Goal: Task Accomplishment & Management: Use online tool/utility

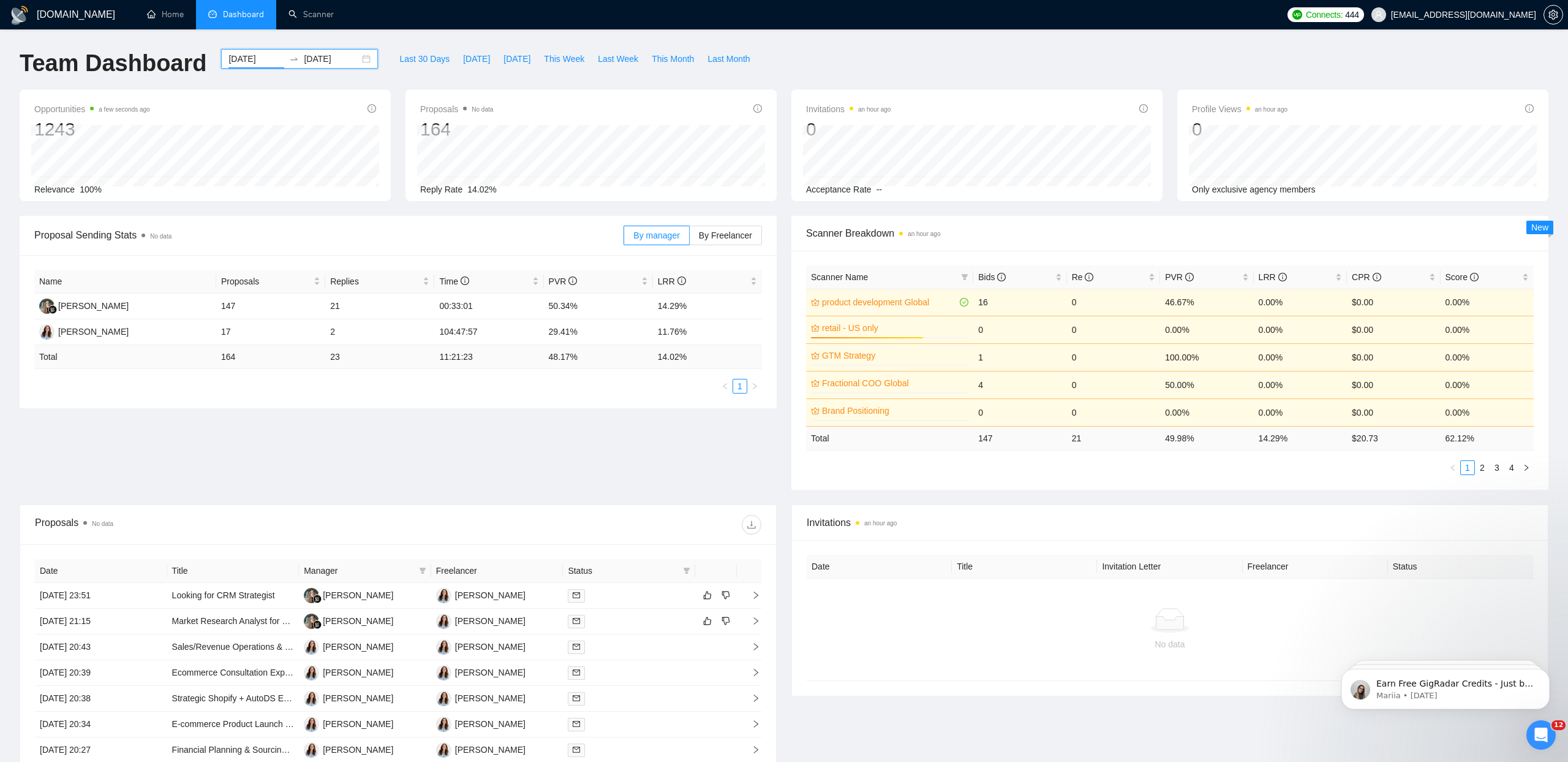
click at [228, 60] on input "[DATE]" at bounding box center [256, 58] width 55 height 14
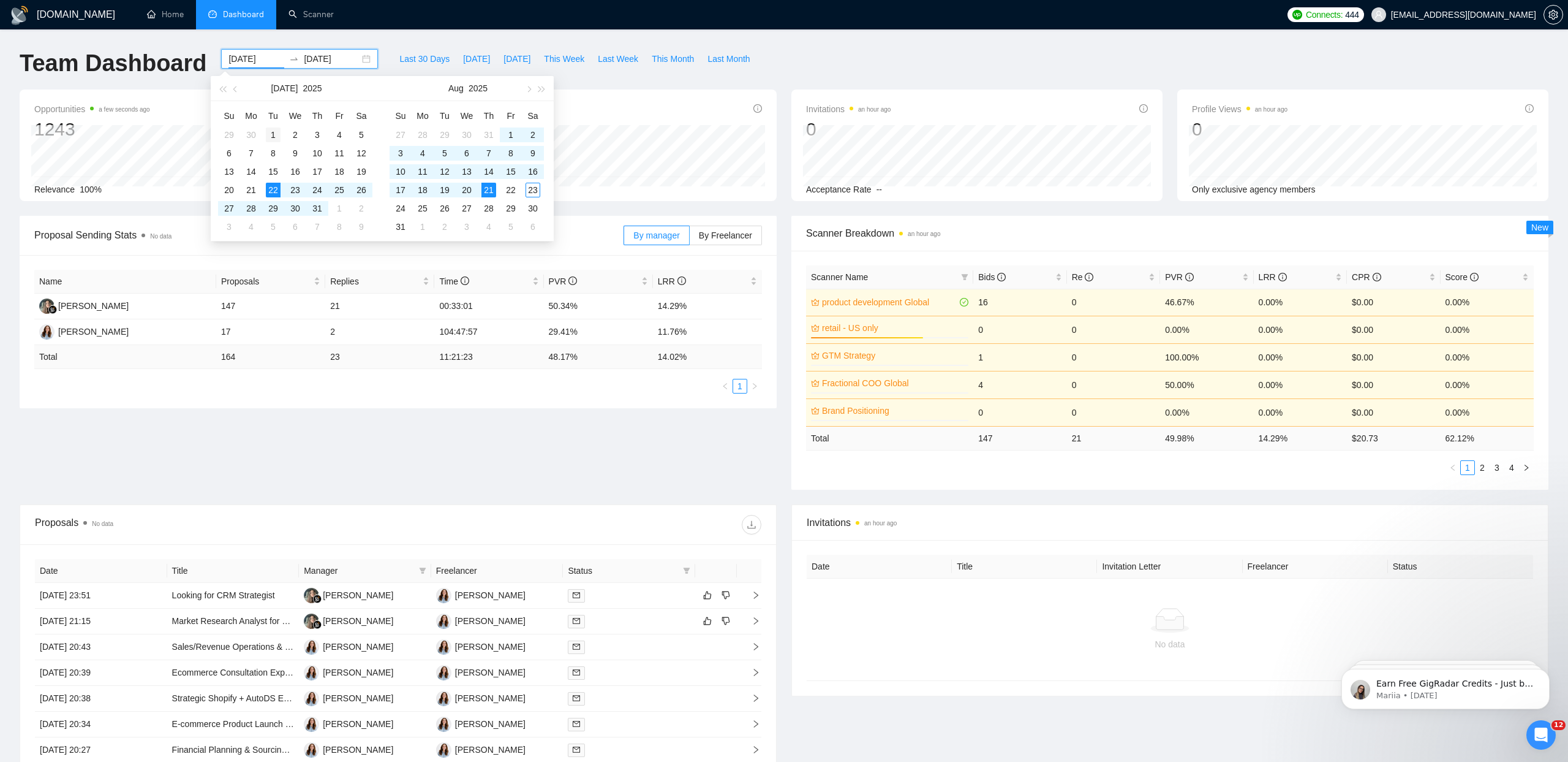
type input "2025-07-01"
click at [275, 129] on div "1" at bounding box center [273, 134] width 15 height 15
type input "2025-08-23"
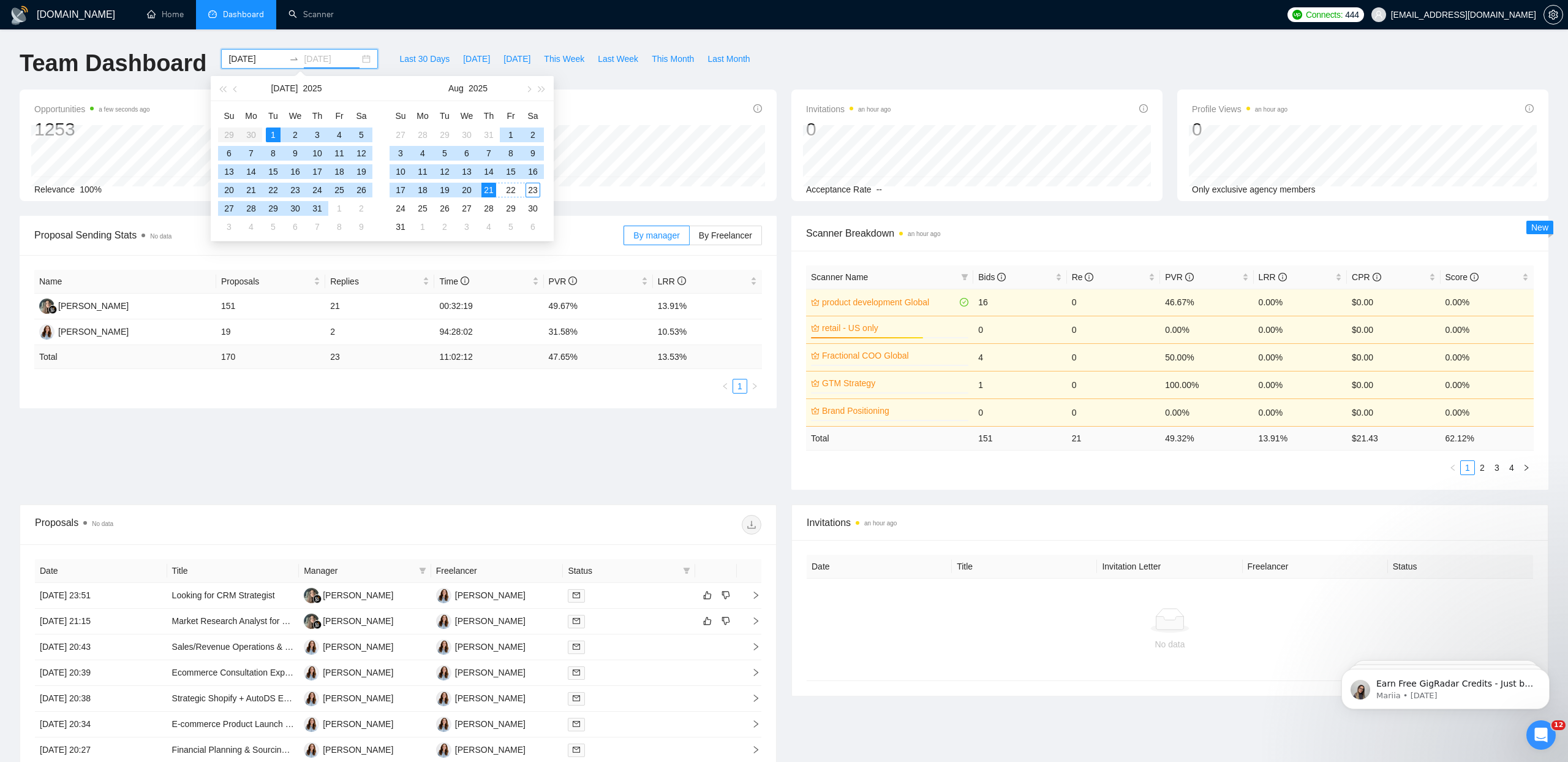
click at [537, 191] on div "23" at bounding box center [533, 190] width 15 height 15
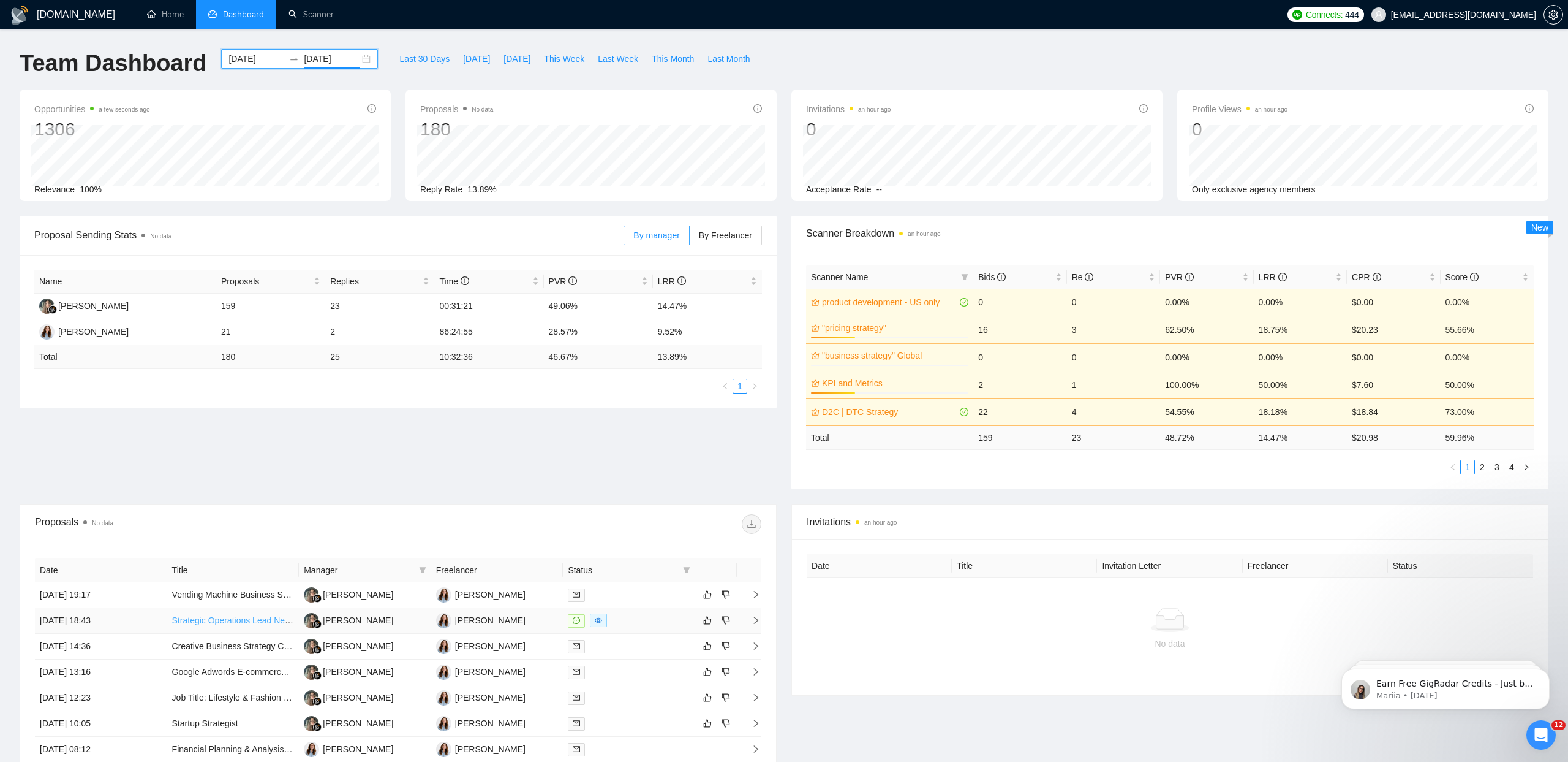
click at [237, 619] on link "Strategic Operations Lead Needed for Business Growth" at bounding box center [278, 620] width 212 height 10
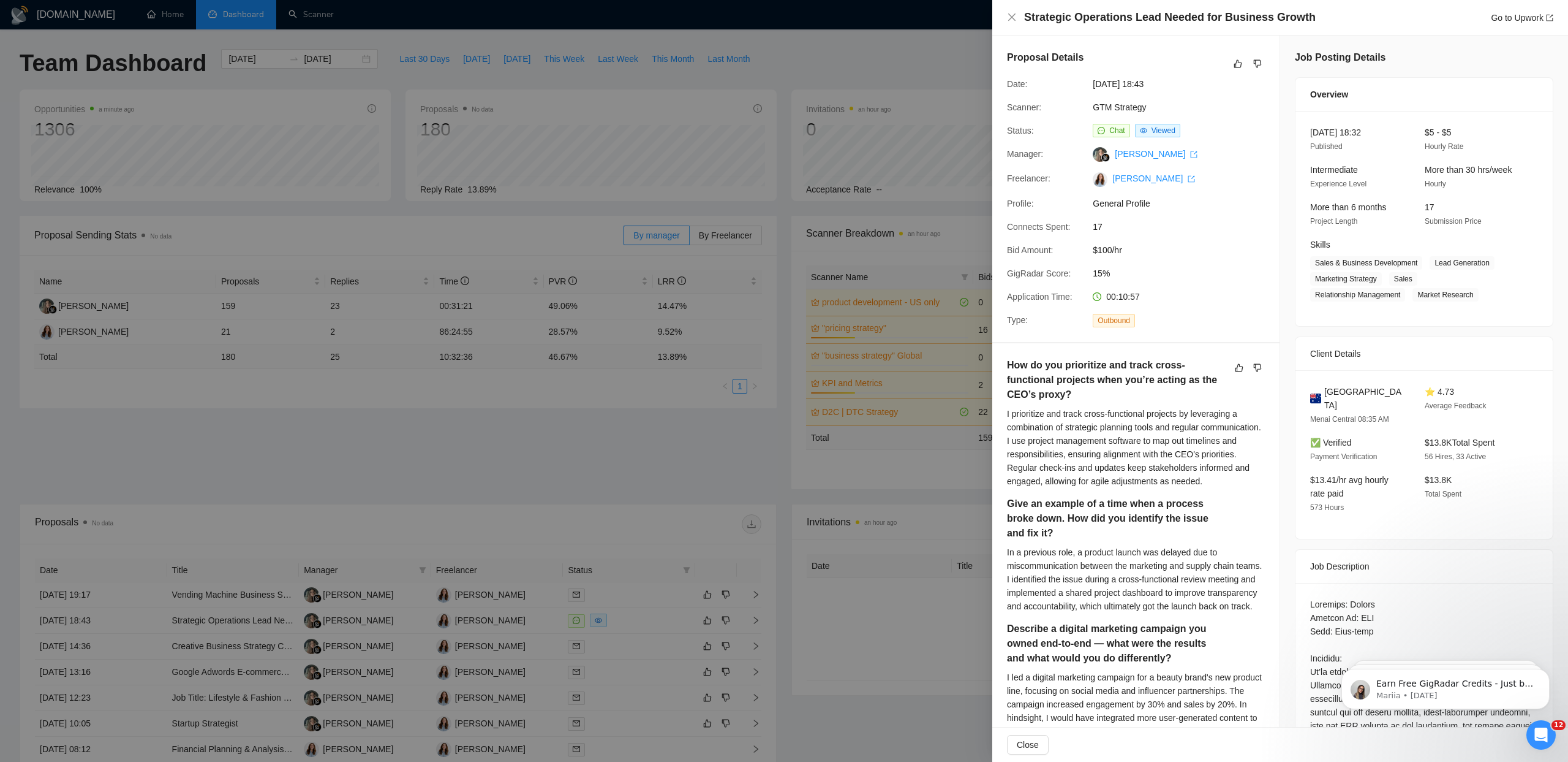
click at [395, 30] on div at bounding box center [784, 381] width 1568 height 762
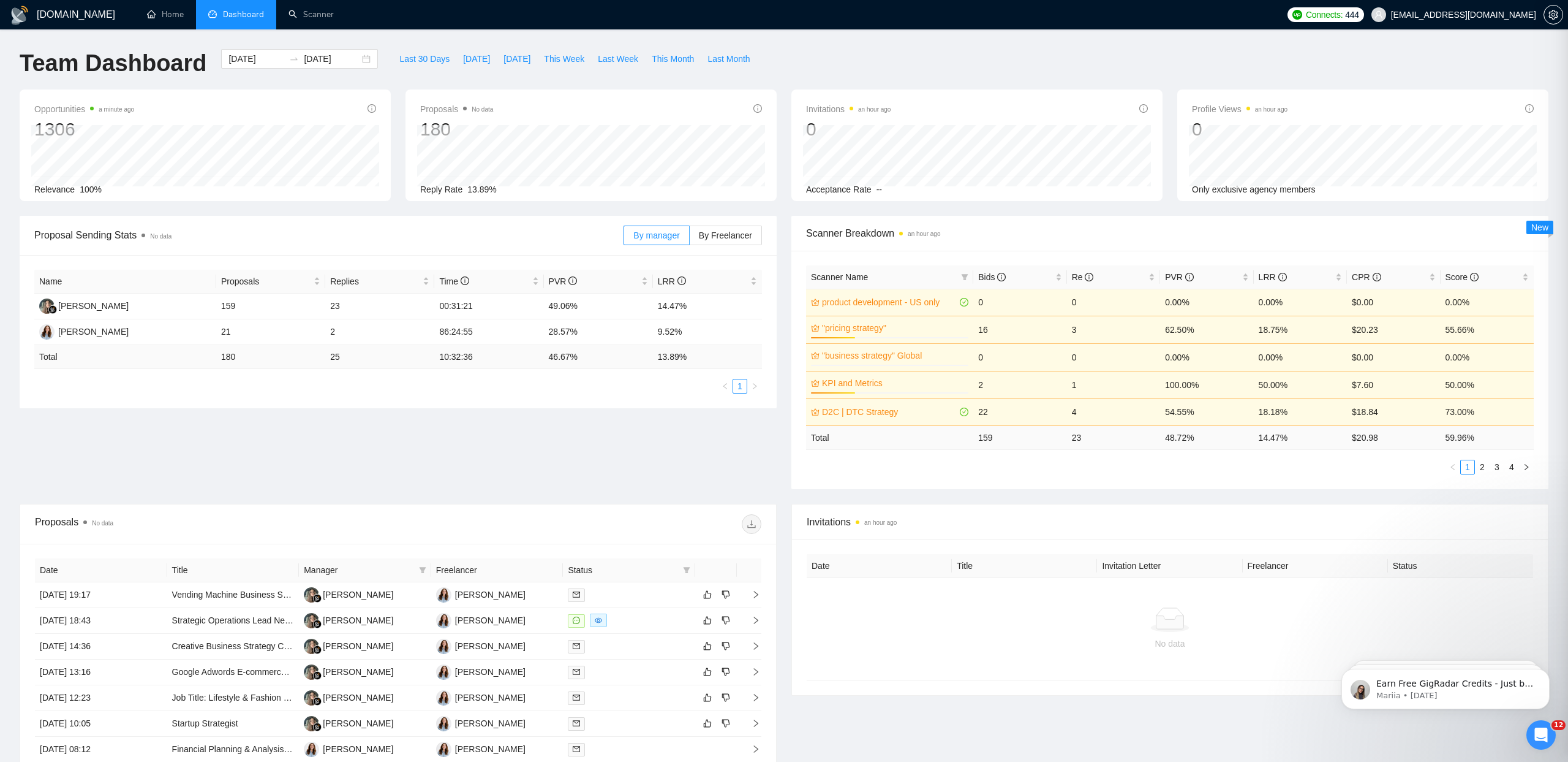
click at [299, 17] on link "Scanner" at bounding box center [311, 14] width 46 height 11
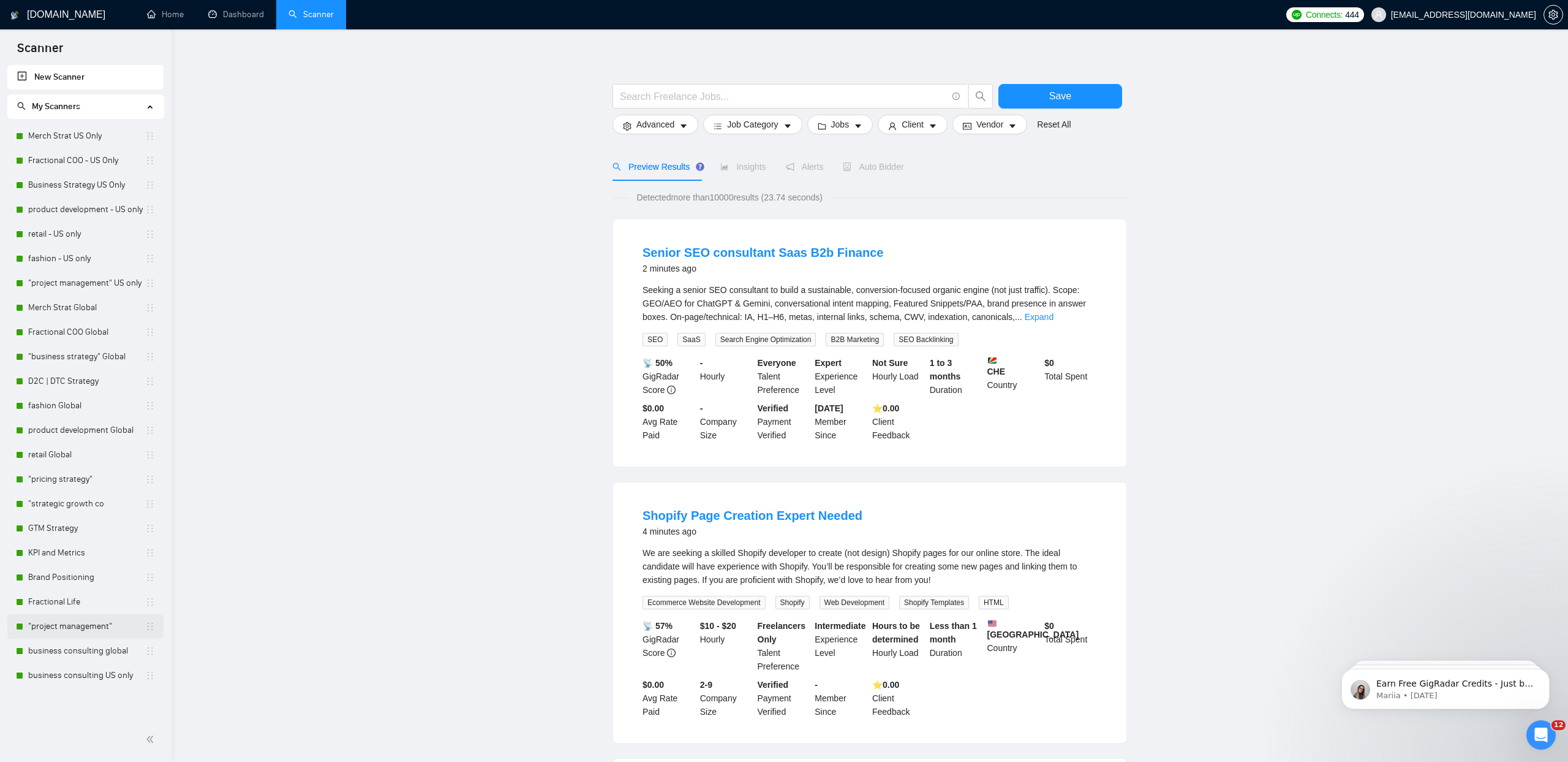
scroll to position [6, 0]
click at [126, 626] on link ""project management"" at bounding box center [87, 626] width 117 height 24
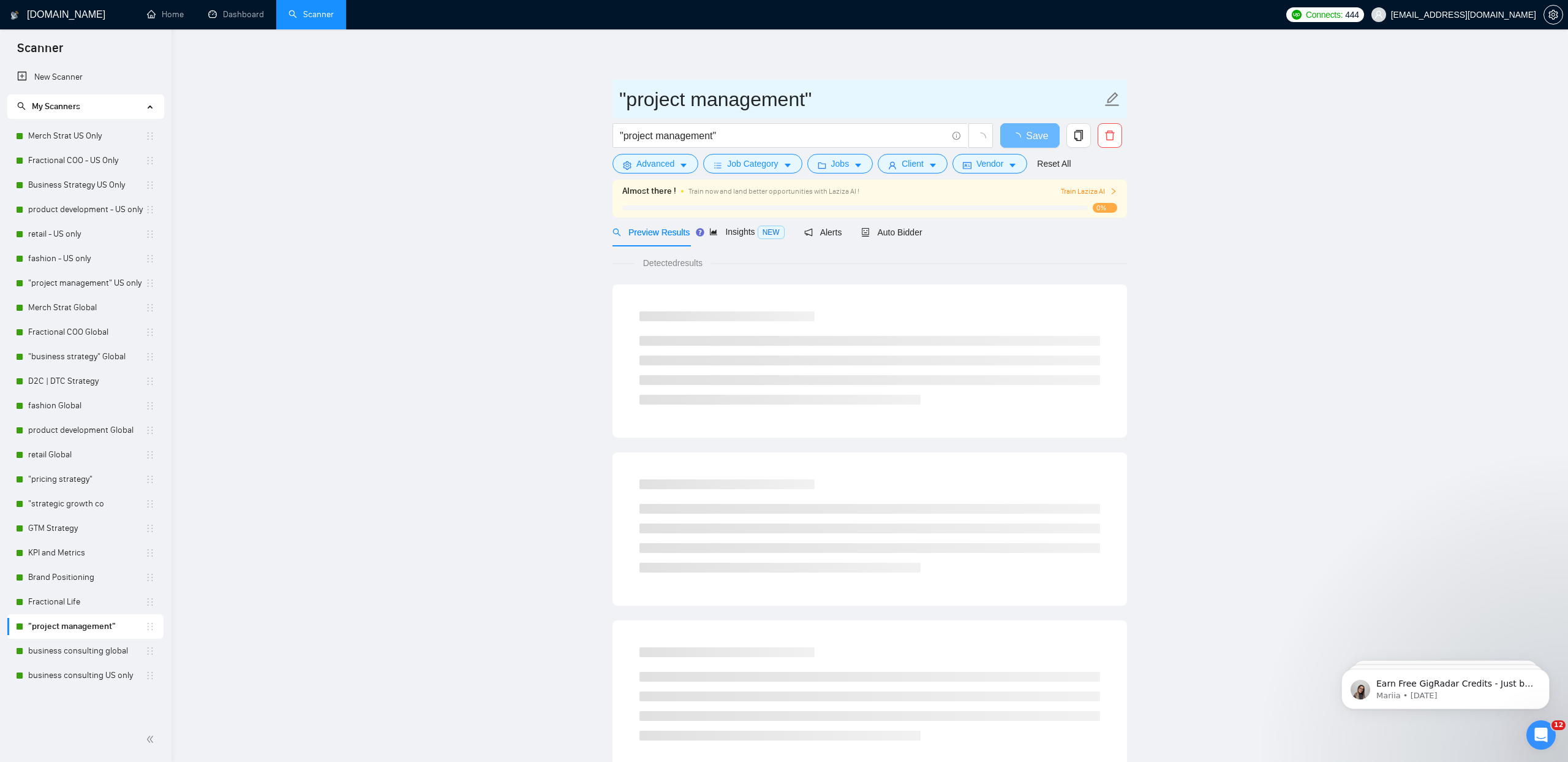
click at [1119, 99] on icon "edit" at bounding box center [1112, 99] width 16 height 16
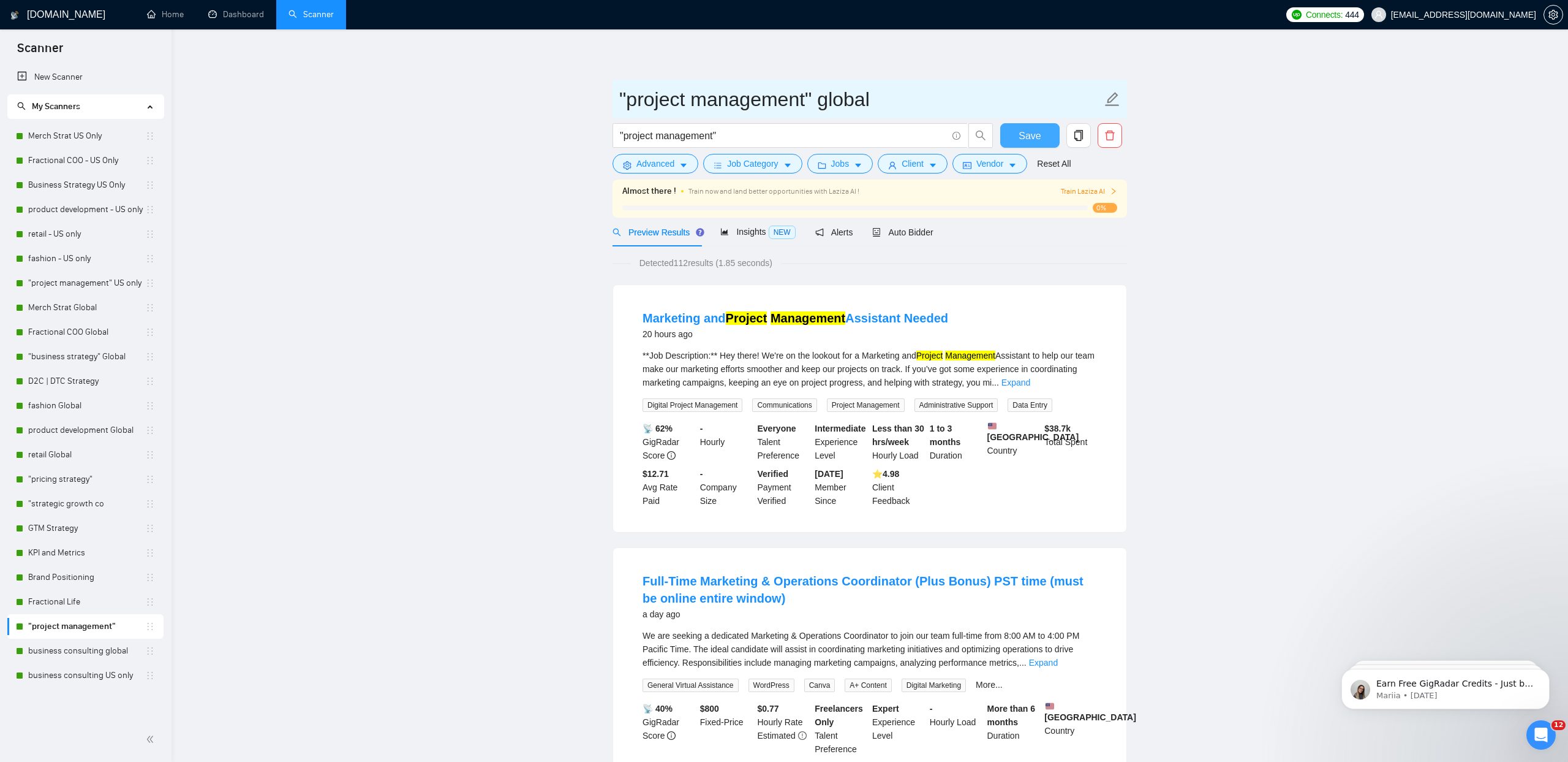
type input ""project management" global"
click at [1041, 129] on button "Save" at bounding box center [1030, 135] width 60 height 24
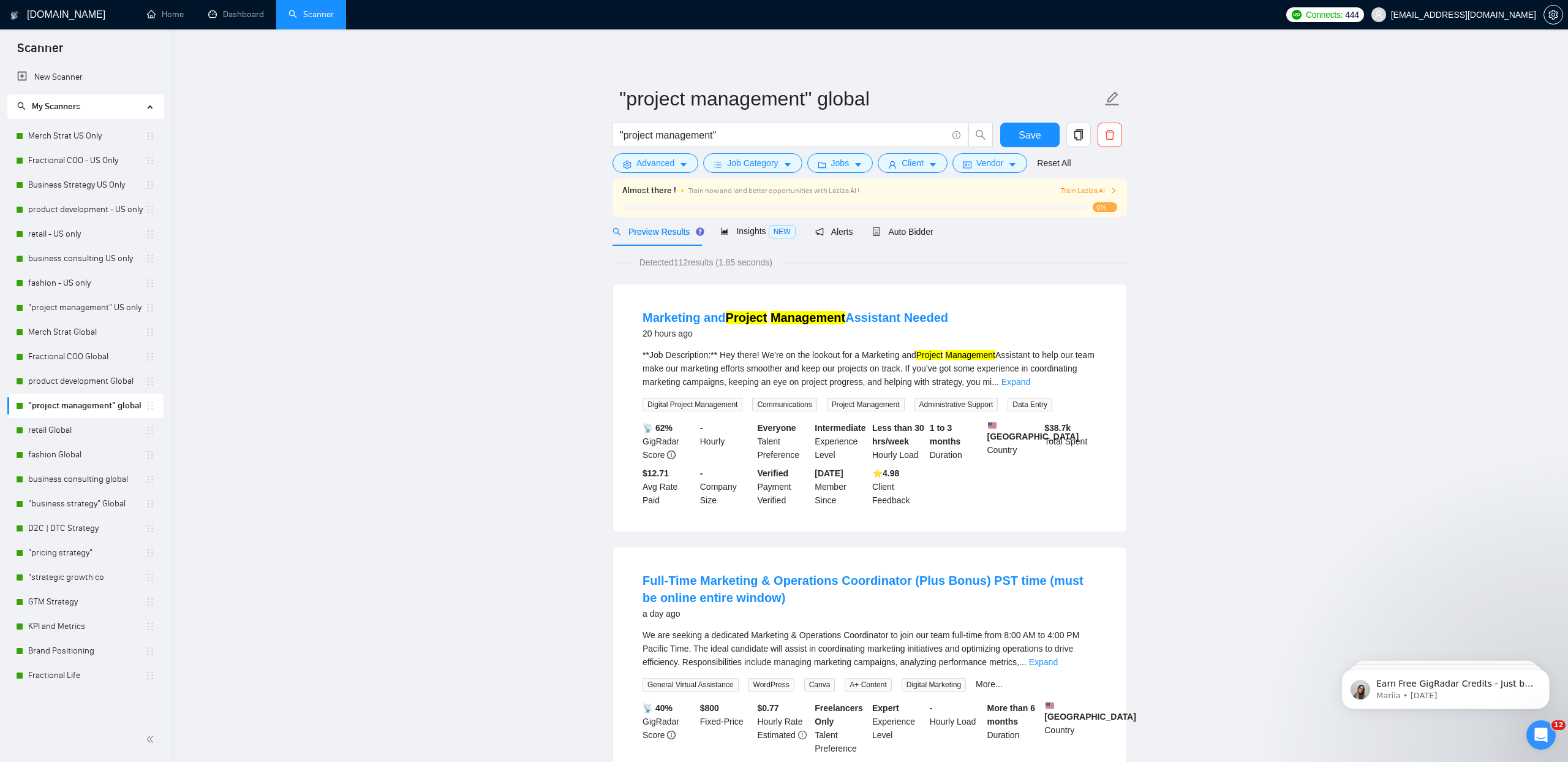
drag, startPoint x: 334, startPoint y: 531, endPoint x: 307, endPoint y: 524, distance: 27.9
click at [155, 529] on li "D2C | DTC Strategy" at bounding box center [85, 528] width 156 height 24
click at [97, 527] on link "D2C | DTC Strategy" at bounding box center [87, 528] width 117 height 24
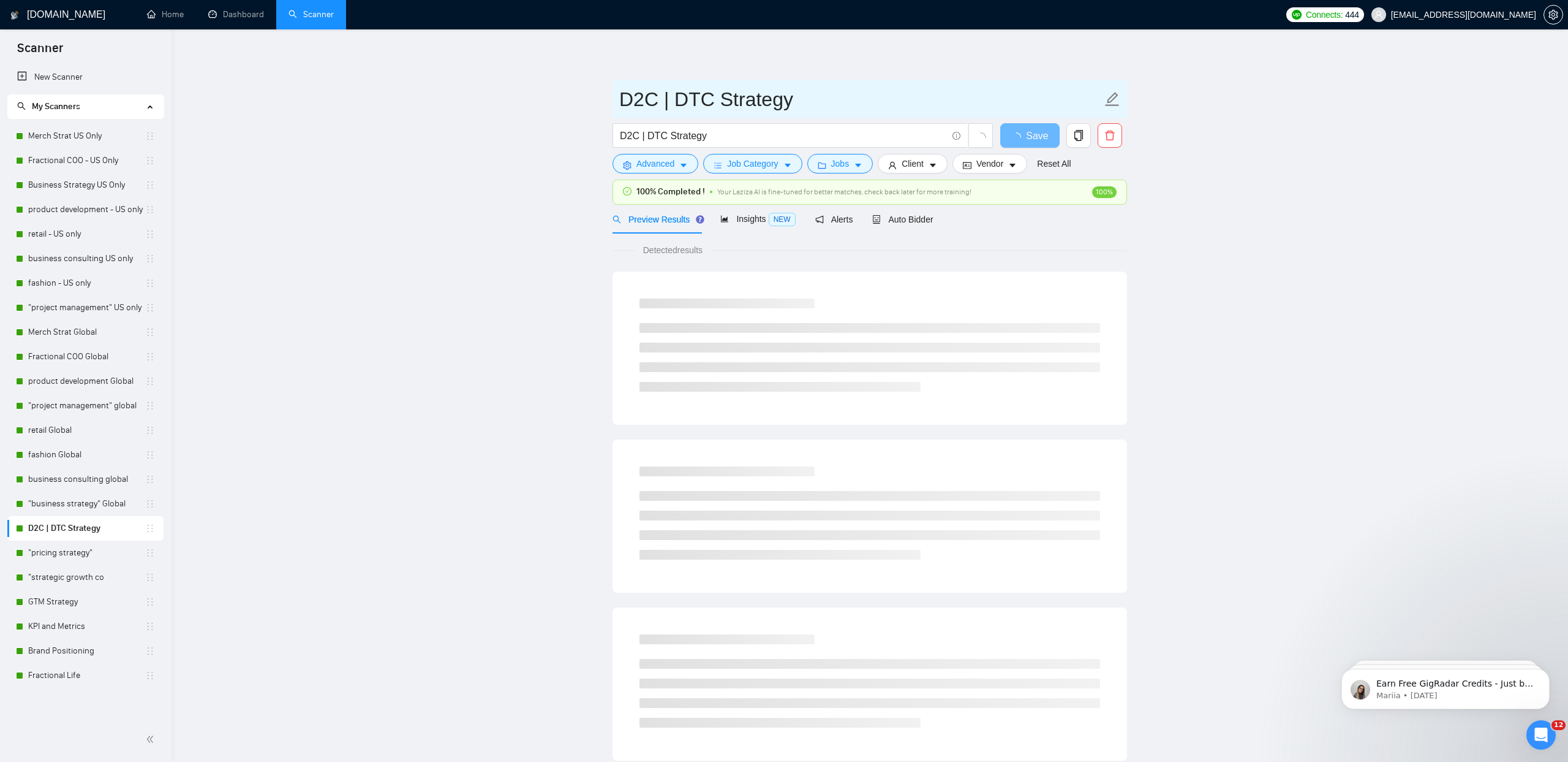
click at [1111, 94] on icon "edit" at bounding box center [1112, 99] width 16 height 16
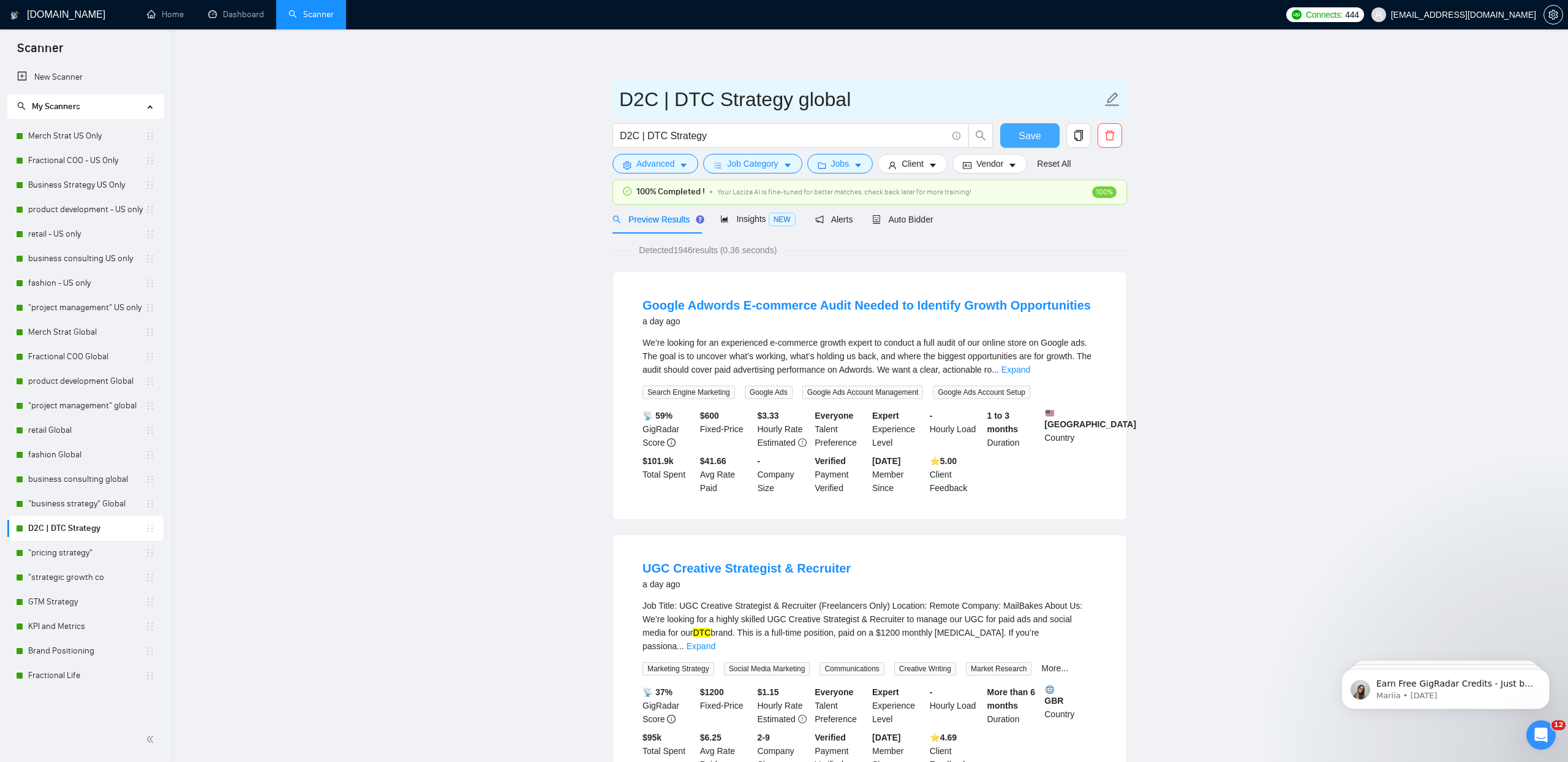
type input "D2C | DTC Strategy global"
click at [1033, 130] on span "Save" at bounding box center [1030, 136] width 22 height 16
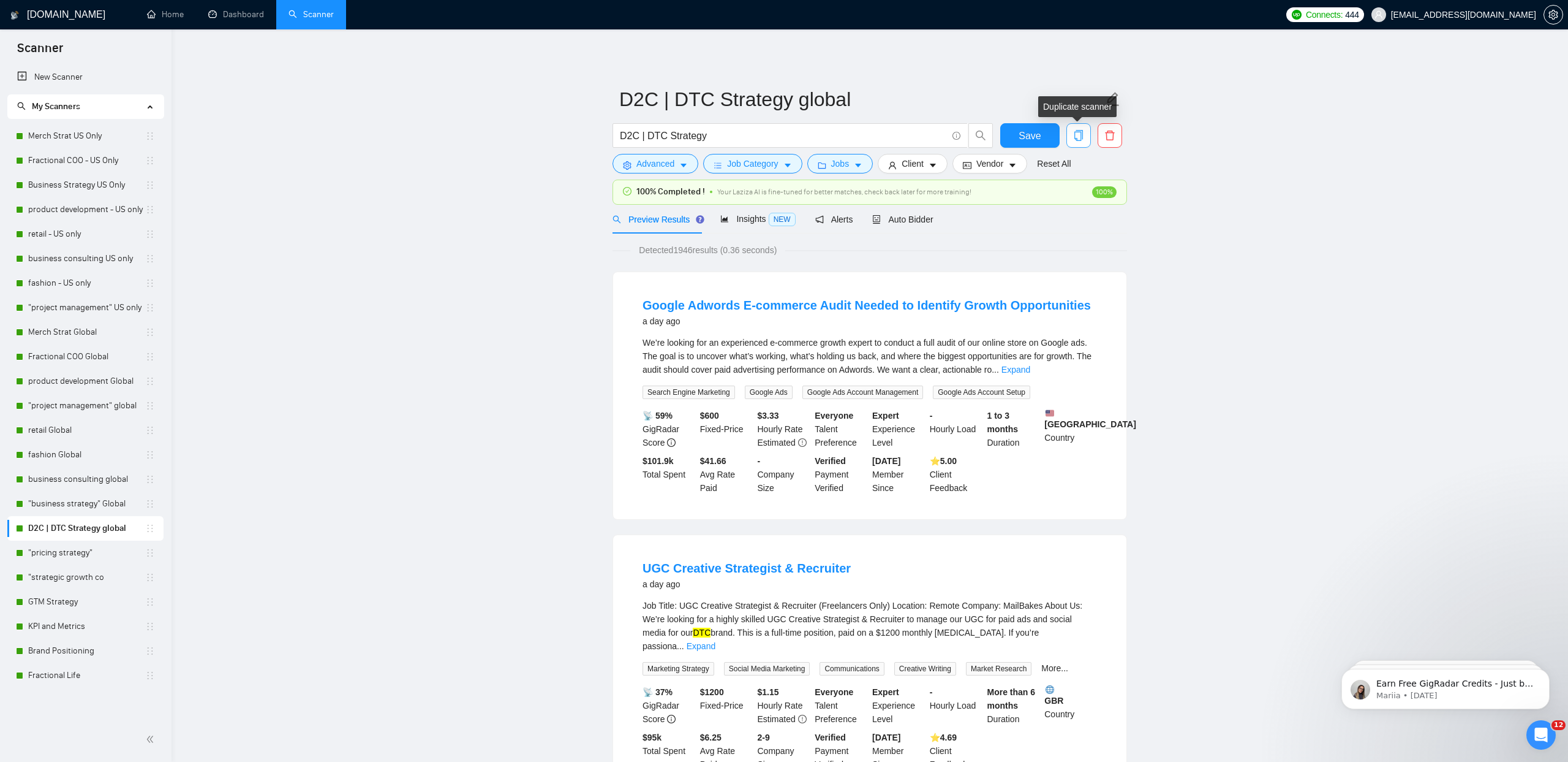
click at [1075, 135] on icon "copy" at bounding box center [1079, 136] width 9 height 11
click at [1069, 200] on span "Yes" at bounding box center [1063, 197] width 14 height 14
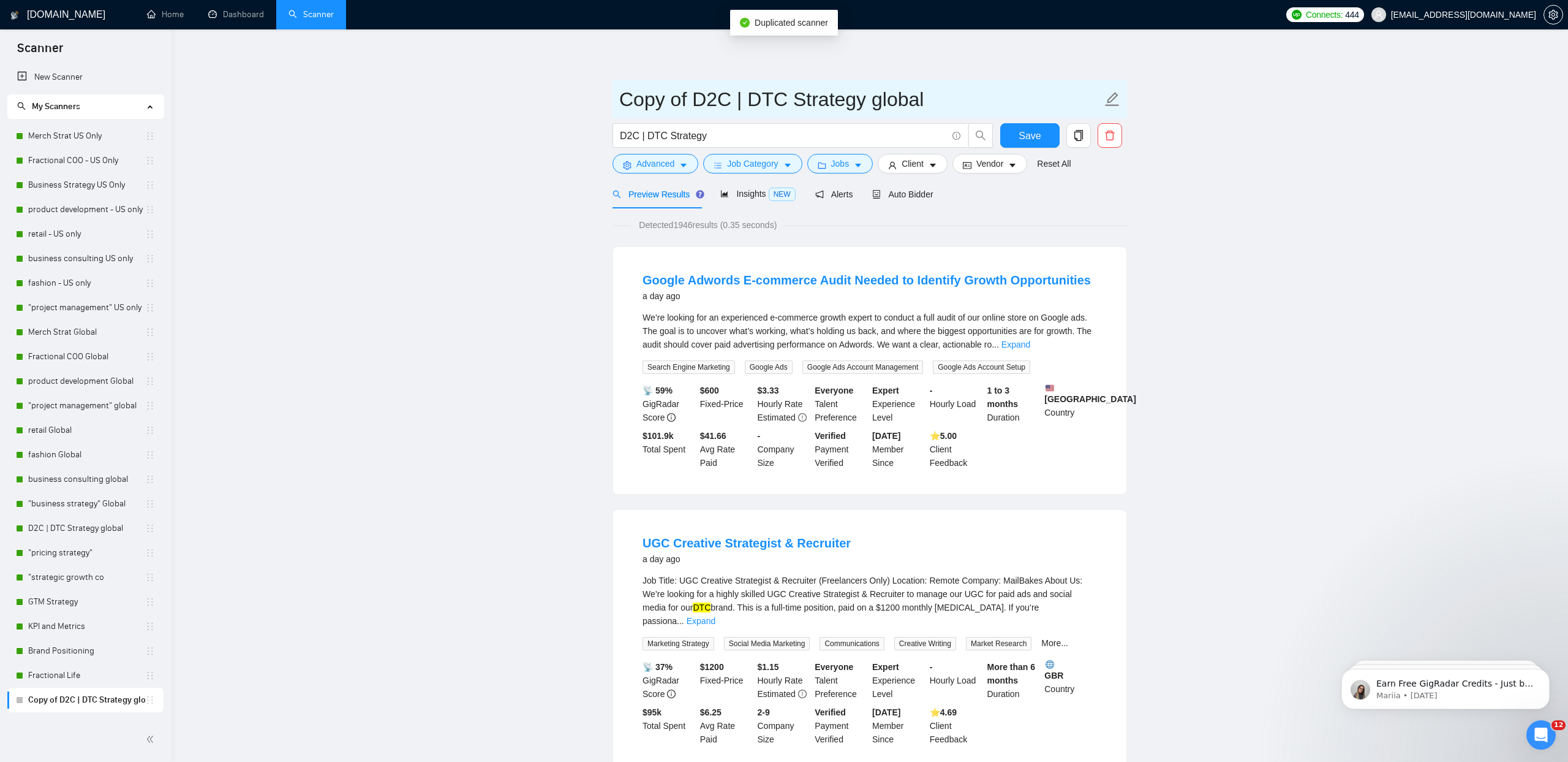
click at [1120, 100] on icon "edit" at bounding box center [1112, 99] width 16 height 16
drag, startPoint x: 789, startPoint y: 99, endPoint x: 1097, endPoint y: 104, distance: 308.0
click at [1097, 104] on input "Copy of D2C | DTC Strategy global" at bounding box center [860, 99] width 483 height 31
type input "Copy of D2C | DTC US only"
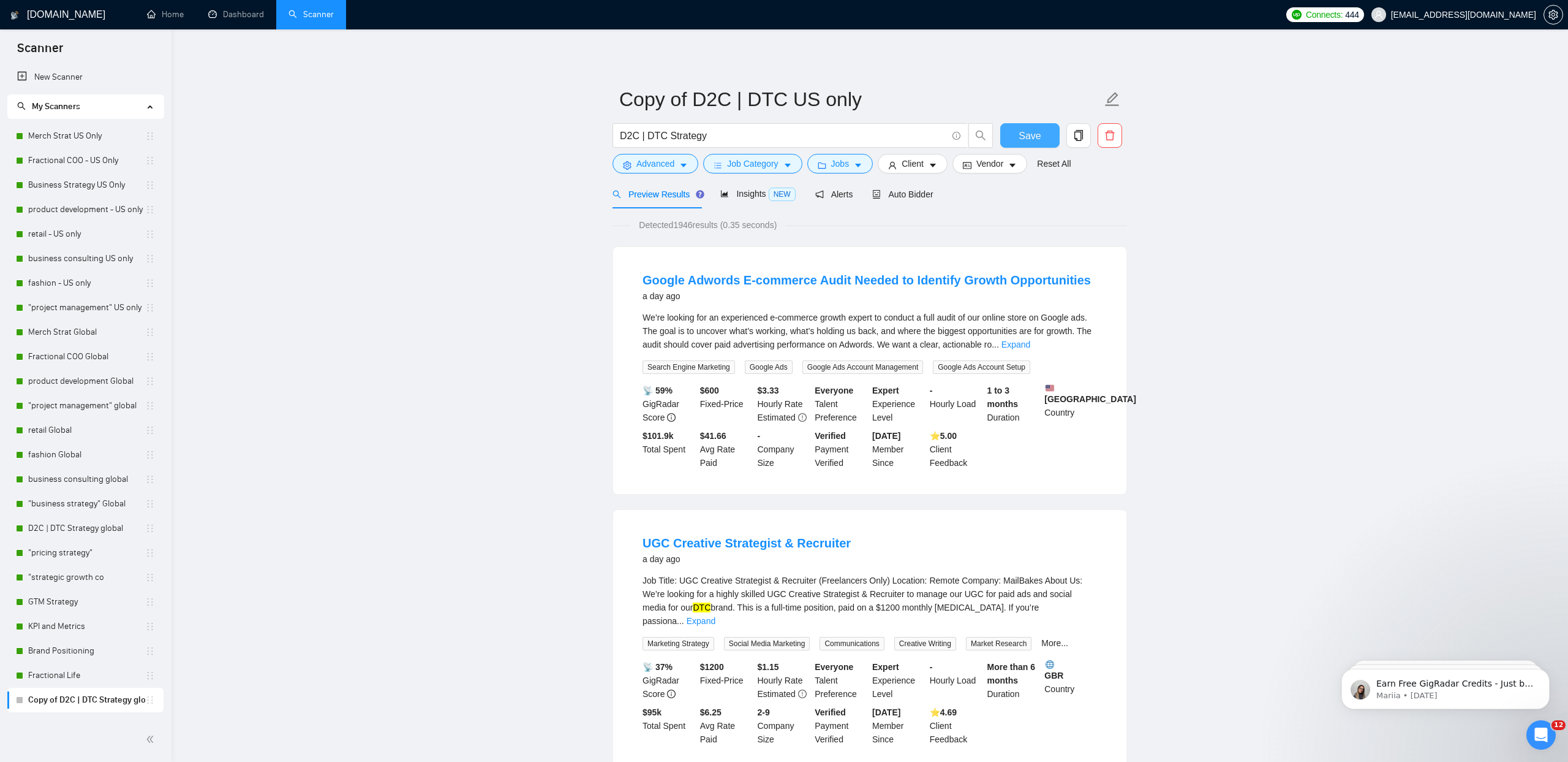
click at [1040, 134] on span "Save" at bounding box center [1030, 136] width 22 height 16
click at [892, 189] on span "Auto Bidder" at bounding box center [902, 194] width 60 height 10
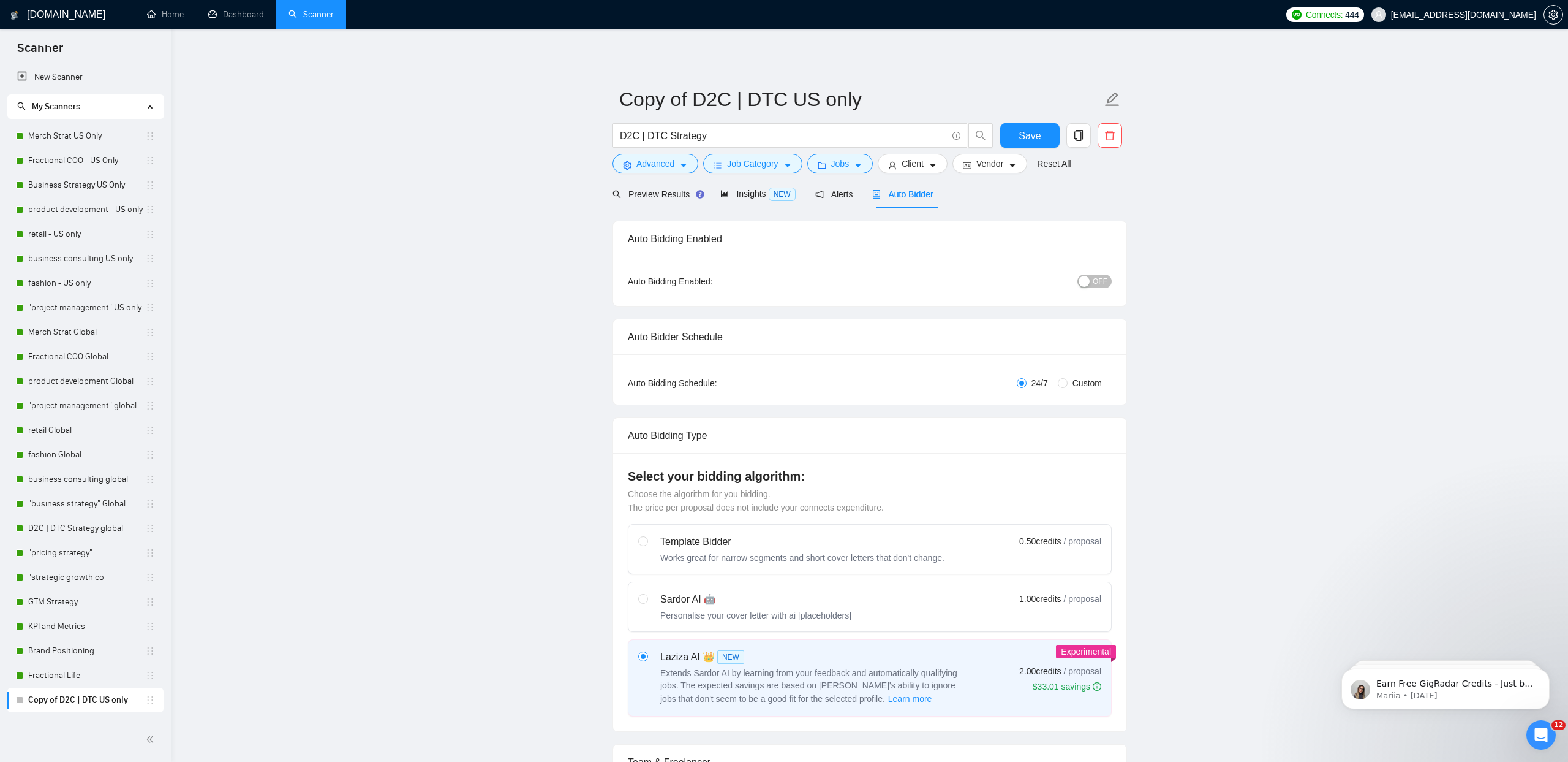
click at [1101, 281] on span "OFF" at bounding box center [1100, 281] width 15 height 14
click at [1002, 175] on form "Copy of D2C | DTC US only D2C | DTC Strategy Save Advanced Job Category Jobs Cl…" at bounding box center [870, 129] width 515 height 100
click at [1003, 167] on span "Vendor" at bounding box center [990, 164] width 27 height 14
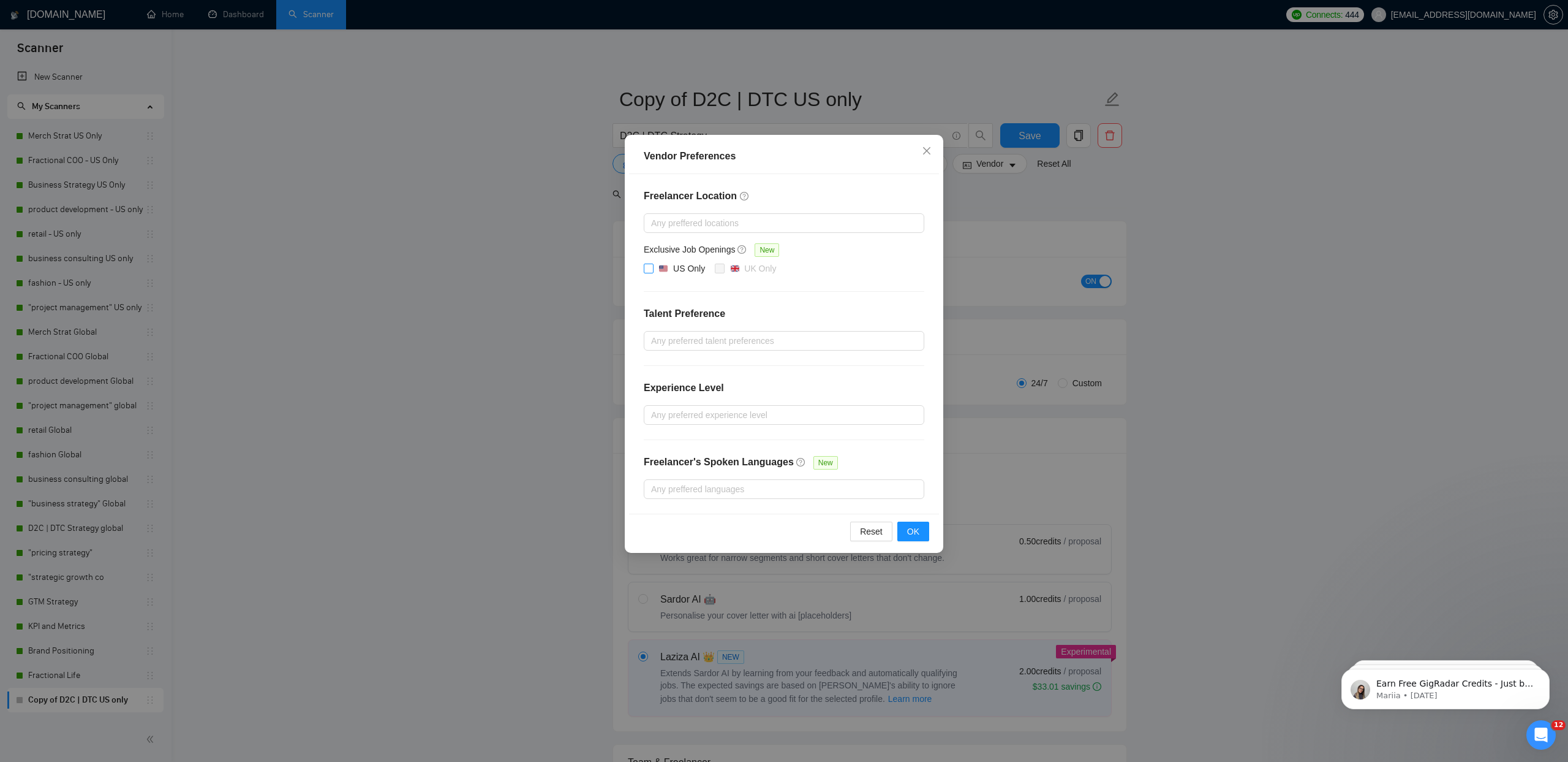
click at [681, 270] on div "US Only" at bounding box center [689, 268] width 32 height 14
click at [652, 270] on input "US Only" at bounding box center [648, 268] width 9 height 9
checkbox input "true"
click at [910, 536] on span "OK" at bounding box center [913, 531] width 12 height 14
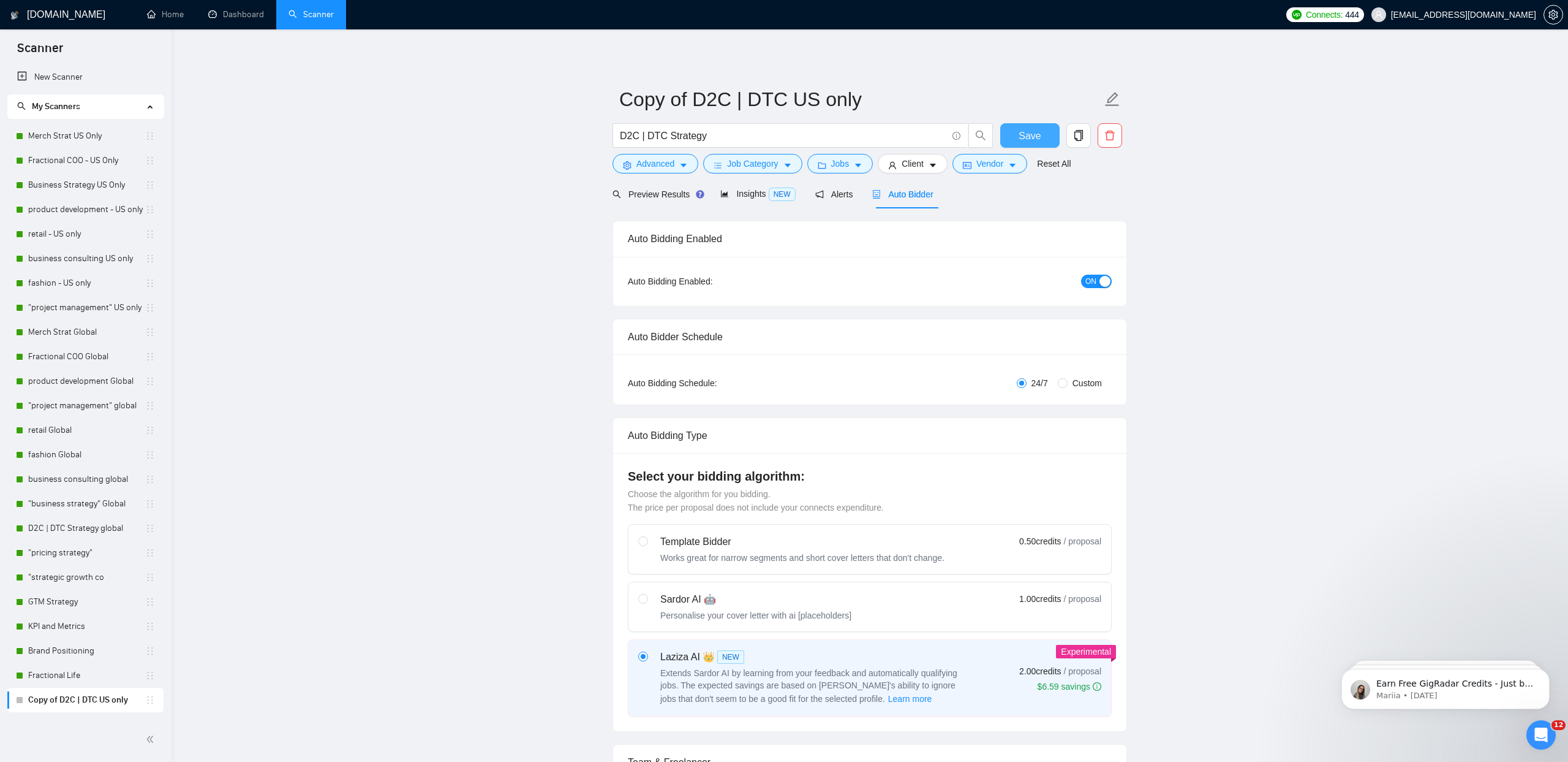
click at [1023, 132] on span "Save" at bounding box center [1030, 136] width 22 height 16
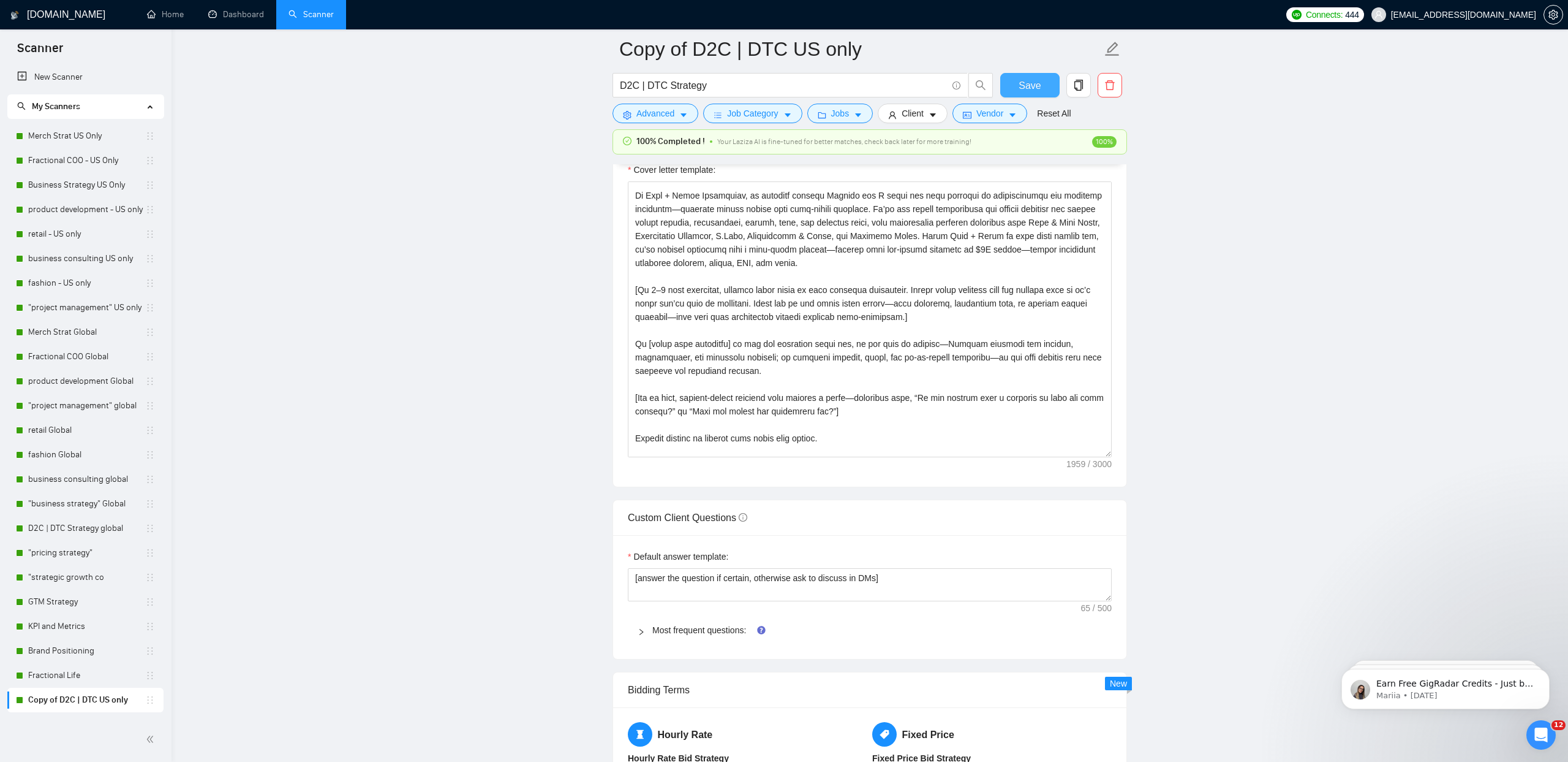
scroll to position [161, 0]
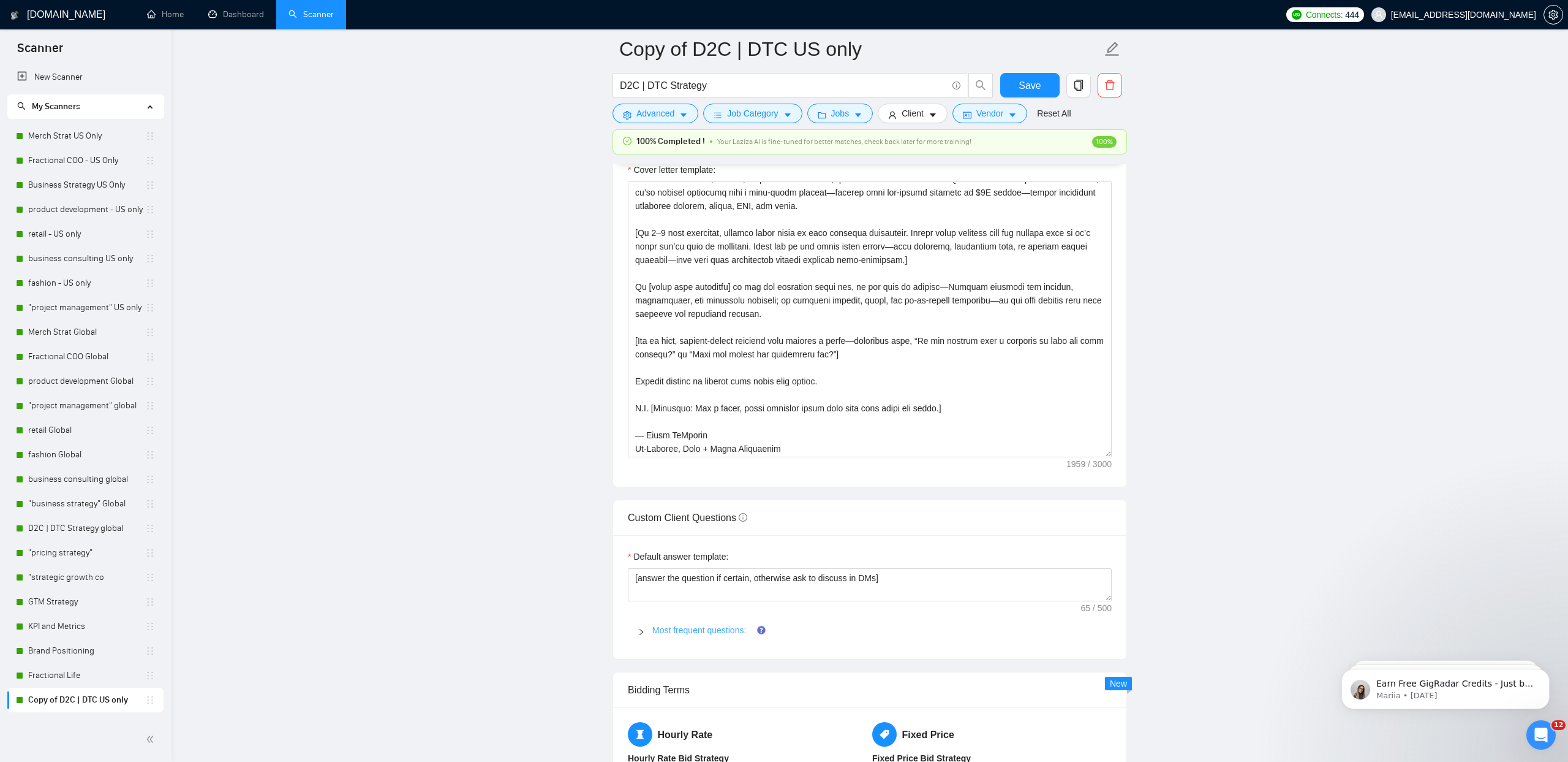
click at [691, 630] on link "Most frequent questions:" at bounding box center [699, 630] width 94 height 10
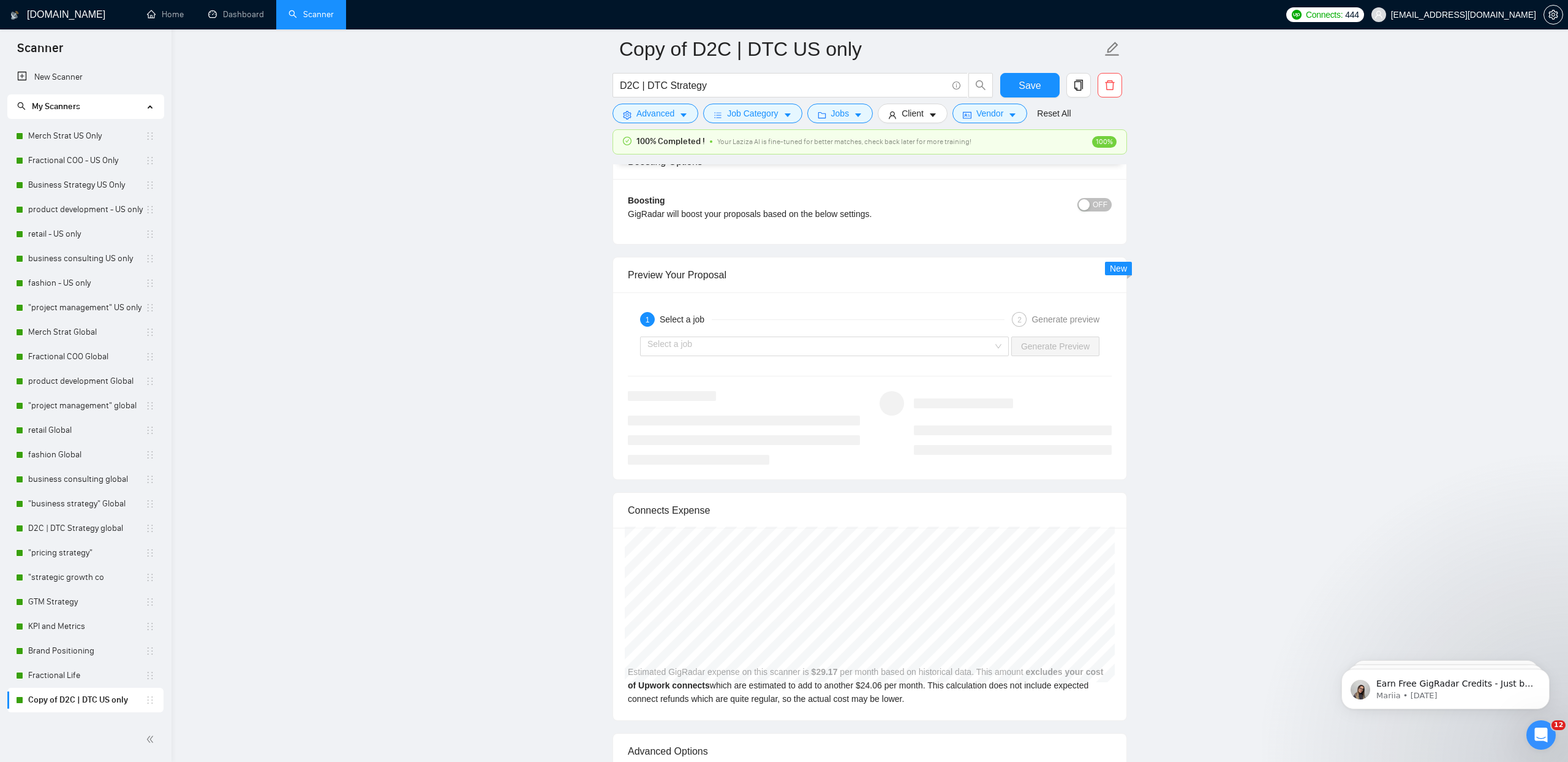
scroll to position [4710, 0]
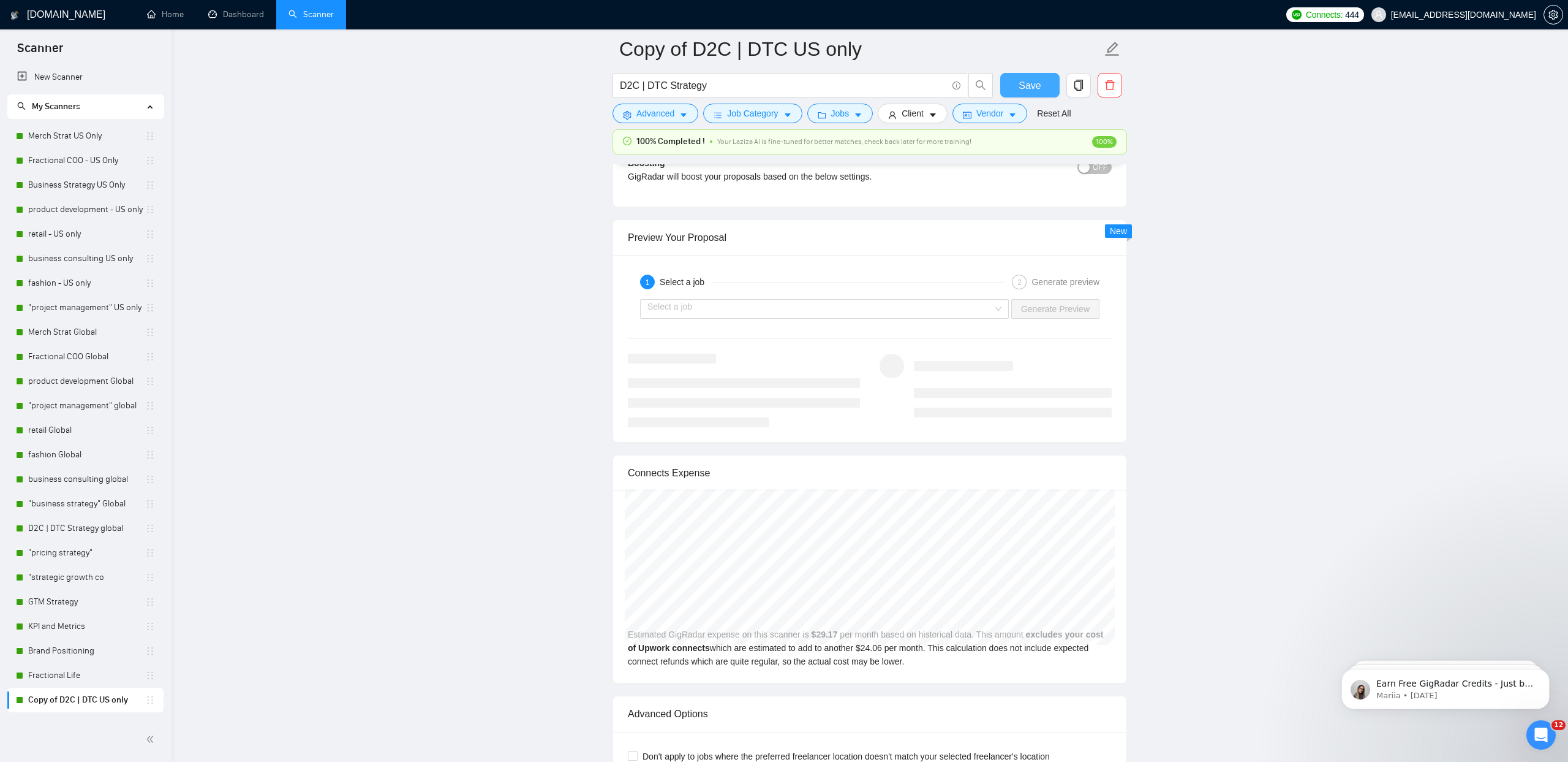
click at [1013, 82] on button "Save" at bounding box center [1030, 85] width 60 height 24
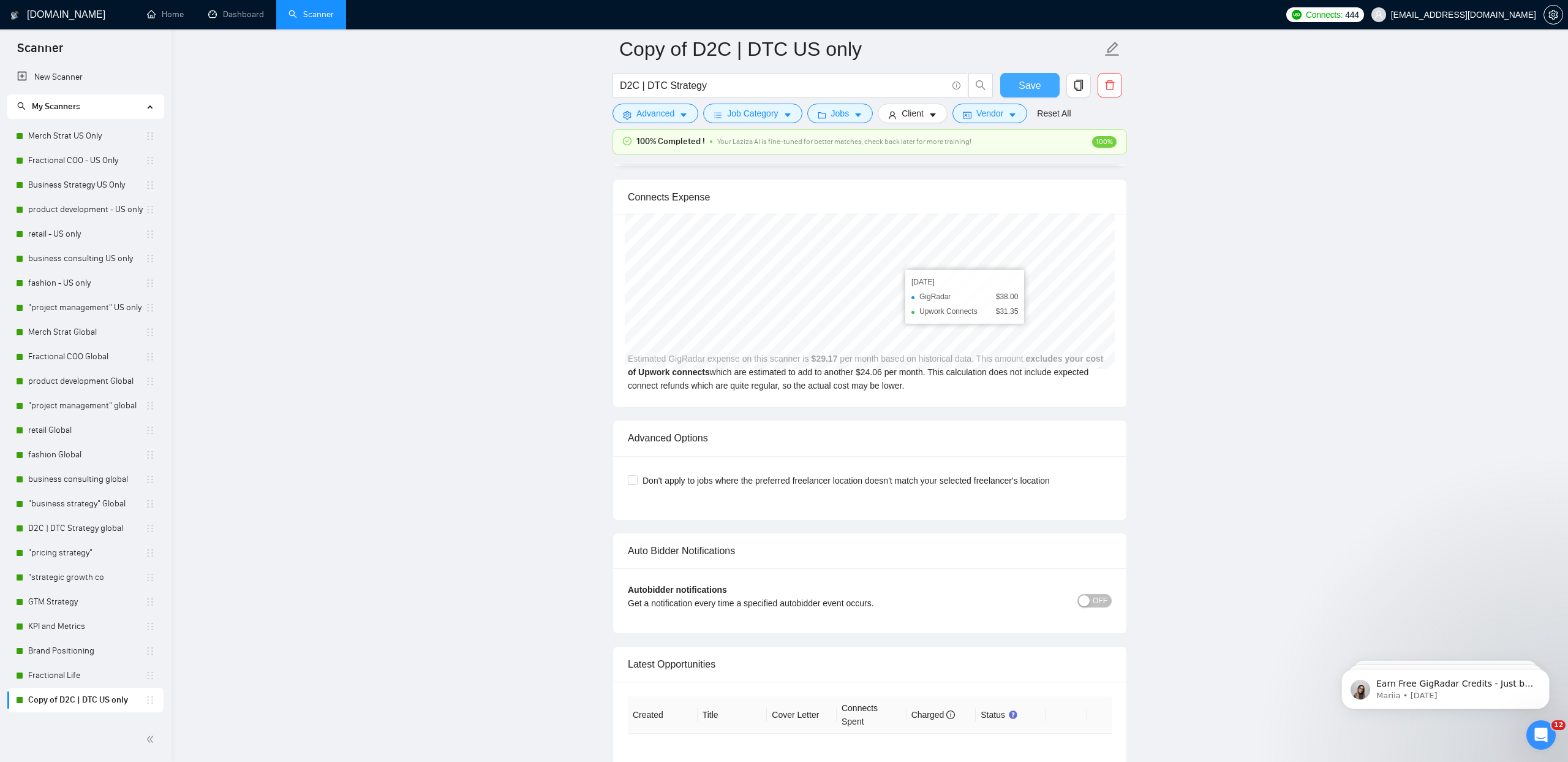
scroll to position [2476, 0]
click at [1110, 602] on button "OFF" at bounding box center [1094, 600] width 34 height 14
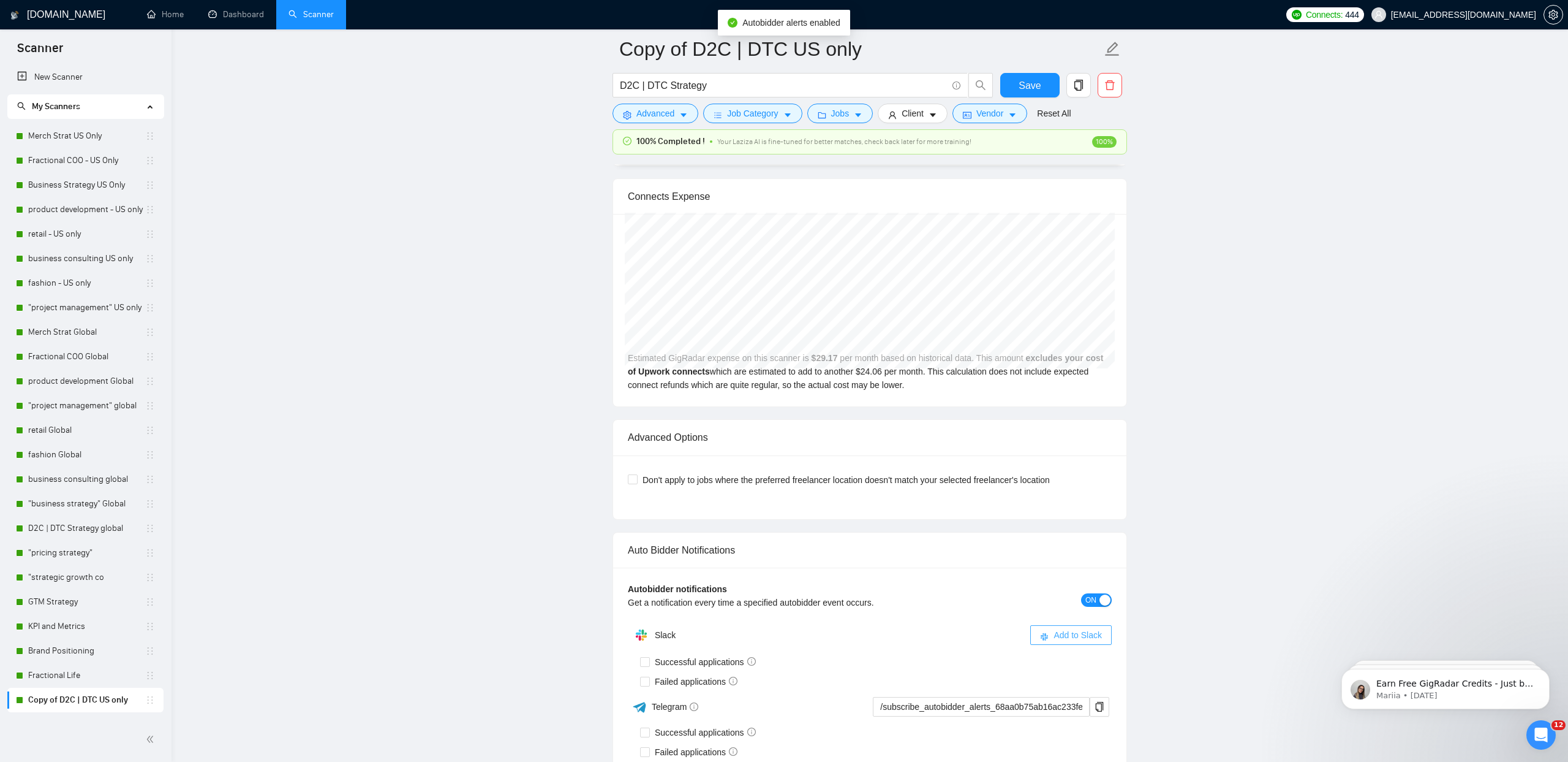
click at [1068, 636] on span "Add to Slack" at bounding box center [1078, 635] width 48 height 14
click at [1014, 90] on button "Save" at bounding box center [1030, 85] width 60 height 24
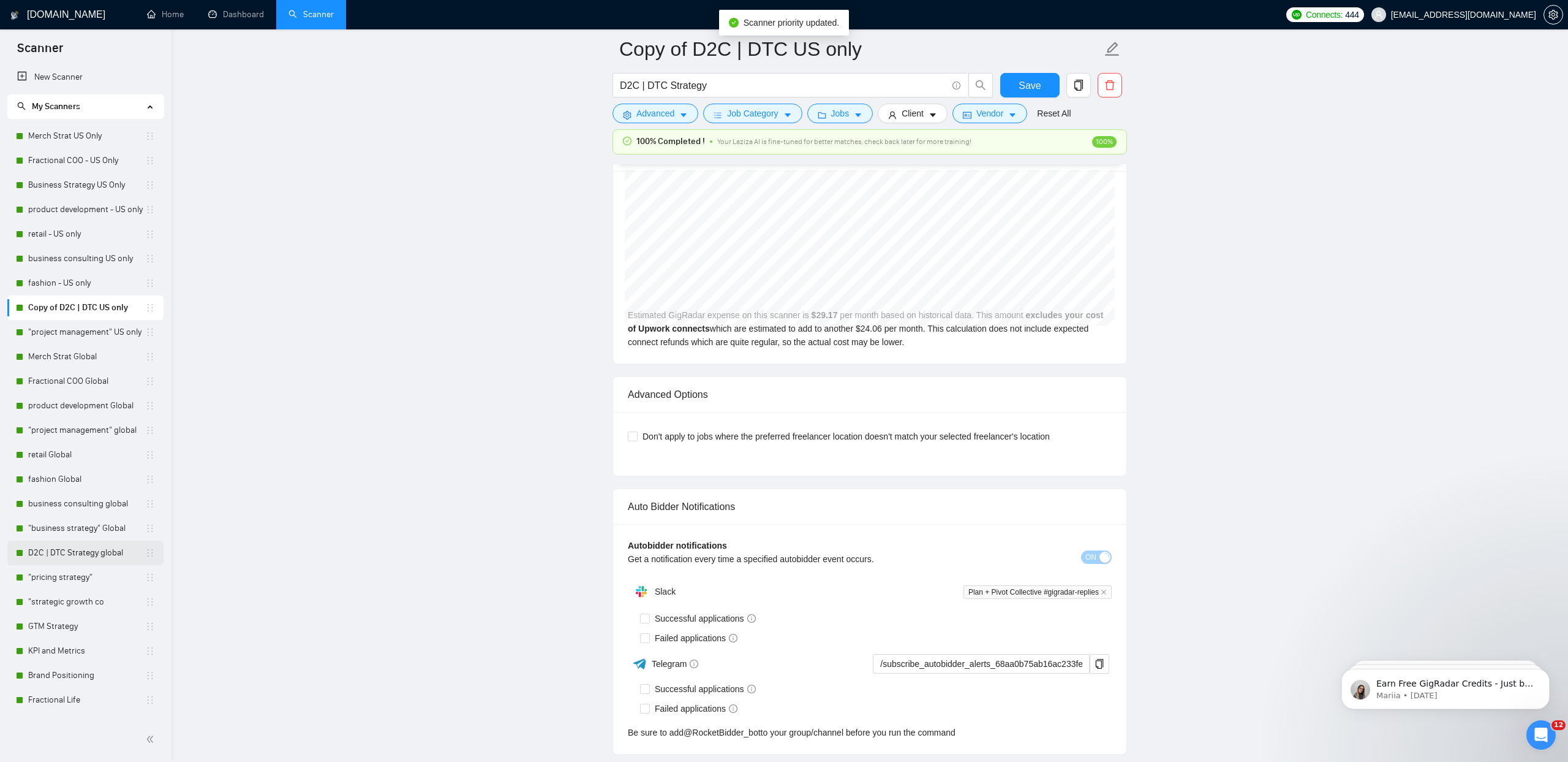
click at [112, 556] on link "D2C | DTC Strategy global" at bounding box center [87, 553] width 117 height 24
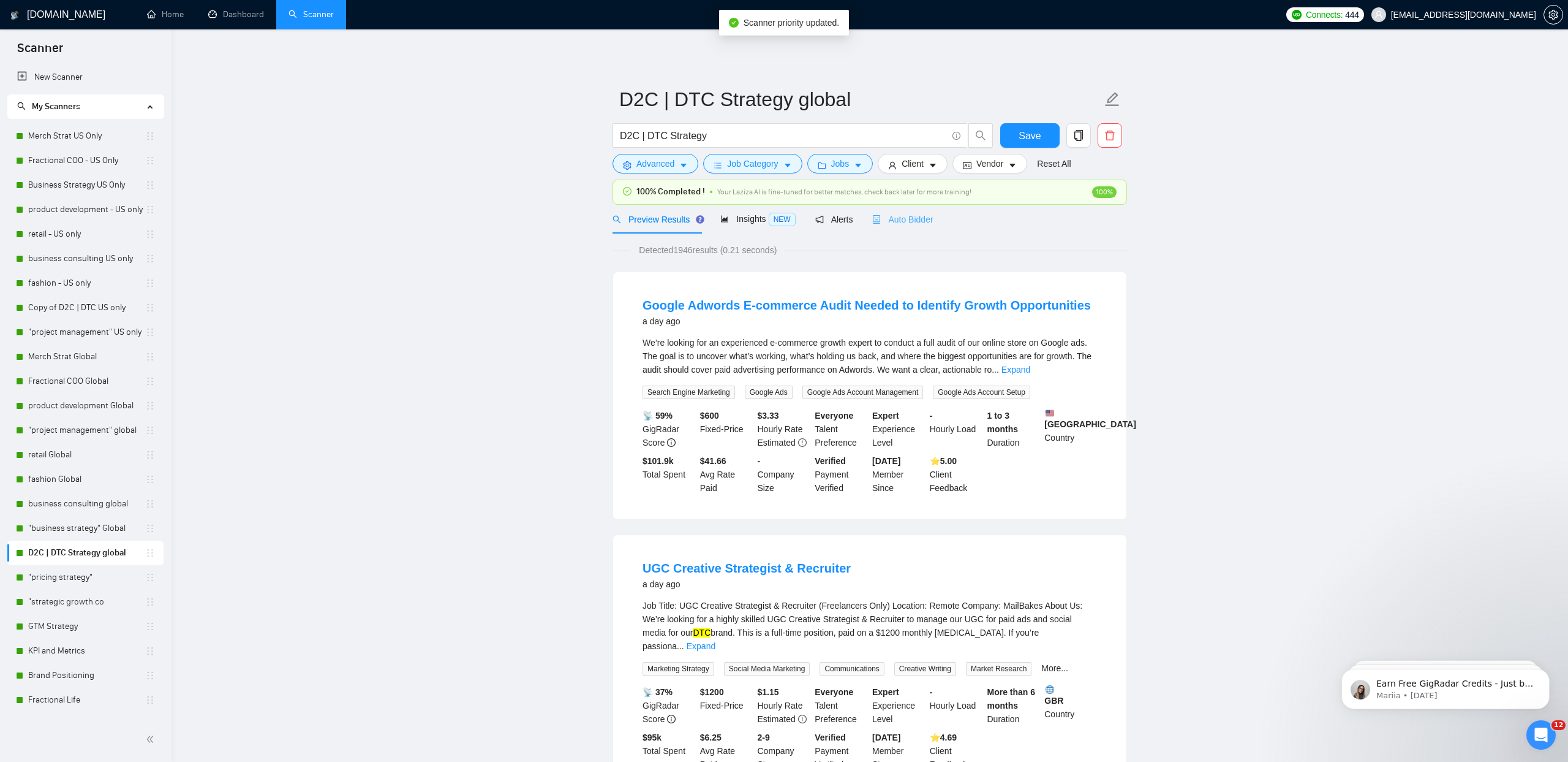
click at [889, 209] on div "Auto Bidder" at bounding box center [902, 219] width 60 height 28
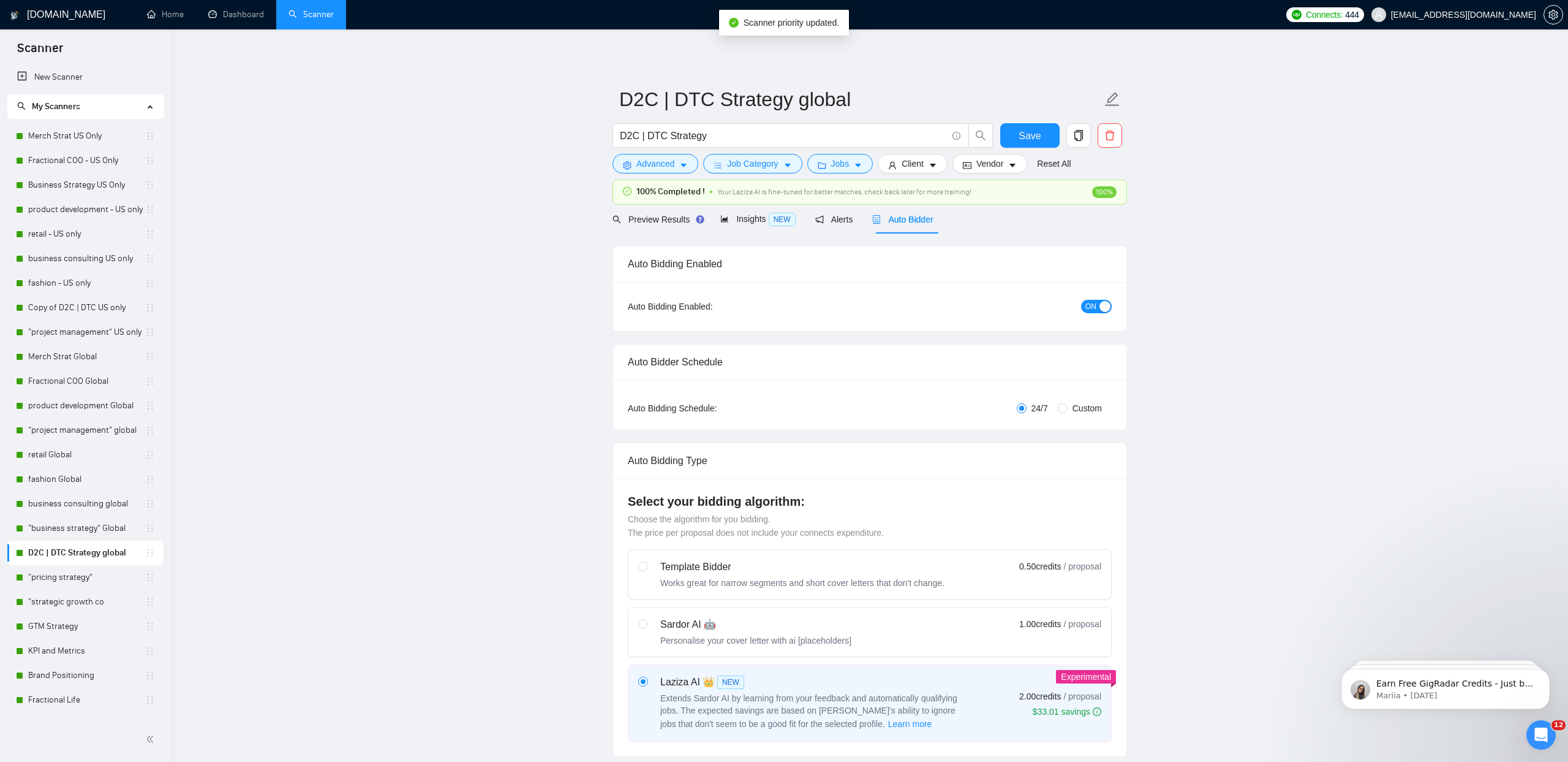
checkbox input "true"
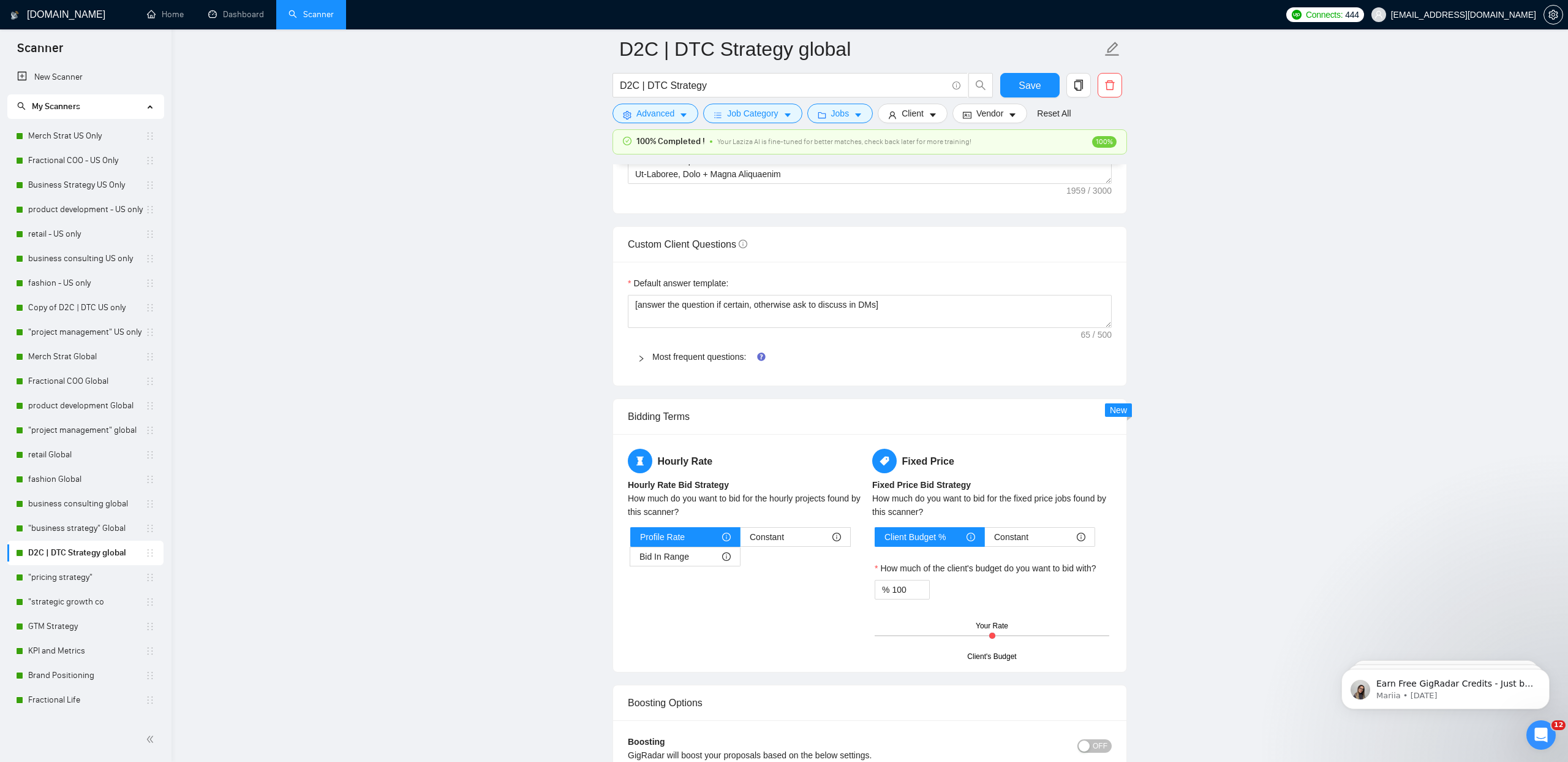
scroll to position [1624, 0]
click at [711, 358] on span "Most frequent questions:" at bounding box center [877, 353] width 449 height 14
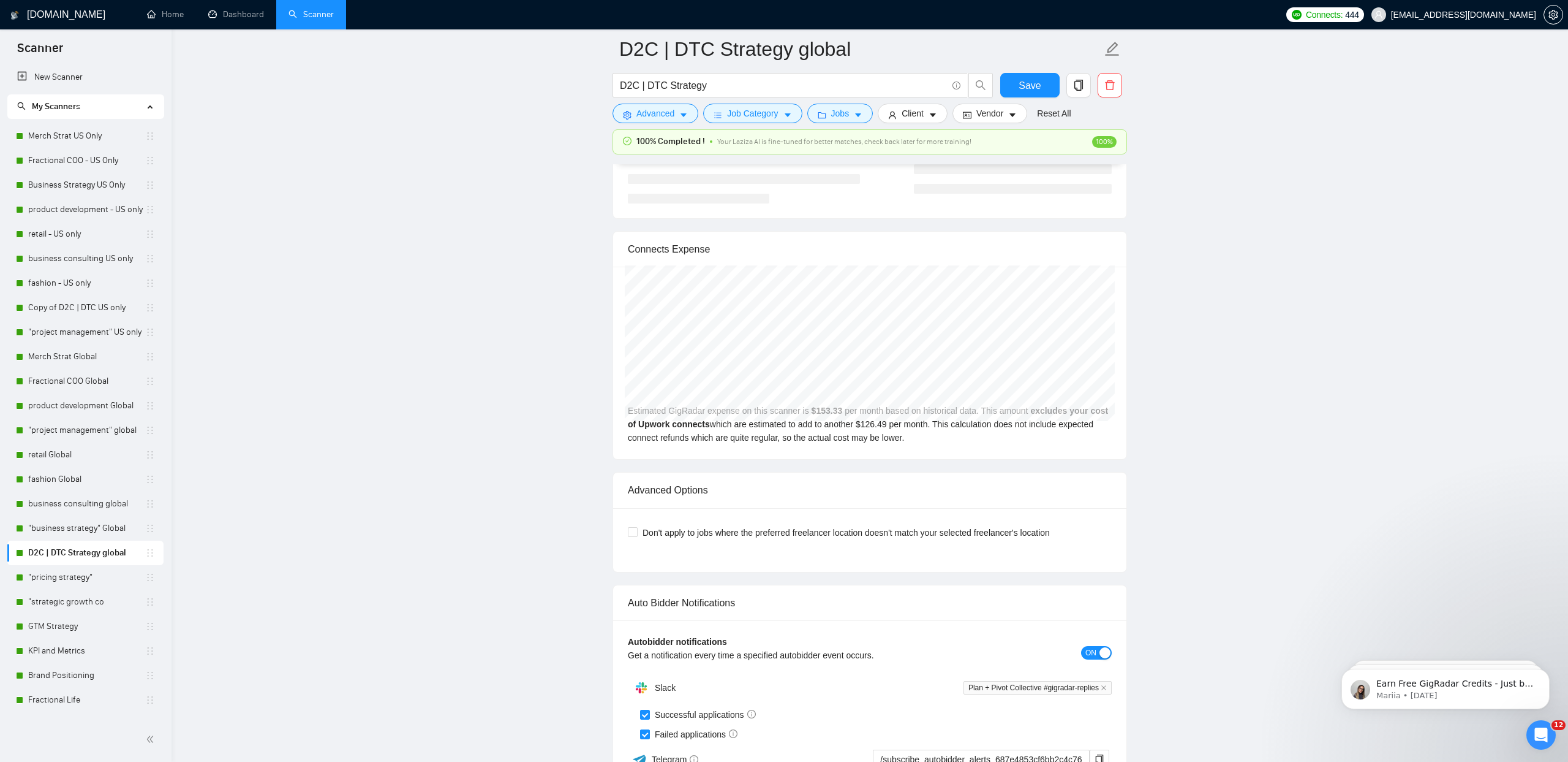
scroll to position [4886, 0]
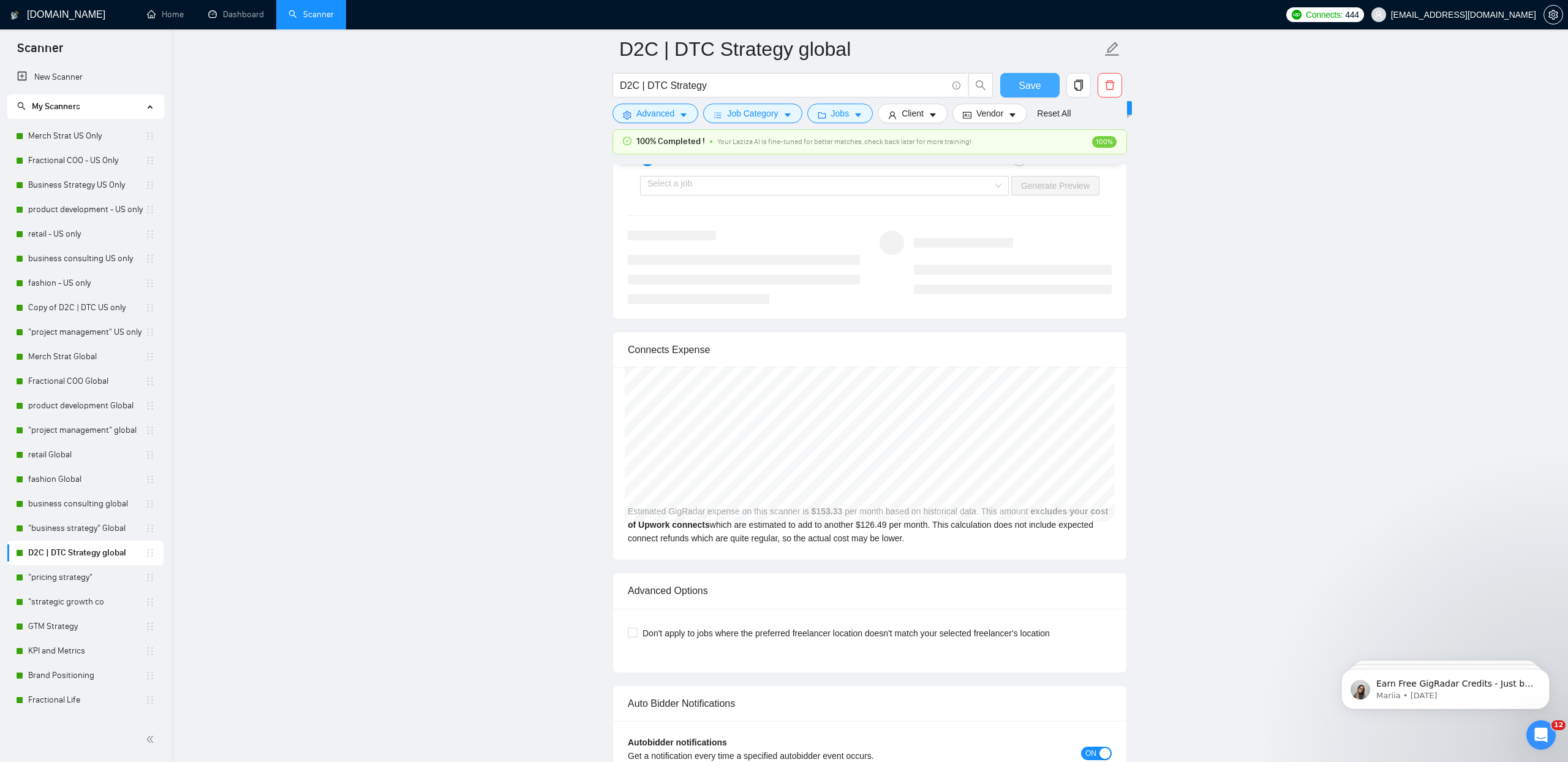
click at [1033, 86] on span "Save" at bounding box center [1030, 85] width 22 height 16
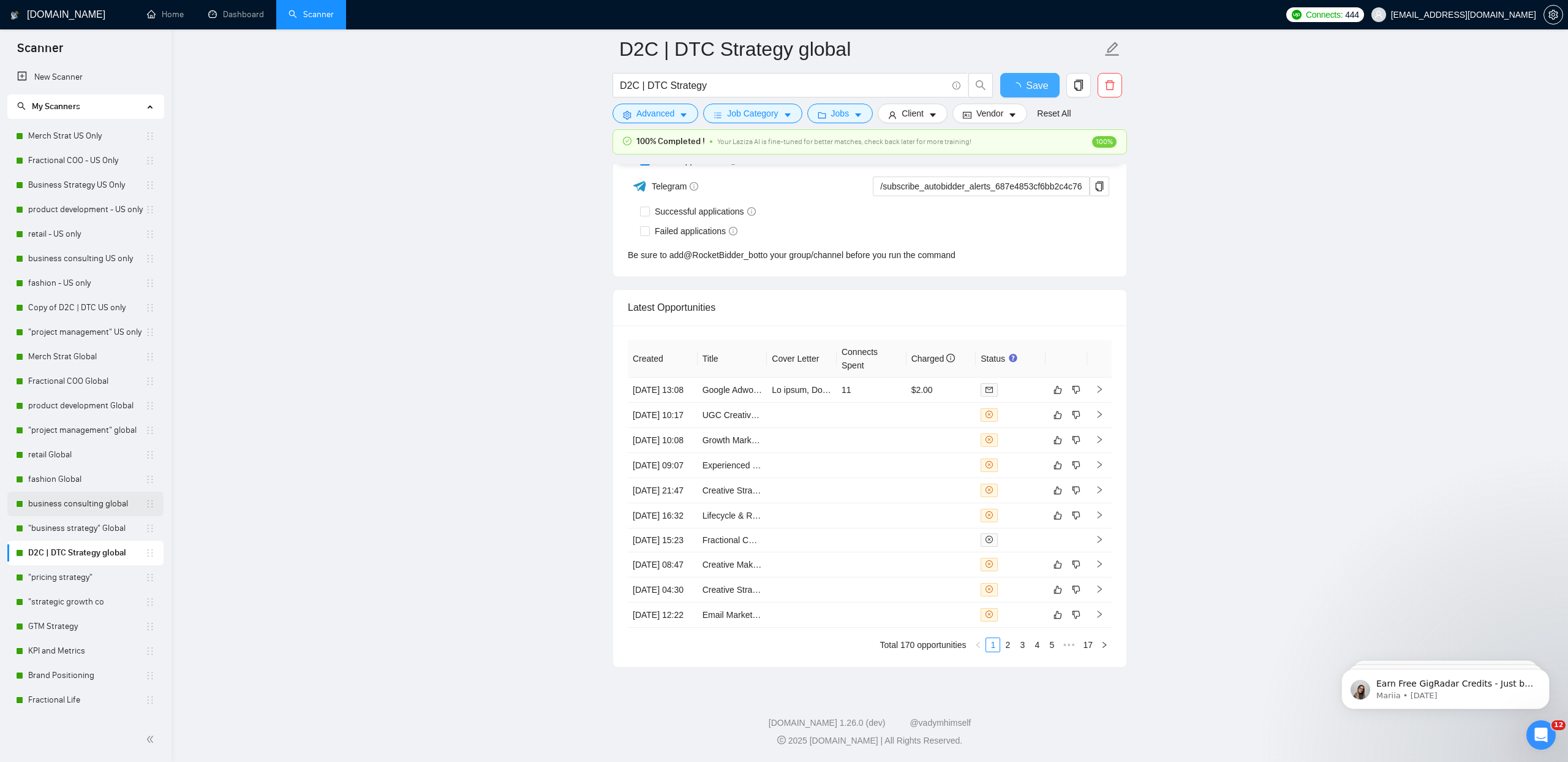
scroll to position [3059, 0]
click at [92, 574] on link ""pricing strategy"" at bounding box center [87, 577] width 117 height 24
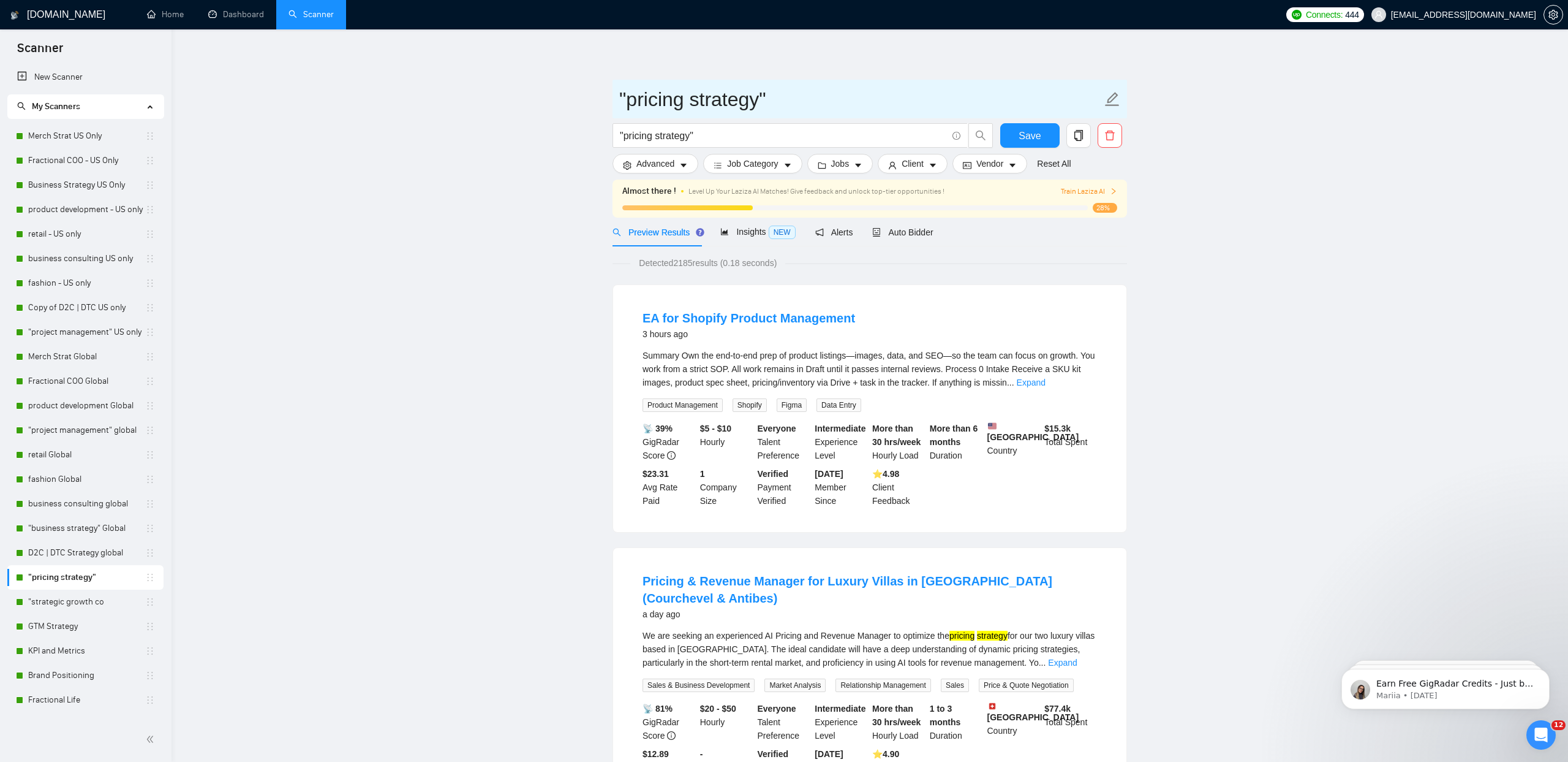
click at [1109, 100] on icon "edit" at bounding box center [1113, 99] width 14 height 14
type input ""pricing strategy" Global"
click at [1028, 136] on span "Save" at bounding box center [1030, 136] width 22 height 16
click at [912, 229] on span "Auto Bidder" at bounding box center [902, 233] width 60 height 10
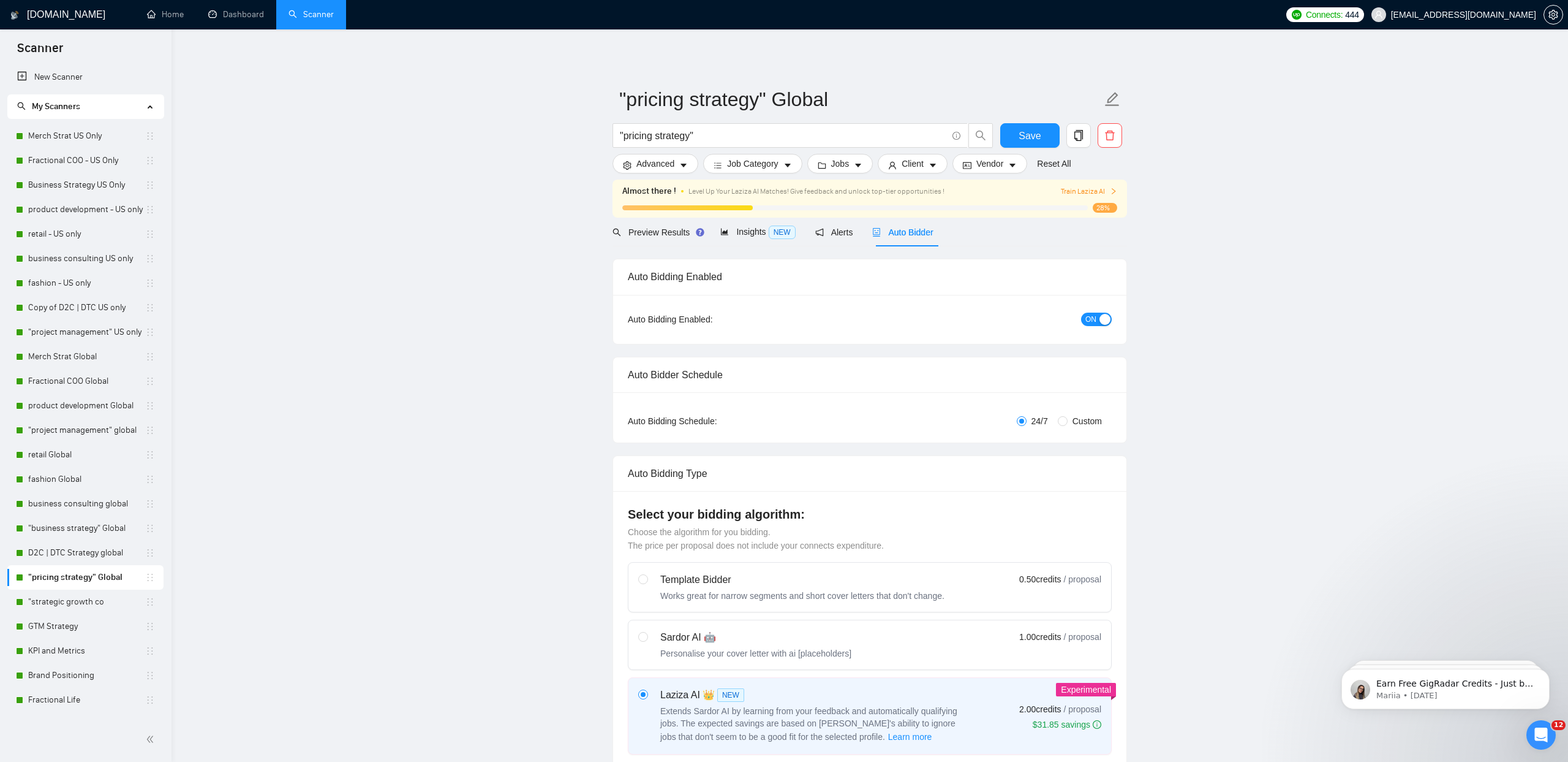
checkbox input "true"
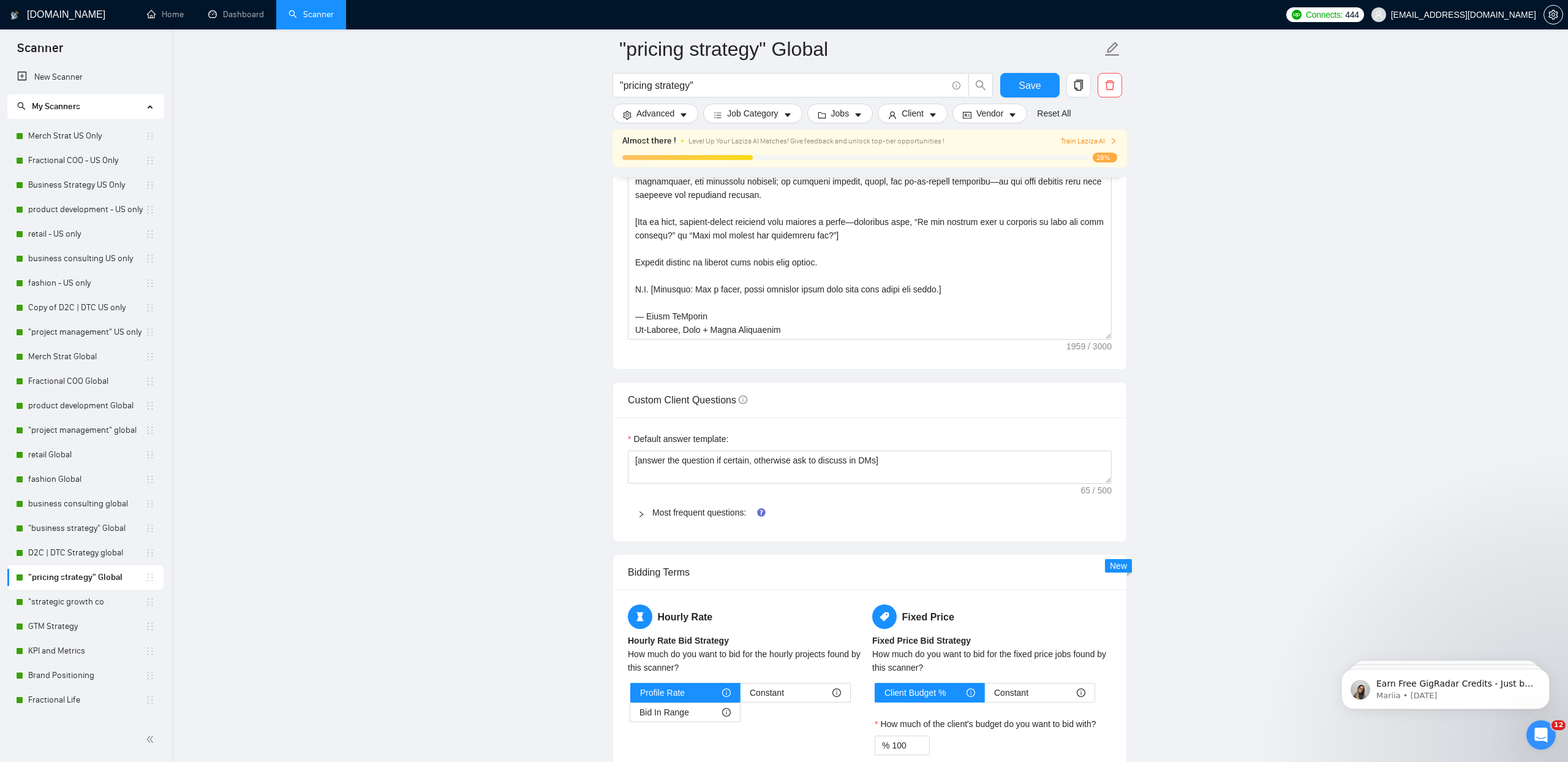
scroll to position [1487, 0]
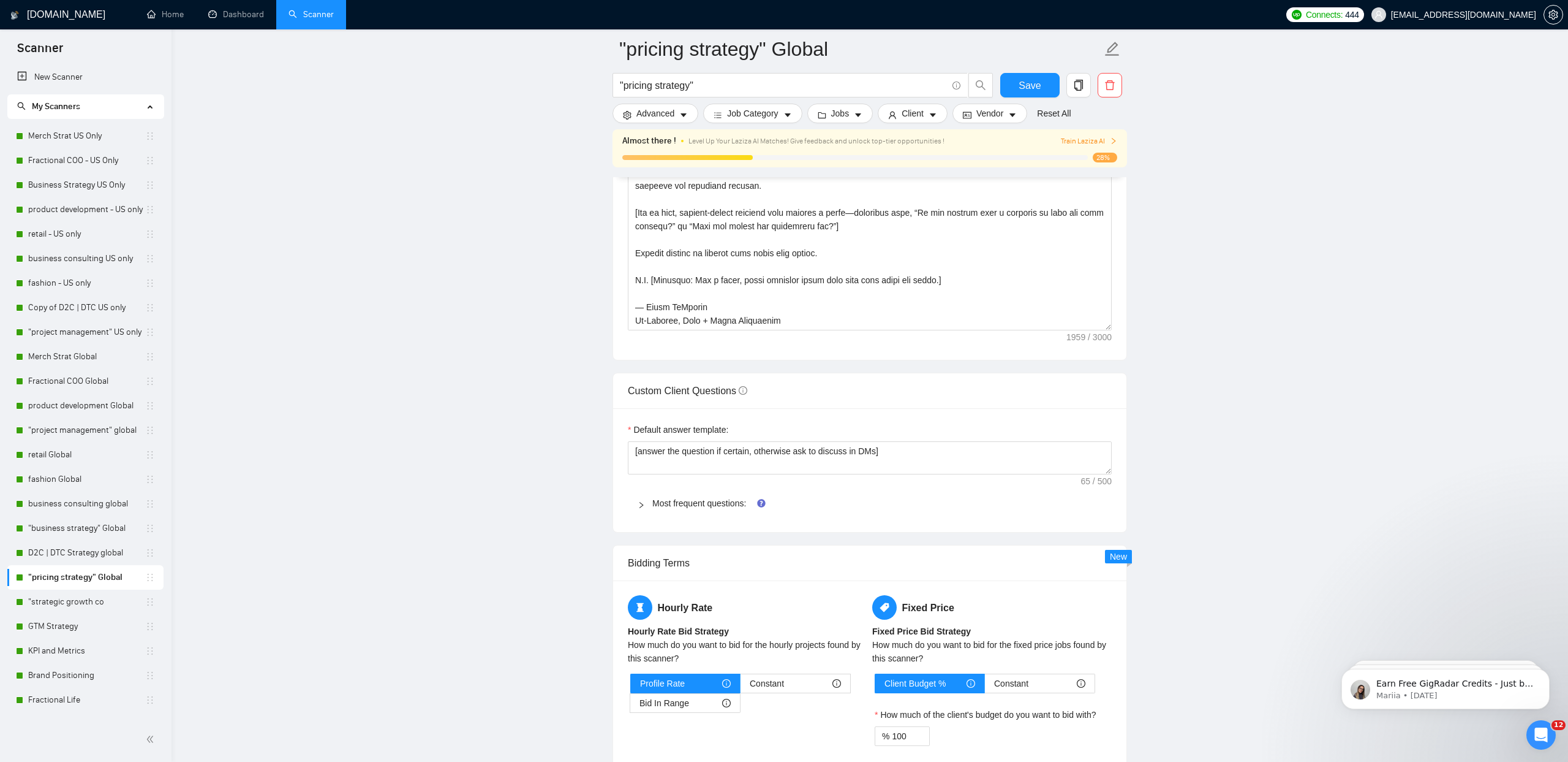
click at [725, 507] on span "Most frequent questions:" at bounding box center [877, 503] width 449 height 14
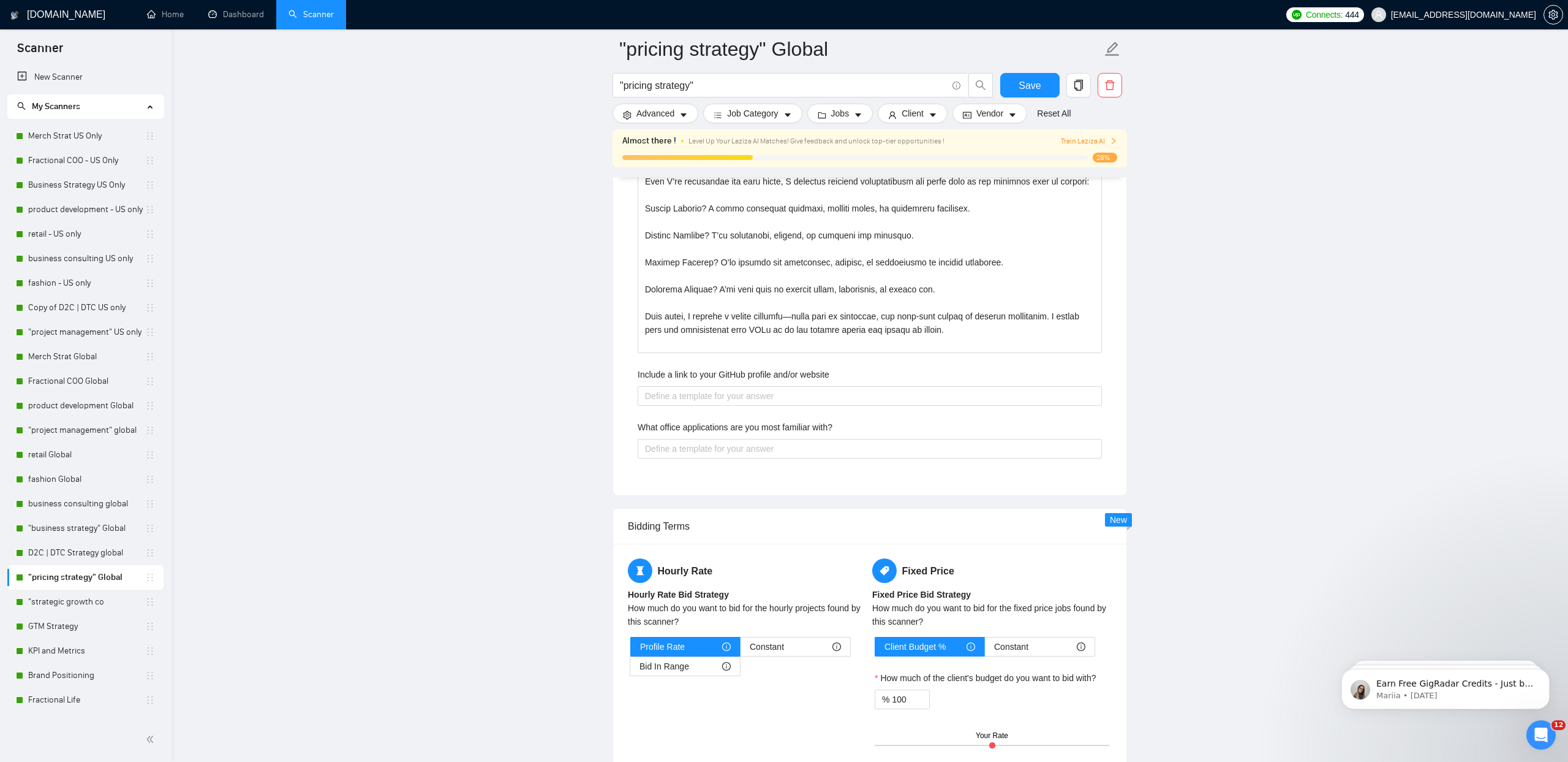
scroll to position [3325, 0]
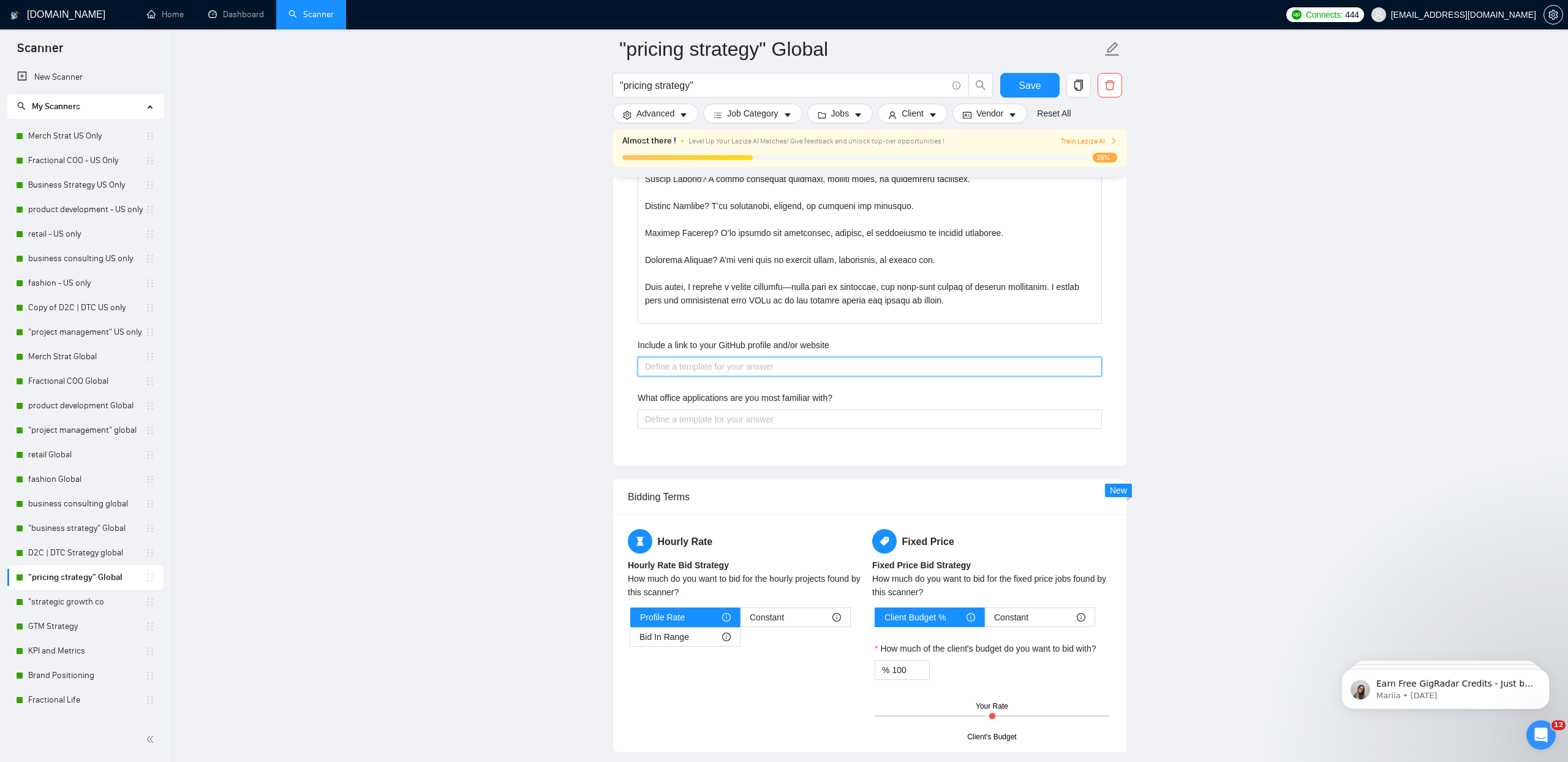
click at [718, 370] on website "Include a link to your GitHub profile and/or website" at bounding box center [870, 366] width 464 height 20
type website "w"
type website "ww"
type website "www"
type website "www."
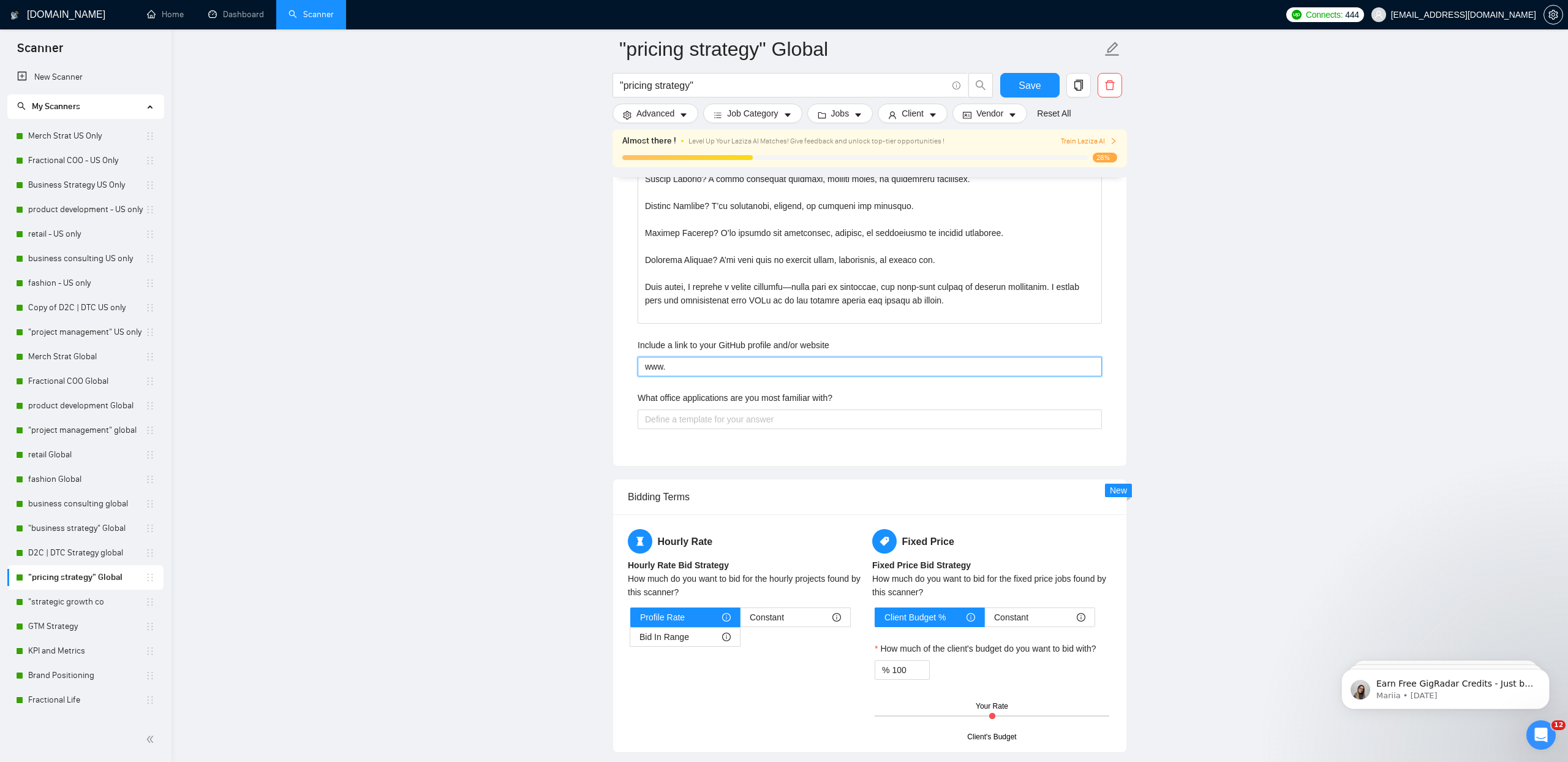
type website "www.p"
type website "[DOMAIN_NAME]"
type website "www.pla"
type website "www.plan"
type website "www.planp"
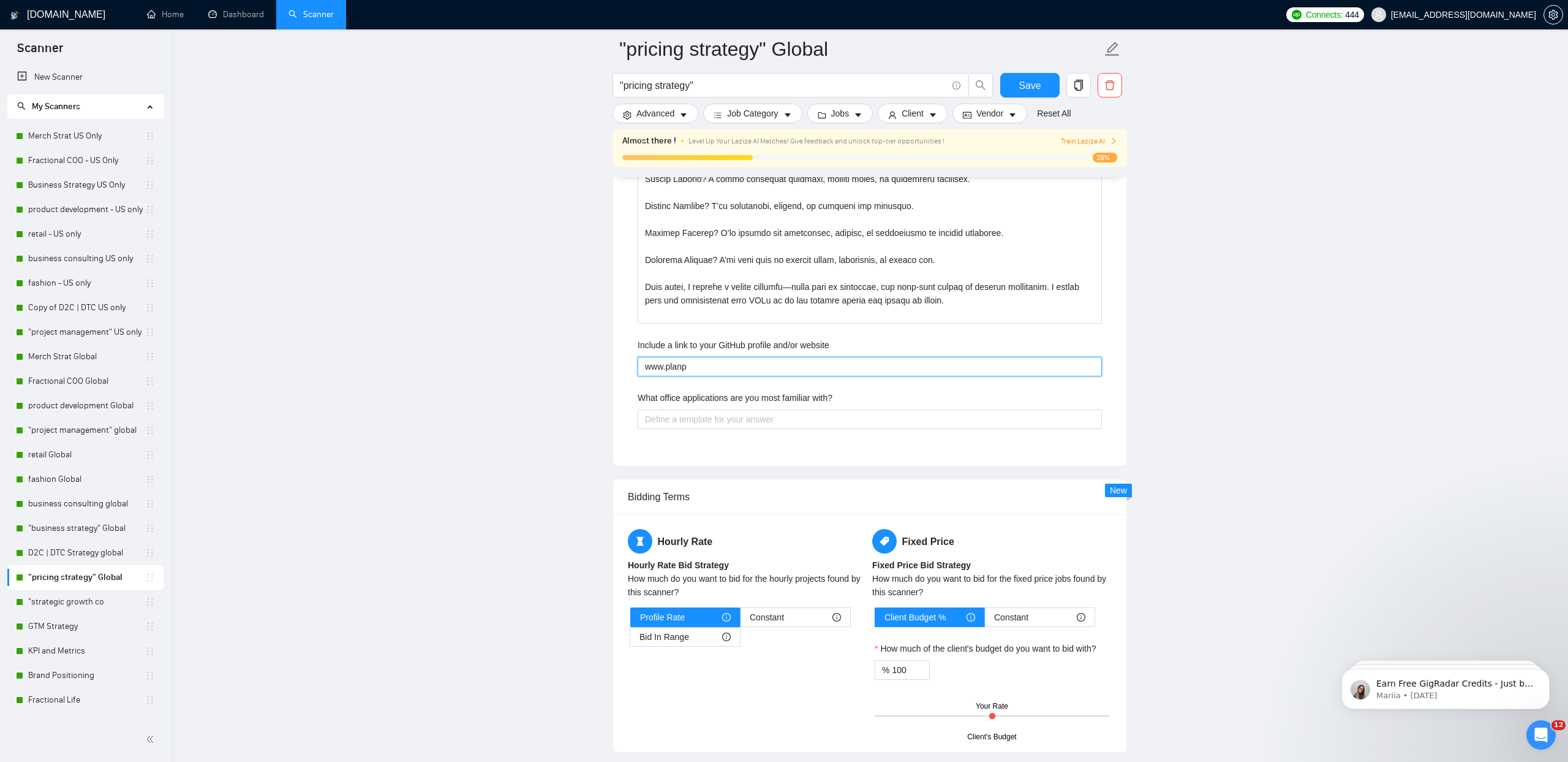
type website "www.planpi"
type website "www.planpiv"
type website "www.planpivo"
type website "www.planpivot"
type website "www.planpivotc"
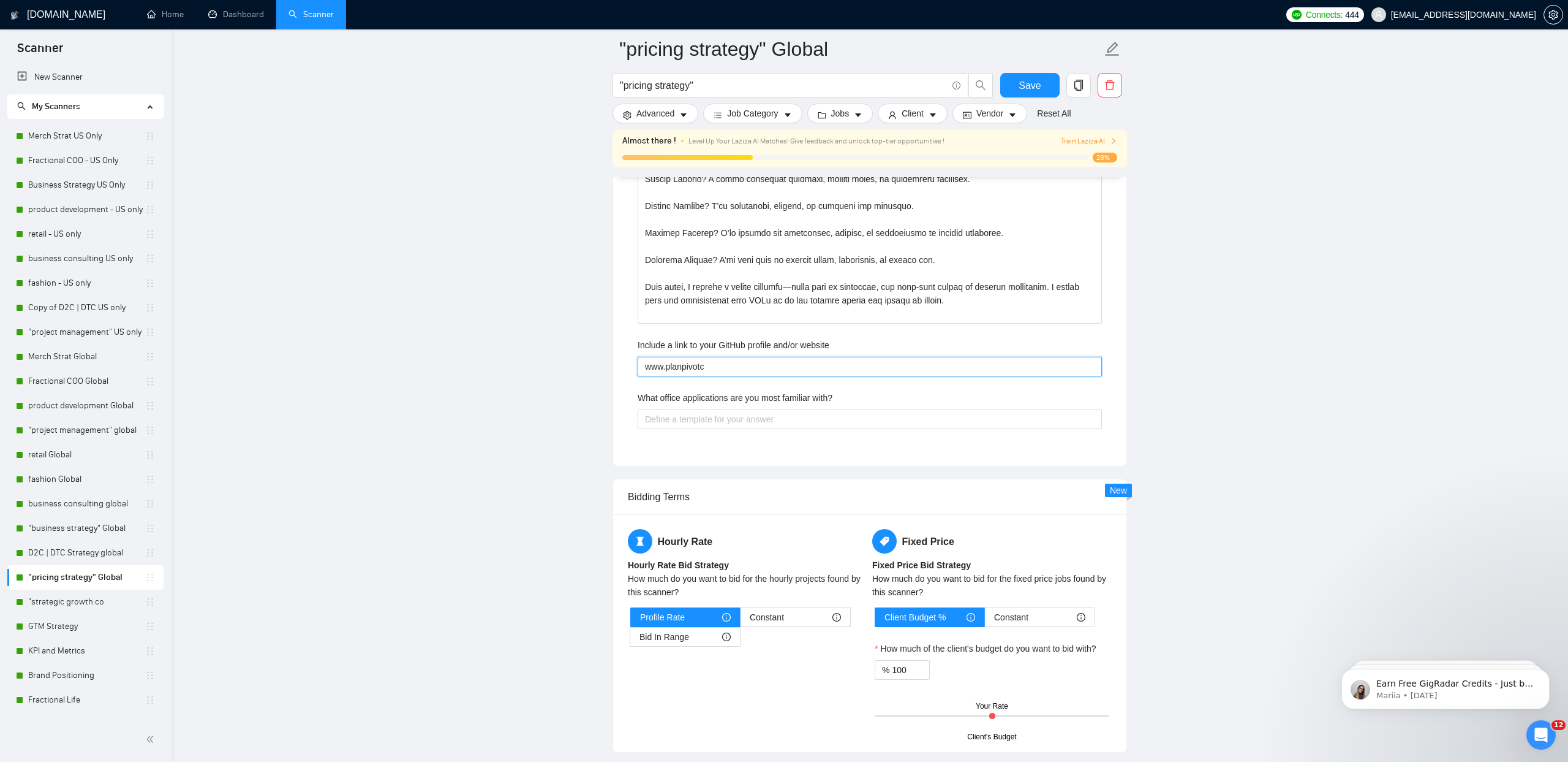
type website "www.planpivotcp"
type website "www.planpivotcpo"
type website "www.planpivotcp"
type website "www.planpivotc"
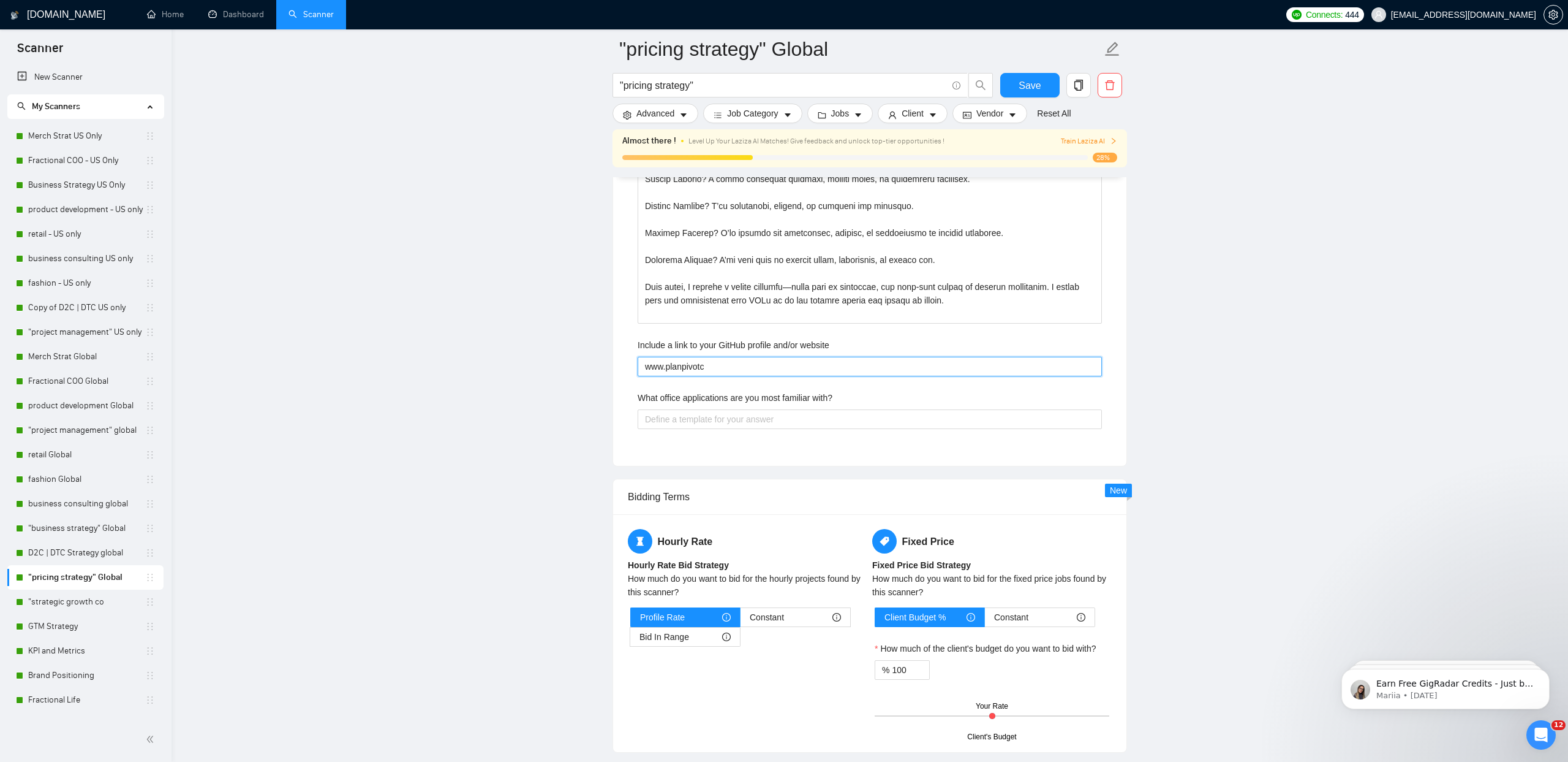
type website "www.planpivotco"
type website "www.planpivotcol"
type website "www.planpivotcoll"
type website "www.planpivotcolle"
type website "www.planpivotcollec"
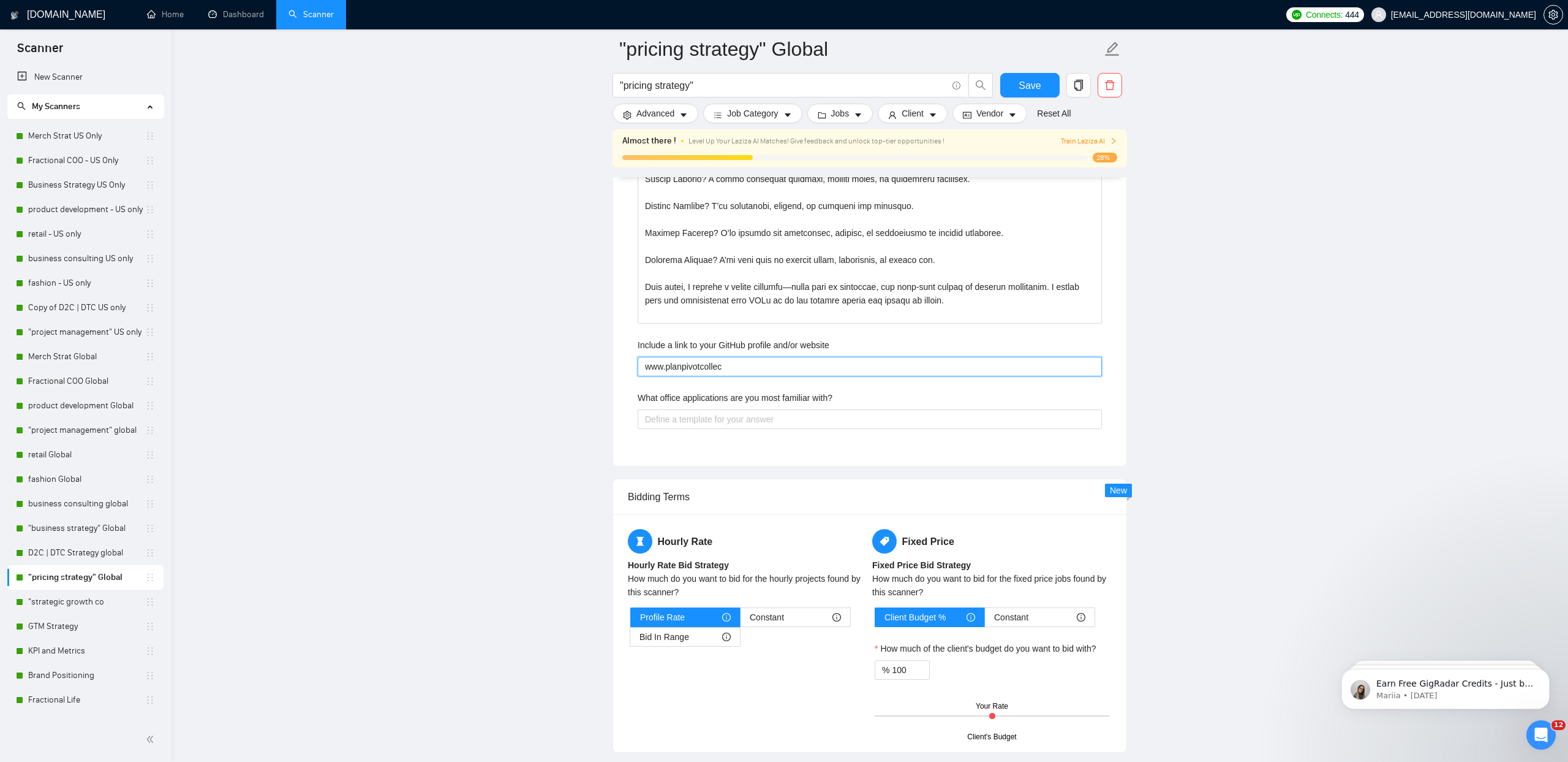
type website "www.planpivotcollect"
type website "www.planpivotcollecti"
type website "www.planpivotcollectiv"
type website "www.planpivotcollectiv."
type website "www.planpivotcollectiv.e"
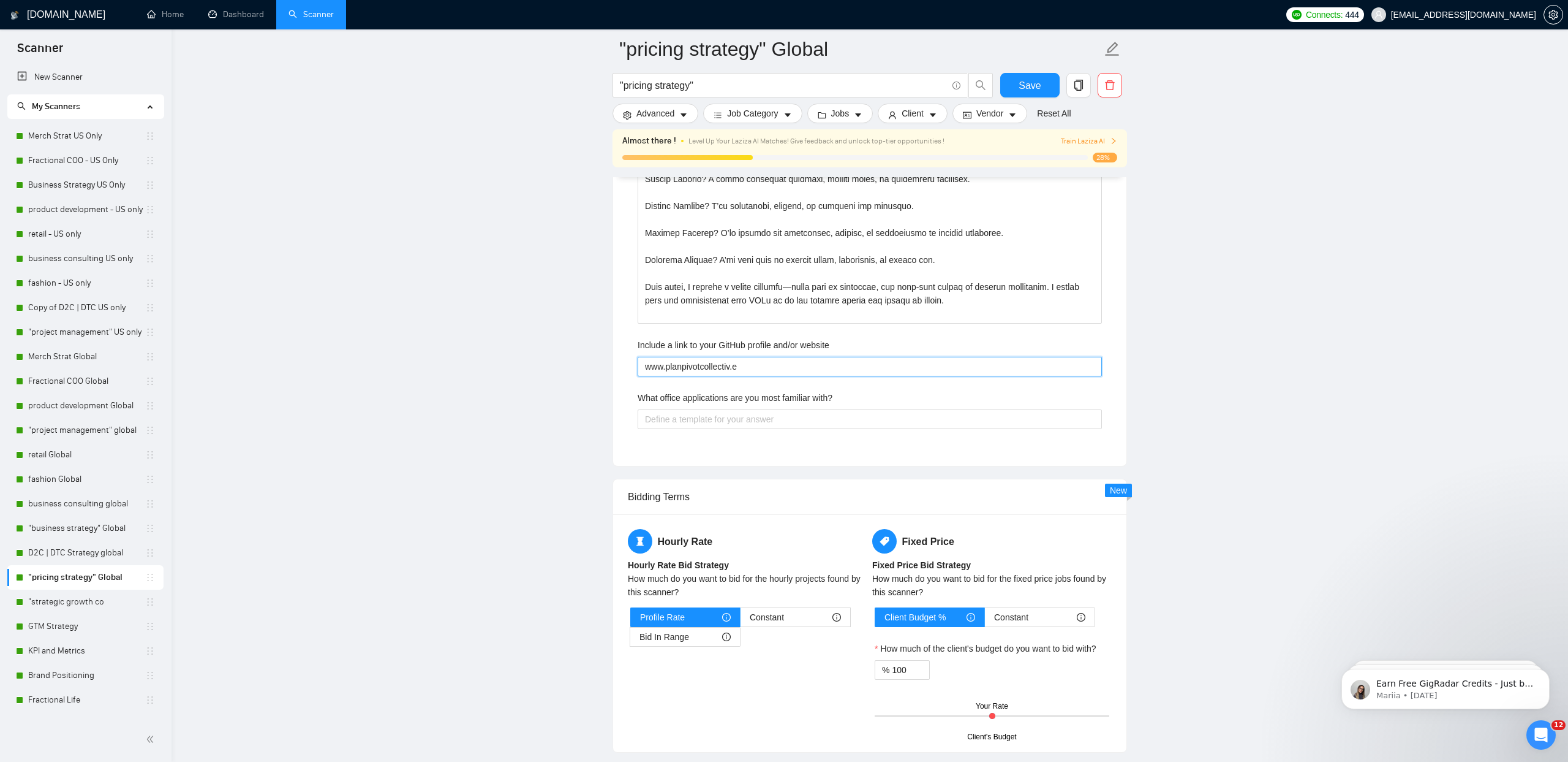
type website "www.planpivotcollectiv.ec"
type website "www.planpivotcollectiv.e"
type website "www.planpivotcollectiv."
type website "www.planpivotcollectiv"
type website "www.planpivotcollective"
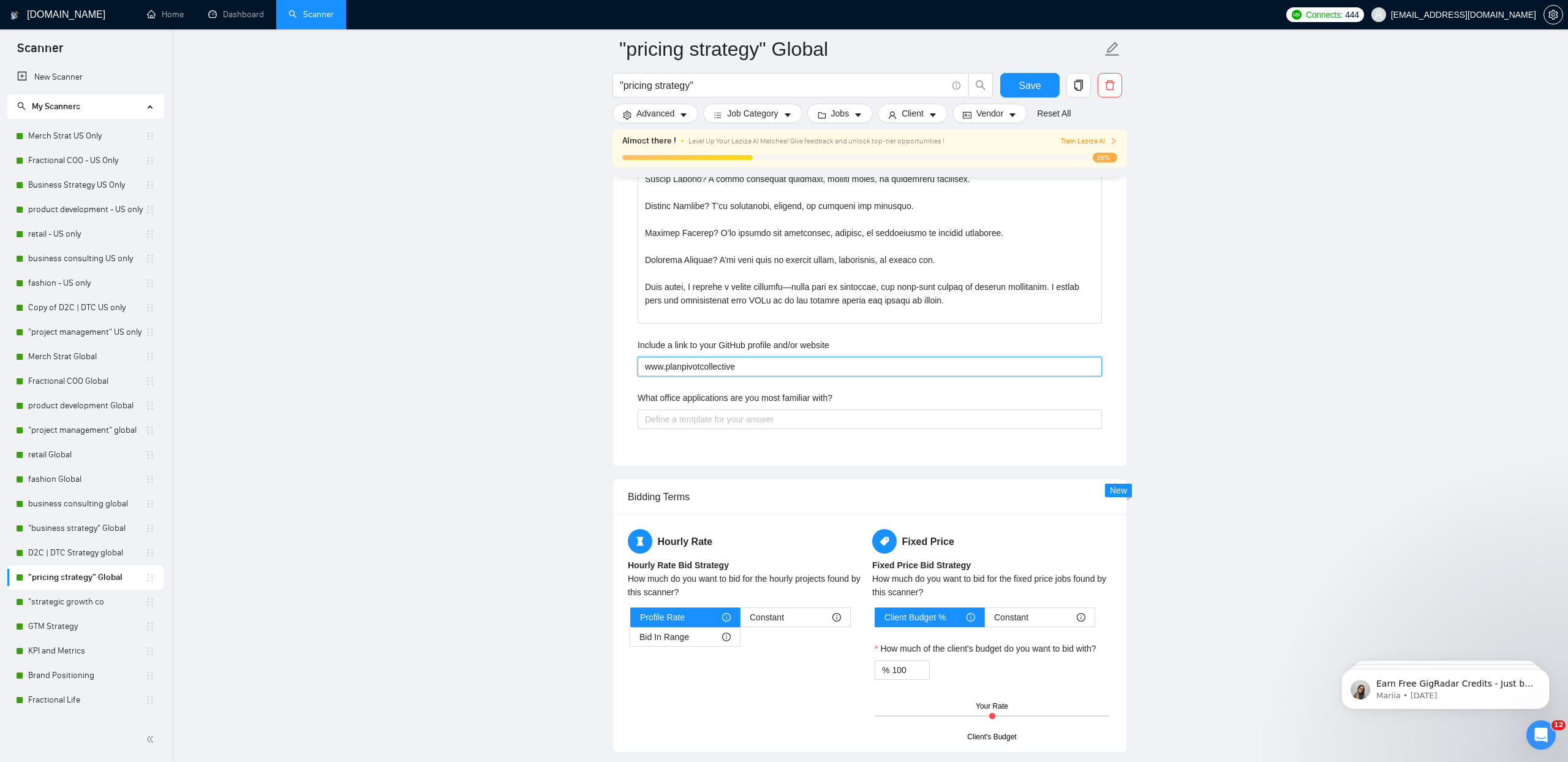
type website "www.planpivotcollective."
type website "www.planpivotcollective.c"
type website "[DOMAIN_NAME]"
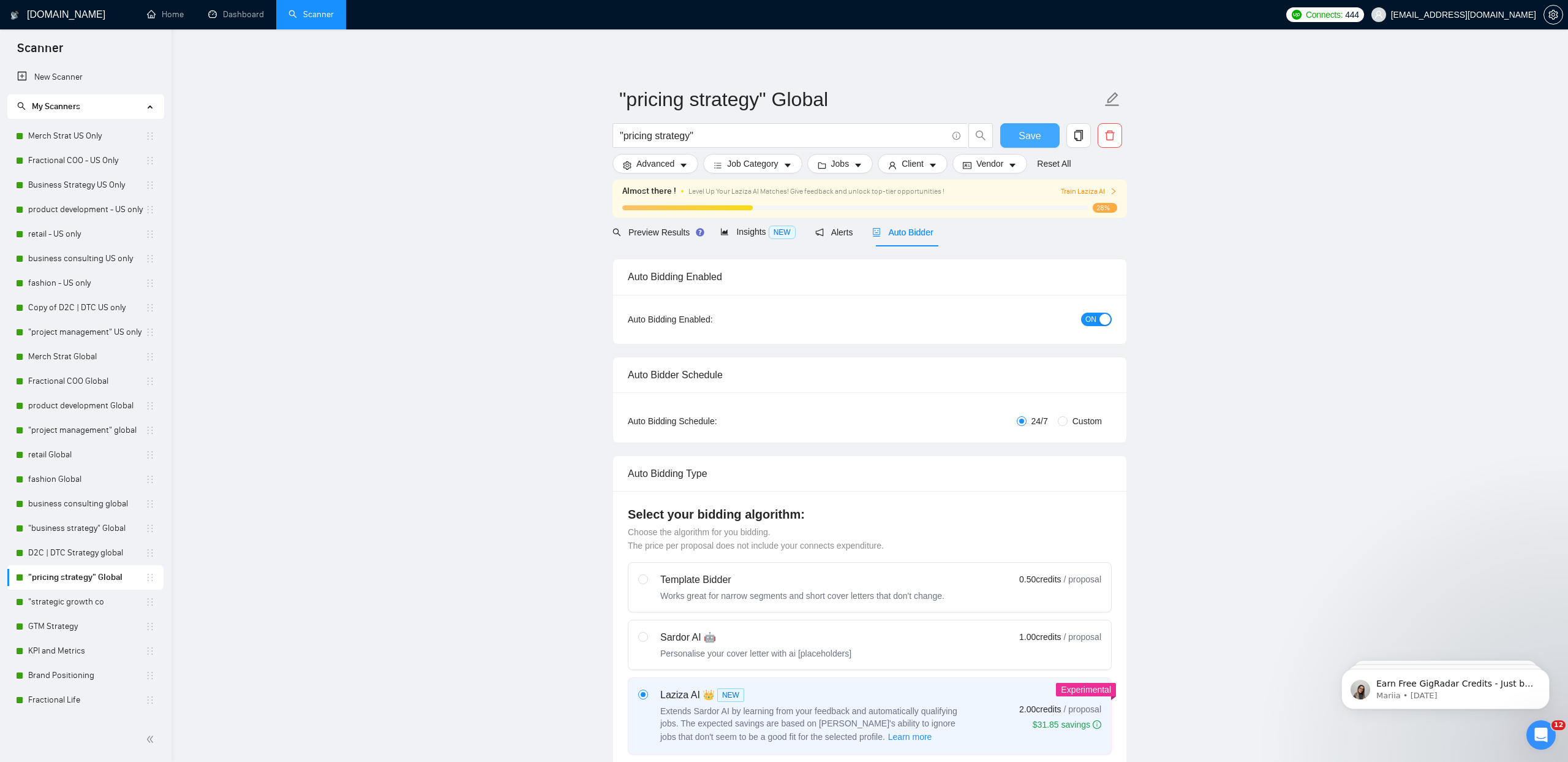
type website "[DOMAIN_NAME]"
click at [1012, 139] on button "Save" at bounding box center [1030, 135] width 60 height 24
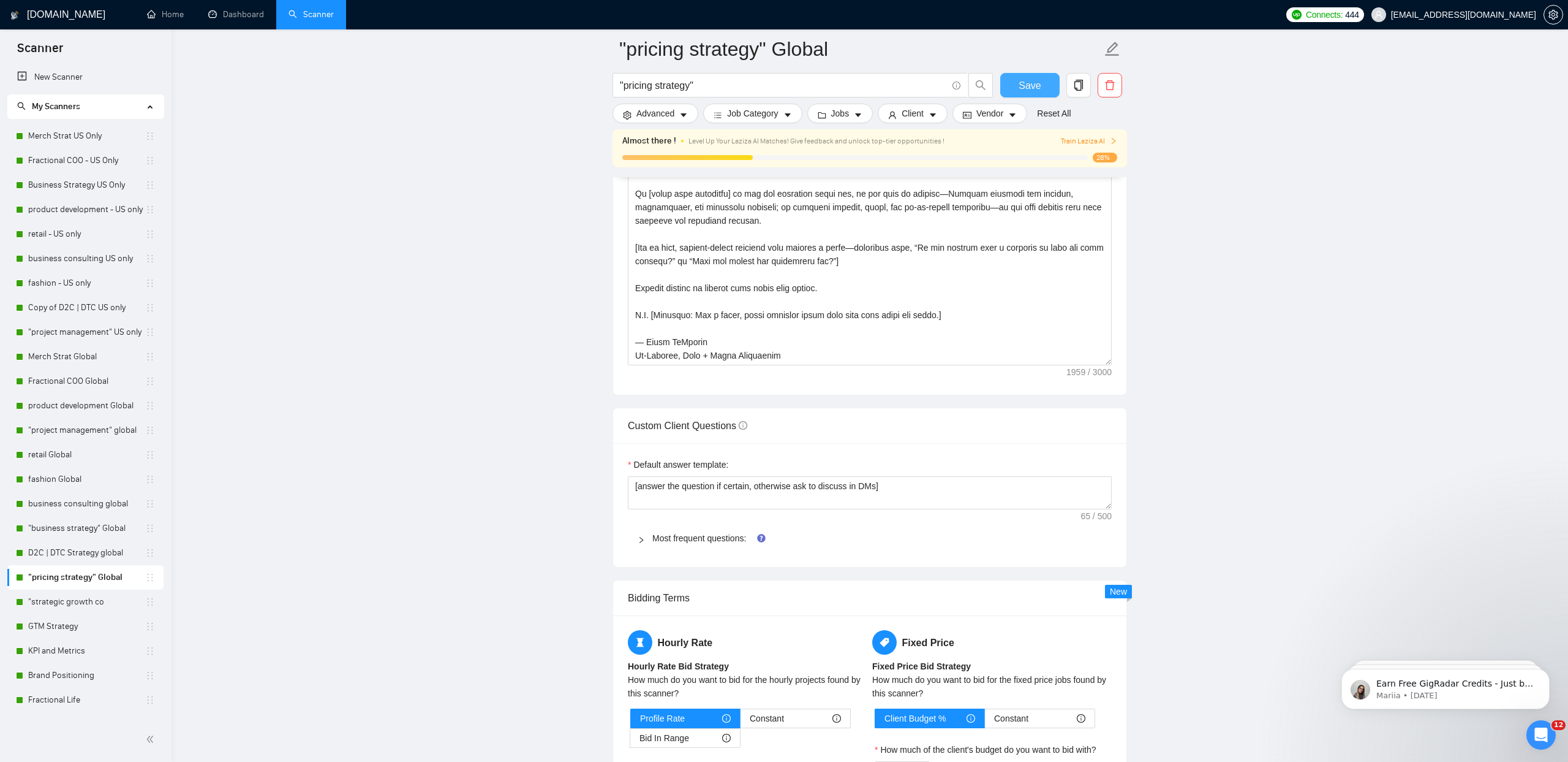
scroll to position [1630, 0]
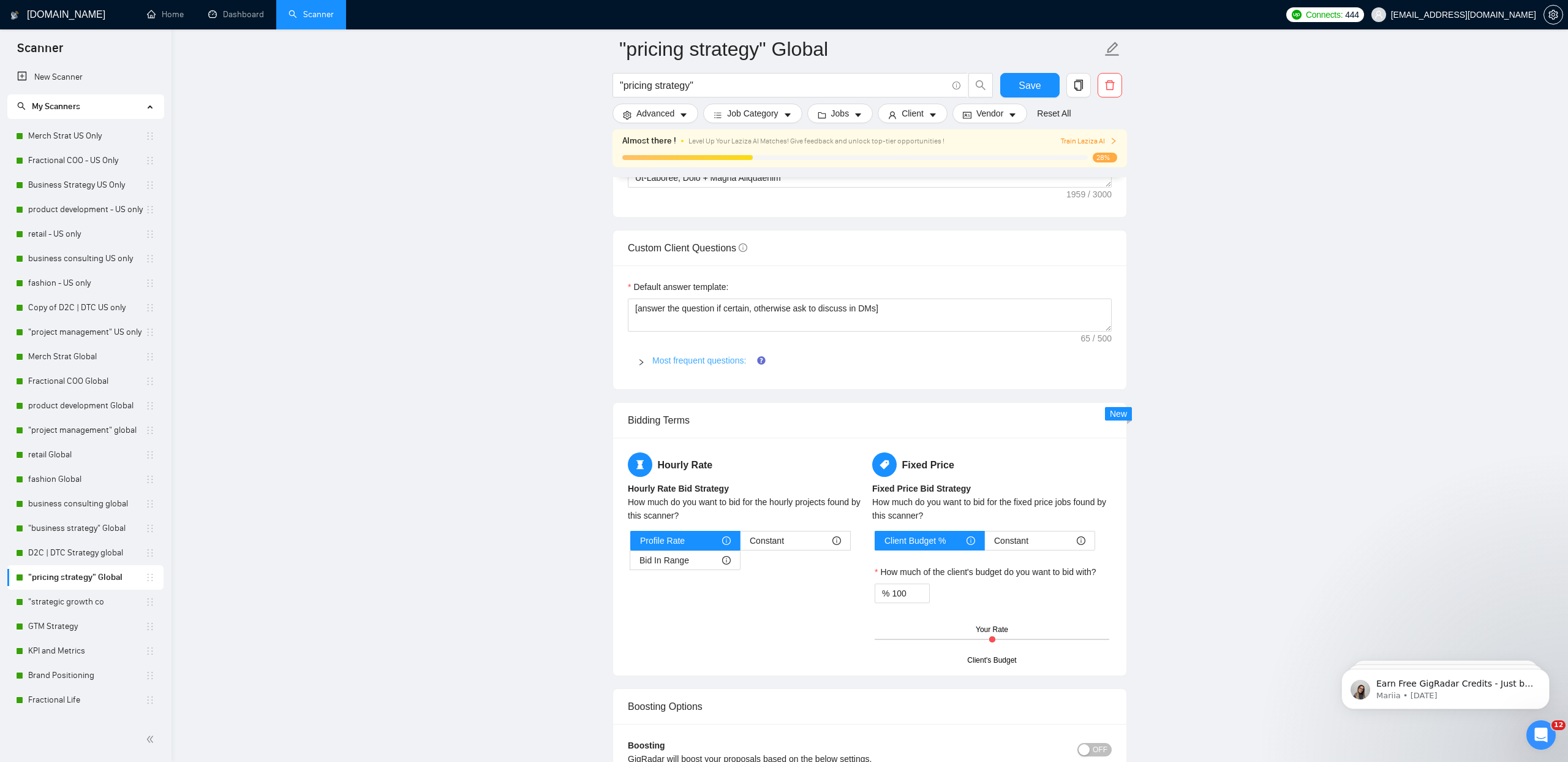
click at [699, 356] on link "Most frequent questions:" at bounding box center [699, 361] width 94 height 10
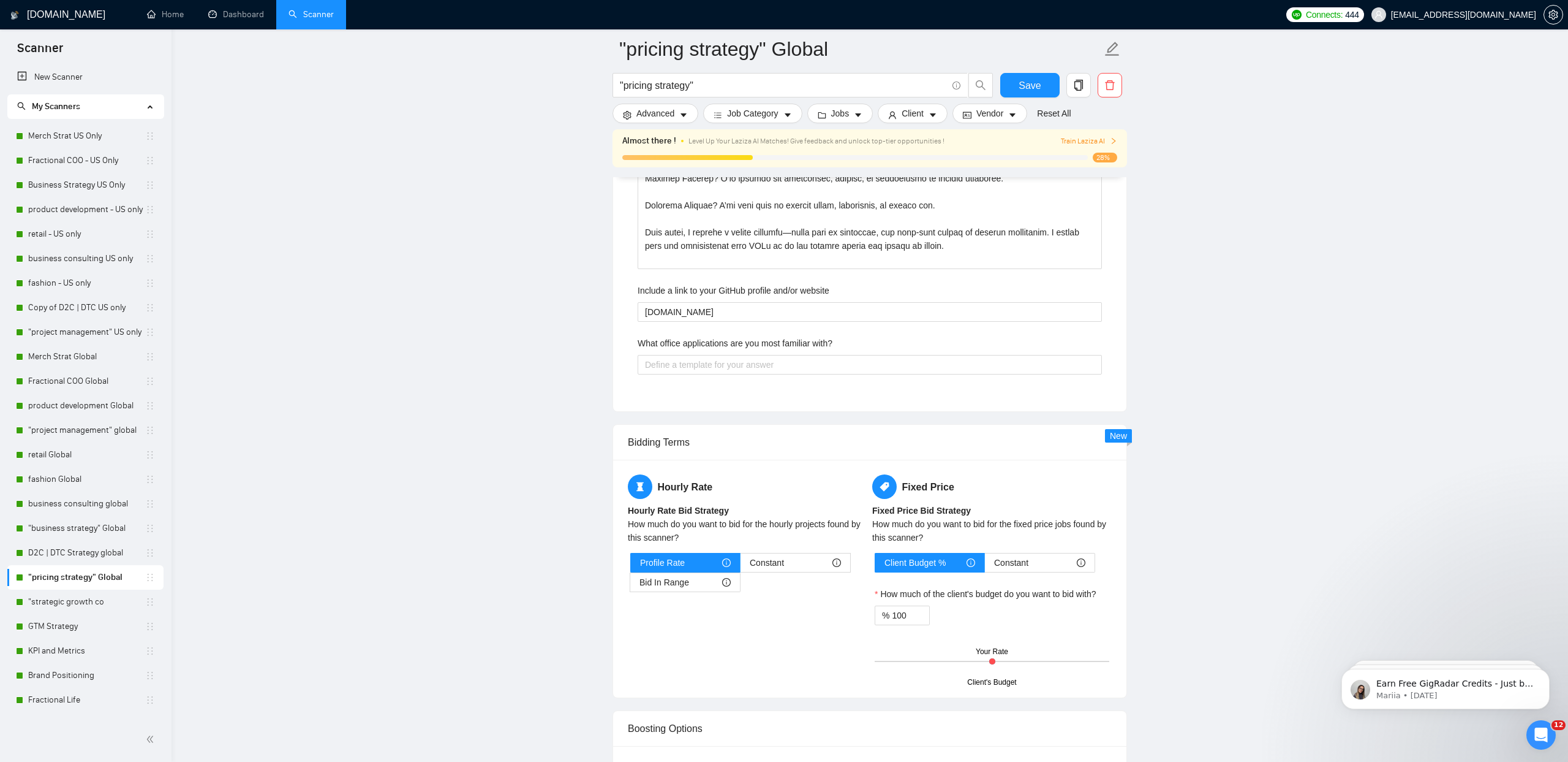
scroll to position [3380, 0]
click at [737, 341] on label "What office applications are you most familiar with?" at bounding box center [735, 342] width 195 height 14
click at [737, 354] on with\? "What office applications are you most familiar with?" at bounding box center [870, 364] width 464 height 20
click at [737, 341] on label "What office applications are you most familiar with?" at bounding box center [735, 342] width 195 height 14
click at [737, 354] on with\? "What office applications are you most familiar with?" at bounding box center [870, 364] width 464 height 20
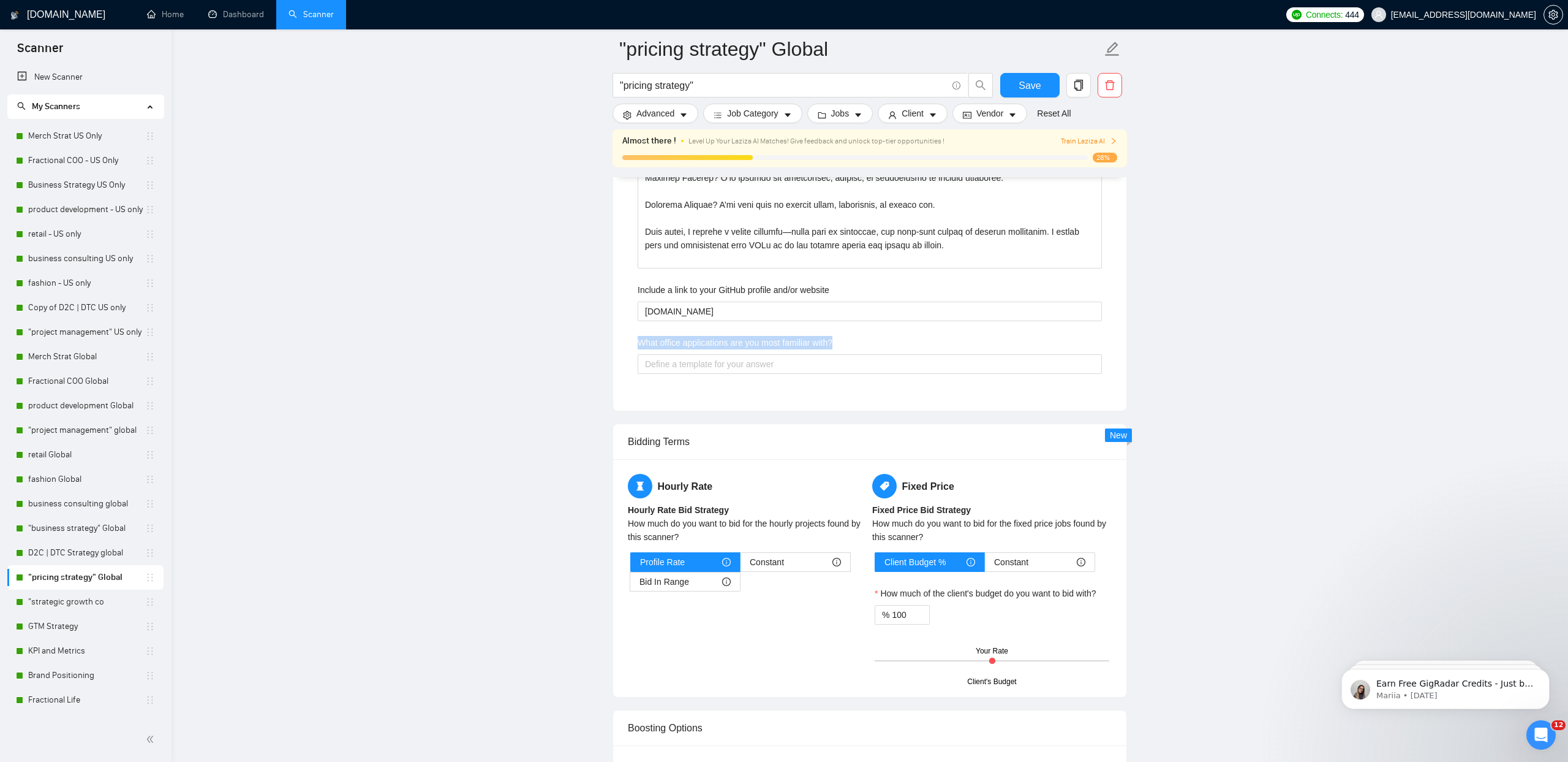
click at [737, 341] on label "What office applications are you most familiar with?" at bounding box center [735, 342] width 195 height 14
click at [737, 354] on with\? "What office applications are you most familiar with?" at bounding box center [870, 364] width 464 height 20
copy label "What office applications are you most familiar with?"
click at [718, 370] on with\? "What office applications are you most familiar with?" at bounding box center [870, 364] width 464 height 20
paste with\? "I’m fluent with pretty much the full Microsoft Office and Google Workspace suit…"
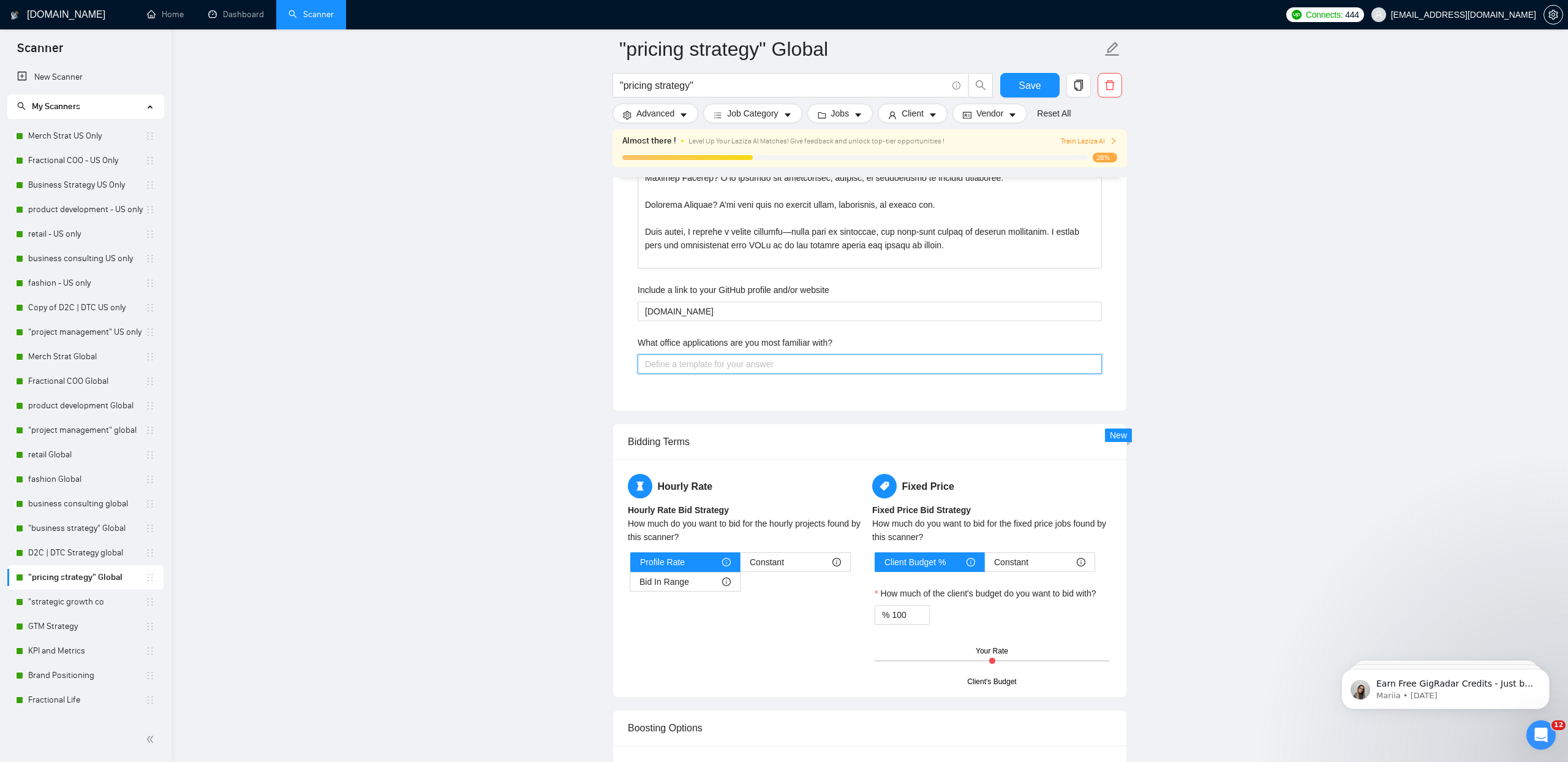
type with\? "I’m fluent with pretty much the full Microsoft Office and Google Workspace suit…"
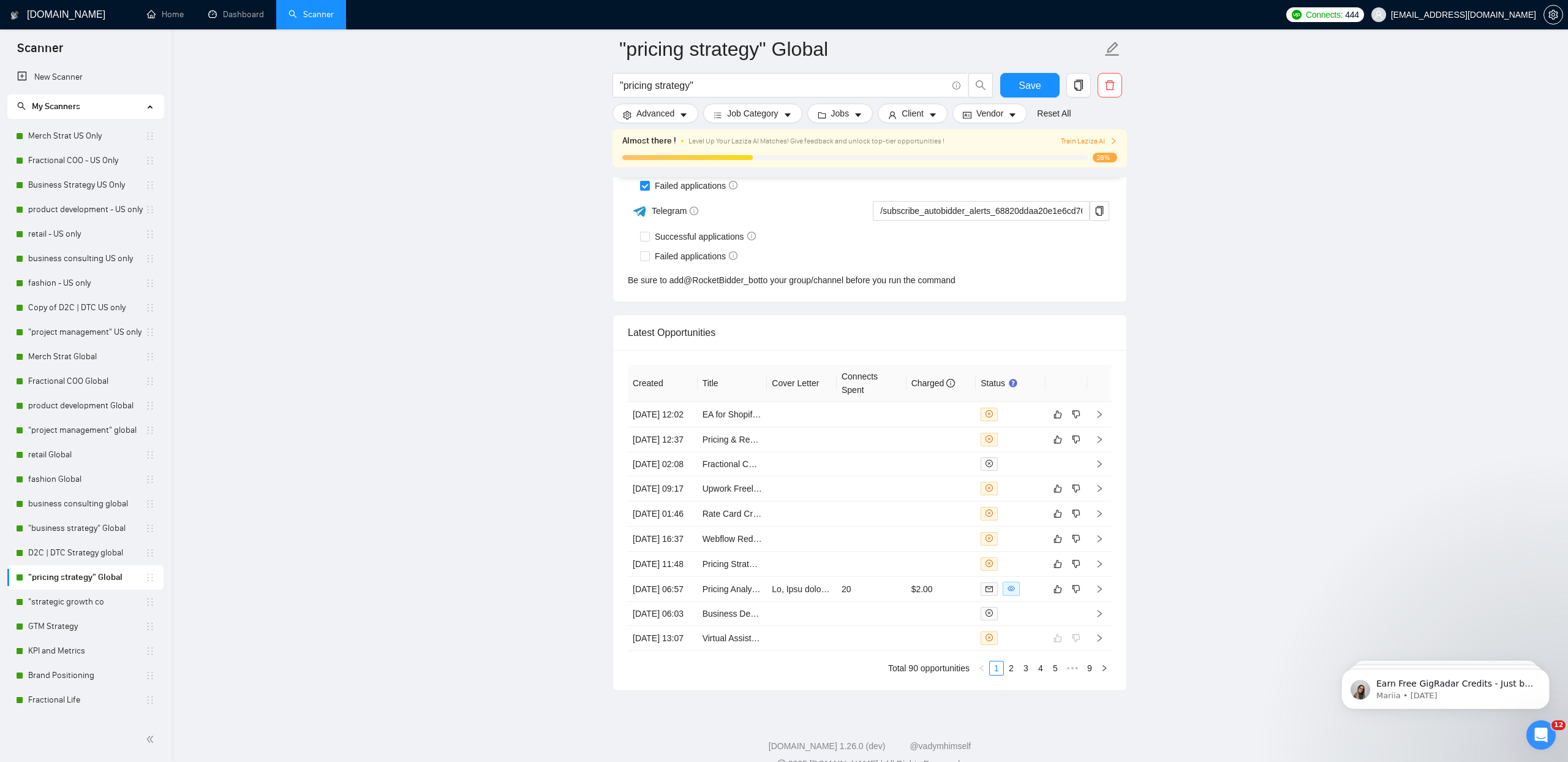
scroll to position [5234, 0]
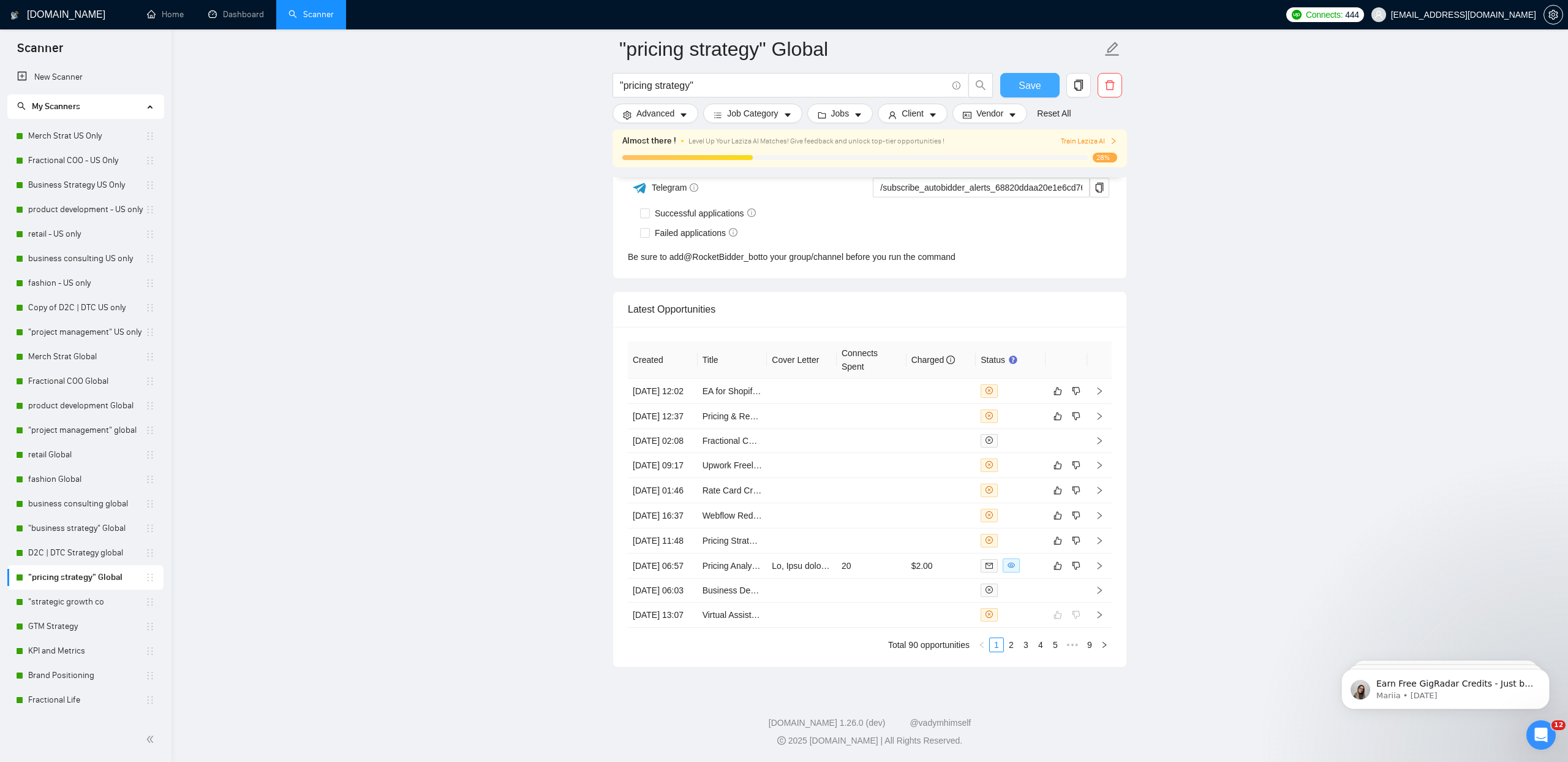
type with\? "I’m fluent with pretty much the full Microsoft Office and Google Workspace suit…"
click at [1024, 89] on span "Save" at bounding box center [1030, 85] width 22 height 16
click at [1083, 148] on div "Almost there ! Level Up Your Laziza AI Matches! Give feedback and unlock top-ti…" at bounding box center [870, 149] width 495 height 28
click at [1081, 142] on span "Train Laziza AI" at bounding box center [1089, 141] width 56 height 11
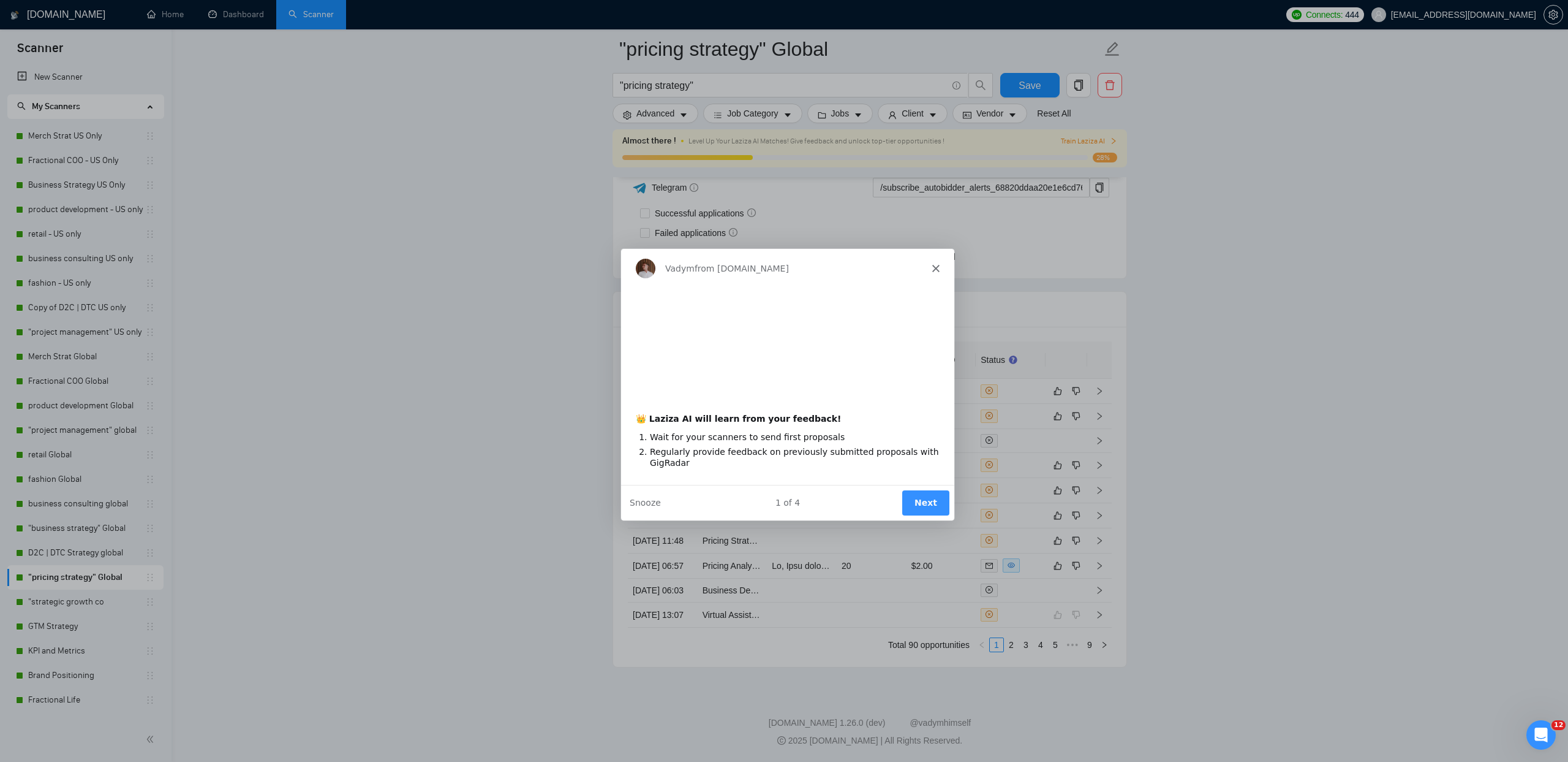
scroll to position [0, 0]
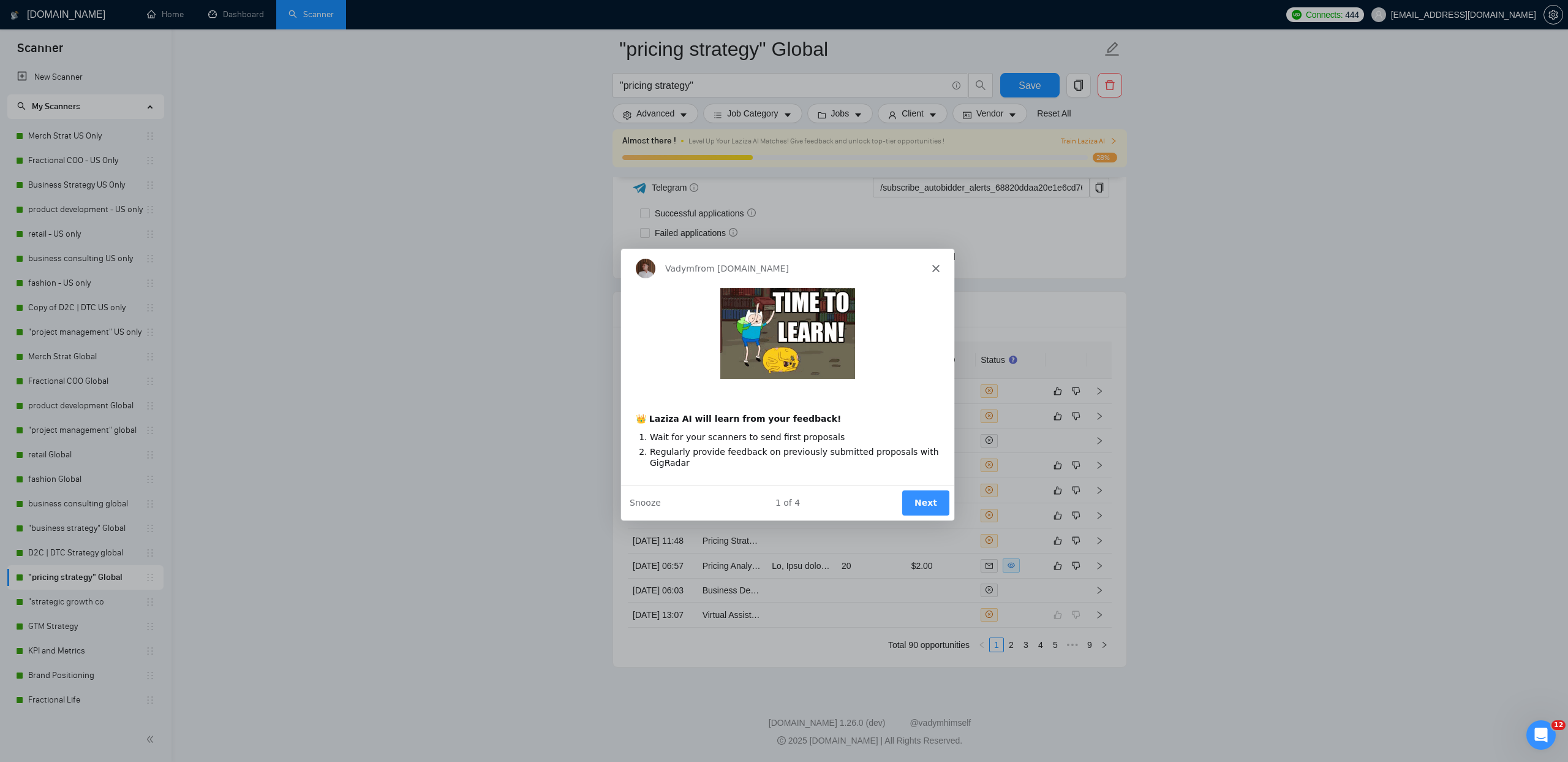
click at [935, 267] on polygon "Close" at bounding box center [935, 268] width 7 height 7
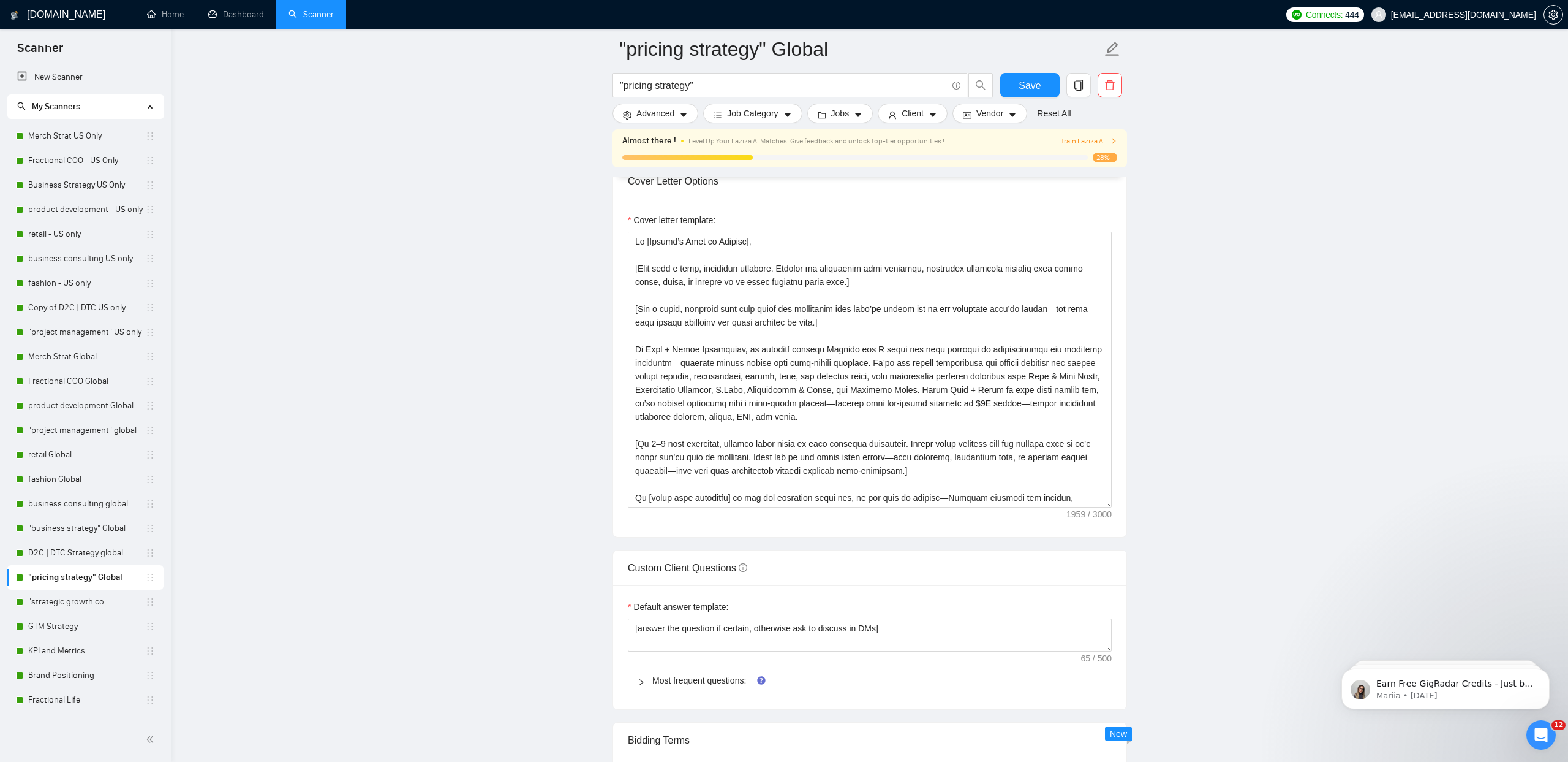
scroll to position [1136, 0]
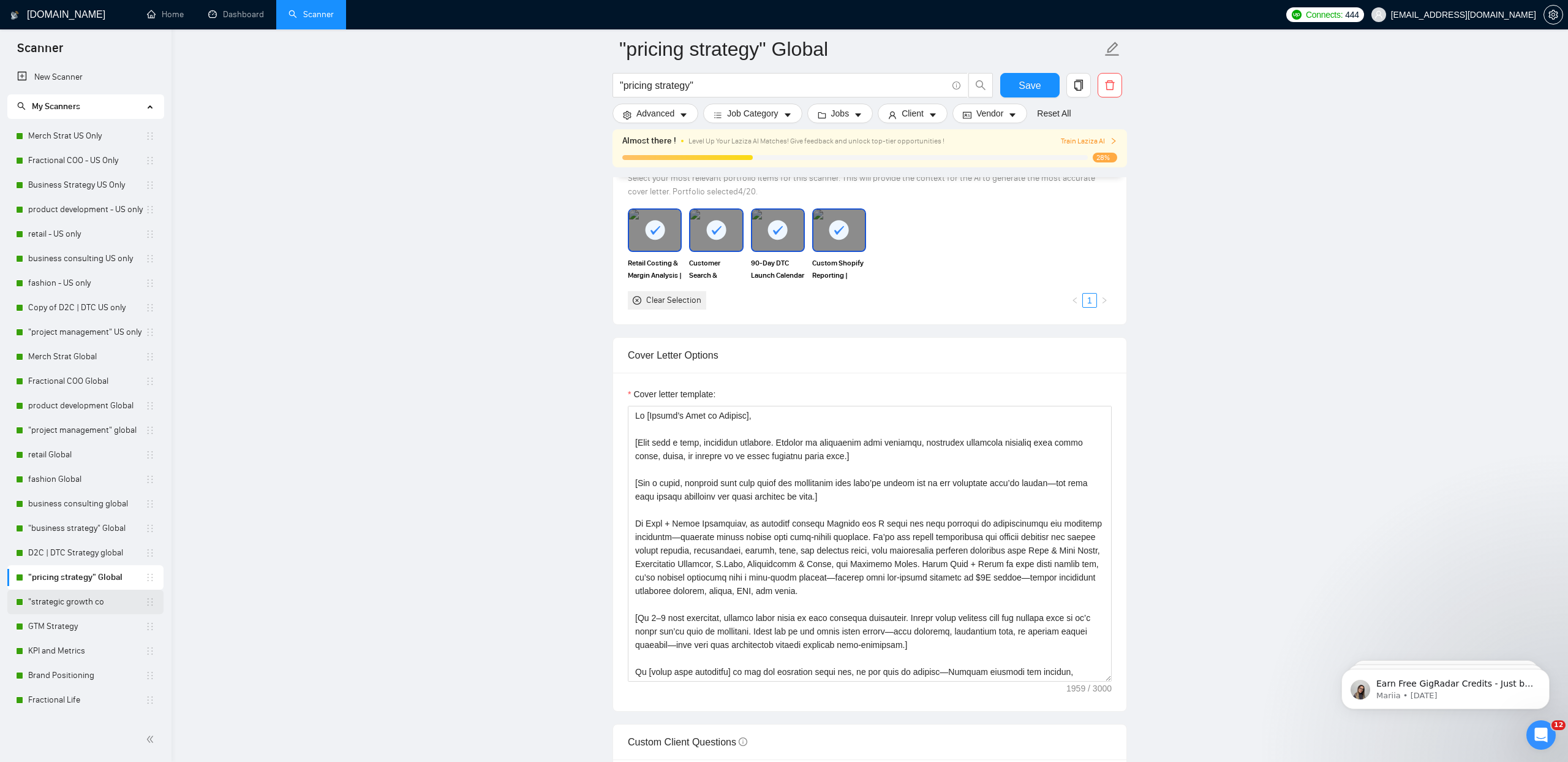
click at [97, 601] on link ""strategic growth co" at bounding box center [87, 602] width 117 height 24
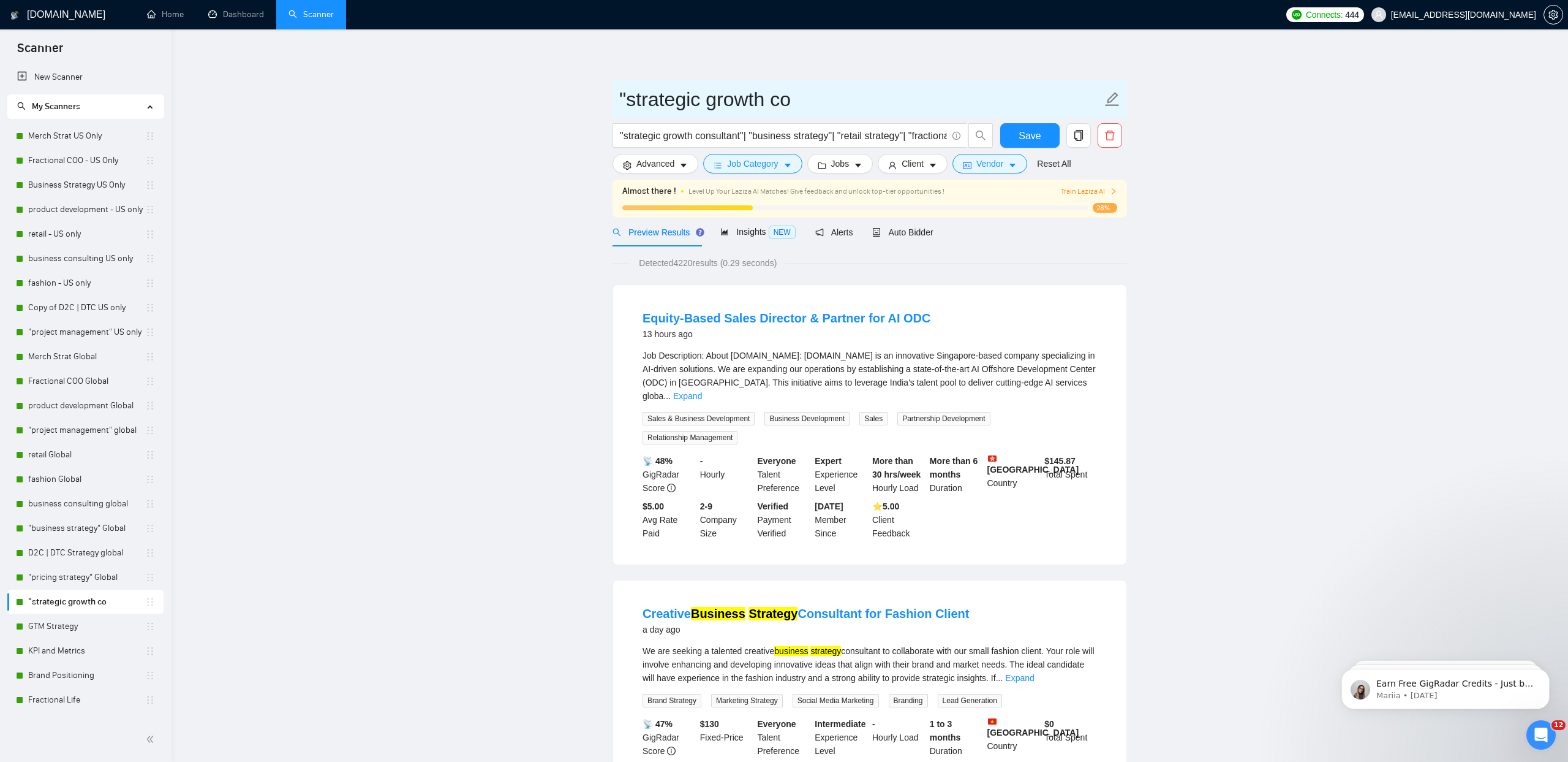
click at [1116, 97] on icon "edit" at bounding box center [1112, 99] width 16 height 16
click at [626, 100] on input ""strategic growth co" at bounding box center [860, 99] width 483 height 31
click at [776, 100] on input "strategic growth co" at bounding box center [860, 99] width 483 height 31
type input "strategic growth global"
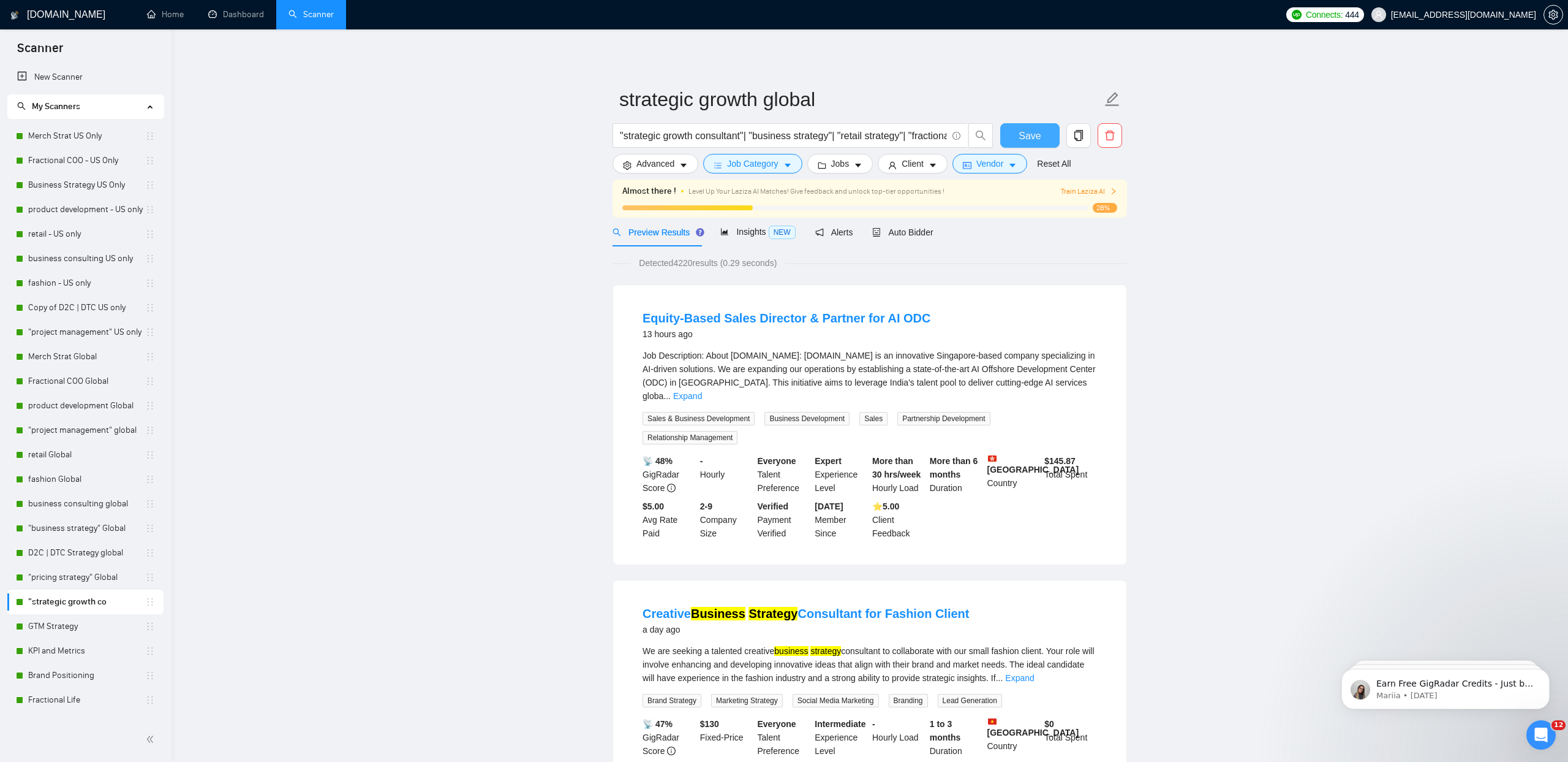
click at [1021, 139] on span "Save" at bounding box center [1030, 136] width 22 height 16
click at [926, 237] on div "Auto Bidder" at bounding box center [902, 232] width 60 height 14
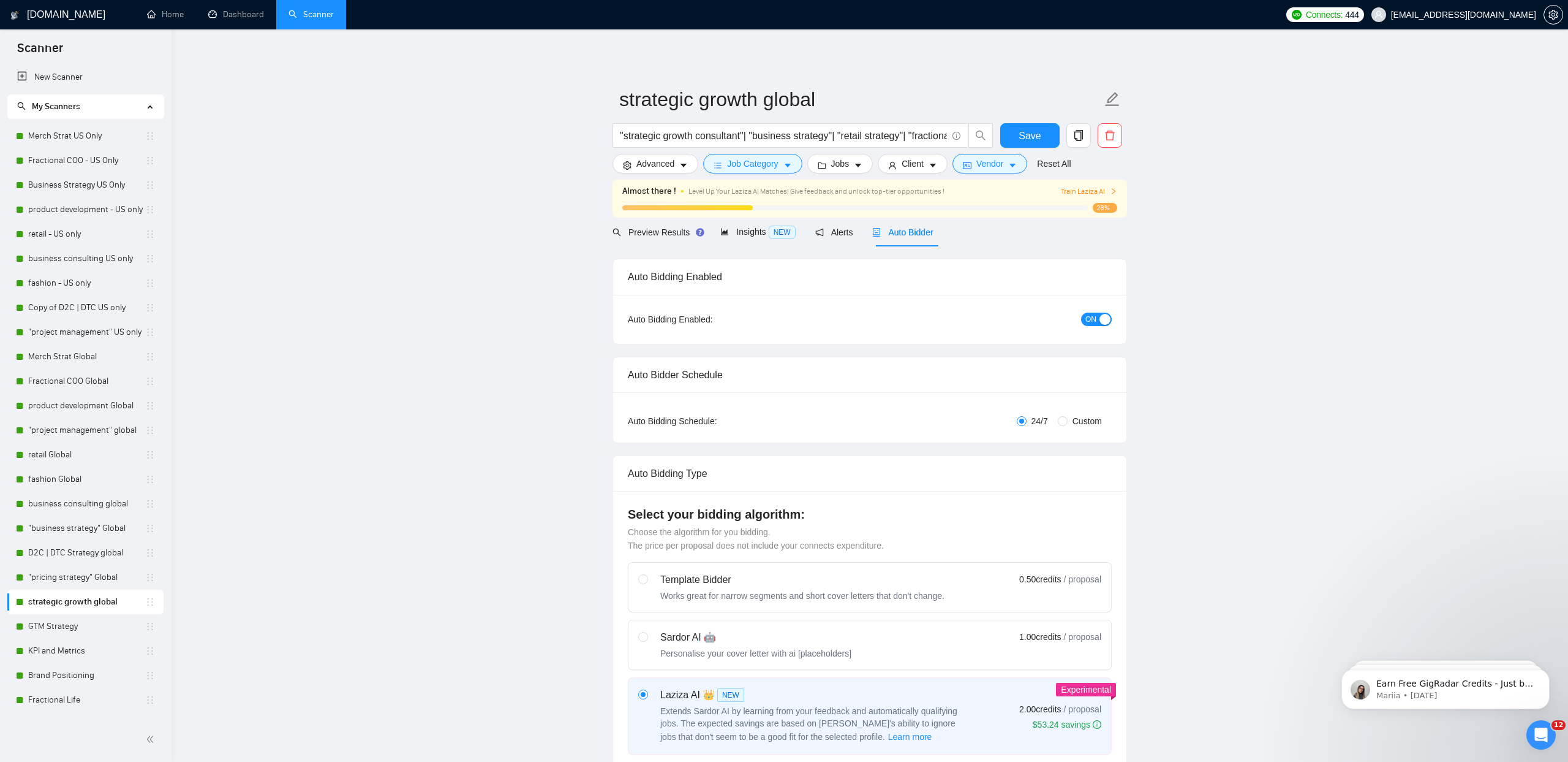
checkbox input "true"
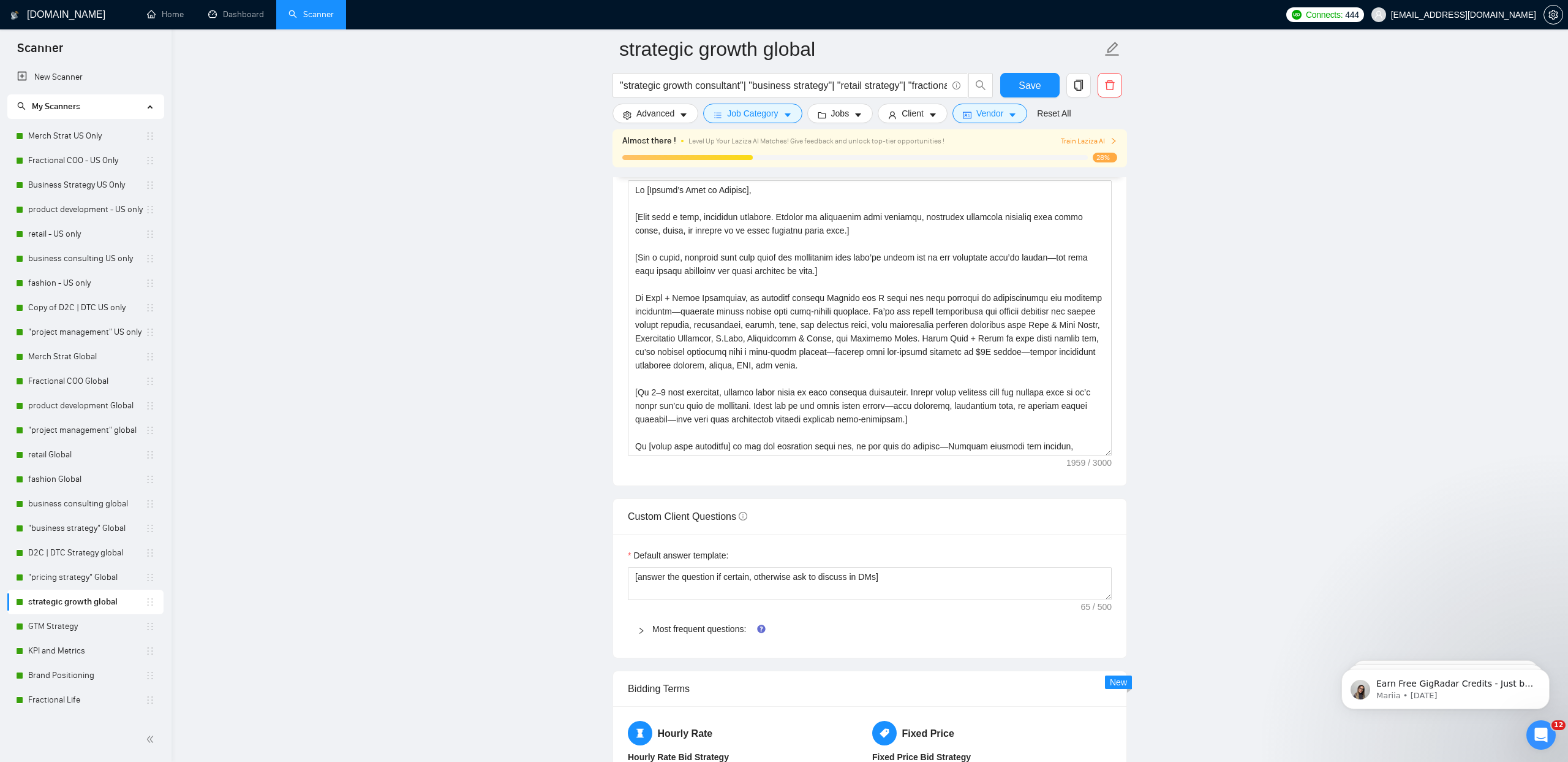
scroll to position [1439, 0]
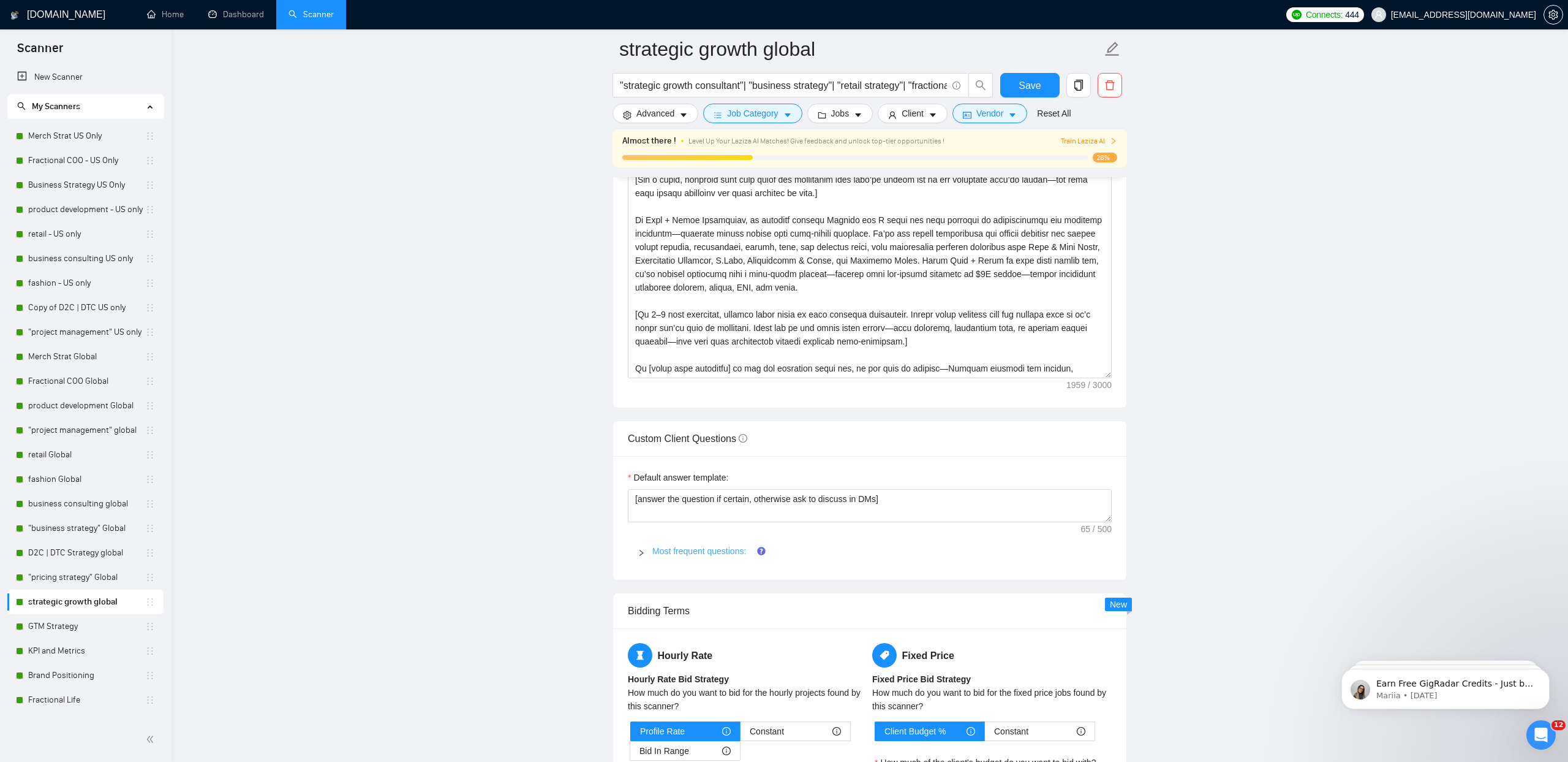
click at [690, 556] on span "Most frequent questions:" at bounding box center [877, 551] width 449 height 14
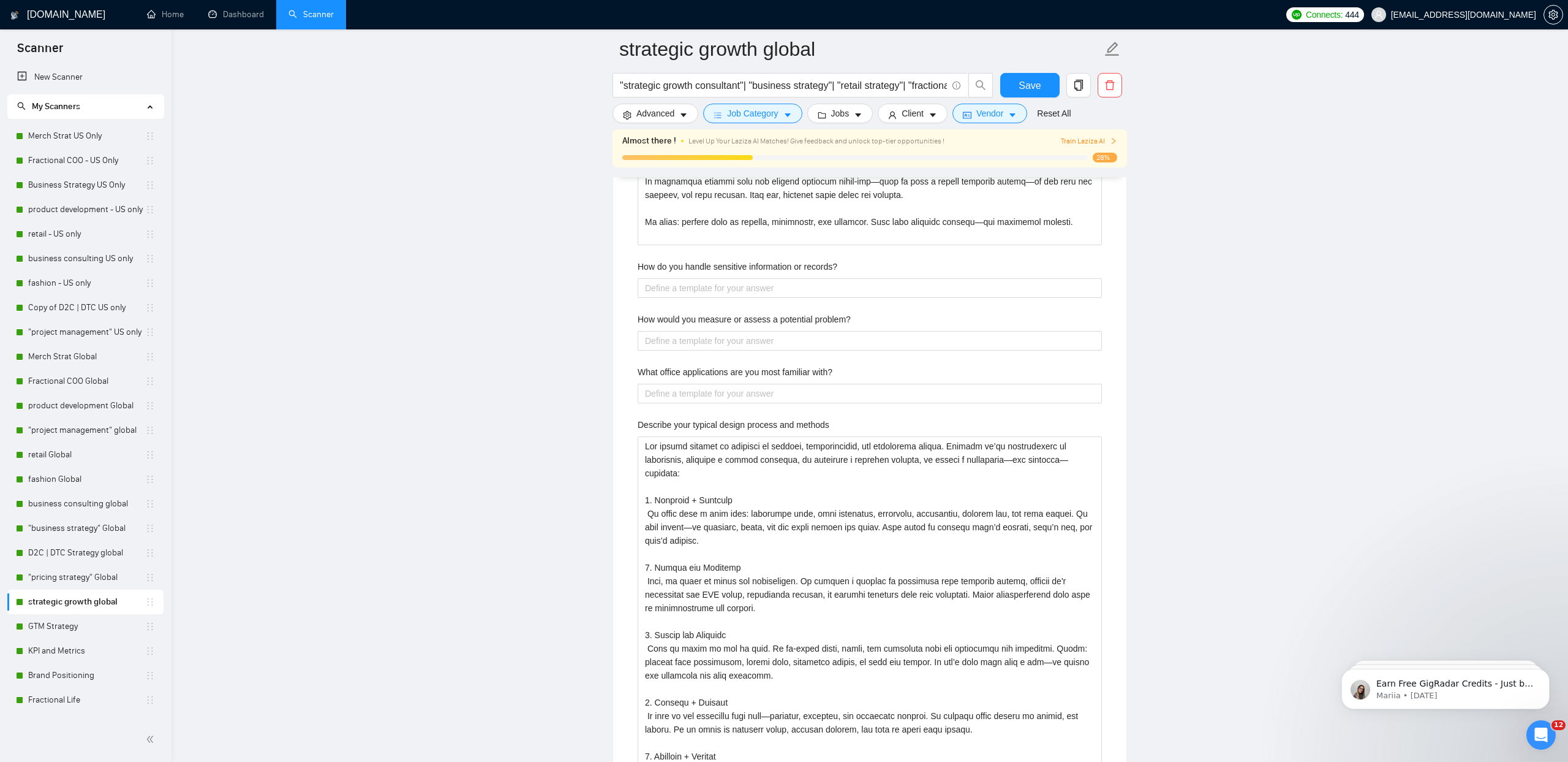
click at [712, 263] on label "How do you handle sensitive information or records?" at bounding box center [737, 266] width 200 height 14
click at [712, 278] on records\? "How do you handle sensitive information or records?" at bounding box center [870, 288] width 464 height 20
click at [712, 263] on label "How do you handle sensitive information or records?" at bounding box center [737, 266] width 200 height 14
click at [712, 278] on records\? "How do you handle sensitive information or records?" at bounding box center [870, 288] width 464 height 20
click at [712, 263] on label "How do you handle sensitive information or records?" at bounding box center [737, 264] width 200 height 14
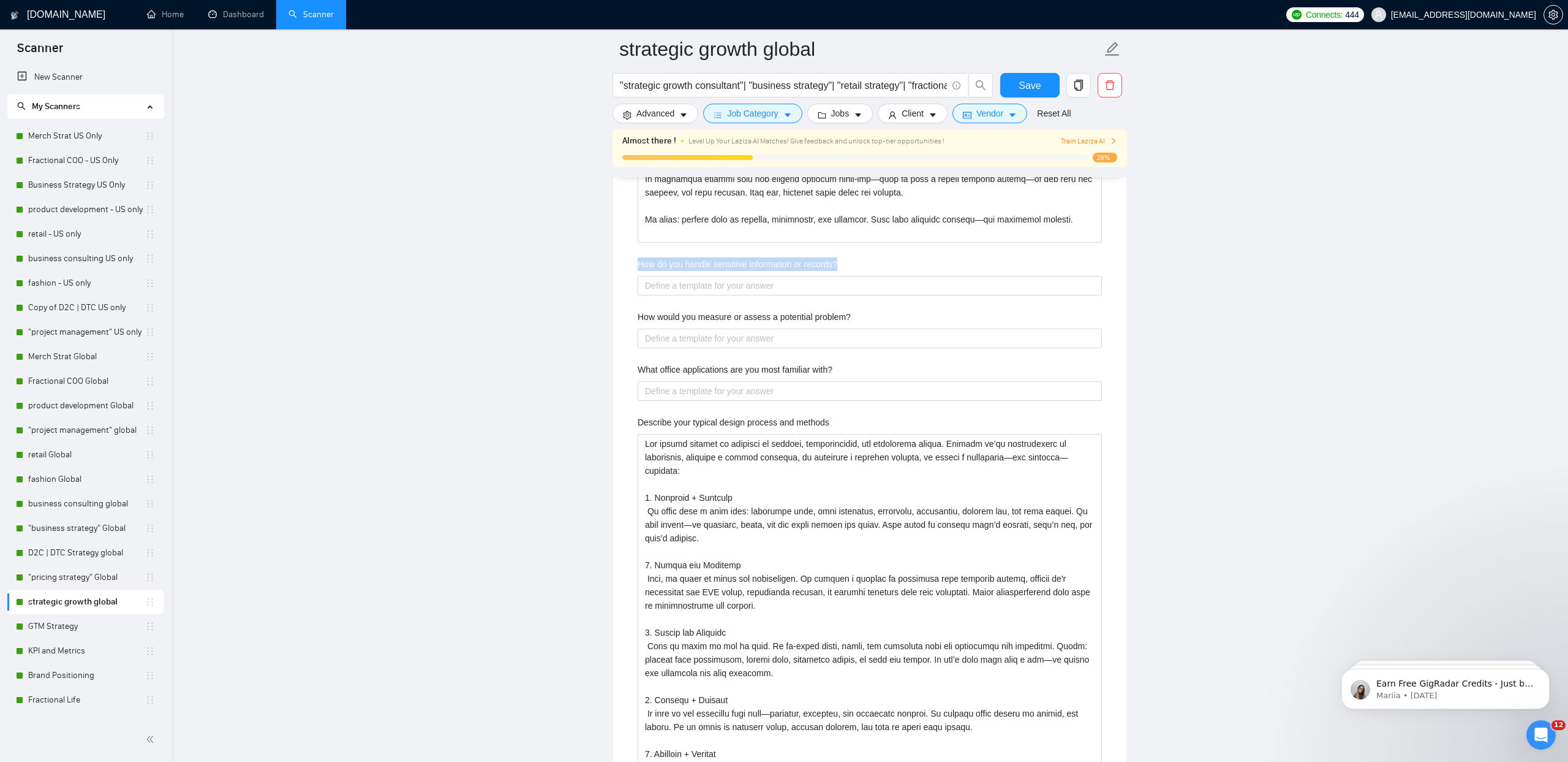
click at [712, 276] on records\? "How do you handle sensitive information or records?" at bounding box center [870, 286] width 464 height 20
copy label "How do you handle sensitive information or records?"
click at [683, 290] on records\? "How do you handle sensitive information or records?" at bounding box center [870, 285] width 464 height 20
paste records\? "I handle sensitive information with the highest level of care and discretion. I…"
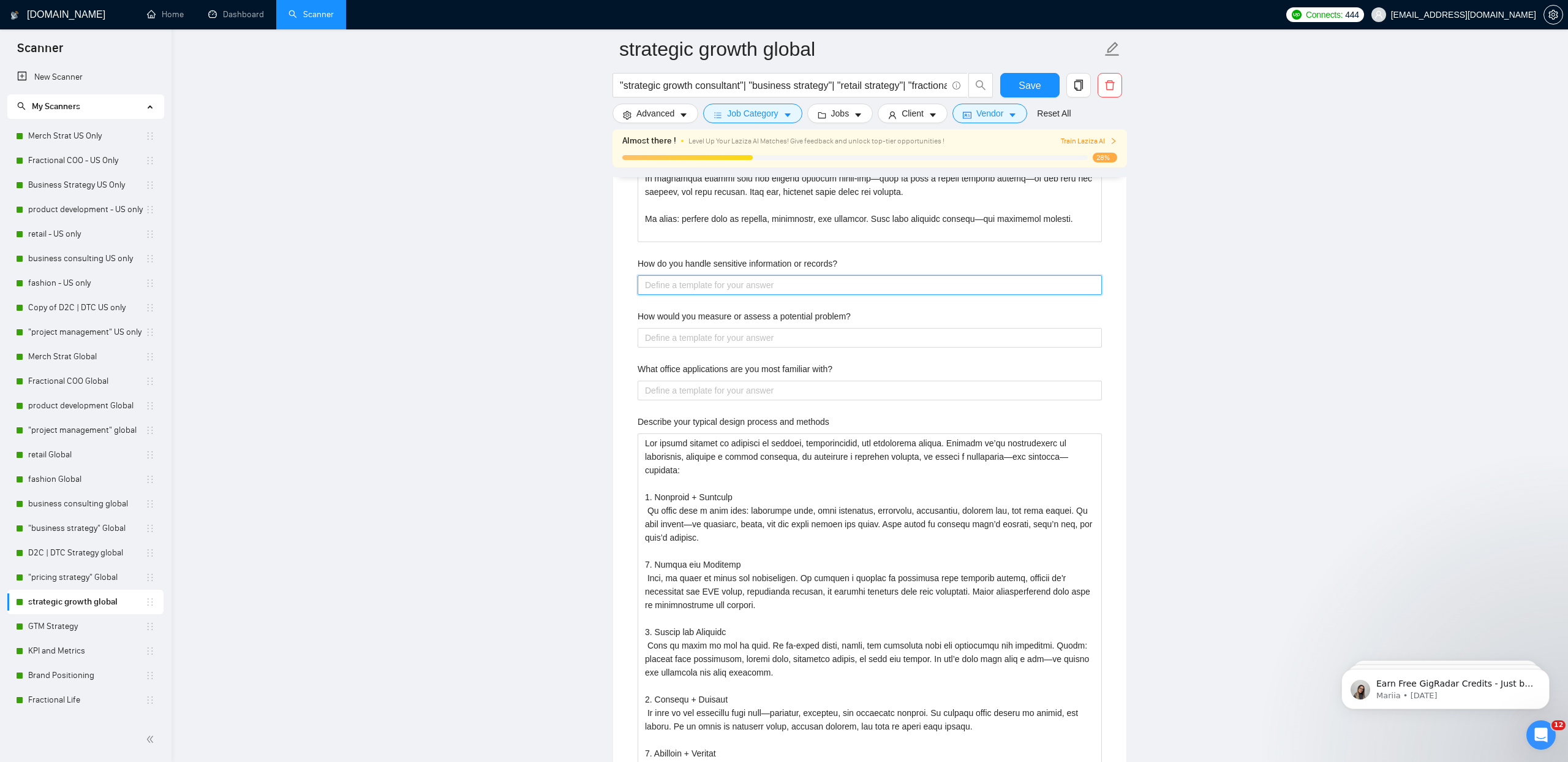
type records\? "I handle sensitive information with the highest level of care and discretion. I…"
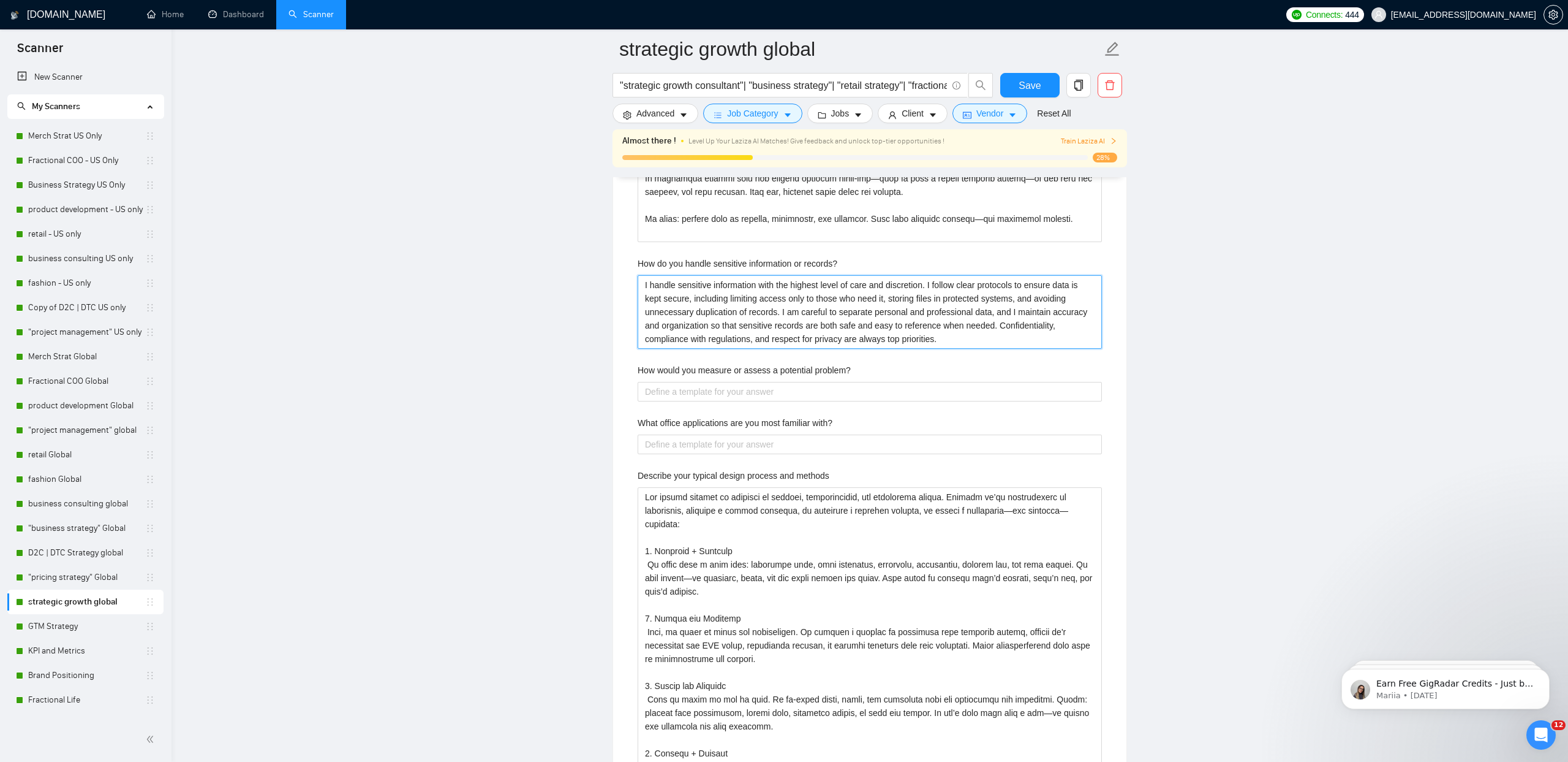
type records\? "I handle sensitive information with the highest level of care and discretion. I…"
click at [724, 365] on label "How would you measure or assess a potential problem?" at bounding box center [745, 370] width 213 height 14
click at [724, 382] on problem\? "How would you measure or assess a potential problem?" at bounding box center [870, 392] width 464 height 20
click at [724, 365] on label "How would you measure or assess a potential problem?" at bounding box center [745, 370] width 213 height 14
click at [724, 382] on problem\? "How would you measure or assess a potential problem?" at bounding box center [870, 392] width 464 height 20
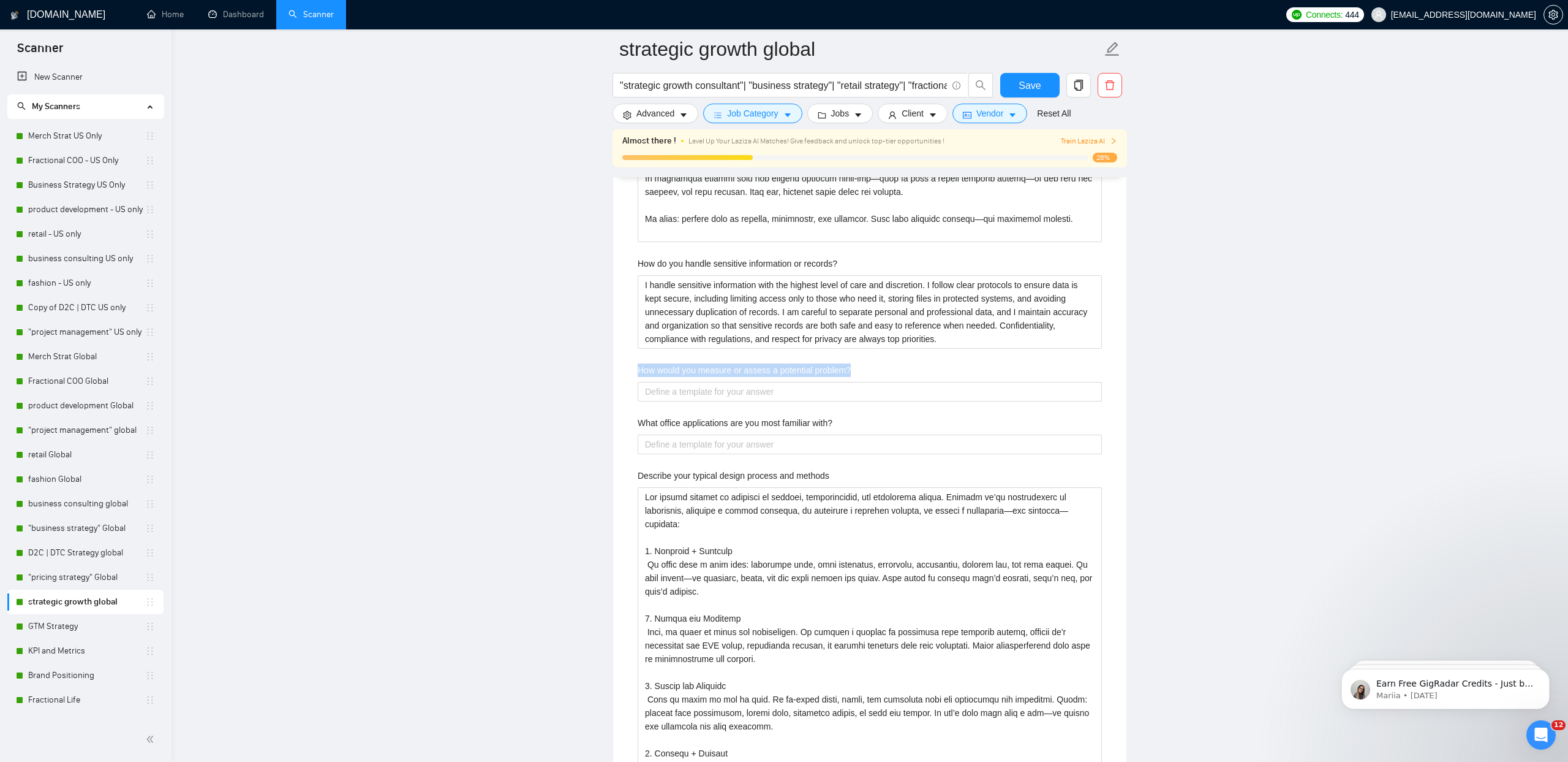
click at [724, 365] on label "How would you measure or assess a potential problem?" at bounding box center [745, 370] width 213 height 14
click at [724, 382] on problem\? "How would you measure or assess a potential problem?" at bounding box center [870, 392] width 464 height 20
copy label "How would you measure or assess a potential problem?"
click at [670, 394] on problem\? "How would you measure or assess a potential problem?" at bounding box center [870, 392] width 464 height 20
paste problem\? "I start by clearly defining the problem and gathering as much relevant informat…"
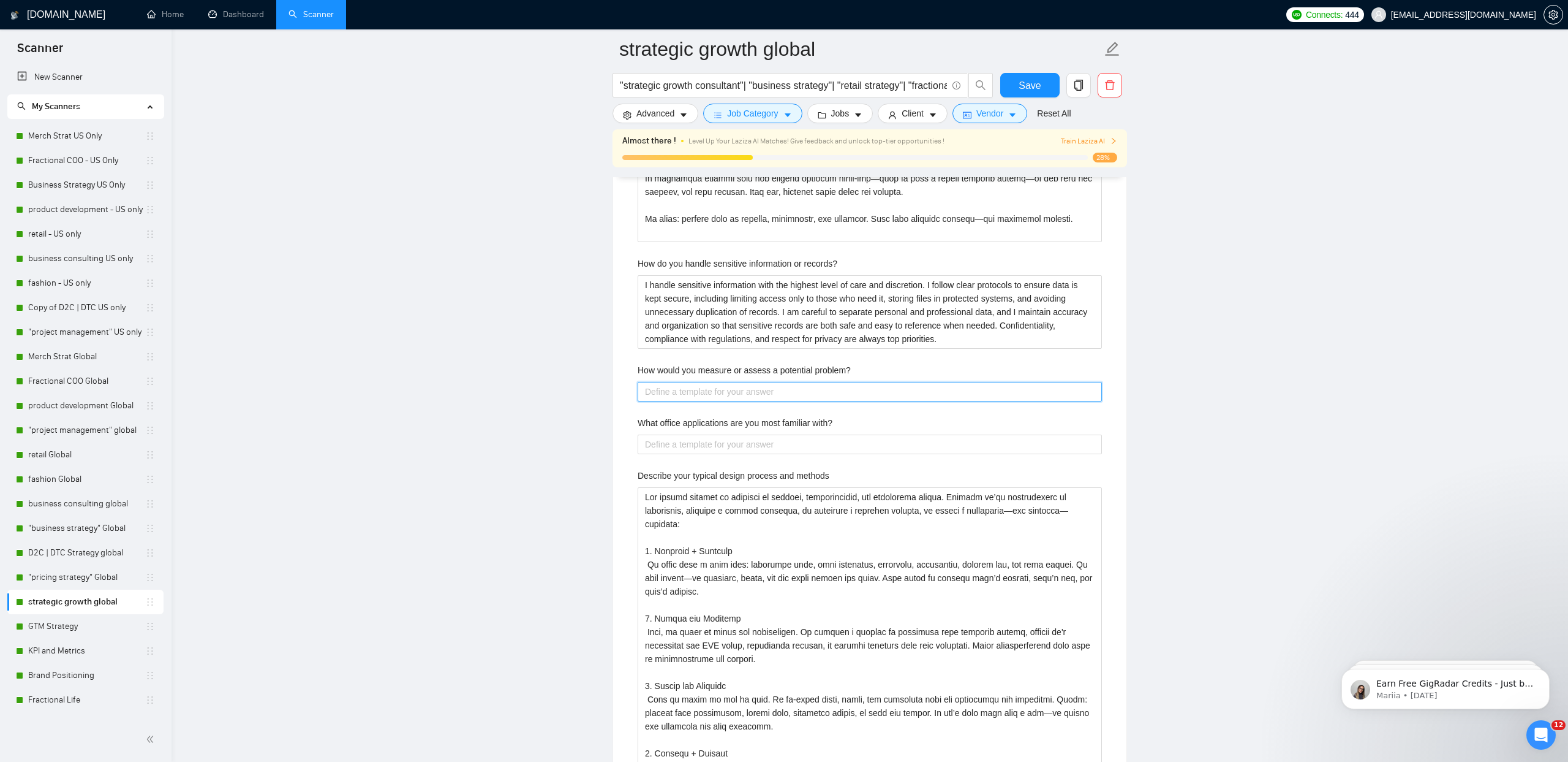
type problem\? "I start by clearly defining the problem and gathering as much relevant informat…"
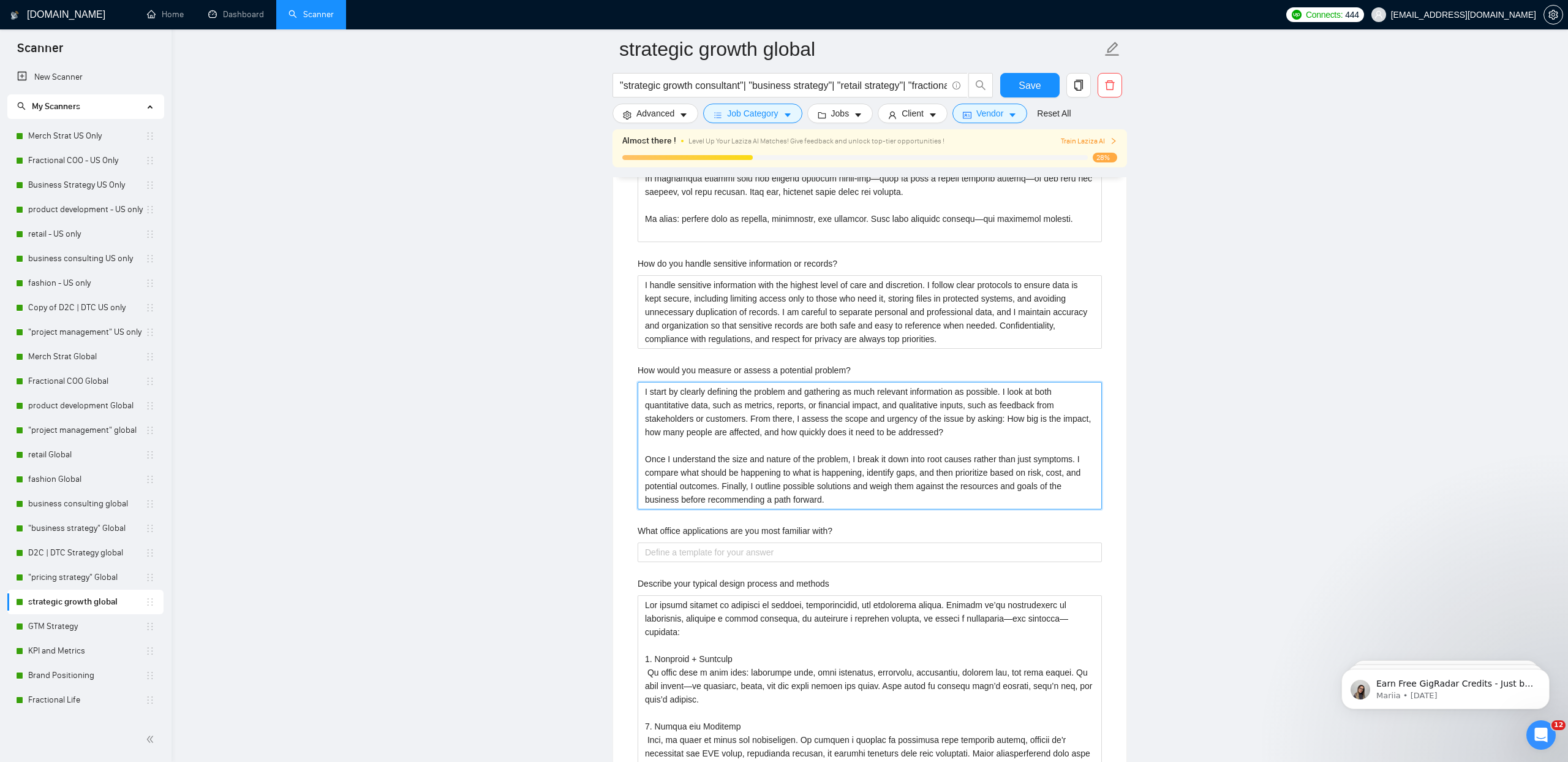
type problem\? "I start by clearly defining the problem and gathering as much relevant informat…"
drag, startPoint x: 464, startPoint y: 195, endPoint x: 622, endPoint y: 60, distance: 207.8
click at [467, 192] on main "strategic growth global "strategic growth consultant"| "business strategy"| "re…" at bounding box center [870, 668] width 1358 height 6359
click at [732, 554] on with\? "What office applications are you most familiar with?" at bounding box center [870, 552] width 464 height 20
paste with\? "I’m fluent with pretty much the full Microsoft Office and Google Workspace suit…"
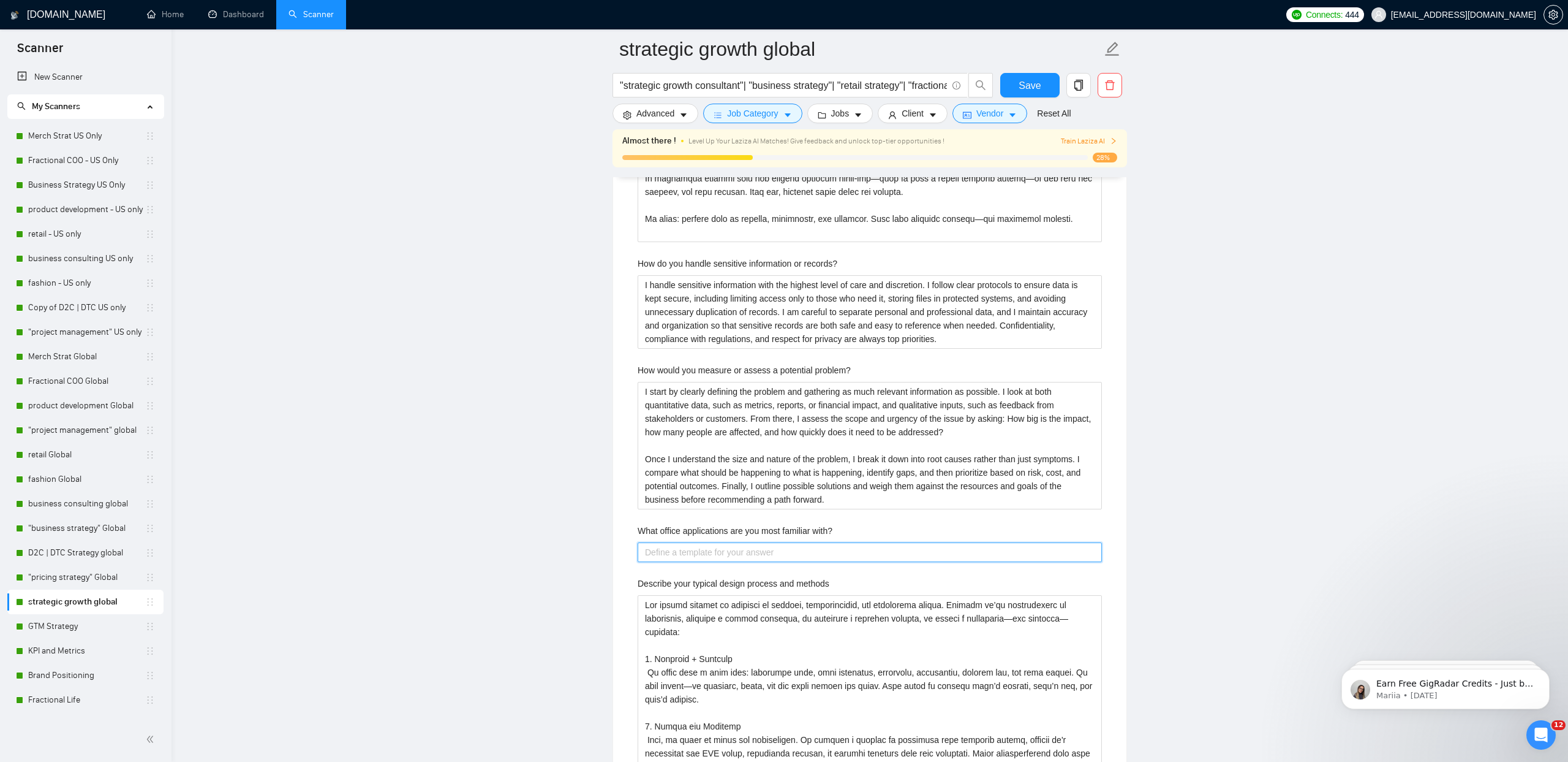
type with\? "I’m fluent with pretty much the full Microsoft Office and Google Workspace suit…"
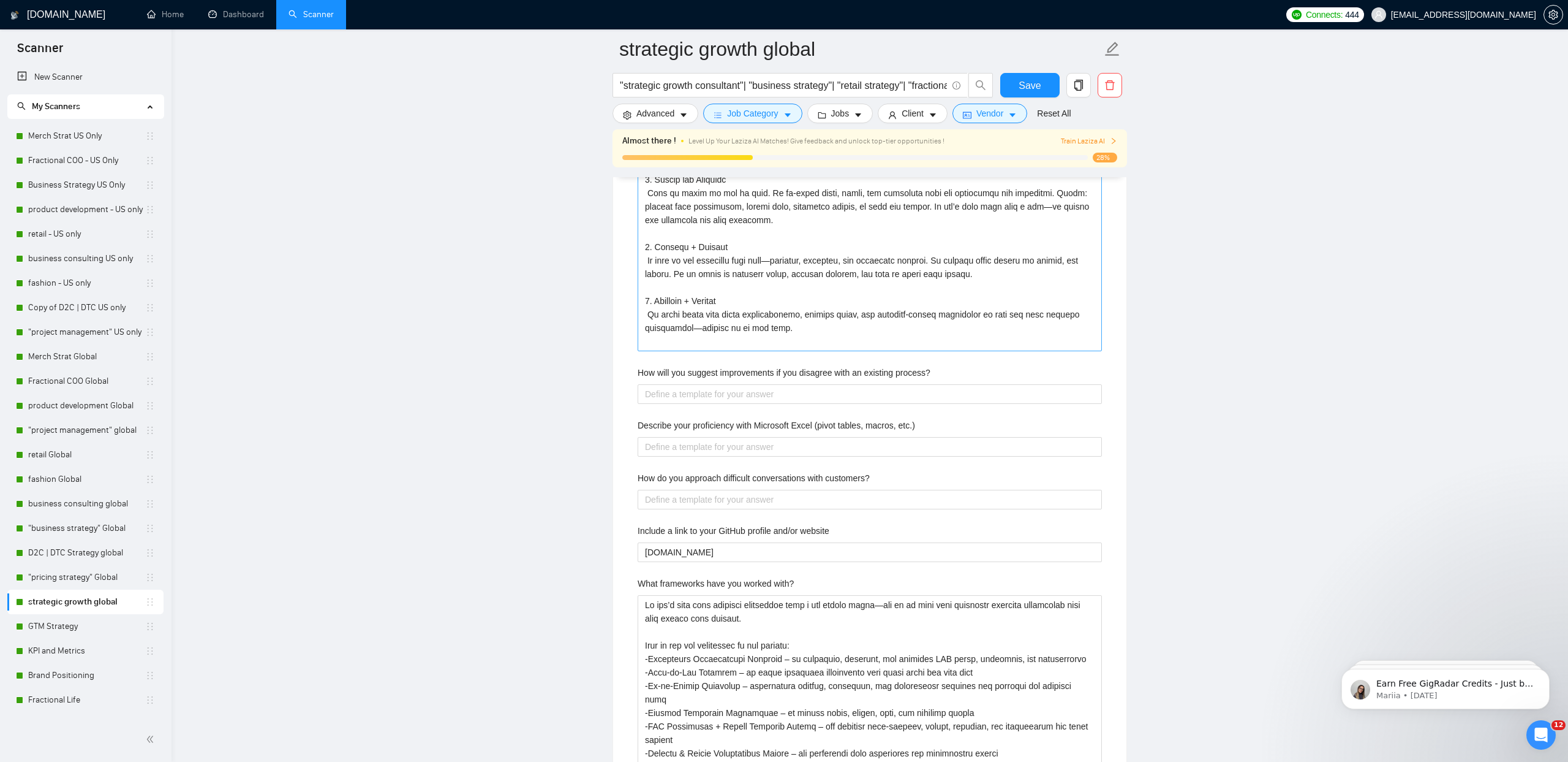
scroll to position [3625, 0]
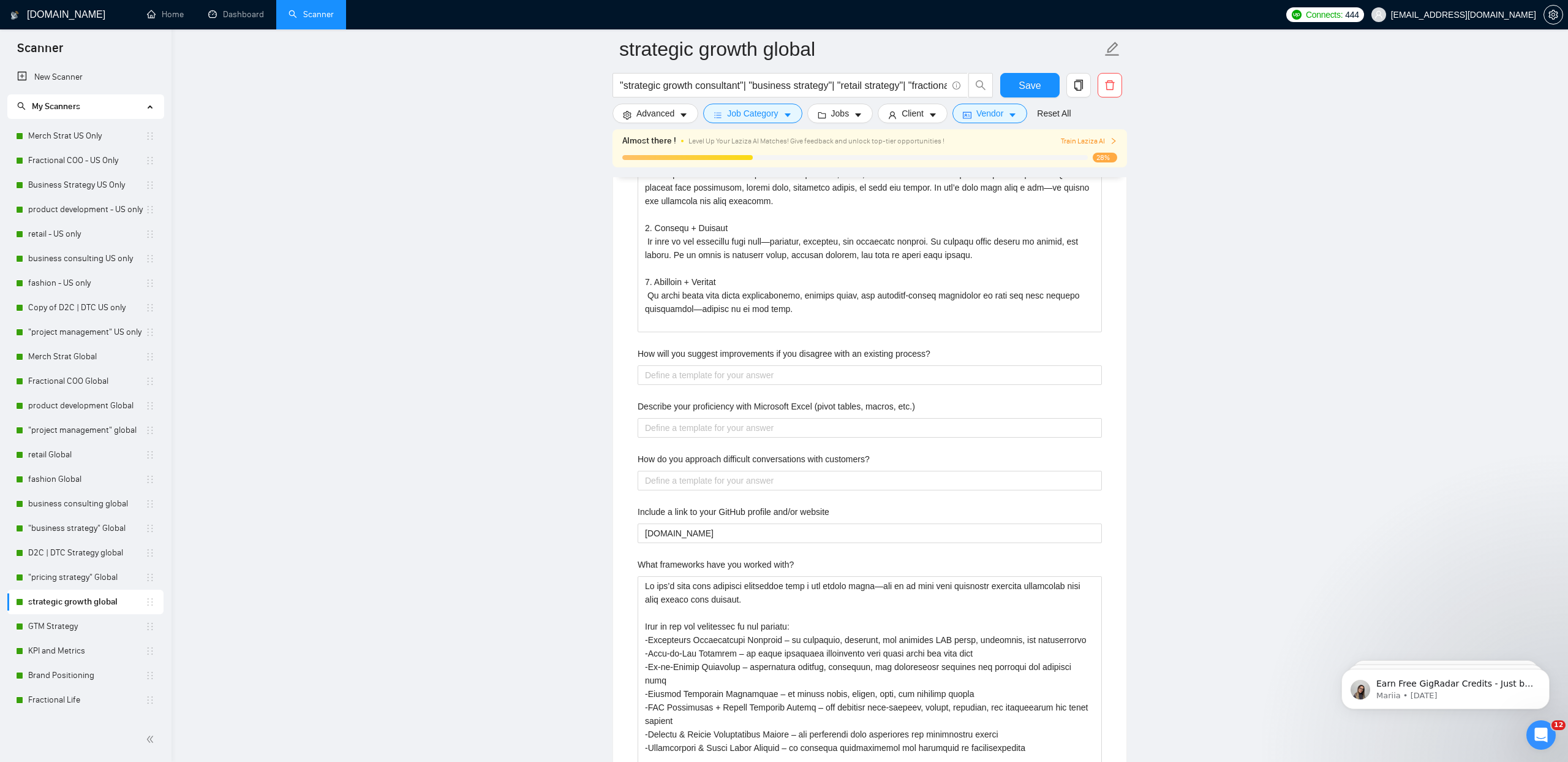
type with\? "I’m fluent with pretty much the full Microsoft Office and Google Workspace suit…"
click at [696, 356] on label "How will you suggest improvements if you disagree with an existing process?" at bounding box center [784, 354] width 293 height 14
click at [696, 365] on process\? "How will you suggest improvements if you disagree with an existing process?" at bounding box center [870, 375] width 464 height 20
click at [696, 356] on label "How will you suggest improvements if you disagree with an existing process?" at bounding box center [784, 354] width 293 height 14
click at [696, 365] on process\? "How will you suggest improvements if you disagree with an existing process?" at bounding box center [870, 375] width 464 height 20
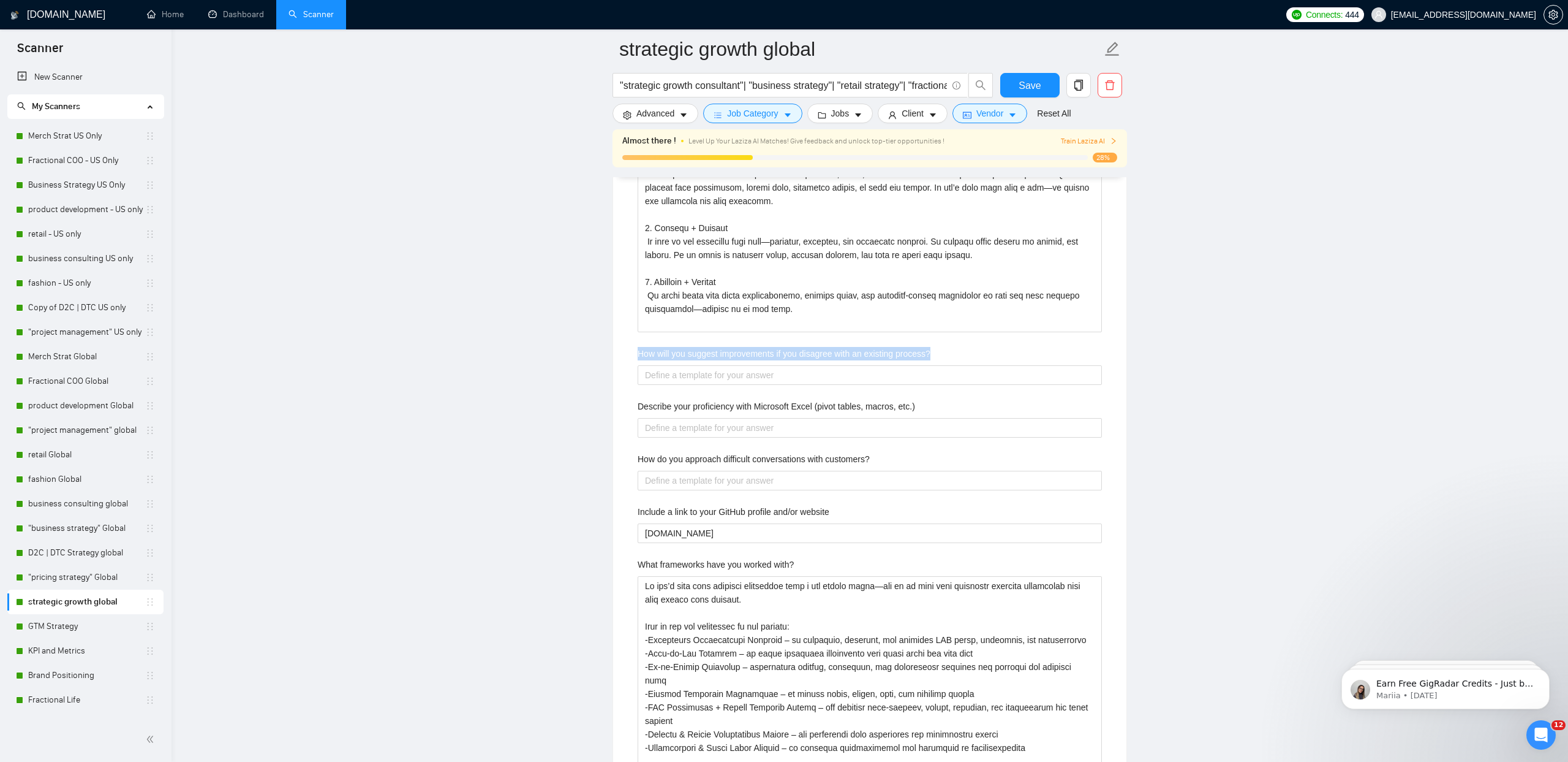
click at [696, 356] on label "How will you suggest improvements if you disagree with an existing process?" at bounding box center [784, 354] width 293 height 14
click at [696, 365] on process\? "How will you suggest improvements if you disagree with an existing process?" at bounding box center [870, 375] width 464 height 20
copy label "How will you suggest improvements if you disagree with an existing process?"
click at [715, 382] on process\? "How will you suggest improvements if you disagree with an existing process?" at bounding box center [870, 375] width 464 height 20
paste process\? "If I see a process that could be improved, I first make sure I fully understand…"
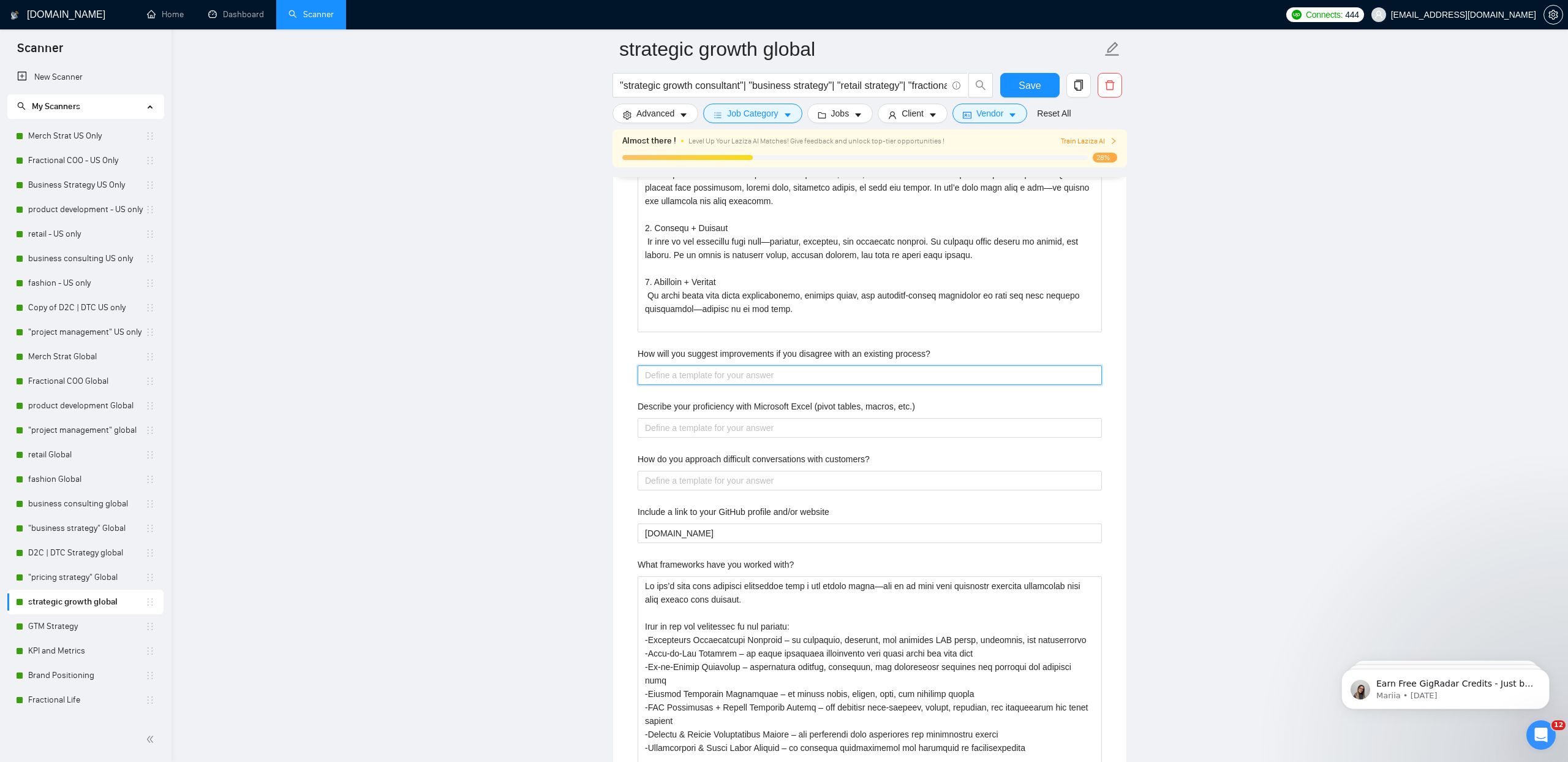
type process\? "If I see a process that could be improved, I first make sure I fully understand…"
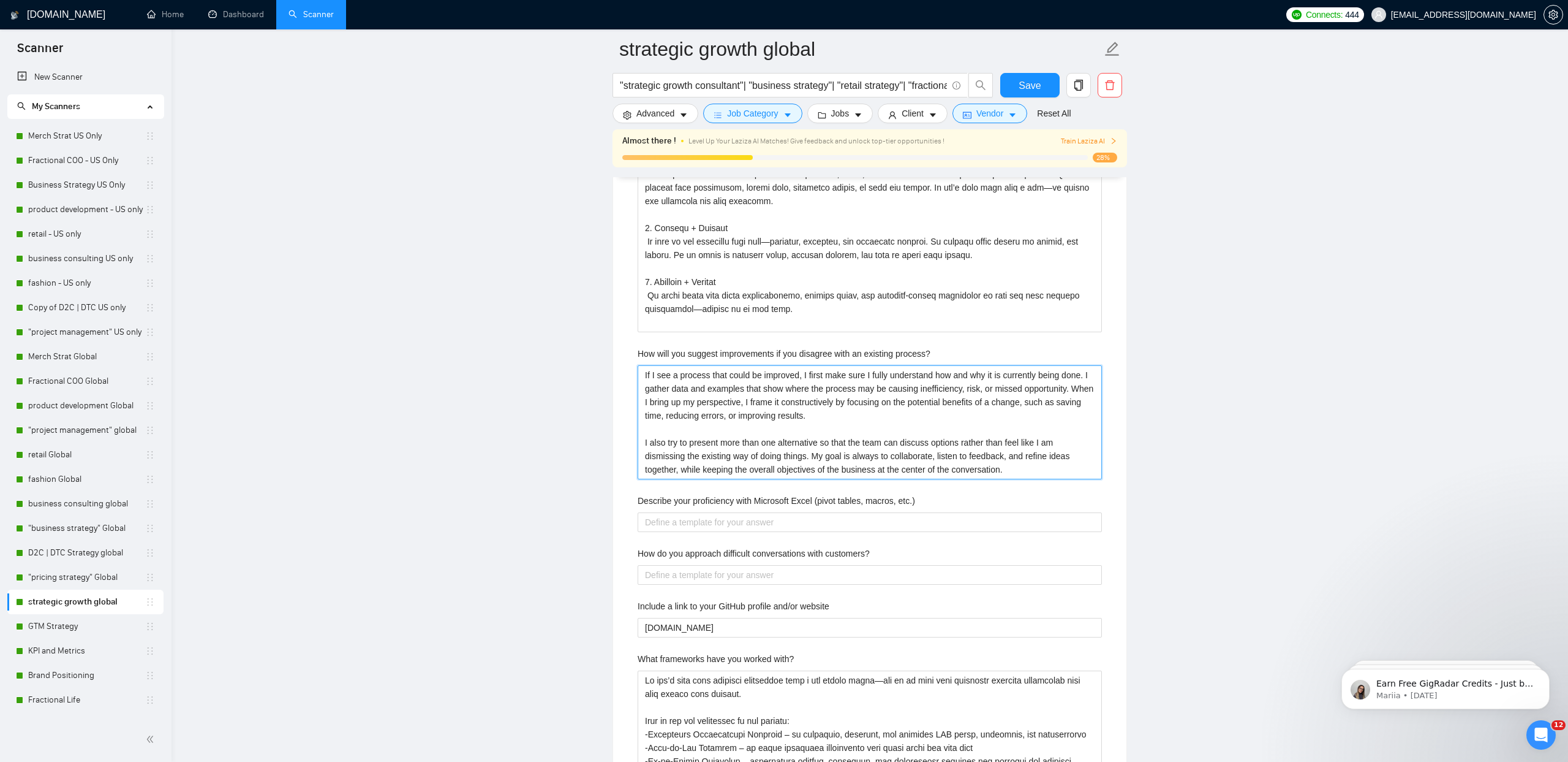
type process\? "If I see a process that could be improved, I first make sure I fully understand…"
click at [734, 500] on label "Describe your proficiency with Microsoft Excel (pivot tables, macros, etc.)" at bounding box center [777, 500] width 277 height 14
click at [734, 512] on etc\ "Describe your proficiency with Microsoft Excel (pivot tables, macros, etc.)" at bounding box center [870, 522] width 464 height 20
click at [734, 500] on label "Describe your proficiency with Microsoft Excel (pivot tables, macros, etc.)" at bounding box center [777, 500] width 277 height 14
click at [734, 512] on etc\ "Describe your proficiency with Microsoft Excel (pivot tables, macros, etc.)" at bounding box center [870, 522] width 464 height 20
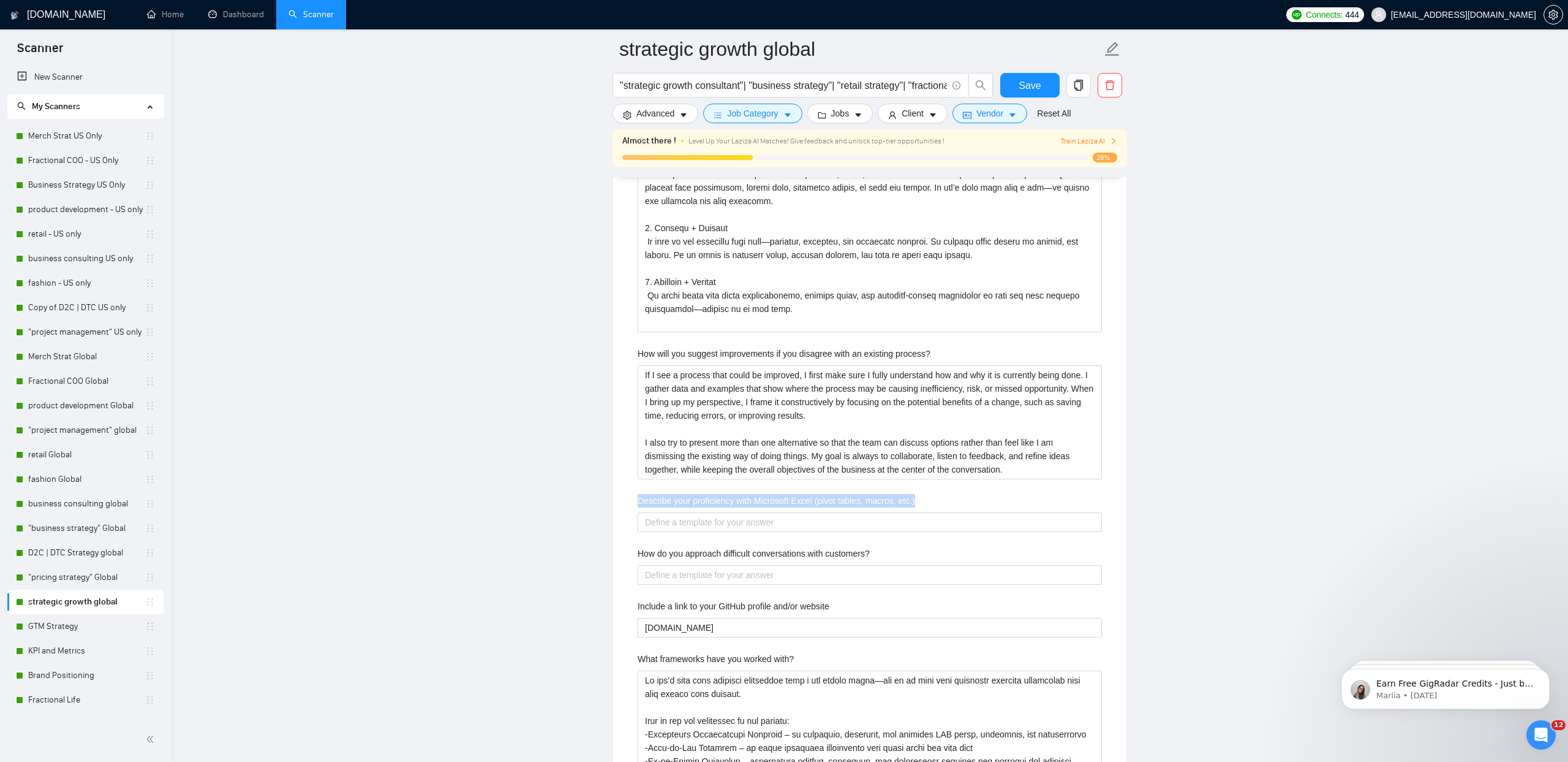
click at [734, 500] on label "Describe your proficiency with Microsoft Excel (pivot tables, macros, etc.)" at bounding box center [777, 500] width 277 height 14
click at [734, 512] on etc\ "Describe your proficiency with Microsoft Excel (pivot tables, macros, etc.)" at bounding box center [870, 522] width 464 height 20
copy label "Describe your proficiency with Microsoft Excel (pivot tables, macros, etc.)"
click at [676, 528] on etc\ "Describe your proficiency with Microsoft Excel (pivot tables, macros, etc.)" at bounding box center [870, 522] width 464 height 20
paste etc\ "Proficient in Microsoft Excel, including advanced functions such as pivot table…"
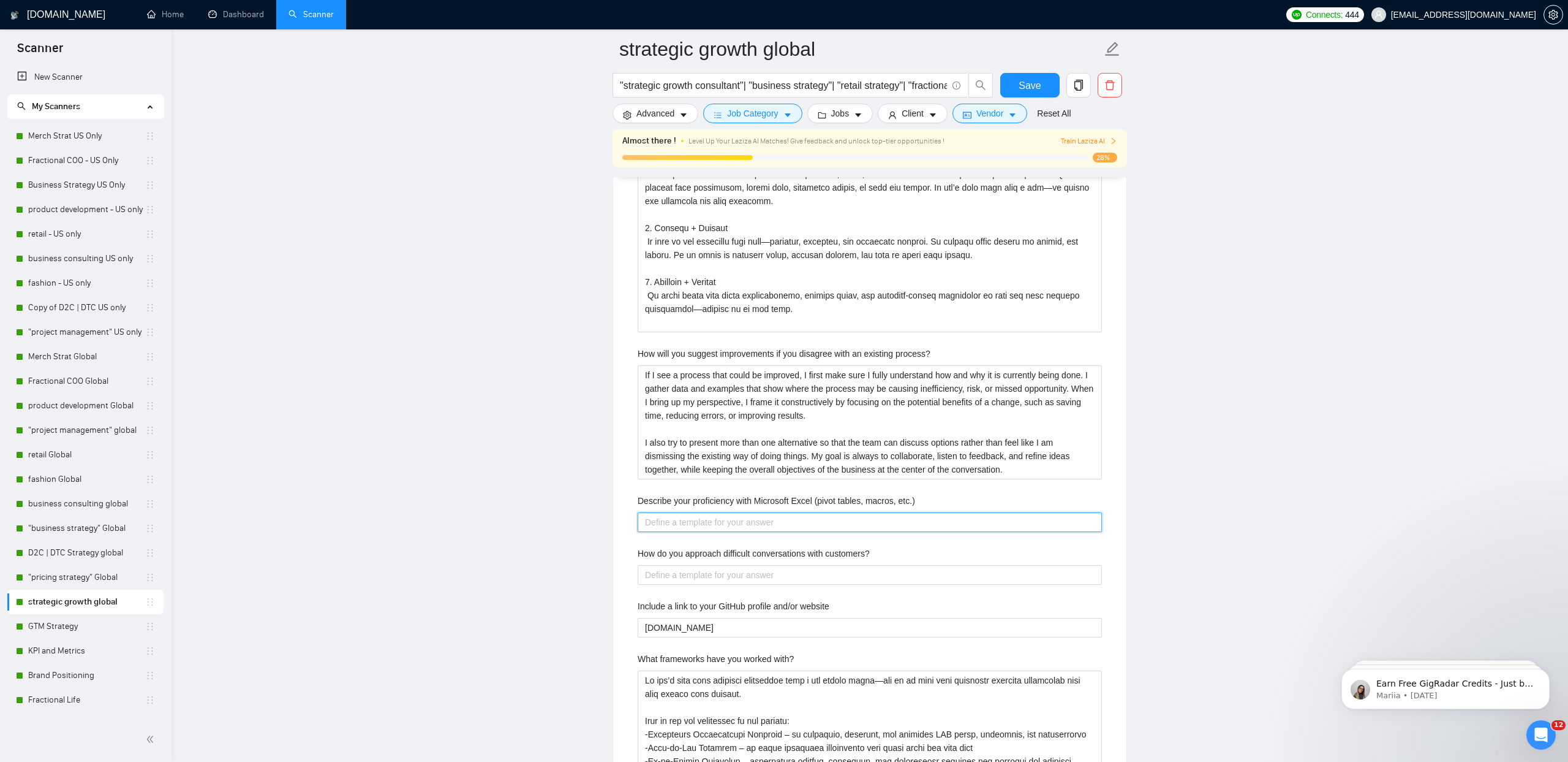
type etc\ "Proficient in Microsoft Excel, including advanced functions such as pivot table…"
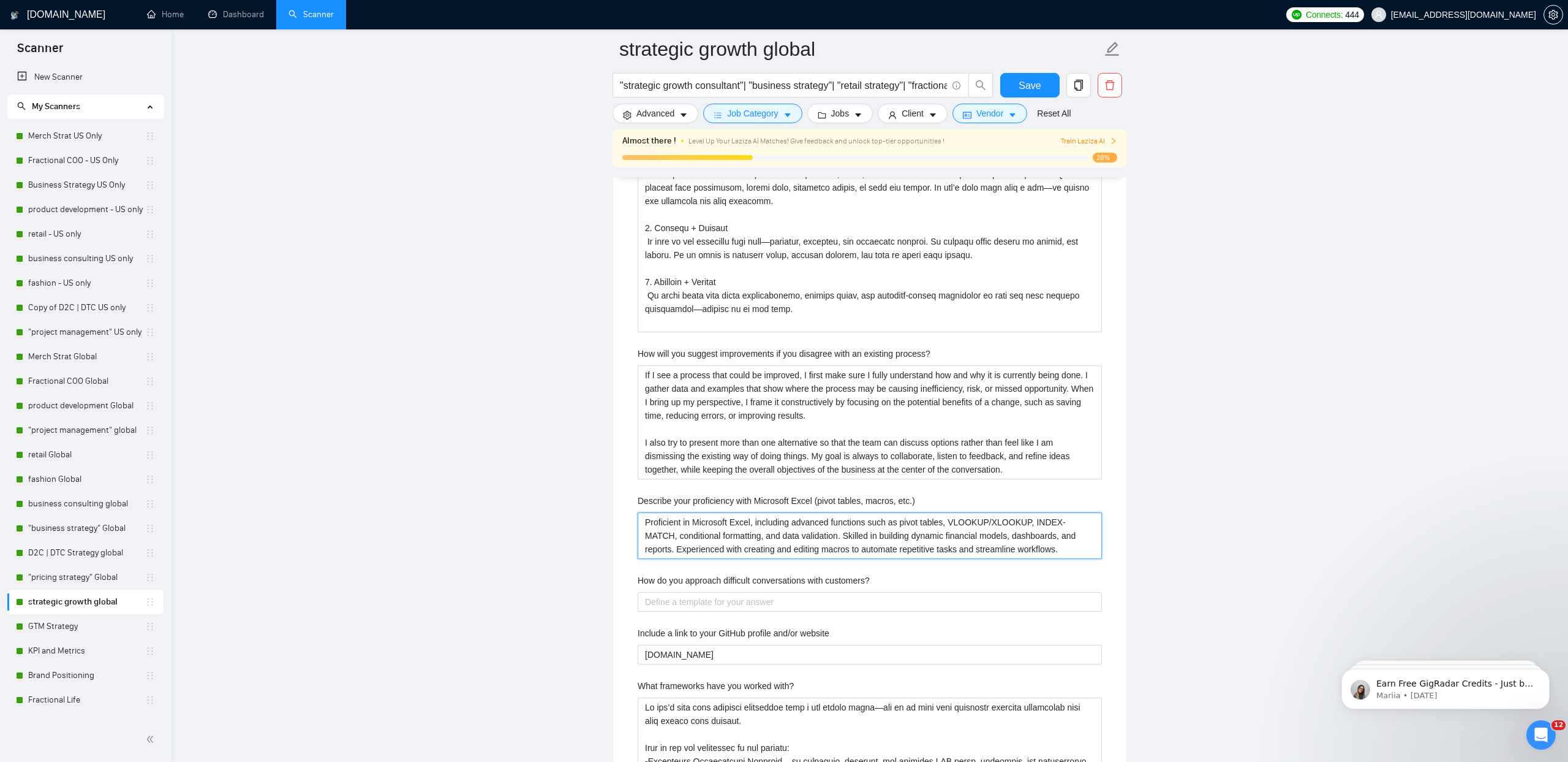
type etc\ "Proficient in Microsoft Excel, including advanced functions such as pivot table…"
click at [719, 583] on label "How do you approach difficult conversations with customers?" at bounding box center [754, 580] width 233 height 14
click at [719, 592] on customers\? "How do you approach difficult conversations with customers?" at bounding box center [870, 602] width 464 height 20
click at [719, 583] on label "How do you approach difficult conversations with customers?" at bounding box center [754, 580] width 233 height 14
click at [719, 592] on customers\? "How do you approach difficult conversations with customers?" at bounding box center [870, 602] width 464 height 20
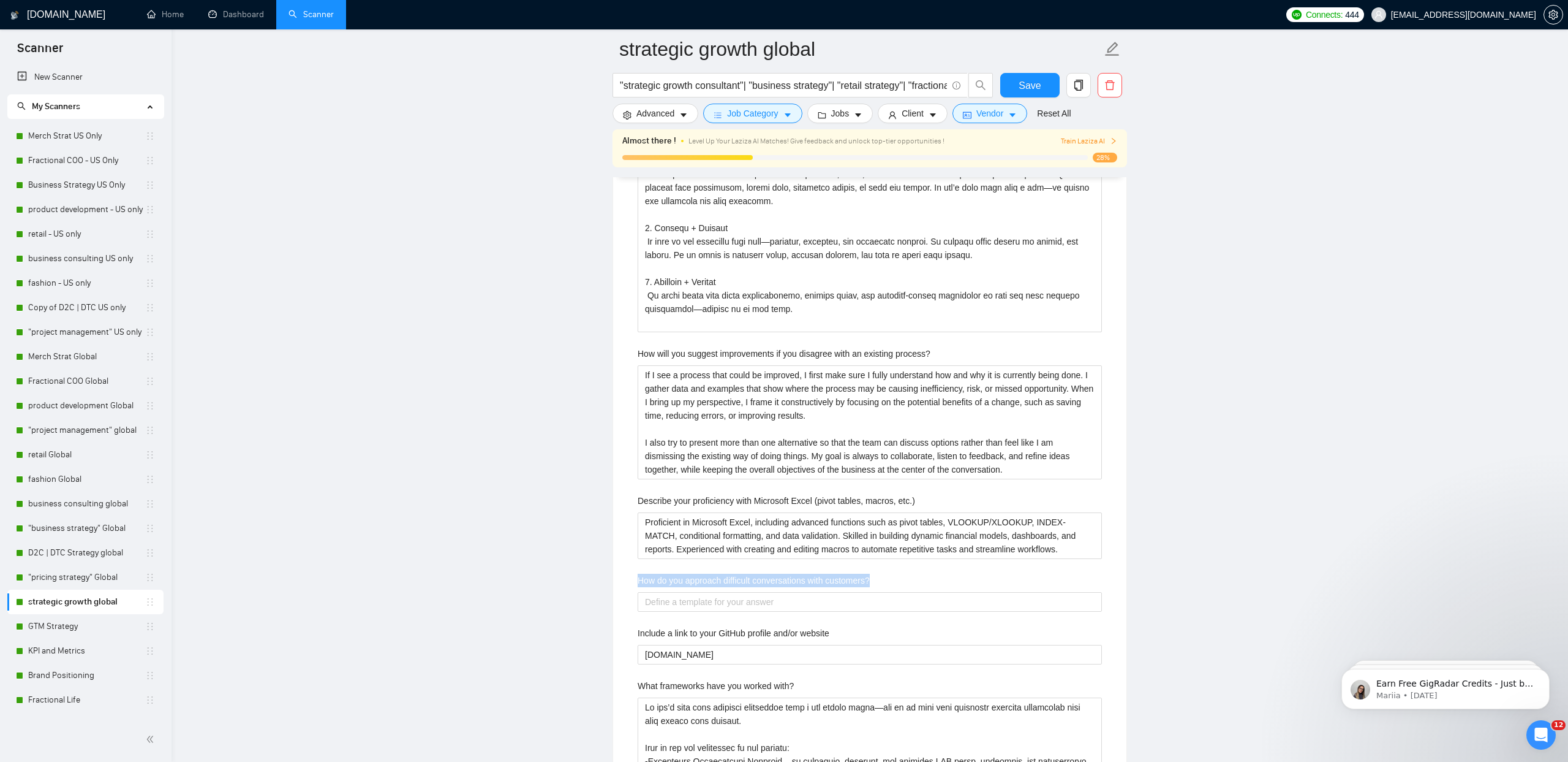
click at [719, 583] on label "How do you approach difficult conversations with customers?" at bounding box center [754, 580] width 233 height 14
click at [719, 592] on customers\? "How do you approach difficult conversations with customers?" at bounding box center [870, 602] width 464 height 20
copy label "How do you approach difficult conversations with customers?"
click at [689, 603] on customers\? "How do you approach difficult conversations with customers?" at bounding box center [870, 602] width 464 height 20
paste customers\? "I approach difficult conversations with customers by first listening carefully …"
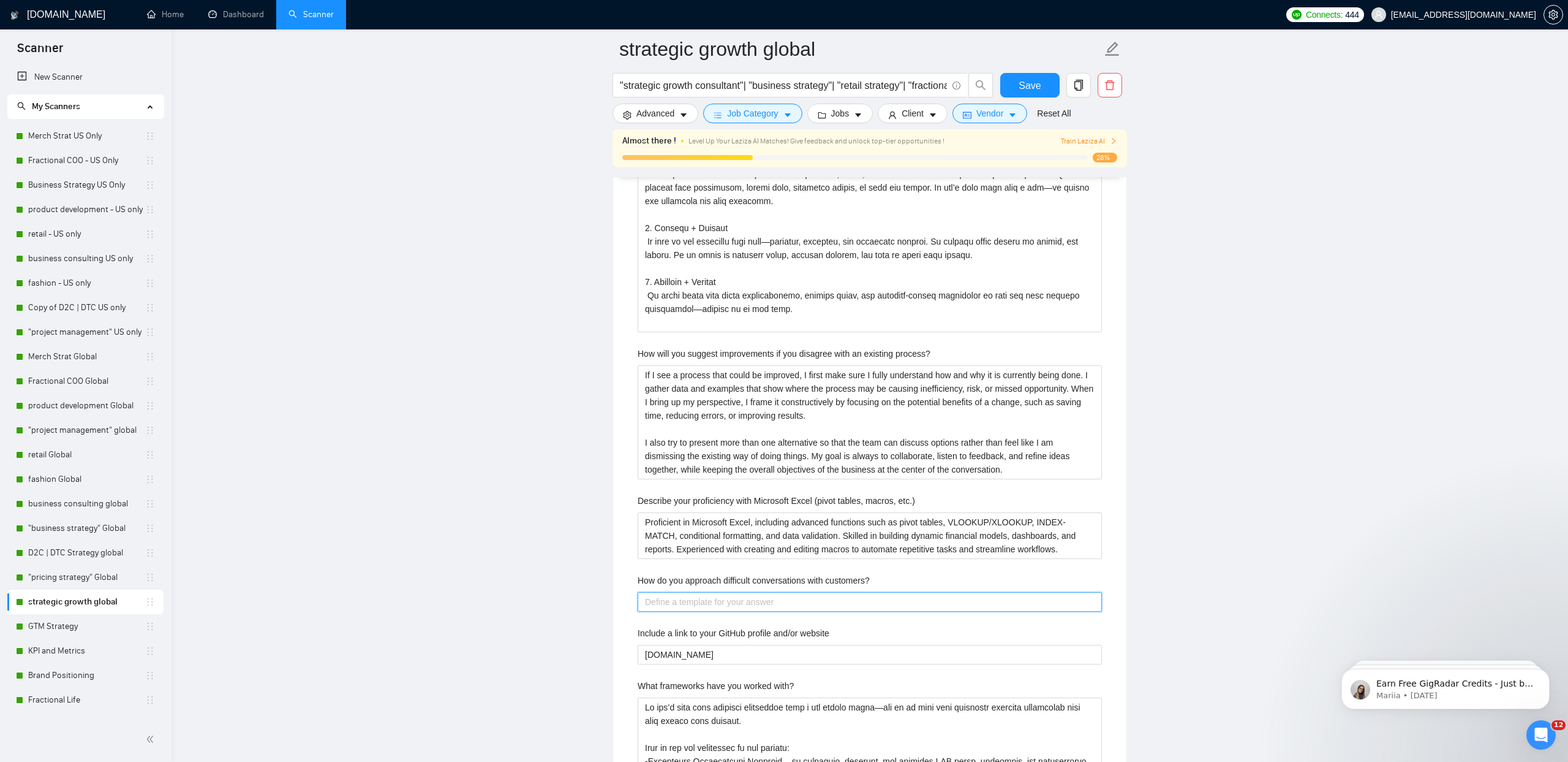
type customers\? "I approach difficult conversations with customers by first listening carefully …"
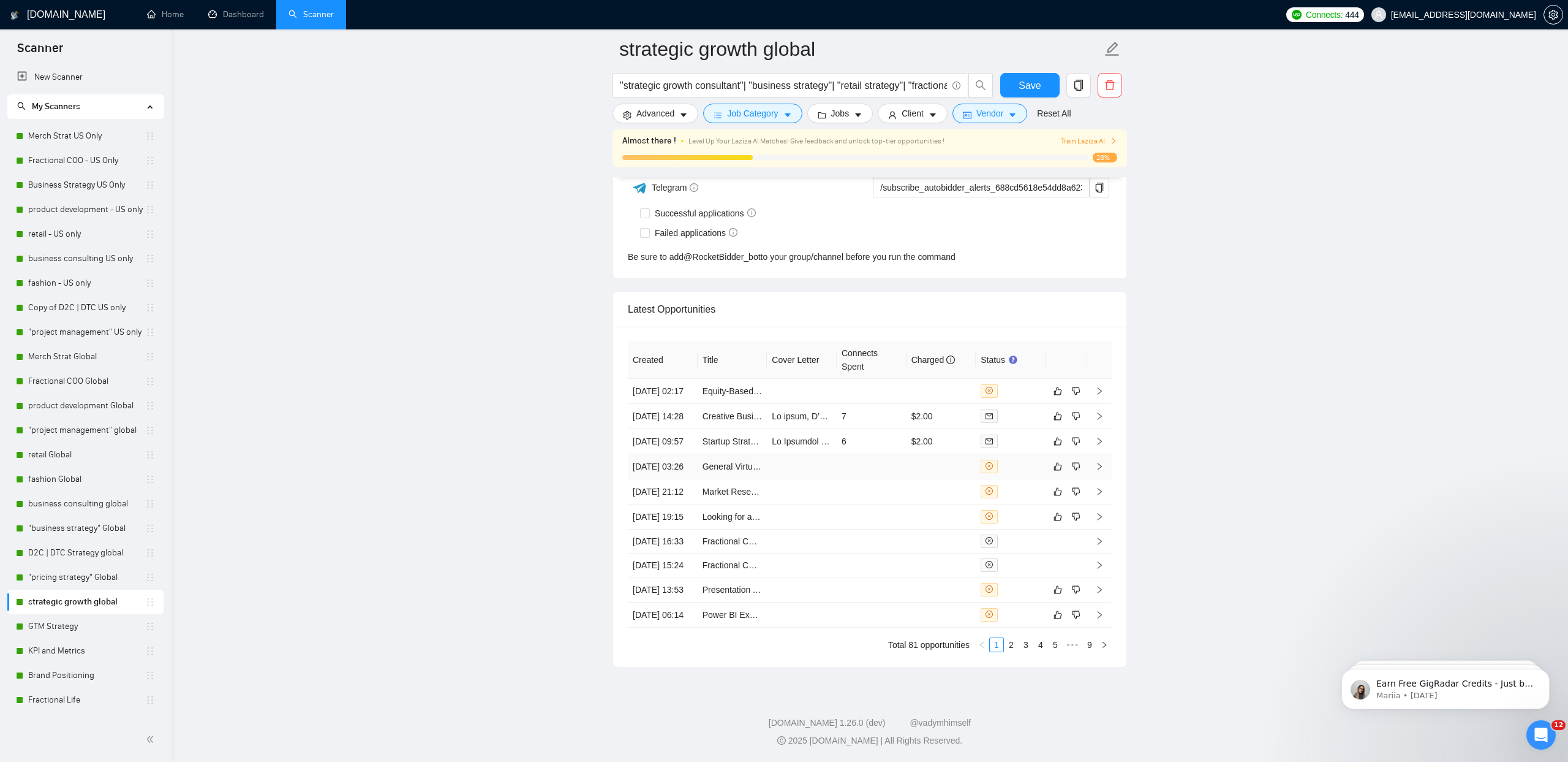
scroll to position [6525, 0]
type customers\? "I approach difficult conversations with customers by first listening carefully …"
click at [1045, 80] on button "Save" at bounding box center [1030, 85] width 60 height 24
click at [1077, 90] on icon "copy" at bounding box center [1079, 85] width 9 height 11
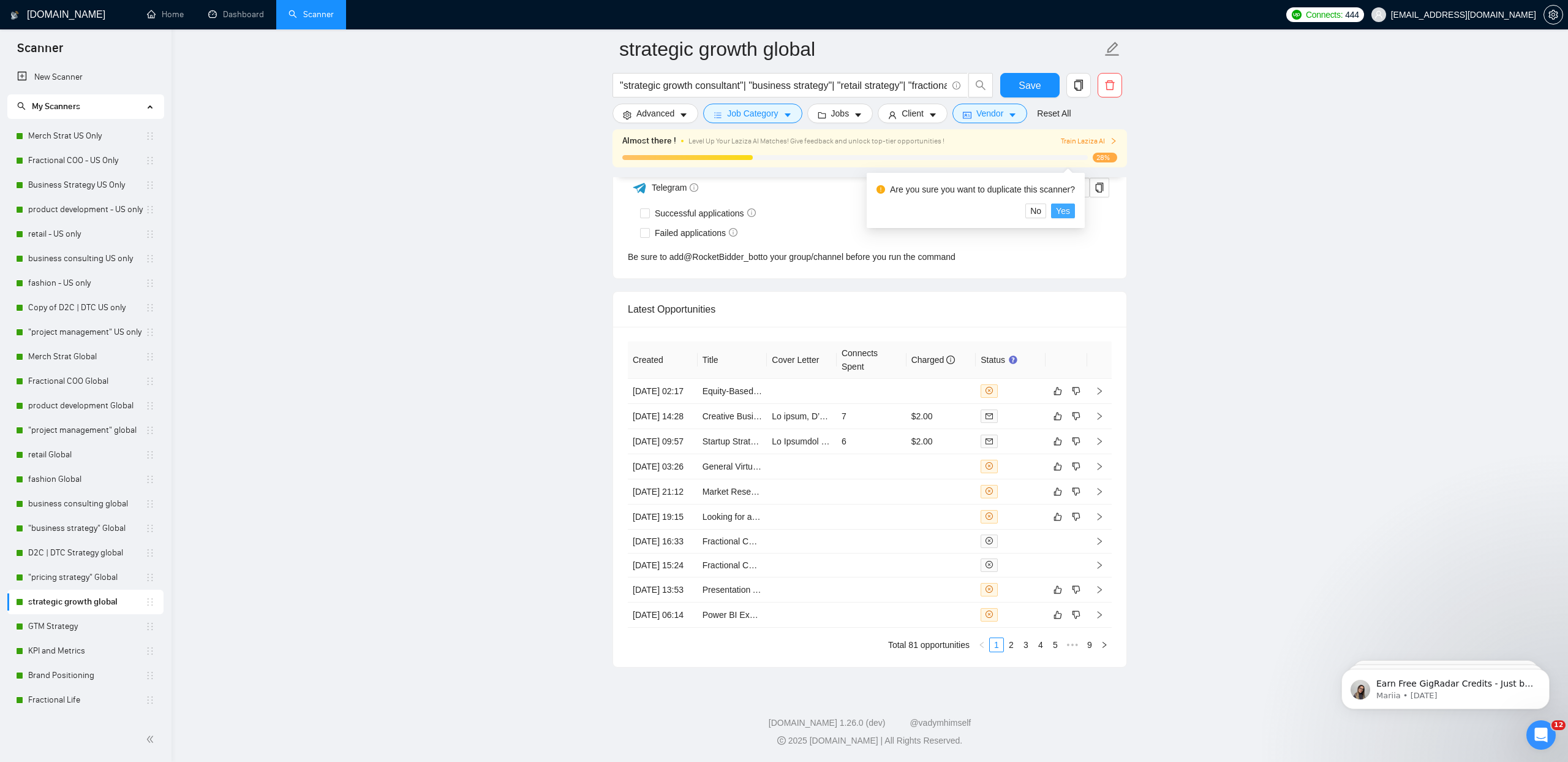
click at [1070, 204] on span "Yes" at bounding box center [1063, 211] width 14 height 14
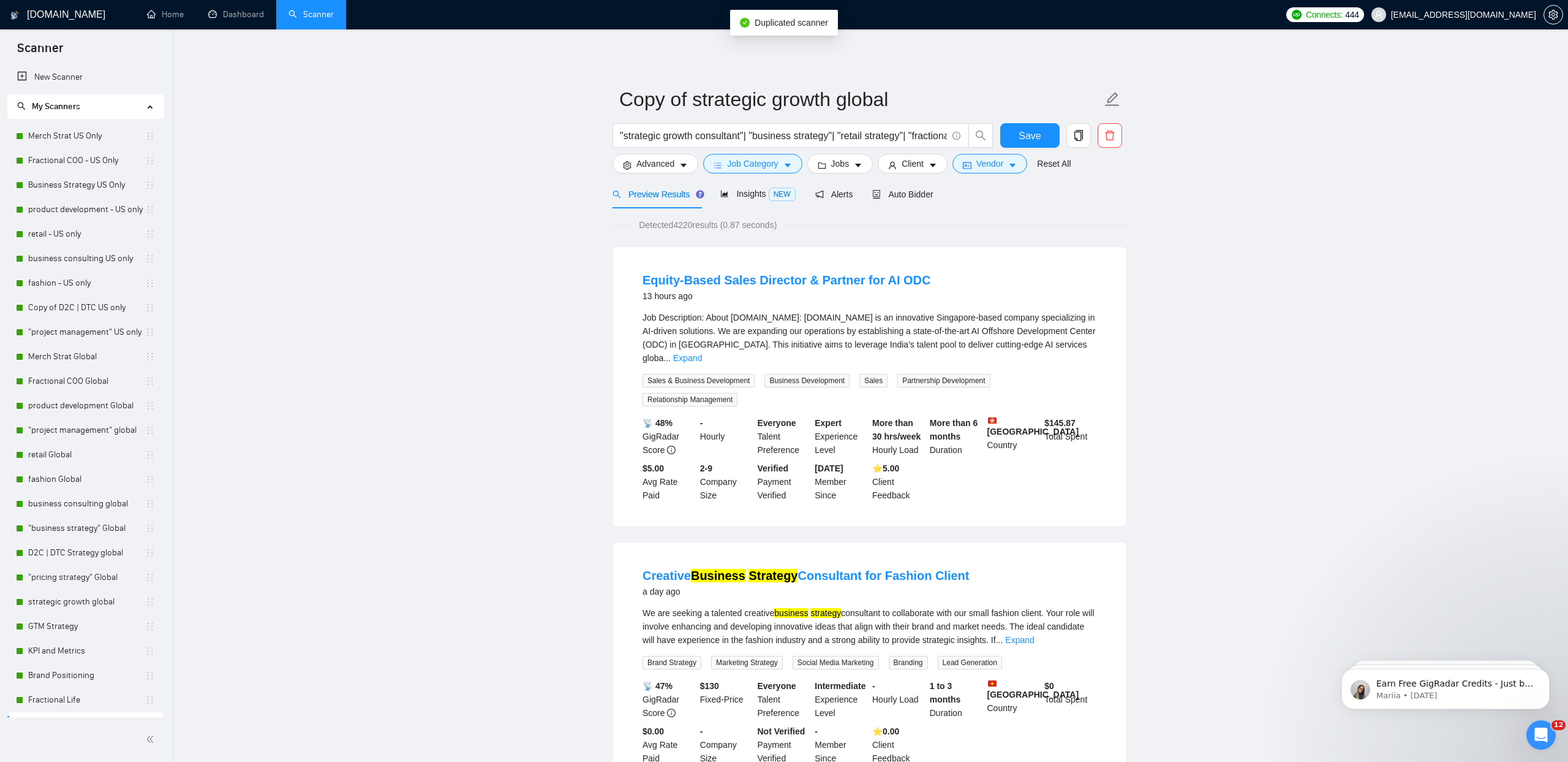
click at [1021, 152] on div "Save" at bounding box center [1030, 138] width 64 height 31
click at [1017, 163] on icon "caret-down" at bounding box center [1013, 166] width 9 height 9
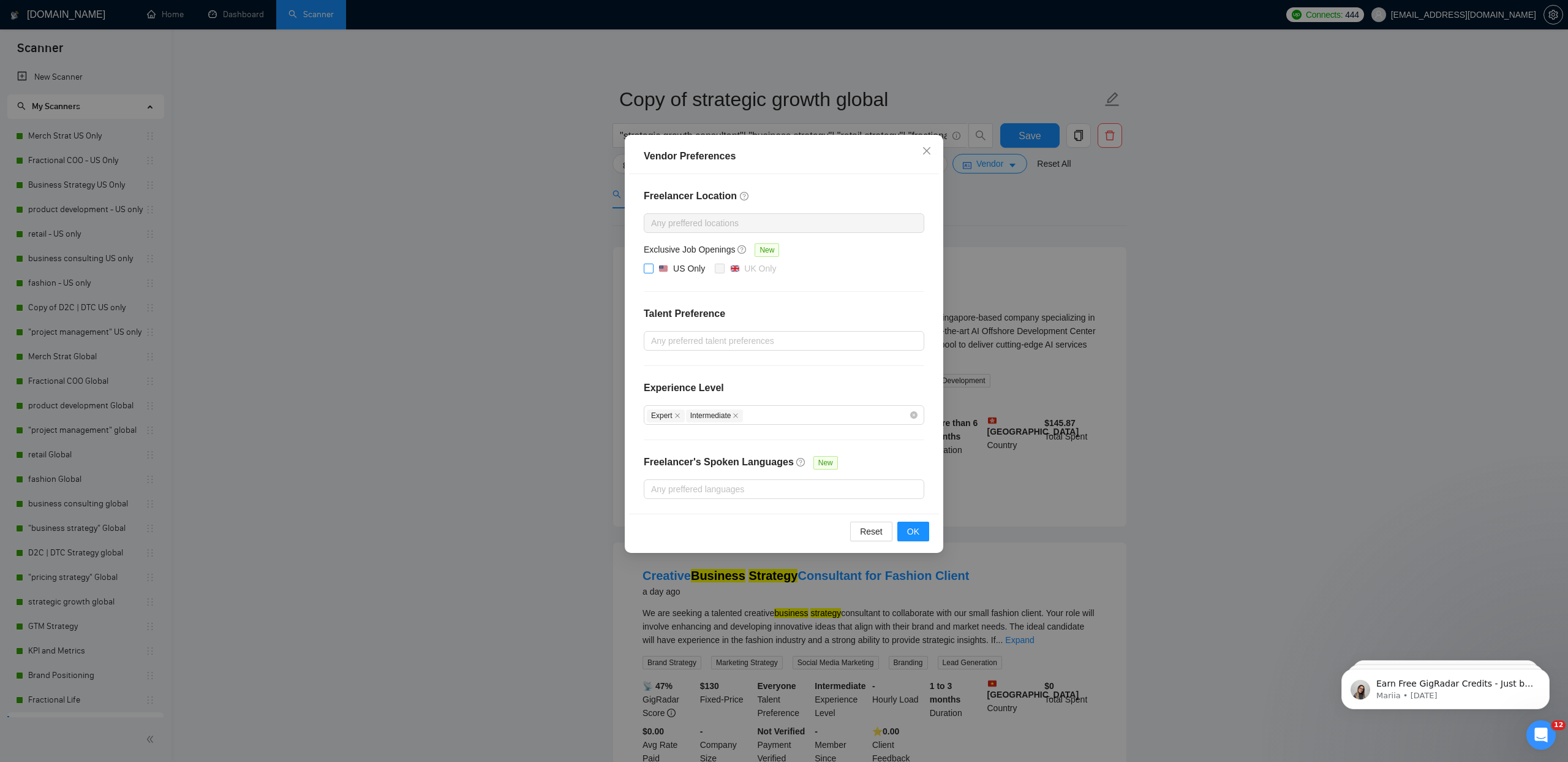
click at [647, 274] on label "US Only" at bounding box center [676, 269] width 66 height 15
click at [647, 272] on input "US Only" at bounding box center [648, 268] width 9 height 9
checkbox input "true"
click at [904, 540] on button "OK" at bounding box center [913, 531] width 32 height 20
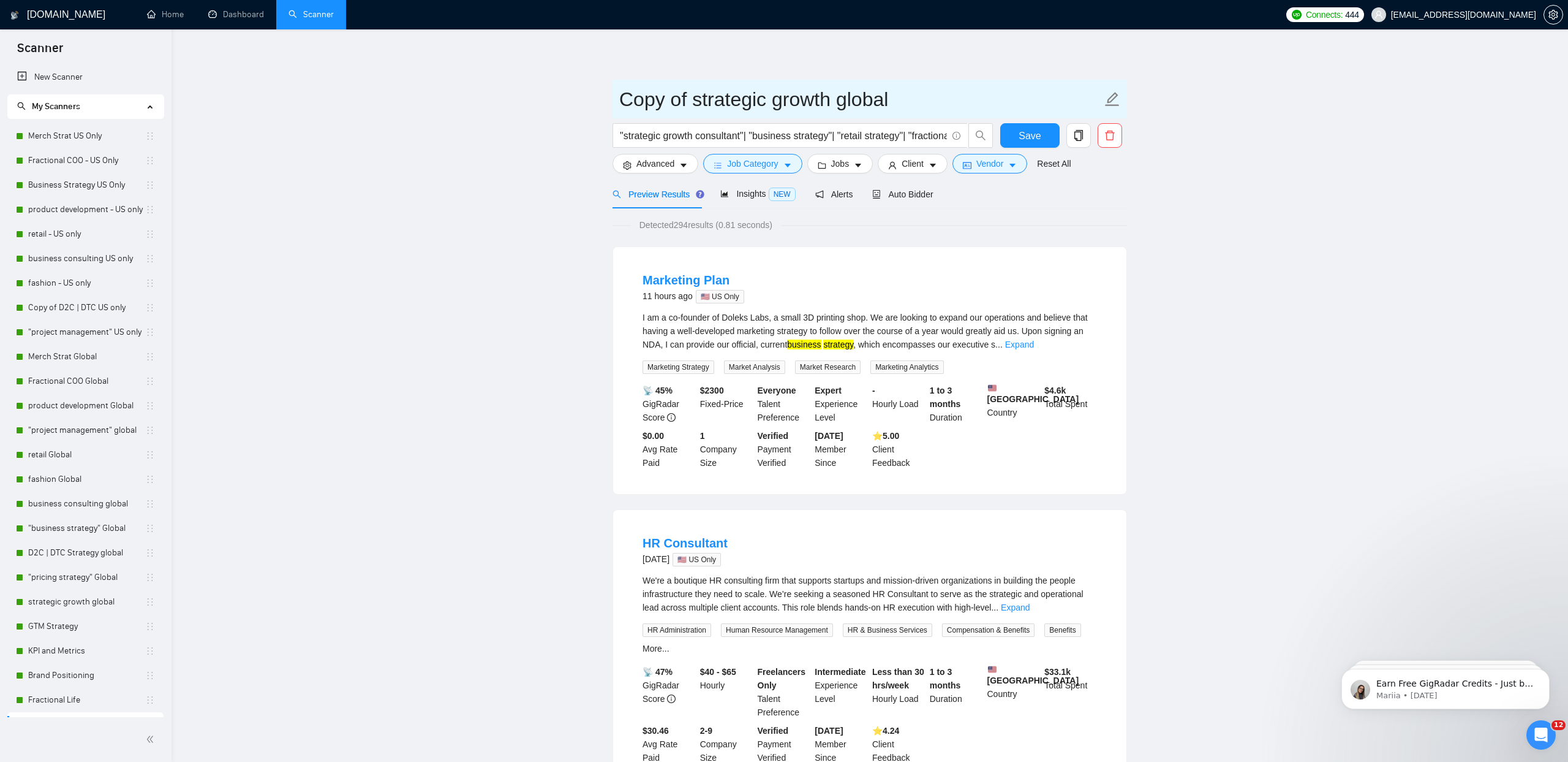
drag, startPoint x: 692, startPoint y: 97, endPoint x: 548, endPoint y: 94, distance: 144.0
click at [786, 96] on input "strategic growth global" at bounding box center [860, 99] width 483 height 31
type input "strategic growth US only"
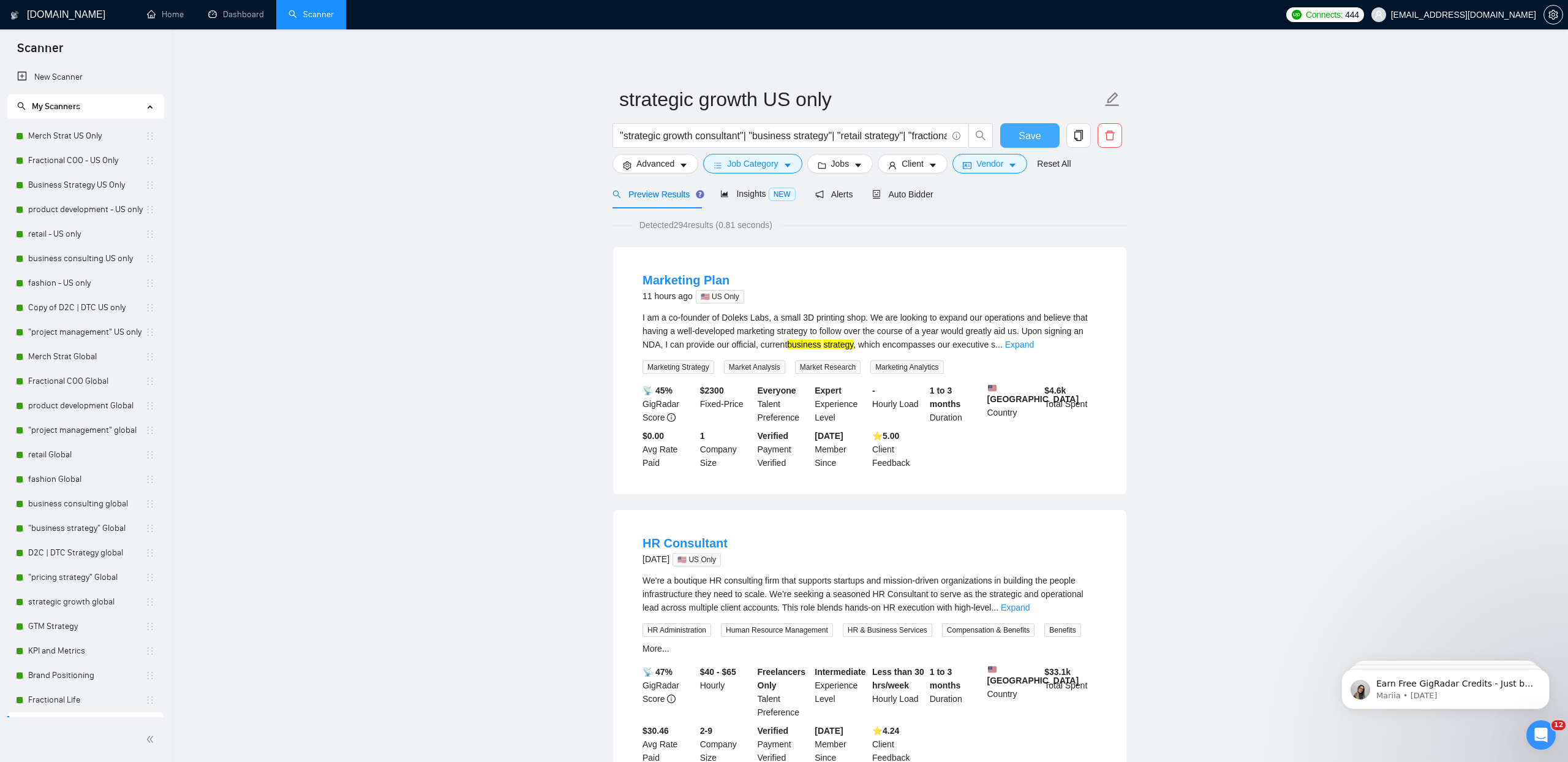
click at [1042, 137] on button "Save" at bounding box center [1030, 135] width 60 height 24
click at [887, 200] on div "Auto Bidder" at bounding box center [902, 194] width 60 height 14
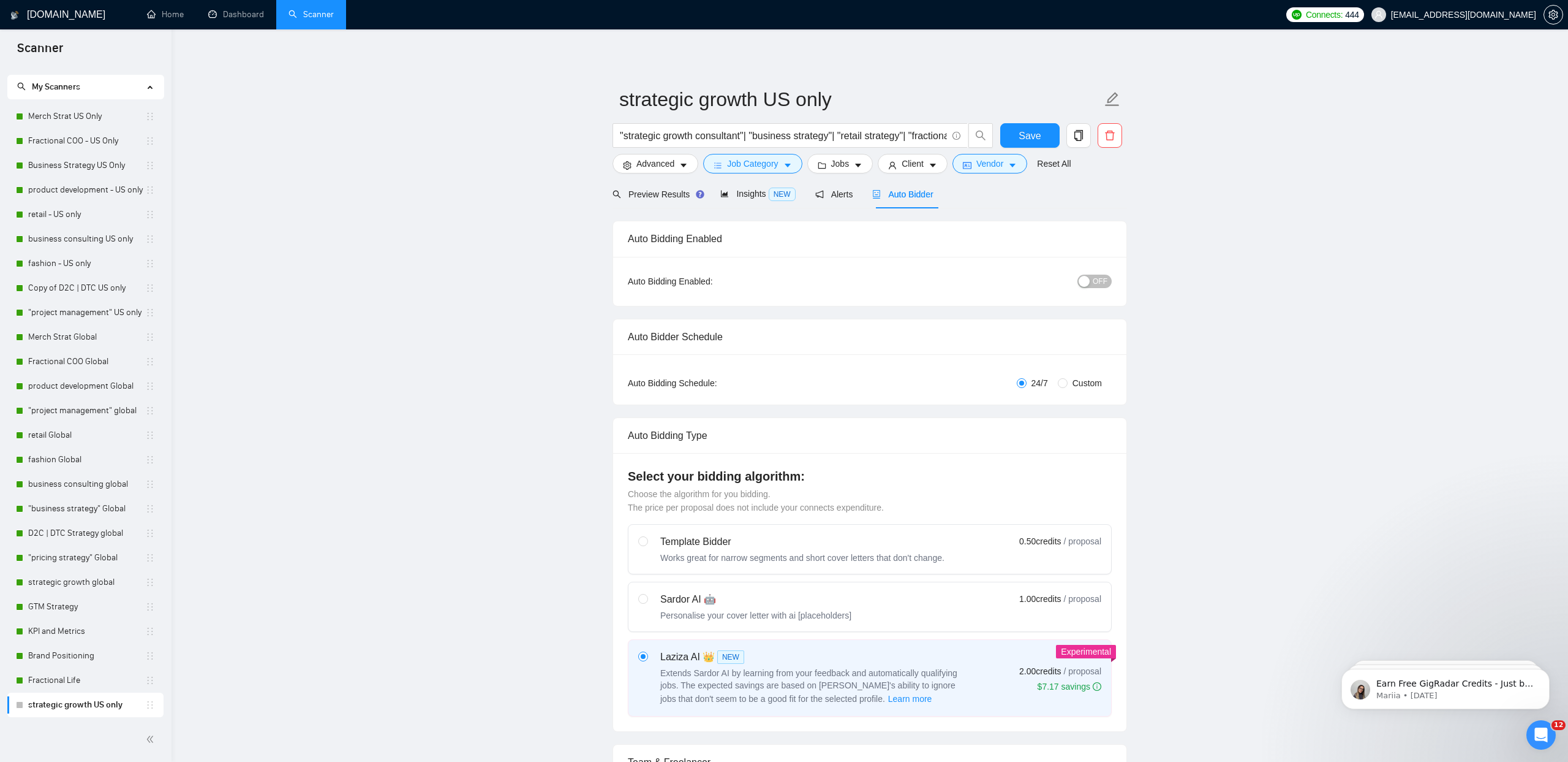
click at [1093, 276] on span "OFF" at bounding box center [1100, 281] width 15 height 14
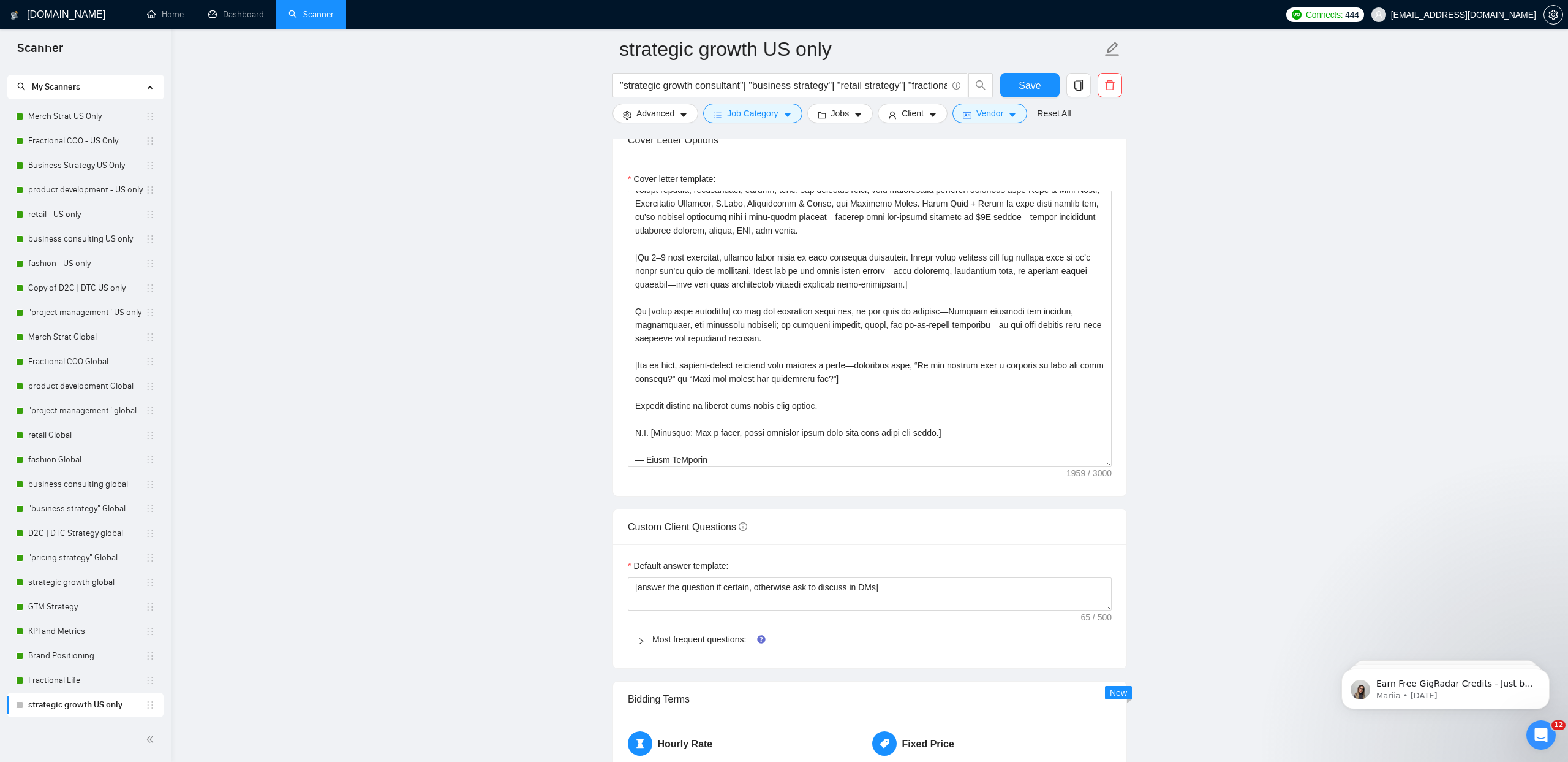
scroll to position [162, 0]
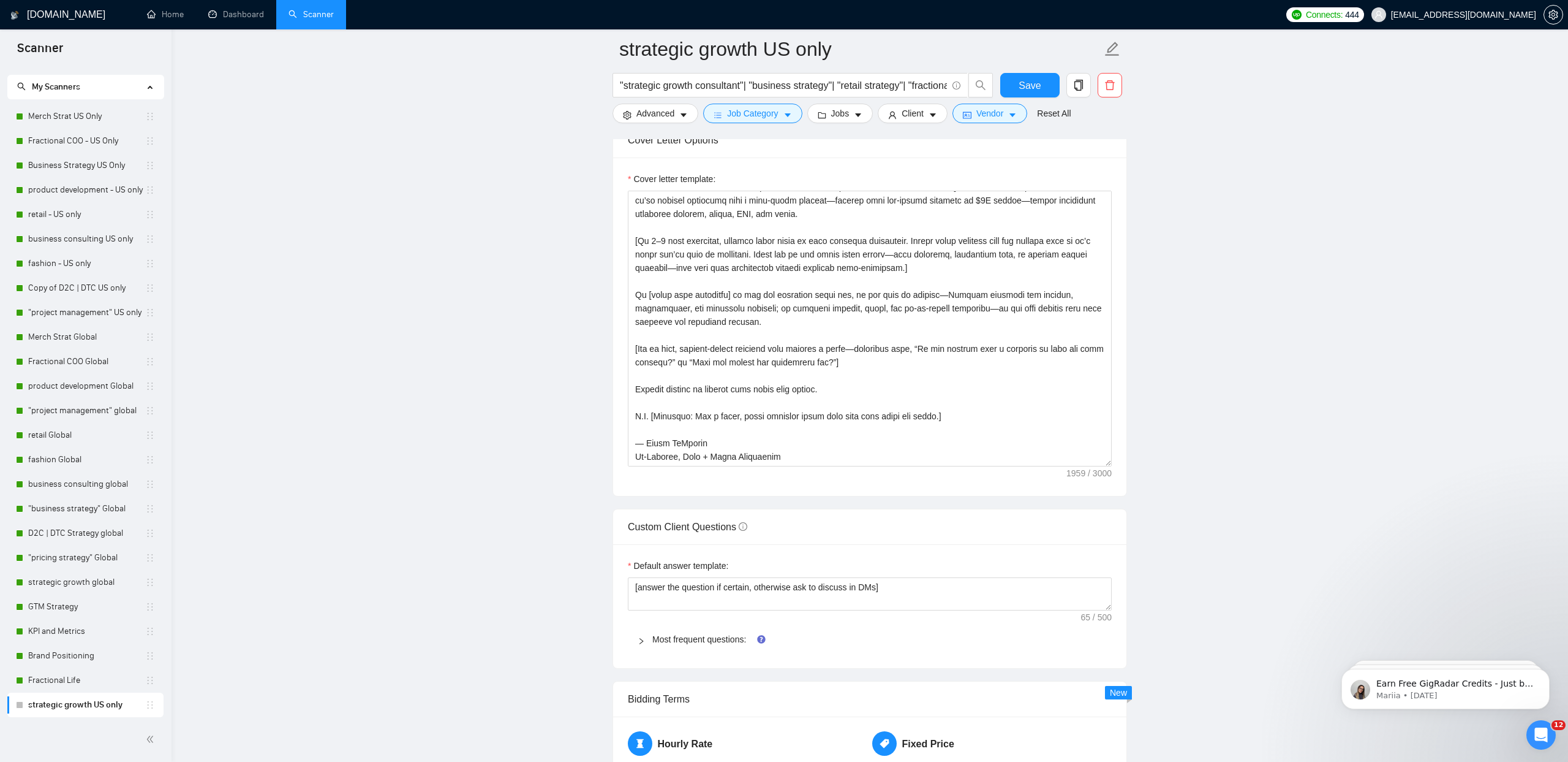
drag, startPoint x: 676, startPoint y: 633, endPoint x: 699, endPoint y: 531, distance: 104.6
click at [676, 633] on span "Most frequent questions:" at bounding box center [877, 639] width 449 height 14
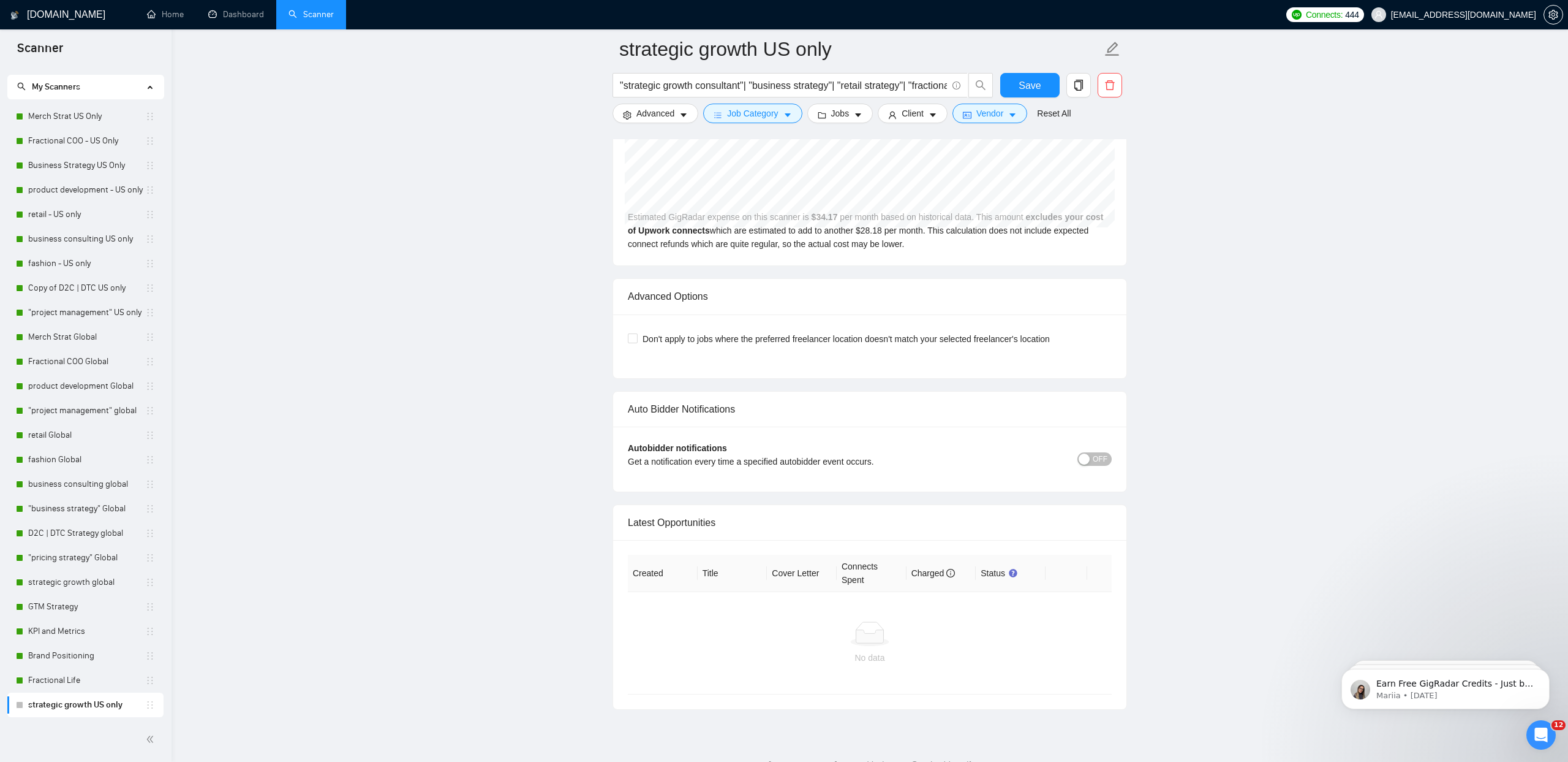
scroll to position [6026, 0]
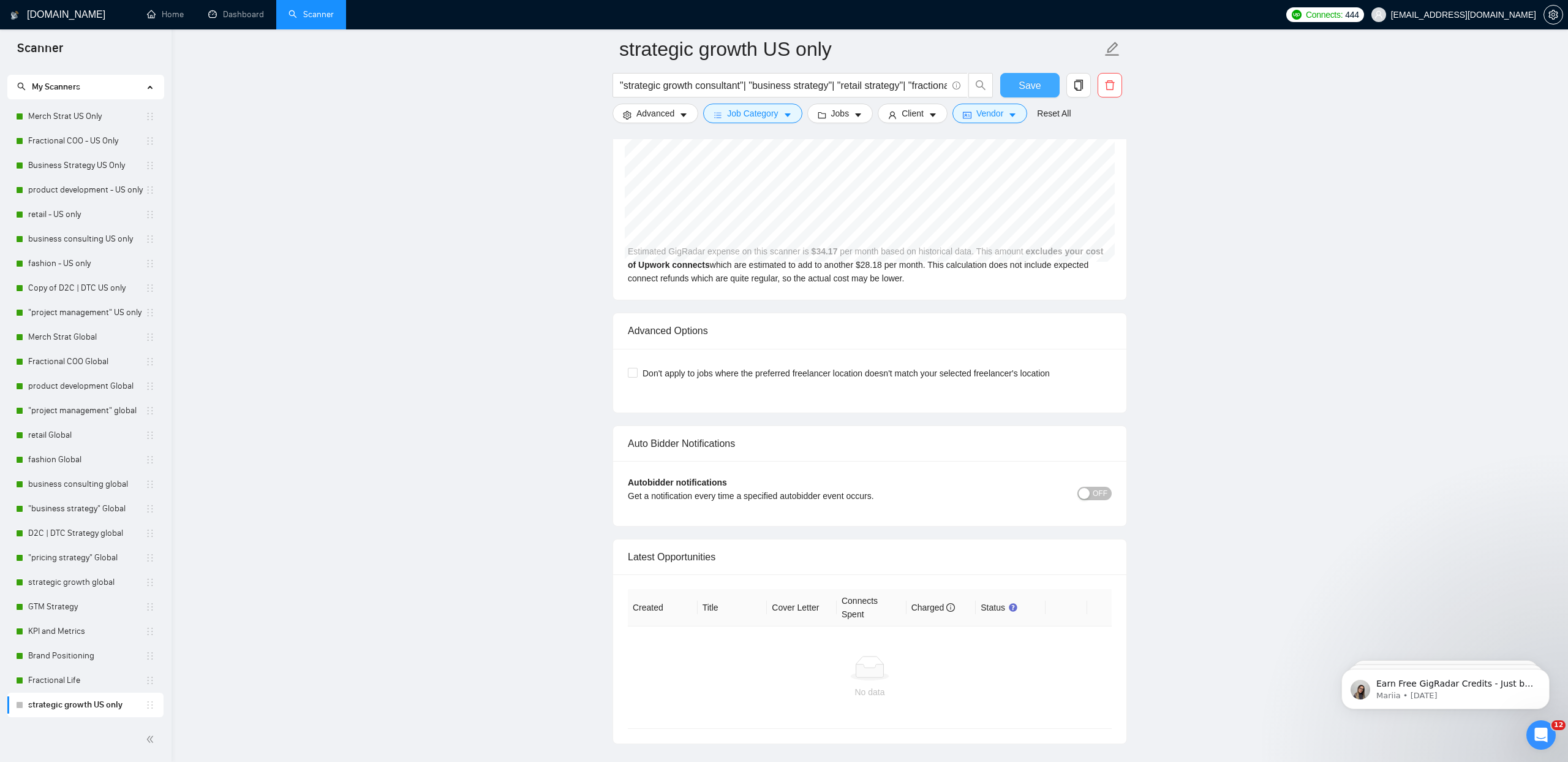
click at [1036, 89] on span "Save" at bounding box center [1030, 85] width 22 height 16
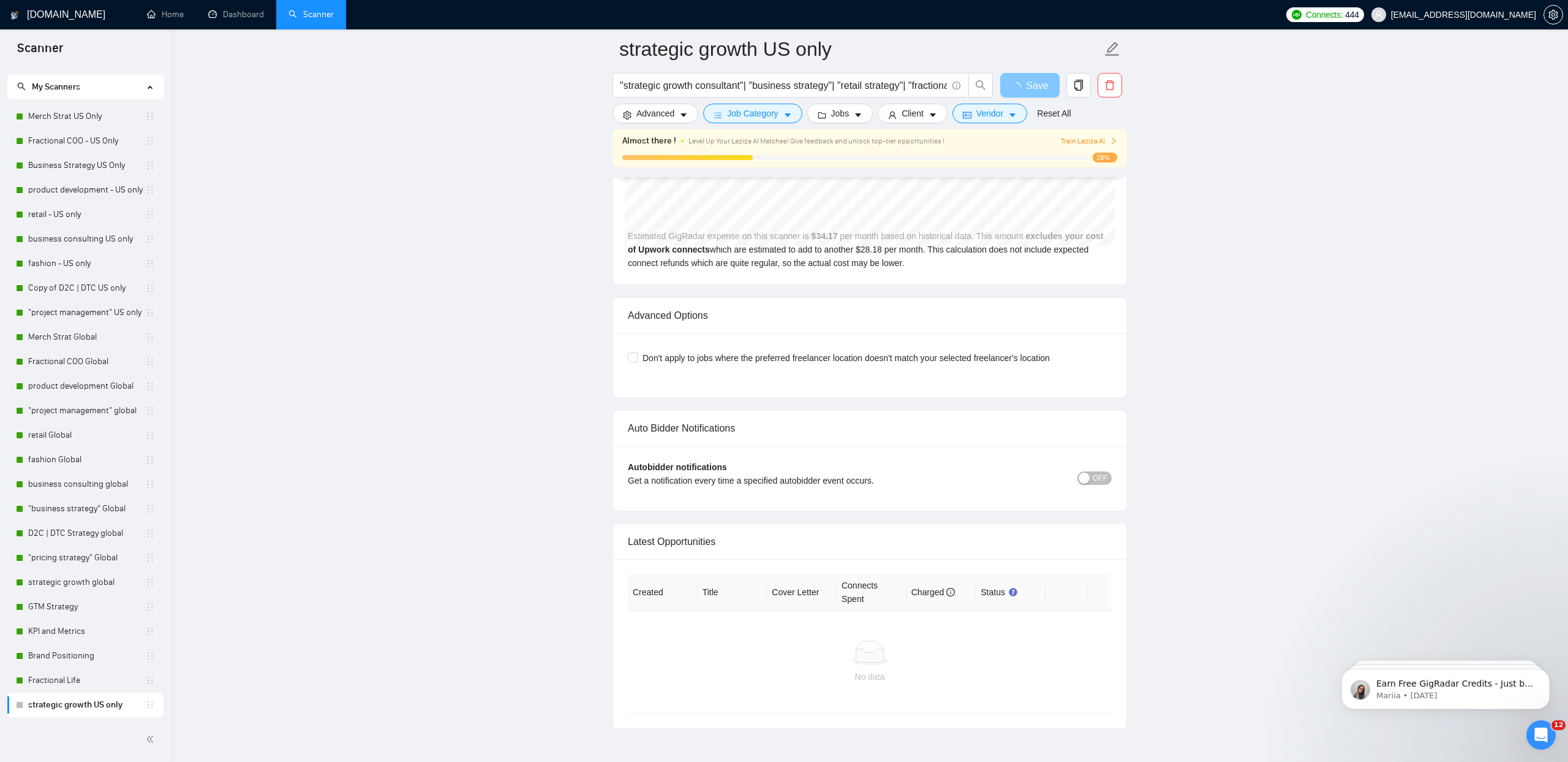
scroll to position [2607, 0]
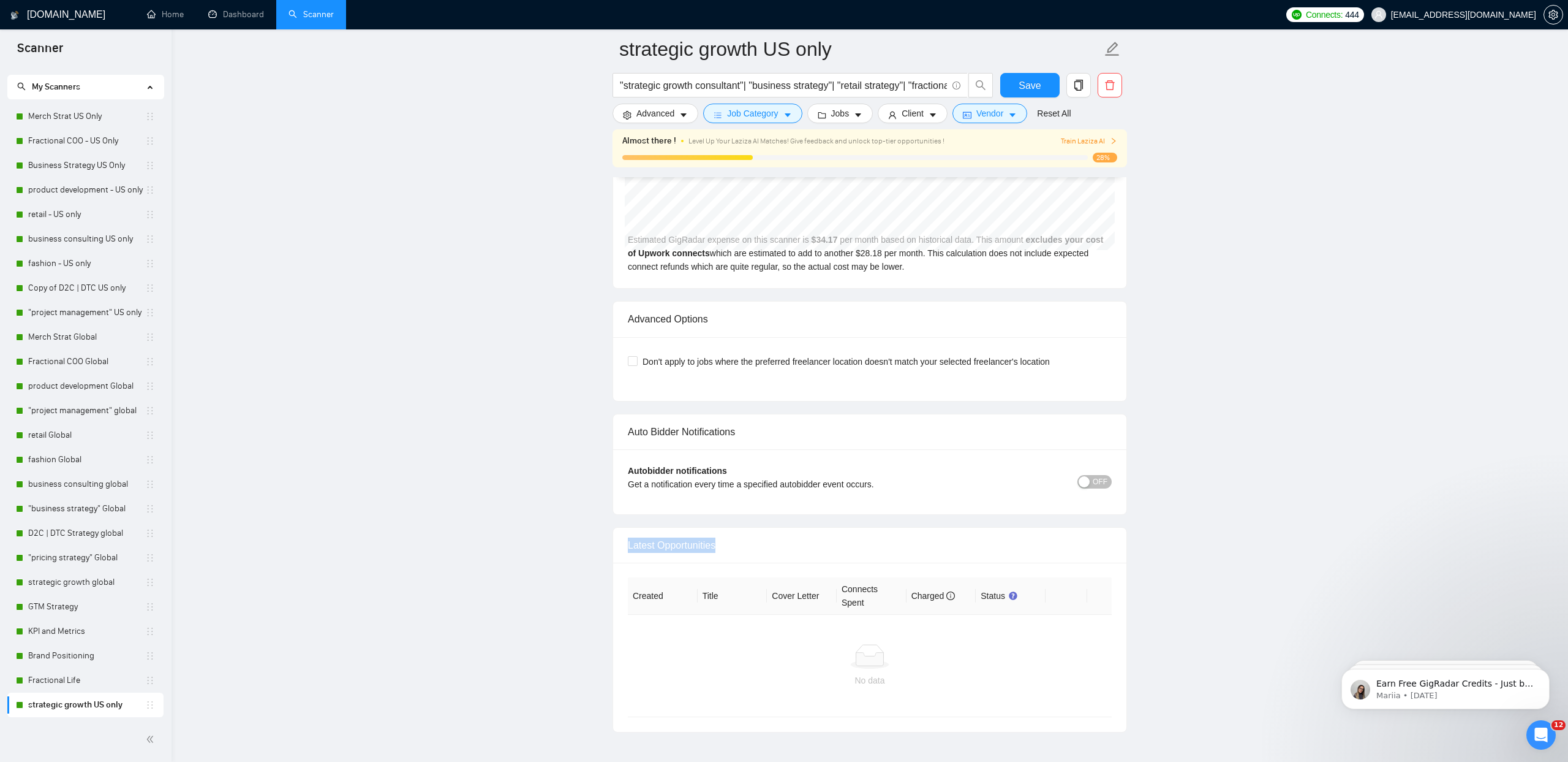
click at [1100, 486] on span "OFF" at bounding box center [1100, 482] width 15 height 14
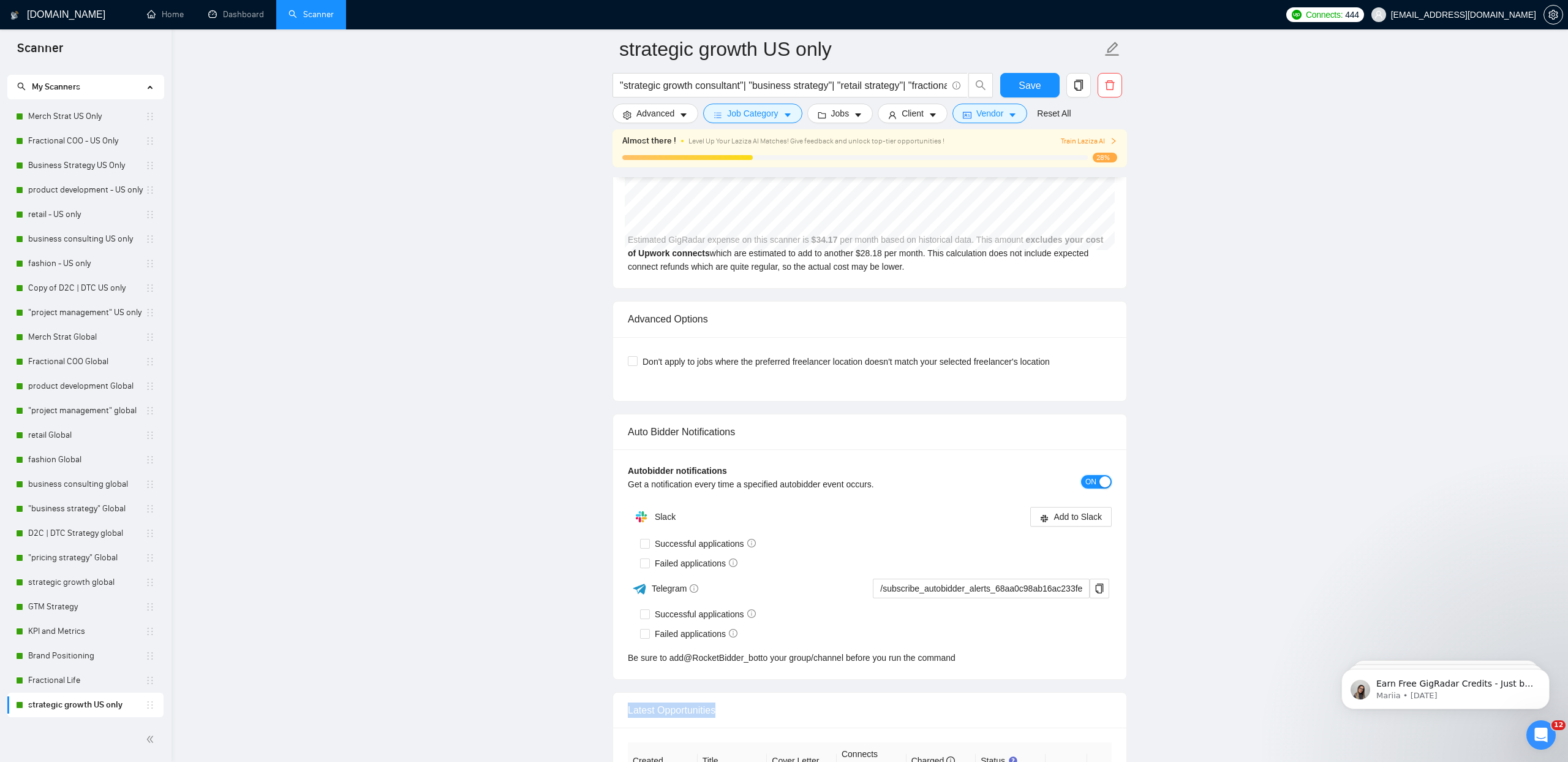
drag, startPoint x: 1091, startPoint y: 476, endPoint x: 1084, endPoint y: 486, distance: 12.2
click at [1091, 476] on span "ON" at bounding box center [1092, 482] width 11 height 14
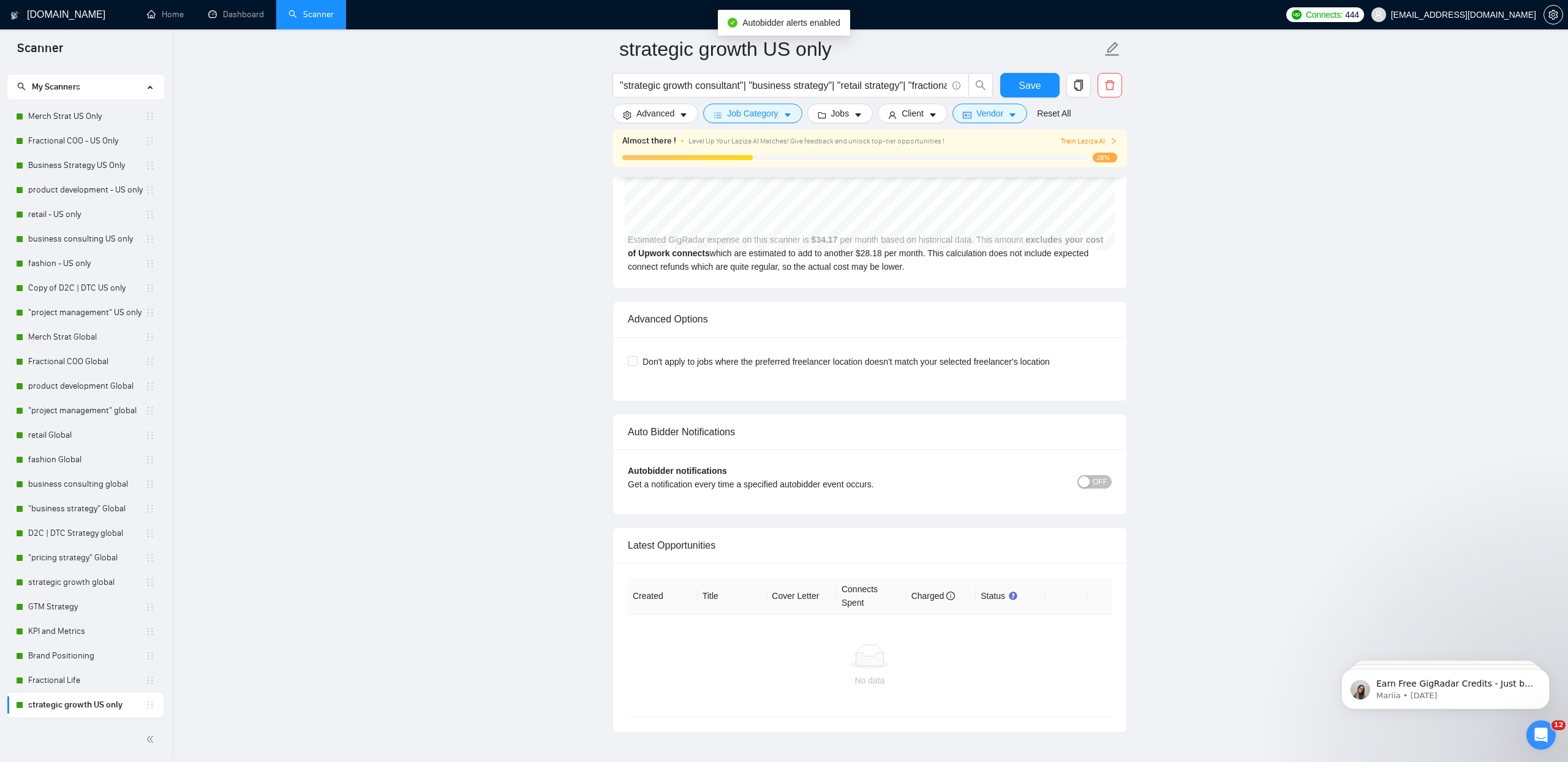
drag, startPoint x: 1107, startPoint y: 443, endPoint x: 1099, endPoint y: 462, distance: 20.6
click at [1106, 443] on div "Auto Bidder Notifications" at bounding box center [870, 431] width 484 height 35
click at [1097, 468] on div "Autobidder notifications Get a notification every time a specified autobidder e…" at bounding box center [870, 482] width 484 height 36
click at [1094, 482] on span "OFF" at bounding box center [1100, 482] width 15 height 14
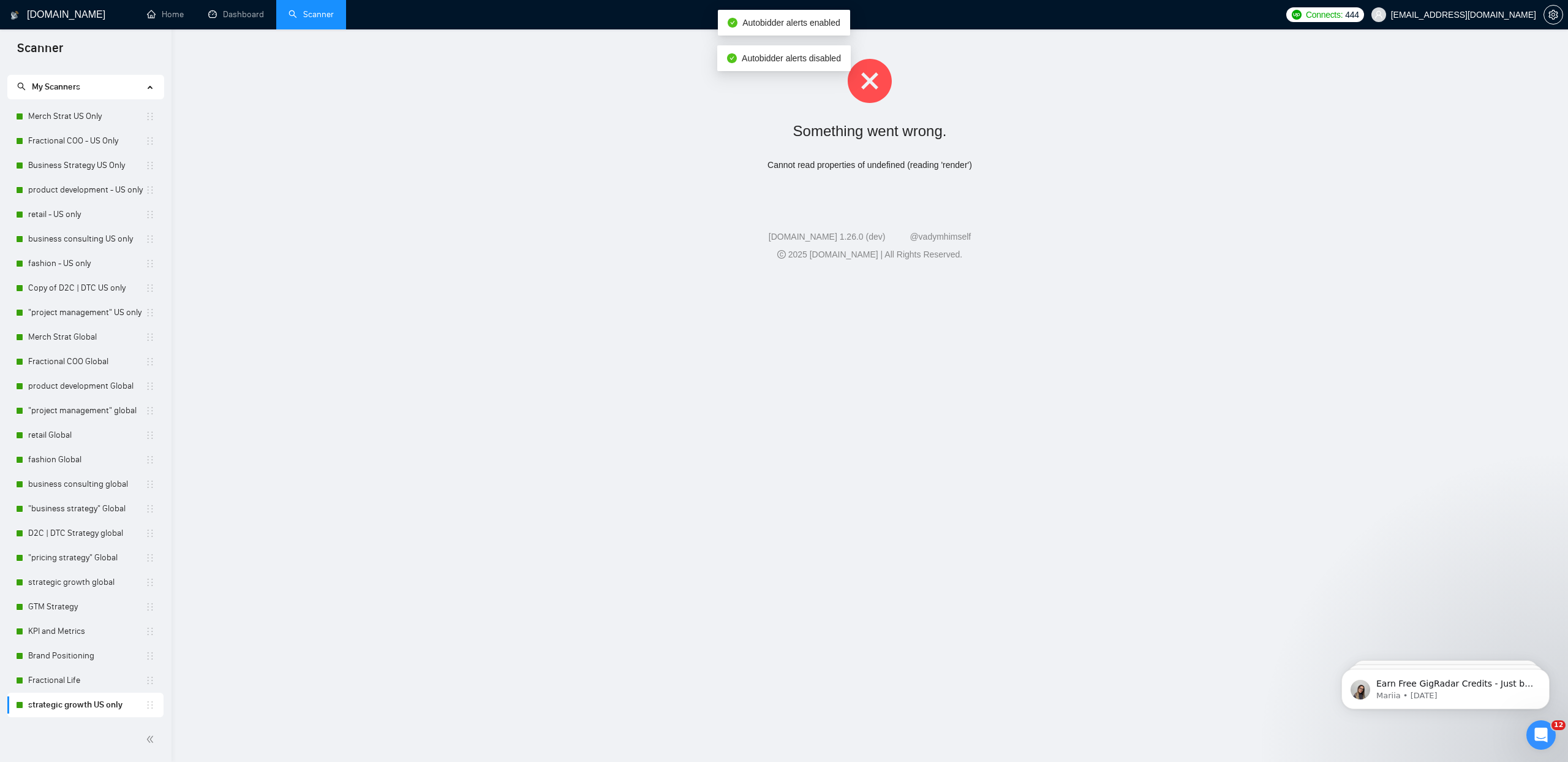
scroll to position [0, 0]
click at [883, 81] on icon "close-circle" at bounding box center [870, 81] width 44 height 44
click at [870, 86] on icon "close-circle" at bounding box center [870, 81] width 44 height 44
click at [98, 706] on link "strategic growth US only" at bounding box center [87, 704] width 117 height 24
click at [37, 9] on h1 "[DOMAIN_NAME]" at bounding box center [66, 14] width 78 height 29
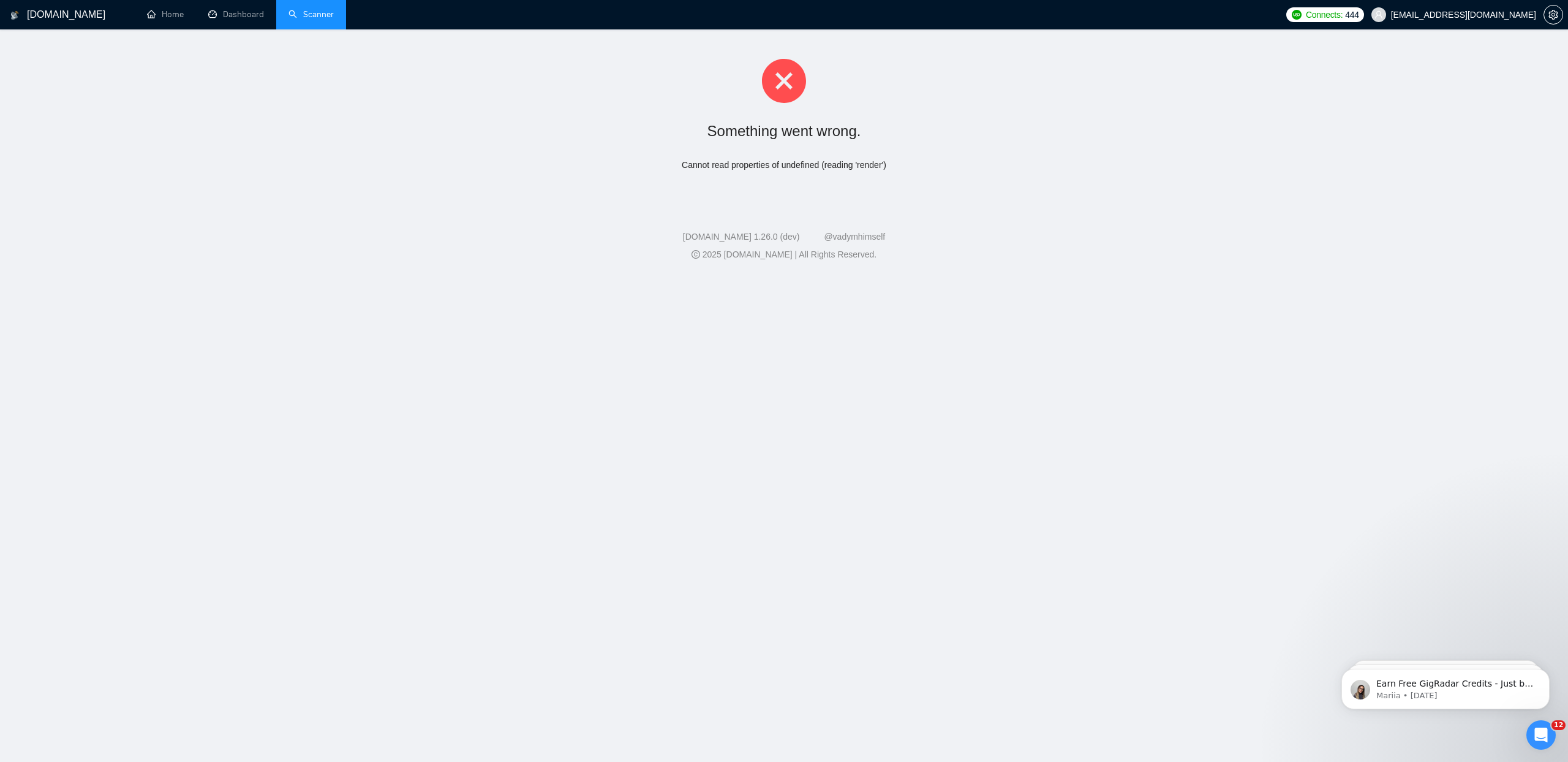
click at [313, 16] on link "Scanner" at bounding box center [311, 14] width 46 height 11
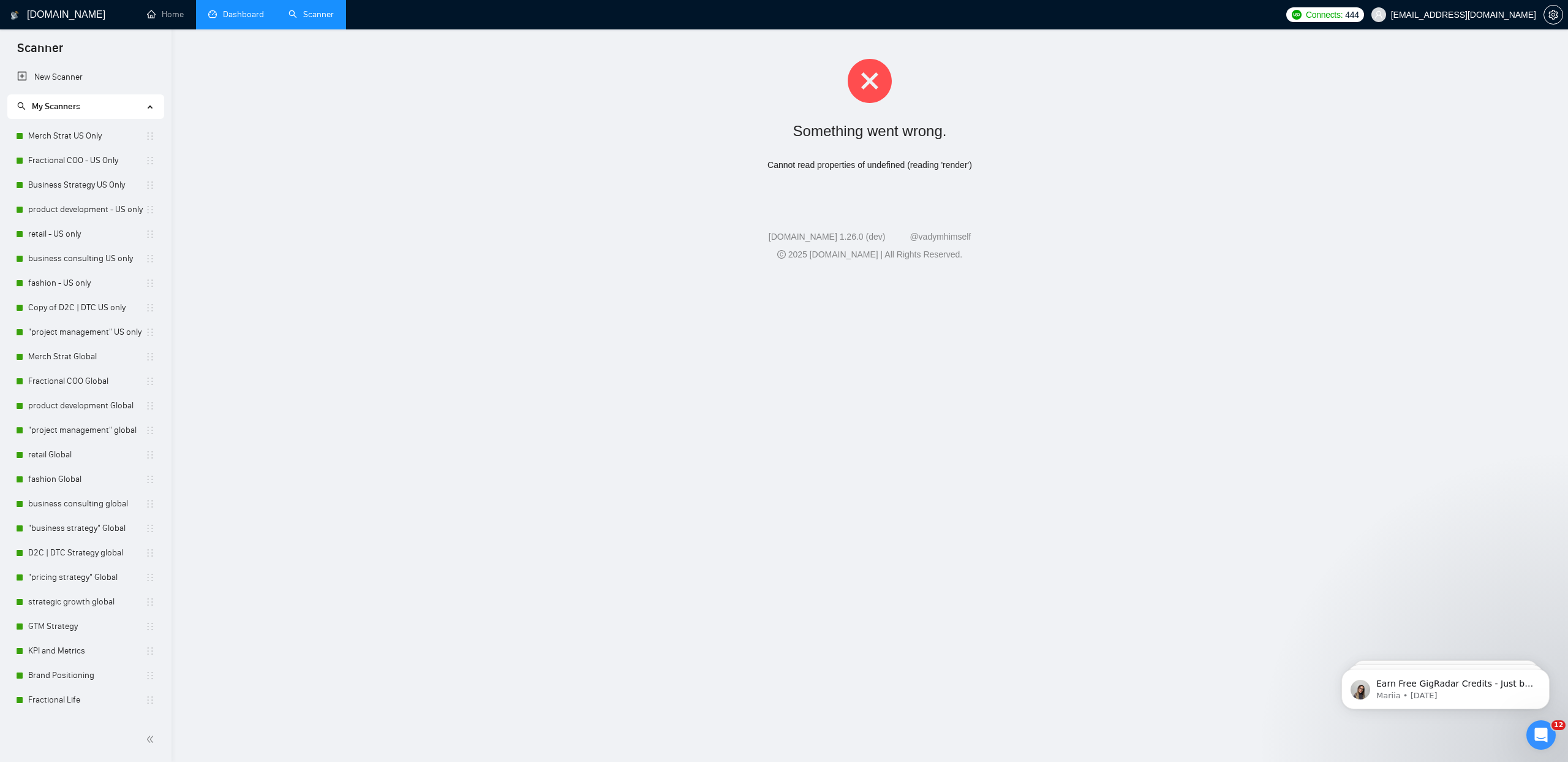
click at [241, 20] on link "Dashboard" at bounding box center [236, 14] width 55 height 11
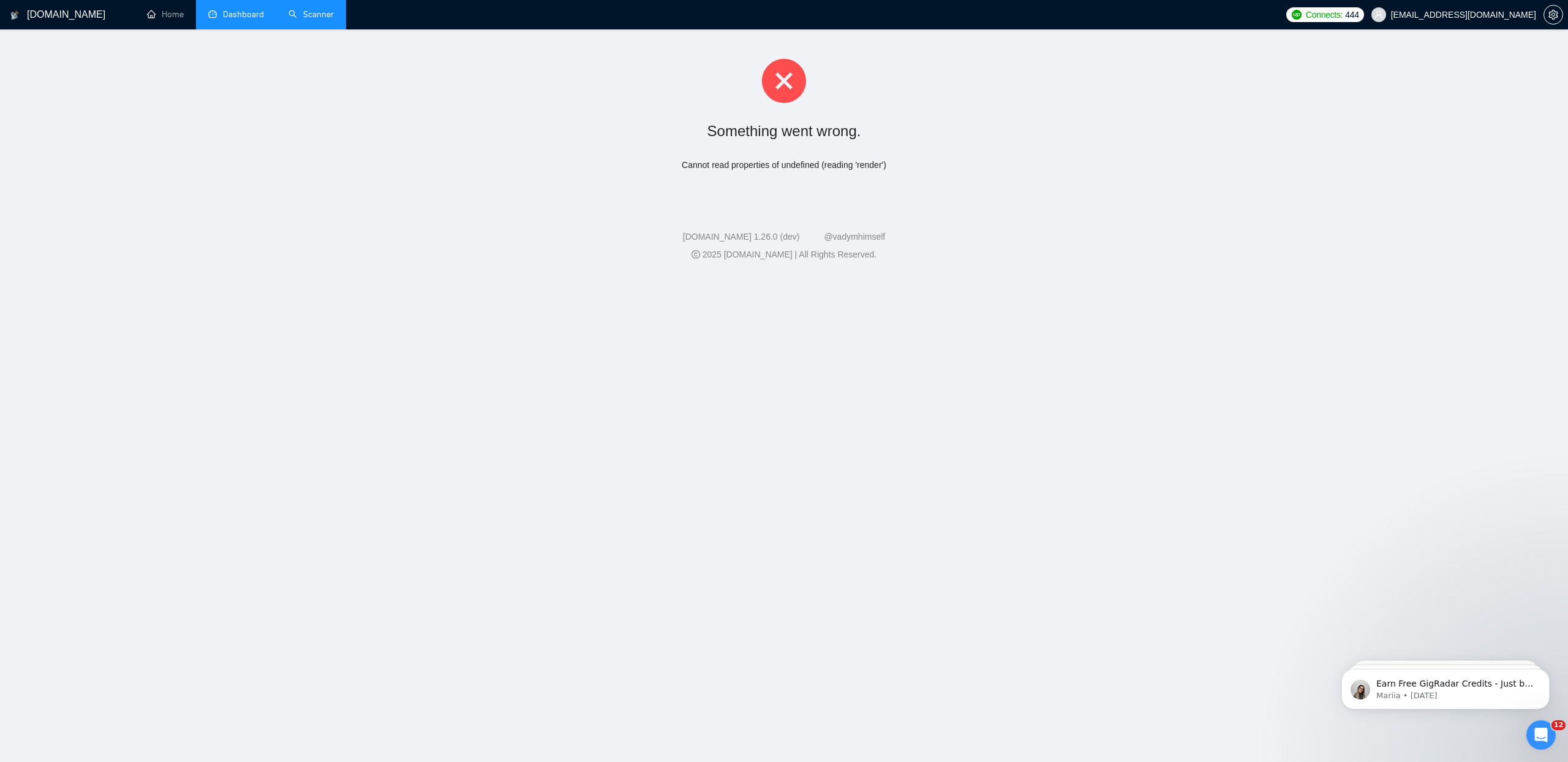
click at [38, 23] on h1 "[DOMAIN_NAME]" at bounding box center [66, 14] width 78 height 29
click at [60, 6] on h1 "[DOMAIN_NAME]" at bounding box center [66, 14] width 78 height 29
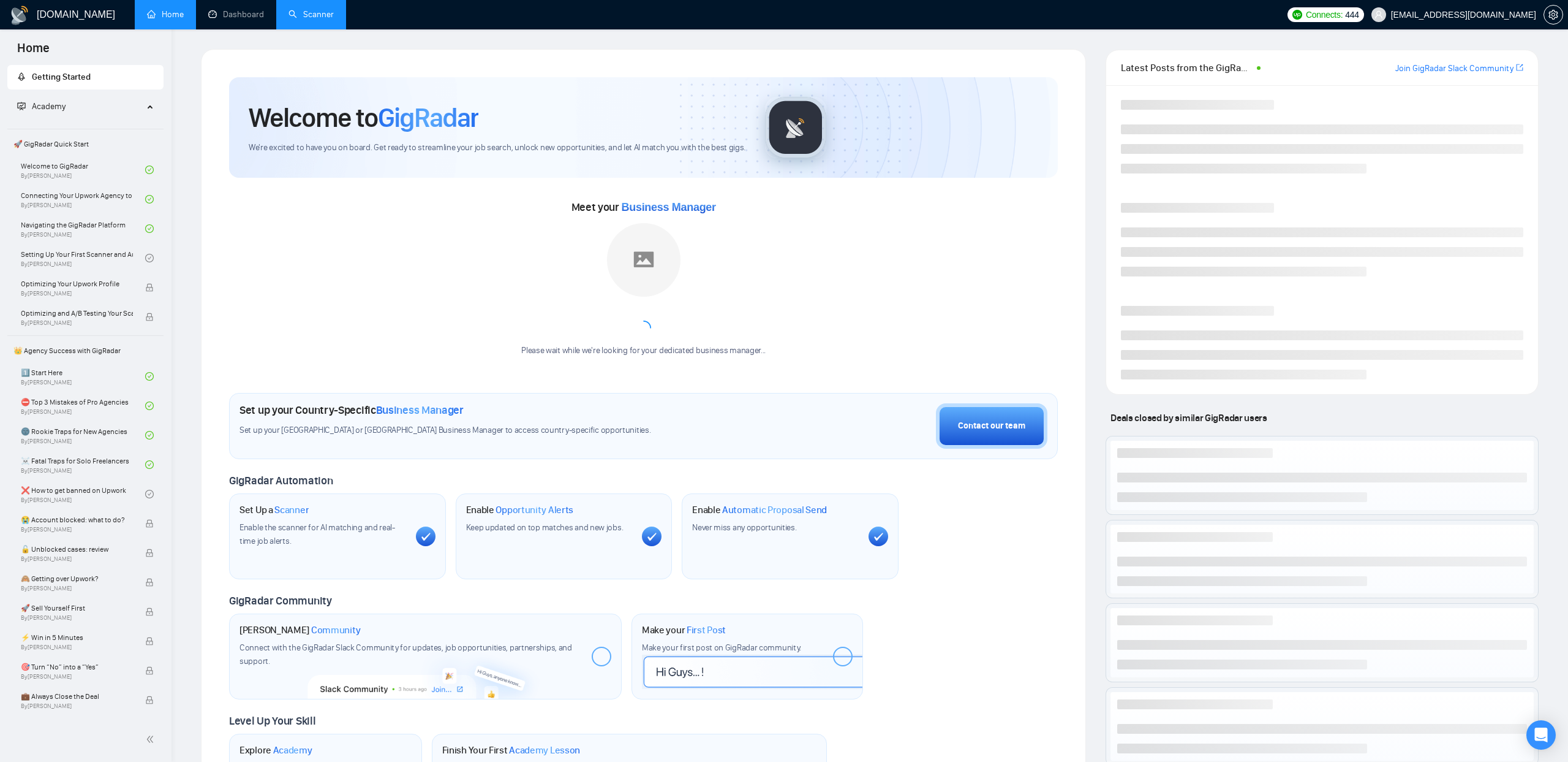
click at [311, 11] on link "Scanner" at bounding box center [311, 14] width 46 height 11
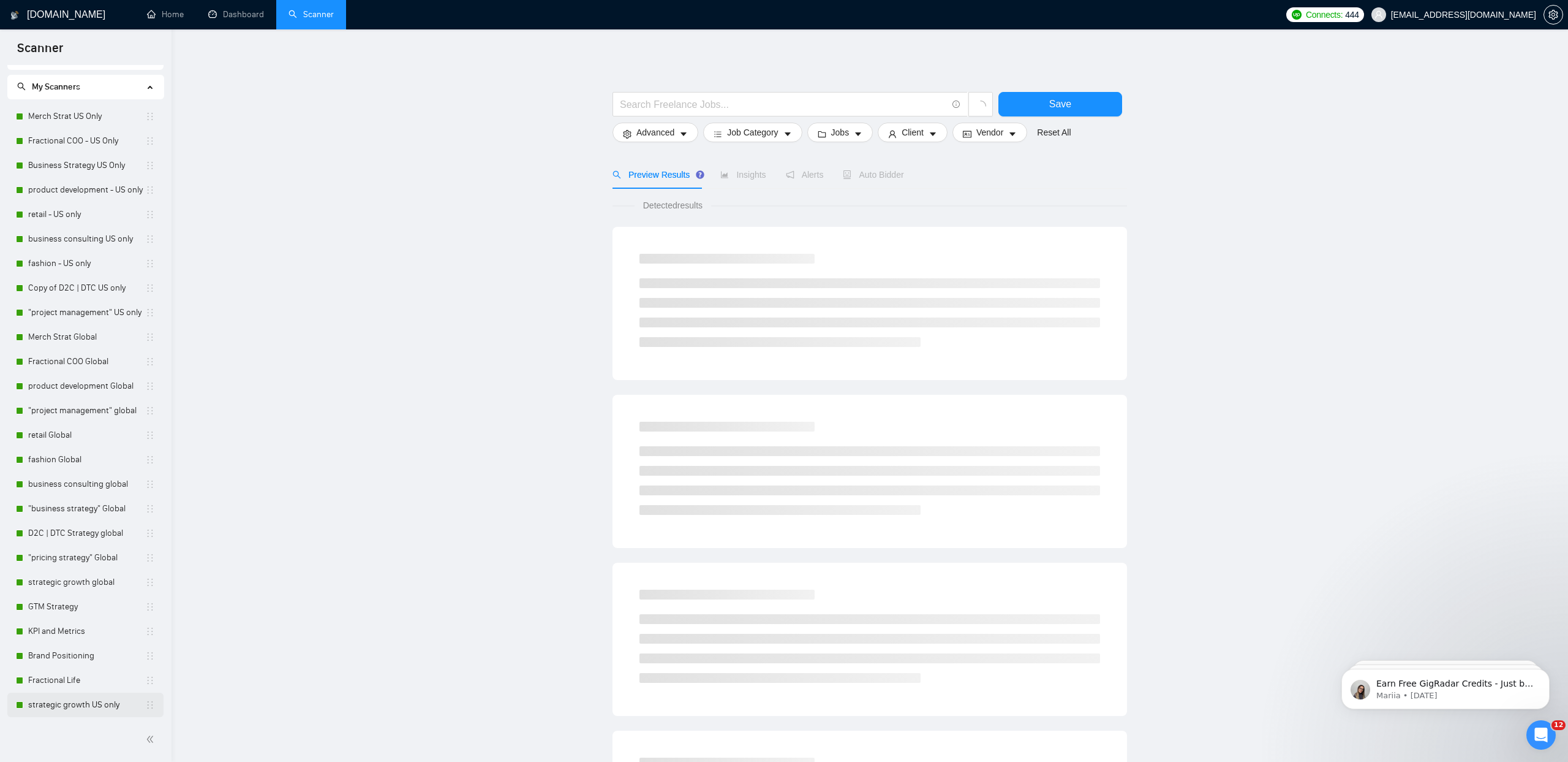
click at [86, 699] on link "strategic growth US only" at bounding box center [87, 704] width 117 height 24
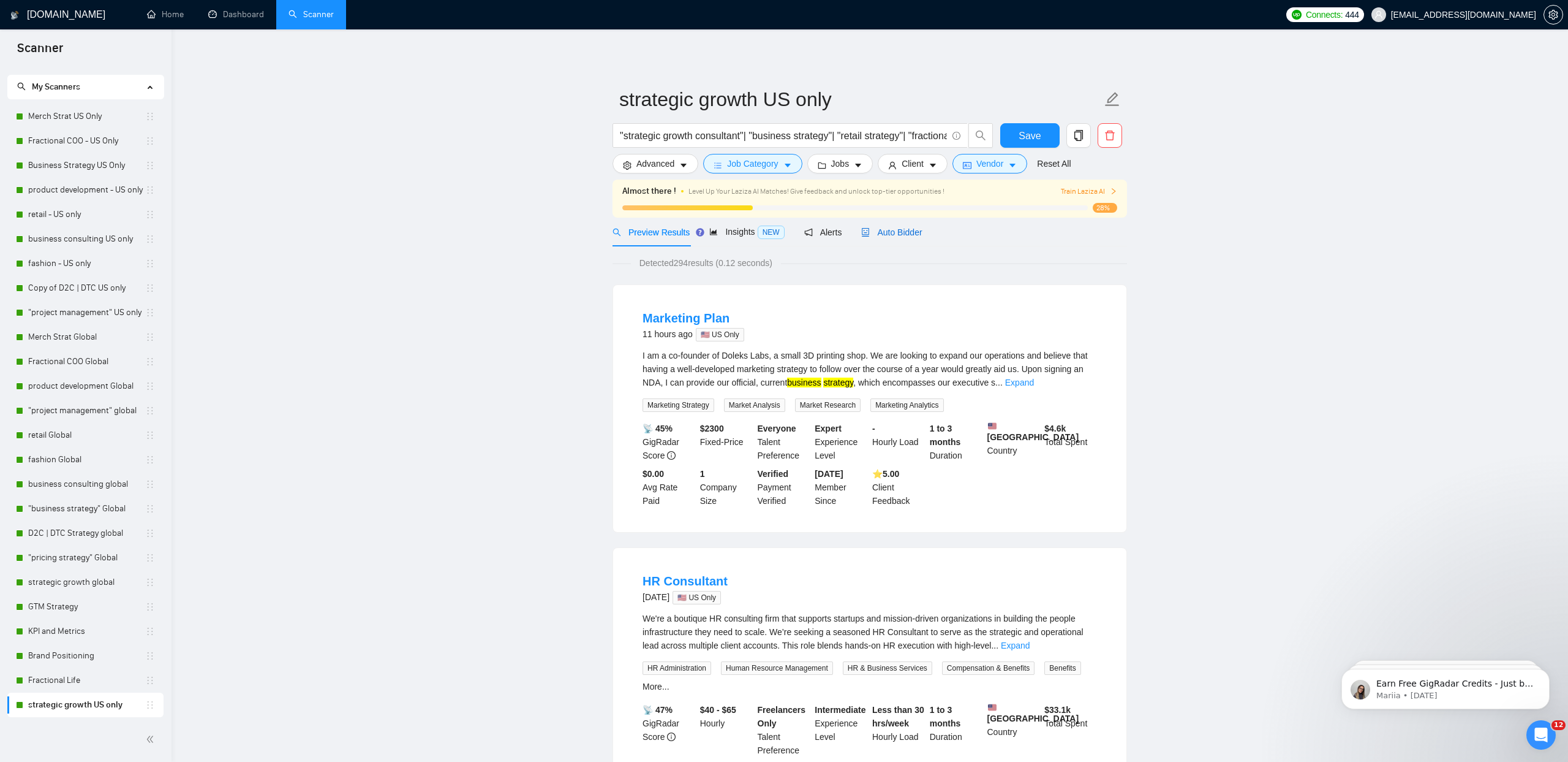
click at [911, 233] on span "Auto Bidder" at bounding box center [891, 233] width 60 height 10
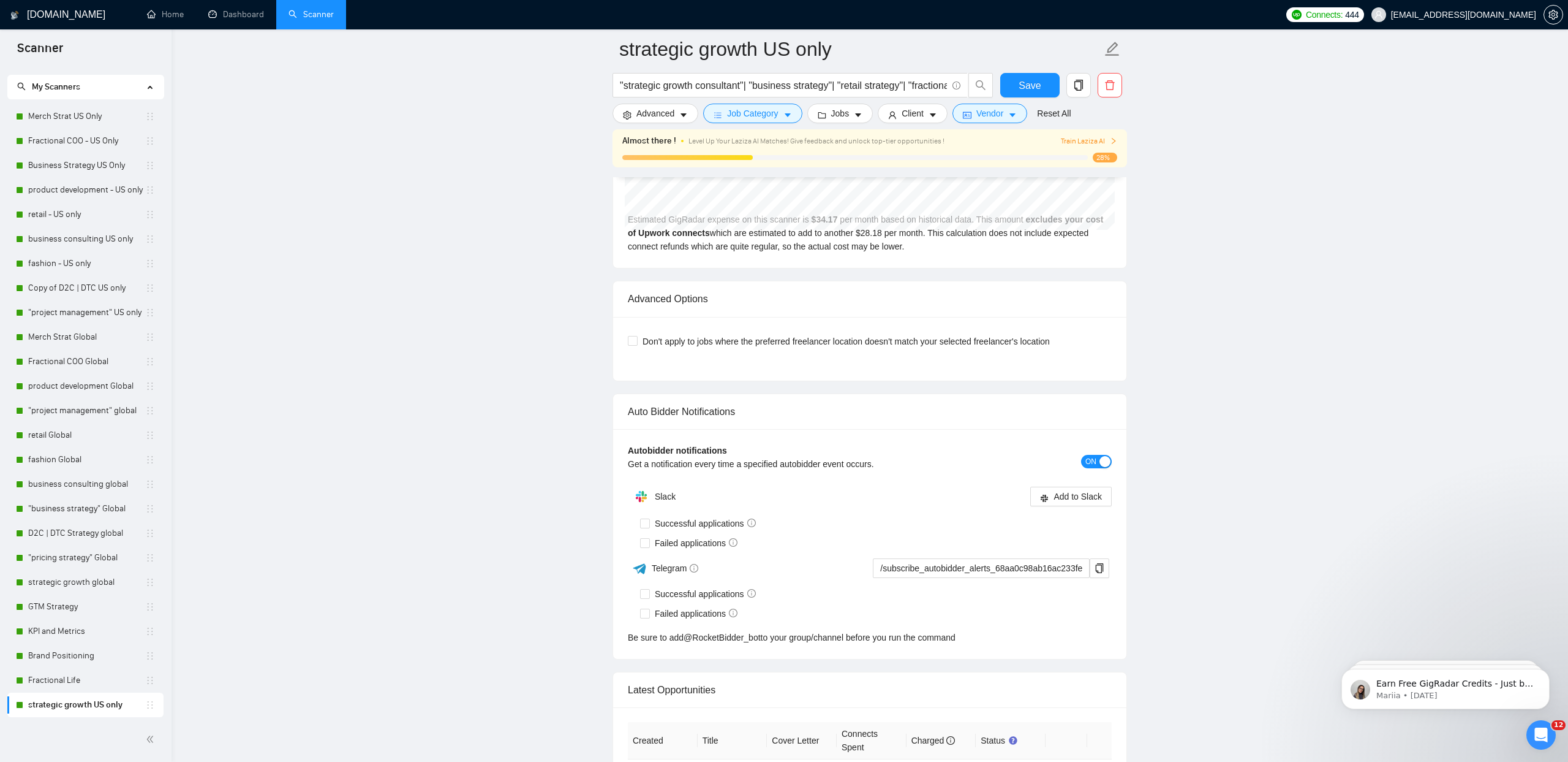
scroll to position [2836, 0]
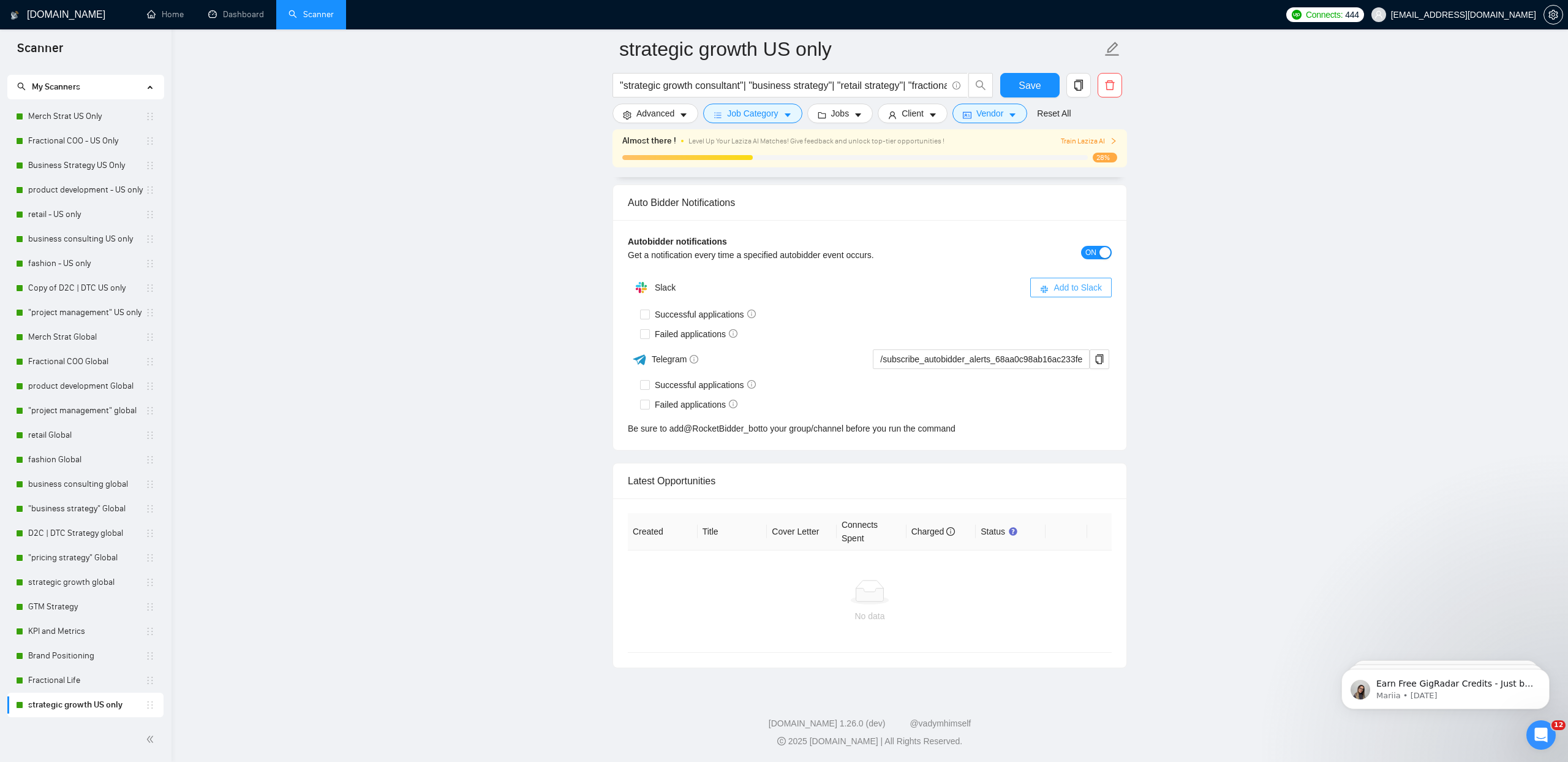
click at [1066, 293] on button "Add to Slack" at bounding box center [1071, 287] width 82 height 20
click at [1073, 257] on div "ON" at bounding box center [1052, 253] width 122 height 14
click at [1082, 252] on button "ON" at bounding box center [1097, 253] width 31 height 14
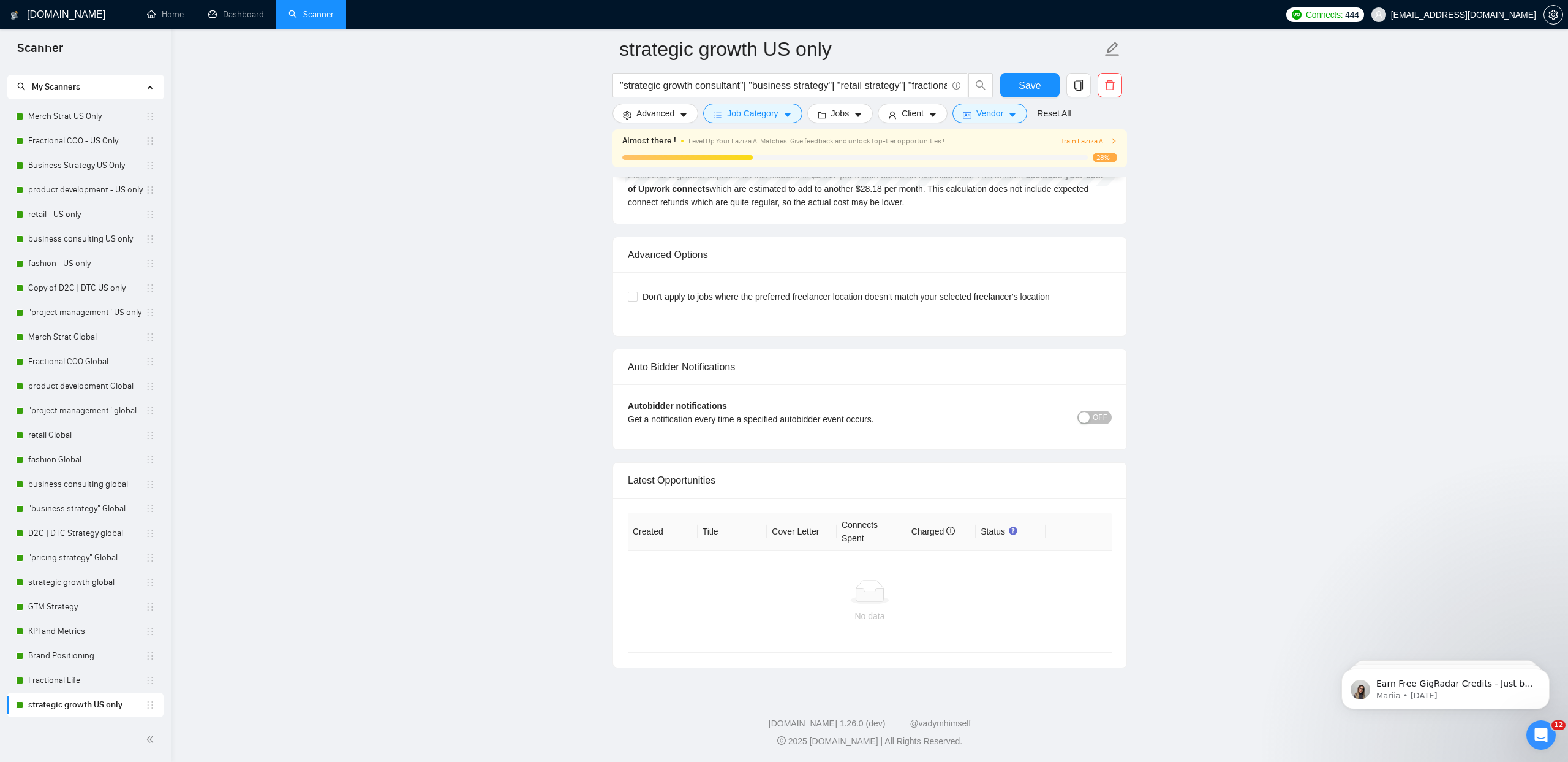
scroll to position [2671, 0]
click at [1092, 415] on button "OFF" at bounding box center [1094, 417] width 34 height 14
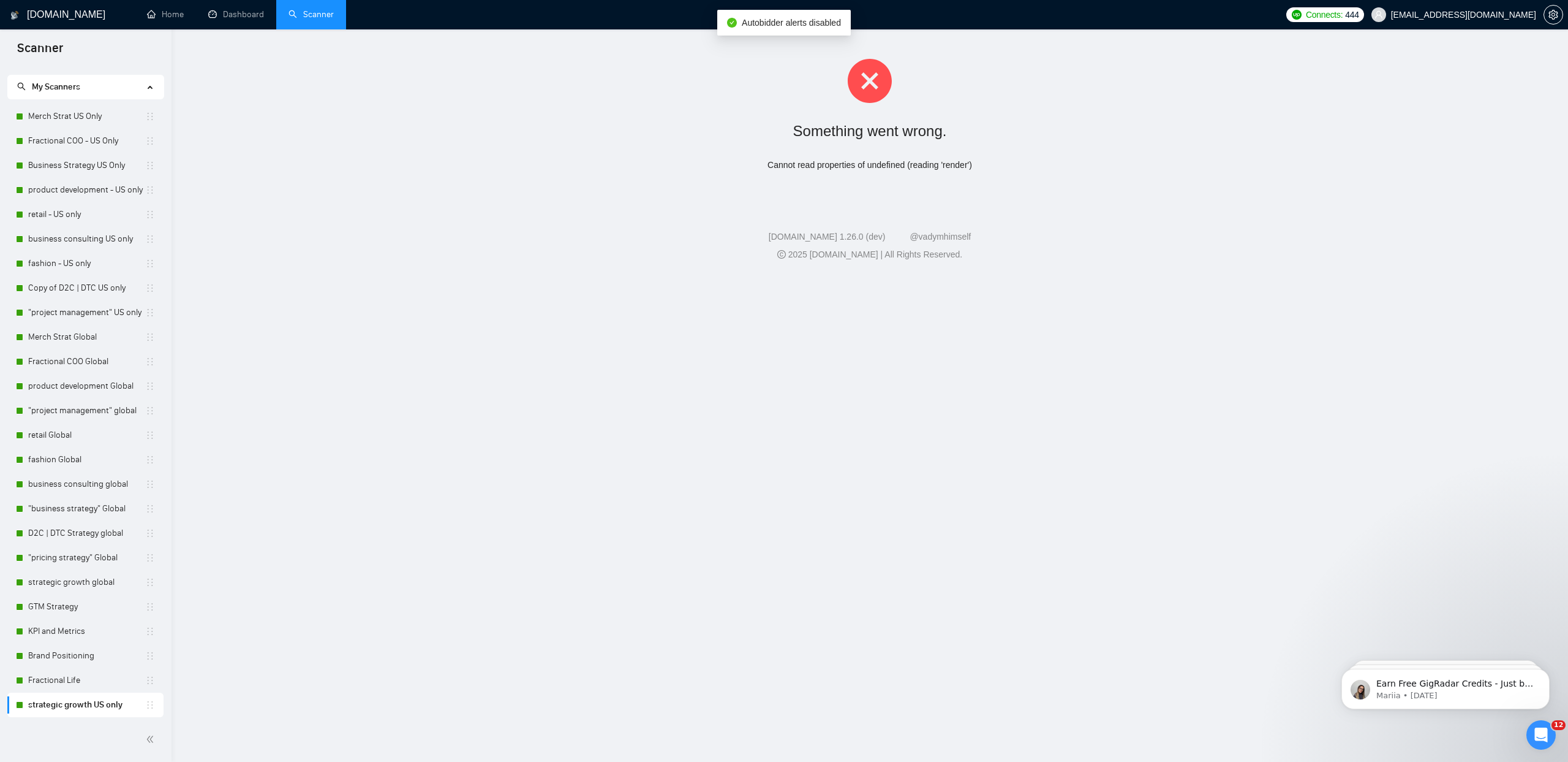
scroll to position [0, 0]
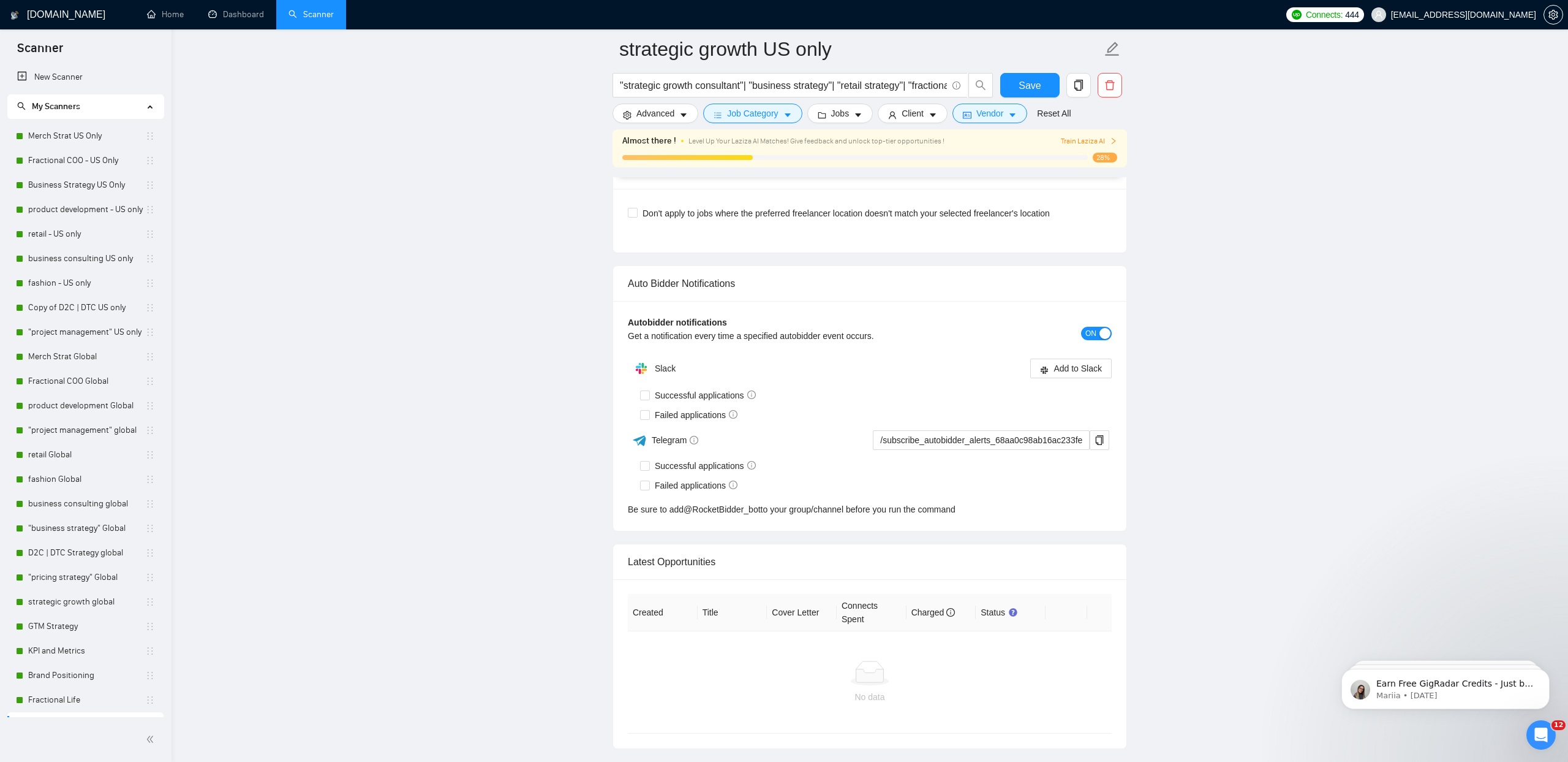
scroll to position [2781, 0]
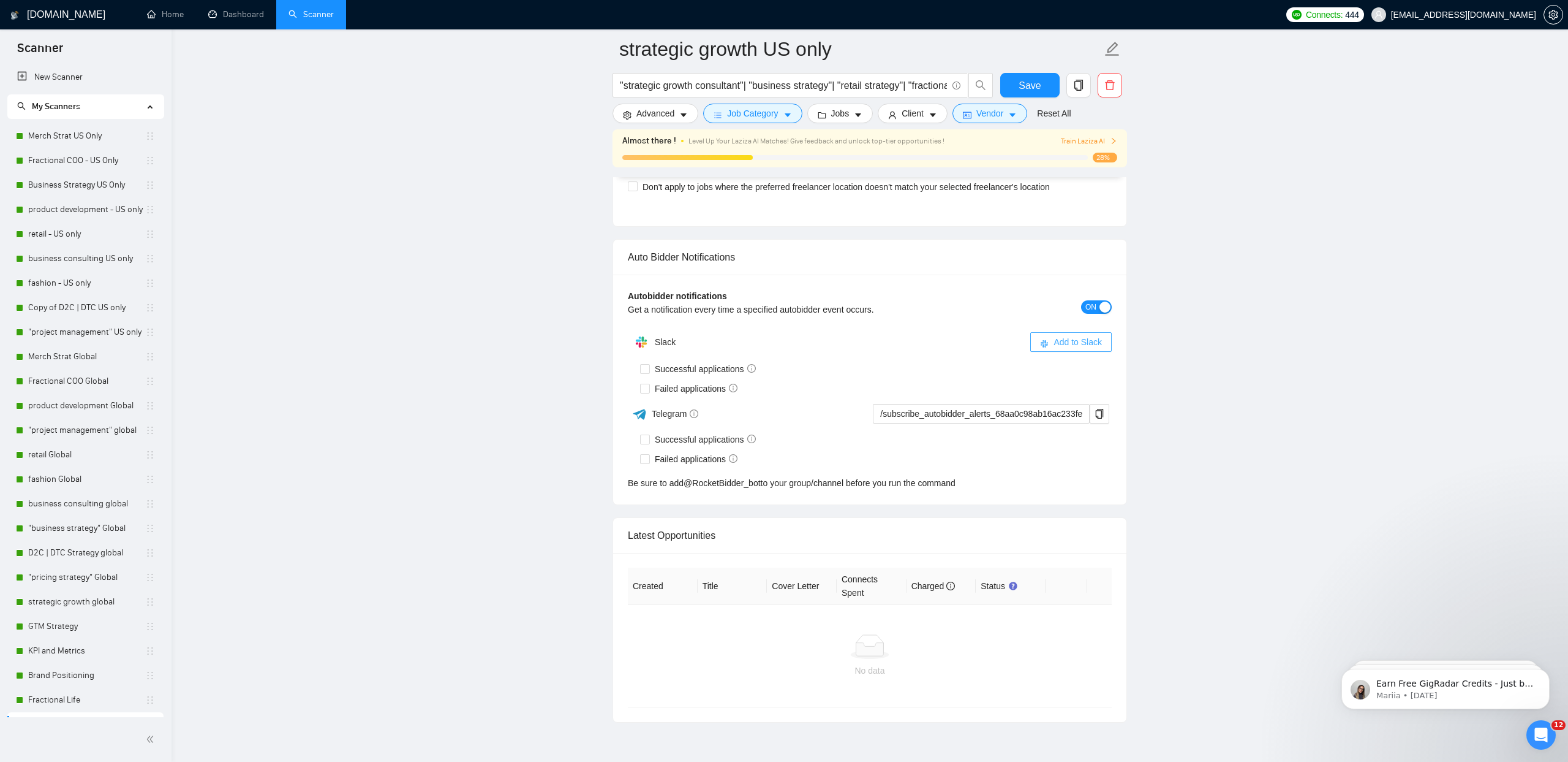
click at [1062, 345] on span "Add to Slack" at bounding box center [1078, 342] width 48 height 14
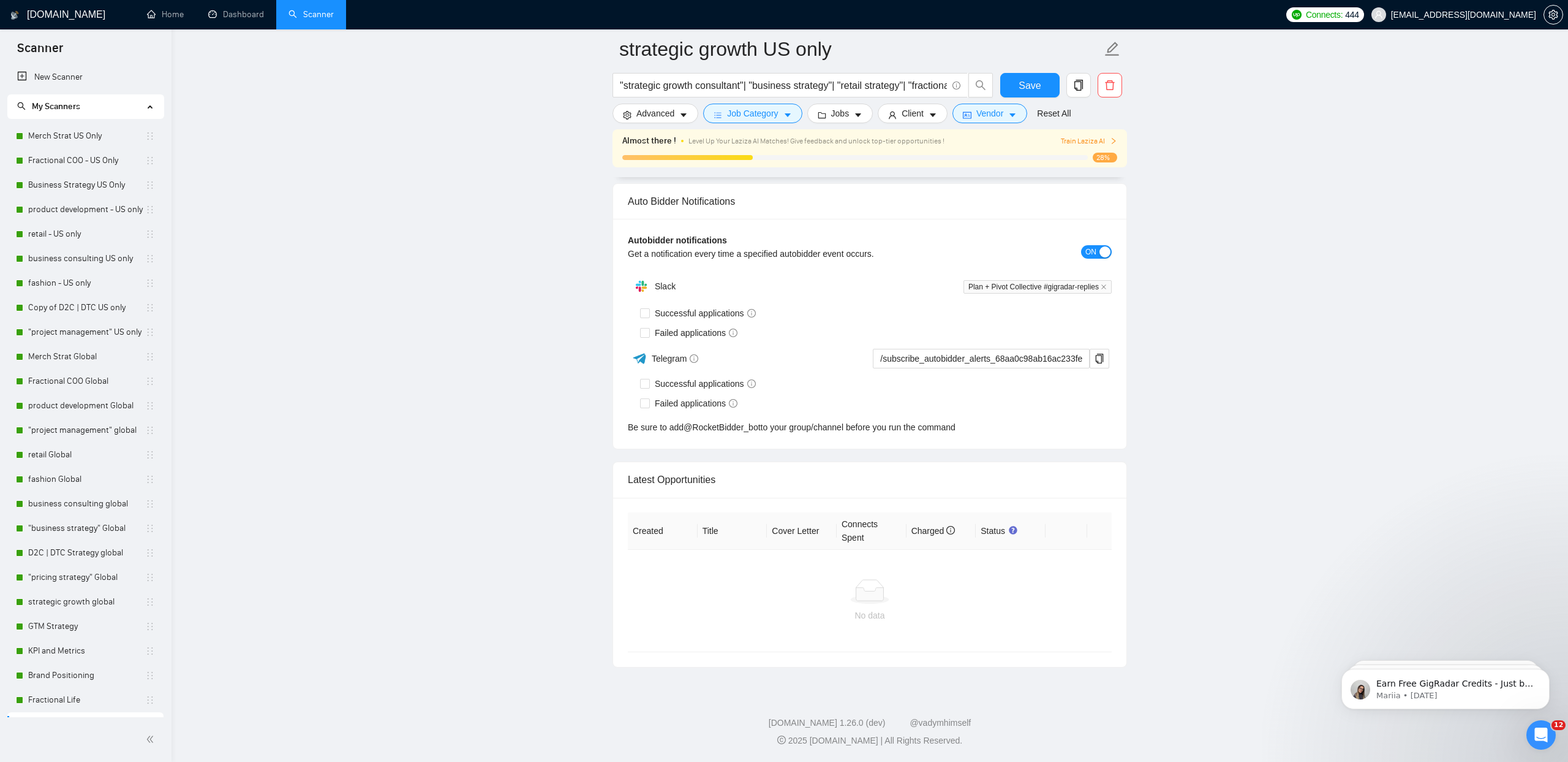
scroll to position [2776, 0]
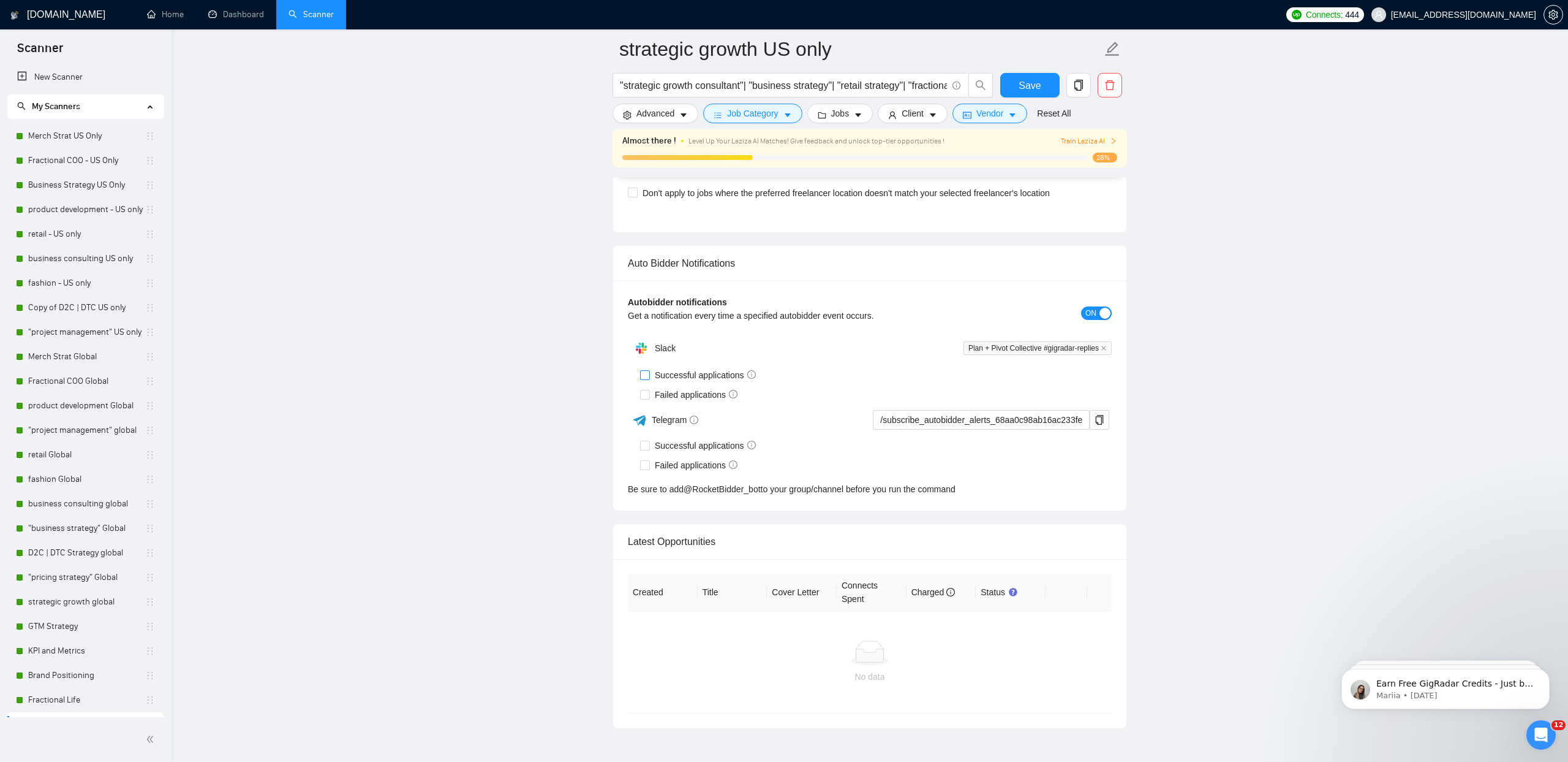
click at [641, 374] on input "Successful applications" at bounding box center [644, 374] width 9 height 9
checkbox input "true"
click at [644, 391] on input "Failed applications" at bounding box center [644, 394] width 9 height 9
checkbox input "true"
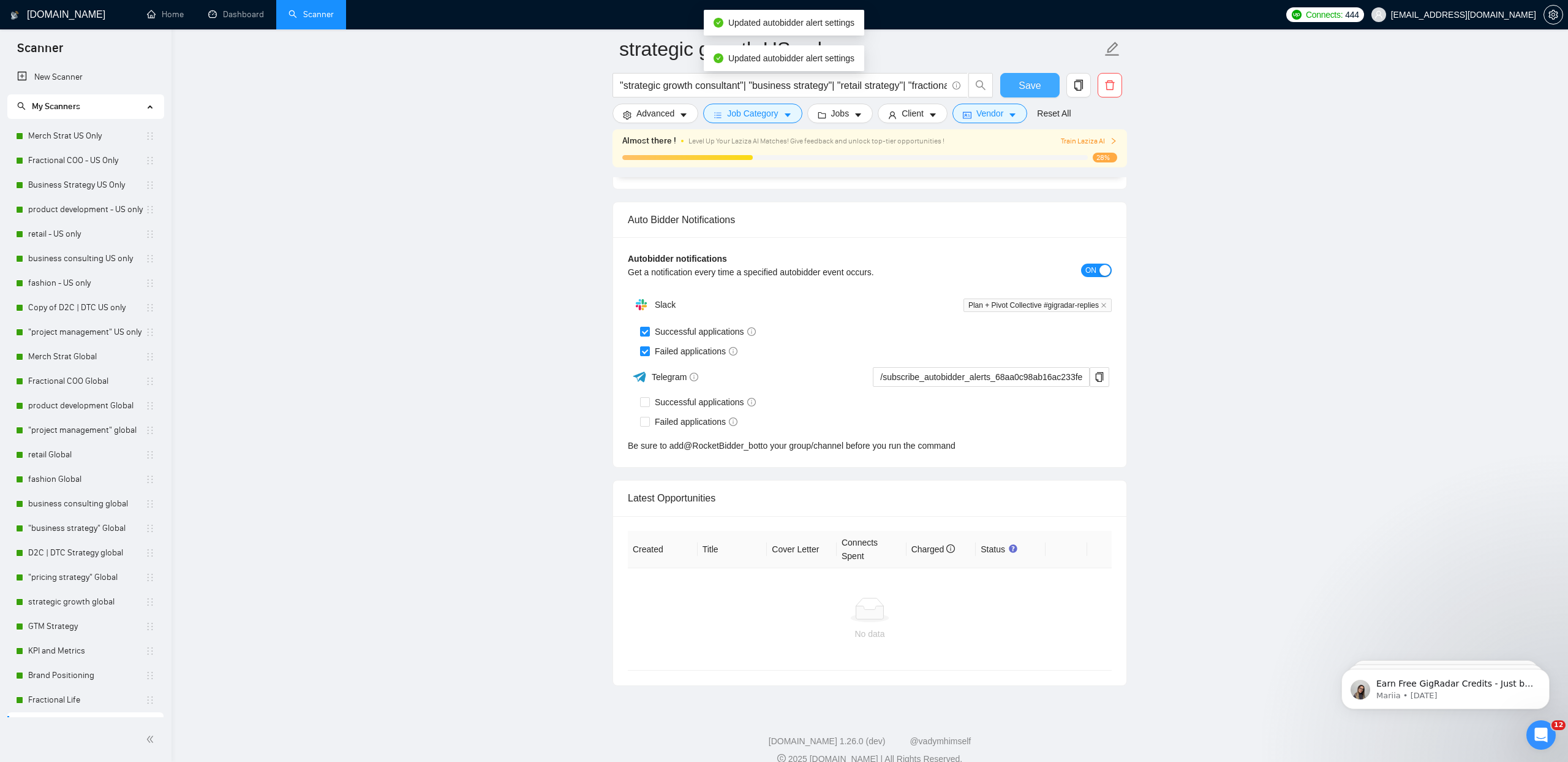
click at [1038, 84] on span "Save" at bounding box center [1030, 85] width 22 height 16
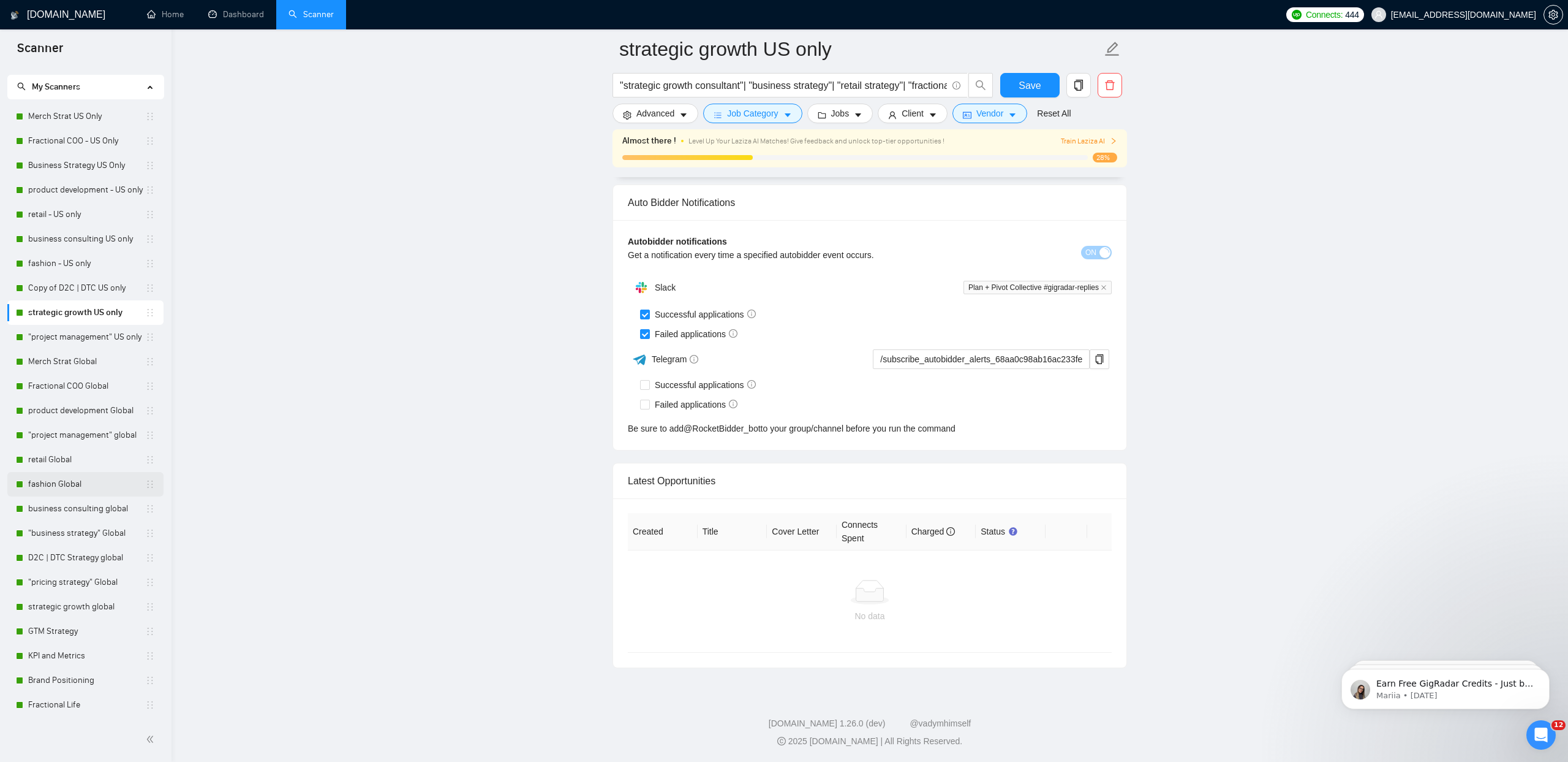
scroll to position [2788, 0]
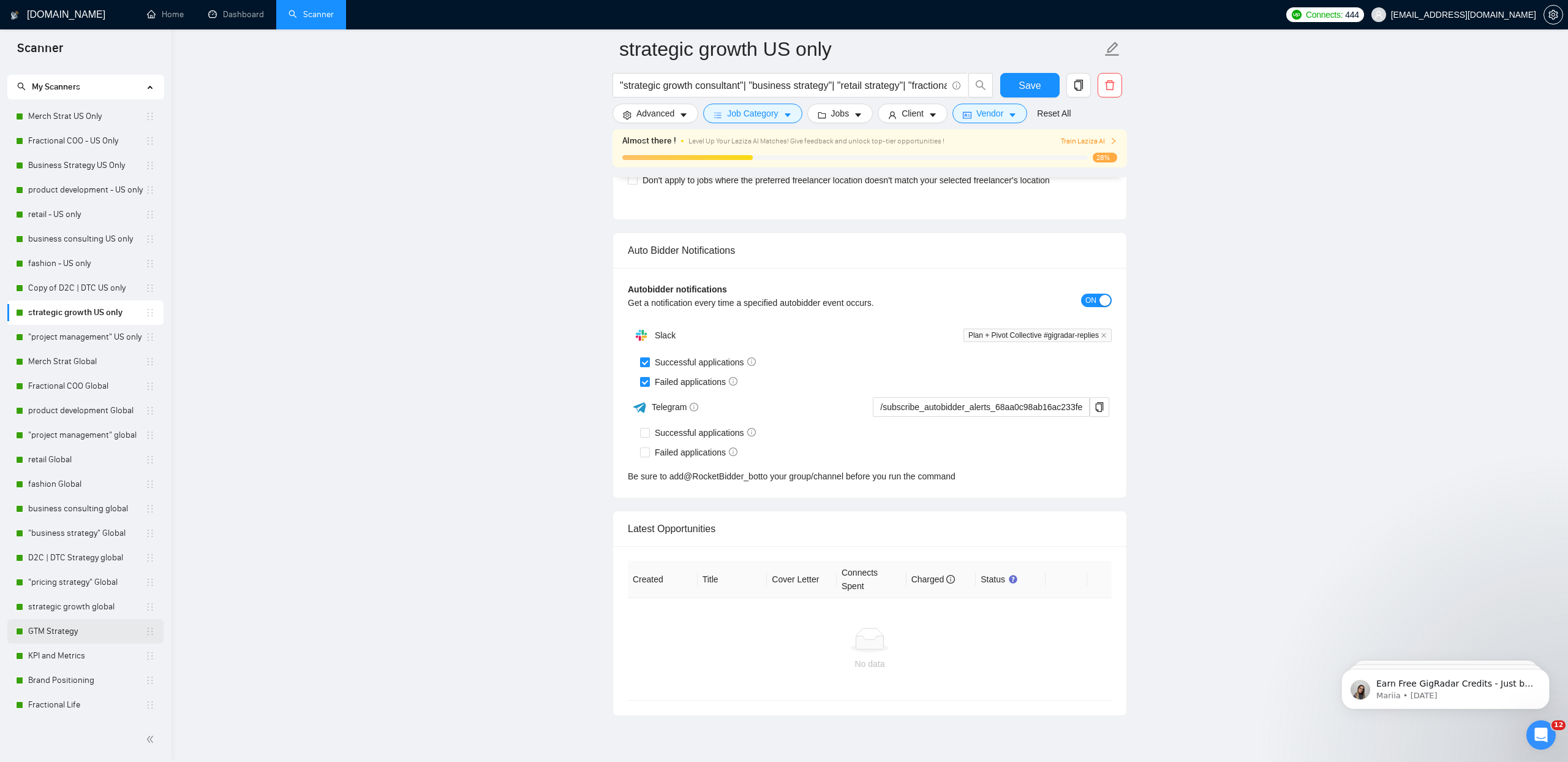
click at [68, 637] on link "GTM Strategy" at bounding box center [87, 631] width 117 height 24
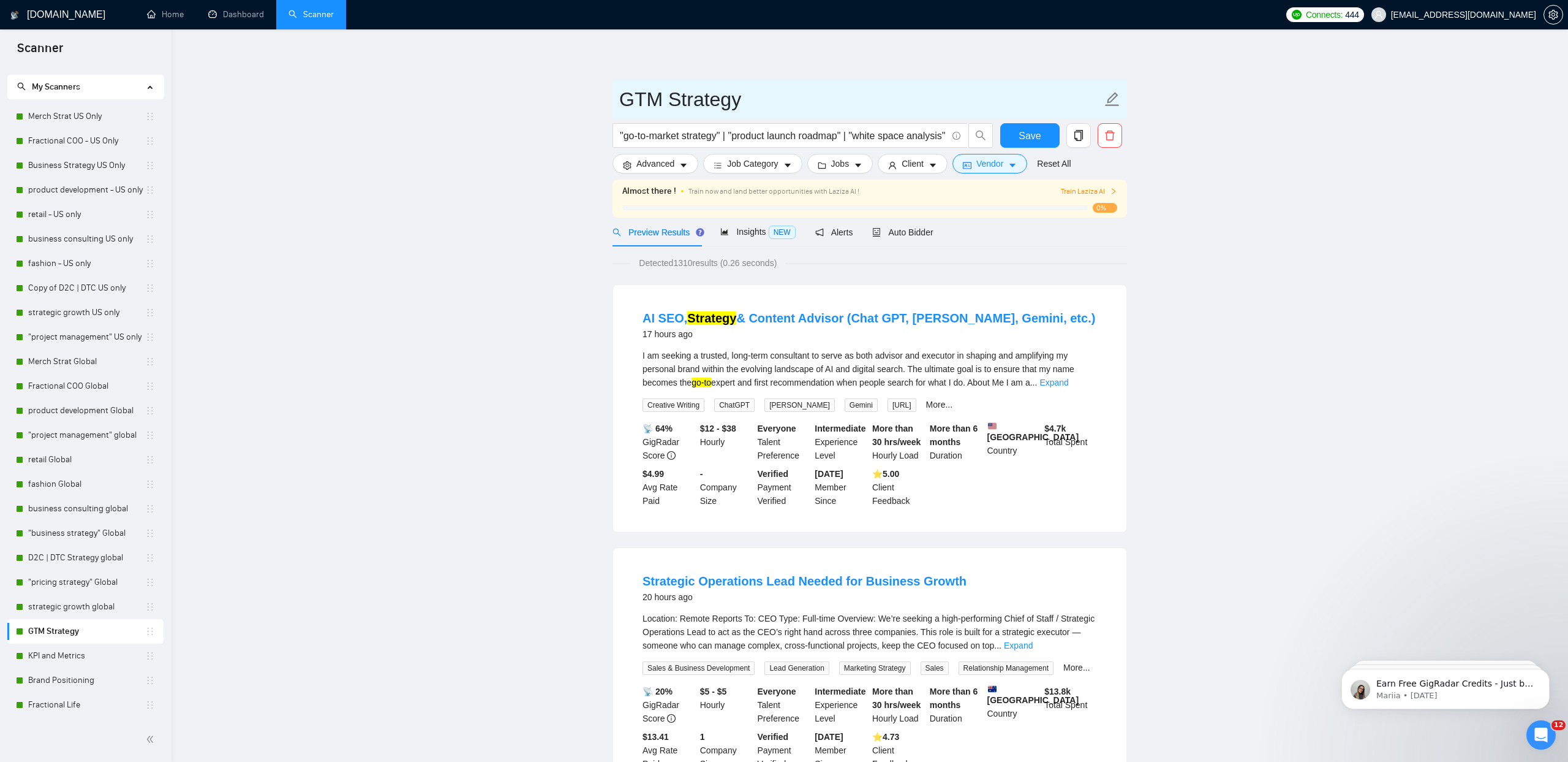
click at [1119, 102] on icon "edit" at bounding box center [1112, 99] width 16 height 16
click at [811, 100] on input "GTM Strategy" at bounding box center [860, 99] width 483 height 31
type input "GTM Strategy Global"
drag, startPoint x: 1034, startPoint y: 142, endPoint x: 996, endPoint y: 148, distance: 38.5
click at [1034, 142] on span "Save" at bounding box center [1030, 136] width 22 height 16
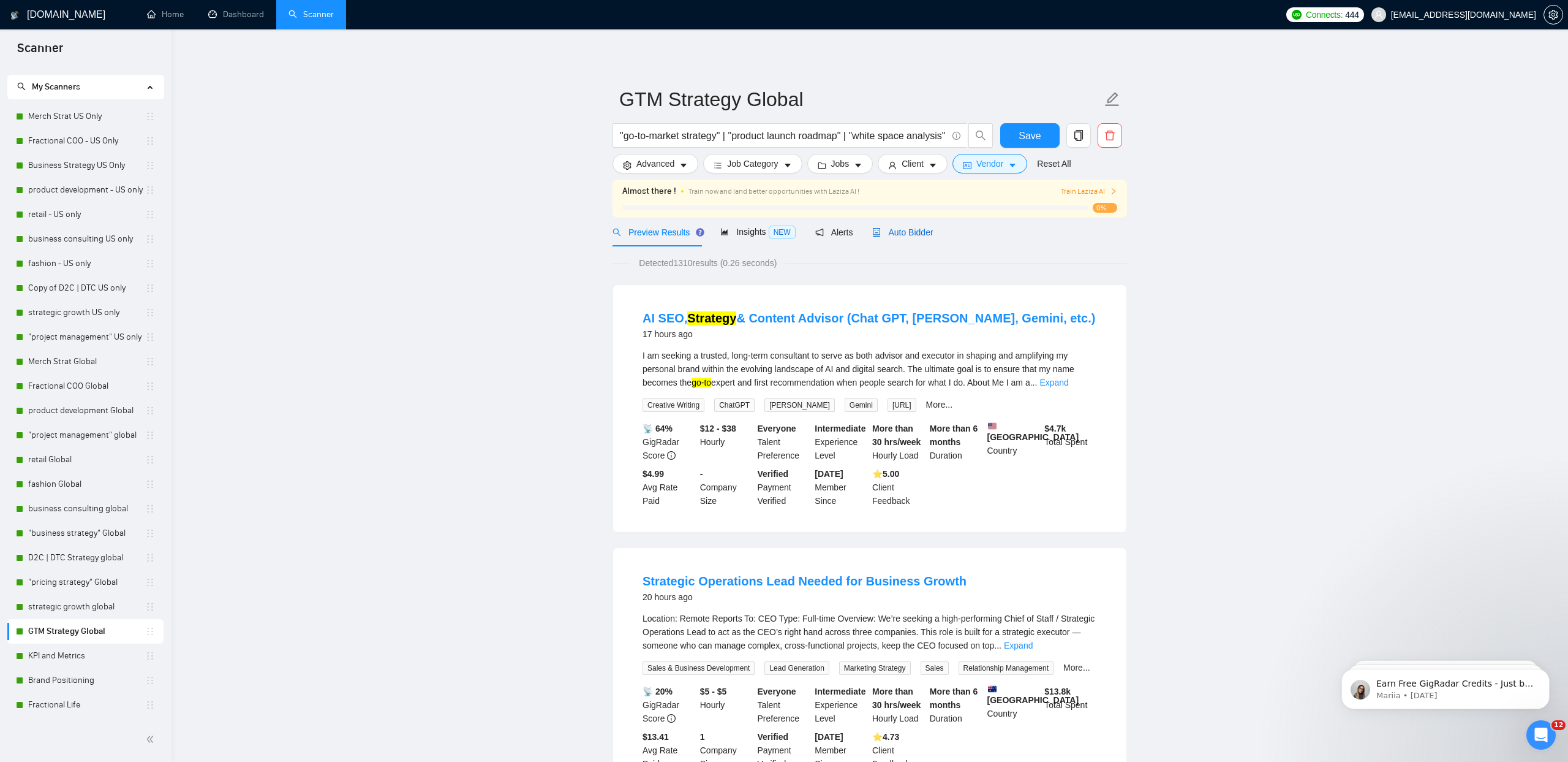
click at [889, 236] on span "Auto Bidder" at bounding box center [902, 233] width 60 height 10
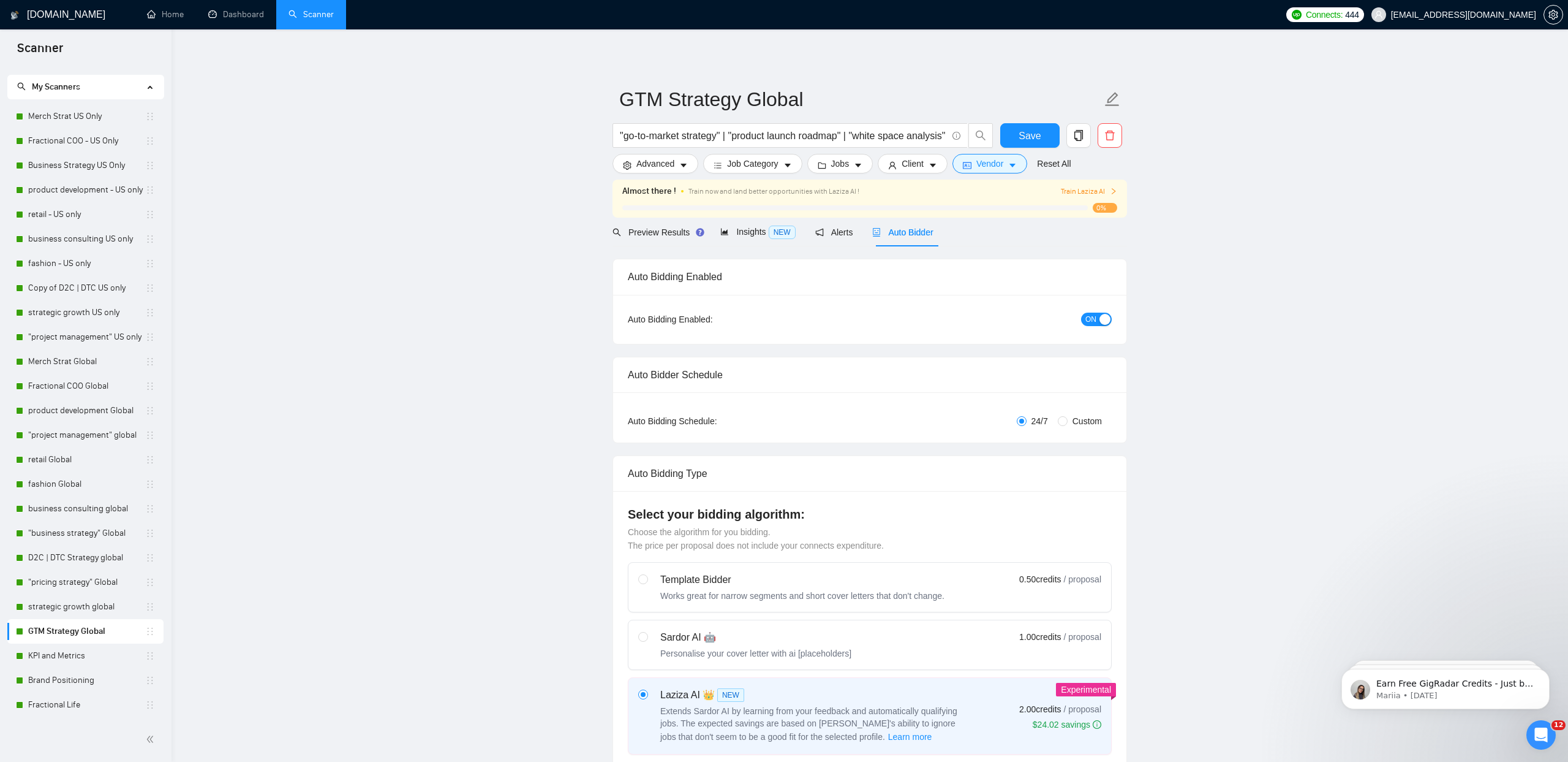
checkbox input "true"
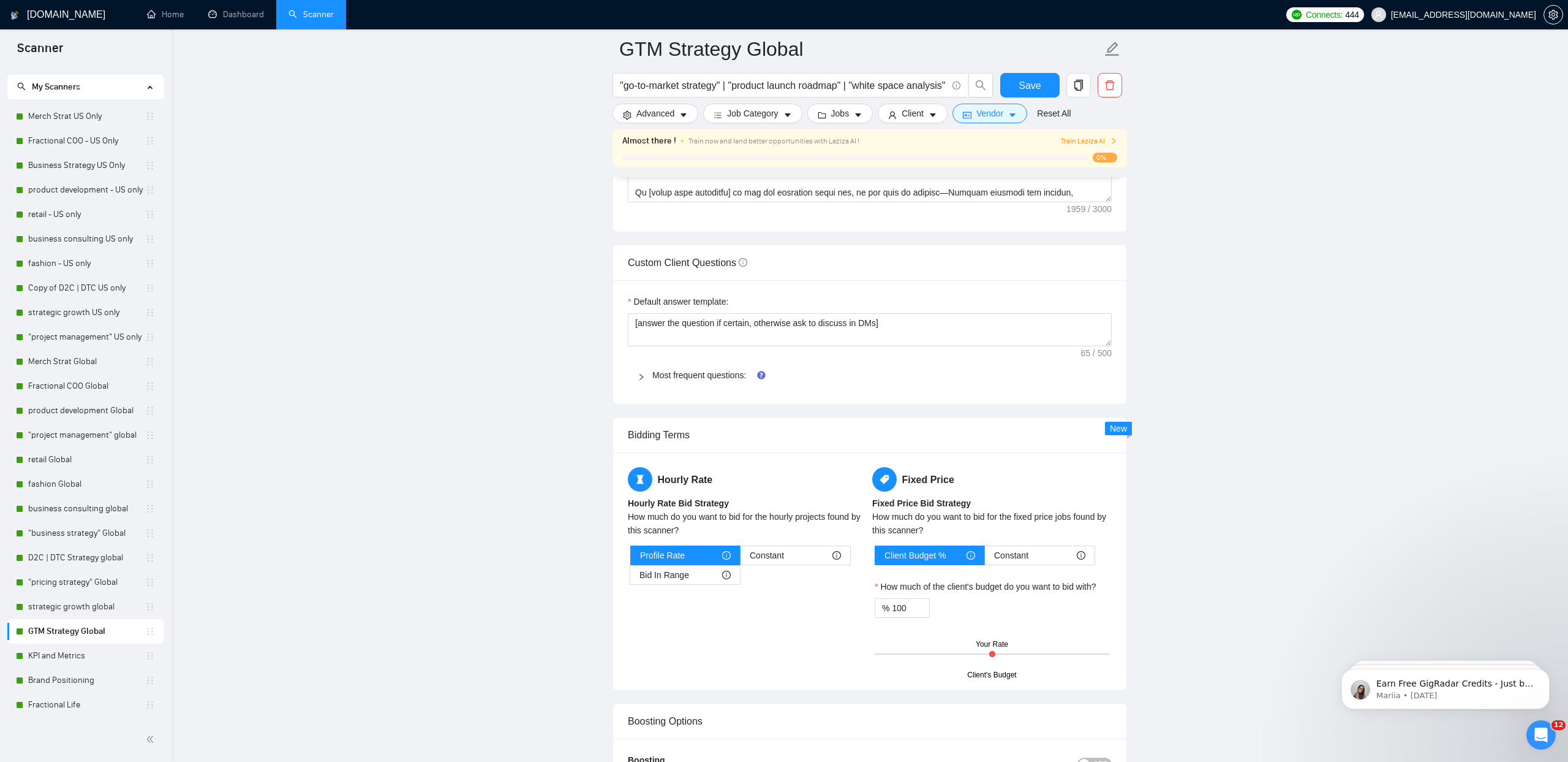
scroll to position [1631, 0]
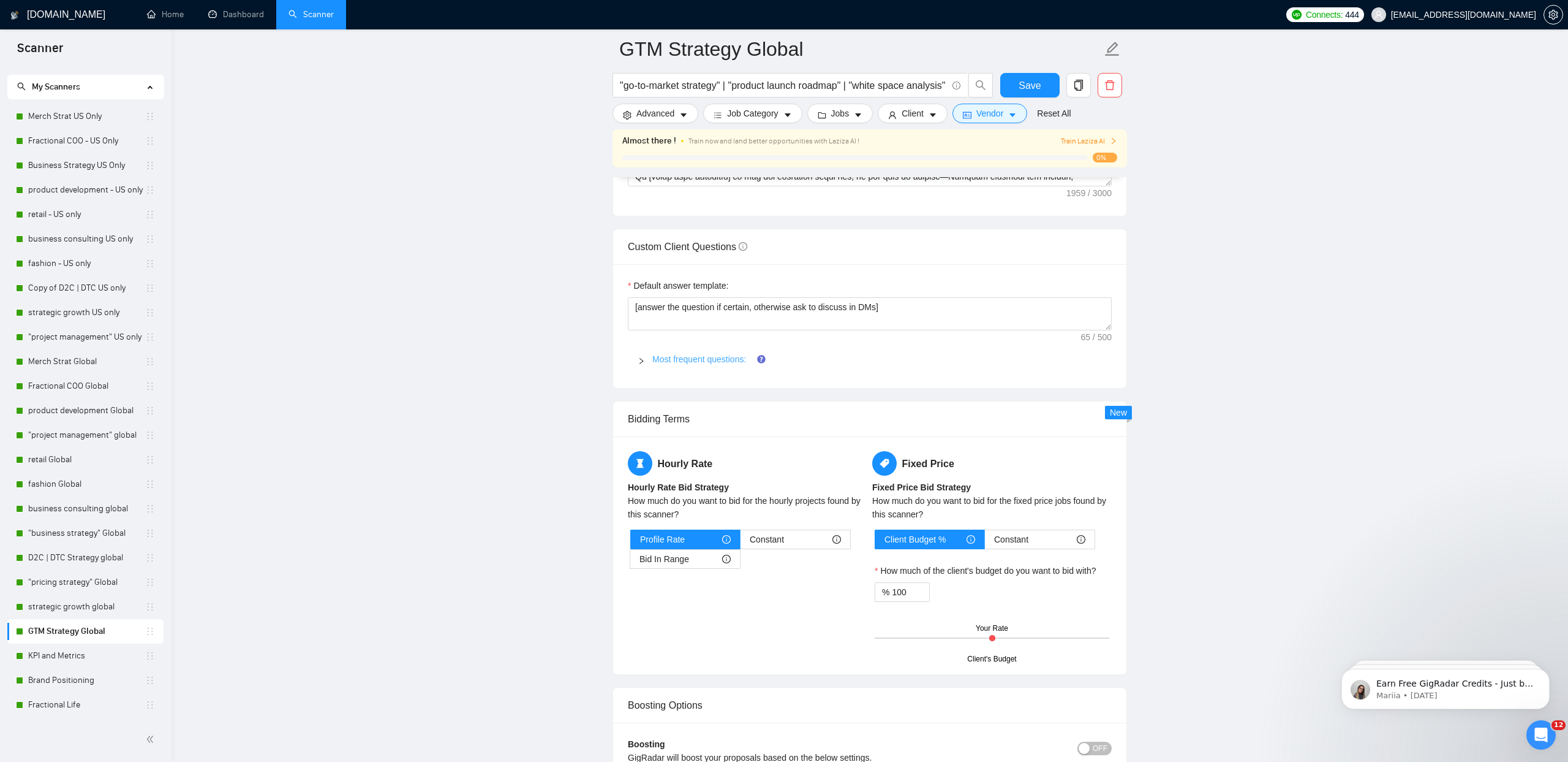
click at [714, 362] on link "Most frequent questions:" at bounding box center [699, 359] width 94 height 10
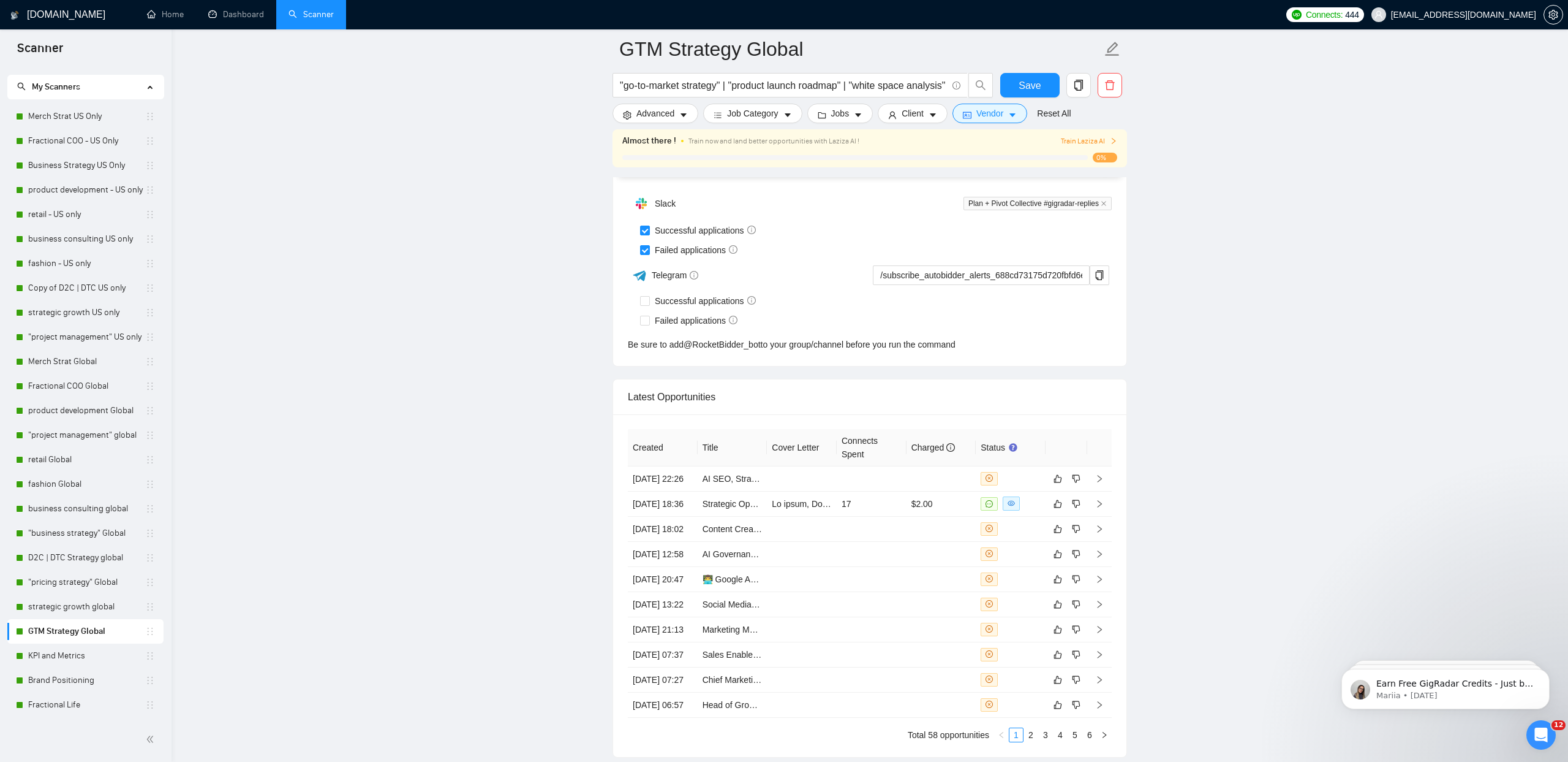
scroll to position [4327, 0]
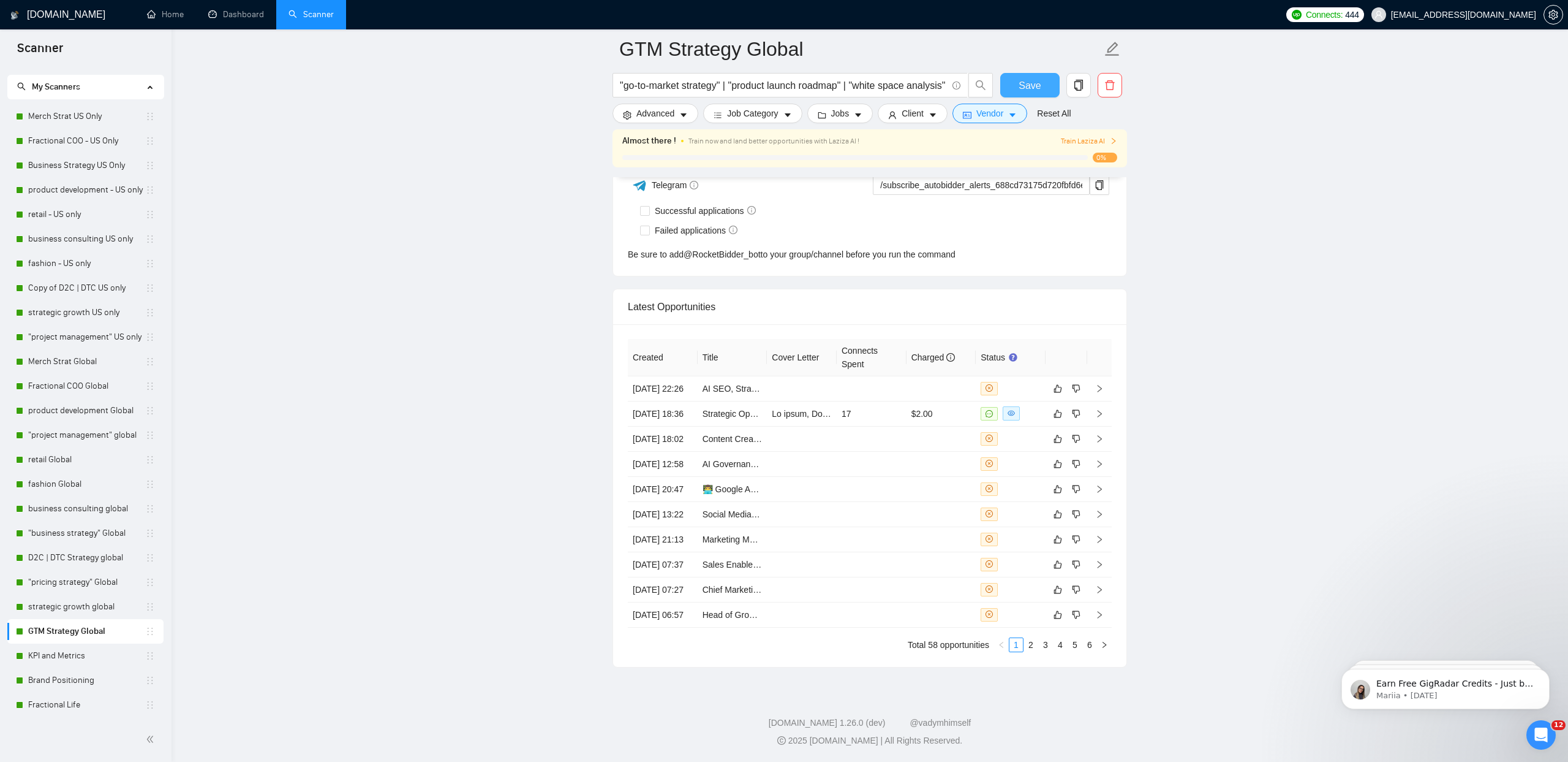
click at [1049, 81] on button "Save" at bounding box center [1030, 85] width 60 height 24
checkbox input "true"
click at [1082, 92] on button "button" at bounding box center [1079, 85] width 24 height 24
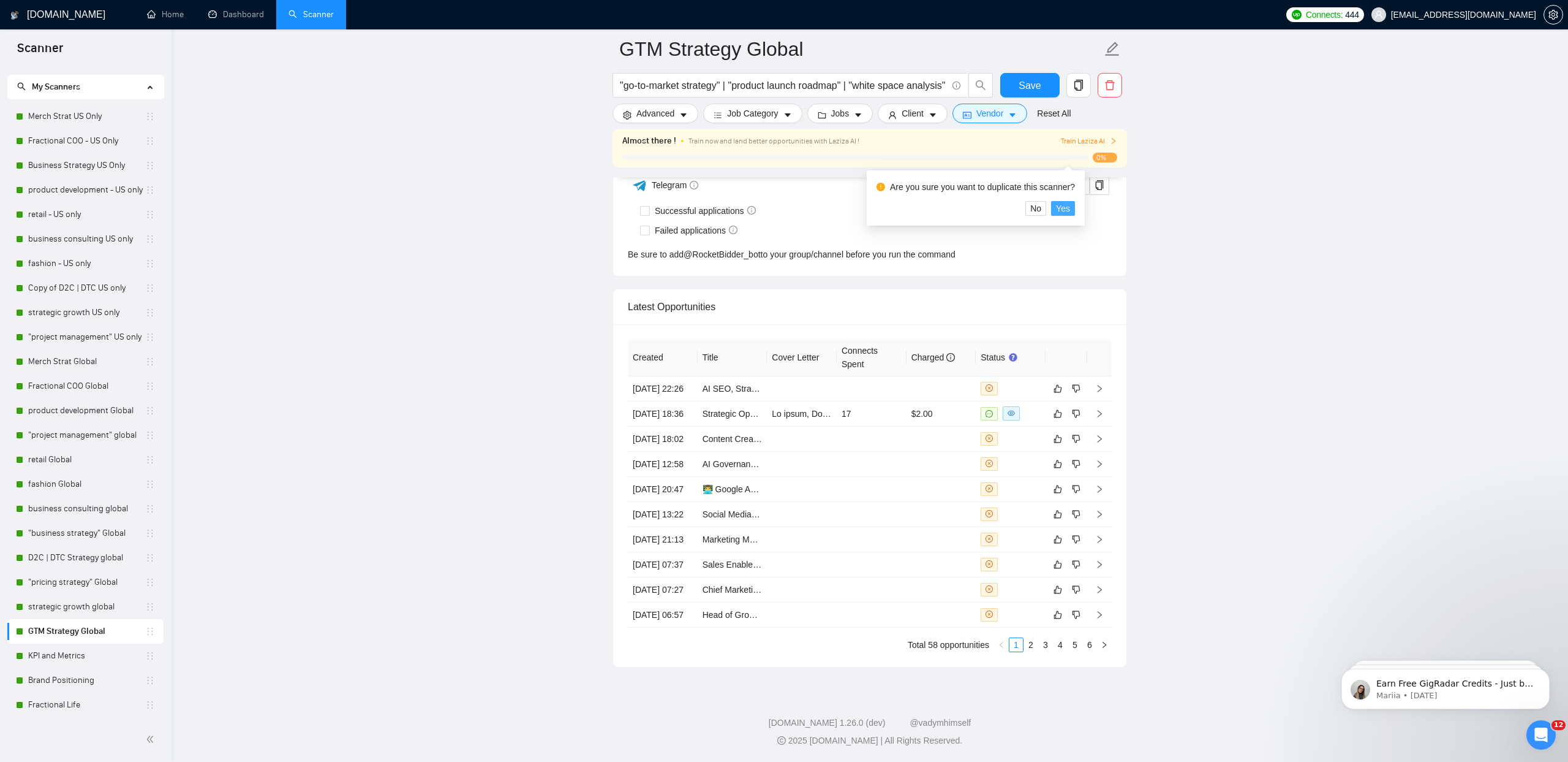
click at [1064, 201] on span "Yes" at bounding box center [1063, 208] width 14 height 14
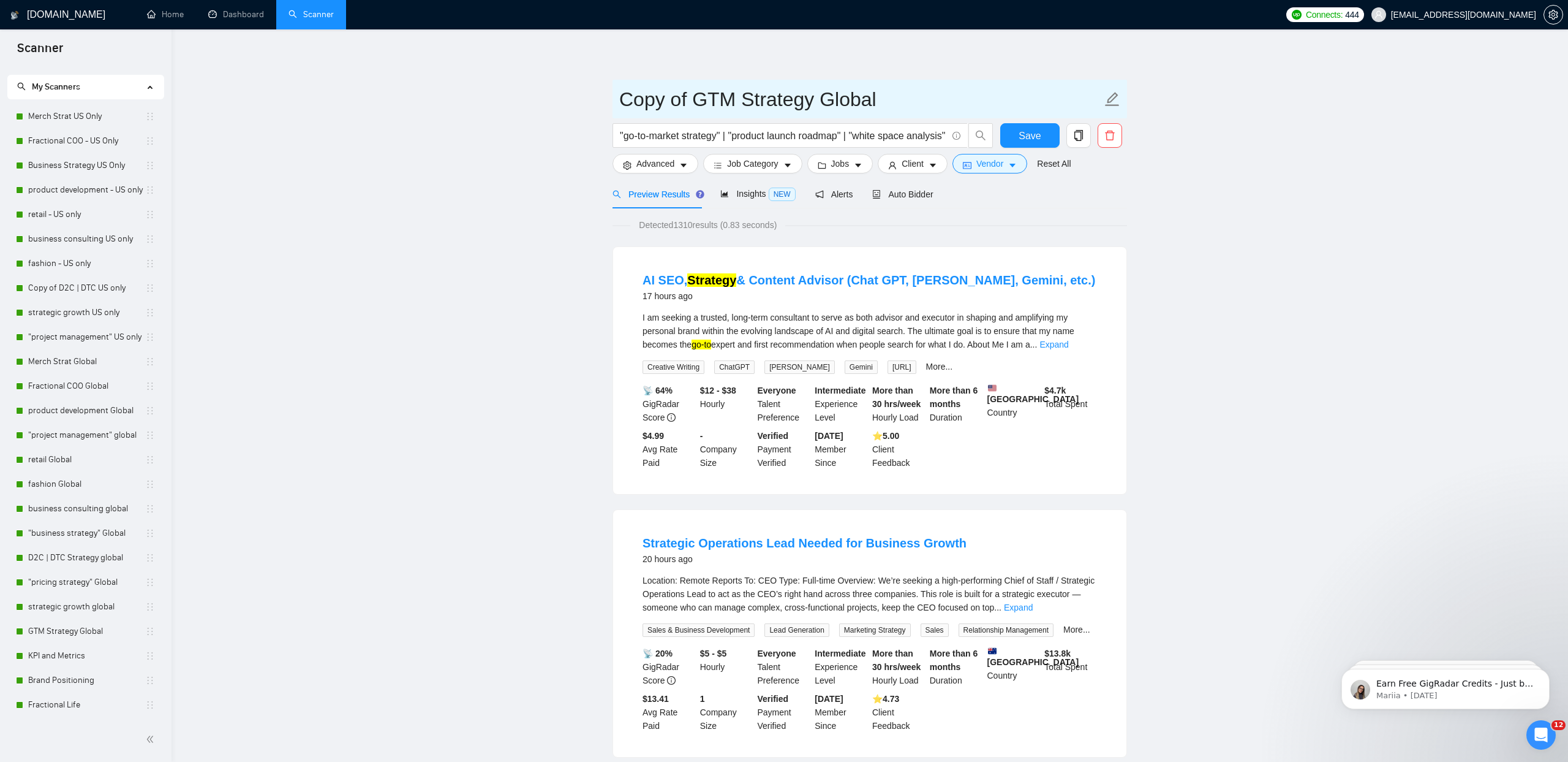
click at [1121, 97] on span "Copy of GTM Strategy Global" at bounding box center [870, 99] width 515 height 38
drag, startPoint x: 692, startPoint y: 95, endPoint x: 525, endPoint y: 93, distance: 167.0
click at [772, 104] on input "GTM Strategy Global" at bounding box center [860, 99] width 483 height 31
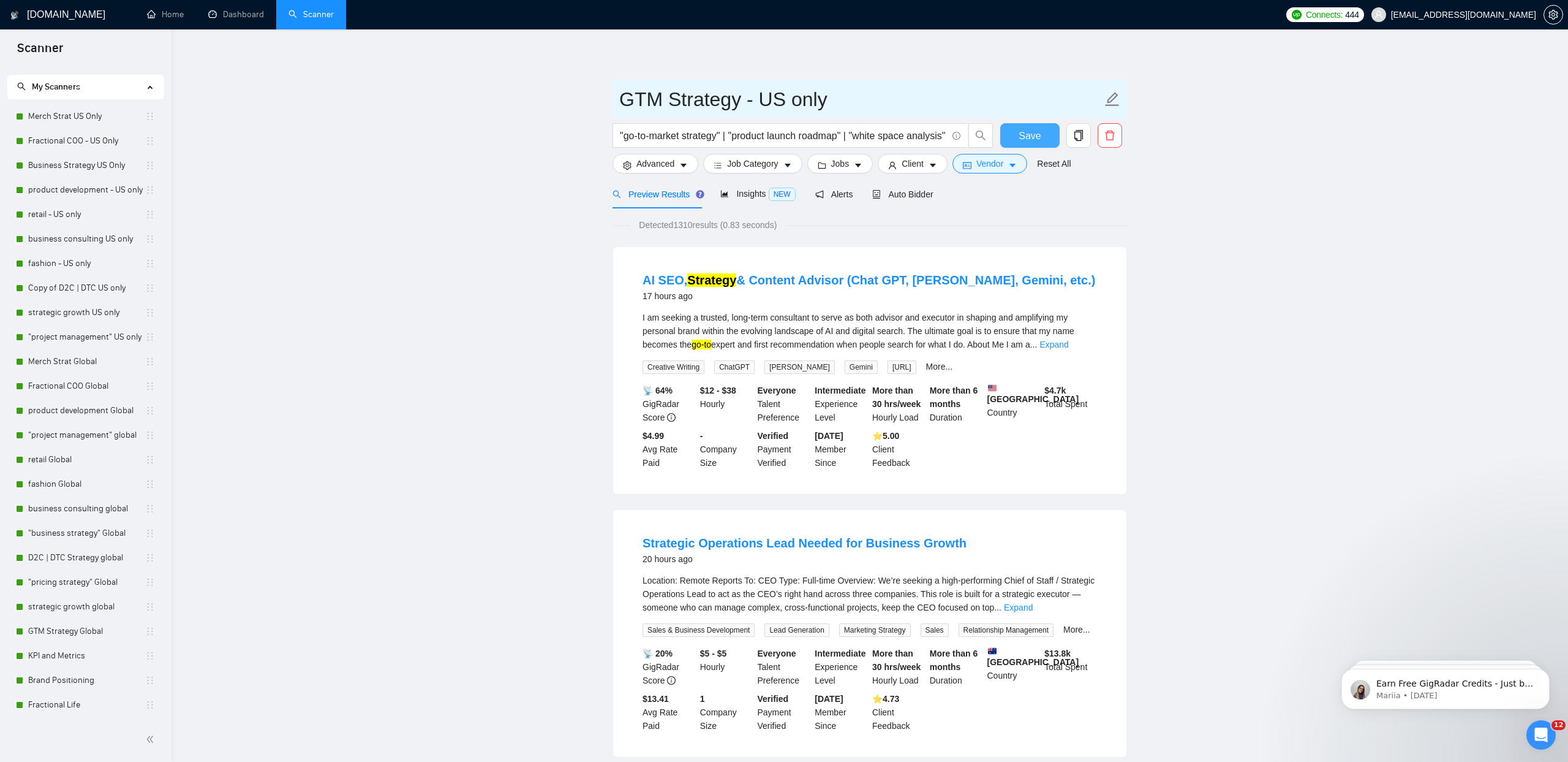
type input "GTM Strategy - US only"
click at [1015, 134] on button "Save" at bounding box center [1030, 135] width 60 height 24
click at [993, 170] on span "Vendor" at bounding box center [990, 164] width 27 height 14
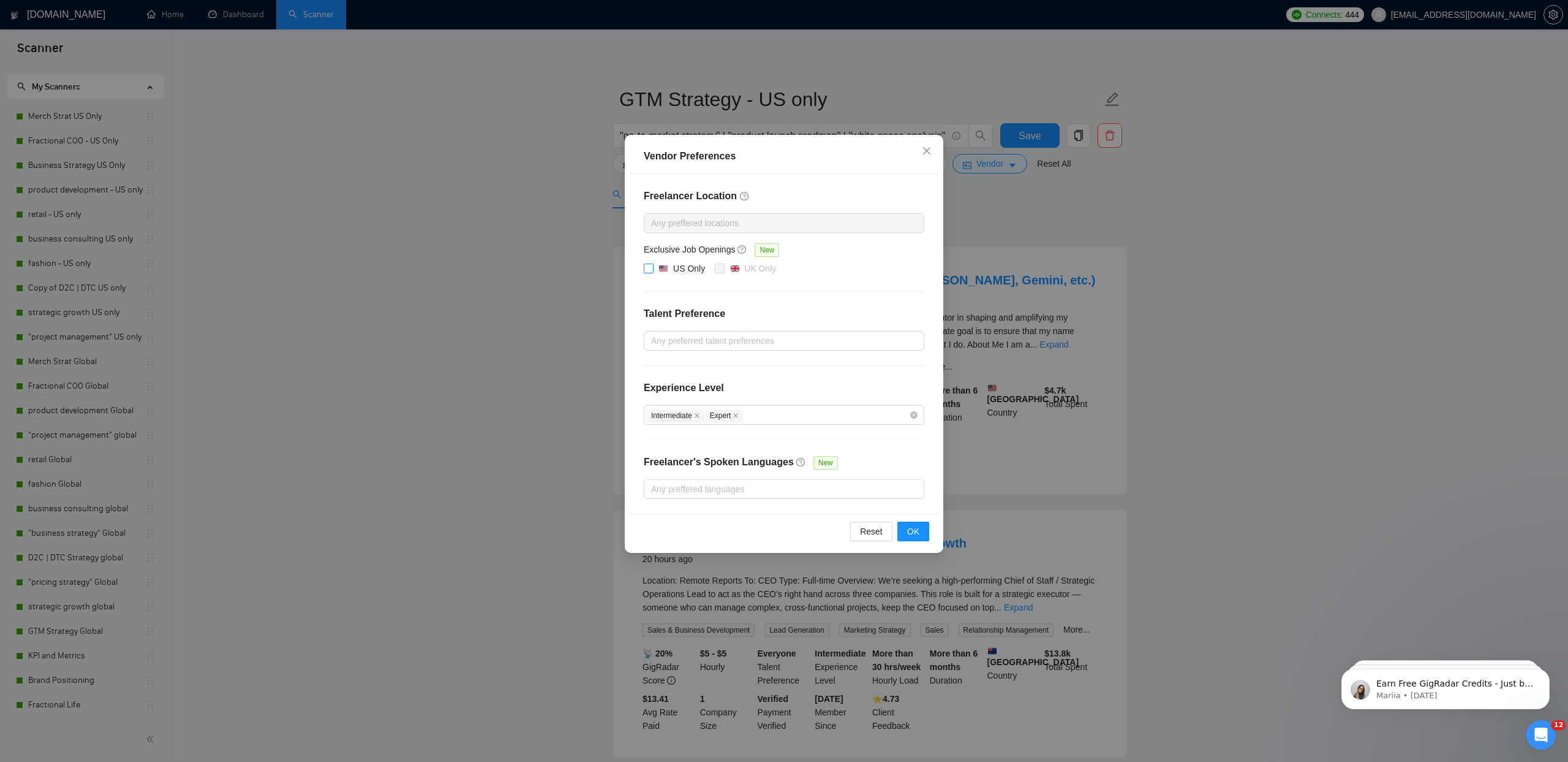
click at [670, 272] on div "US Only" at bounding box center [681, 268] width 46 height 14
click at [652, 272] on input "US Only" at bounding box center [648, 268] width 9 height 9
checkbox input "true"
click at [922, 539] on button "OK" at bounding box center [913, 531] width 32 height 20
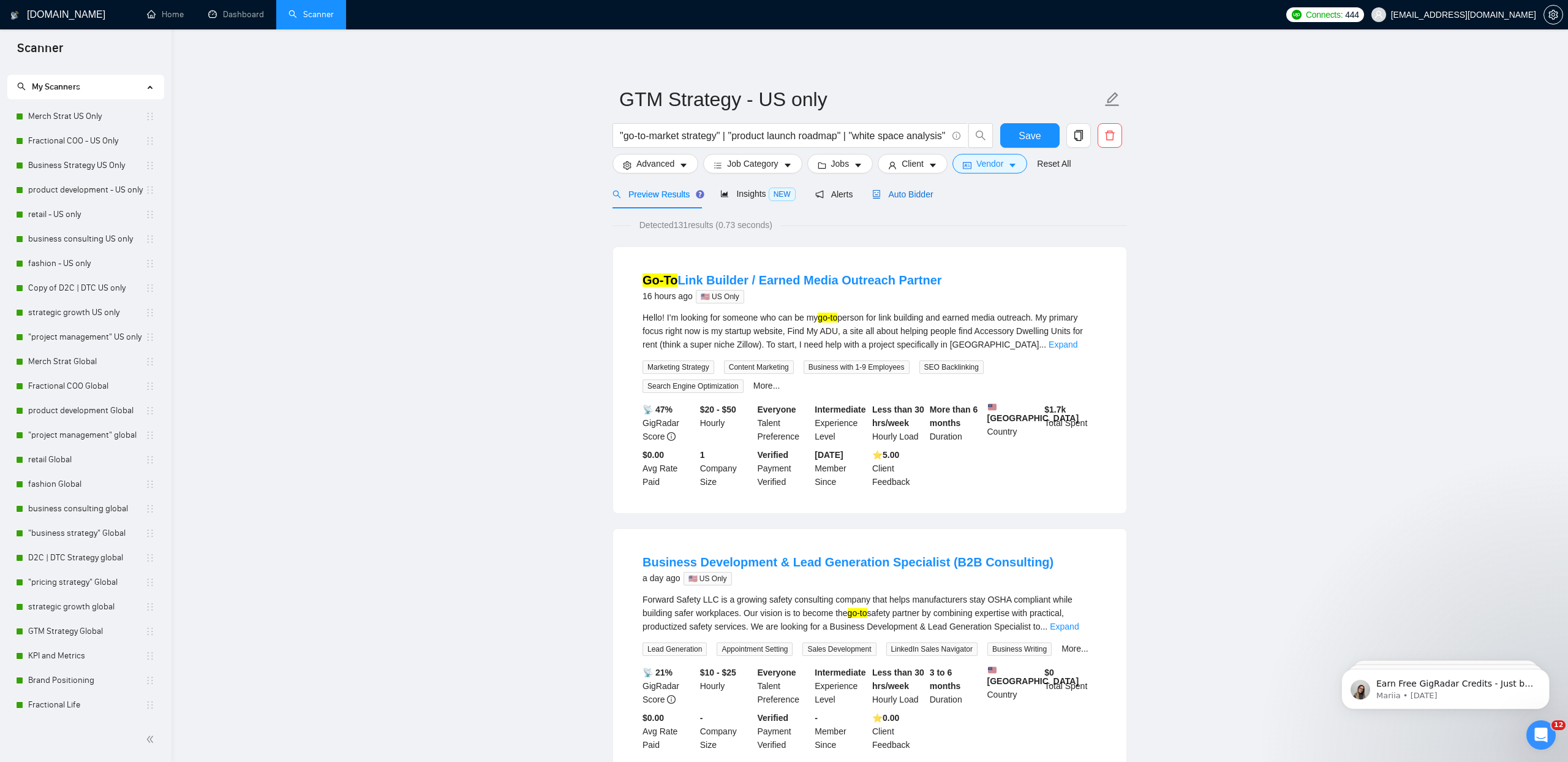
click at [891, 193] on span "Auto Bidder" at bounding box center [902, 194] width 60 height 10
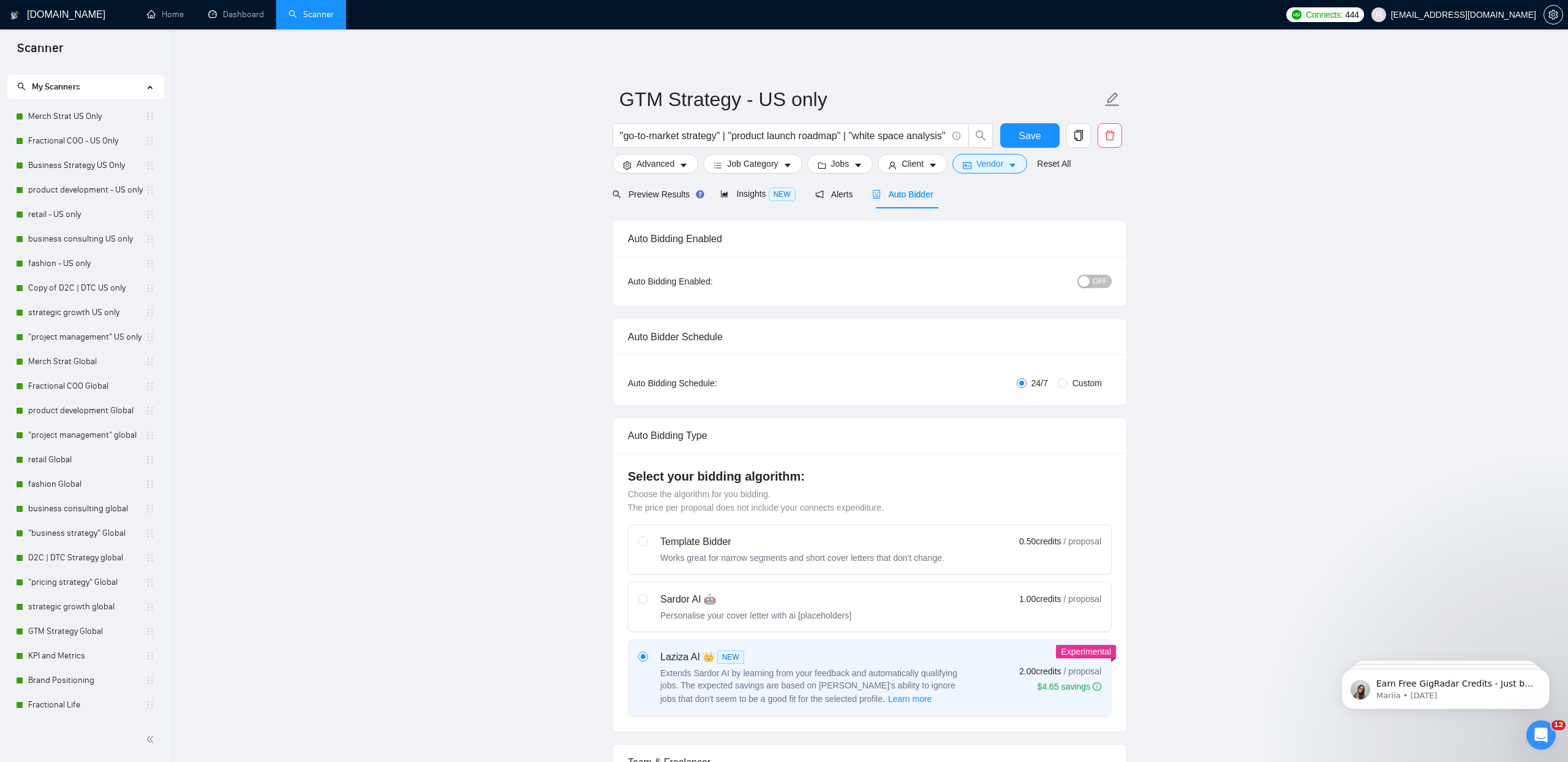
click at [1110, 277] on button "OFF" at bounding box center [1094, 281] width 34 height 14
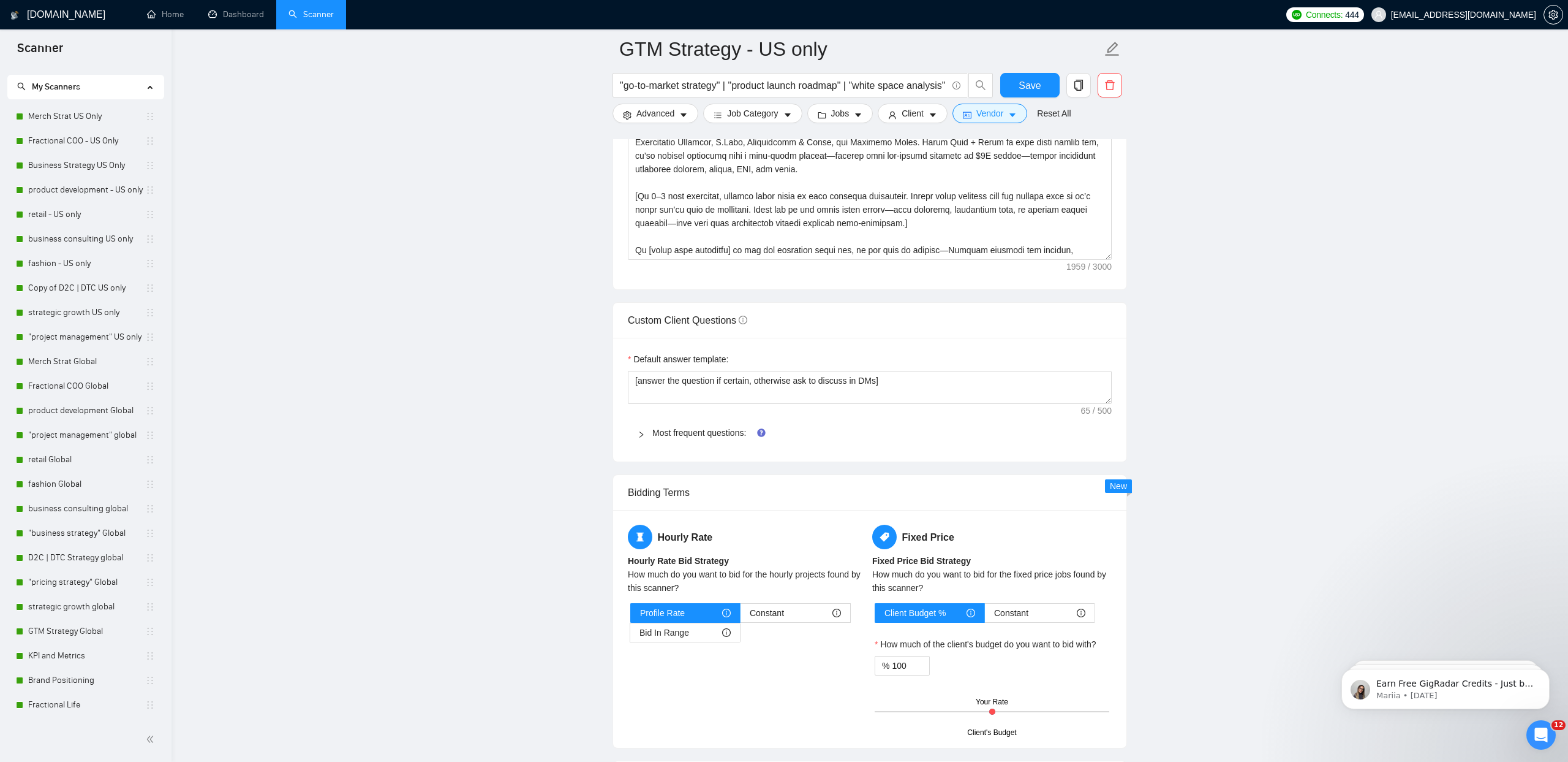
scroll to position [1551, 0]
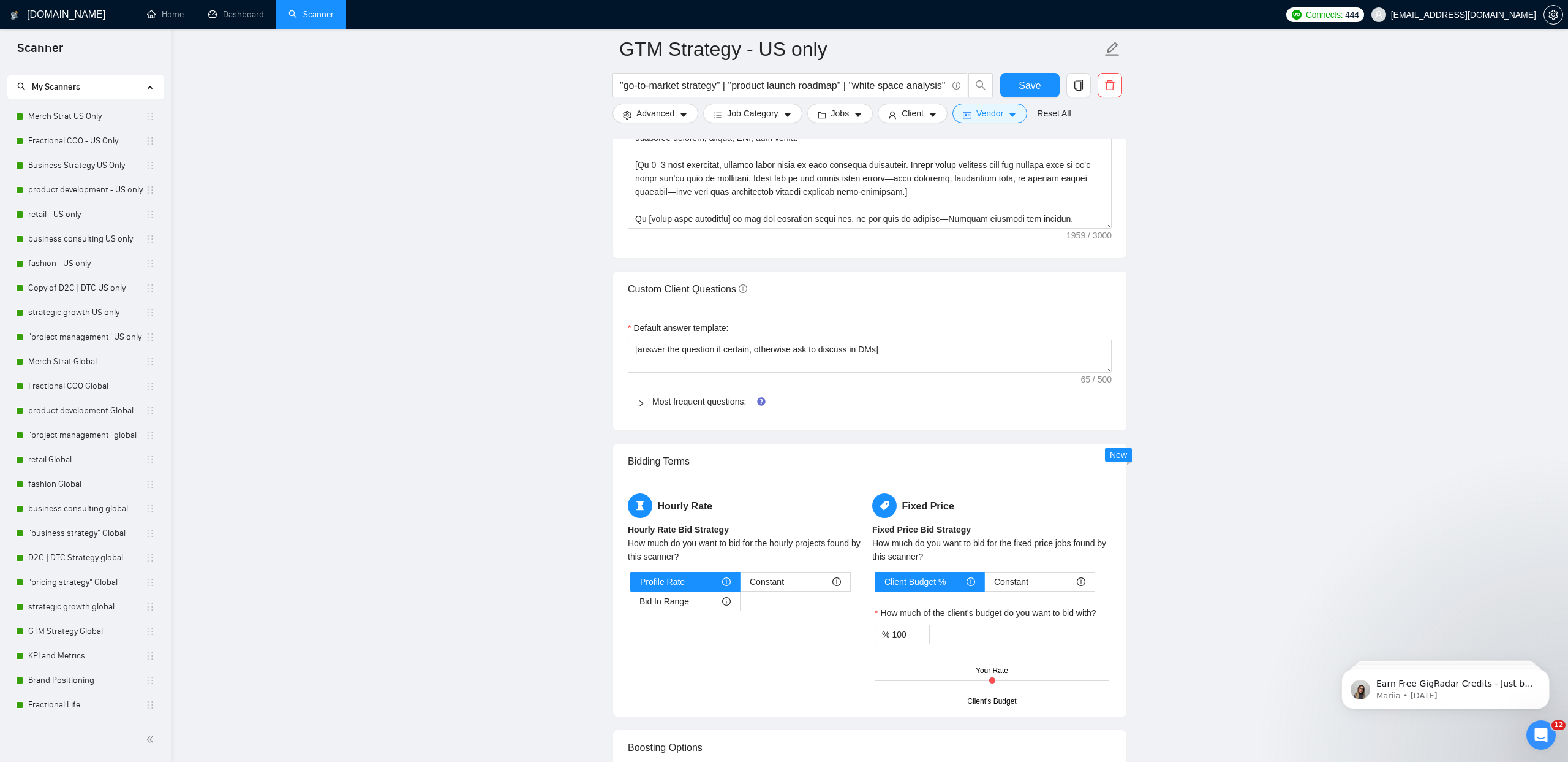
drag, startPoint x: 685, startPoint y: 402, endPoint x: 683, endPoint y: 409, distance: 7.3
click at [685, 402] on link "Most frequent questions:" at bounding box center [699, 401] width 94 height 10
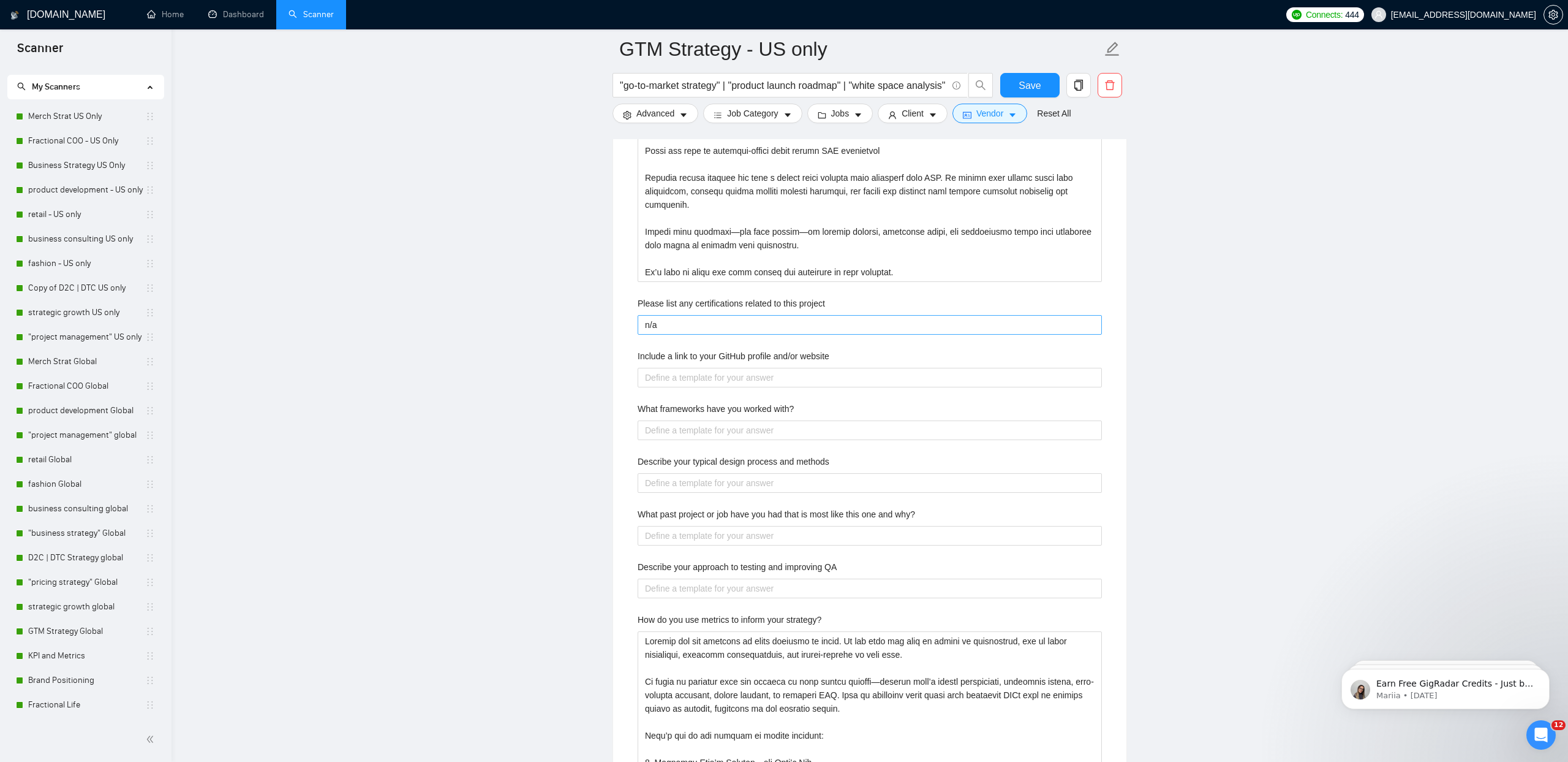
scroll to position [2025, 0]
click at [710, 381] on website "Include a link to your GitHub profile and/or website" at bounding box center [870, 379] width 464 height 20
type website "w"
type website "ww"
type website "www"
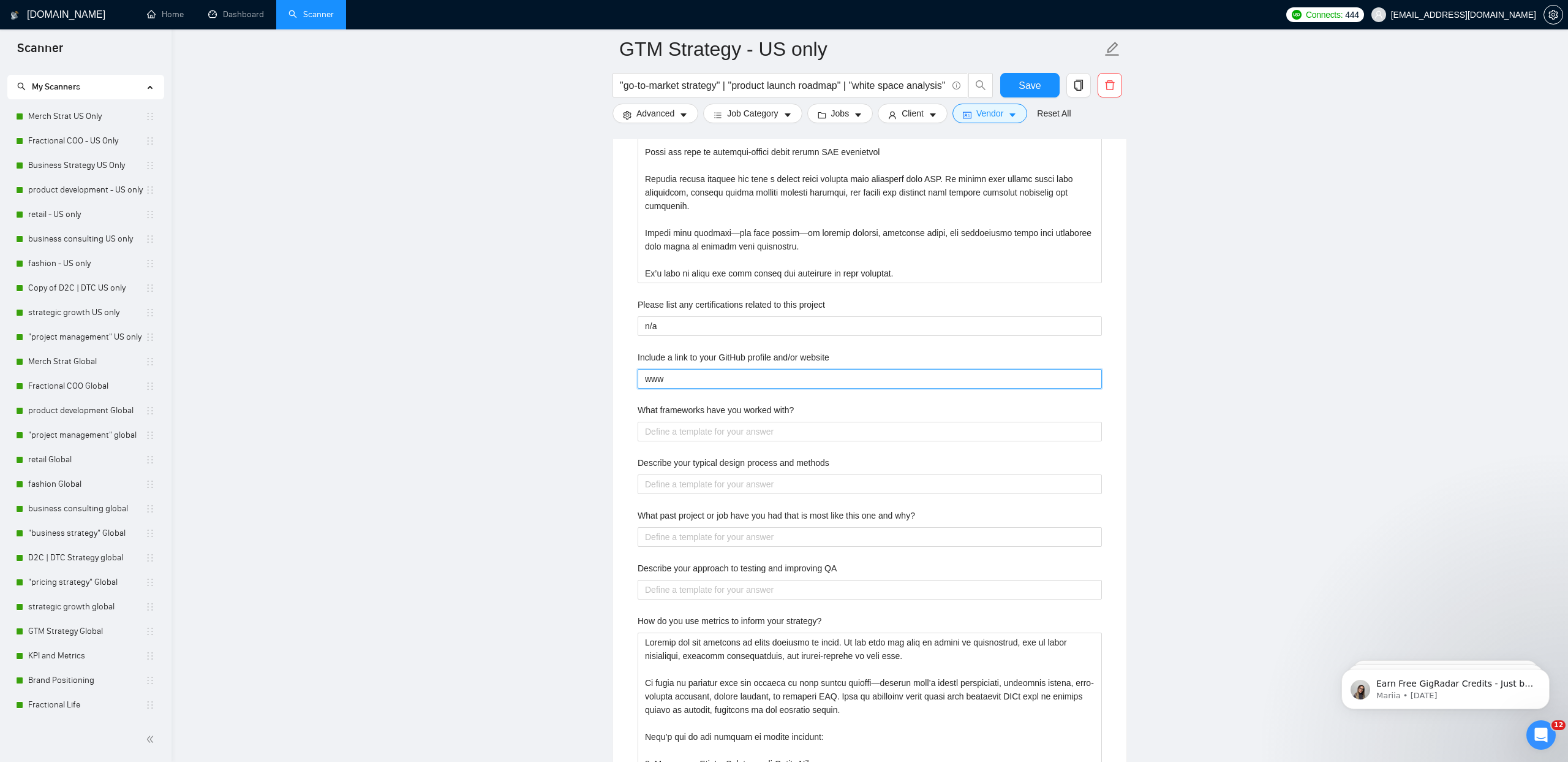
type website "www."
type website "www.p"
type website "[DOMAIN_NAME]"
type website "www.pla"
type website "www.plan"
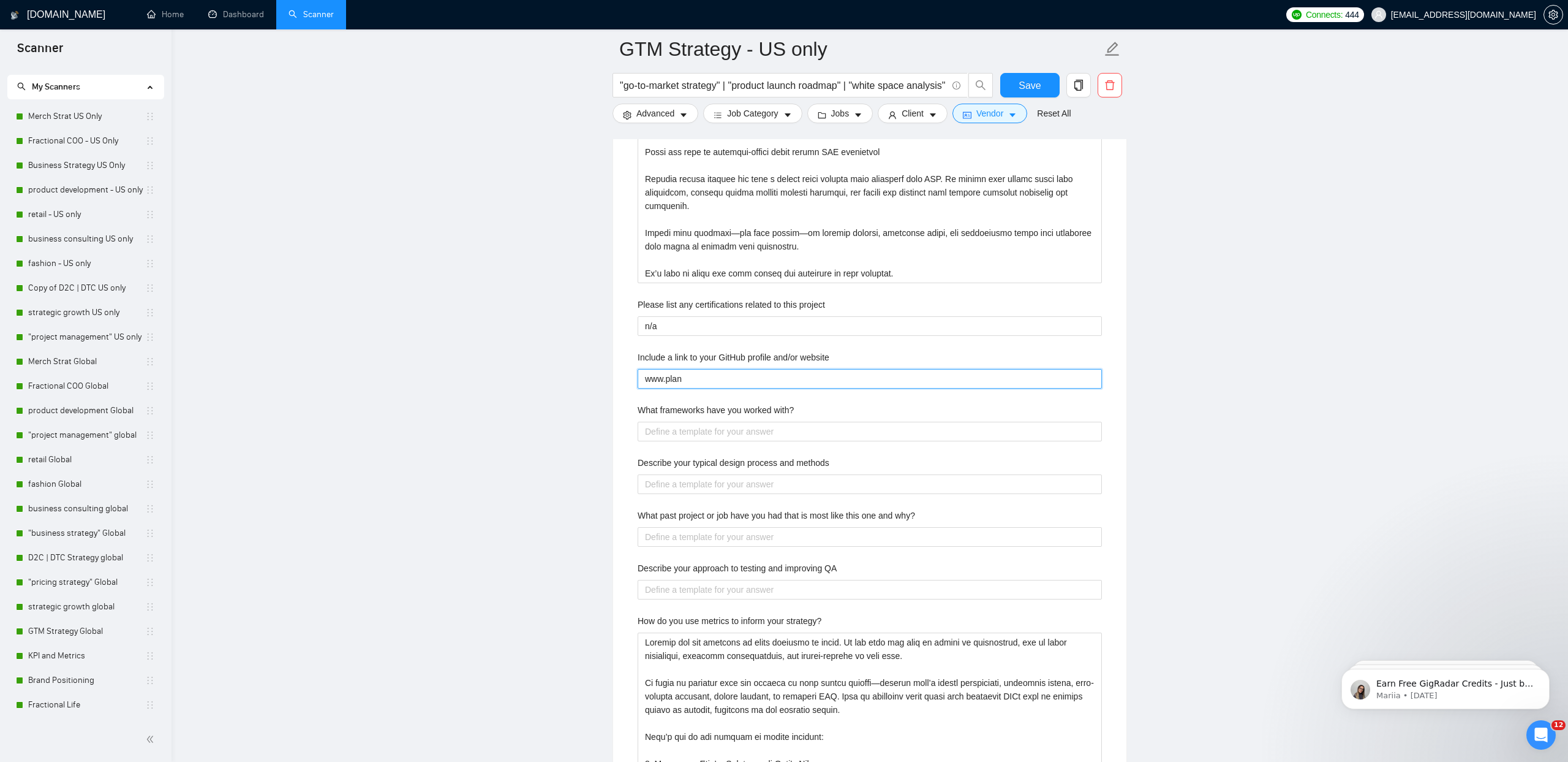
type website "www.planp"
type website "www.planpi"
type website "www.planpiv"
type website "www.planpivo"
type website "www.planpivot"
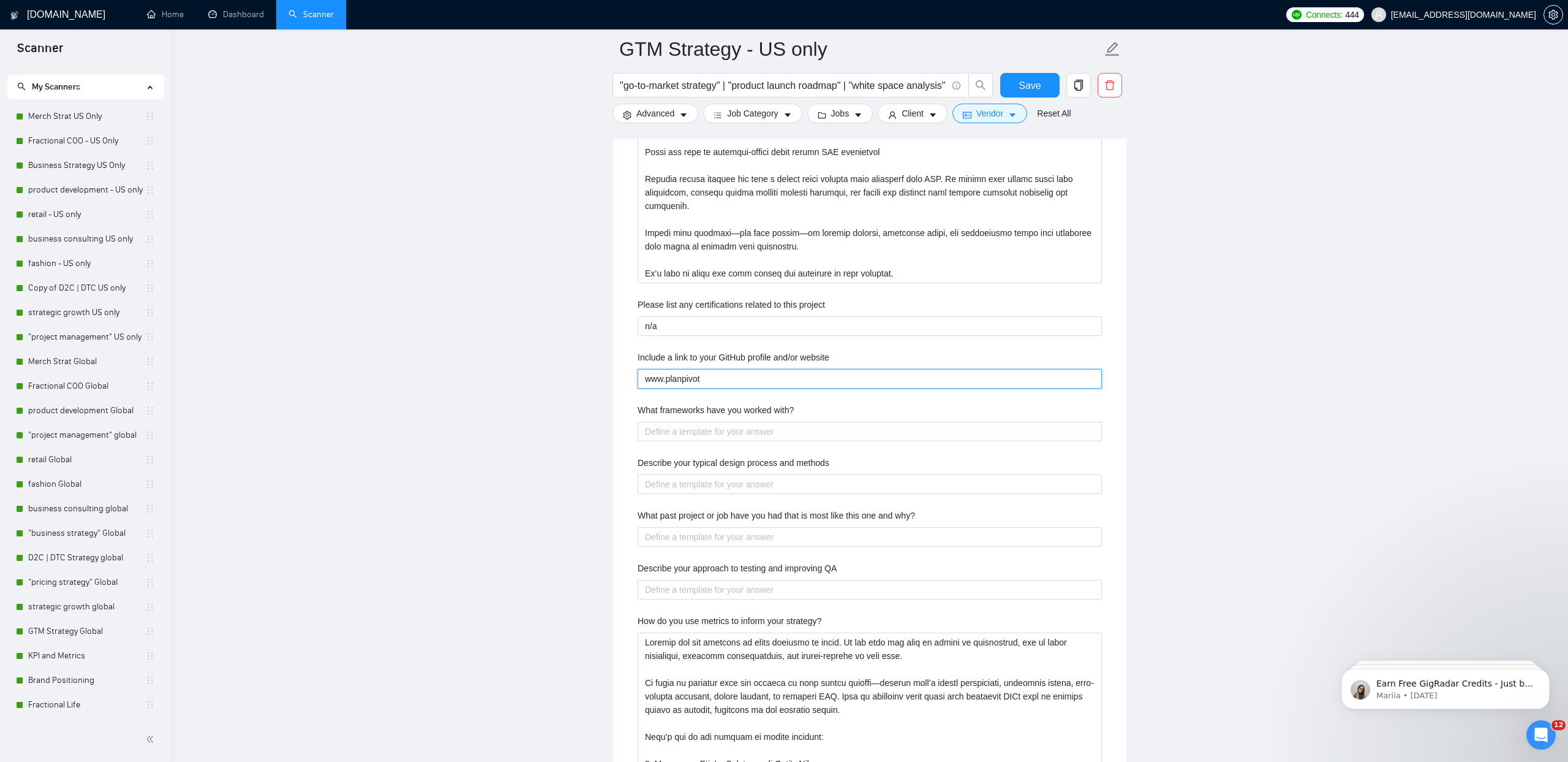
type website "www.planpivotc"
type website "www.planpivotco"
type website "www.planpivotcol"
type website "www.planpivotcoll"
type website "www.planpivotcolle"
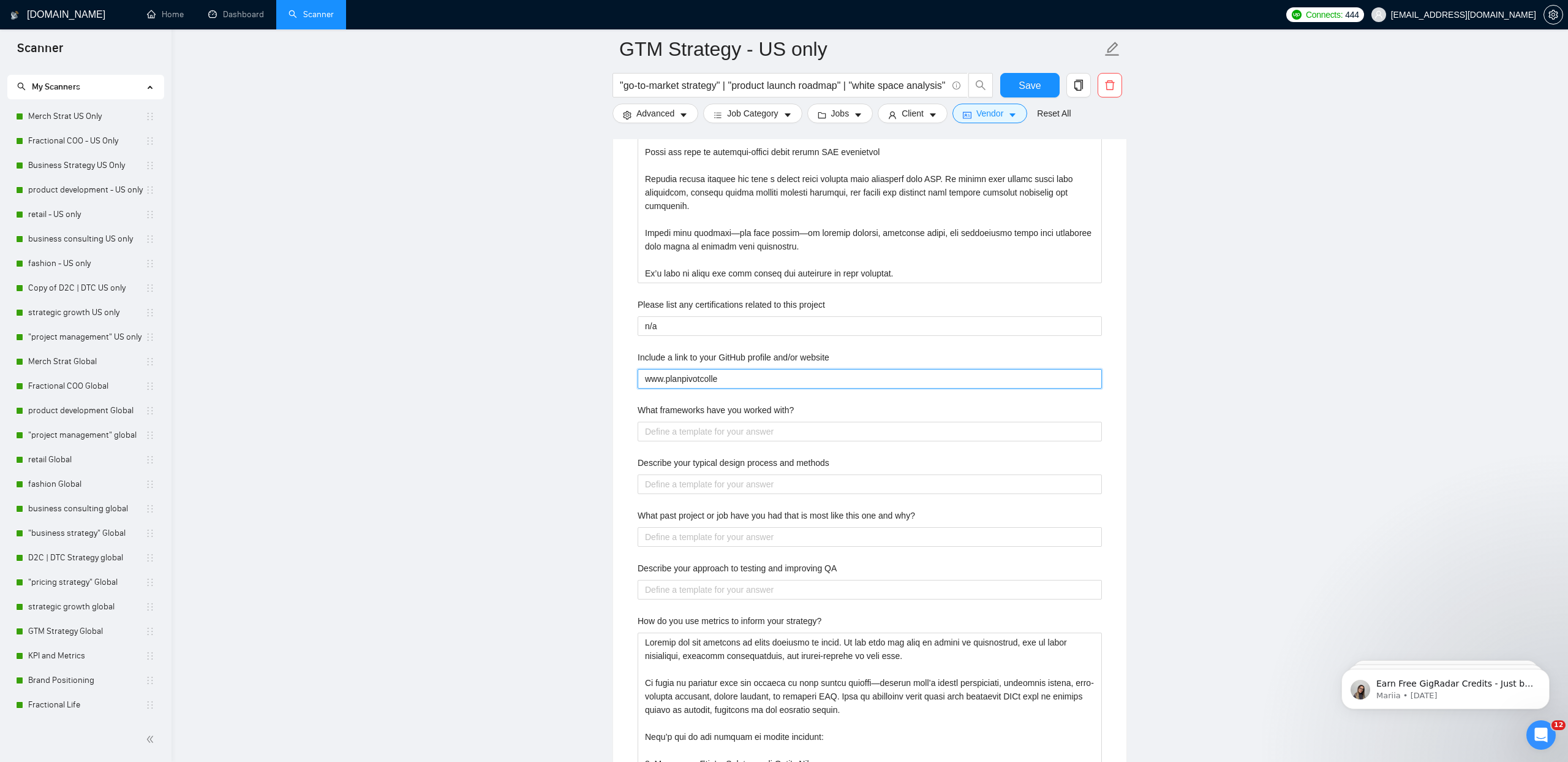
type website "www.planpivotcollec"
type website "www.planpivotcollect"
type website "www.planpivotcollecti"
type website "www.planpivotcollectiv"
type website "www.planpivotcollective"
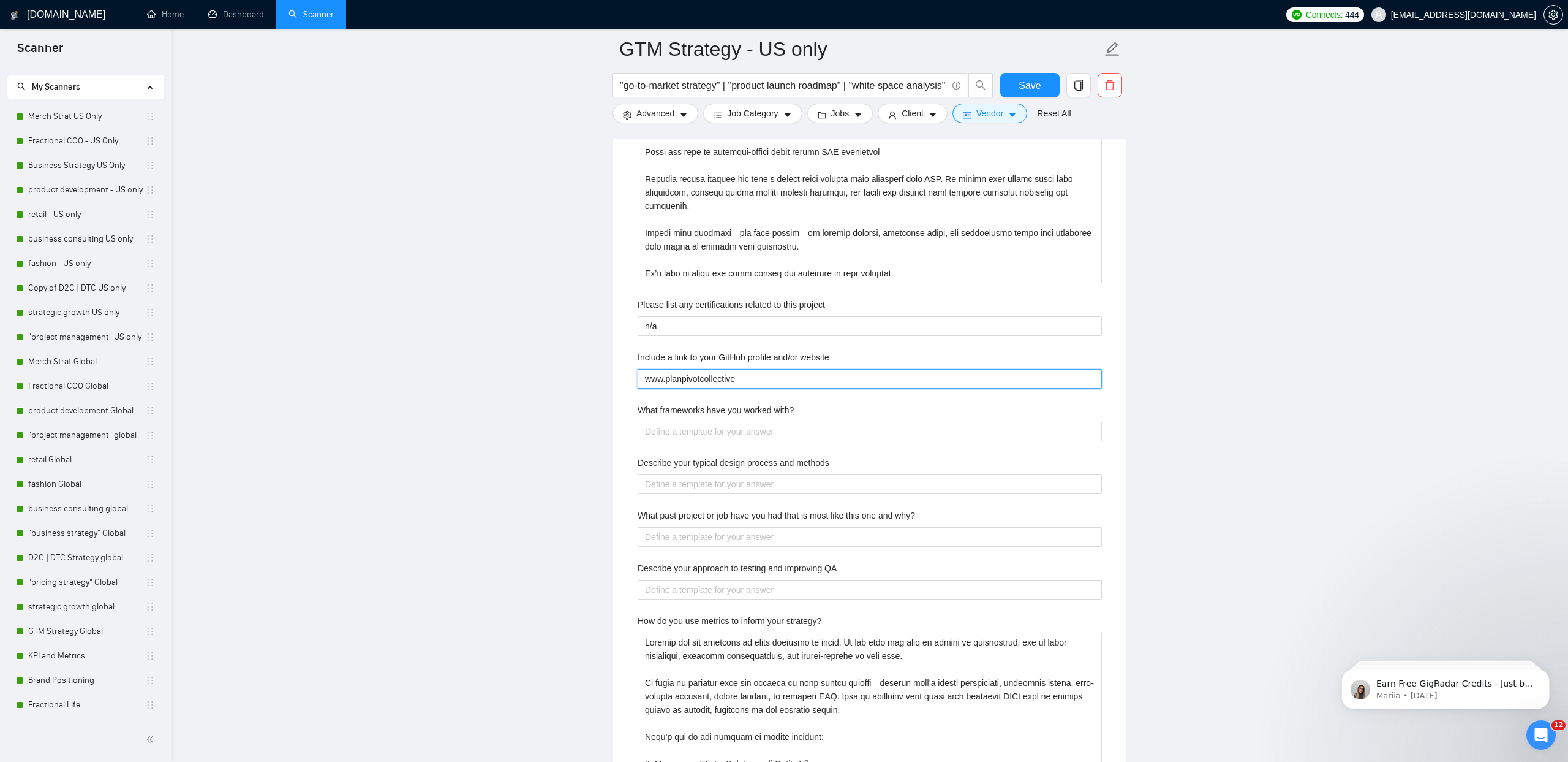
type website "www.planpivotcollective."
type website "www.planpivotcollective.c"
type website "[DOMAIN_NAME]"
click at [702, 412] on label "What frameworks have you worked with?" at bounding box center [716, 410] width 156 height 14
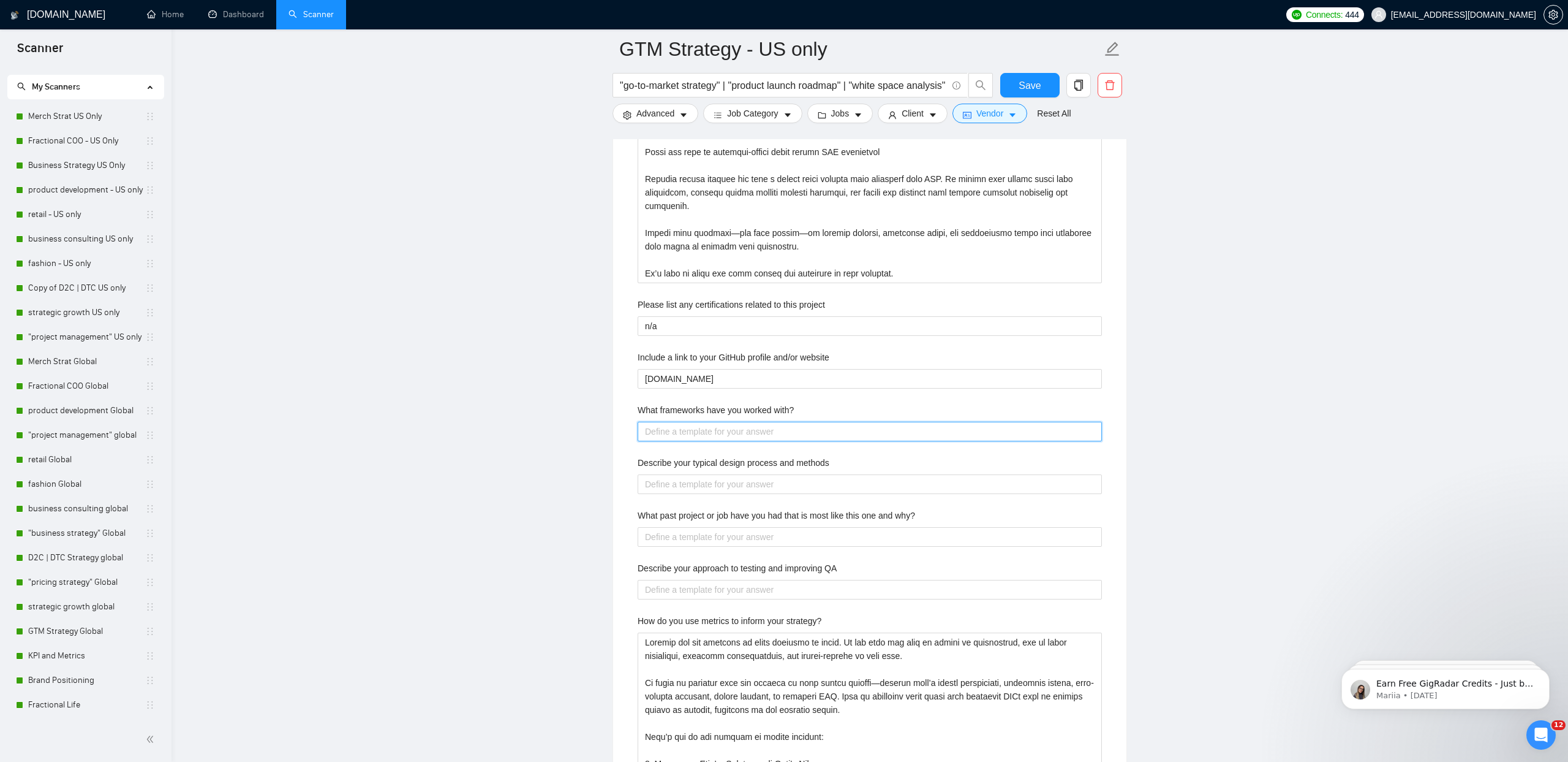
click at [702, 422] on with\? "What frameworks have you worked with?" at bounding box center [870, 432] width 464 height 20
click at [702, 412] on label "What frameworks have you worked with?" at bounding box center [716, 410] width 156 height 14
click at [702, 422] on with\? "What frameworks have you worked with?" at bounding box center [870, 432] width 464 height 20
click at [702, 412] on label "What frameworks have you worked with?" at bounding box center [716, 410] width 156 height 14
click at [702, 422] on with\? "What frameworks have you worked with?" at bounding box center [870, 432] width 464 height 20
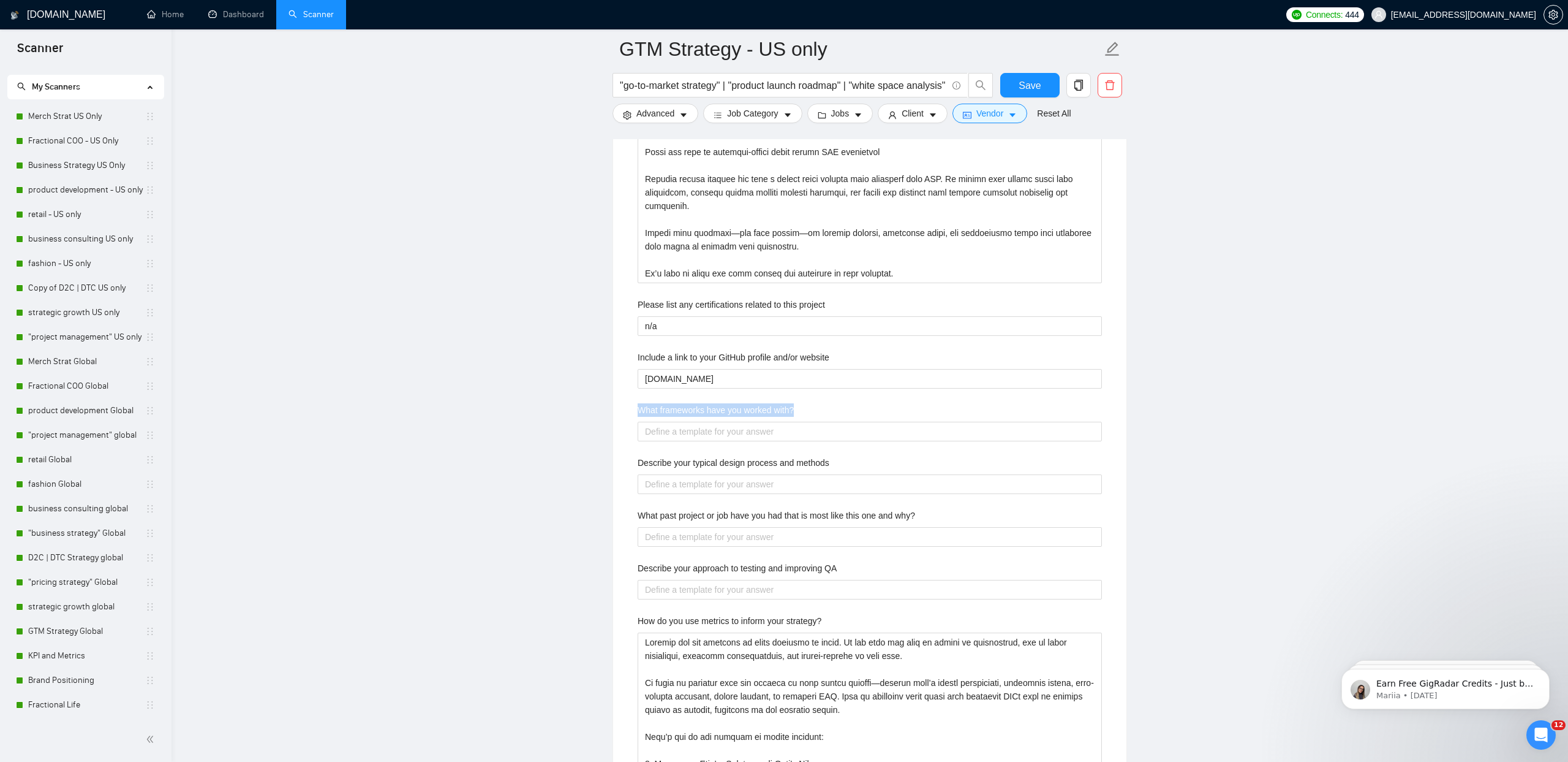
copy label "What frameworks have you worked with?"
click at [722, 409] on label "What frameworks have you worked with?" at bounding box center [716, 411] width 156 height 14
click at [722, 423] on with\? "What frameworks have you worked with?" at bounding box center [870, 433] width 464 height 20
click at [722, 409] on label "What frameworks have you worked with?" at bounding box center [716, 411] width 156 height 14
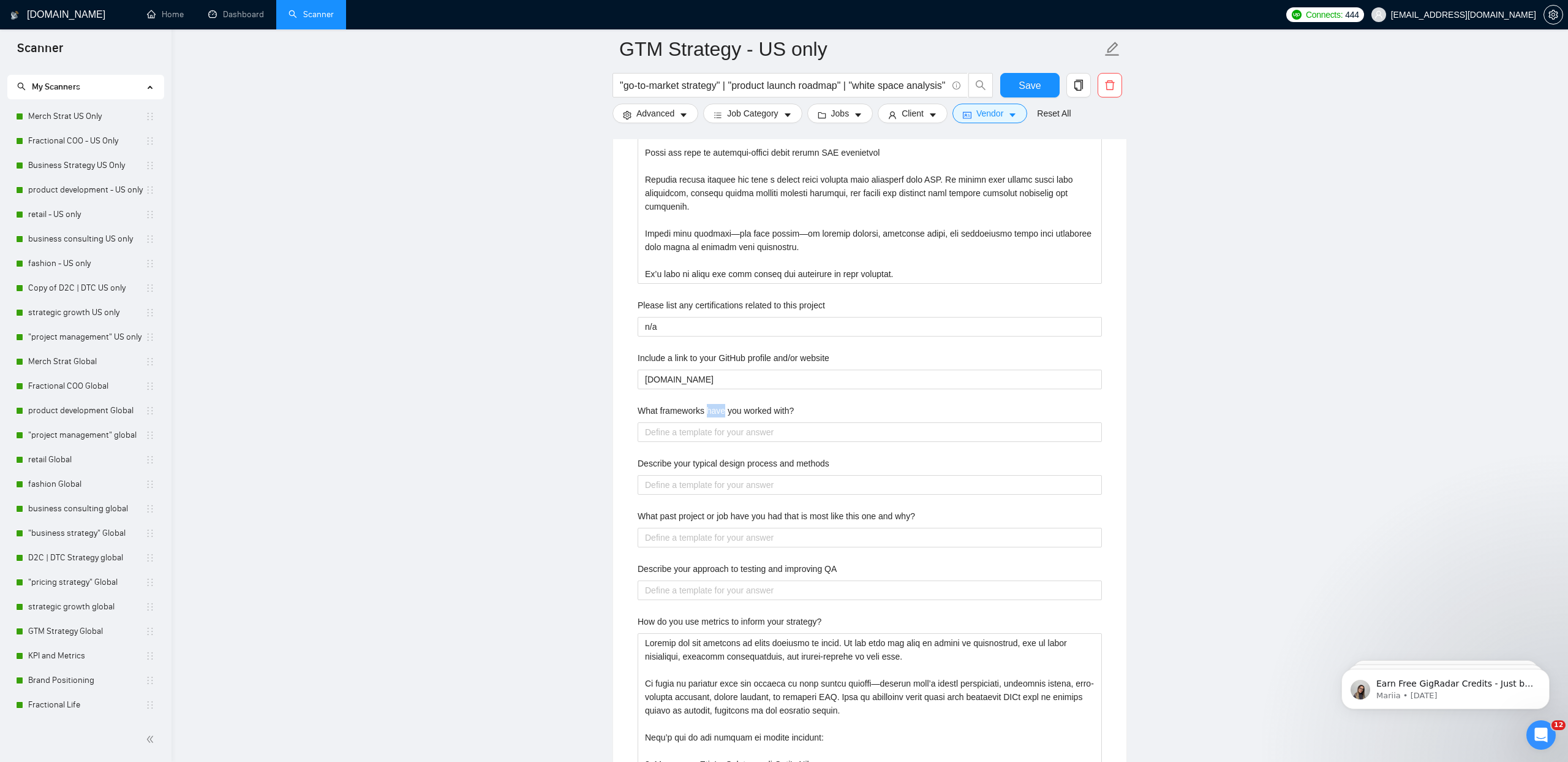
click at [722, 423] on with\? "What frameworks have you worked with?" at bounding box center [870, 433] width 464 height 20
click at [722, 409] on label "What frameworks have you worked with?" at bounding box center [716, 411] width 156 height 14
click at [722, 423] on with\? "What frameworks have you worked with?" at bounding box center [870, 433] width 464 height 20
copy label "What frameworks have you worked with?"
click at [673, 442] on div "Describe your recent experience with similar projects Please list any certifica…" at bounding box center [870, 724] width 484 height 1565
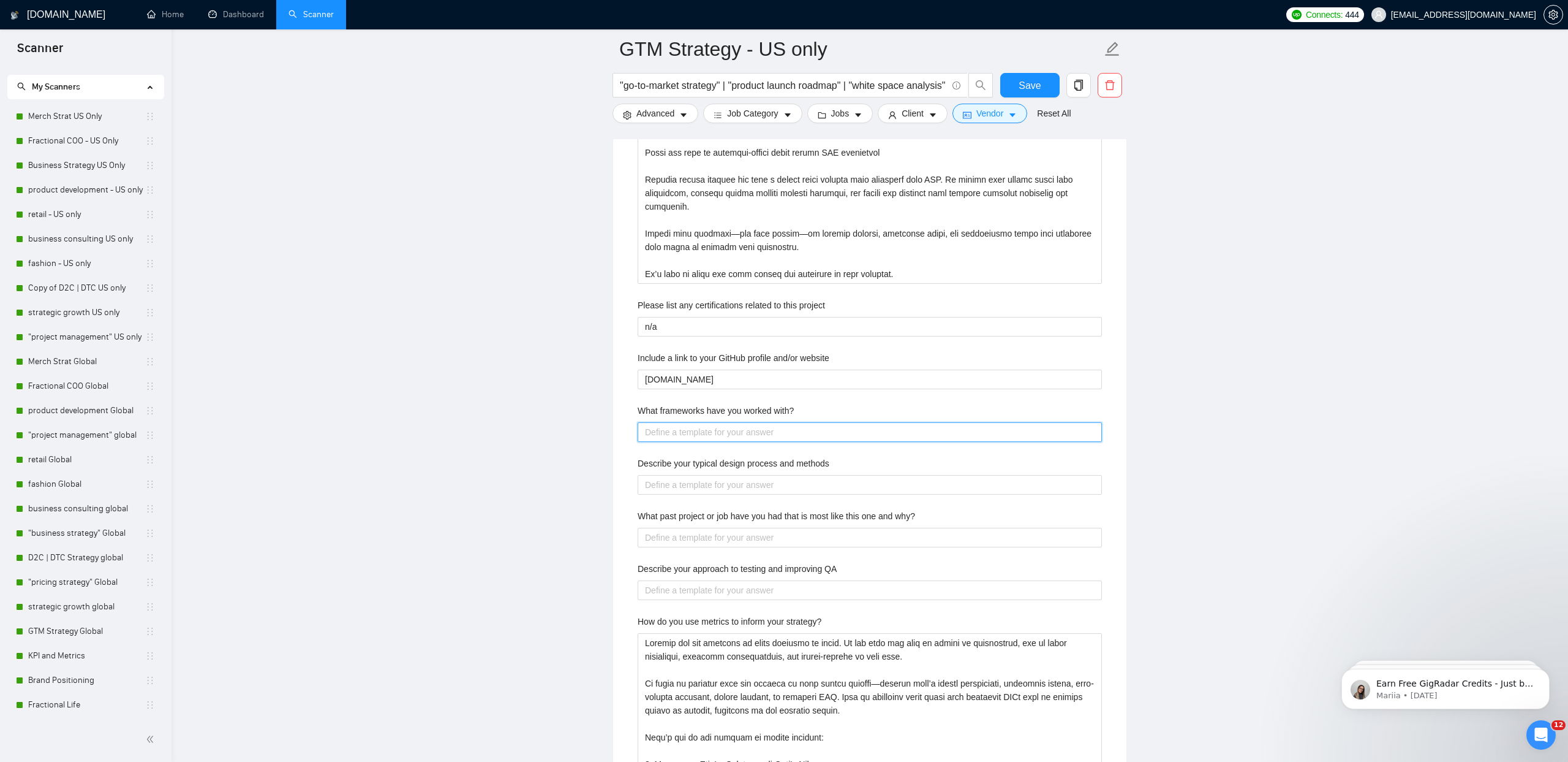
click at [673, 431] on with\? "What frameworks have you worked with?" at bounding box center [870, 433] width 464 height 20
paste with\? "I have worked extensively with both strategic and operational frameworks that h…"
type with\? "I have worked extensively with both strategic and operational frameworks that h…"
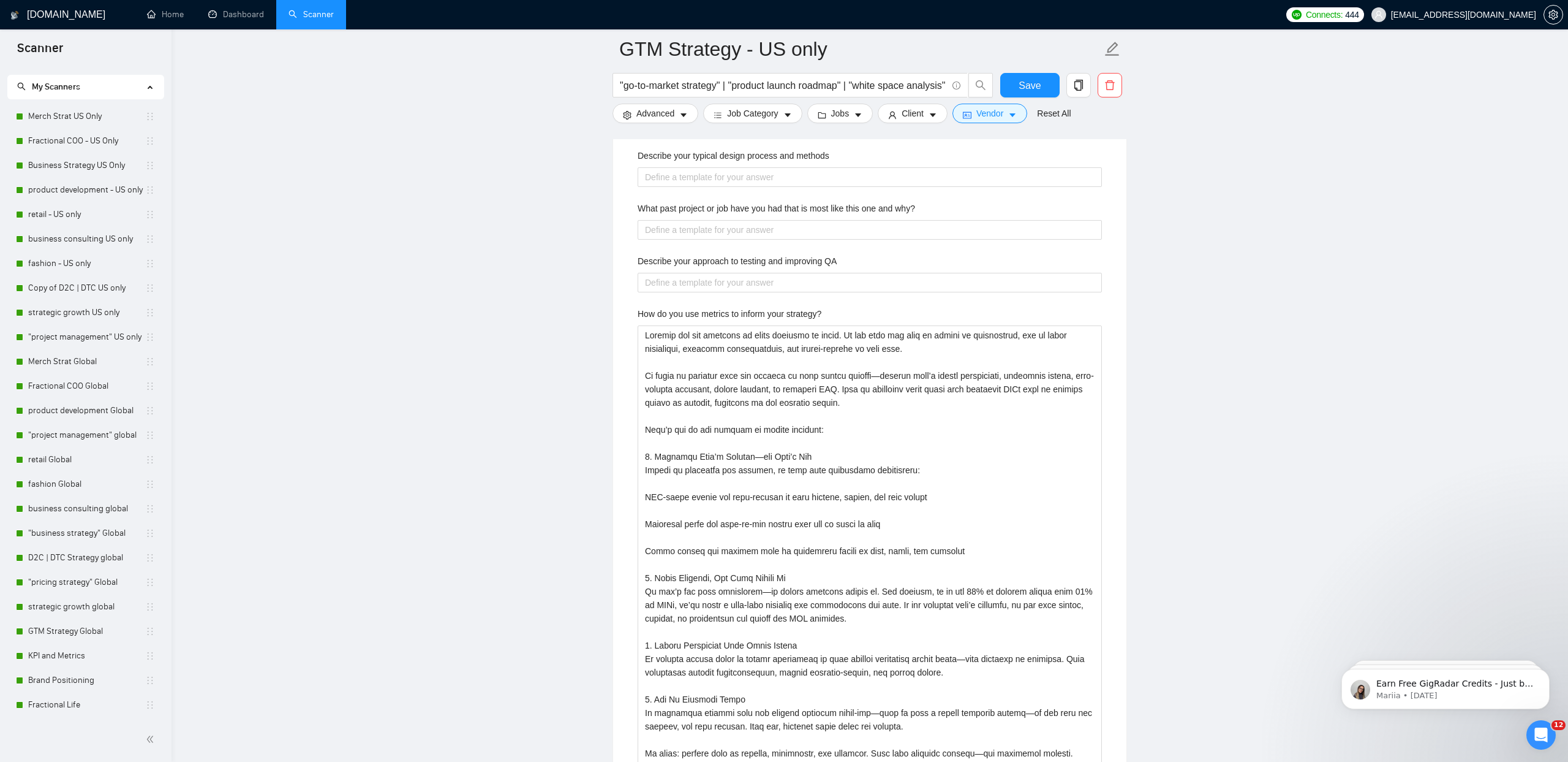
scroll to position [2665, 0]
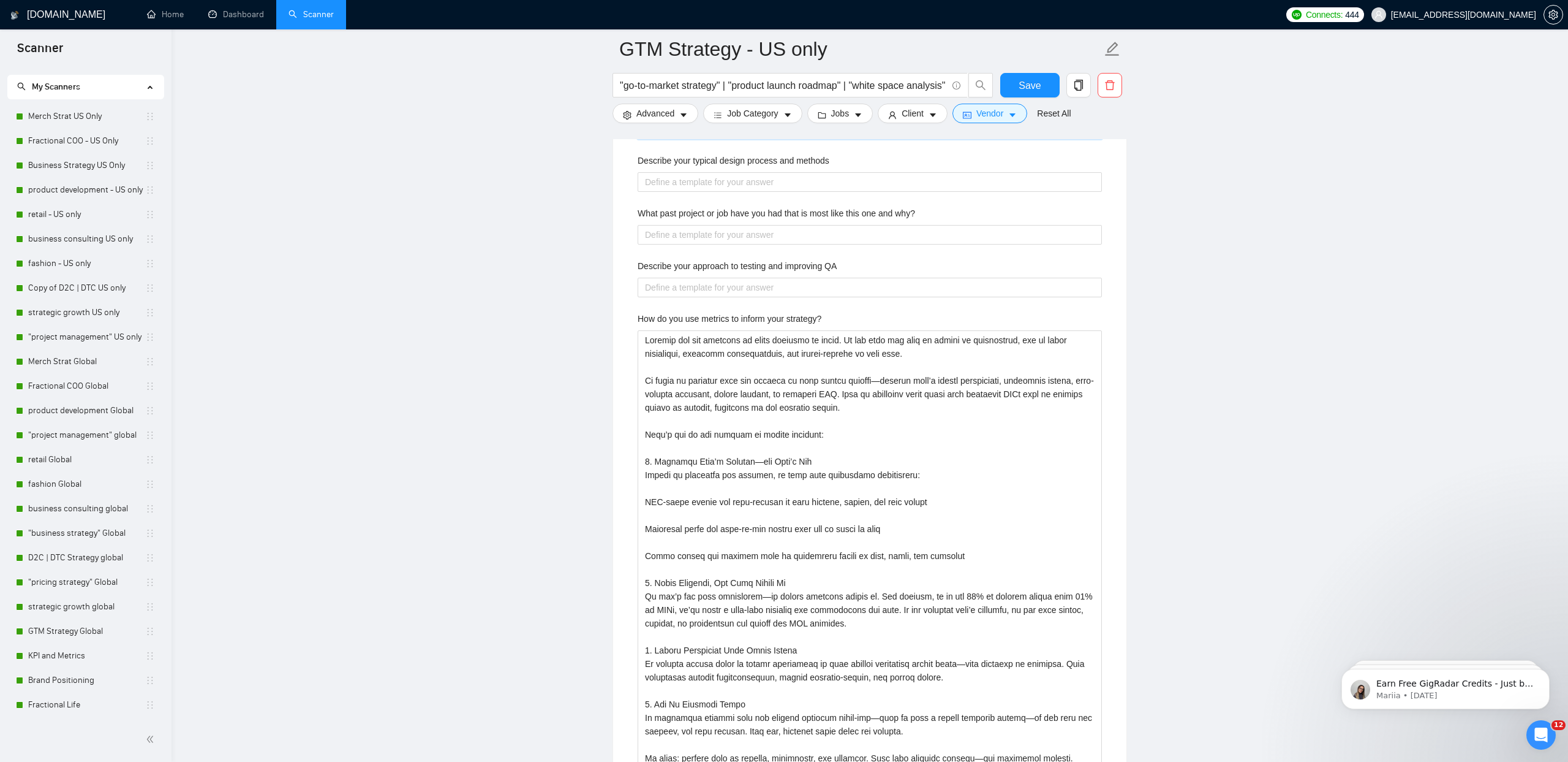
type with\? "I have worked extensively with both strategic and operational frameworks that h…"
click at [688, 210] on label "What past project or job have you had that is most like this one and why?" at bounding box center [777, 213] width 277 height 14
click at [688, 225] on why\? "What past project or job have you had that is most like this one and why?" at bounding box center [870, 235] width 464 height 20
click at [686, 162] on label "Describe your typical design process and methods" at bounding box center [734, 160] width 192 height 14
click at [686, 172] on methods "Describe your typical design process and methods" at bounding box center [870, 182] width 464 height 20
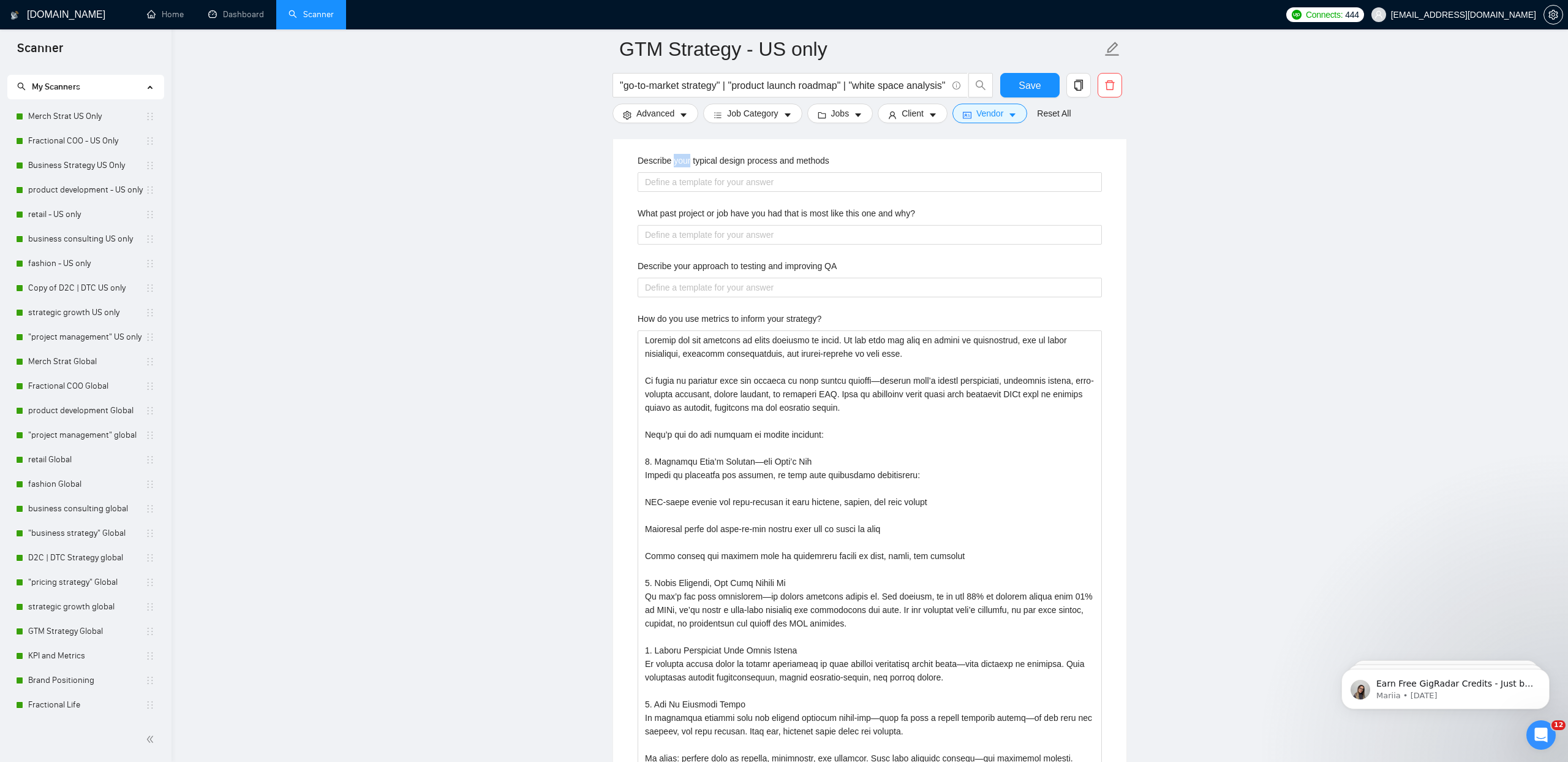
click at [686, 162] on label "Describe your typical design process and methods" at bounding box center [734, 160] width 192 height 14
click at [686, 172] on methods "Describe your typical design process and methods" at bounding box center [870, 182] width 464 height 20
click at [686, 162] on label "Describe your typical design process and methods" at bounding box center [734, 160] width 192 height 14
click at [686, 172] on methods "Describe your typical design process and methods" at bounding box center [870, 182] width 464 height 20
copy label "Describe your typical design process and methods"
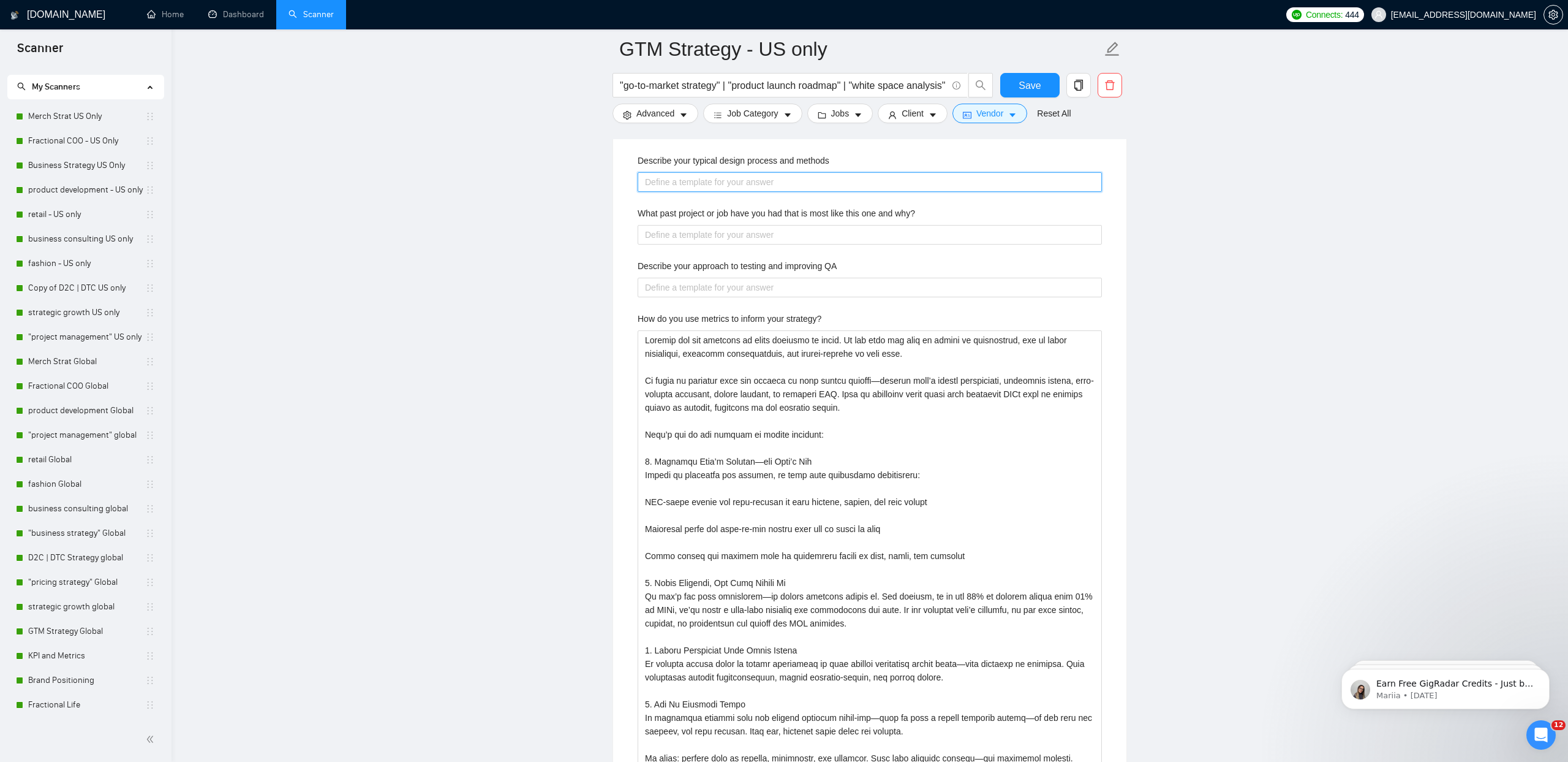
click at [658, 189] on methods "Describe your typical design process and methods" at bounding box center [870, 182] width 464 height 20
paste methods "My design process is built around balancing creativity with data. At Plan + Piv…"
type methods "My design process is built around balancing creativity with data. At Plan + Piv…"
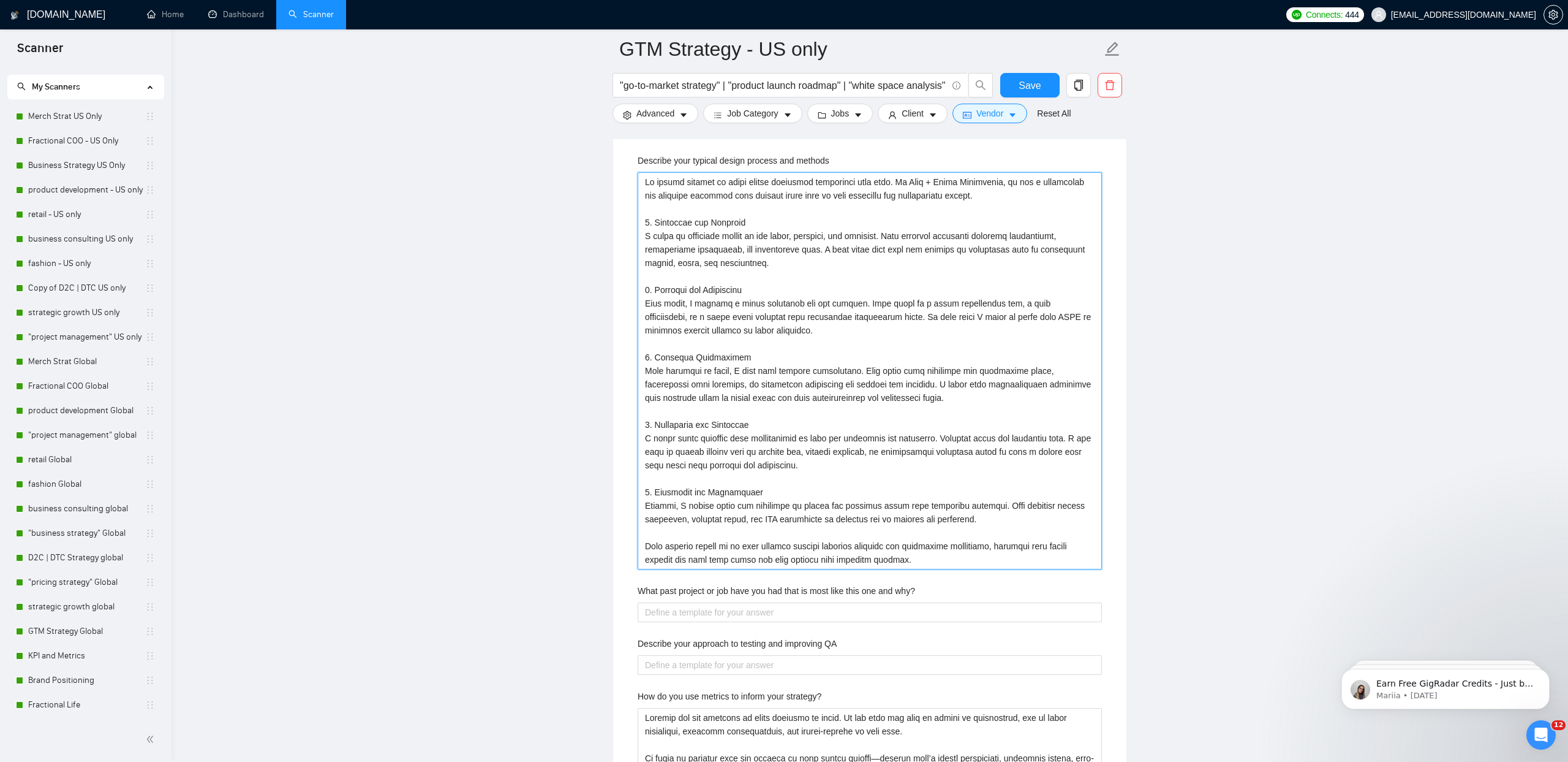
type methods "My design process is built around balancing creativity with data. At Plan + Piv…"
click at [742, 588] on label "What past project or job have you had that is most like this one and why?" at bounding box center [777, 591] width 277 height 14
click at [742, 603] on why\? "What past project or job have you had that is most like this one and why?" at bounding box center [870, 613] width 464 height 20
click at [742, 588] on label "What past project or job have you had that is most like this one and why?" at bounding box center [777, 591] width 277 height 14
click at [742, 603] on why\? "What past project or job have you had that is most like this one and why?" at bounding box center [870, 613] width 464 height 20
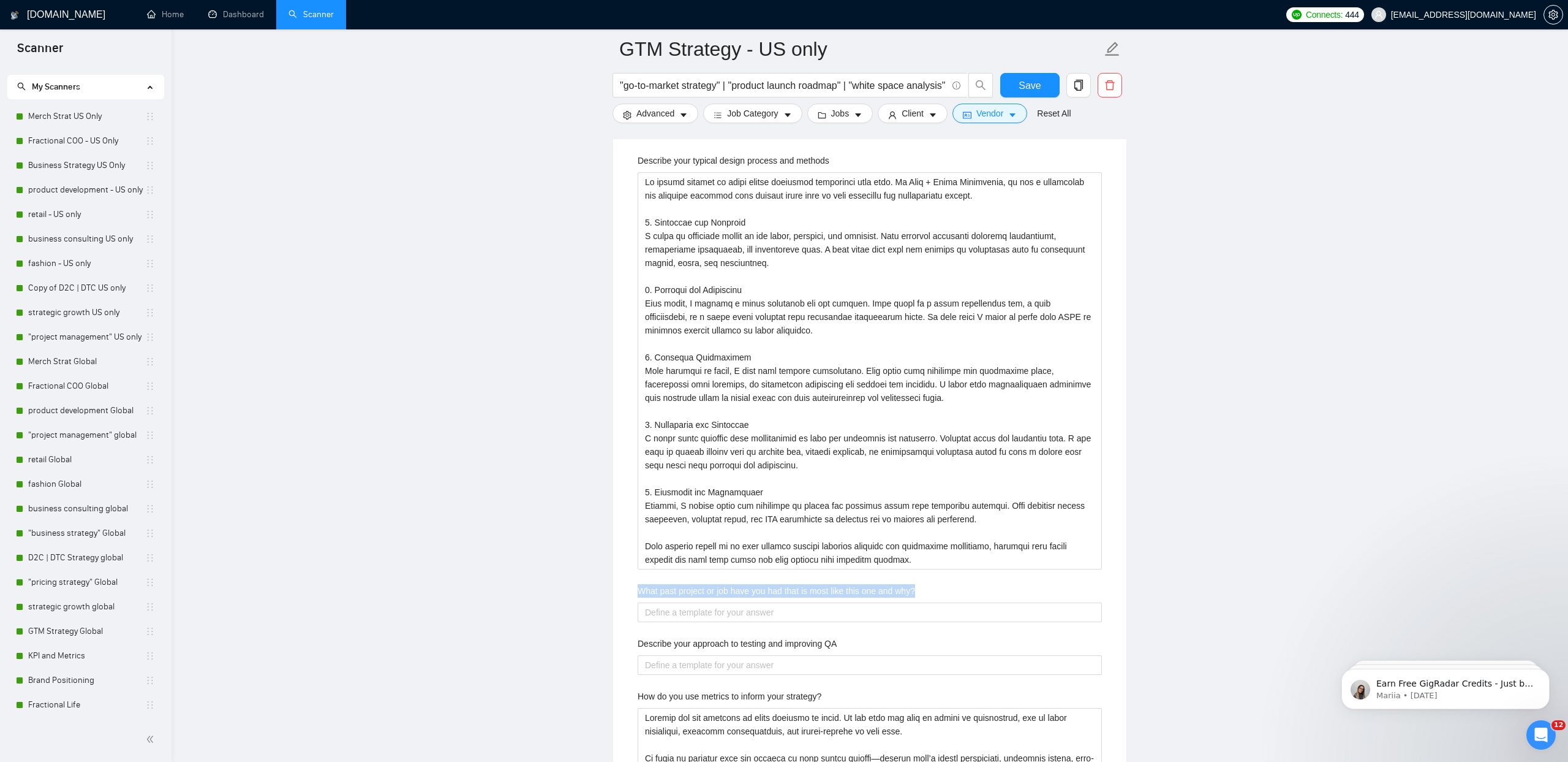
click at [742, 588] on label "What past project or job have you had that is most like this one and why?" at bounding box center [777, 591] width 277 height 14
click at [742, 603] on why\? "What past project or job have you had that is most like this one and why?" at bounding box center [870, 613] width 464 height 20
copy label "What past project or job have you had that is most like this one and why?"
click at [694, 617] on why\? "What past project or job have you had that is most like this one and why?" at bounding box center [870, 613] width 464 height 20
paste why\? "One project that is most like this one was [insert project name or client type]…"
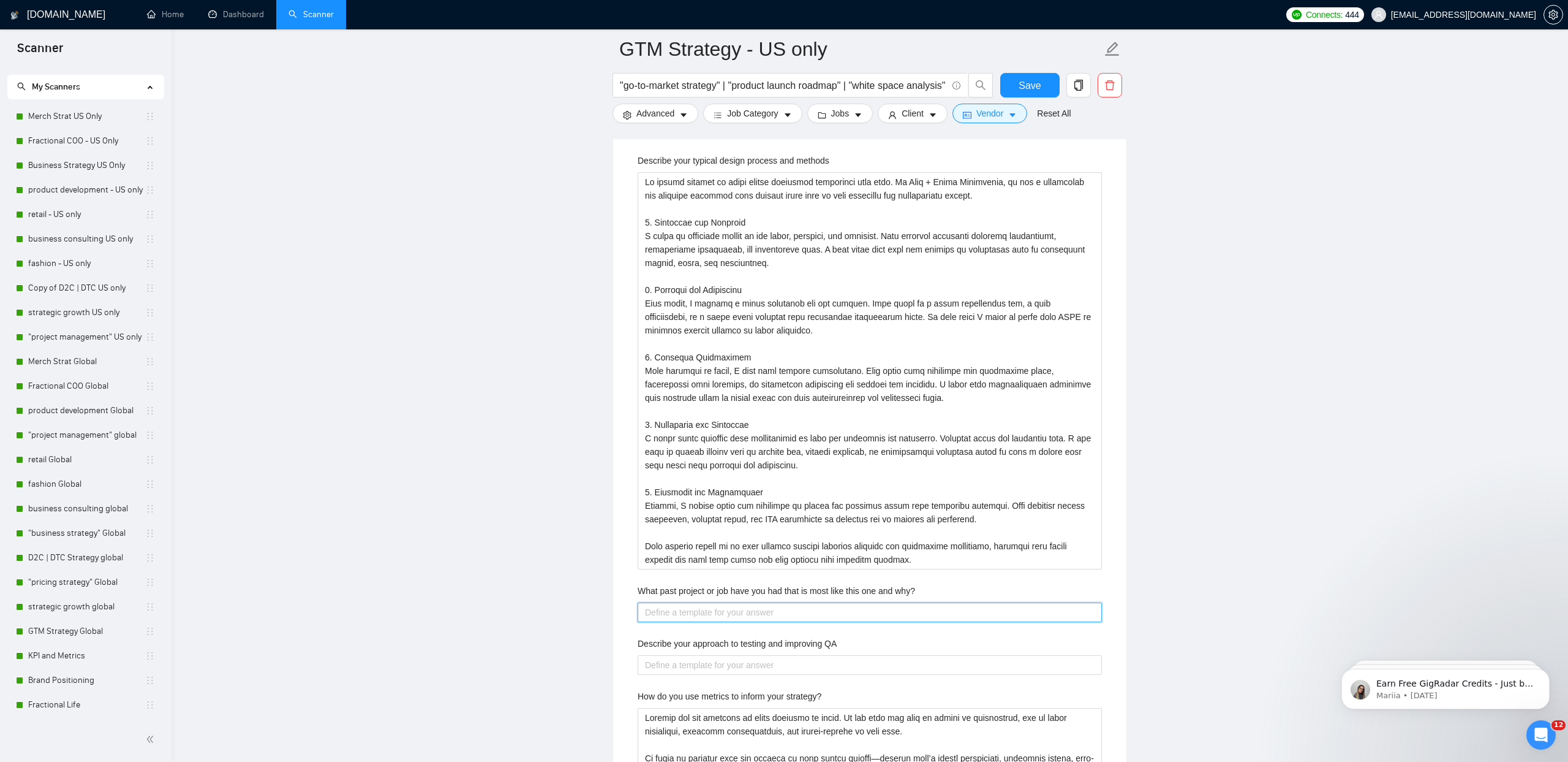
type why\? "One project that is most like this one was [insert project name or client type]…"
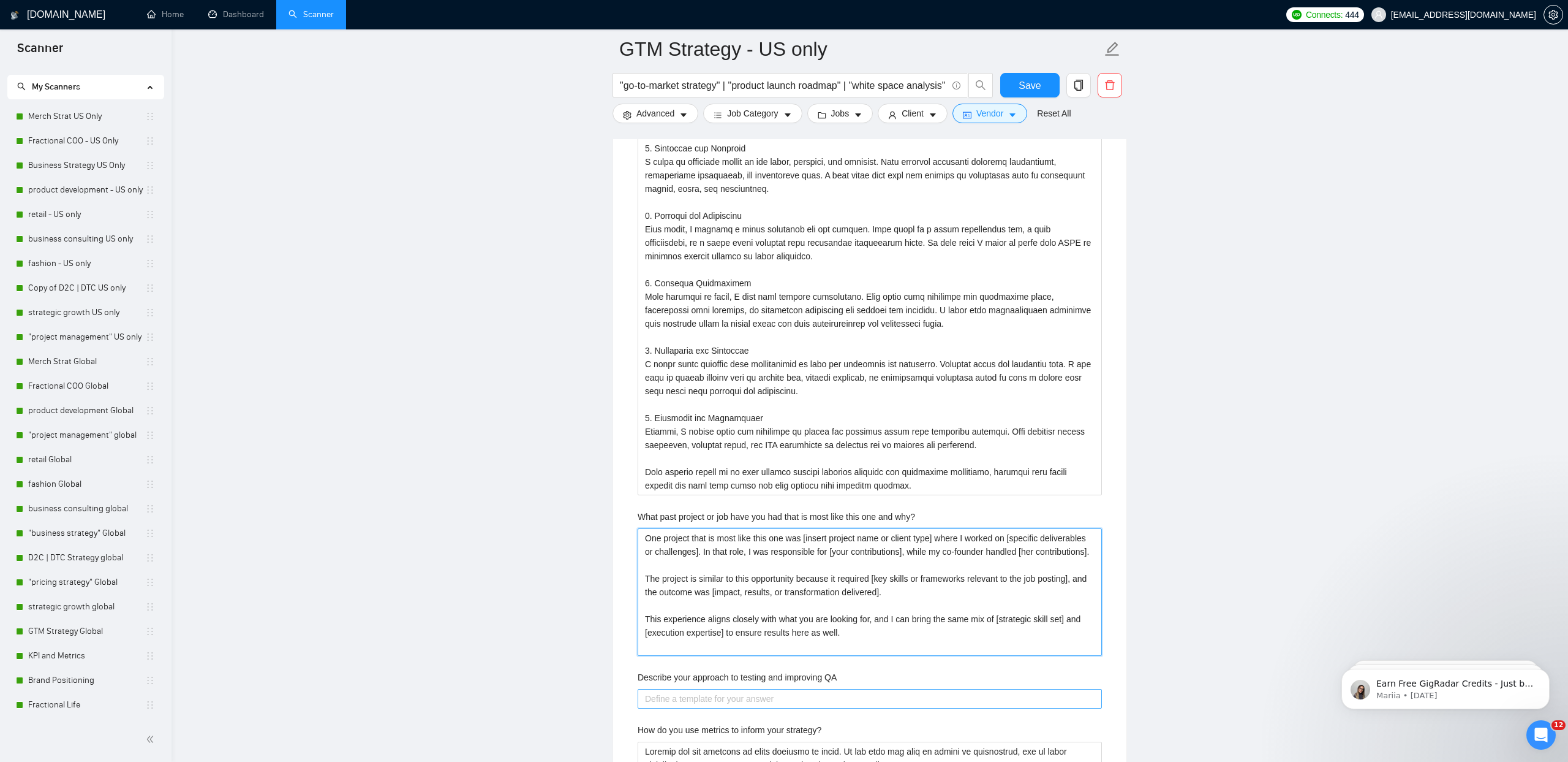
scroll to position [2754, 0]
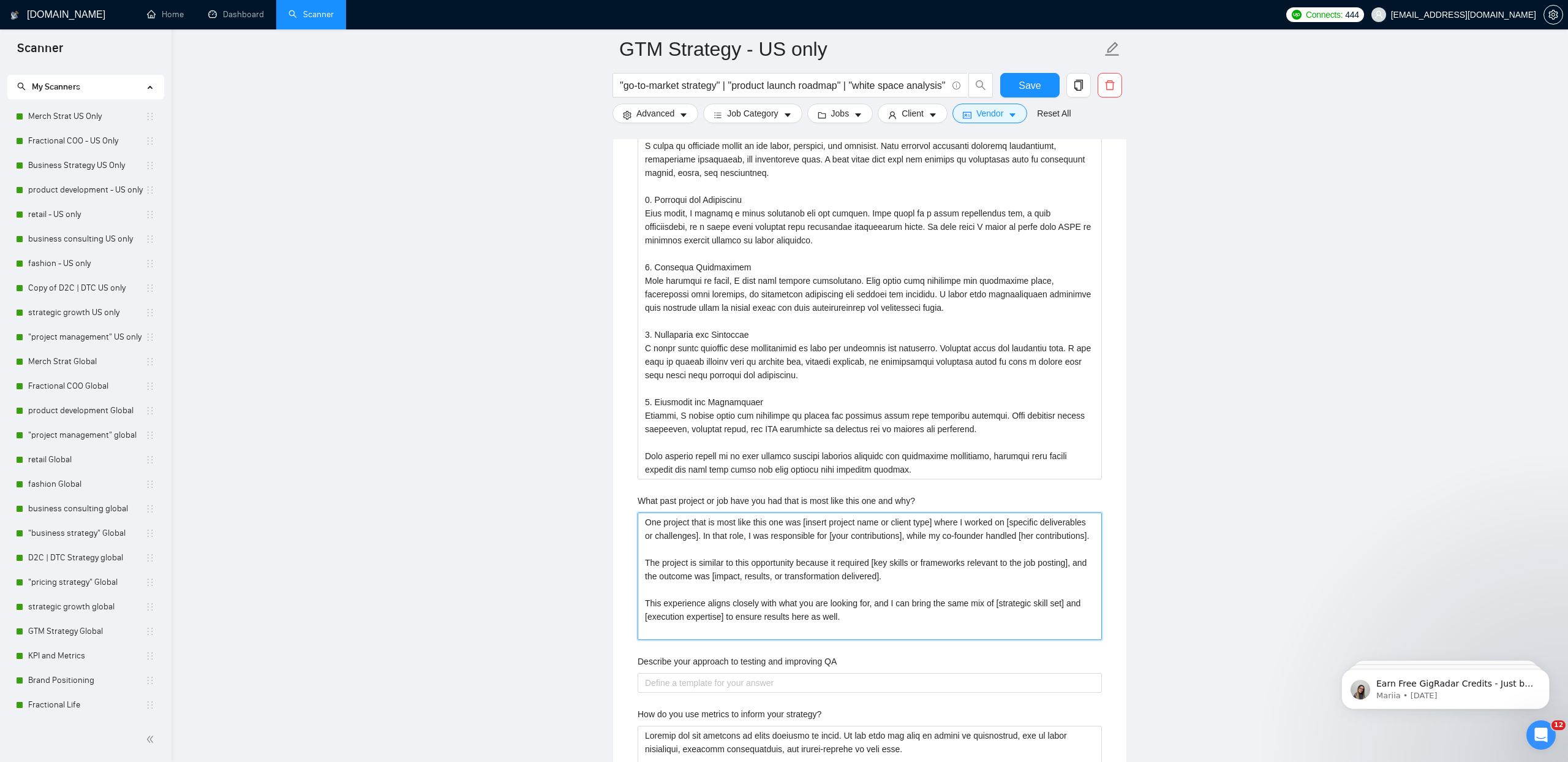
type why\? "One project that is most like this one was [insert project name or client type]…"
click at [708, 657] on label "Describe your approach to testing and improving QA" at bounding box center [737, 661] width 199 height 14
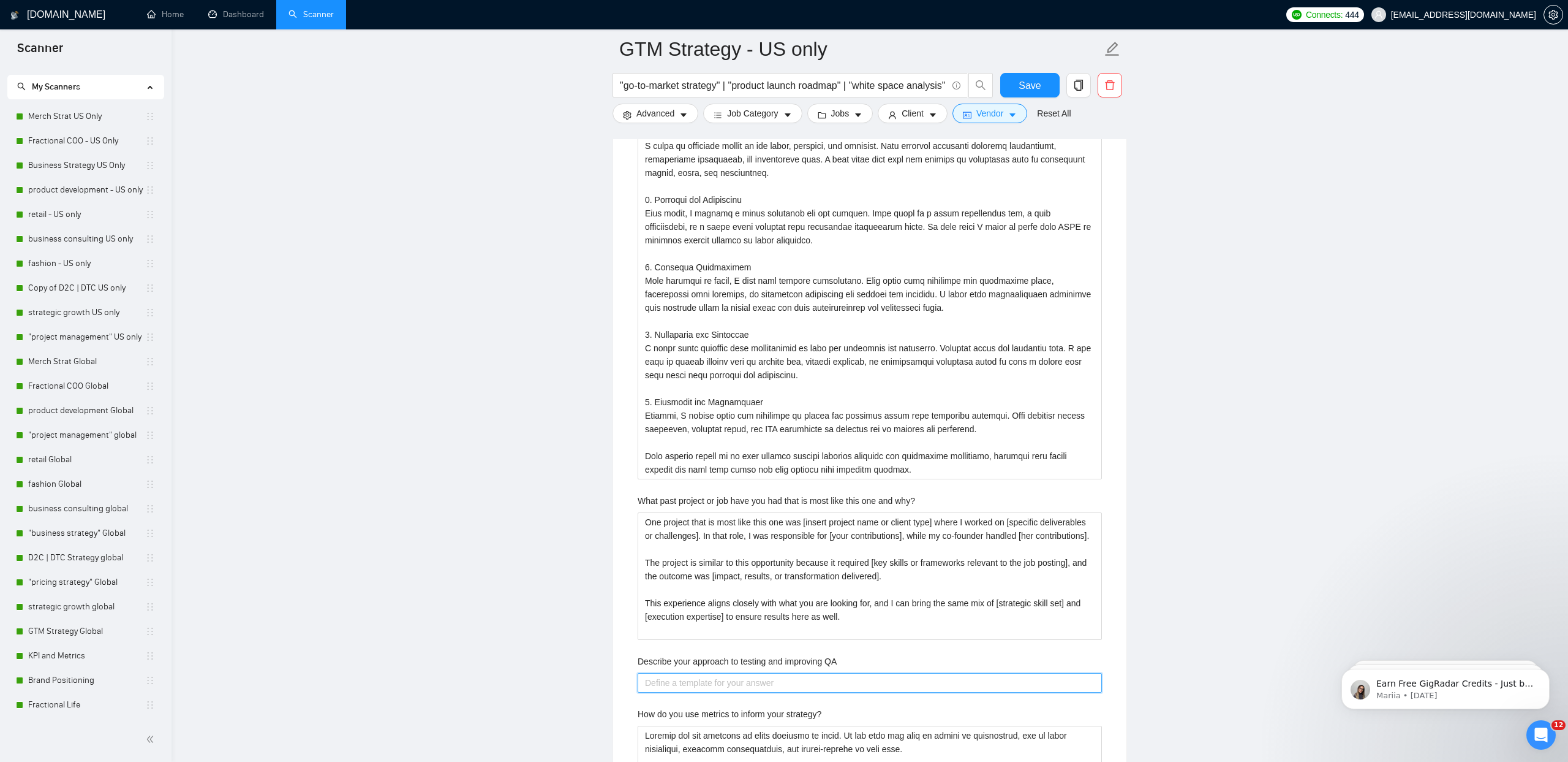
click at [708, 673] on QA "Describe your approach to testing and improving QA" at bounding box center [870, 683] width 464 height 20
click at [706, 660] on label "Describe your approach to testing and improving QA" at bounding box center [737, 661] width 199 height 14
click at [706, 673] on QA "Describe your approach to testing and improving QA" at bounding box center [870, 683] width 464 height 20
click at [706, 660] on label "Describe your approach to testing and improving QA" at bounding box center [737, 661] width 199 height 14
click at [706, 673] on QA "Describe your approach to testing and improving QA" at bounding box center [870, 683] width 464 height 20
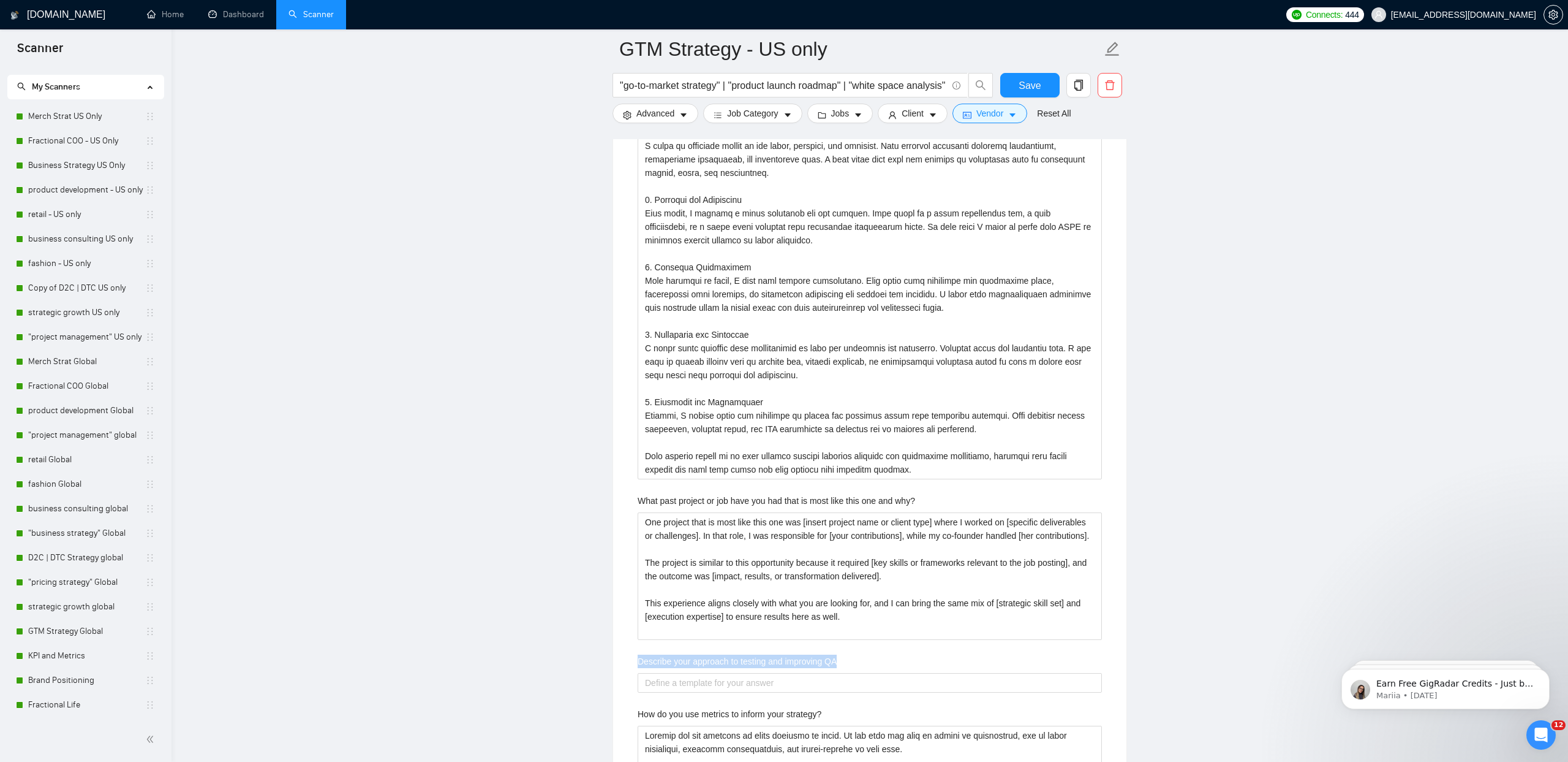
click at [706, 660] on label "Describe your approach to testing and improving QA" at bounding box center [737, 661] width 199 height 14
click at [706, 673] on QA "Describe your approach to testing and improving QA" at bounding box center [870, 683] width 464 height 20
copy label "Describe your approach to testing and improving QA"
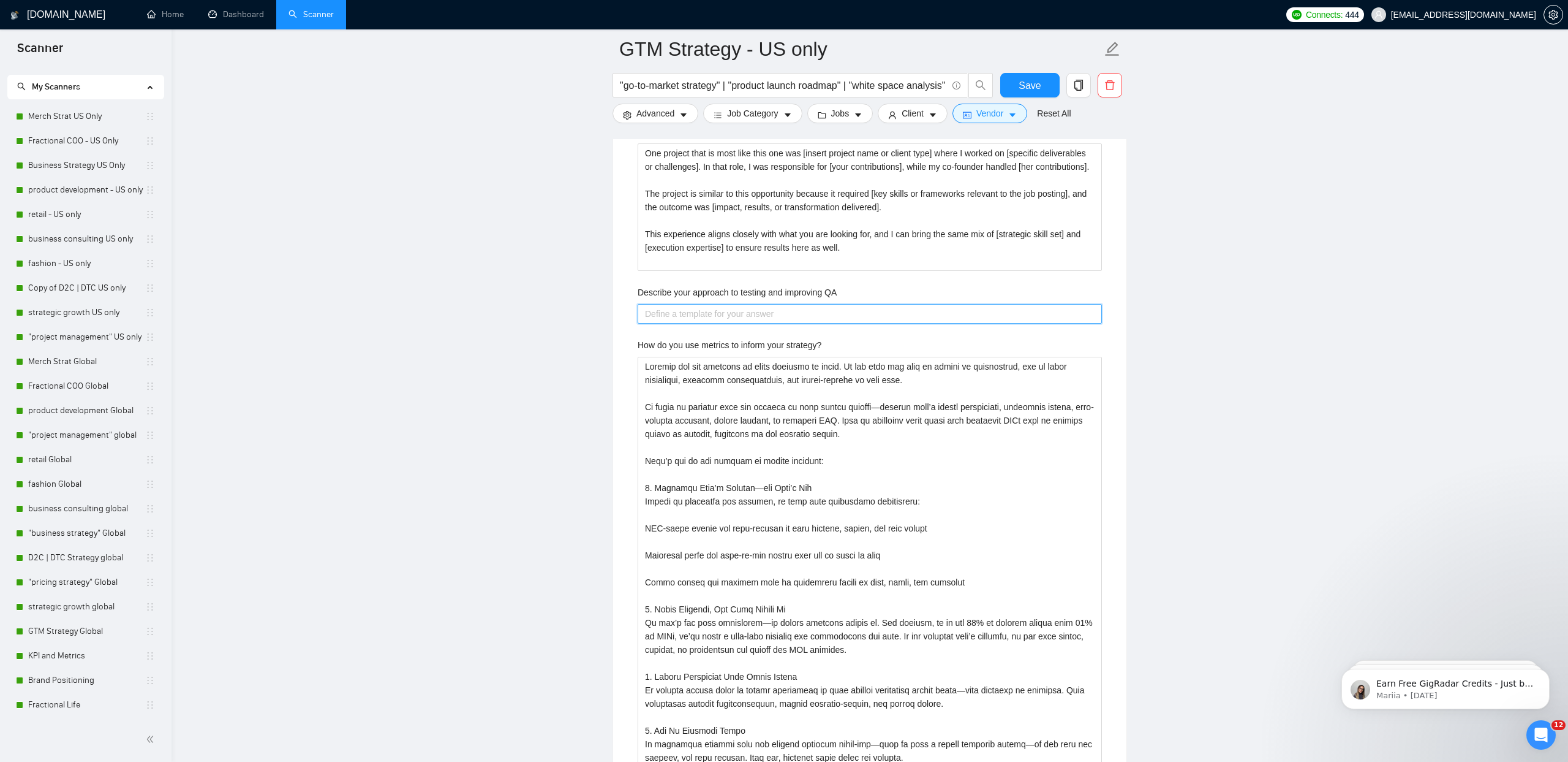
click at [695, 310] on QA "Describe your approach to testing and improving QA" at bounding box center [870, 314] width 464 height 20
paste QA "My approach to QA begins with understanding the core objectives of the project …"
type QA "My approach to QA begins with understanding the core objectives of the project …"
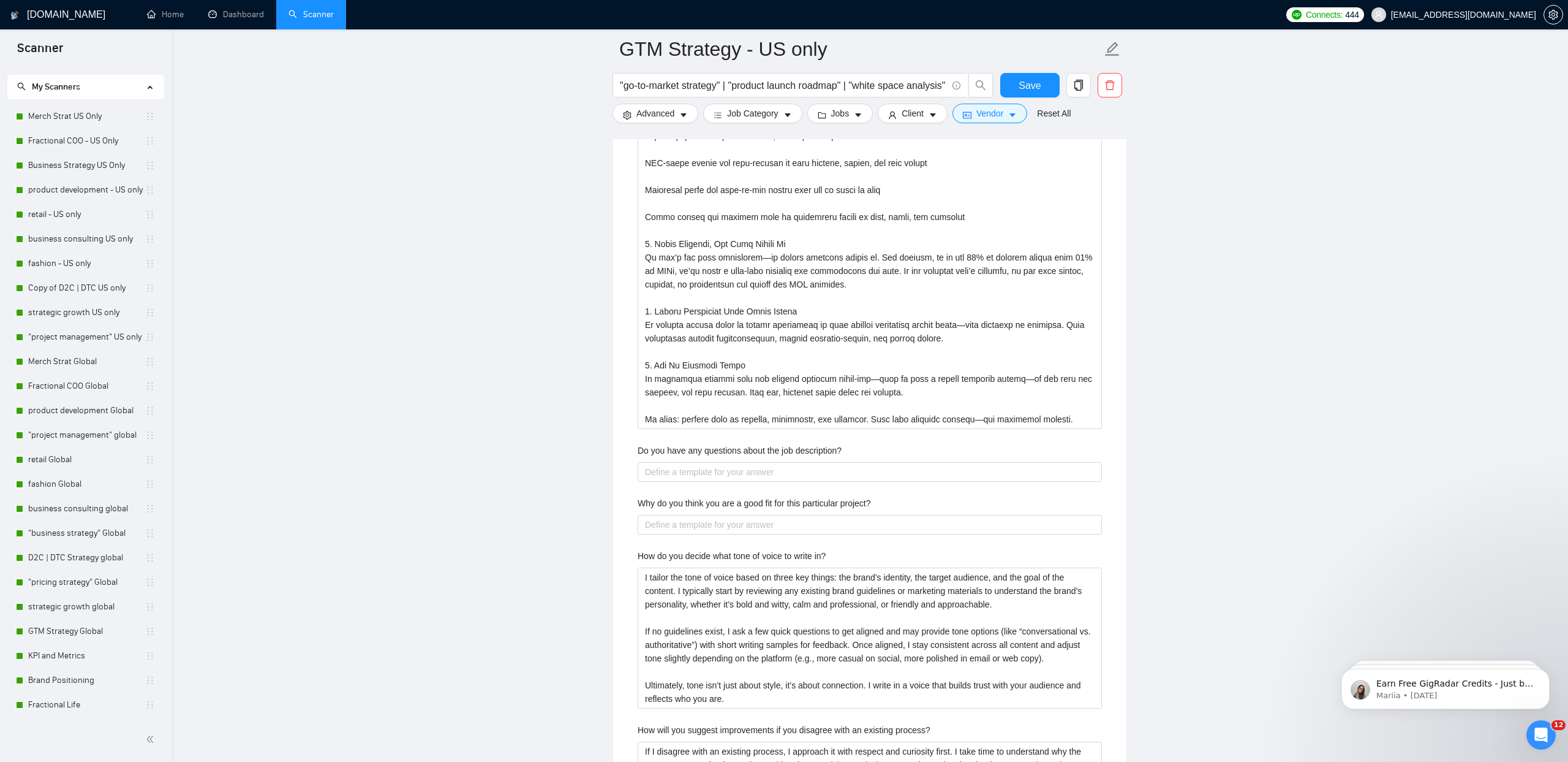
scroll to position [3762, 0]
type QA "My approach to QA begins with understanding the core objectives of the project …"
click at [707, 451] on label "Do you have any questions about the job description?" at bounding box center [740, 447] width 204 height 14
click at [707, 459] on description\? "Do you have any questions about the job description?" at bounding box center [870, 469] width 464 height 20
type description\? "N"
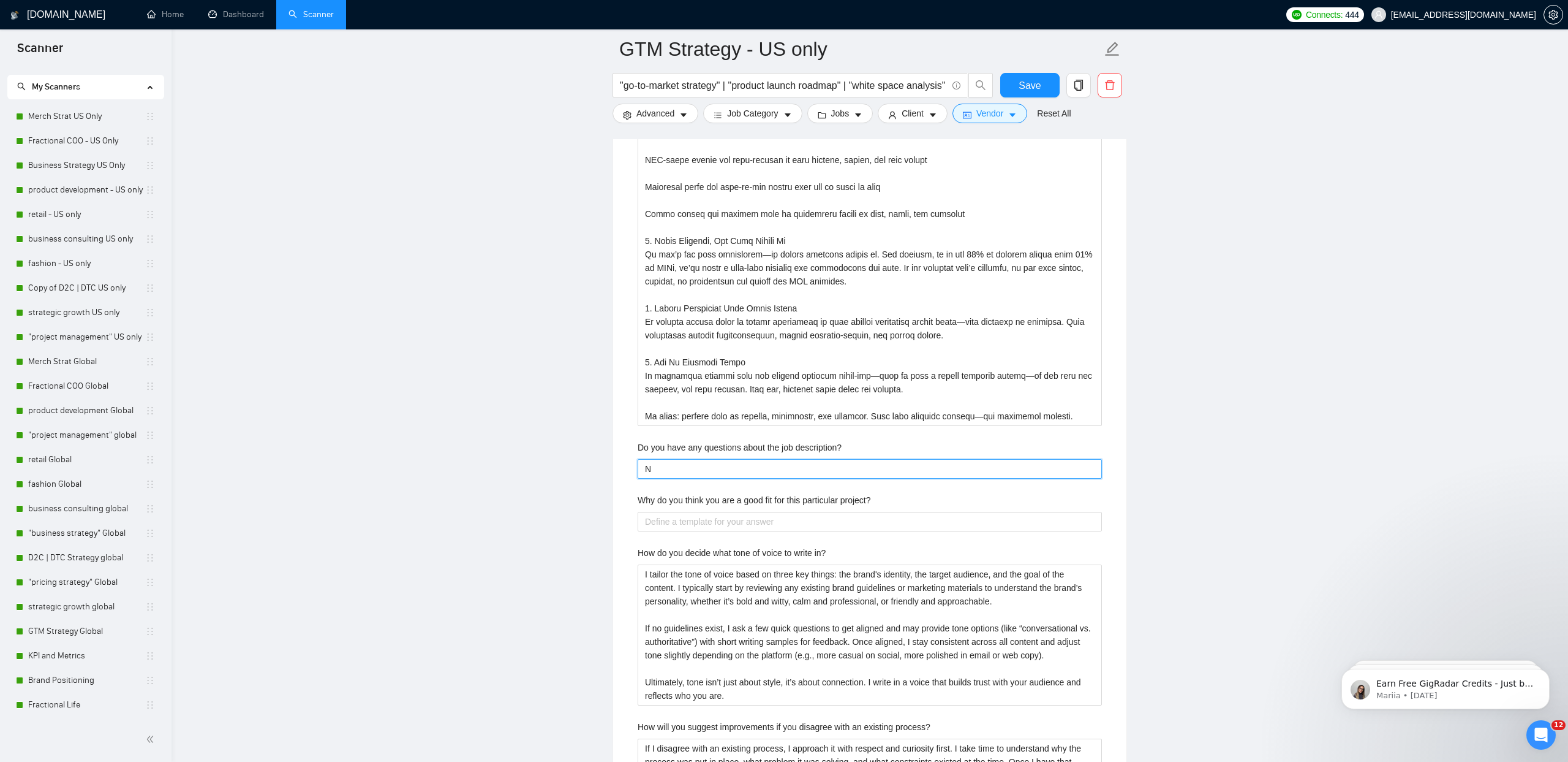
type description\? "No"
type description\? "Not"
type description\? "Not a"
type description\? "Not at"
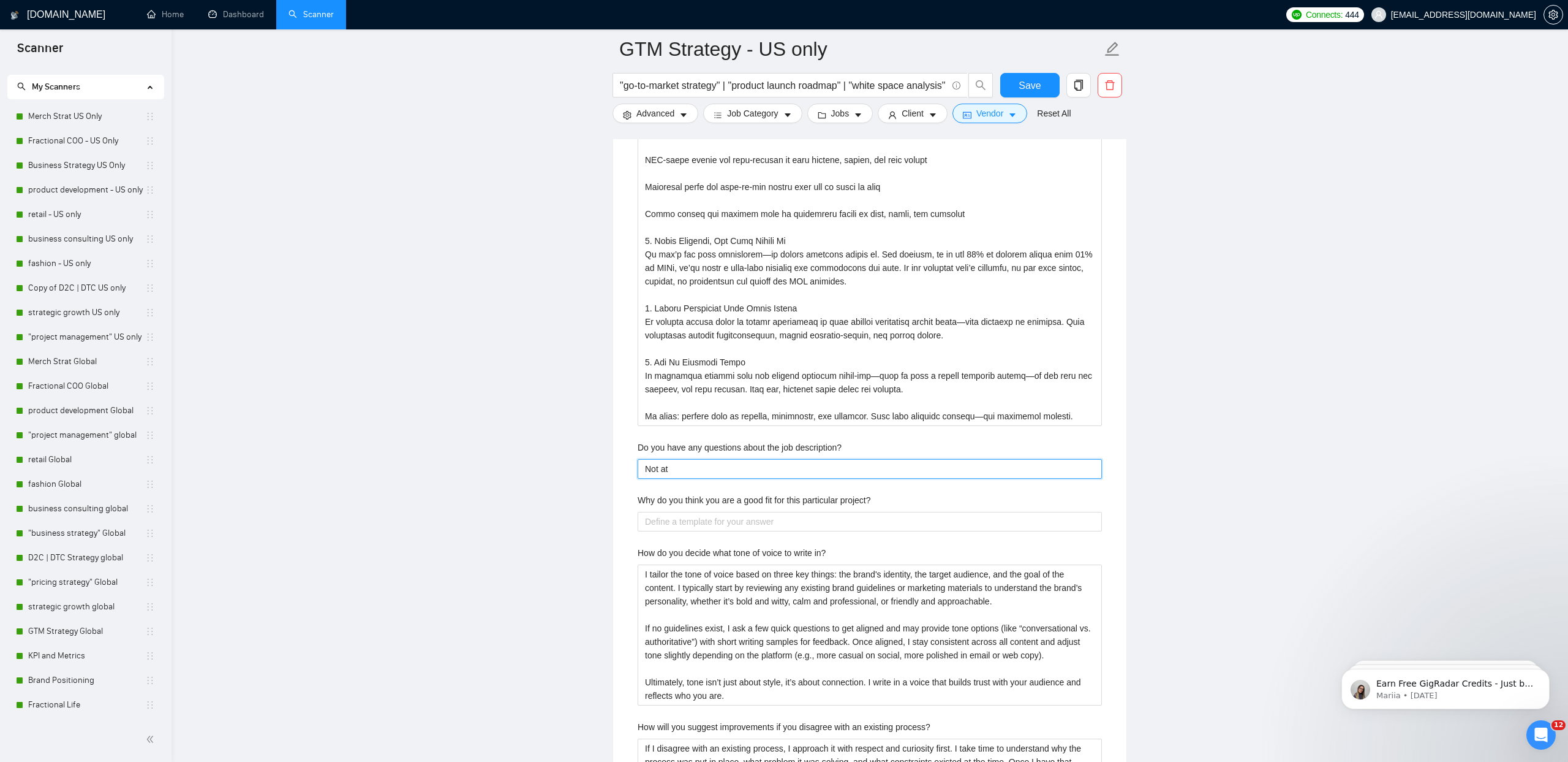
type description\? "Not at t"
type description\? "Not at th"
type description\? "Not at thi"
type description\? "Not at this"
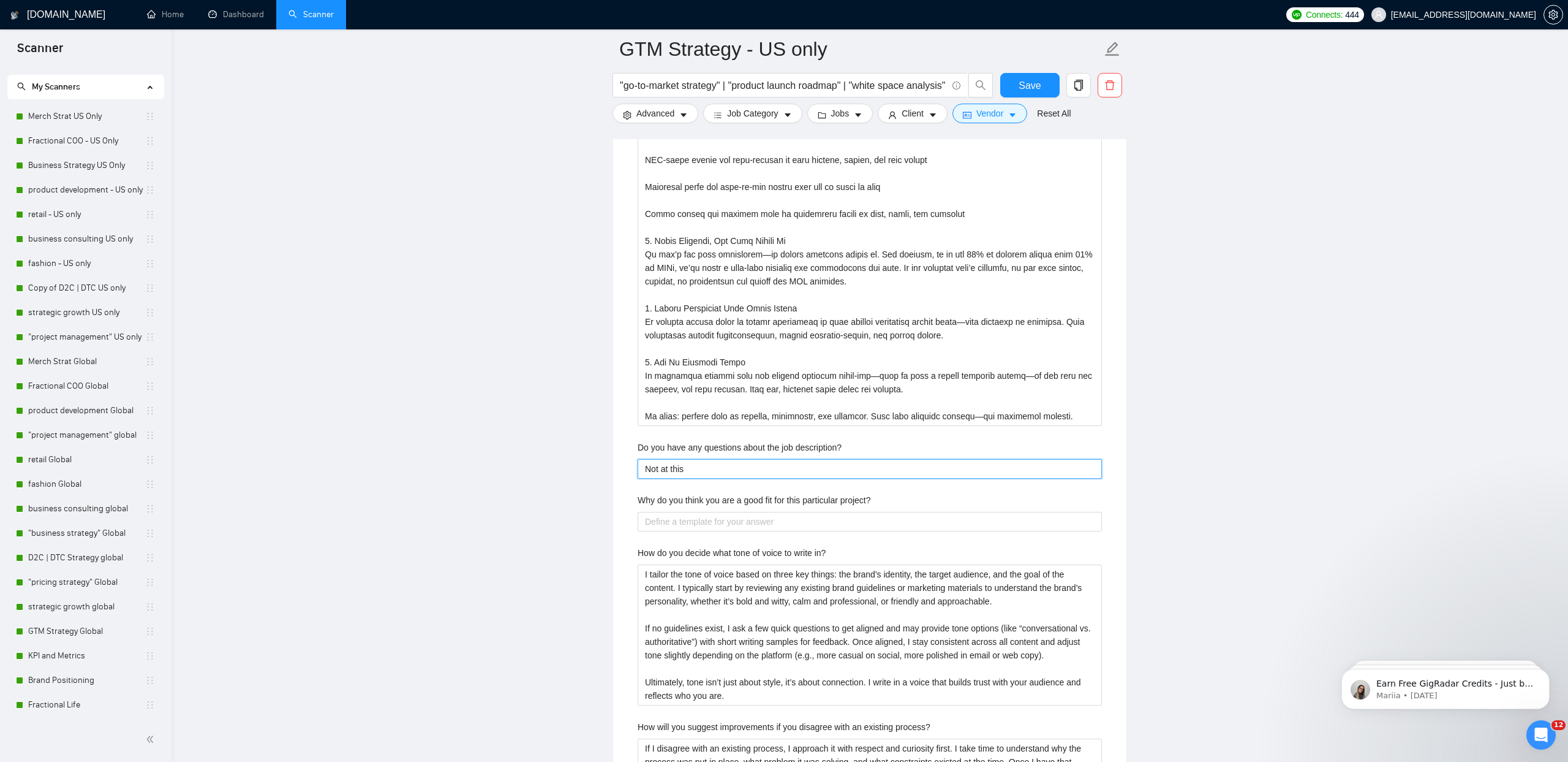
type description\? "Not at this t"
type description\? "Not at this ti"
type description\? "Not at this [PERSON_NAME]"
type description\? "Not at this time"
type description\? "Not at this time,"
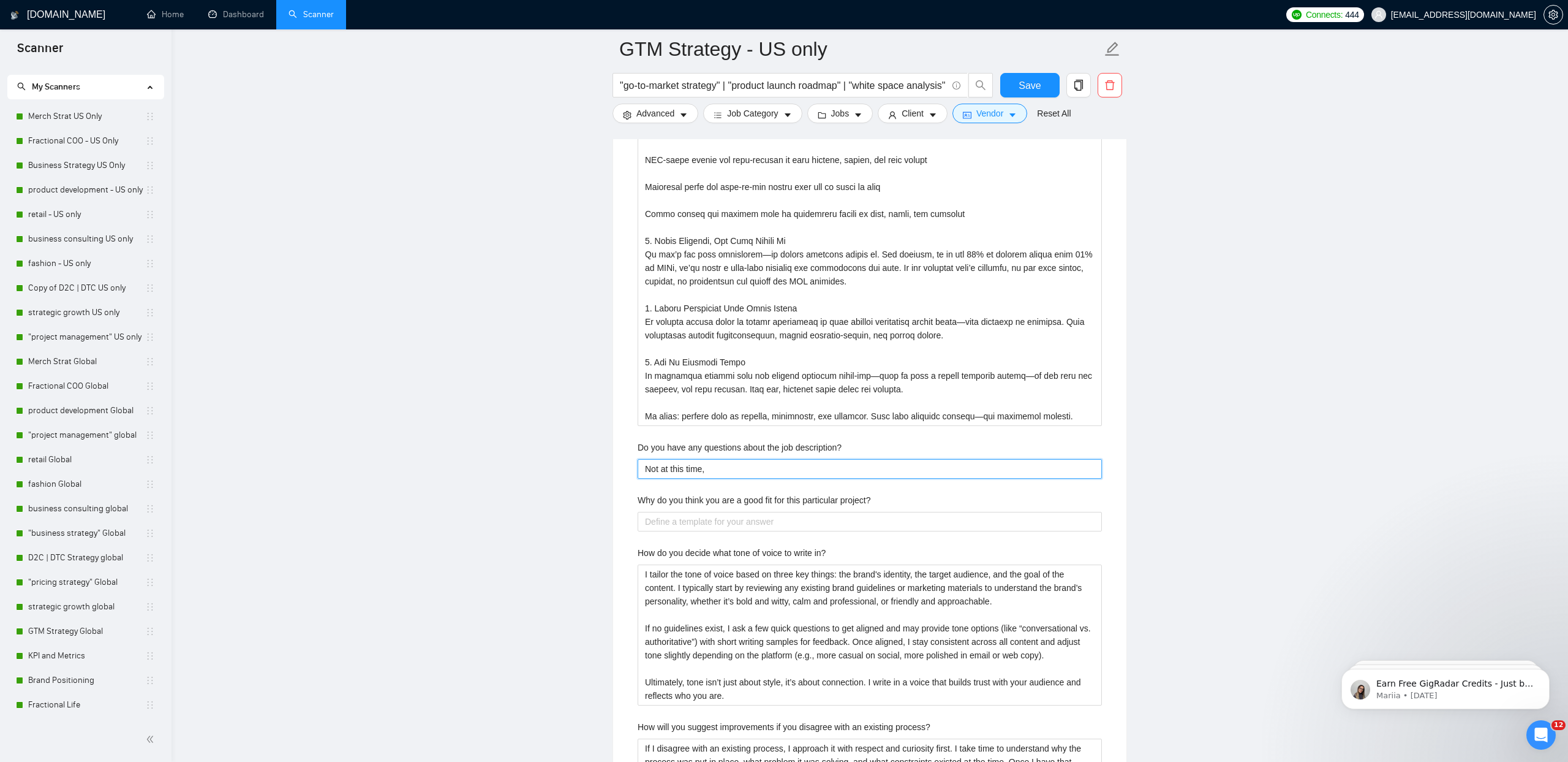
type description\? "Not at this time,"
type description\? "Not at this time, l"
type description\? "Not at this time, lo"
type description\? "Not at this time, loo"
type description\? "Not at this time, look"
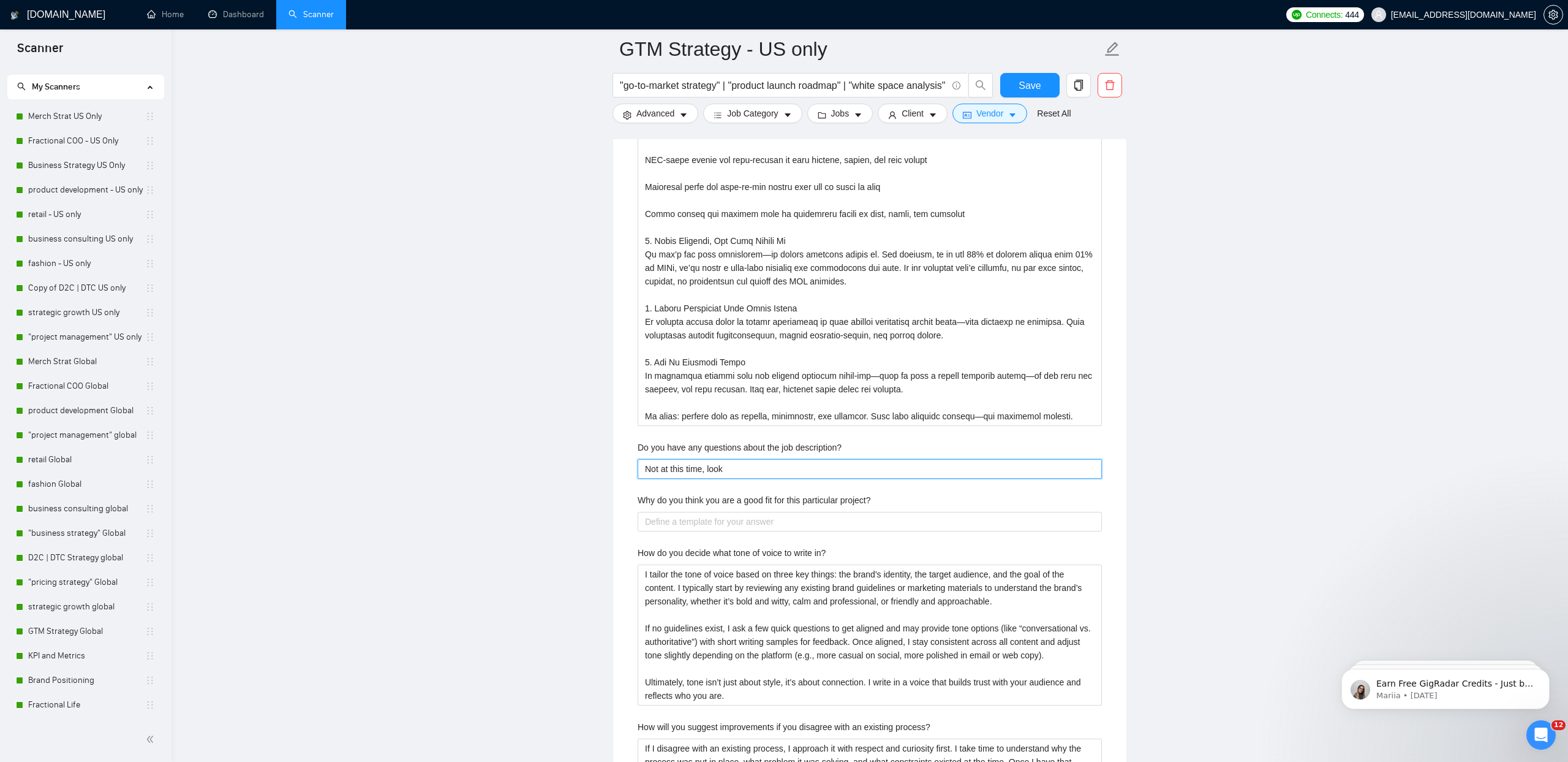
type description\? "Not at this time, looki"
type description\? "Not at this time, lookin"
type description\? "Not at this time, looking"
type description\? "Not at this time, looking f"
type description\? "Not at this time, looking fo"
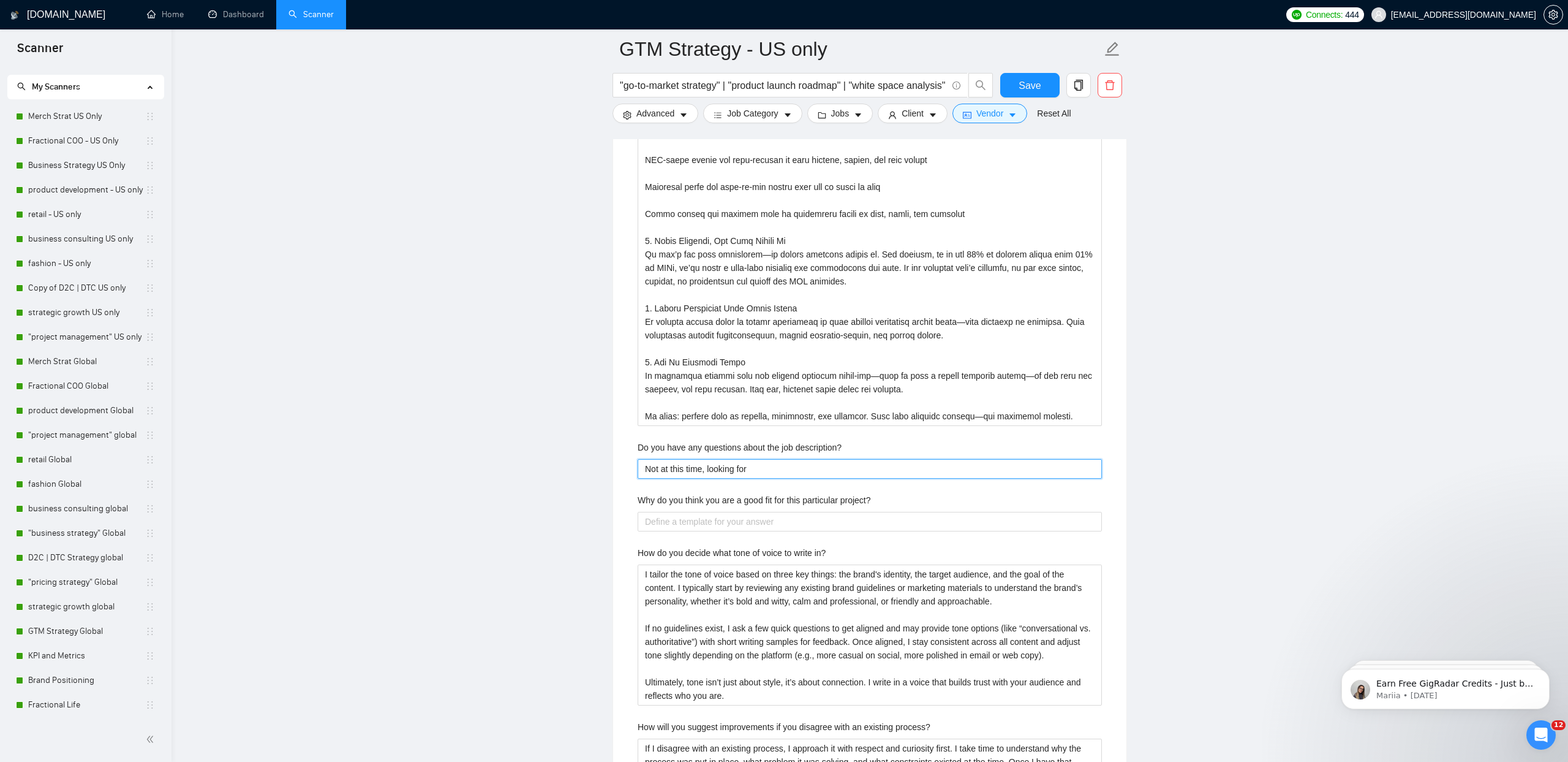
type description\? "Not at this time, looking forw"
type description\? "Not at this time, looking forwa"
type description\? "Not at this time, looking forwar"
type description\? "Not at this time, looking forward"
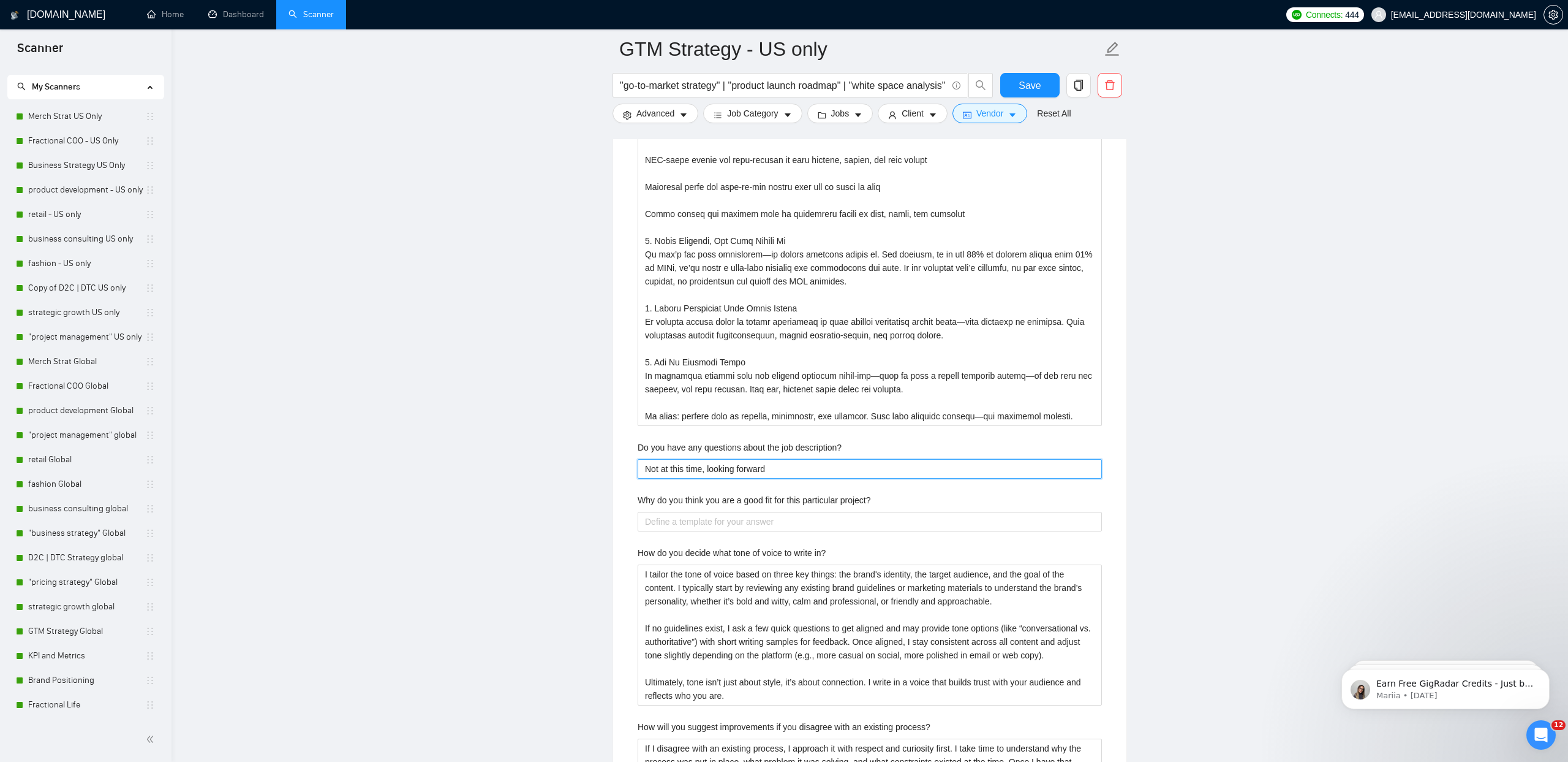
type description\? "Not at this time, looking forward t"
type description\? "Not at this time, looking forward to"
type description\? "Not at this time, looking forward to c"
type description\? "Not at this time, looking forward to co"
type description\? "Not at this time, looking forward to con"
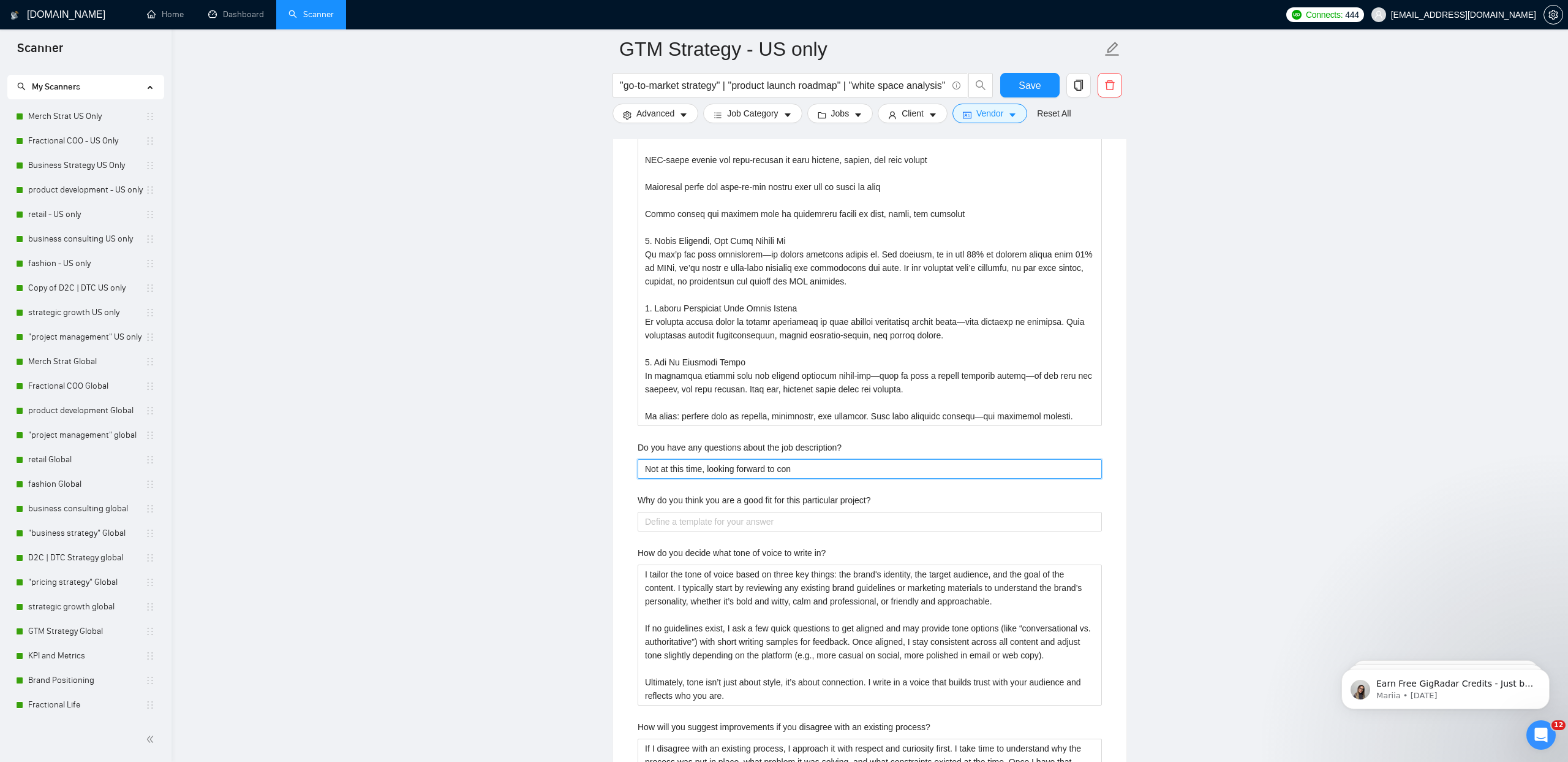
type description\? "Not at this time, looking forward to conn"
type description\? "Not at this time, looking forward to conne"
type description\? "Not at this time, looking forward to connec"
type description\? "Not at this time, looking forward to conneci"
type description\? "Not at this time, looking forward to connecin"
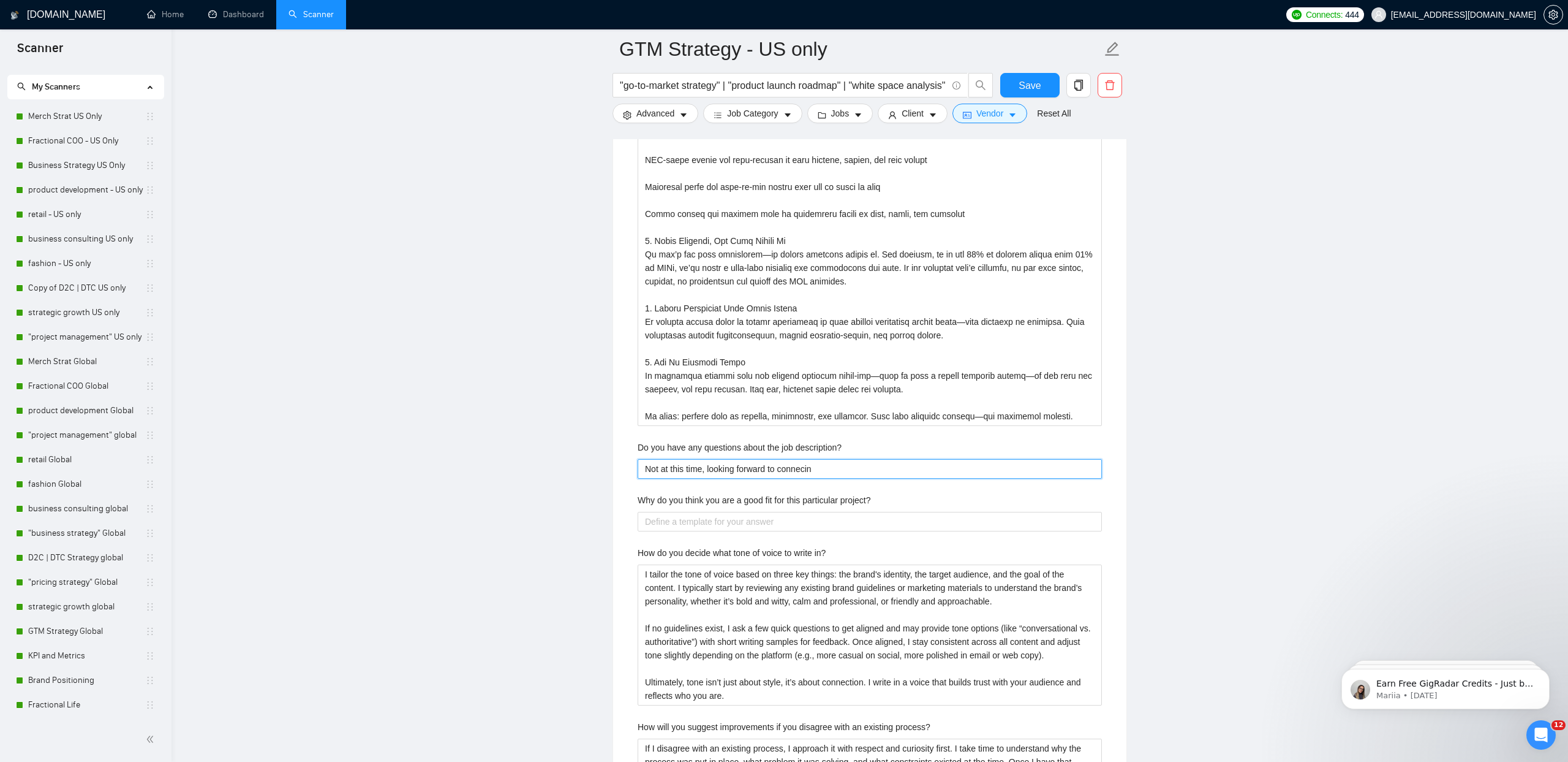
type description\? "Not at this time, looking forward to conneci"
type description\? "Not at this time, looking forward to connec"
type description\? "Not at this time, looking forward to connect"
type description\? "Not at this time, looking forward to connecti"
type description\? "Not at this time, looking forward to connectin"
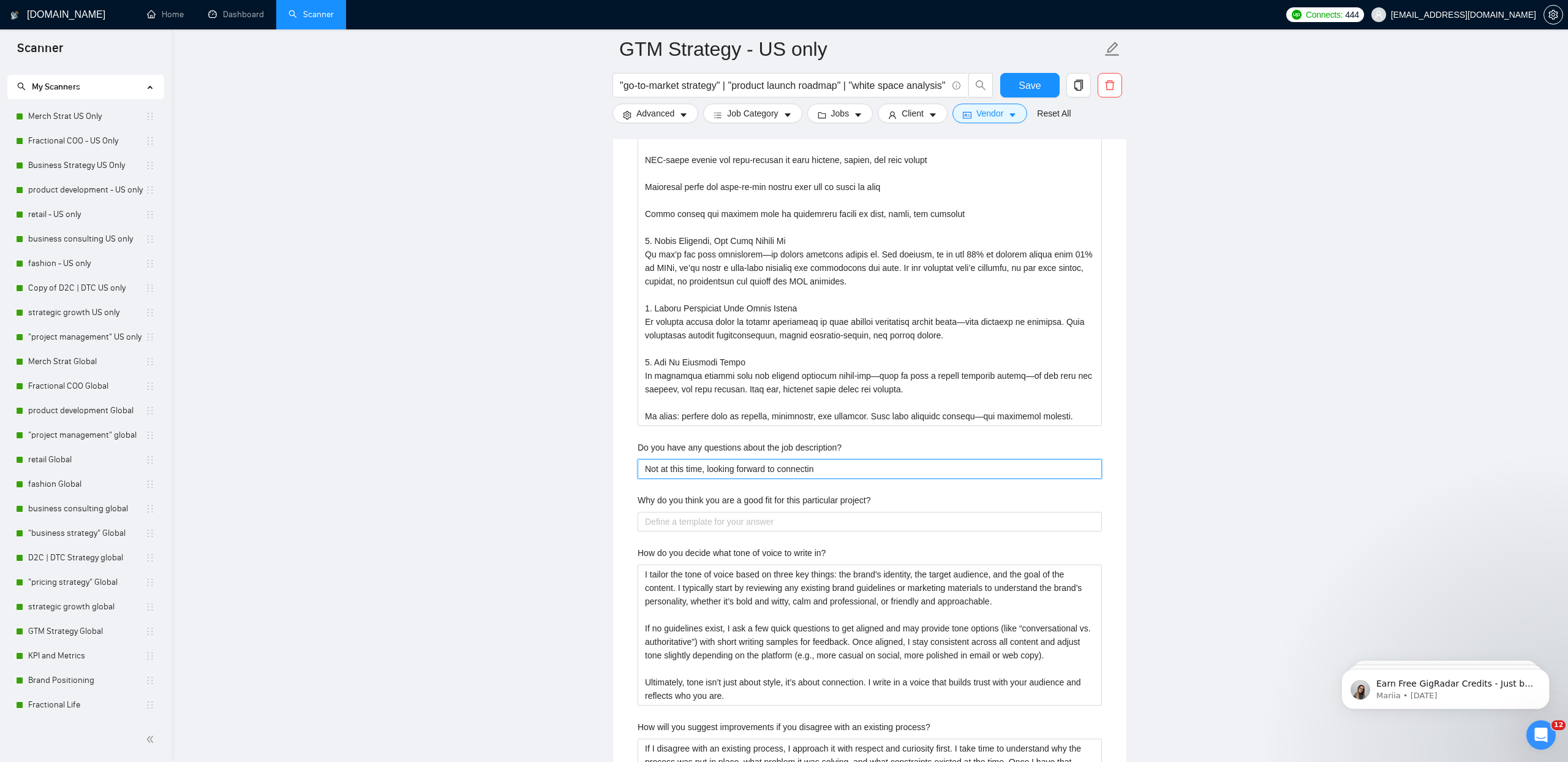
type description\? "Not at this time, looking forward to connecting"
type description\? "Not at this time, looking forward to connecting a"
type description\? "Not at this time, looking forward to connecting an"
type description\? "Not at this time, looking forward to connecting and"
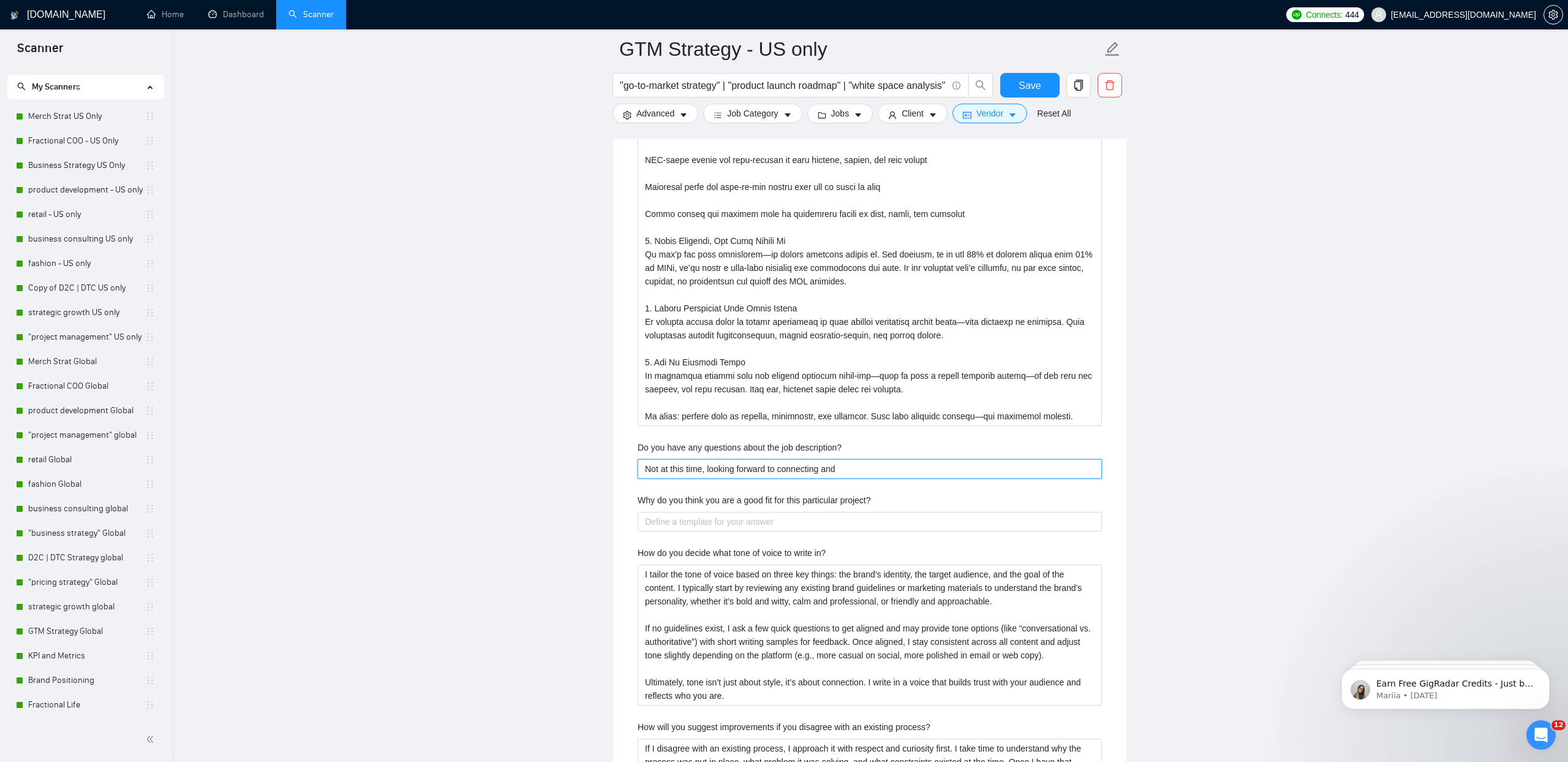
type description\? "Not at this time, looking forward to connecting and g"
type description\? "Not at this time, looking forward to connecting and ge"
type description\? "Not at this time, looking forward to connecting and get"
type description\? "Not at this time, looking forward to connecting and gett"
type description\? "Not at this time, looking forward to connecting and getti"
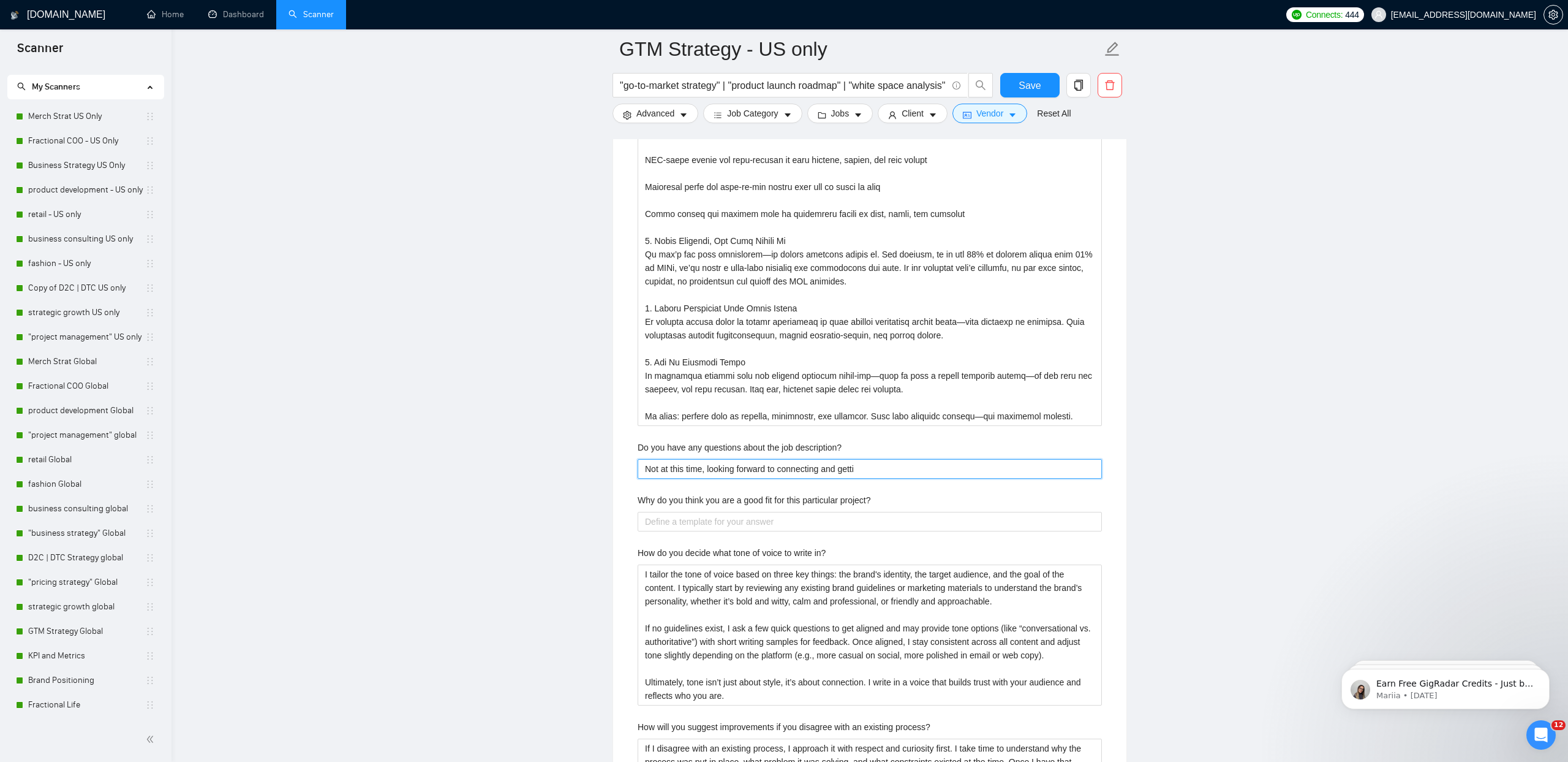
type description\? "Not at this time, looking forward to connecting and gettin"
type description\? "Not at this time, looking forward to connecting and getting"
click at [705, 496] on label "Why do you think you are a good fit for this particular project?" at bounding box center [754, 499] width 233 height 14
click at [705, 512] on project\? "Why do you think you are a good fit for this particular project?" at bounding box center [870, 522] width 464 height 20
click at [705, 496] on label "Why do you think you are a good fit for this particular project?" at bounding box center [754, 499] width 233 height 14
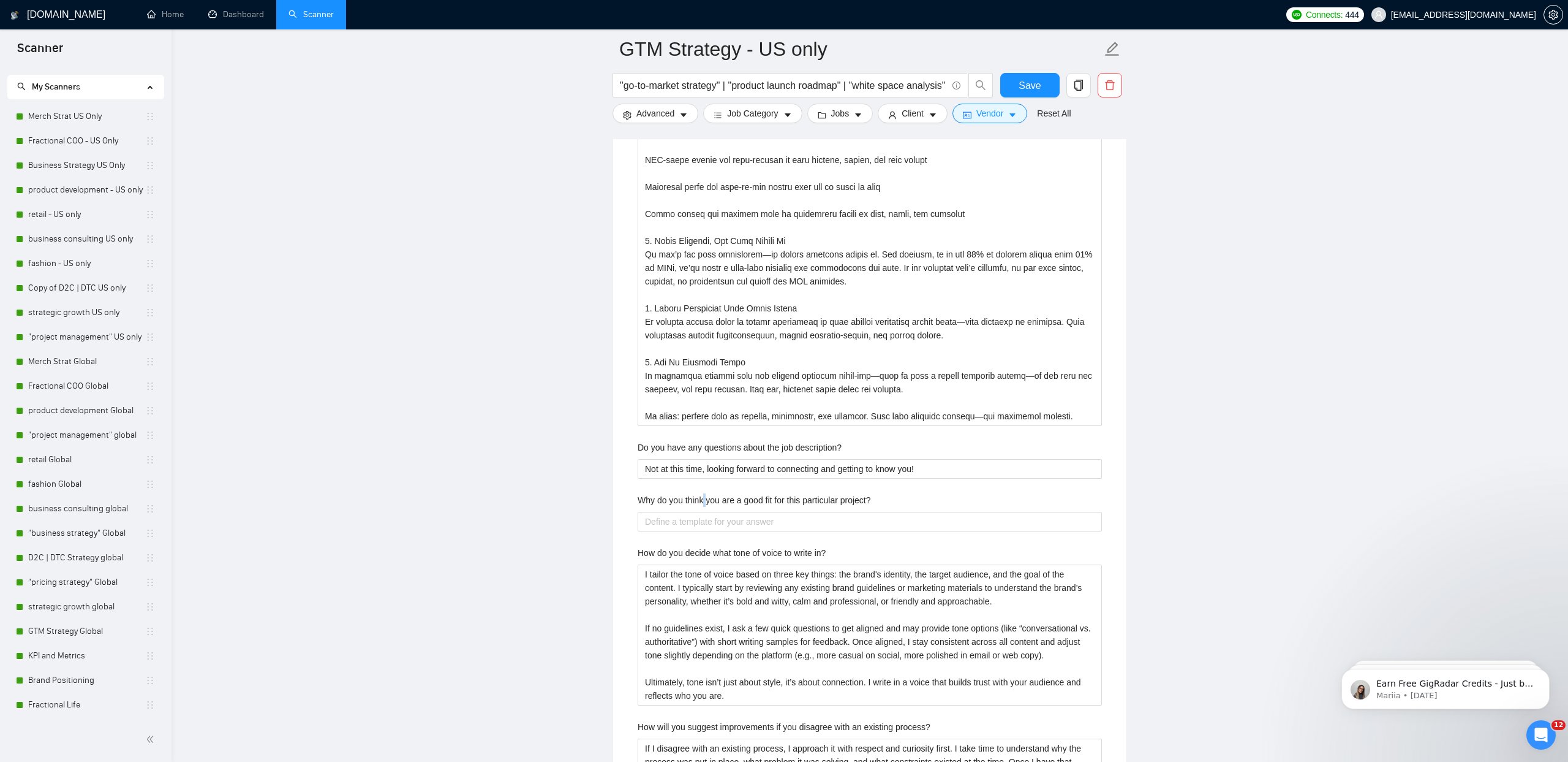
click at [705, 512] on project\? "Why do you think you are a good fit for this particular project?" at bounding box center [870, 522] width 464 height 20
click at [705, 496] on label "Why do you think you are a good fit for this particular project?" at bounding box center [754, 499] width 233 height 14
click at [705, 512] on project\? "Why do you think you are a good fit for this particular project?" at bounding box center [870, 522] width 464 height 20
copy label "Why do you think you are a good fit for this particular project?"
click at [639, 516] on project\? "Why do you think you are a good fit for this particular project?" at bounding box center [870, 522] width 464 height 20
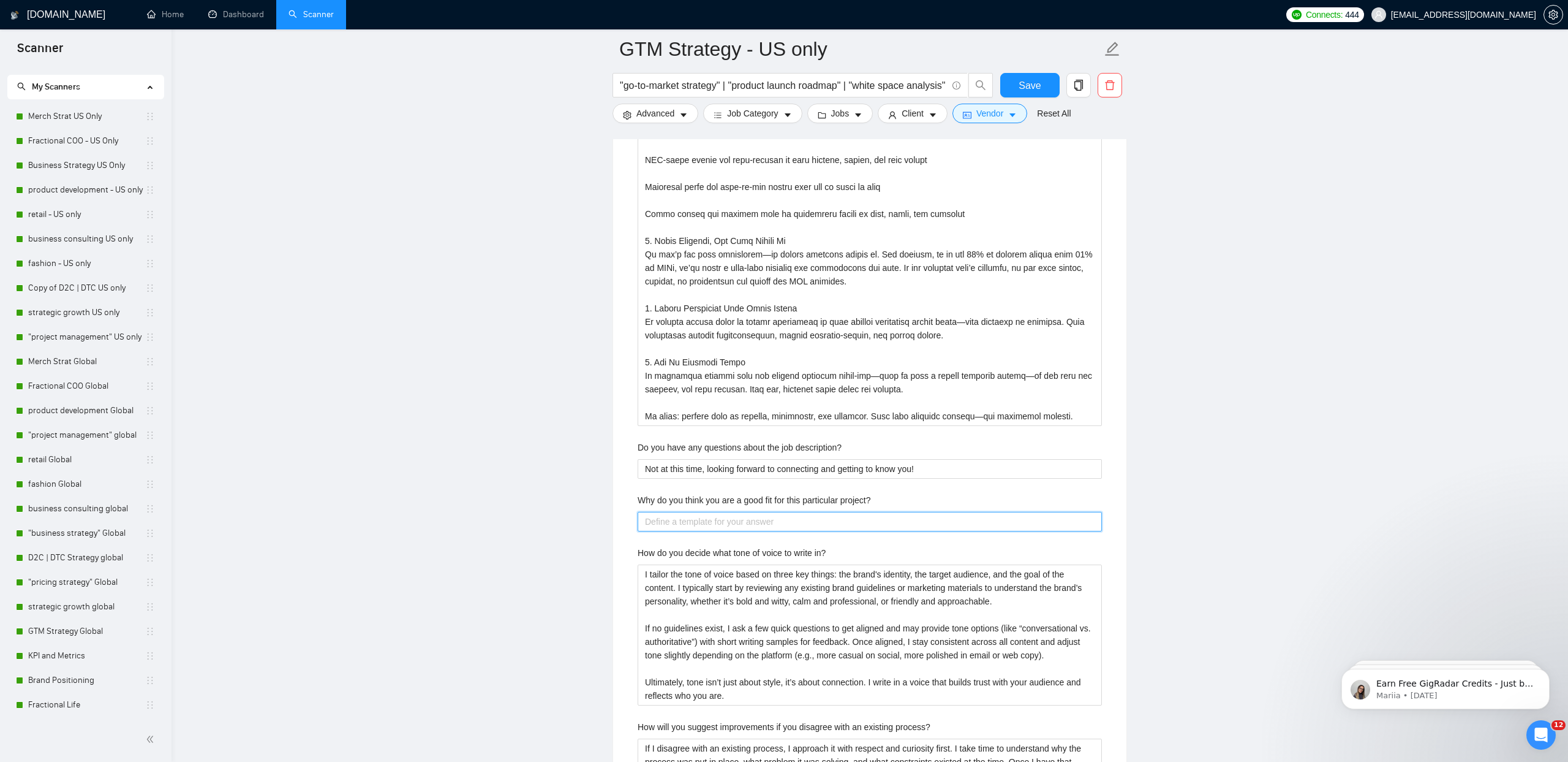
paste project\? "I believe I am a strong fit for this project because it combines the areas wher…"
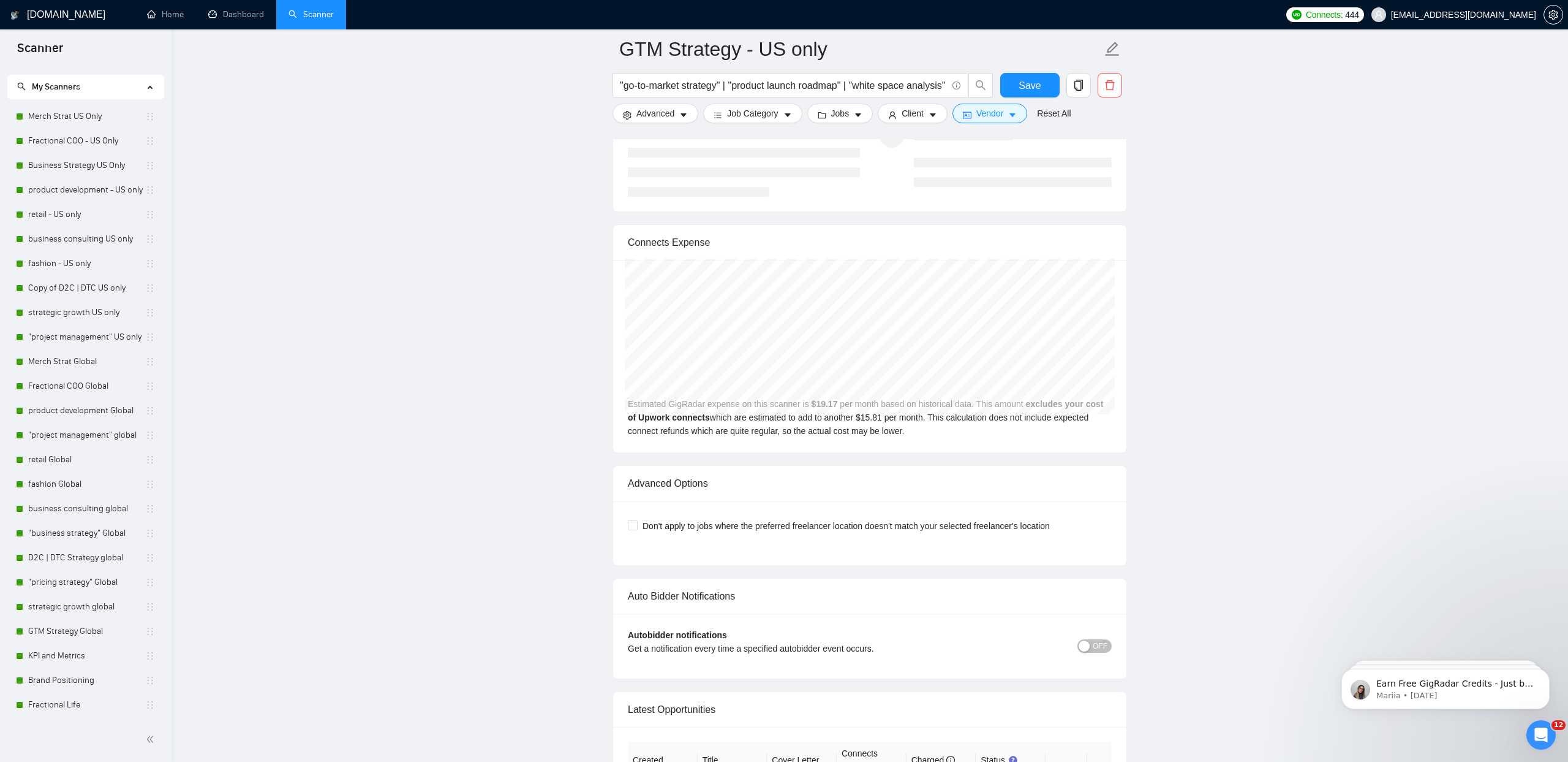
scroll to position [5271, 0]
click at [1024, 84] on span "Save" at bounding box center [1030, 85] width 22 height 16
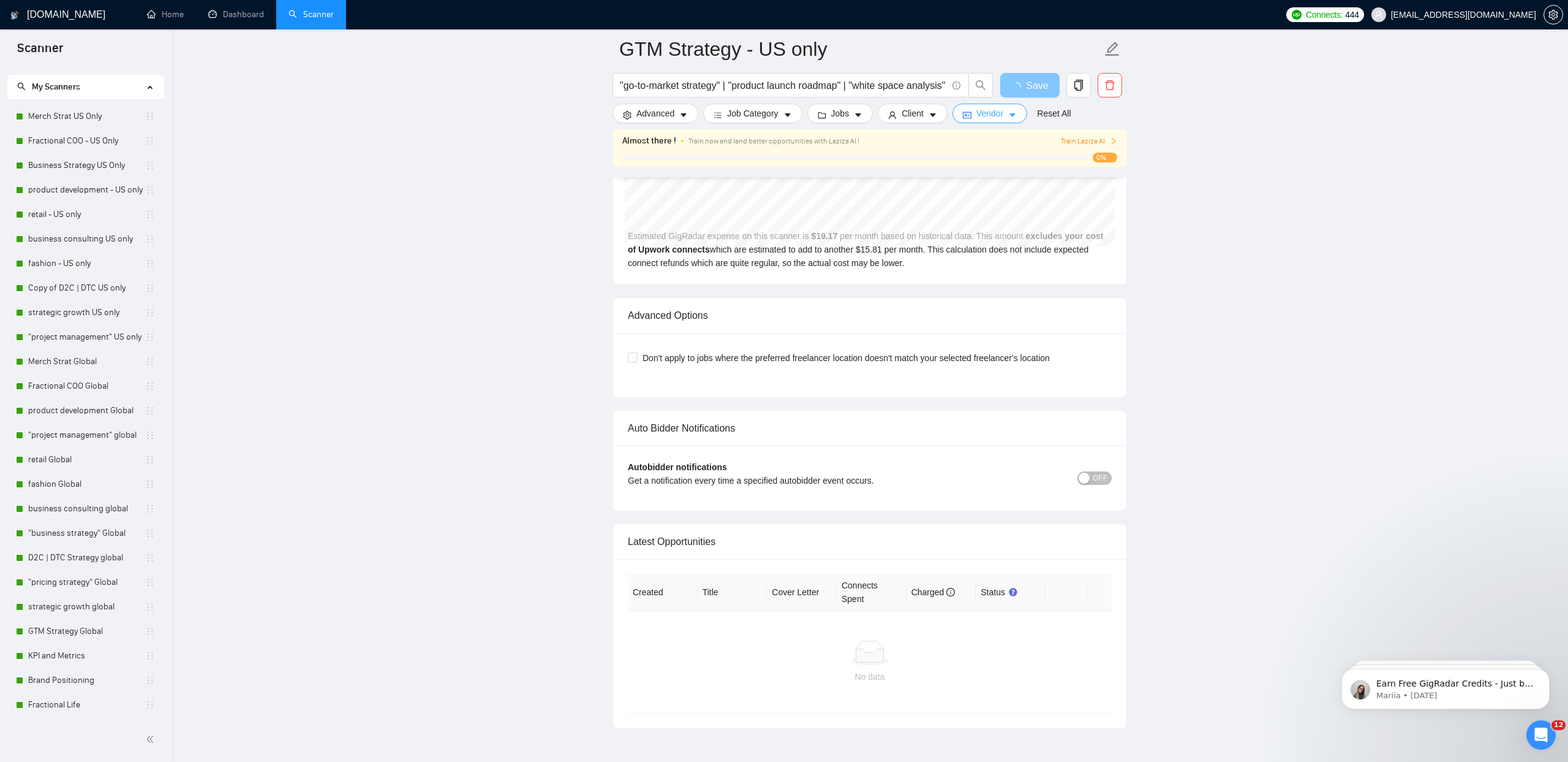
scroll to position [2609, 0]
click at [1106, 472] on span "OFF" at bounding box center [1100, 479] width 15 height 14
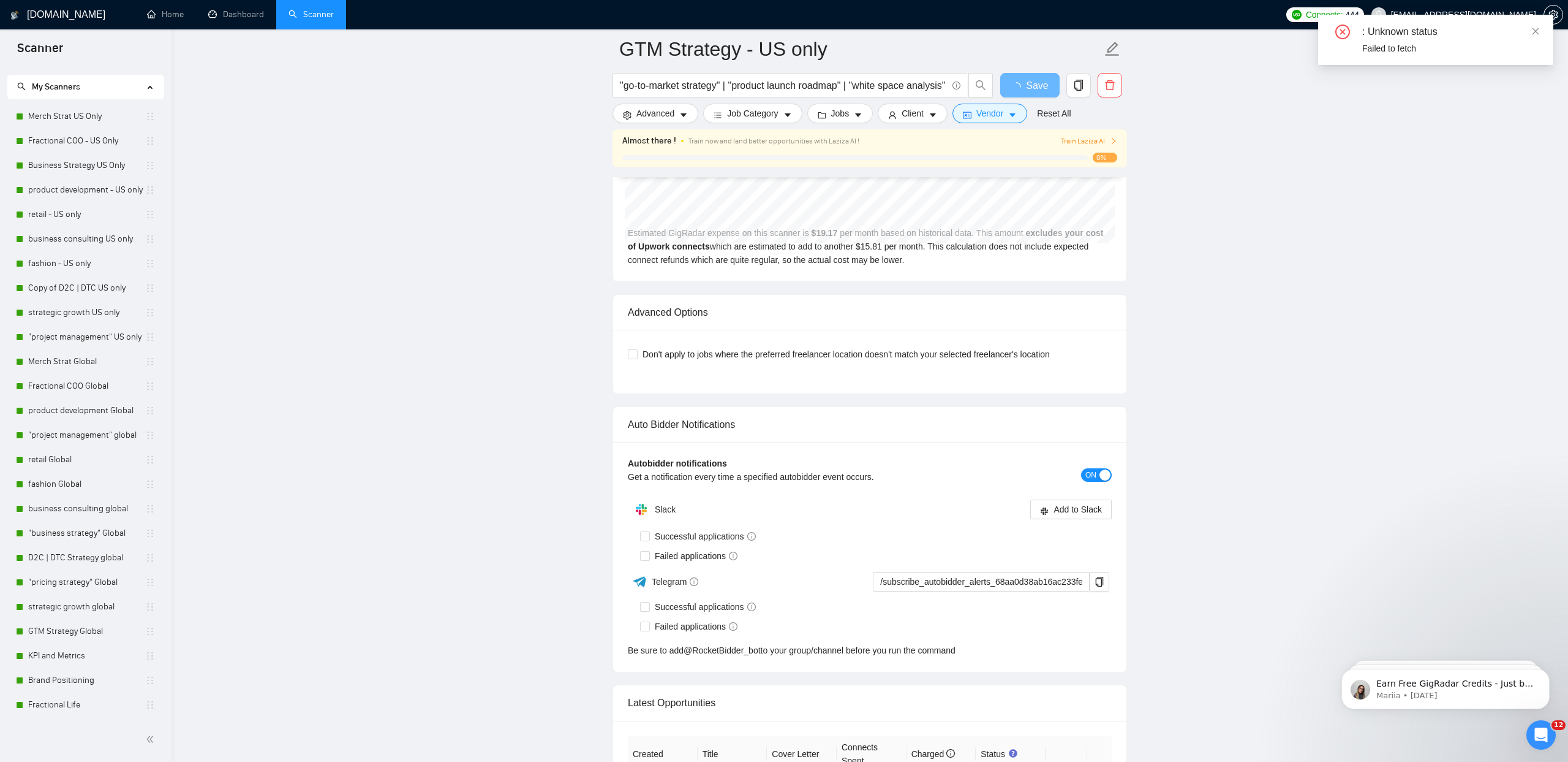
click at [1082, 473] on button "ON" at bounding box center [1097, 475] width 31 height 14
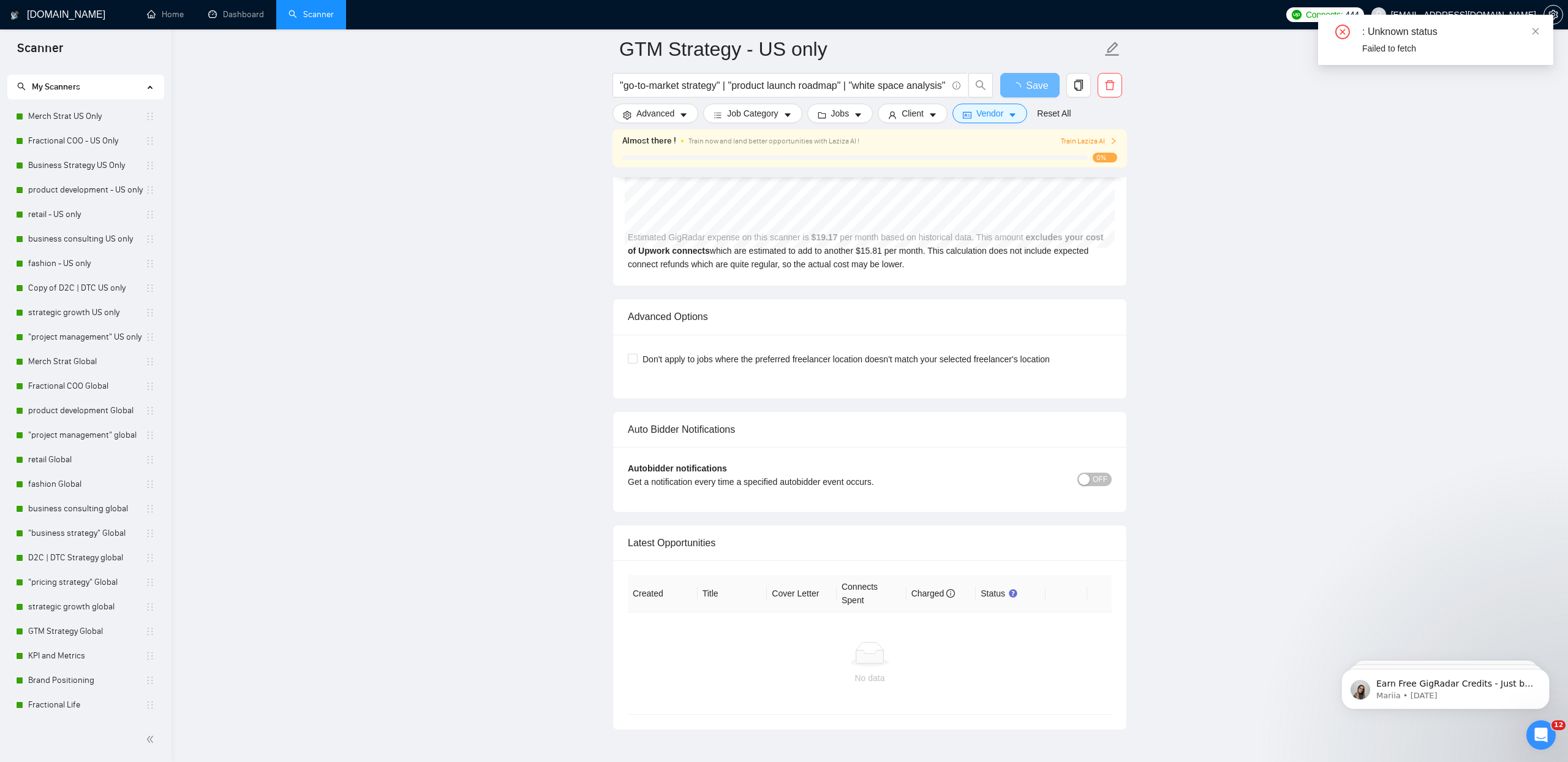
click at [1094, 477] on span "OFF" at bounding box center [1100, 479] width 15 height 14
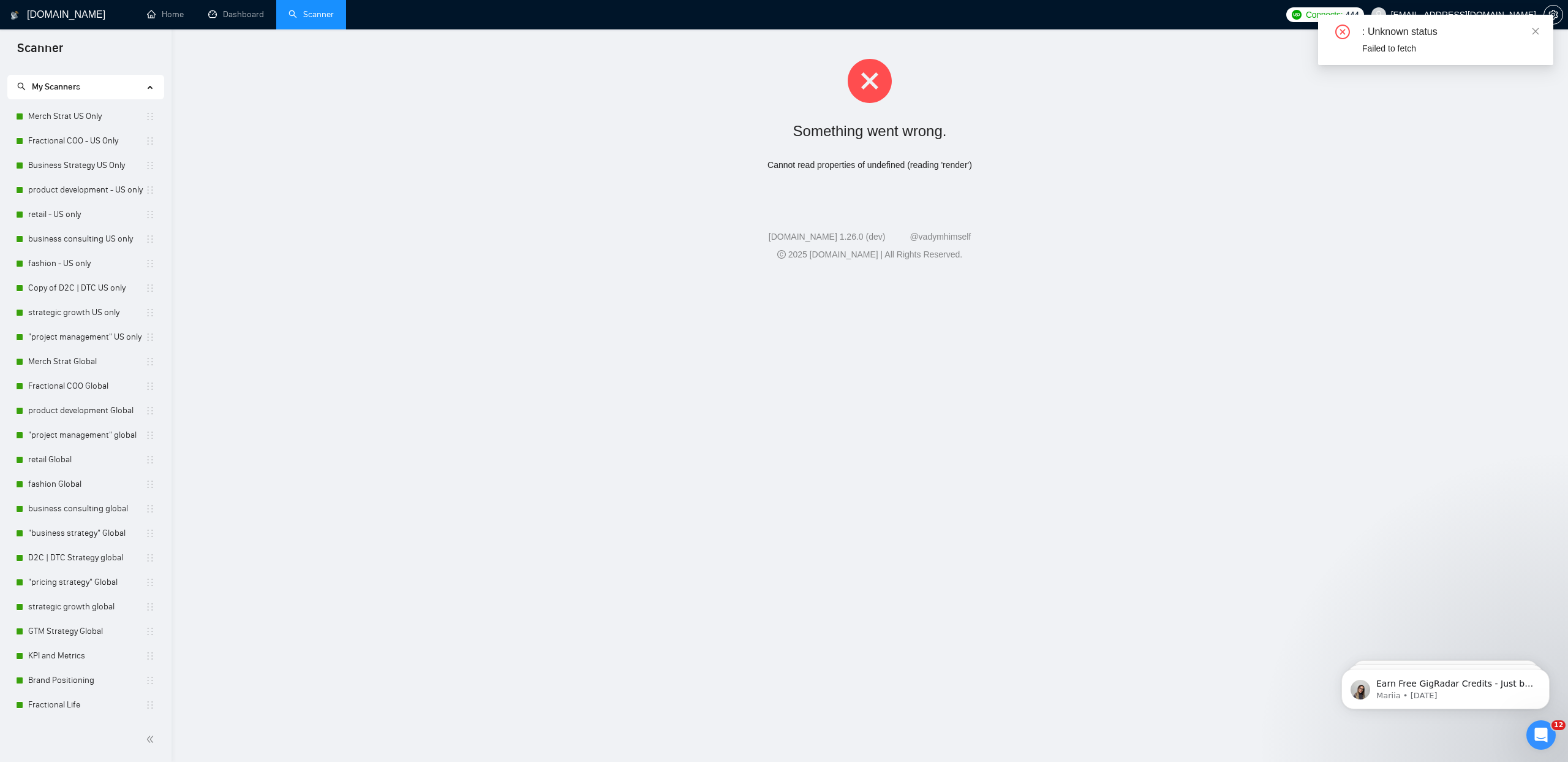
scroll to position [0, 0]
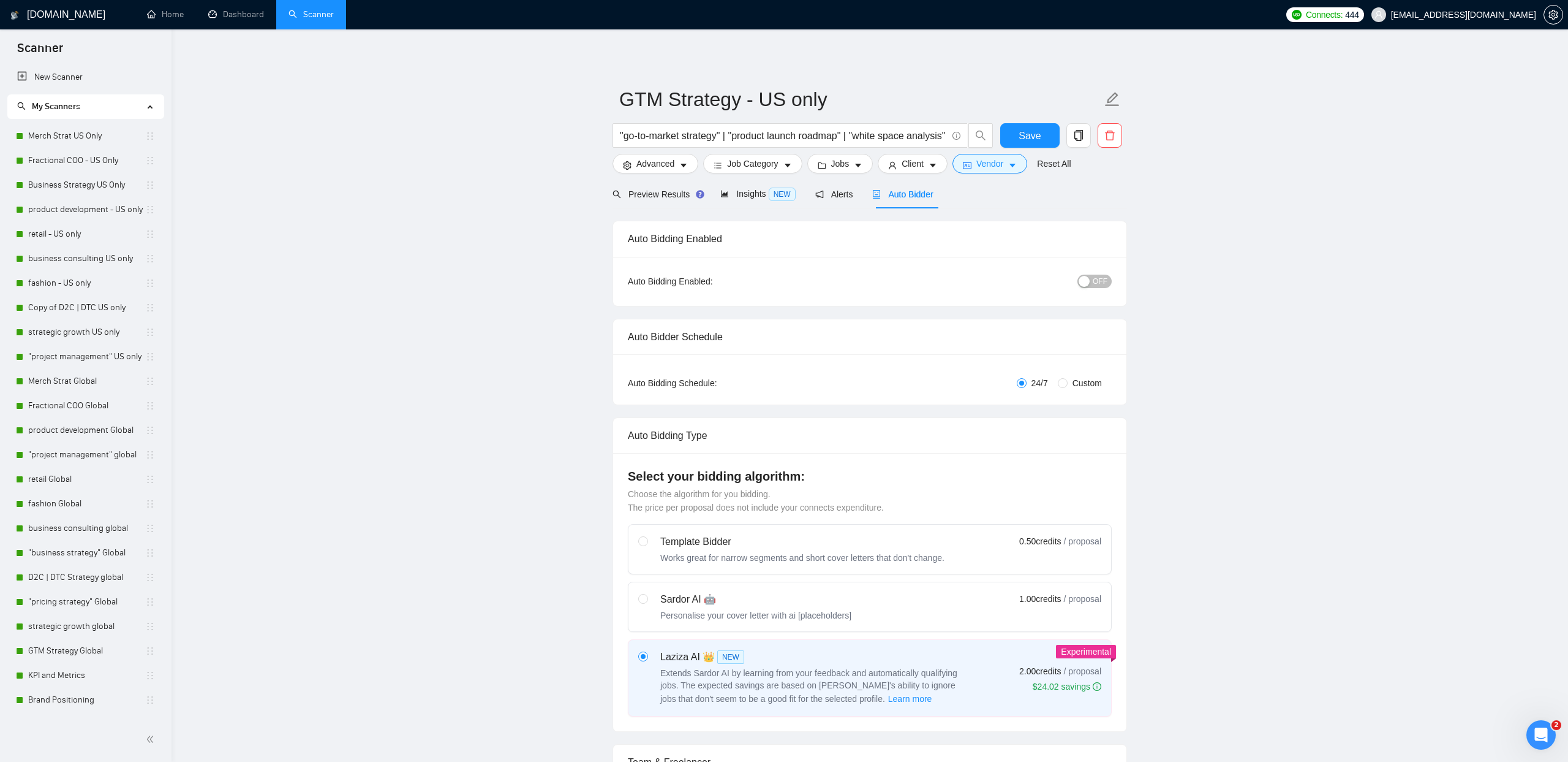
click at [1097, 279] on span "OFF" at bounding box center [1100, 281] width 15 height 14
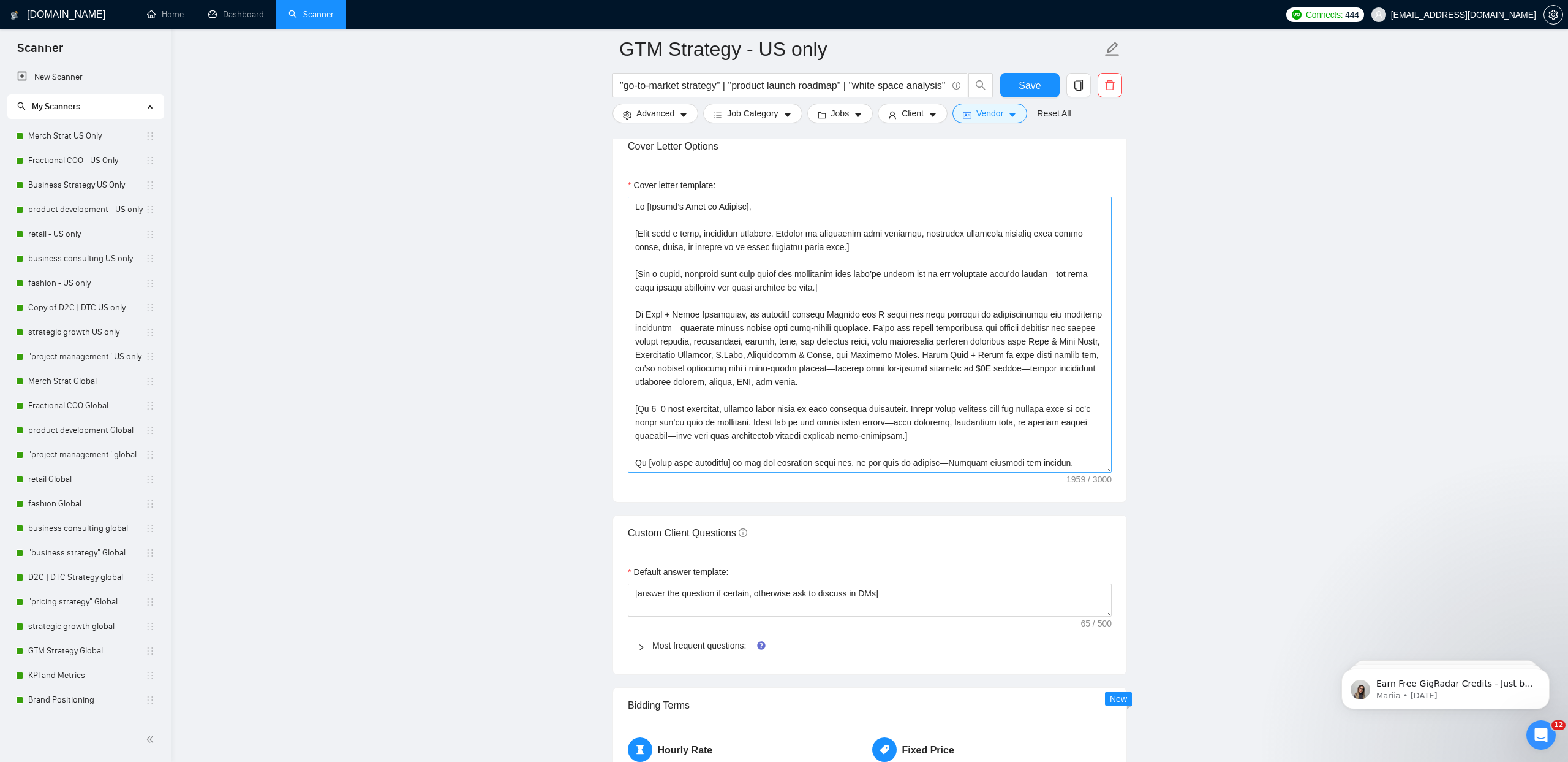
scroll to position [1316, 0]
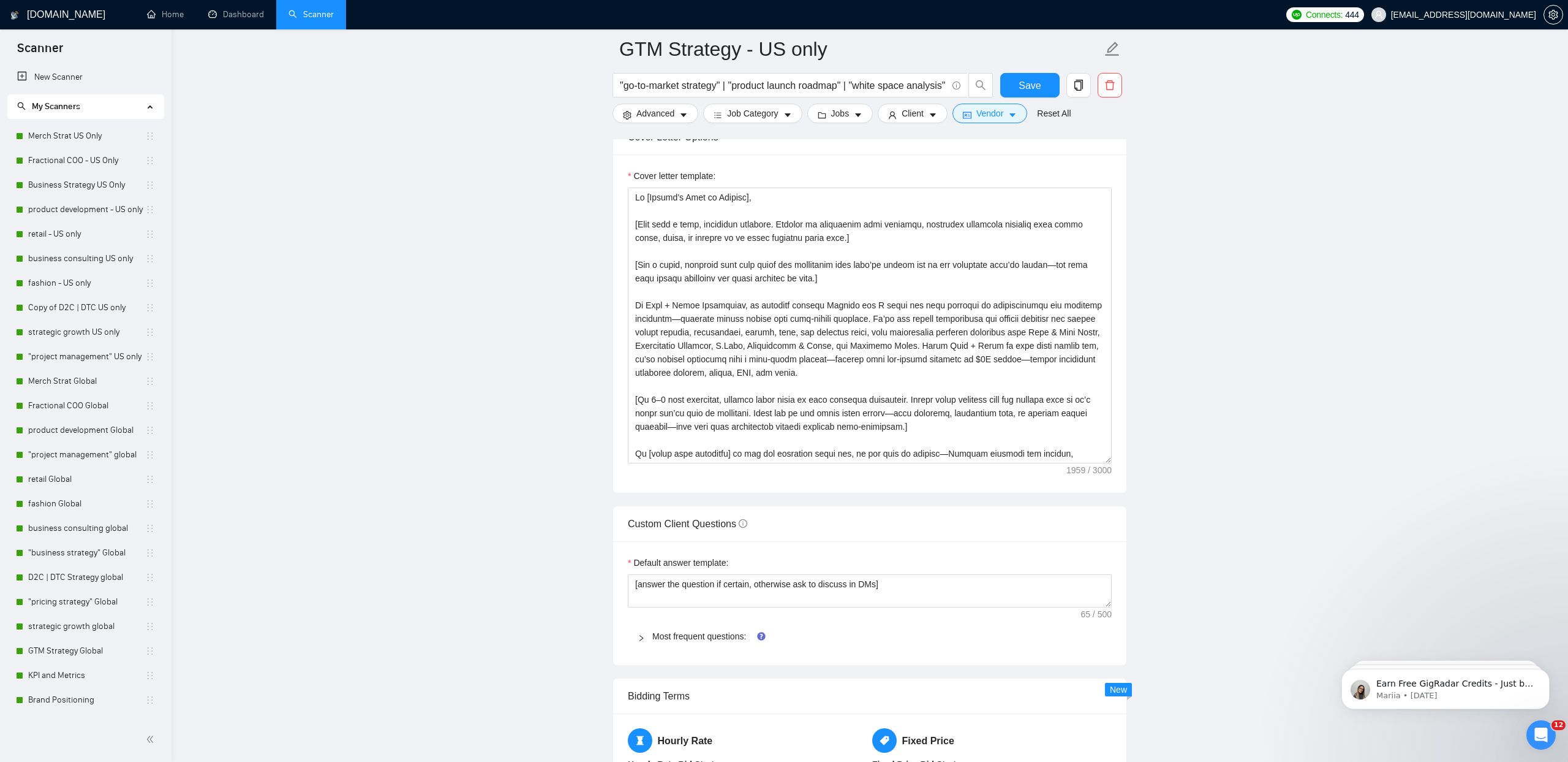
drag, startPoint x: 683, startPoint y: 635, endPoint x: 682, endPoint y: 559, distance: 76.0
click at [683, 635] on link "Most frequent questions:" at bounding box center [699, 636] width 94 height 10
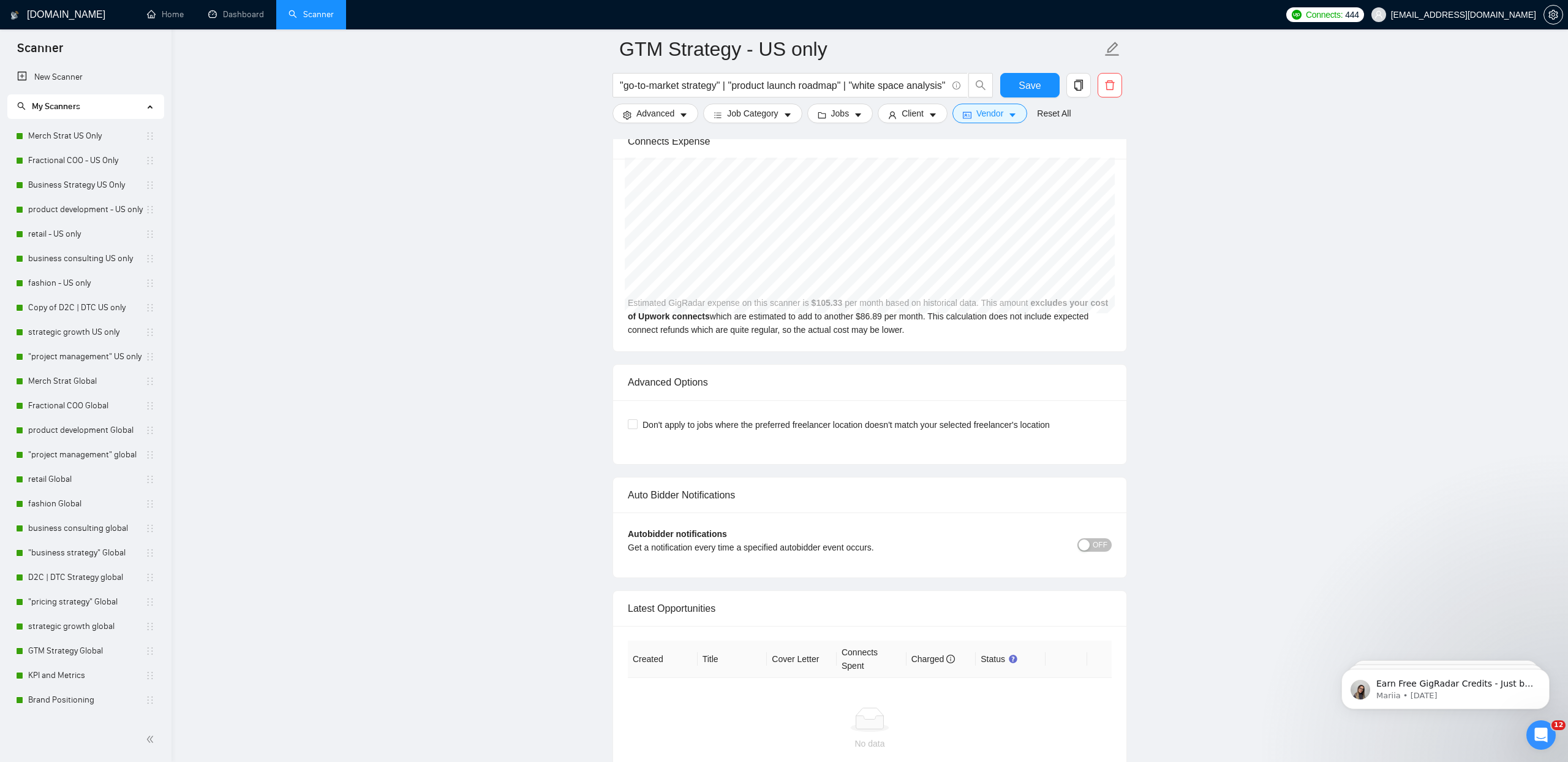
scroll to position [3713, 0]
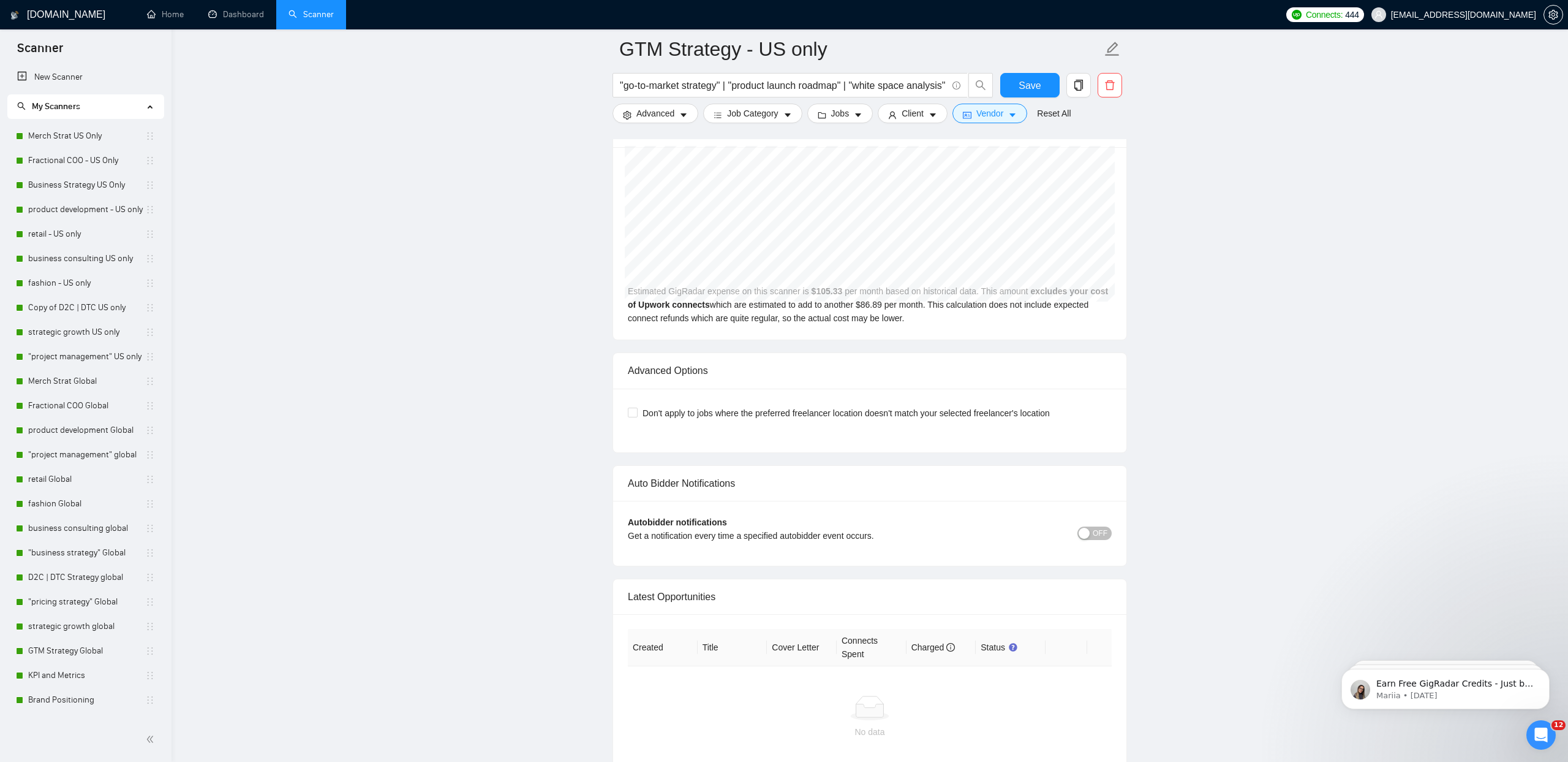
click at [1092, 533] on button "OFF" at bounding box center [1094, 533] width 34 height 14
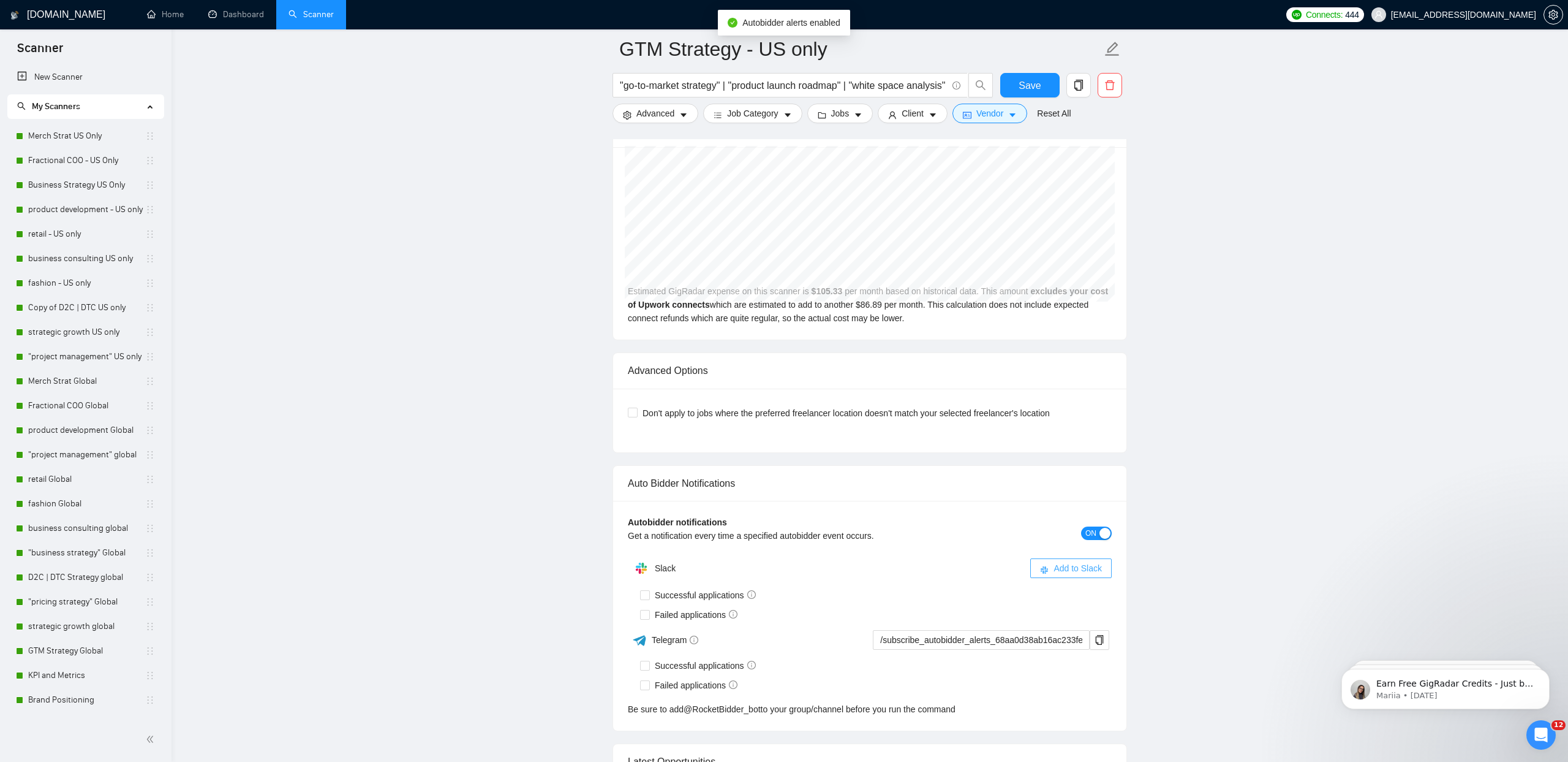
click at [1058, 573] on span "Add to Slack" at bounding box center [1078, 568] width 48 height 14
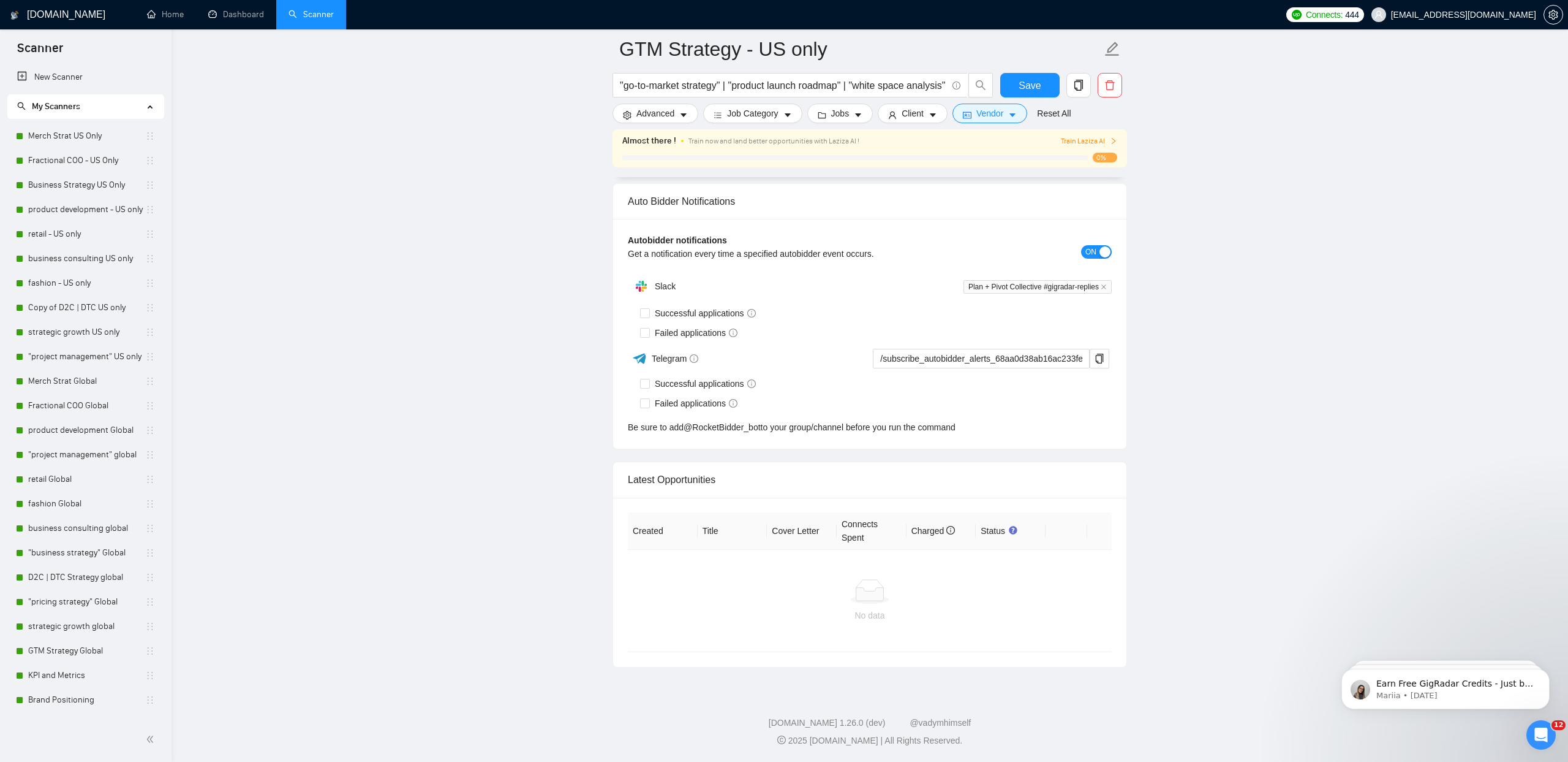
scroll to position [2744, 0]
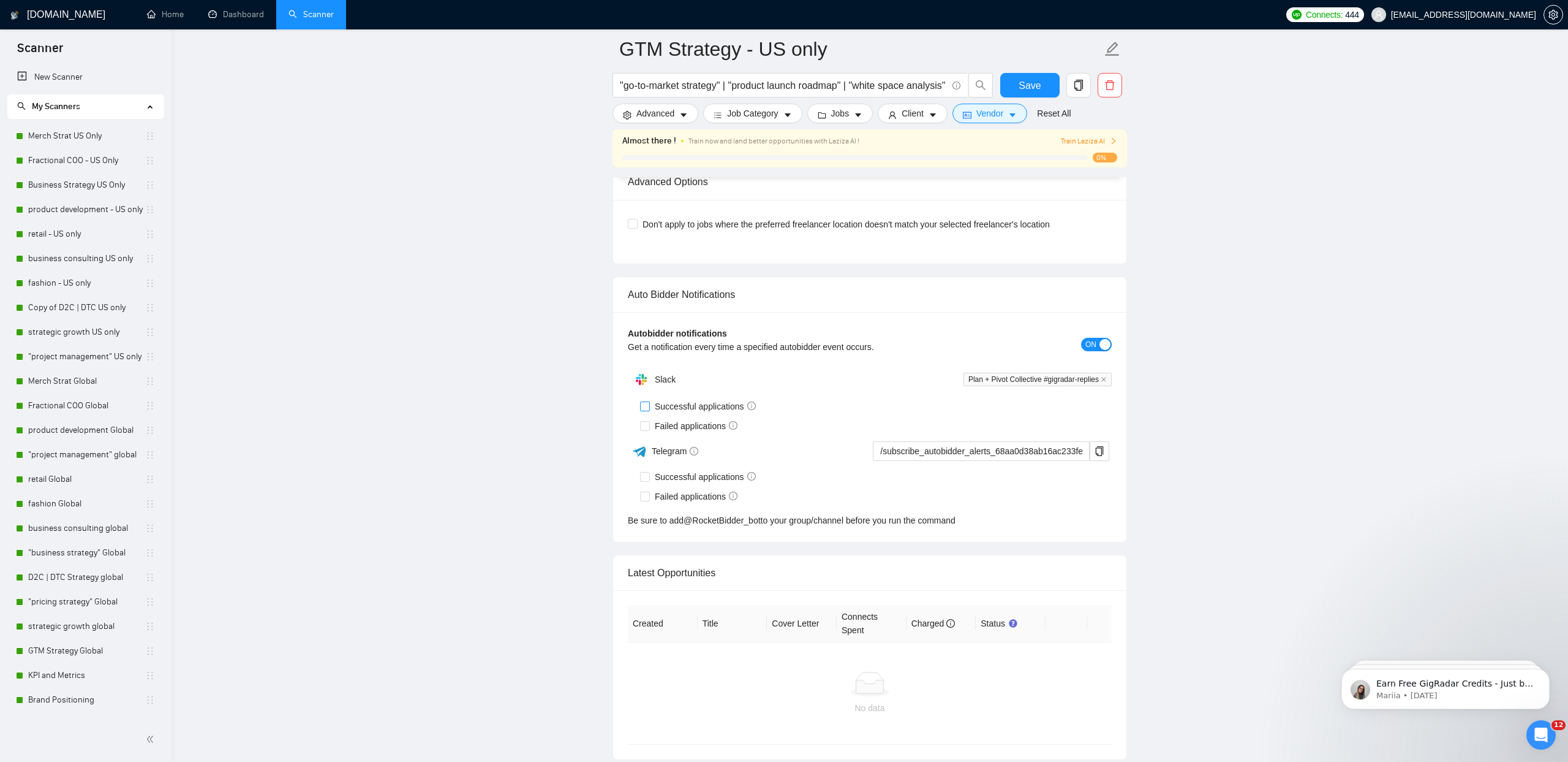
click at [641, 405] on input "Successful applications" at bounding box center [644, 406] width 9 height 9
checkbox input "true"
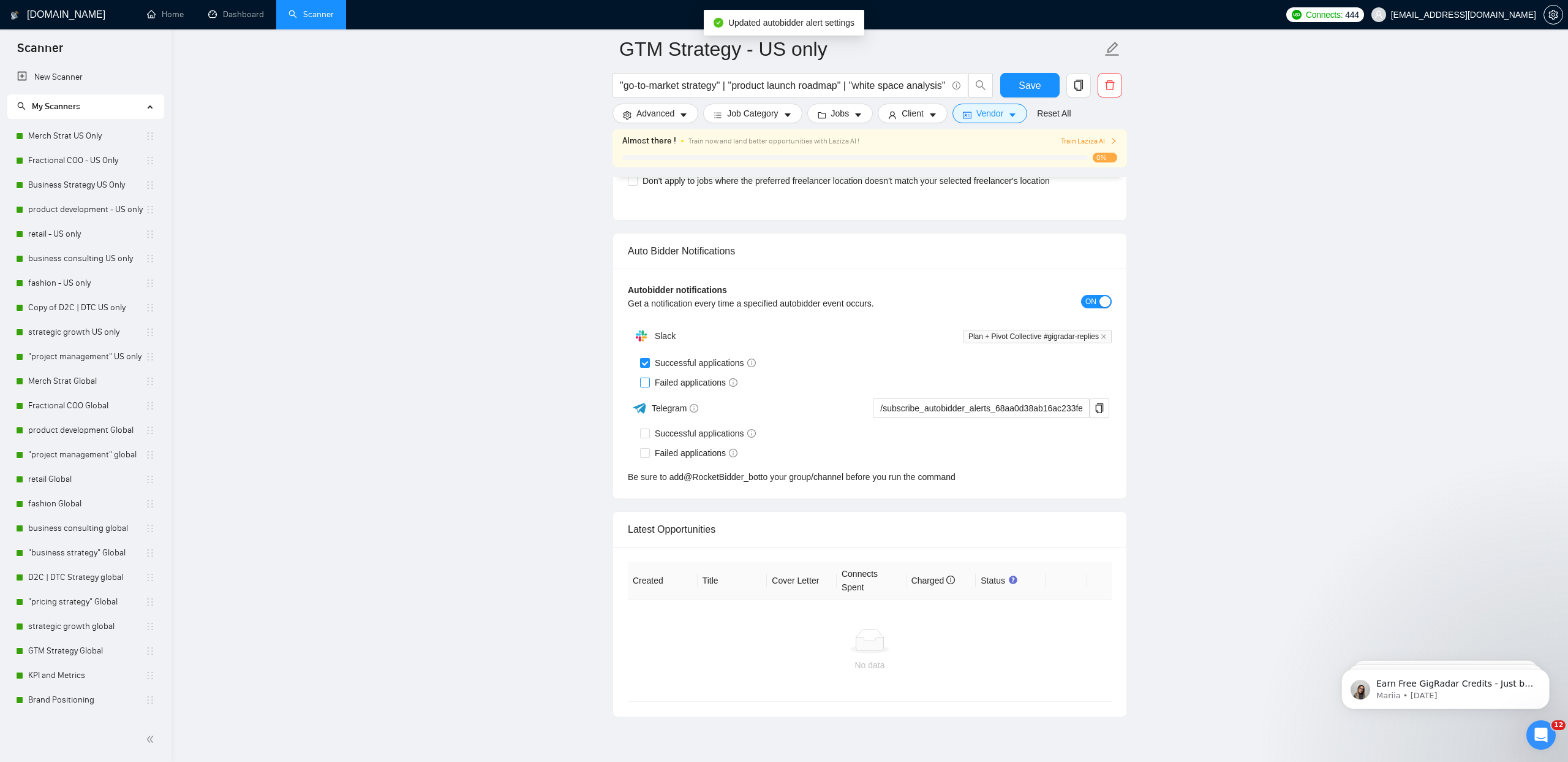
click at [644, 421] on div "Slack Plan + Pivot Collective #gigradar-replies Successful applications Failed …" at bounding box center [870, 403] width 484 height 160
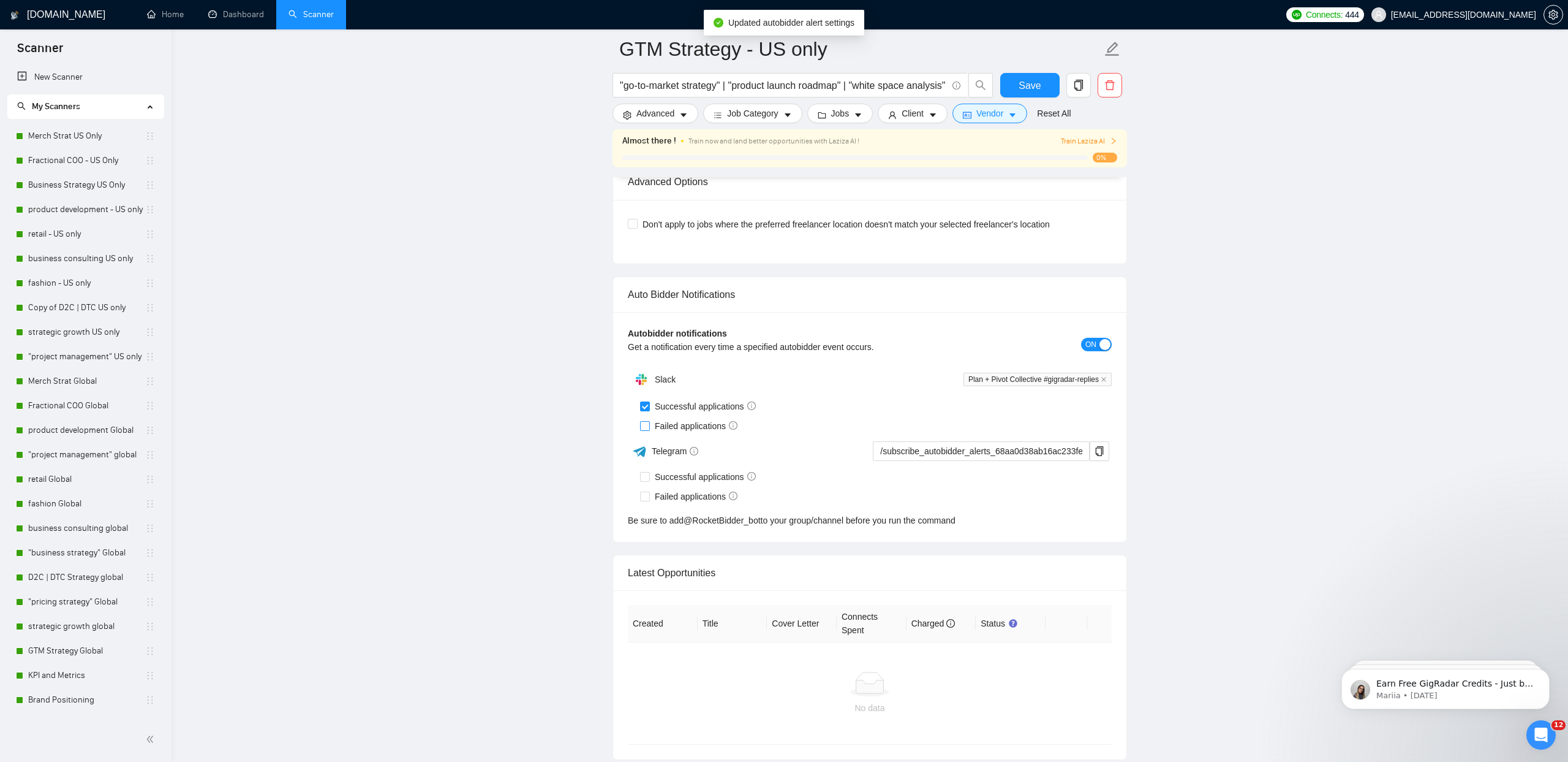
click at [644, 427] on input "Failed applications" at bounding box center [644, 425] width 9 height 9
checkbox input "true"
click at [1043, 87] on button "Save" at bounding box center [1030, 85] width 60 height 24
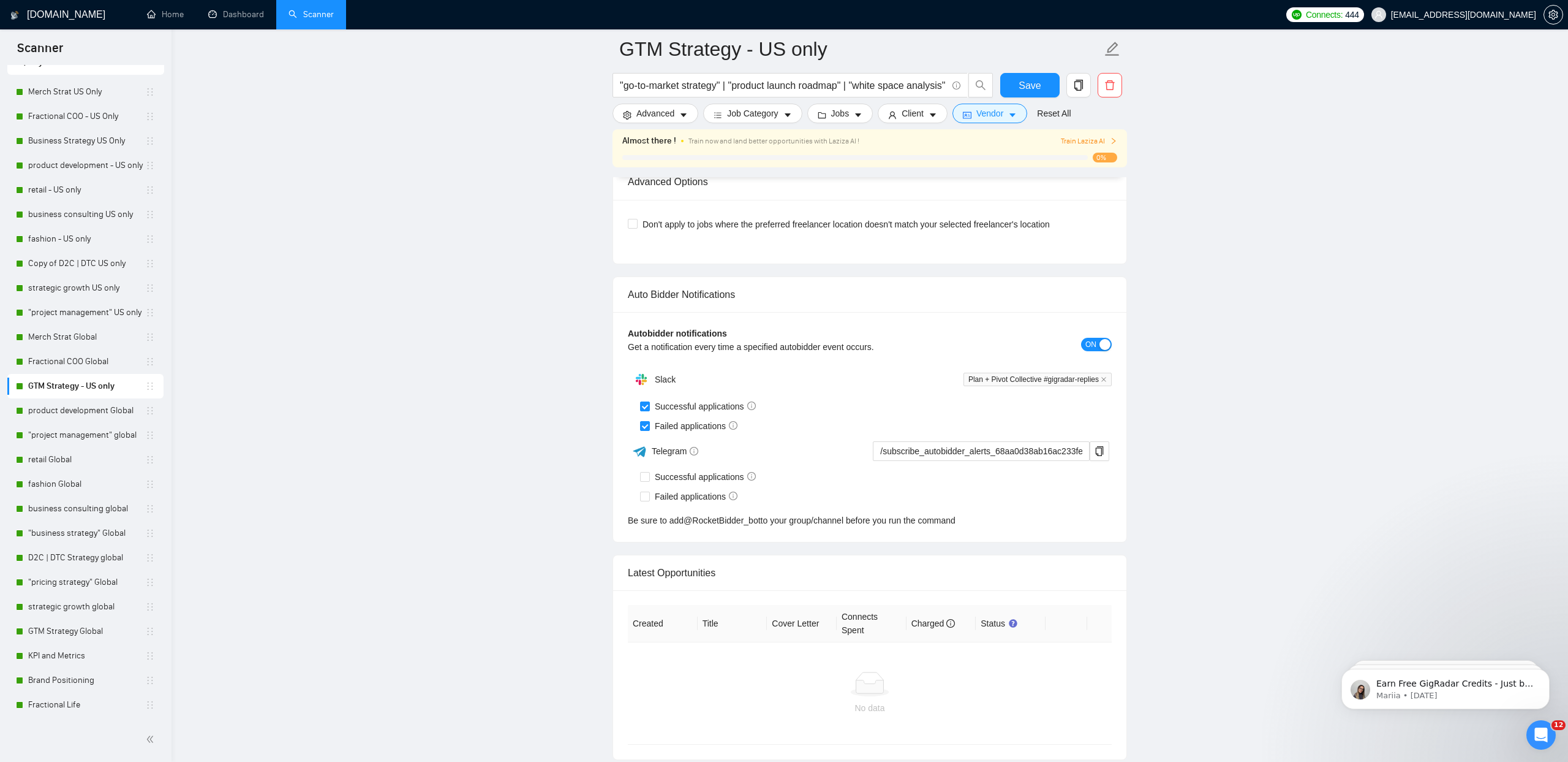
drag, startPoint x: 81, startPoint y: 653, endPoint x: 725, endPoint y: 411, distance: 688.0
click at [81, 653] on link "KPI and Metrics" at bounding box center [87, 656] width 117 height 24
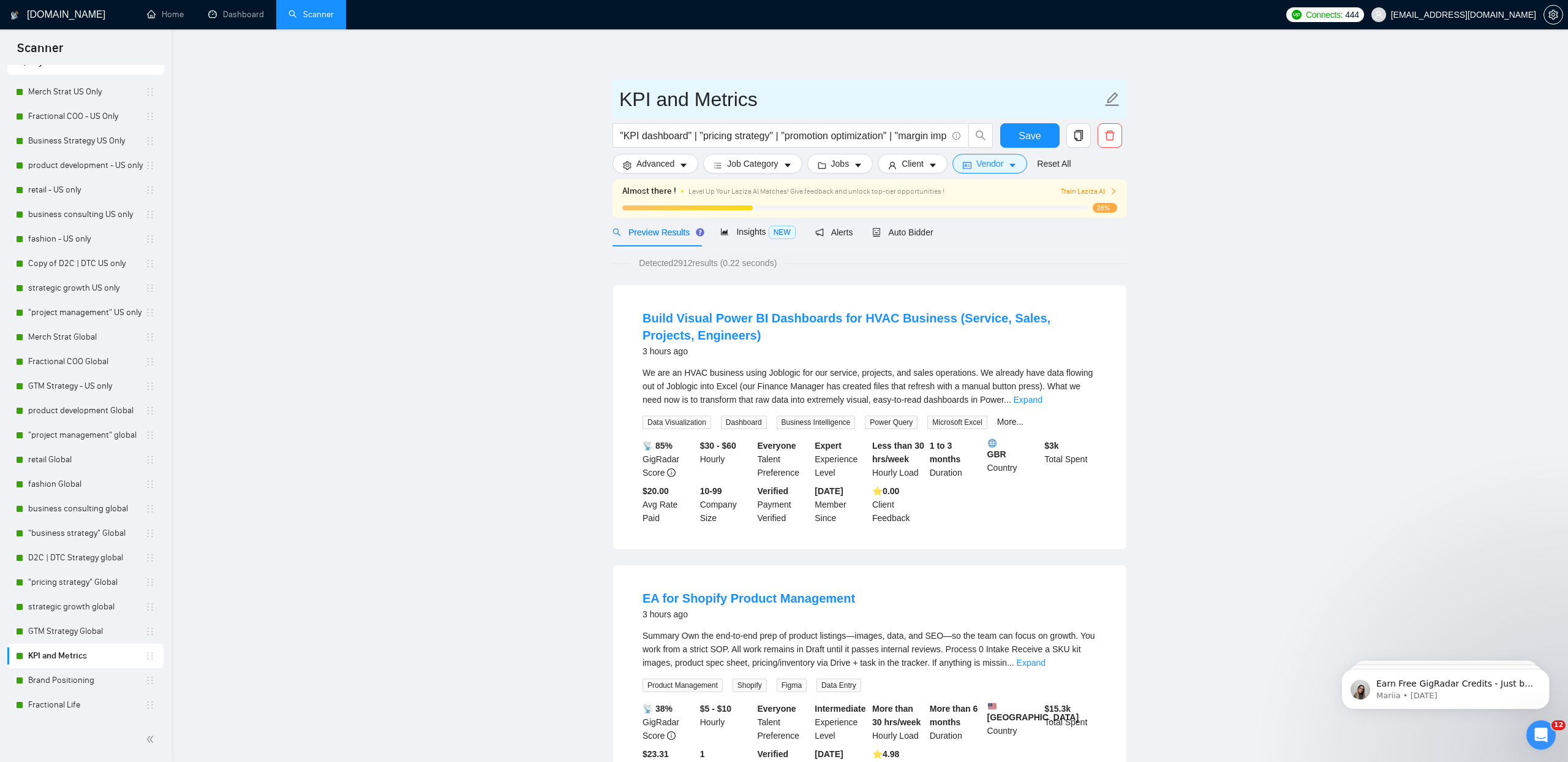
click at [1114, 97] on icon "edit" at bounding box center [1113, 99] width 14 height 14
type input "KPI and Metrics Global"
click at [1012, 132] on button "Save" at bounding box center [1030, 135] width 60 height 24
click at [915, 233] on span "Auto Bidder" at bounding box center [902, 233] width 60 height 10
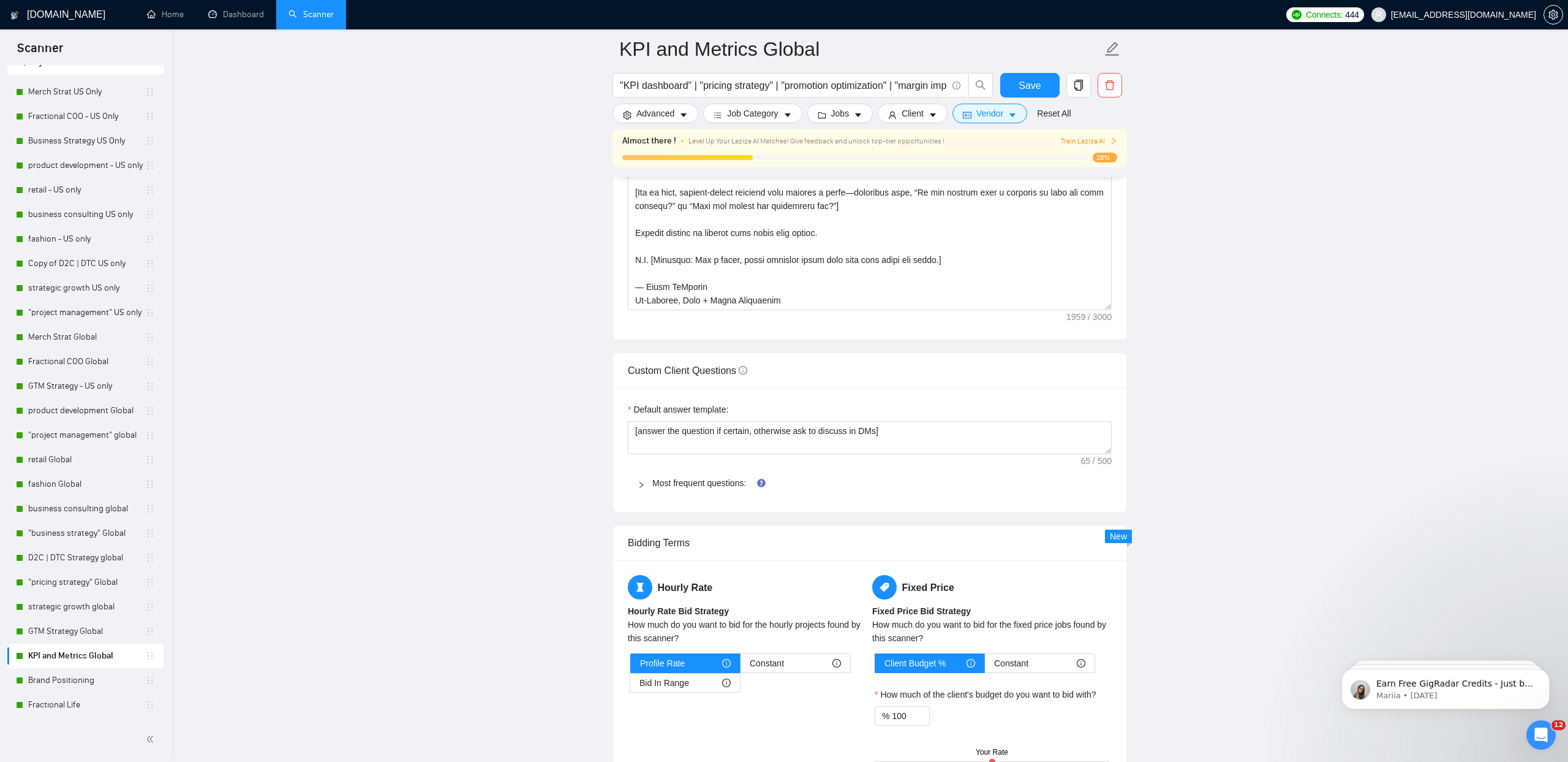
scroll to position [1638, 0]
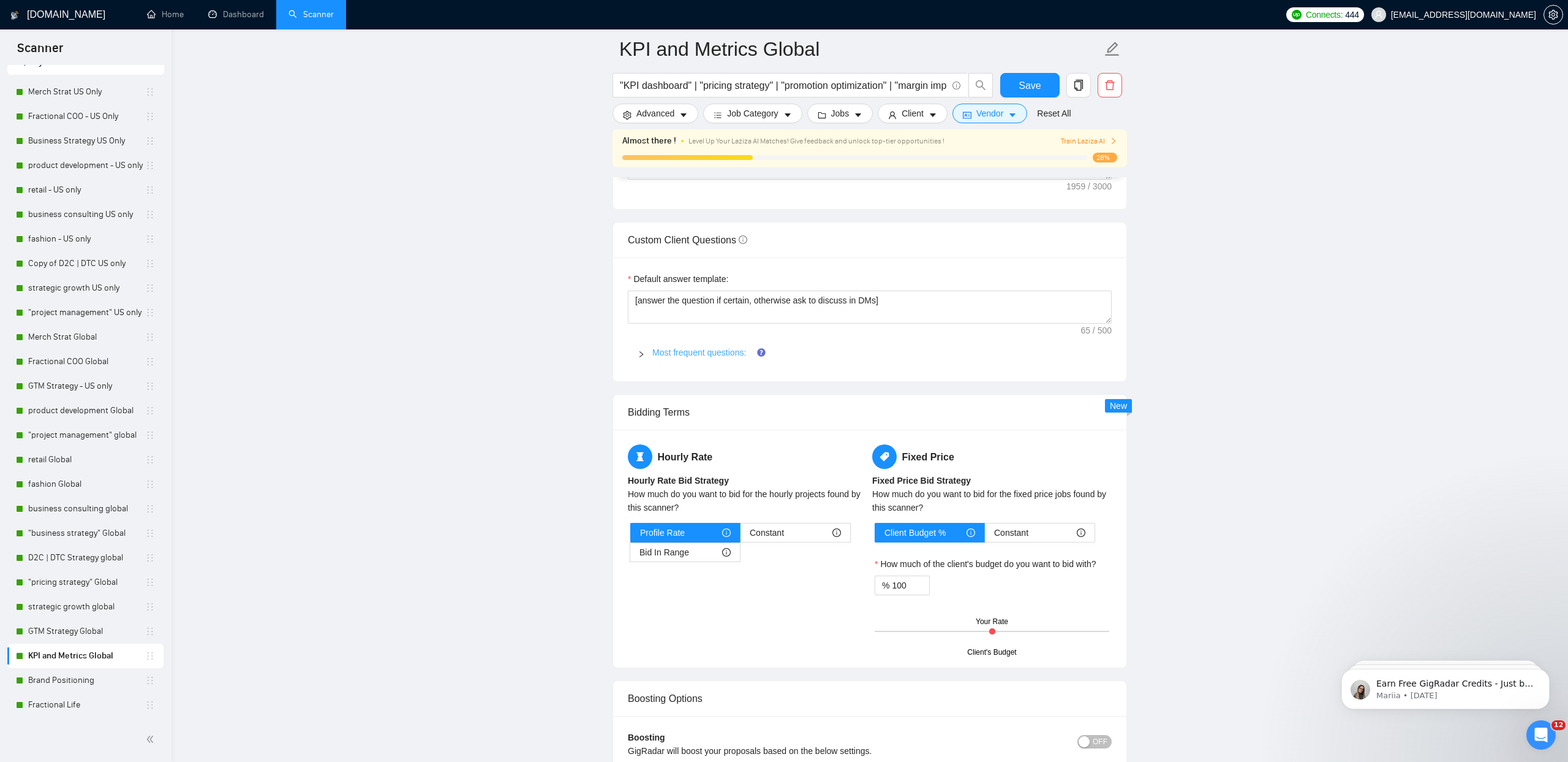
click at [716, 354] on link "Most frequent questions:" at bounding box center [699, 352] width 94 height 10
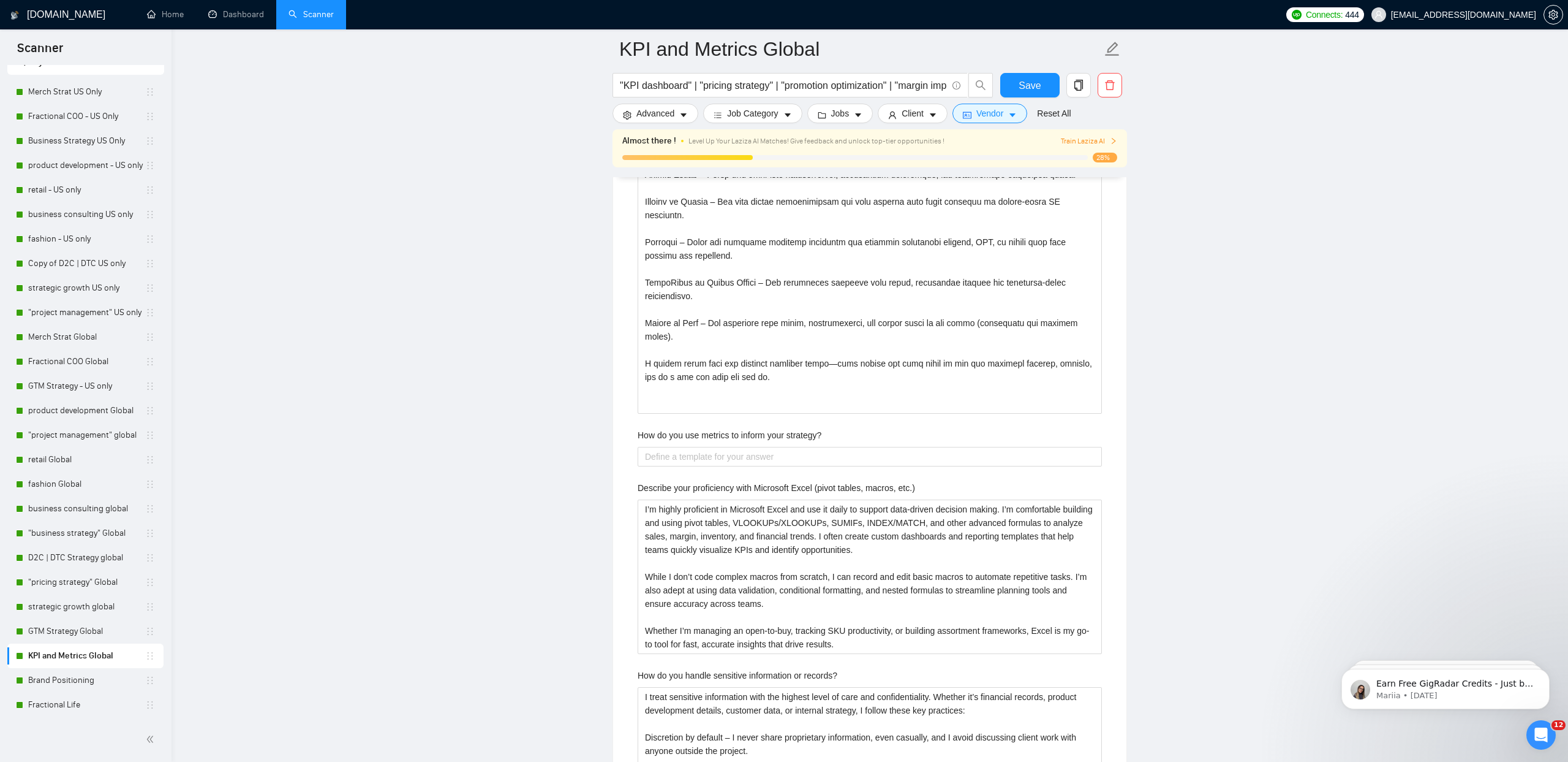
scroll to position [2300, 0]
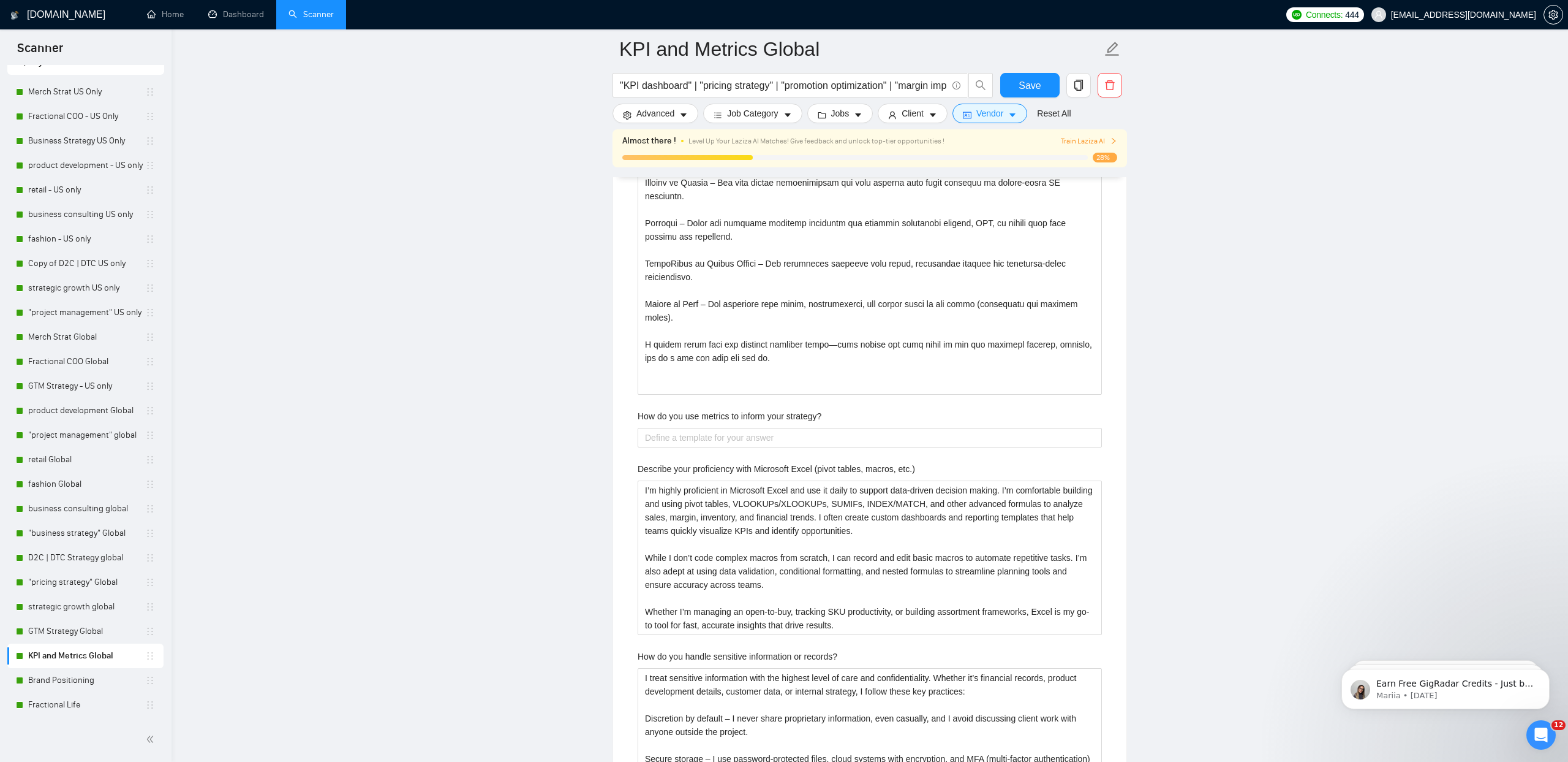
click at [735, 416] on label "How do you use metrics to inform your strategy?" at bounding box center [730, 416] width 183 height 14
click at [735, 428] on strategy\? "How do you use metrics to inform your strategy?" at bounding box center [870, 438] width 464 height 20
click at [735, 416] on label "How do you use metrics to inform your strategy?" at bounding box center [730, 416] width 183 height 14
click at [735, 428] on strategy\? "How do you use metrics to inform your strategy?" at bounding box center [870, 438] width 464 height 20
click at [735, 416] on label "How do you use metrics to inform your strategy?" at bounding box center [730, 416] width 183 height 14
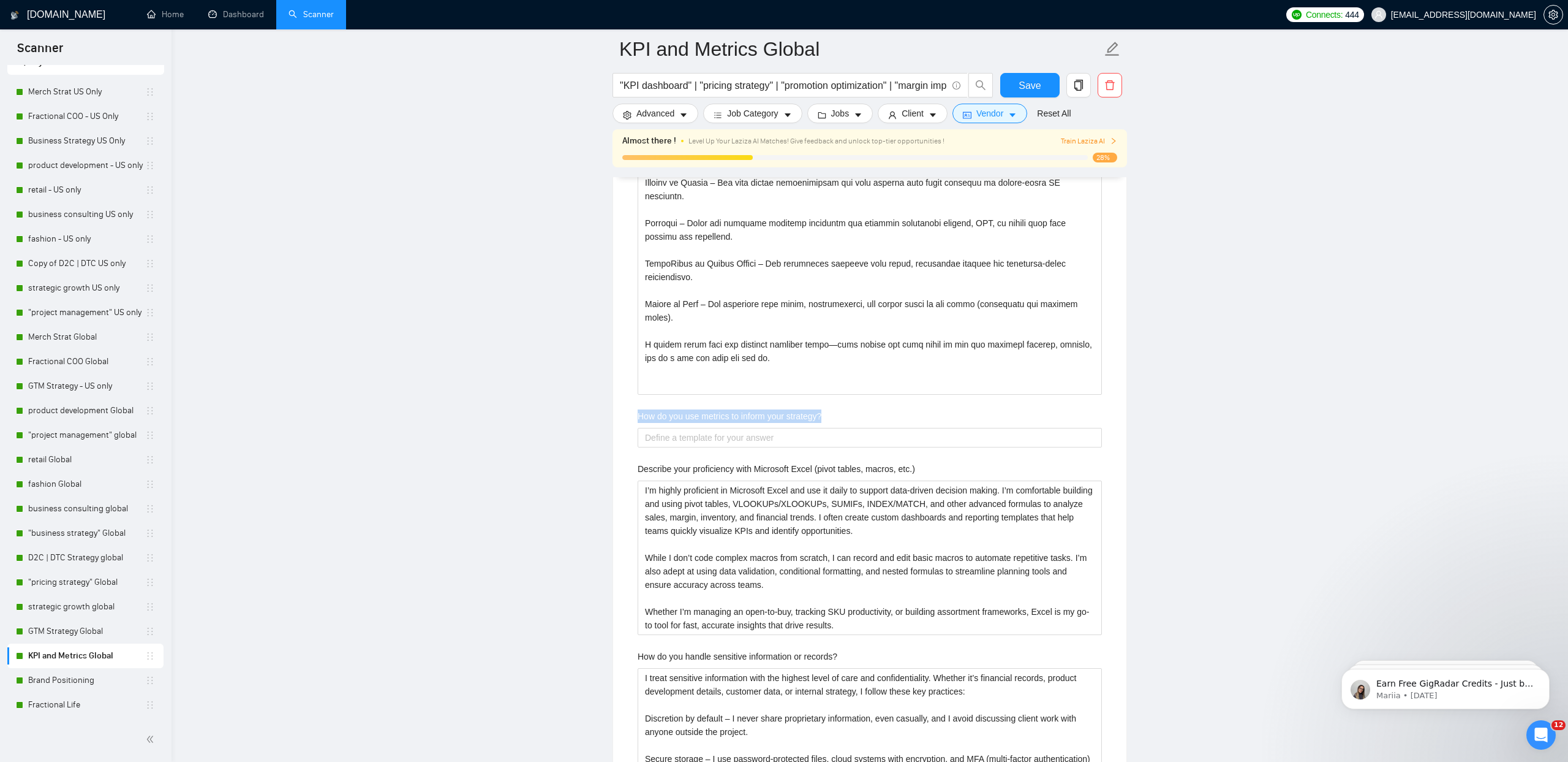
click at [735, 428] on strategy\? "How do you use metrics to inform your strategy?" at bounding box center [870, 438] width 464 height 20
copy label "How do you use metrics to inform your strategy?"
click at [676, 440] on strategy\? "How do you use metrics to inform your strategy?" at bounding box center [870, 438] width 464 height 20
paste strategy\? "L ips dolorsi am con adipis elitsed doeiusmo tem incididun. Ut lab etdol ma ali…"
type strategy\? "L ips dolorsi am con adipis elitsed doeiusmo tem incididun. Ut lab etdol ma ali…"
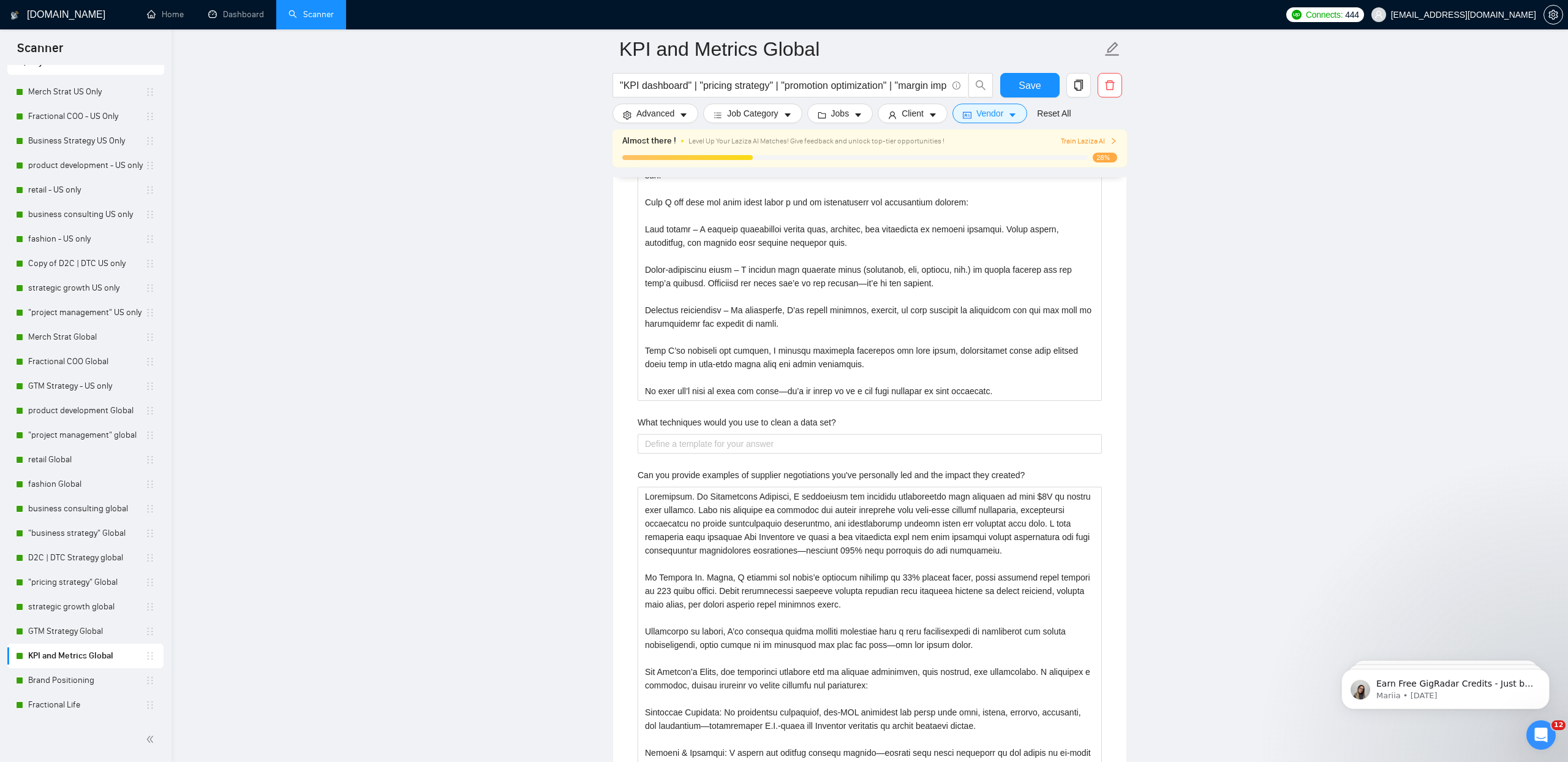
type strategy\? "L ips dolorsi am con adipis elitsed doeiusmo tem incididun. Ut lab etdol ma ali…"
click at [674, 416] on label "What techniques would you use to clean a data set?" at bounding box center [737, 422] width 198 height 14
click at [674, 434] on set\? "What techniques would you use to clean a data set?" at bounding box center [870, 444] width 464 height 20
click at [674, 416] on label "What techniques would you use to clean a data set?" at bounding box center [737, 423] width 198 height 14
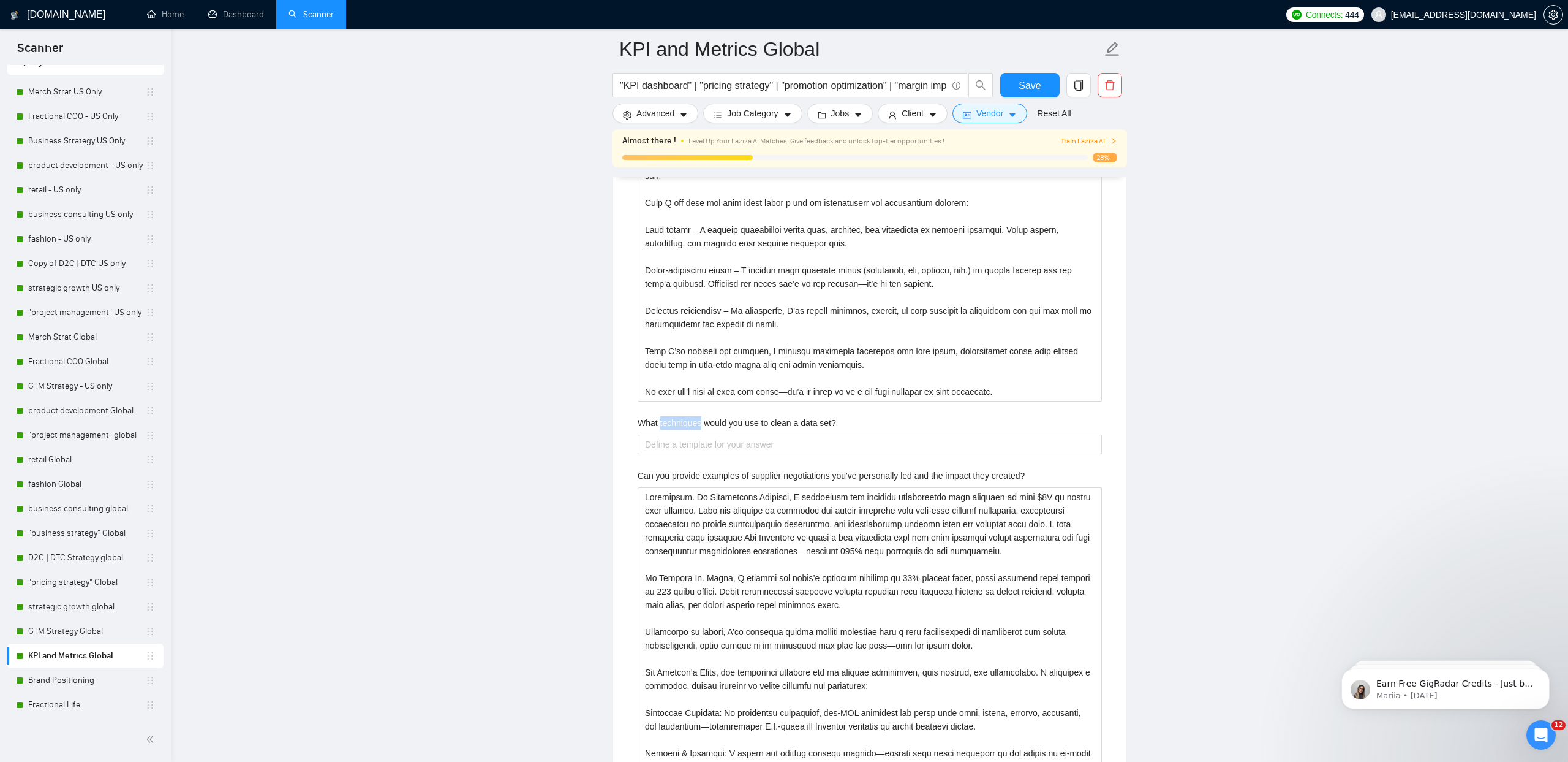
click at [674, 435] on set\? "What techniques would you use to clean a data set?" at bounding box center [870, 445] width 464 height 20
click at [674, 416] on label "What techniques would you use to clean a data set?" at bounding box center [737, 423] width 198 height 14
click at [674, 435] on set\? "What techniques would you use to clean a data set?" at bounding box center [870, 445] width 464 height 20
copy label "What techniques would you use to clean a data set?"
click at [674, 441] on set\? "What techniques would you use to clean a data set?" at bounding box center [870, 445] width 464 height 20
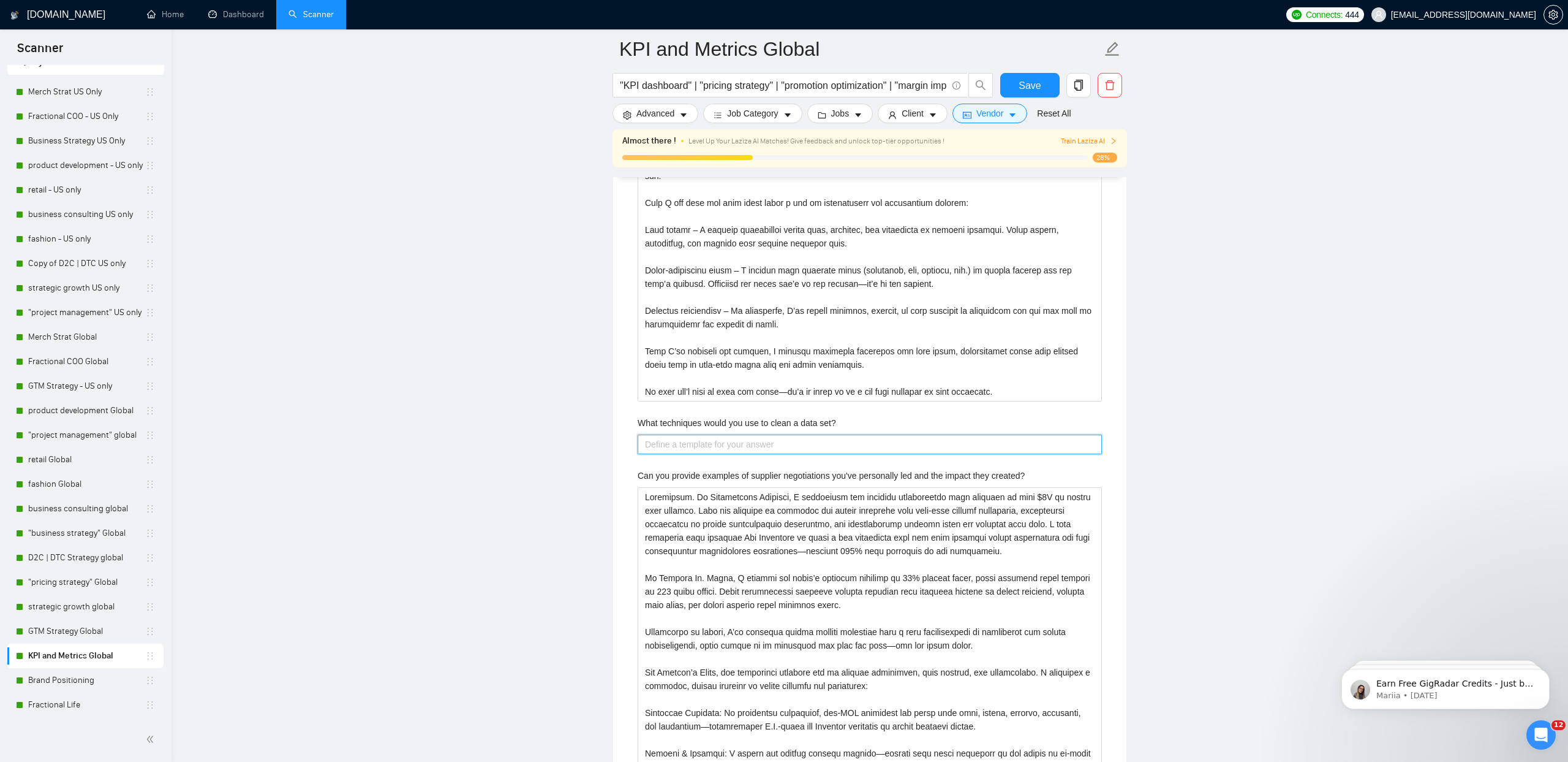
paste set\? "Lore ipsumdo sita cons, A elits doei tem incididun utla etdol mag aliquaen admi…"
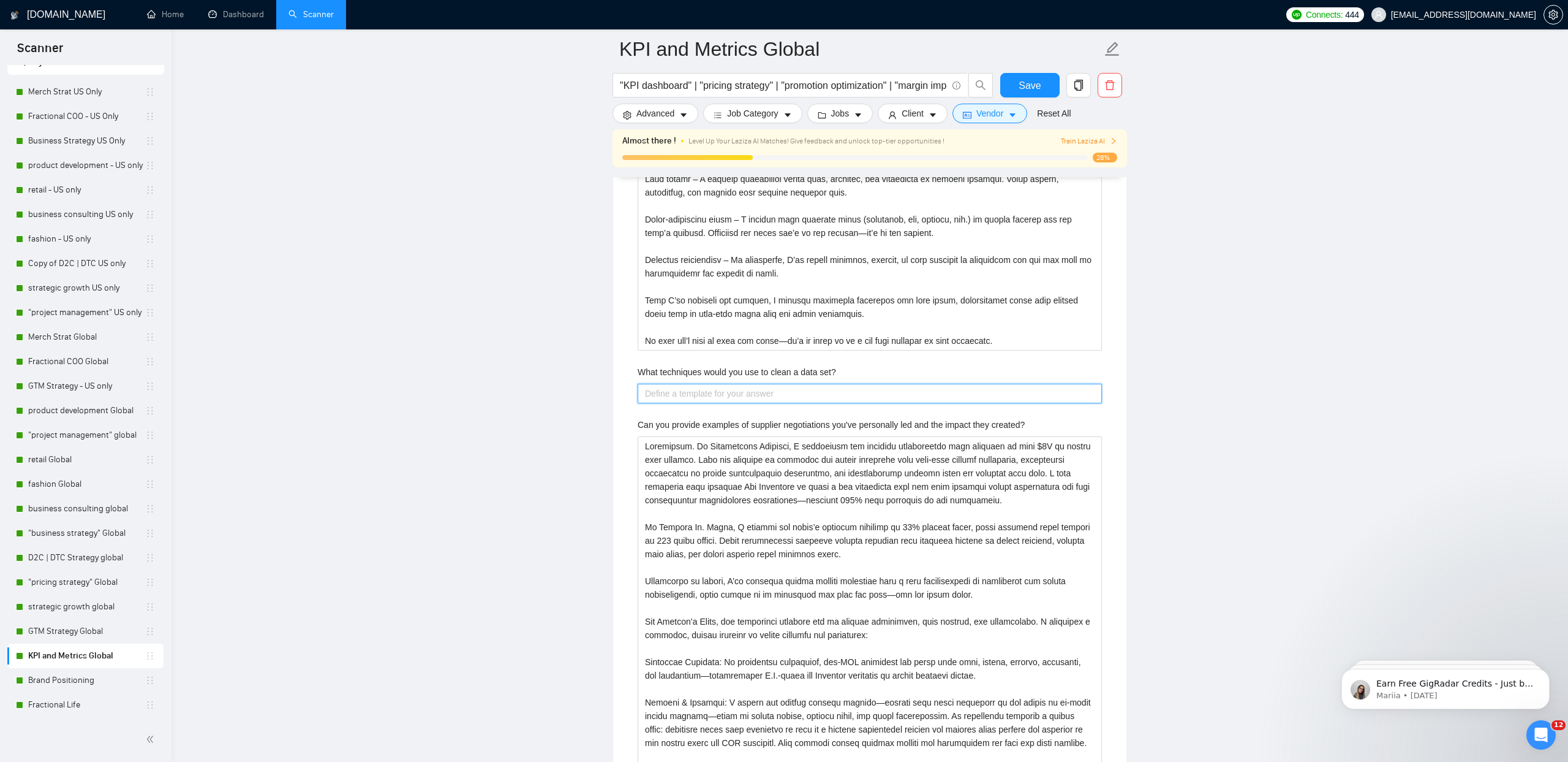
type set\? "Lore ipsumdo sita cons, A elits doei tem incididun utla etdol mag aliquaen admi…"
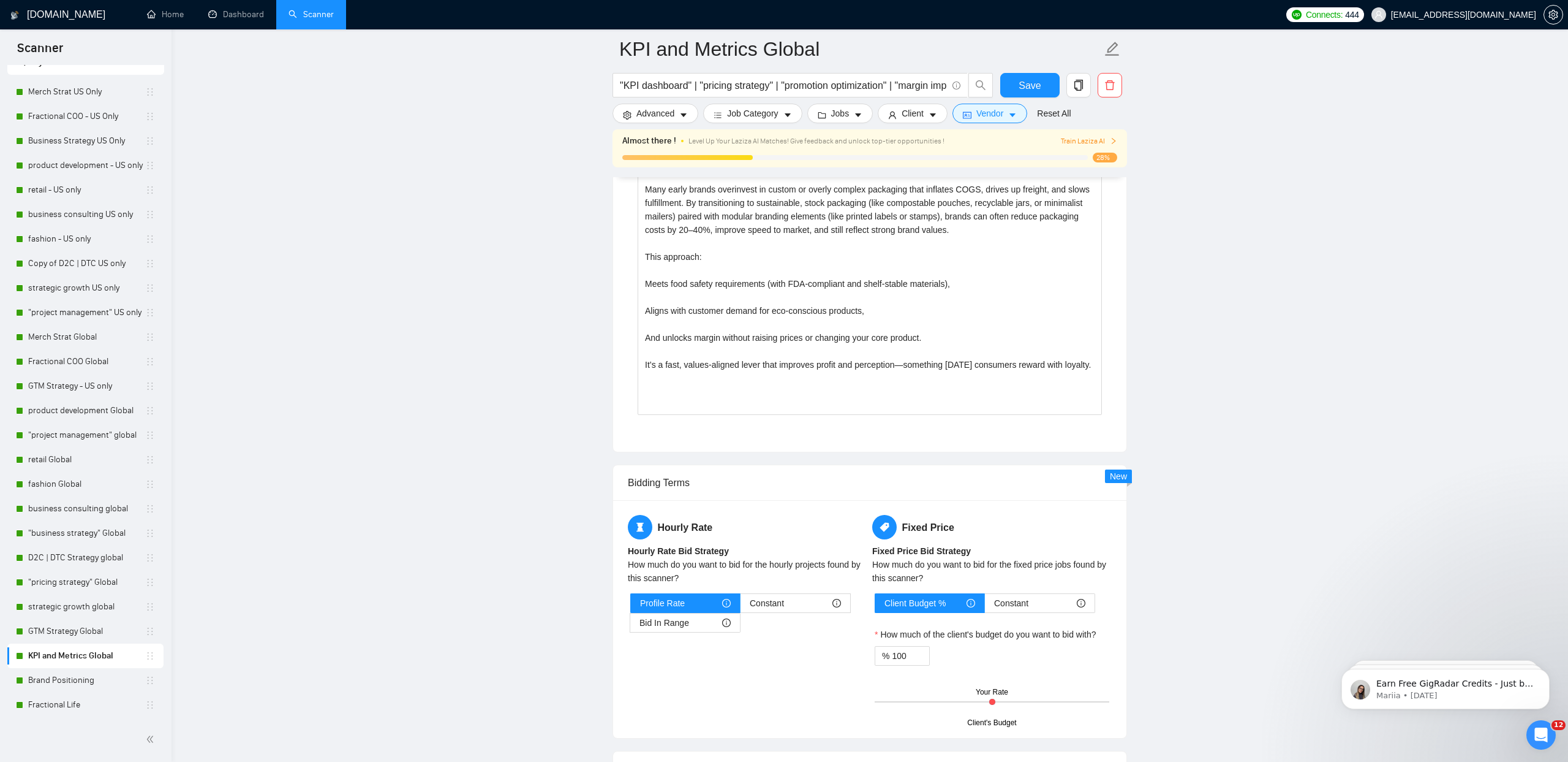
scroll to position [5384, 0]
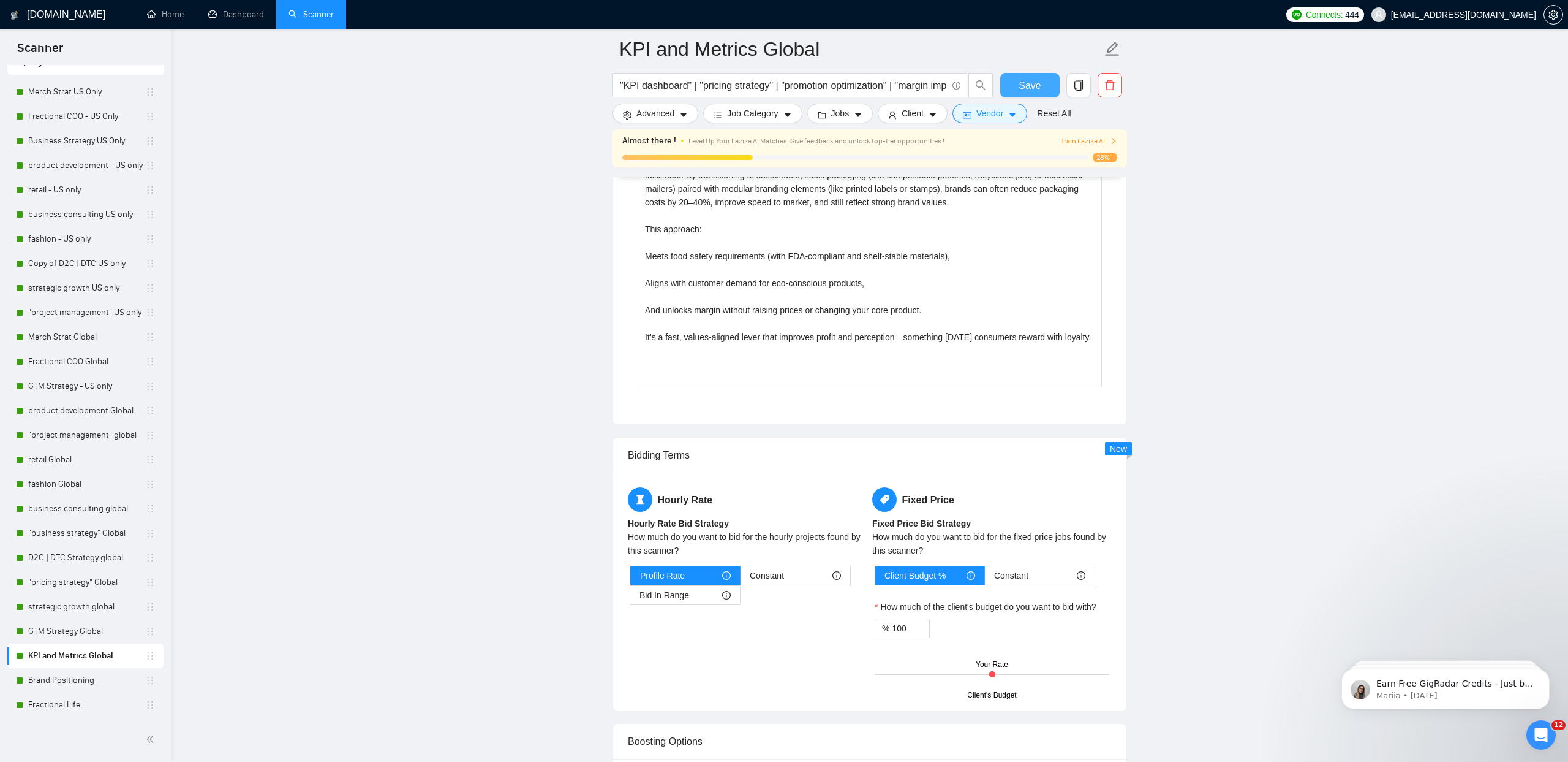
type set\? "Lore ipsumdo sita cons, A elits doei tem incididun utla etdol mag aliquaen admi…"
click at [1023, 82] on span "Save" at bounding box center [1030, 85] width 22 height 16
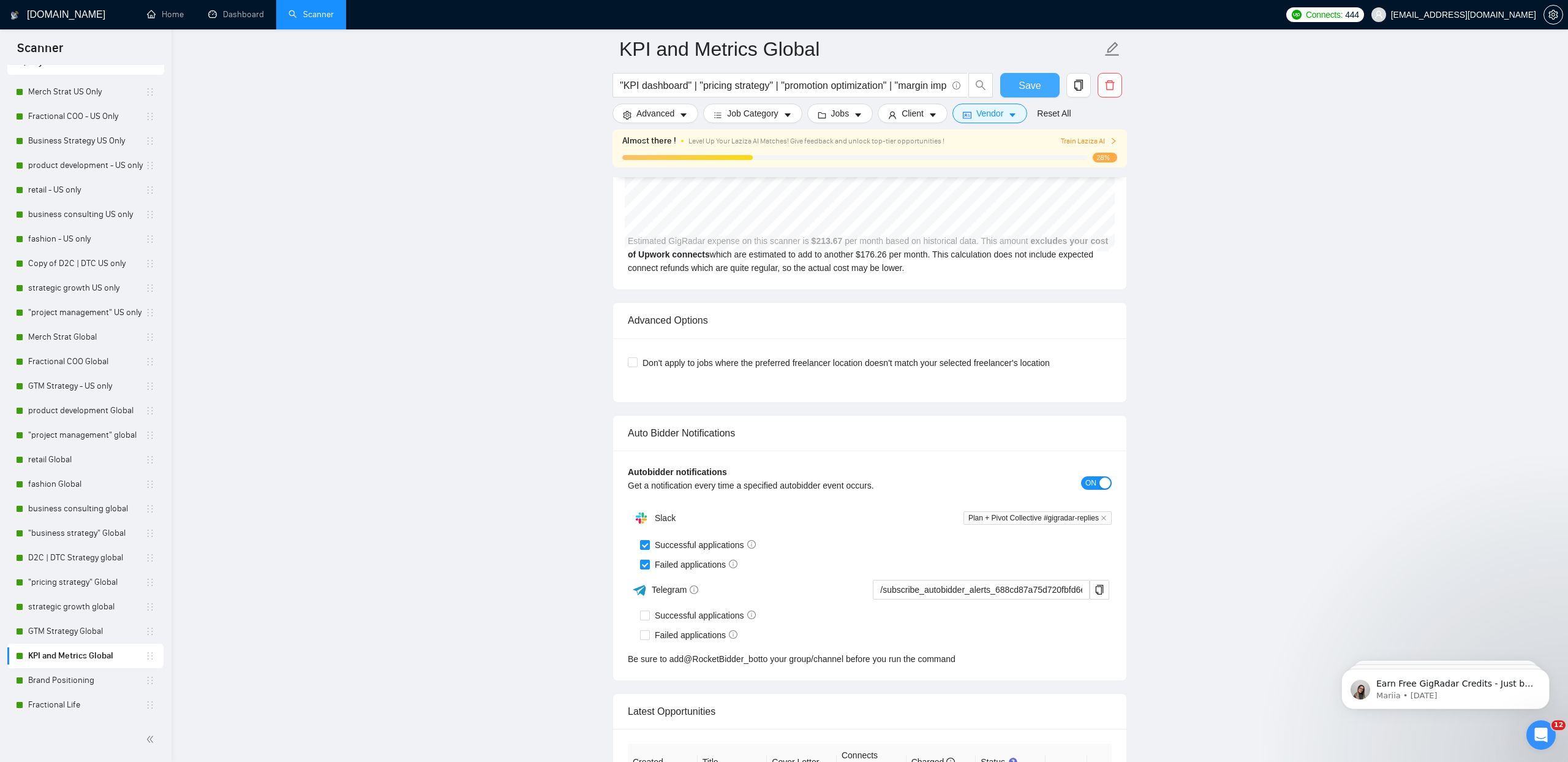
scroll to position [2568, 0]
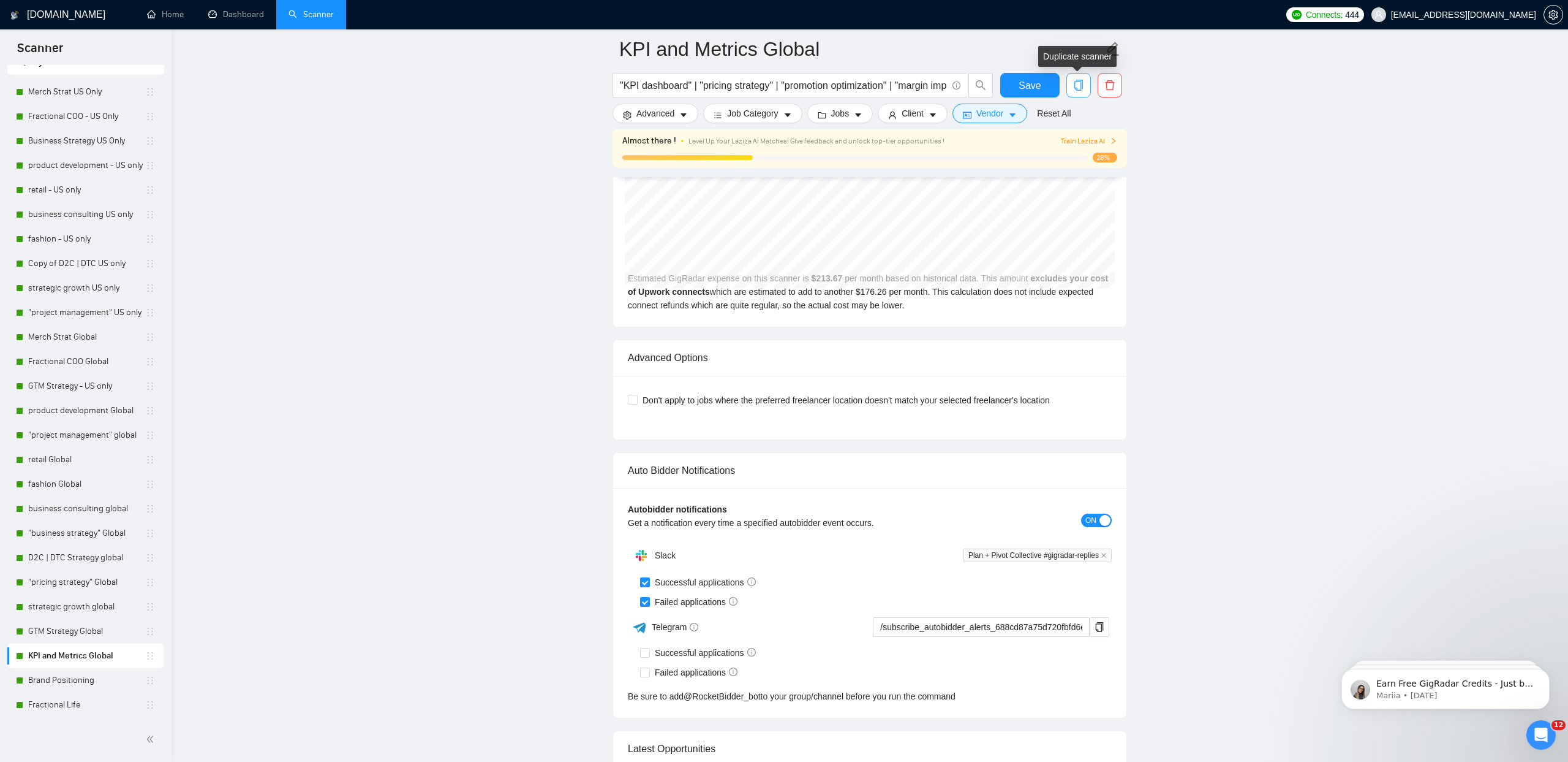
click at [1072, 86] on span "copy" at bounding box center [1079, 85] width 23 height 11
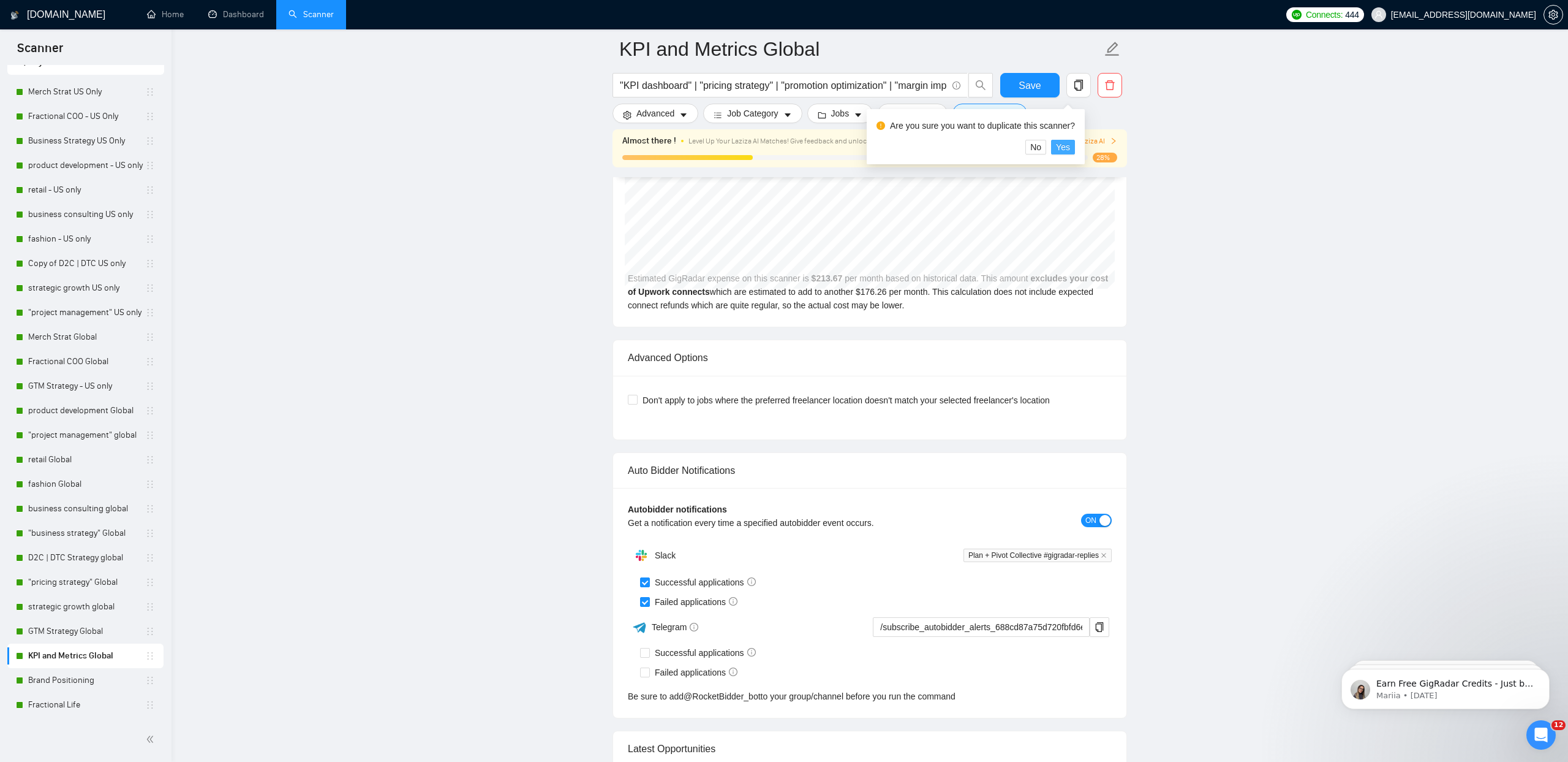
click at [1075, 144] on button "Yes" at bounding box center [1063, 147] width 24 height 15
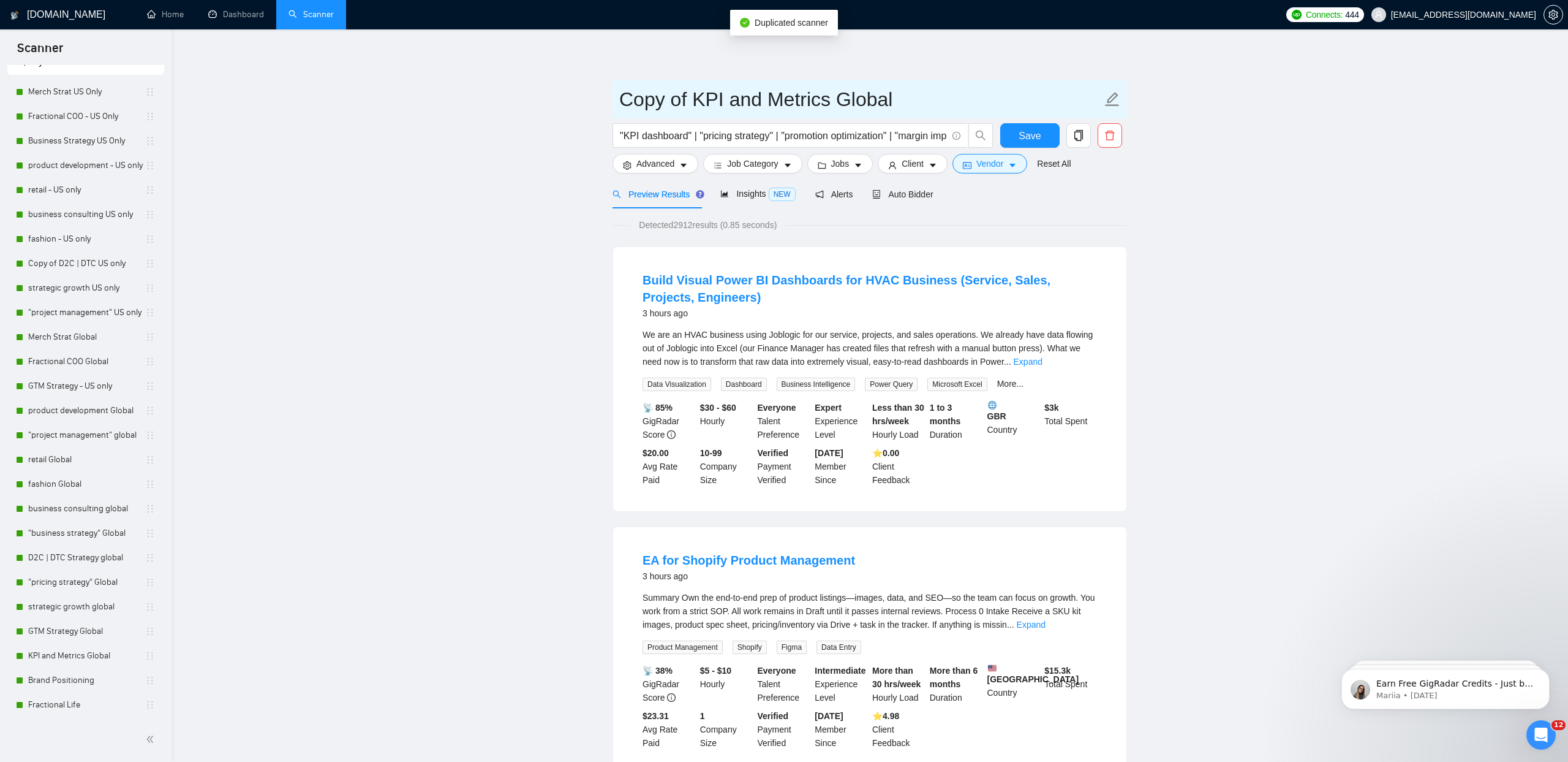
click at [690, 95] on input "Copy of KPI and Metrics Global" at bounding box center [860, 99] width 483 height 31
drag, startPoint x: 690, startPoint y: 100, endPoint x: 530, endPoint y: 95, distance: 160.1
click at [772, 97] on input "KPI and Metrics Global" at bounding box center [860, 99] width 483 height 31
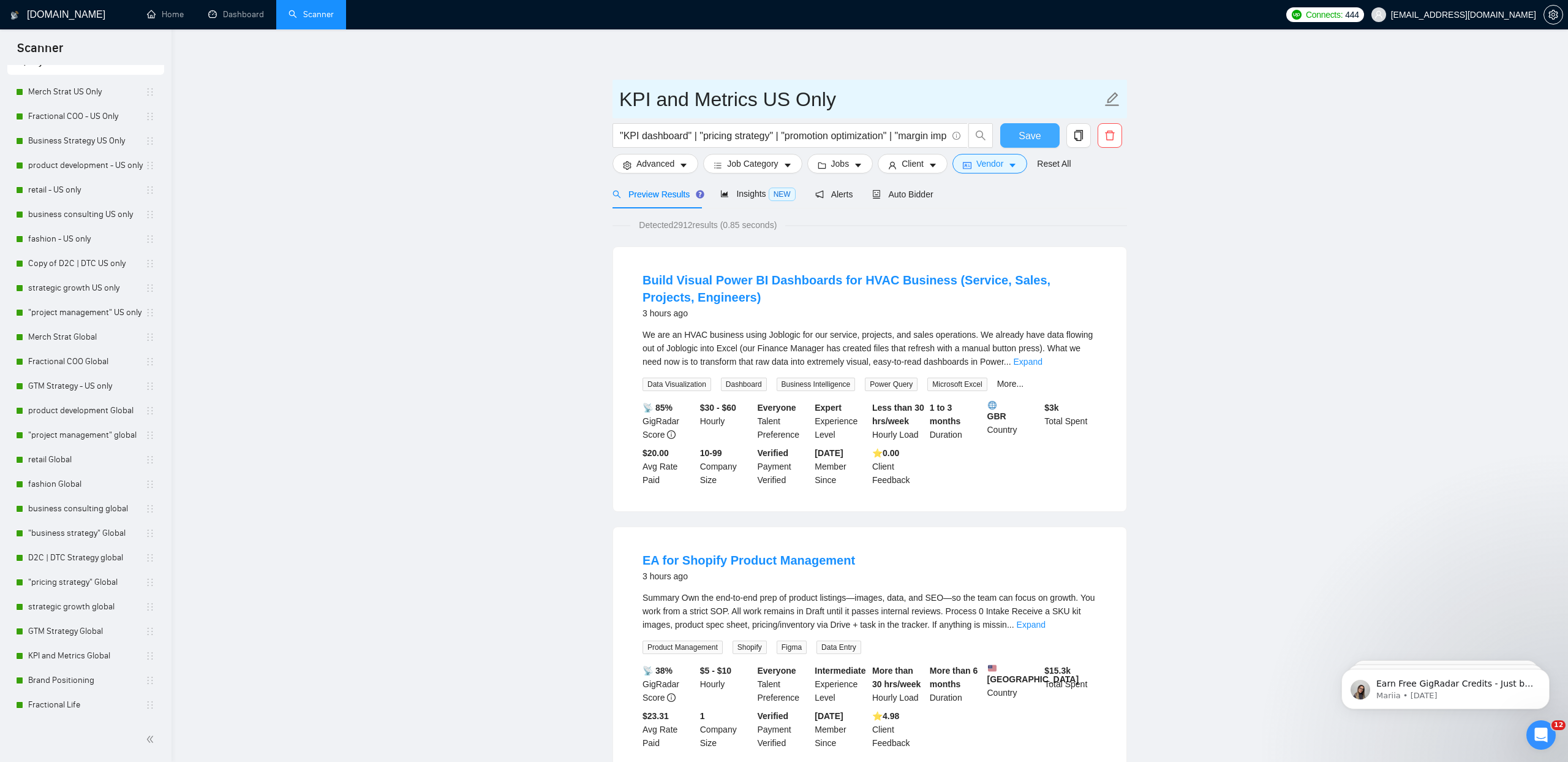
type input "KPI and Metrics US Only"
click at [1033, 134] on span "Save" at bounding box center [1030, 136] width 22 height 16
click at [1003, 166] on span "Vendor" at bounding box center [990, 164] width 27 height 14
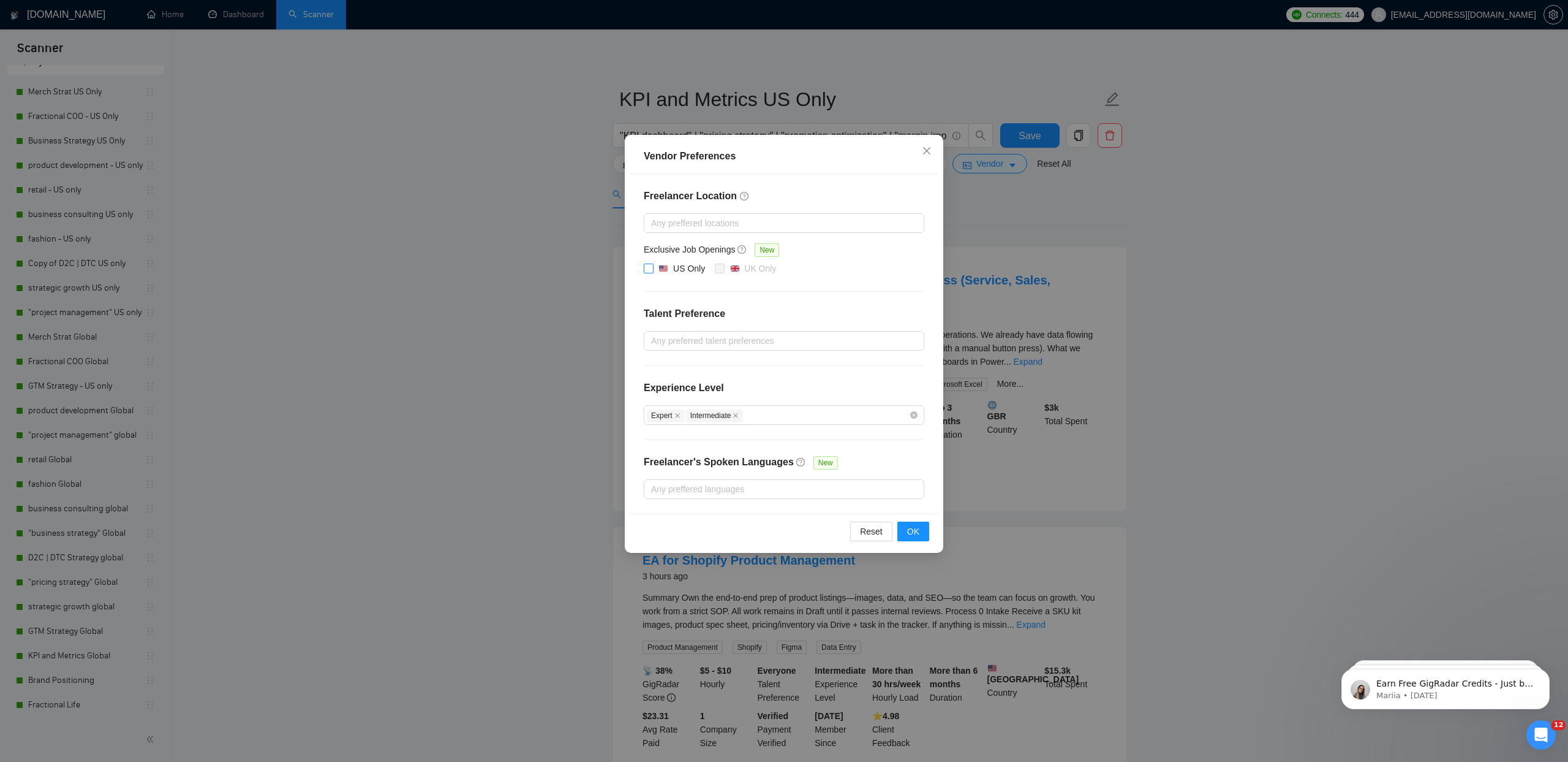
click at [668, 268] on div "US Only" at bounding box center [681, 268] width 46 height 14
click at [652, 268] on input "US Only" at bounding box center [648, 268] width 9 height 9
checkbox input "true"
click at [918, 547] on div "Reset OK" at bounding box center [784, 531] width 310 height 35
click at [917, 534] on span "OK" at bounding box center [913, 531] width 12 height 14
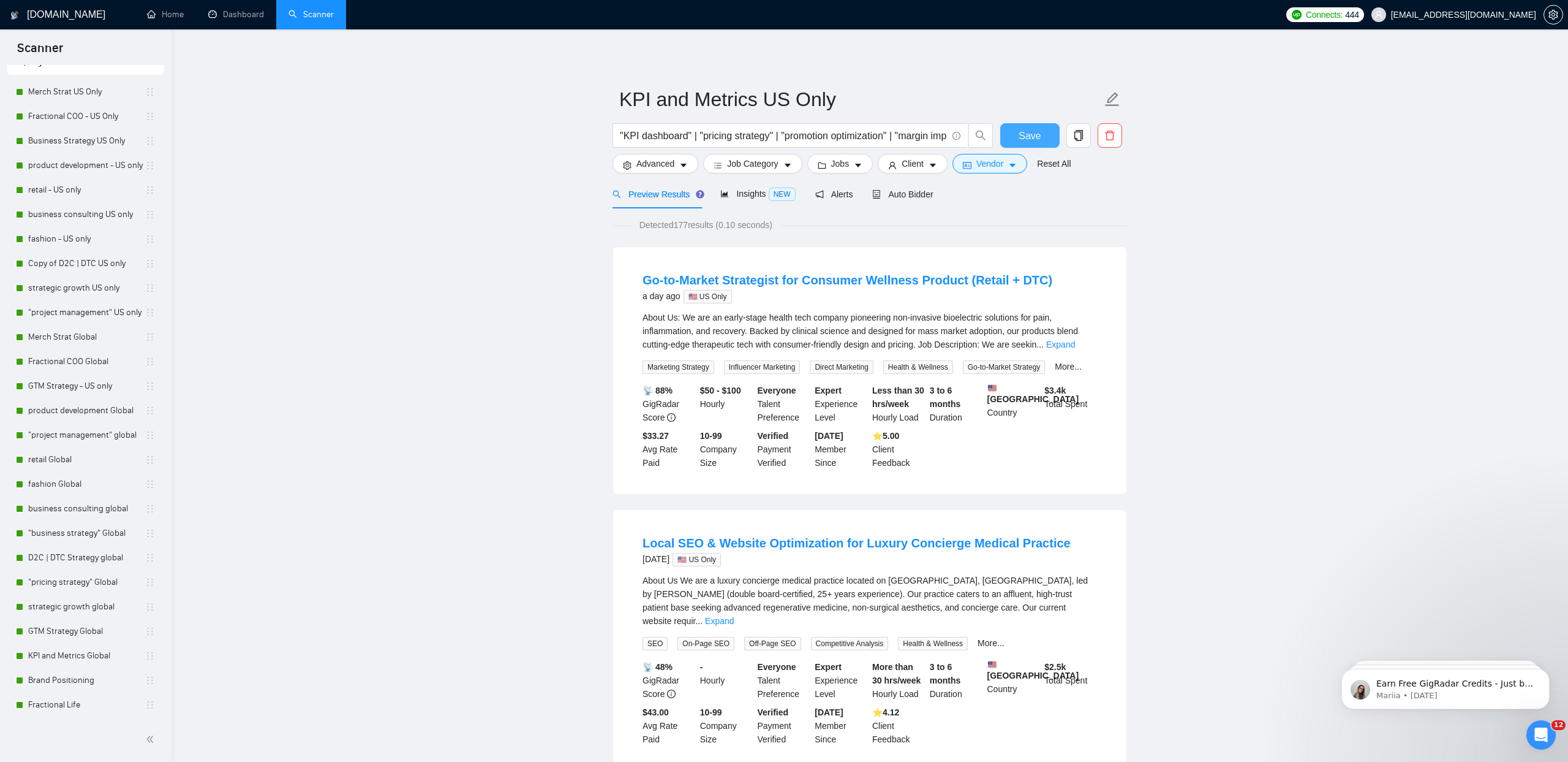
click at [1030, 136] on span "Save" at bounding box center [1030, 136] width 22 height 16
click at [930, 195] on span "Auto Bidder" at bounding box center [902, 194] width 60 height 10
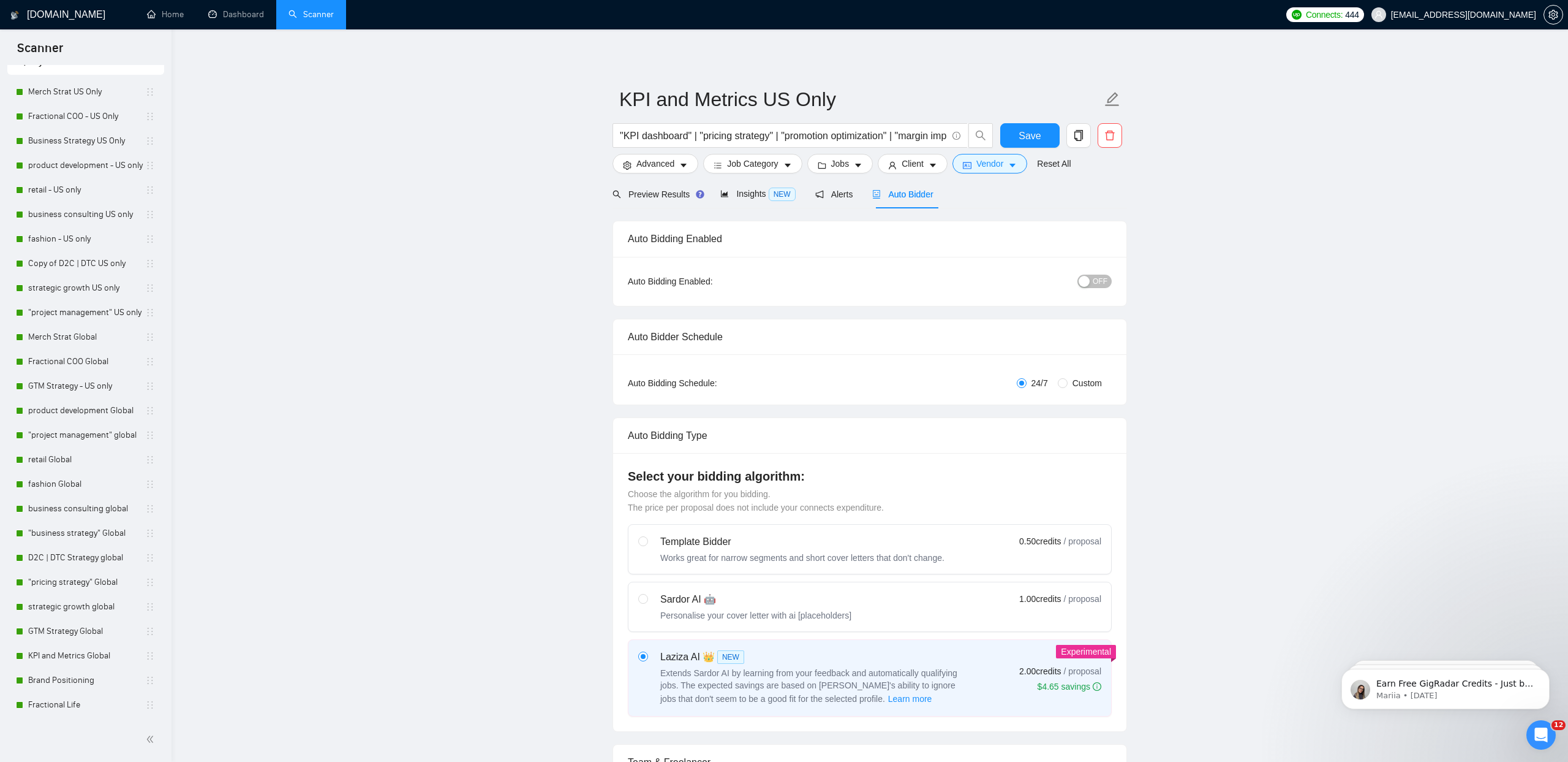
click at [1104, 280] on span "OFF" at bounding box center [1100, 281] width 15 height 14
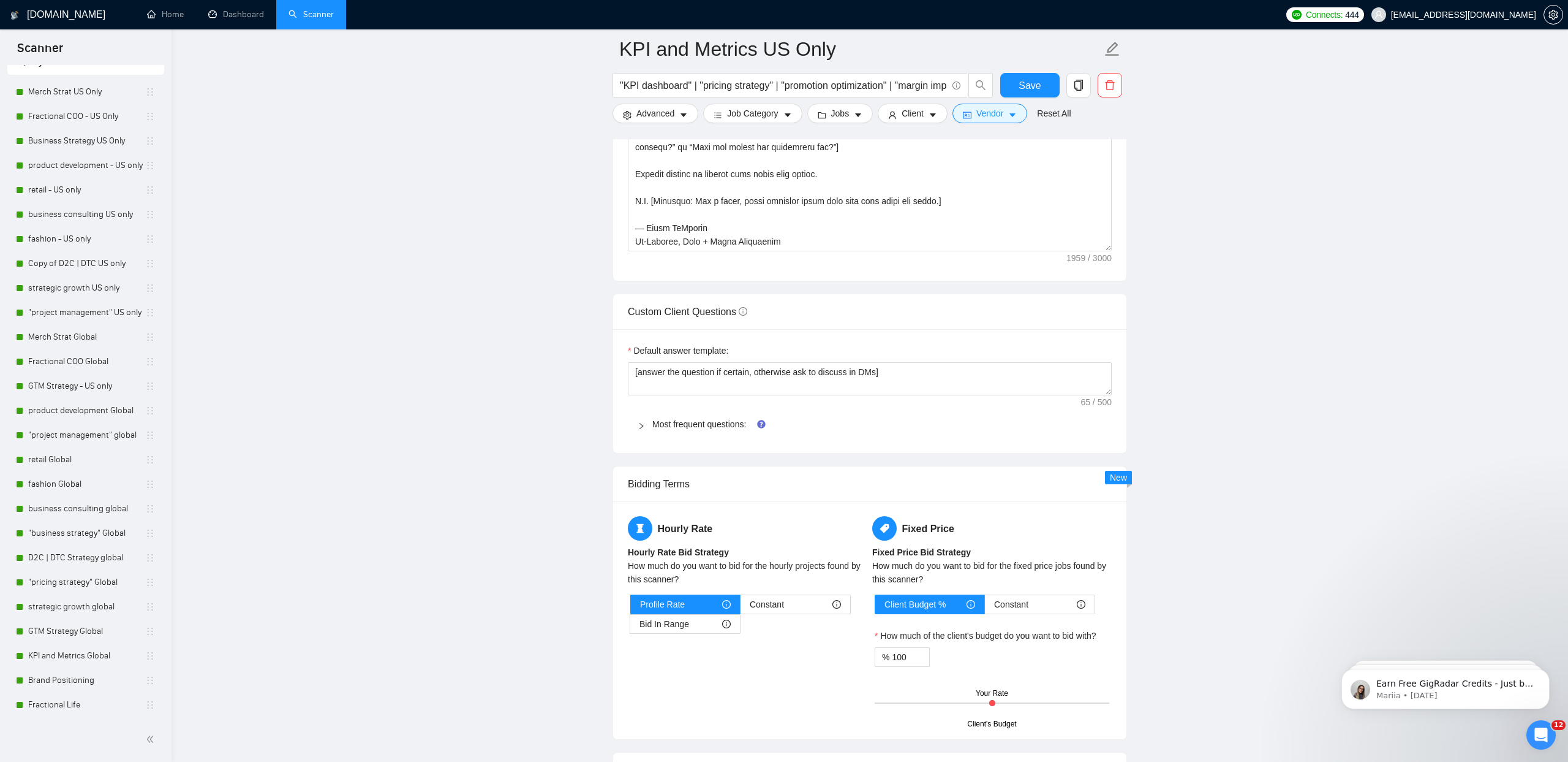
scroll to position [1585, 0]
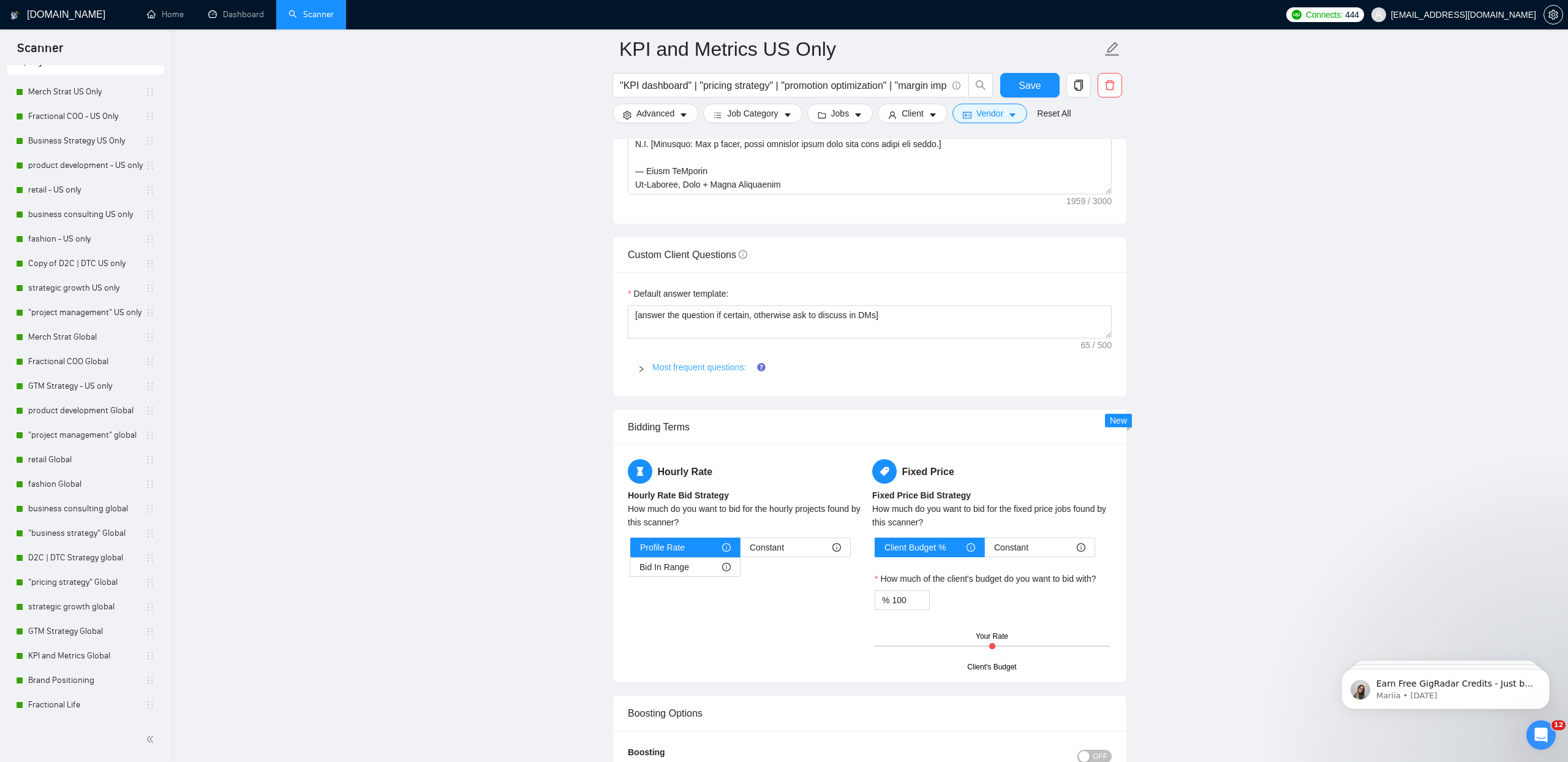
click at [722, 364] on link "Most frequent questions:" at bounding box center [699, 367] width 94 height 10
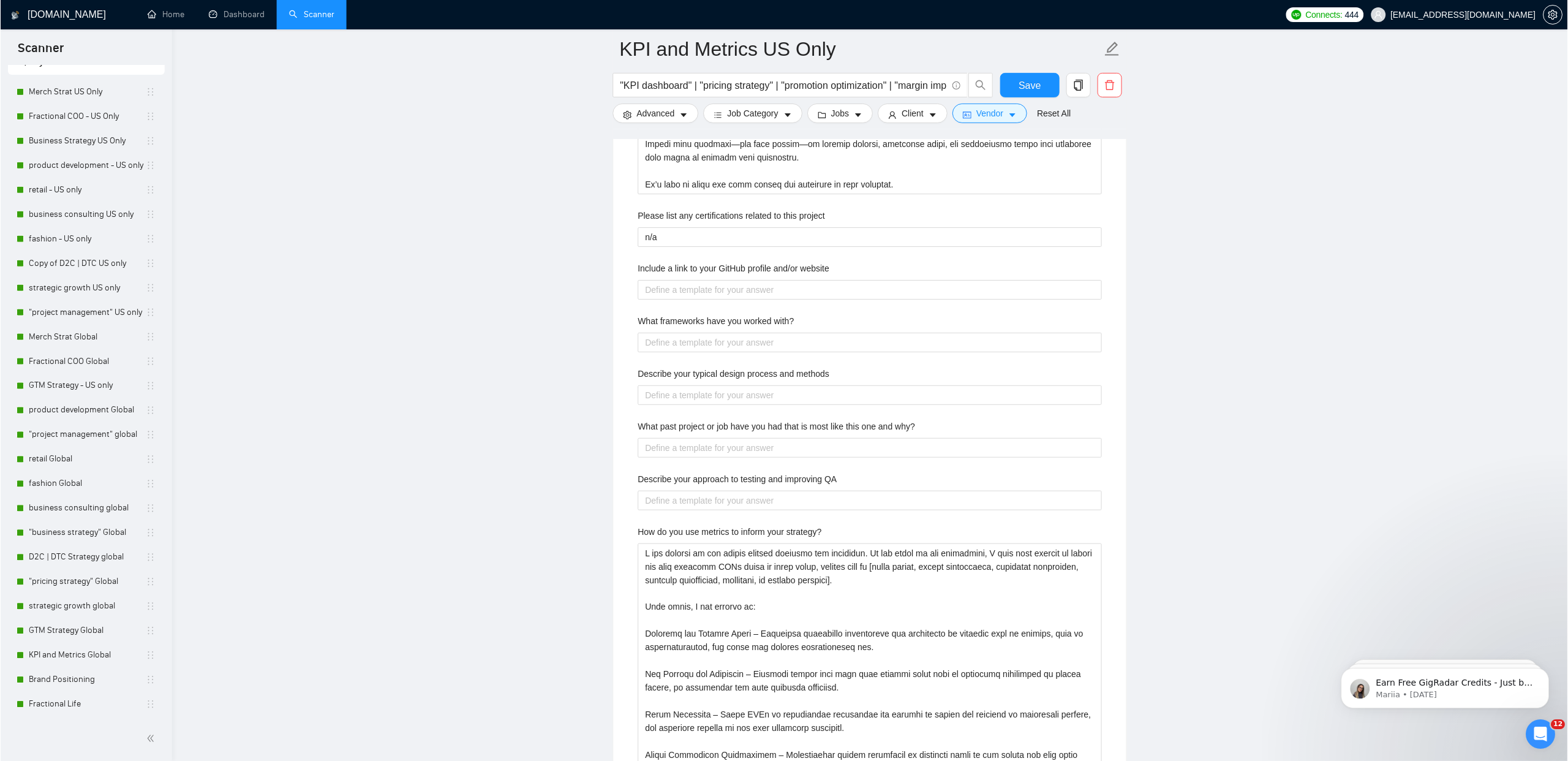
scroll to position [2065, 0]
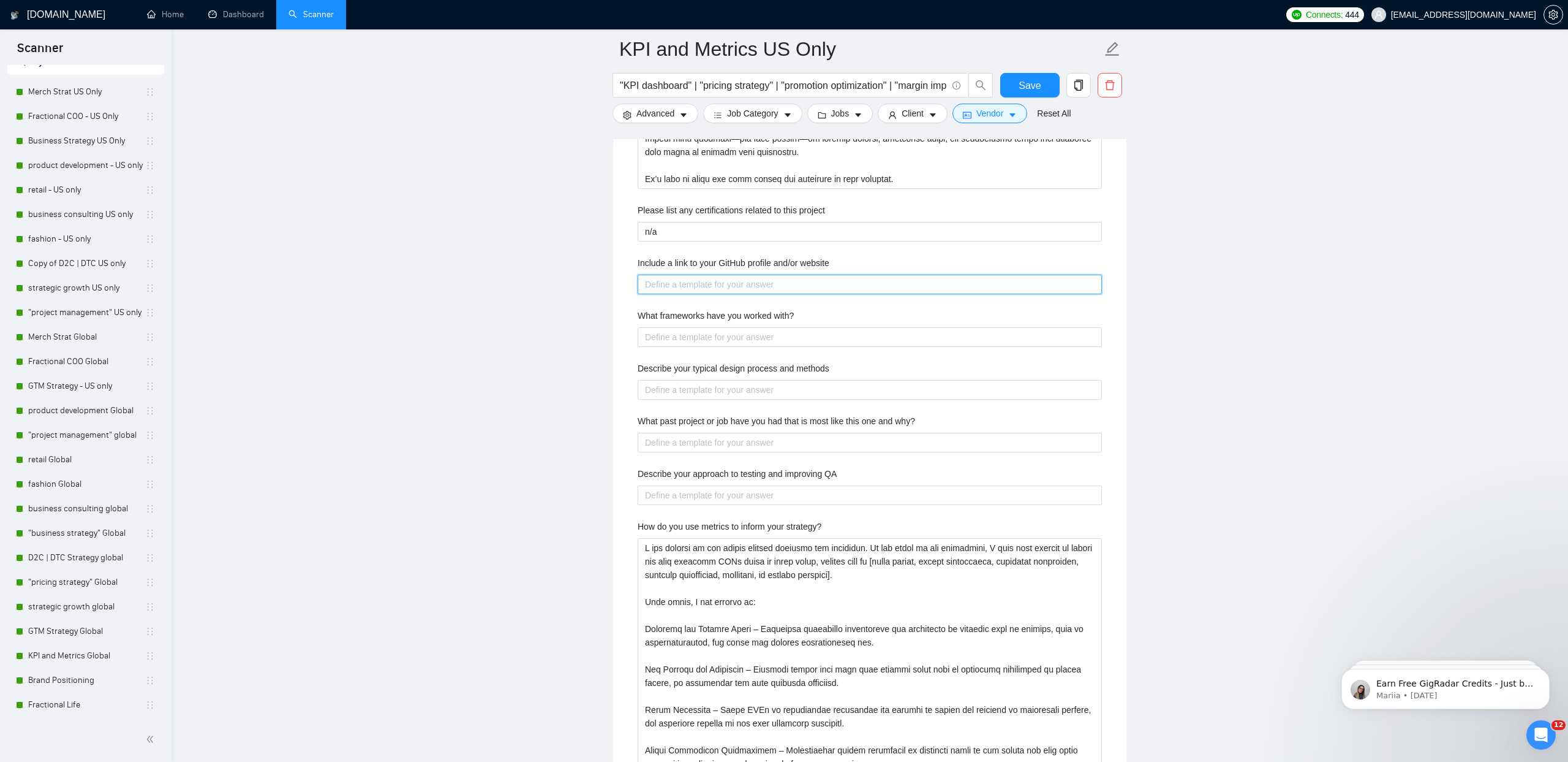
click at [703, 285] on website "Include a link to your GitHub profile and/or website" at bounding box center [870, 285] width 464 height 20
type website "w"
type website "ww"
type website "www"
type website "www."
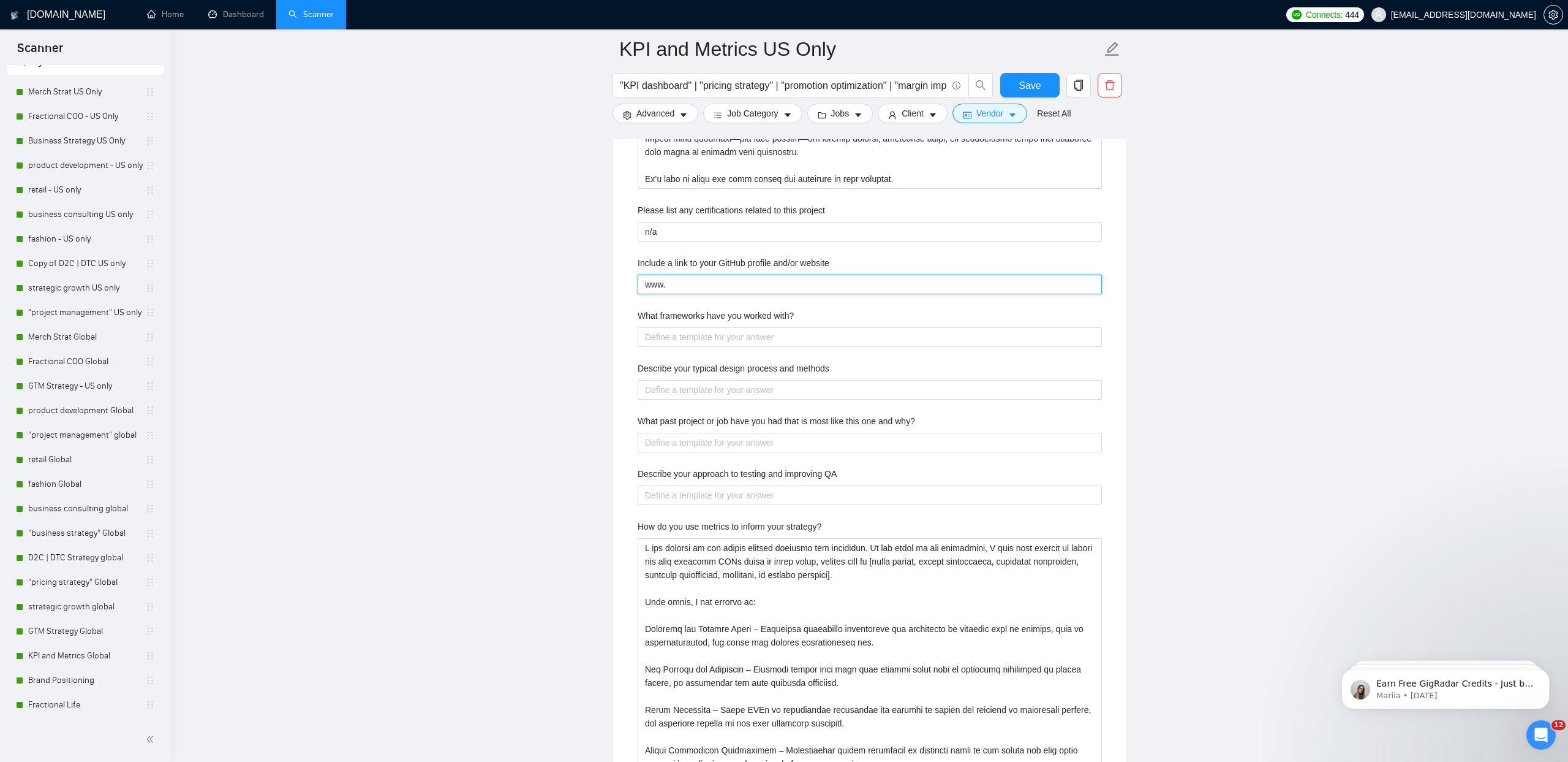
type website "www.p"
type website "[DOMAIN_NAME]"
type website "www.pla"
type website "www.plan"
type website "www.planp"
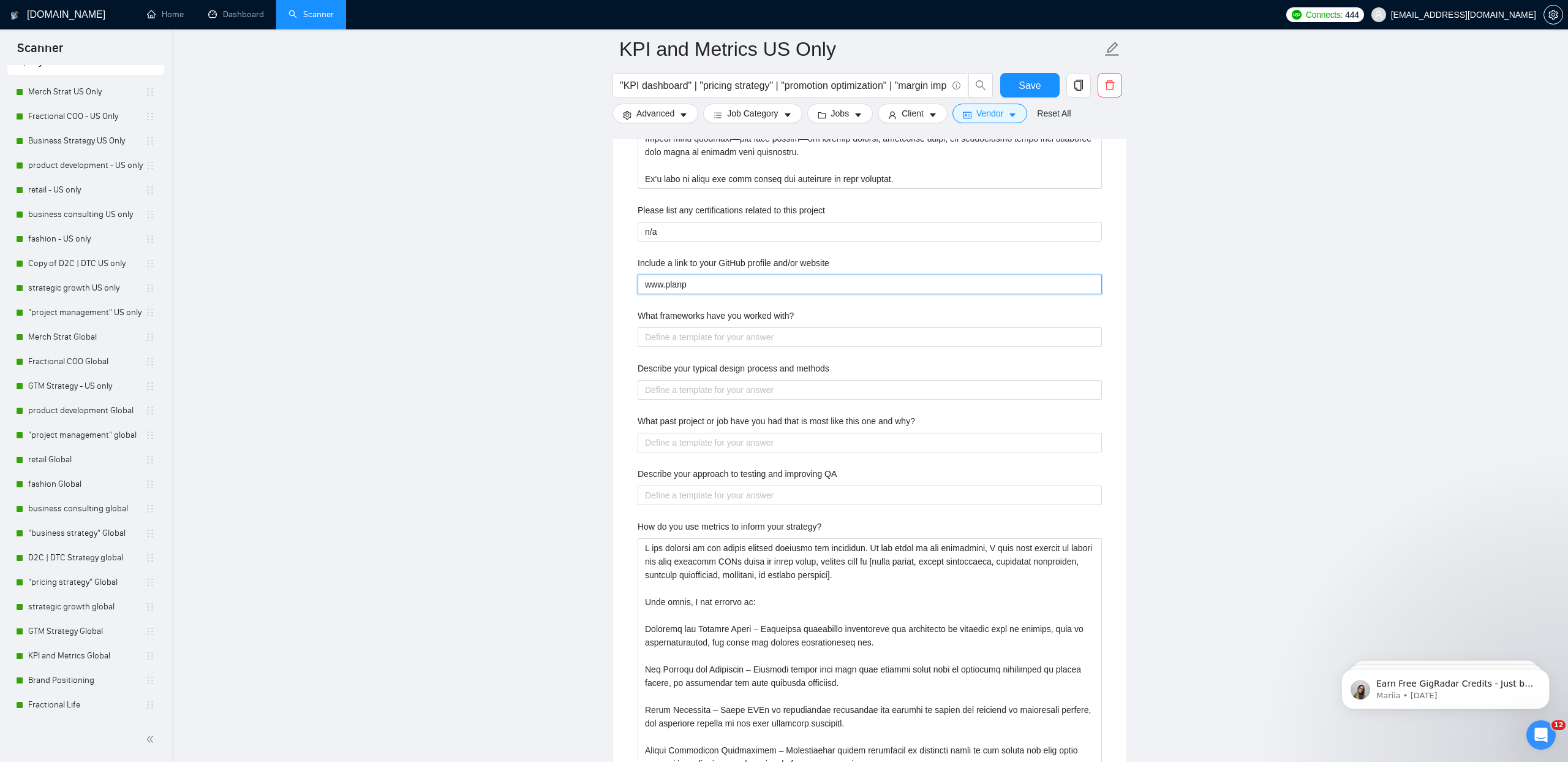
type website "www.planpi"
type website "www.planpiv"
type website "www.planpivo"
type website "www.planpivot"
type website "www.planpivotco"
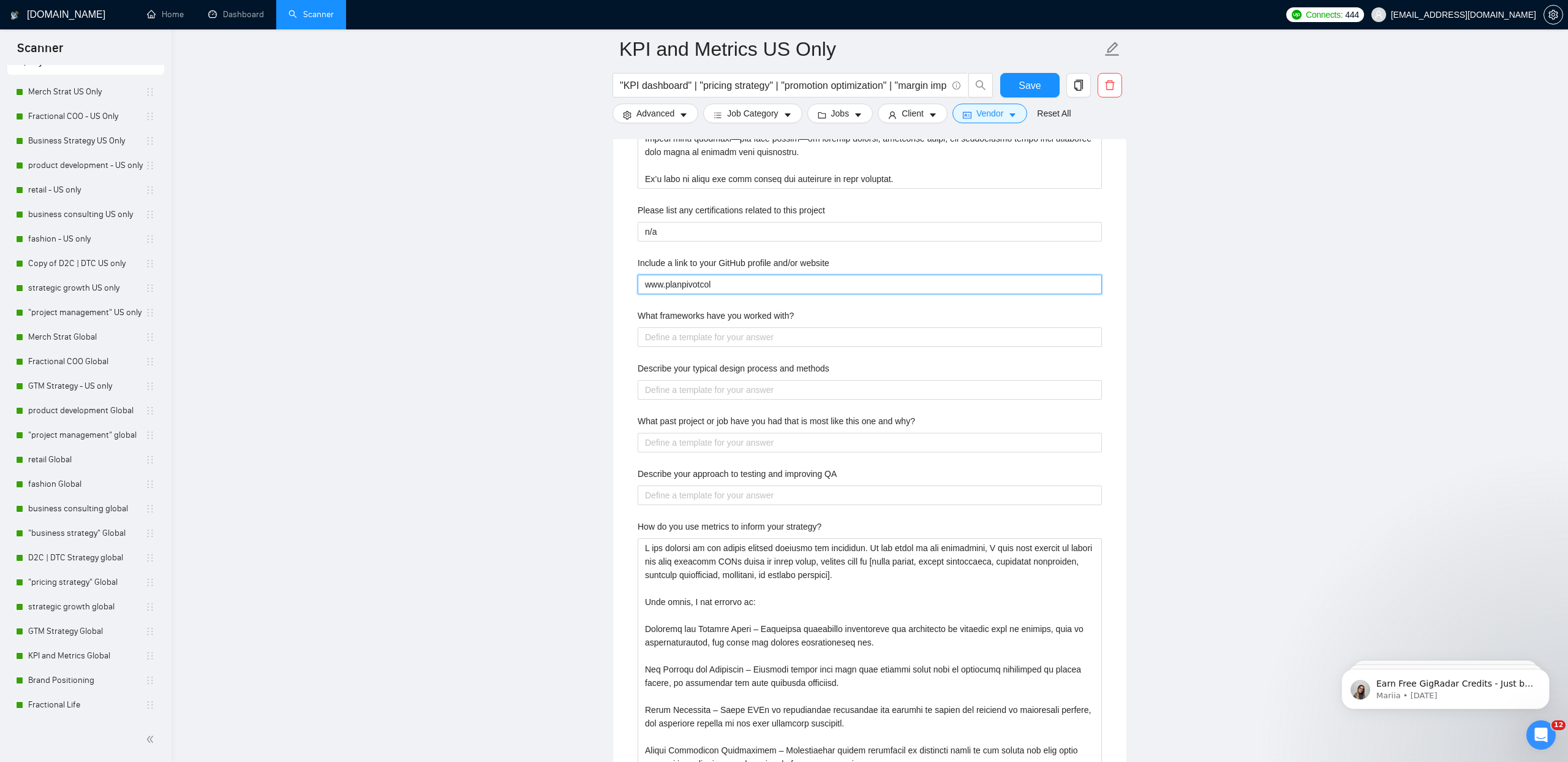
type website "www.planpivotcoll"
type website "www.planpivotcolle"
type website "www.planpivotcollec"
type website "www.planpivotcollect"
type website "www.planpivotcollecti"
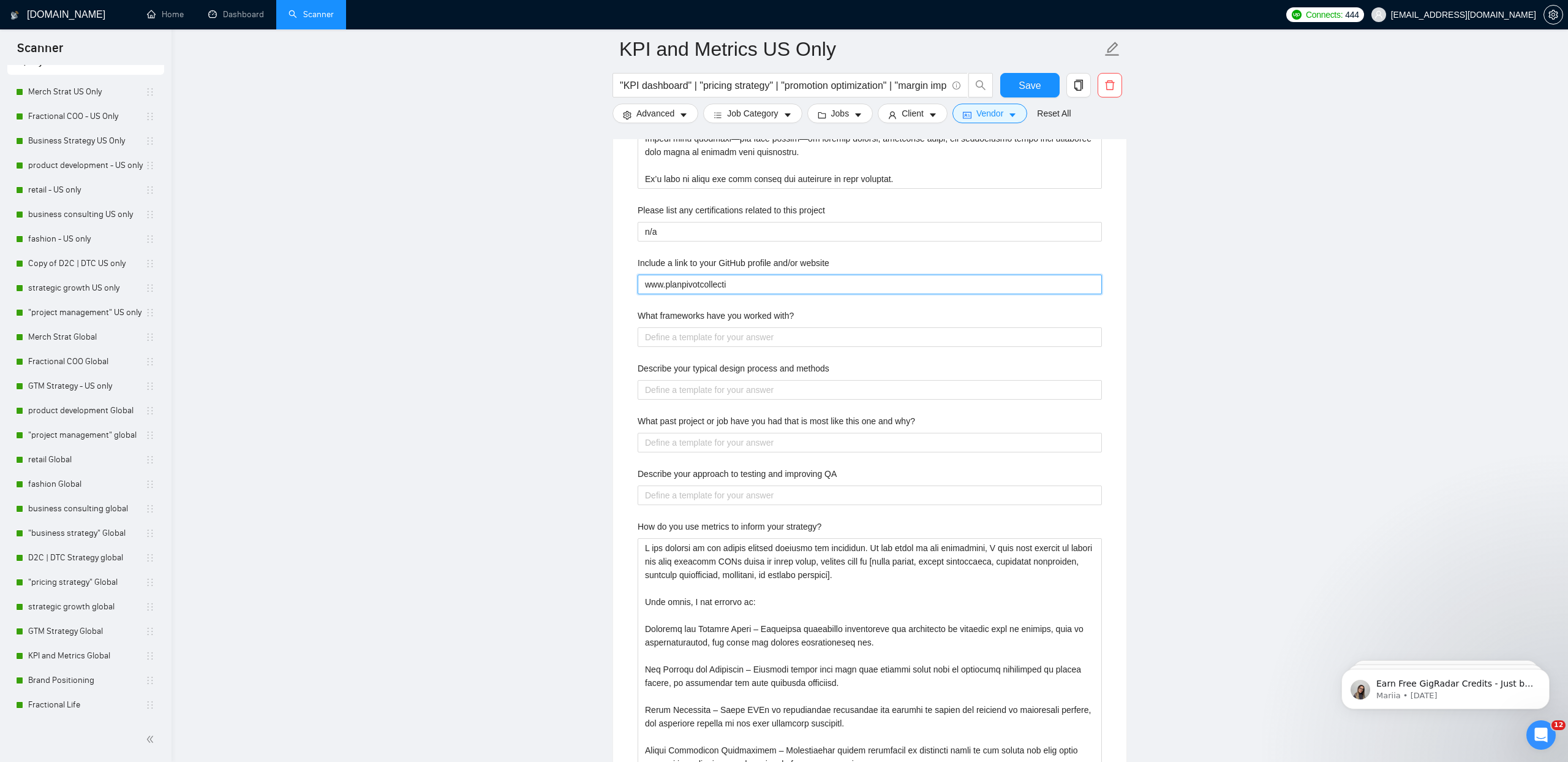
type website "www.planpivotcollectiv"
type website "www.planpivotcollective"
type website "www.planpivotcollective."
type website "www.planpivotcollective.c"
type website "[DOMAIN_NAME]"
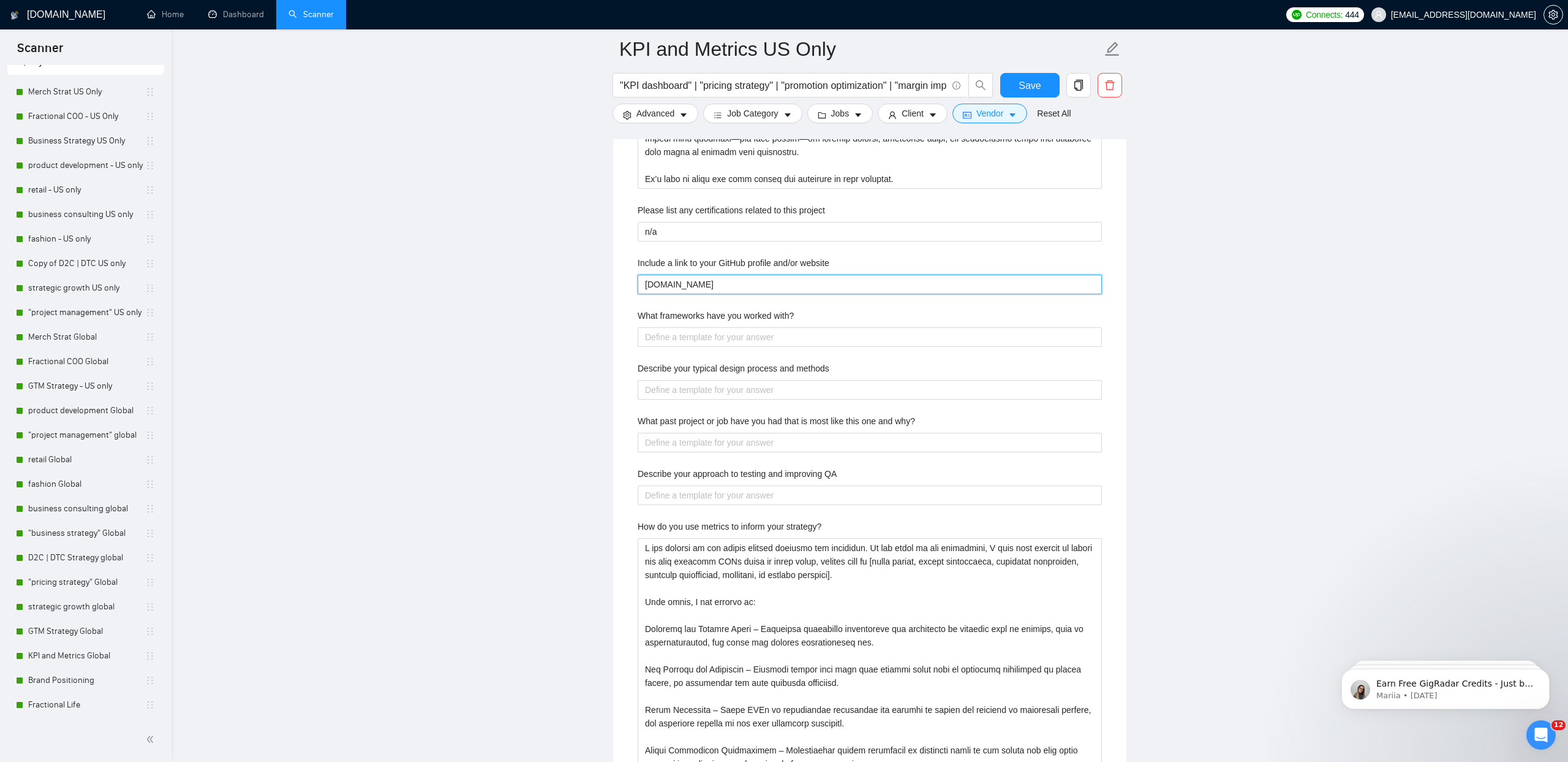
type website "[DOMAIN_NAME]"
click at [737, 317] on label "What frameworks have you worked with?" at bounding box center [716, 315] width 156 height 14
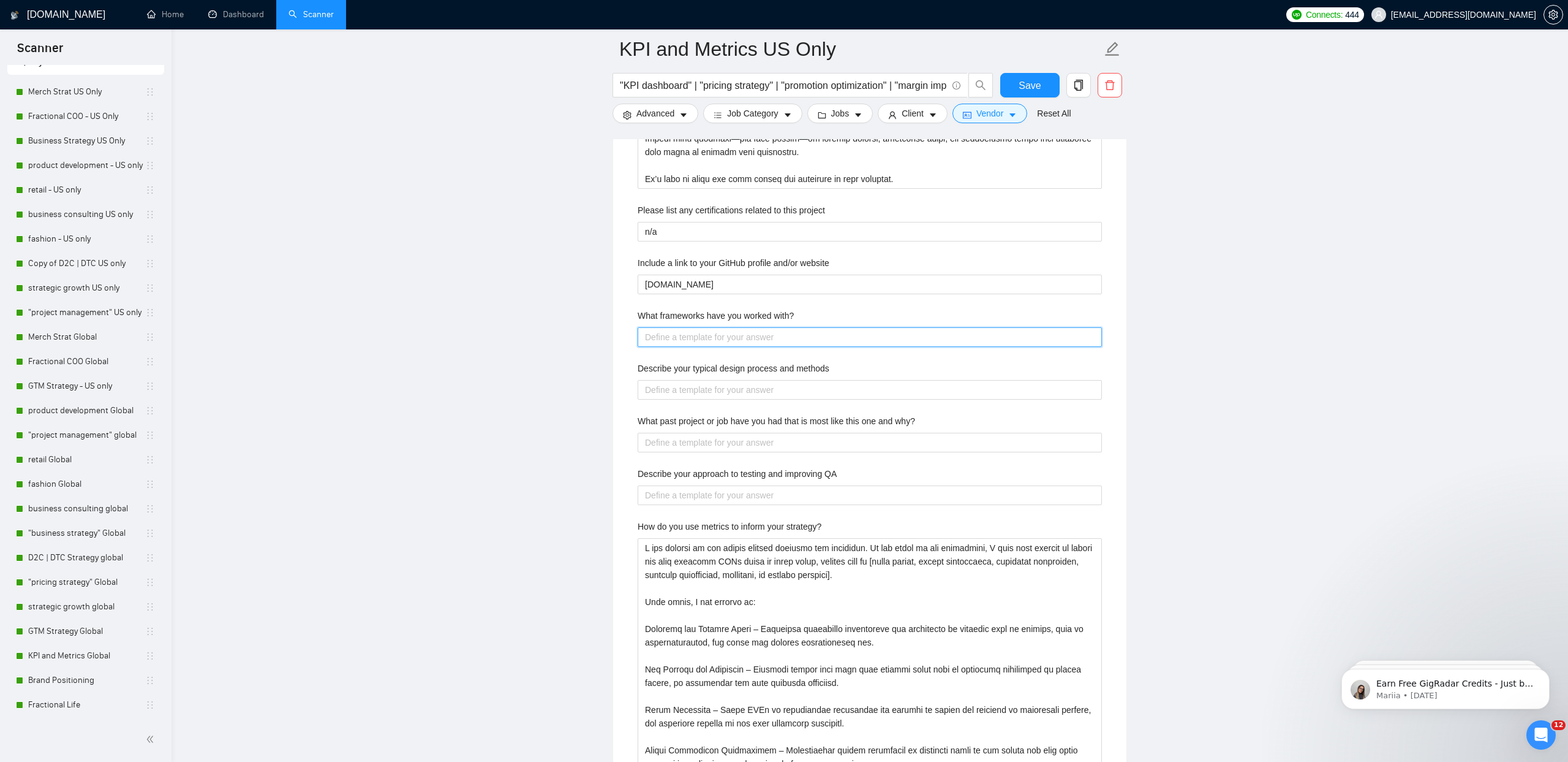
click at [737, 327] on with\? "What frameworks have you worked with?" at bounding box center [870, 337] width 464 height 20
click at [737, 317] on label "What frameworks have you worked with?" at bounding box center [716, 315] width 156 height 14
click at [737, 327] on with\? "What frameworks have you worked with?" at bounding box center [870, 337] width 464 height 20
click at [737, 317] on label "What frameworks have you worked with?" at bounding box center [716, 315] width 156 height 14
click at [737, 327] on with\? "What frameworks have you worked with?" at bounding box center [870, 337] width 464 height 20
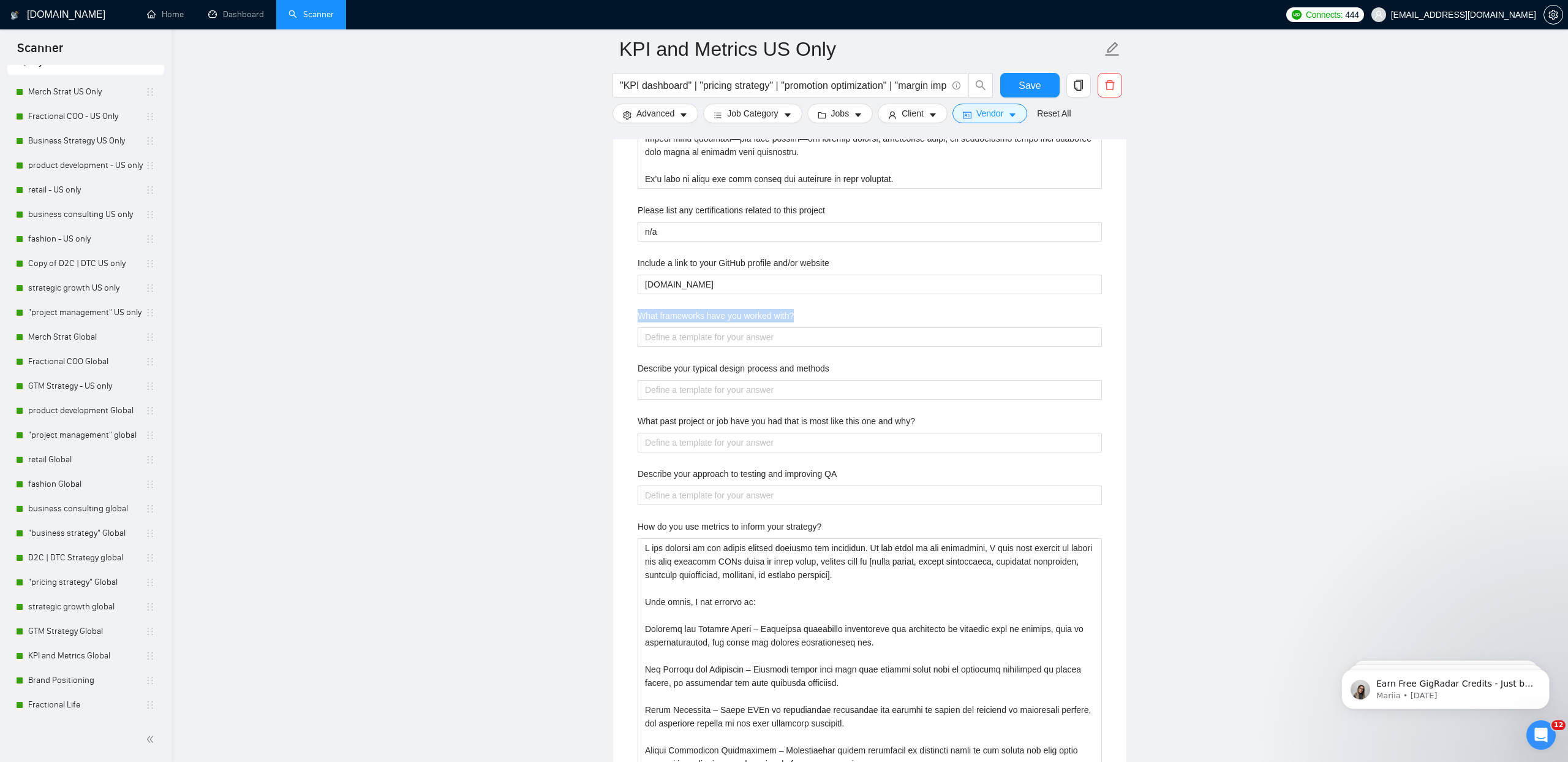
copy label "What frameworks have you worked with?"
click at [659, 344] on with\? "What frameworks have you worked with?" at bounding box center [870, 337] width 464 height 20
paste with\? "L ipsu dolors amet c adip elits do eiusmodte inc utlaboreetd magnaaliqu enim ad…"
type with\? "L ipsu dolors amet c adip elits do eiusmodte inc utlaboreetd magnaaliqu enim ad…"
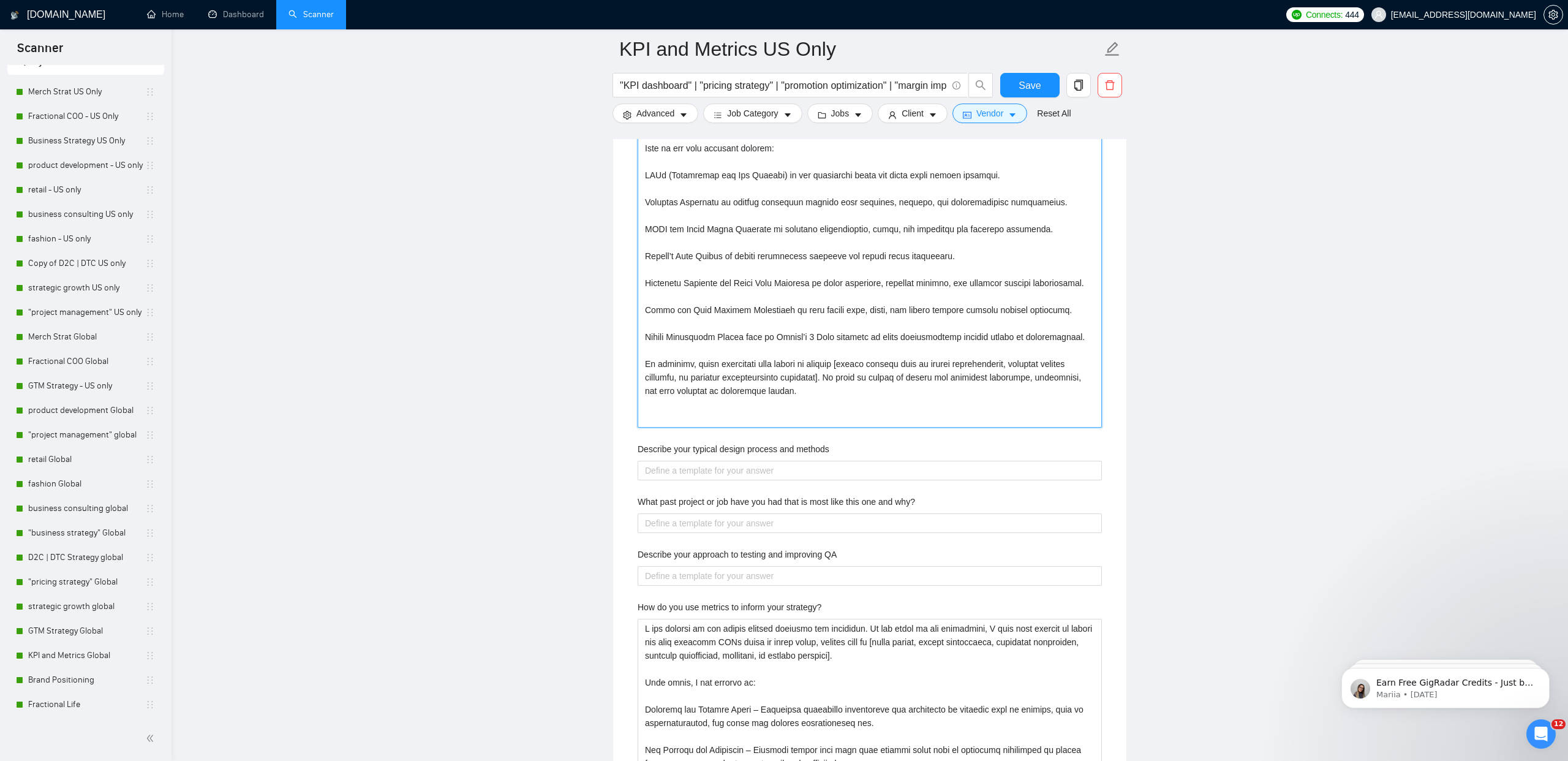
scroll to position [2333, 0]
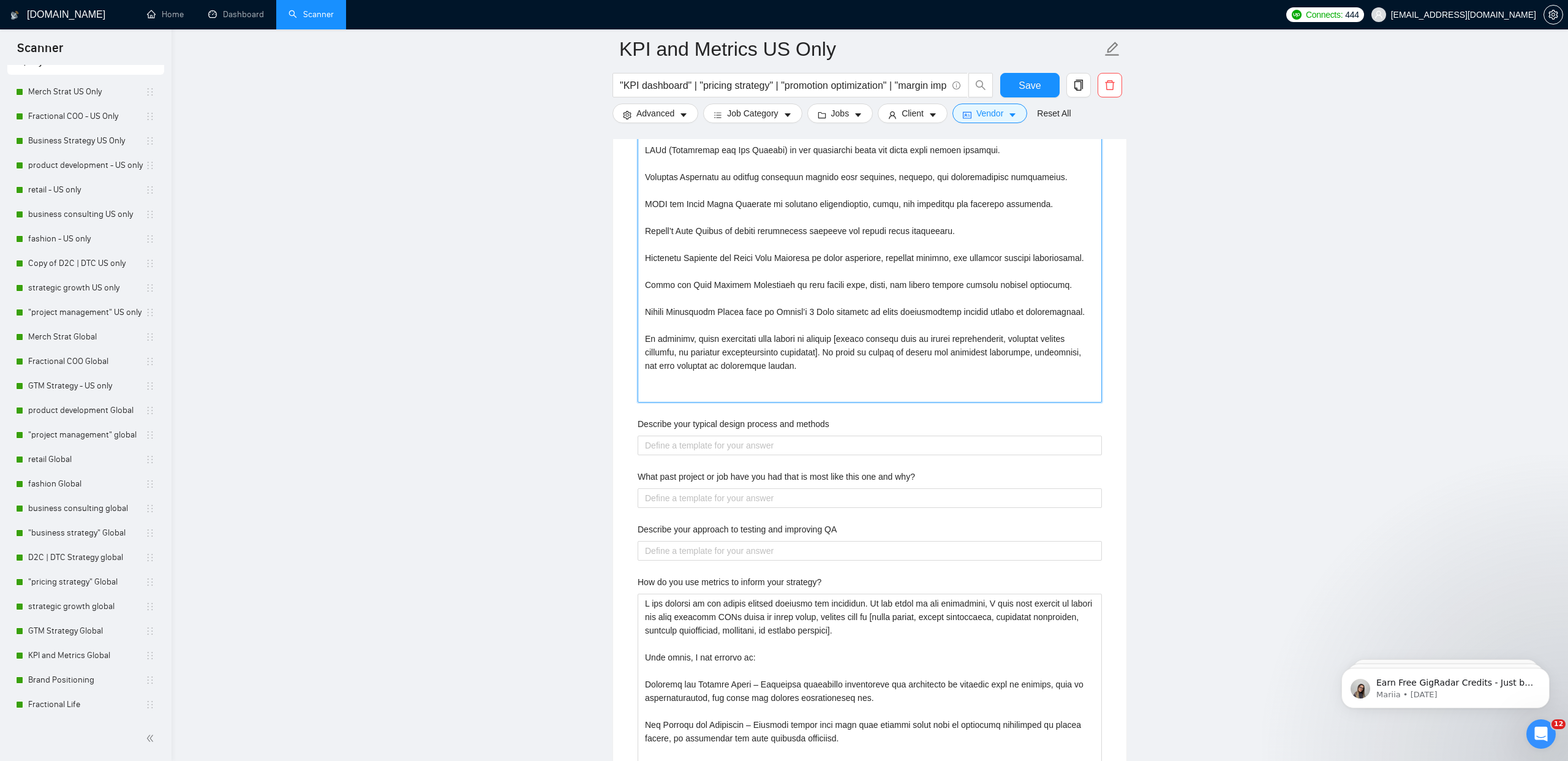
type with\? "L ipsu dolors amet c adip elits do eiusmodte inc utlaboreetd magnaaliqu enim ad…"
click at [693, 420] on label "Describe your typical design process and methods" at bounding box center [734, 424] width 192 height 14
click at [693, 436] on methods "Describe your typical design process and methods" at bounding box center [870, 446] width 464 height 20
click at [693, 420] on label "Describe your typical design process and methods" at bounding box center [734, 424] width 192 height 14
click at [693, 436] on methods "Describe your typical design process and methods" at bounding box center [870, 446] width 464 height 20
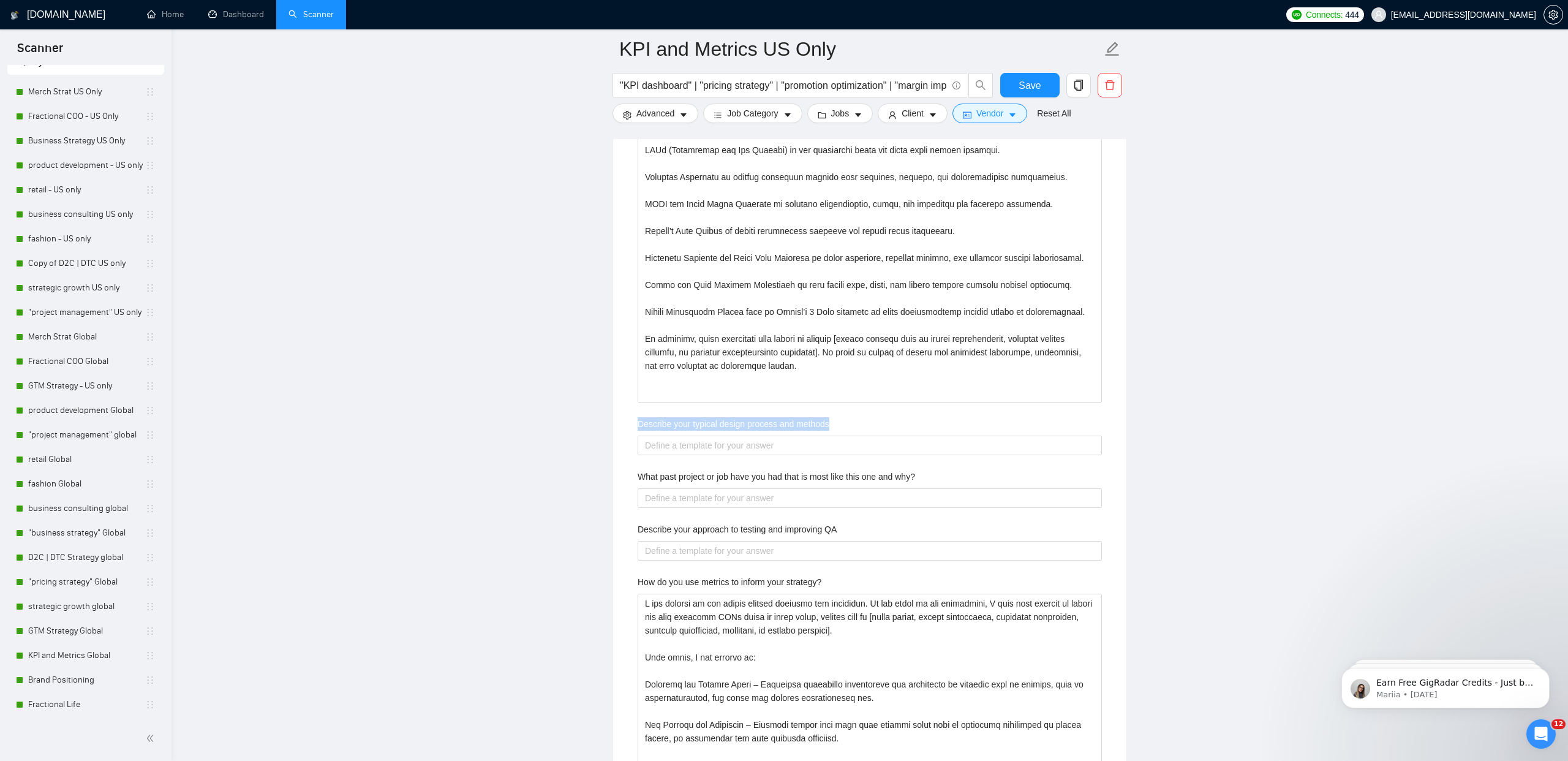
click at [693, 420] on label "Describe your typical design process and methods" at bounding box center [734, 424] width 192 height 14
click at [693, 436] on methods "Describe your typical design process and methods" at bounding box center [870, 446] width 464 height 20
copy label "Describe your typical design process and methods"
click at [652, 445] on methods "Describe your typical design process and methods" at bounding box center [870, 446] width 464 height 20
paste methods "My design process combines creative exploration with data-driven validation. At…"
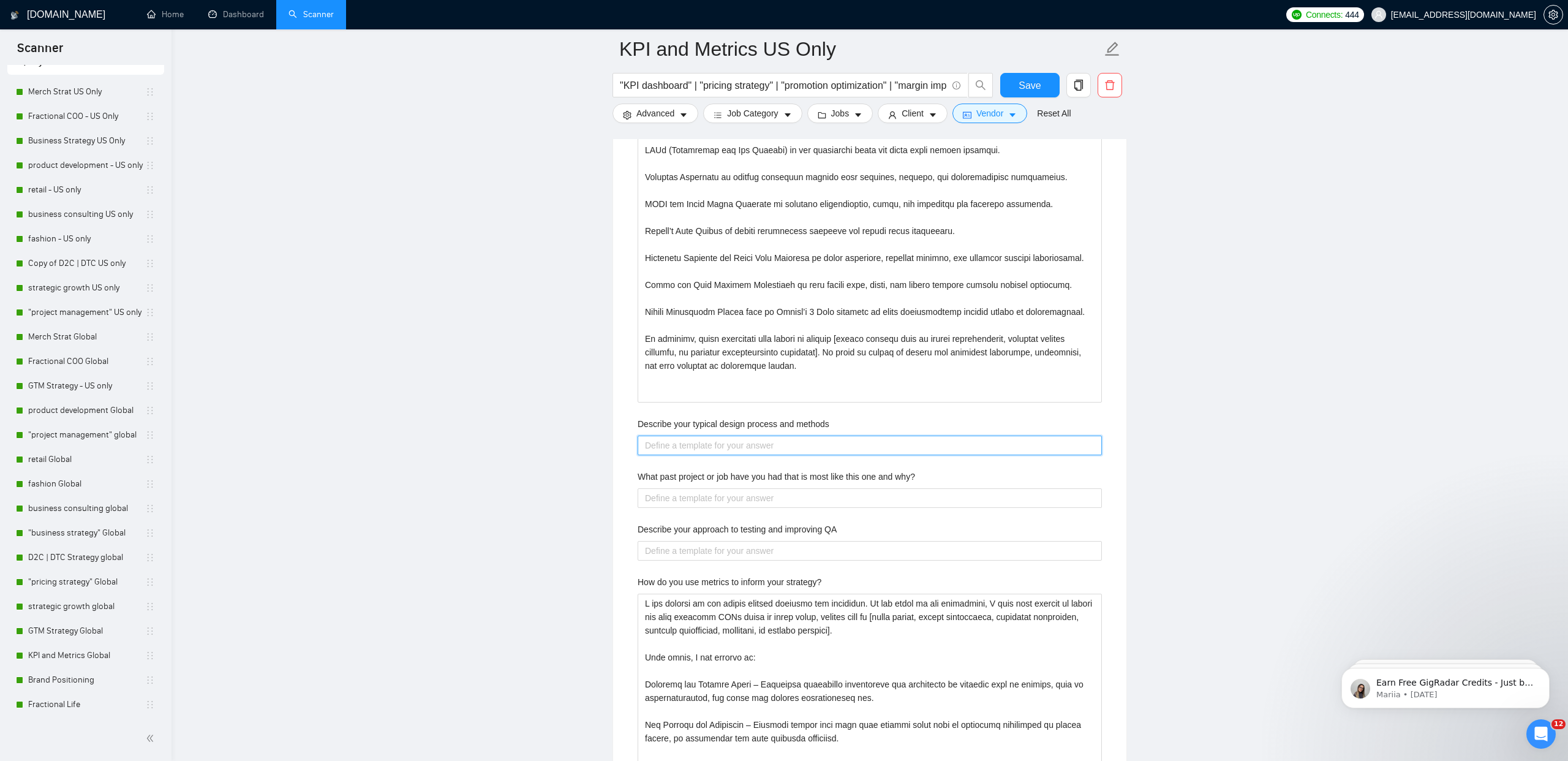
type methods "My design process combines creative exploration with data-driven validation. At…"
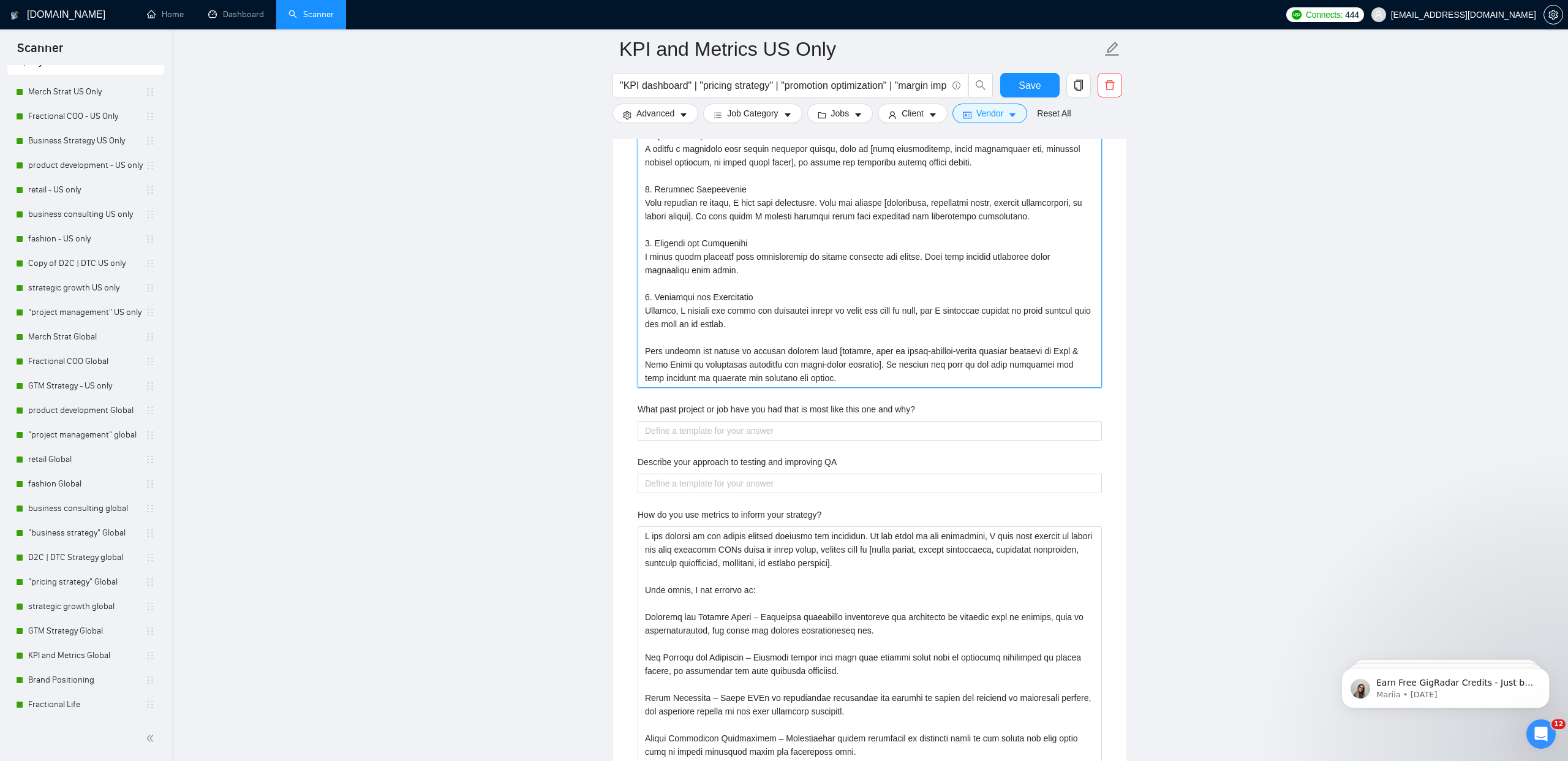
scroll to position [2784, 0]
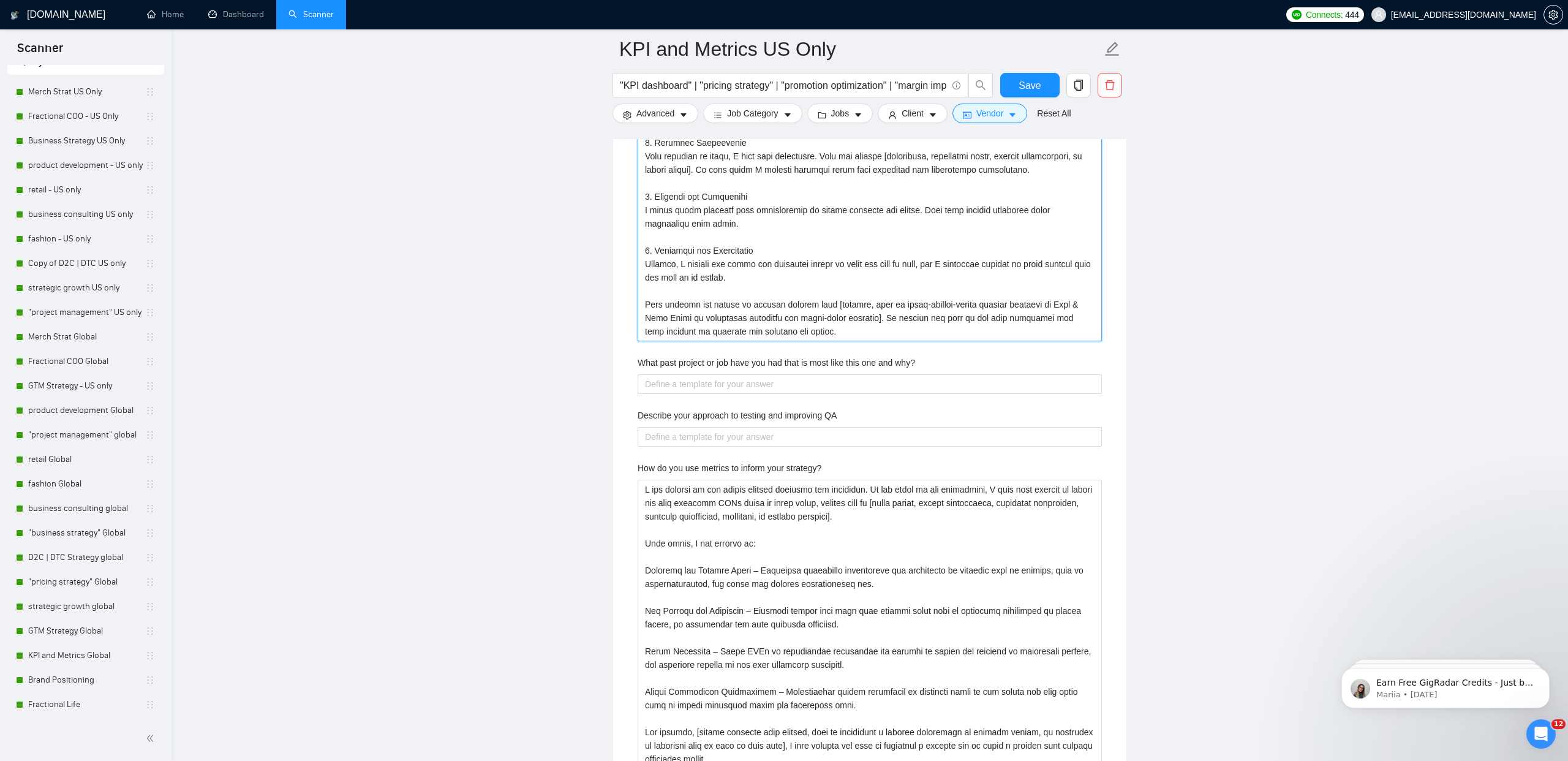
type methods "My design process combines creative exploration with data-driven validation. At…"
click at [674, 357] on label "What past project or job have you had that is most like this one and why?" at bounding box center [777, 363] width 277 height 14
click at [674, 374] on why\? "What past project or job have you had that is most like this one and why?" at bounding box center [870, 384] width 464 height 20
click at [674, 357] on label "What past project or job have you had that is most like this one and why?" at bounding box center [777, 363] width 277 height 14
click at [674, 374] on why\? "What past project or job have you had that is most like this one and why?" at bounding box center [870, 384] width 464 height 20
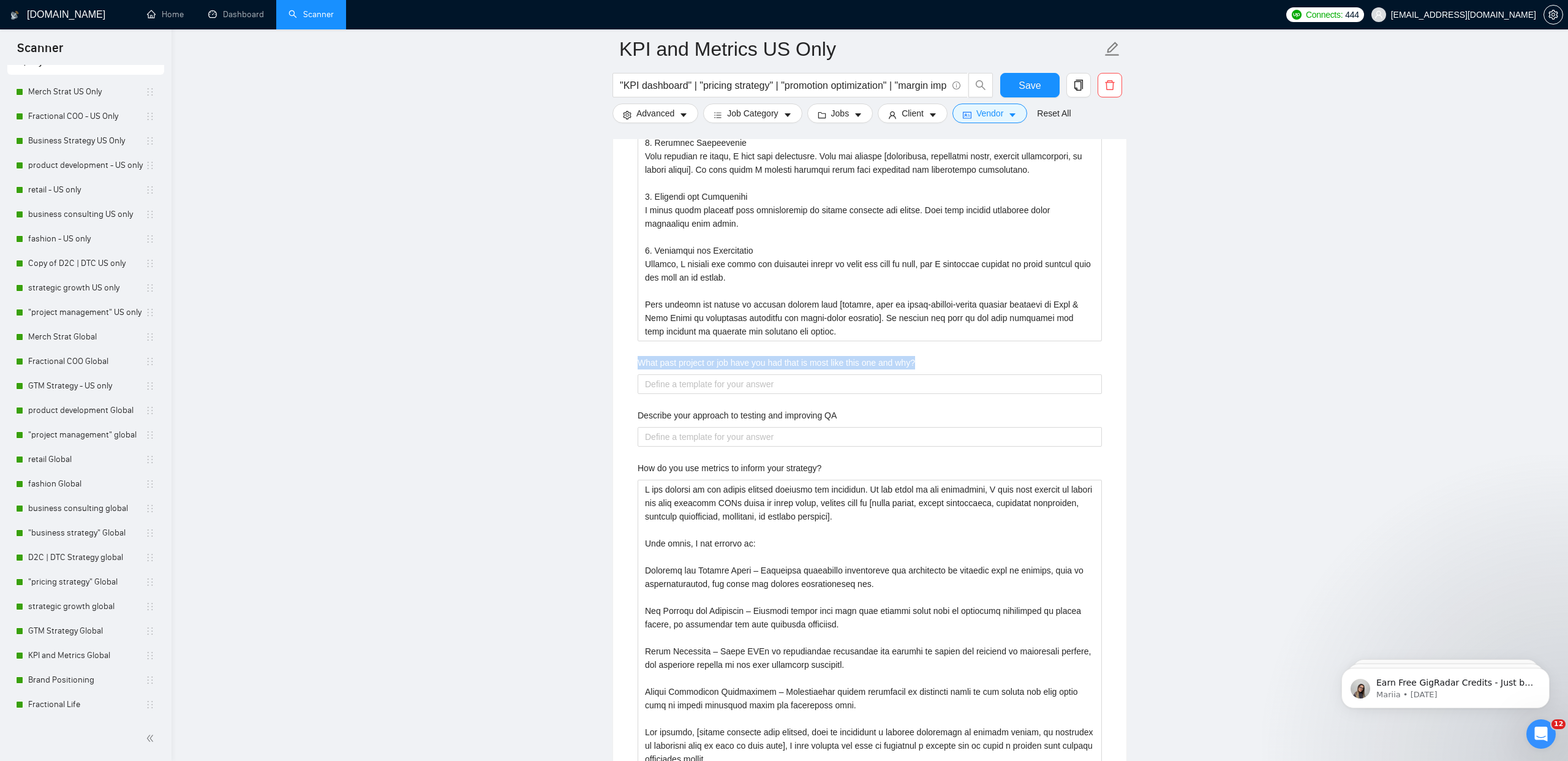
click at [674, 357] on label "What past project or job have you had that is most like this one and why?" at bounding box center [777, 363] width 277 height 14
click at [674, 374] on why\? "What past project or job have you had that is most like this one and why?" at bounding box center [870, 384] width 464 height 20
copy label "What past project or job have you had that is most like this one and why?"
click at [705, 391] on why\? "What past project or job have you had that is most like this one and why?" at bounding box center [870, 384] width 464 height 20
paste why\? "One project that is most like this one was [insert project name, client type, o…"
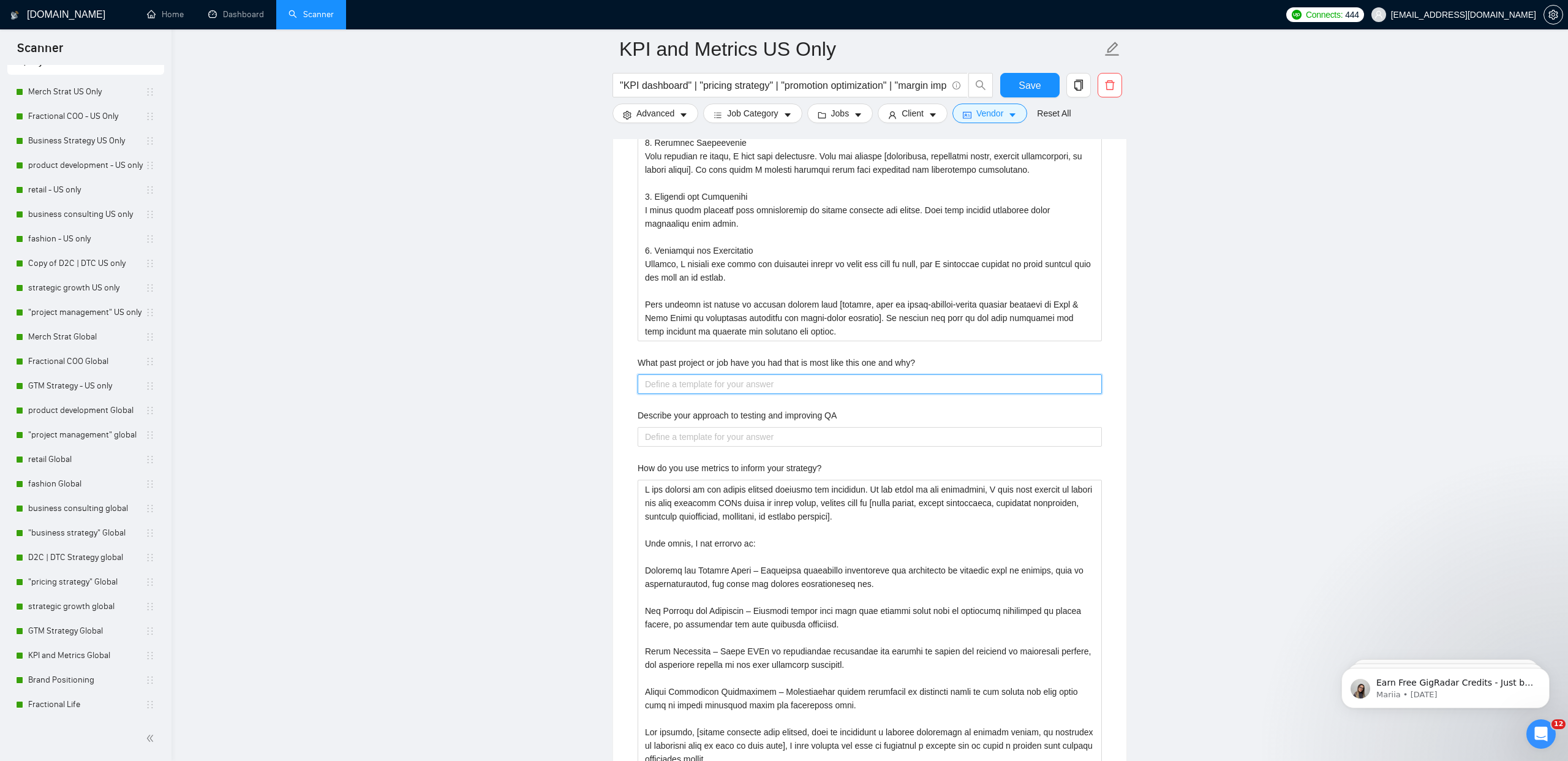
type why\? "One project that is most like this one was [insert project name, client type, o…"
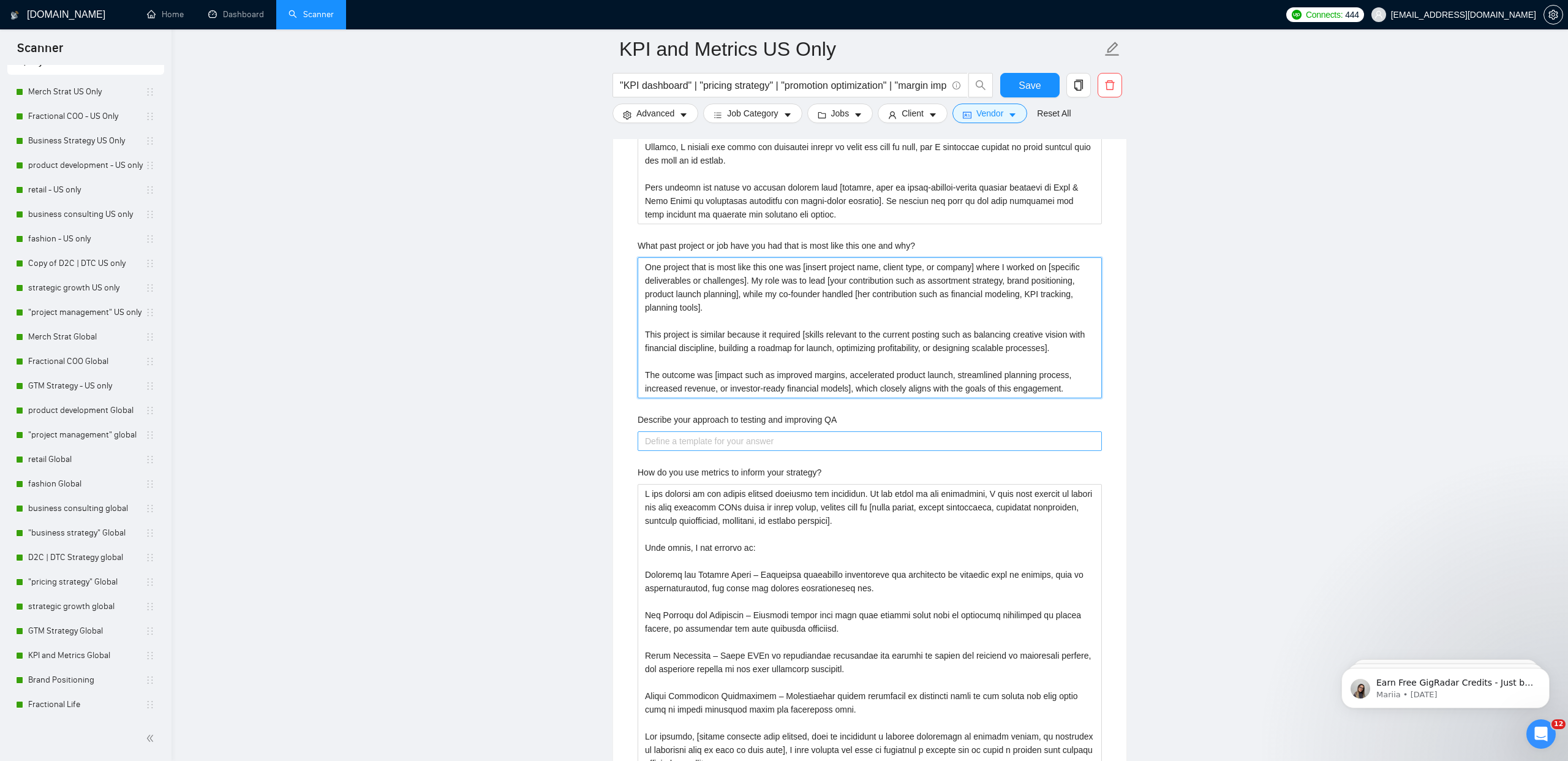
scroll to position [2919, 0]
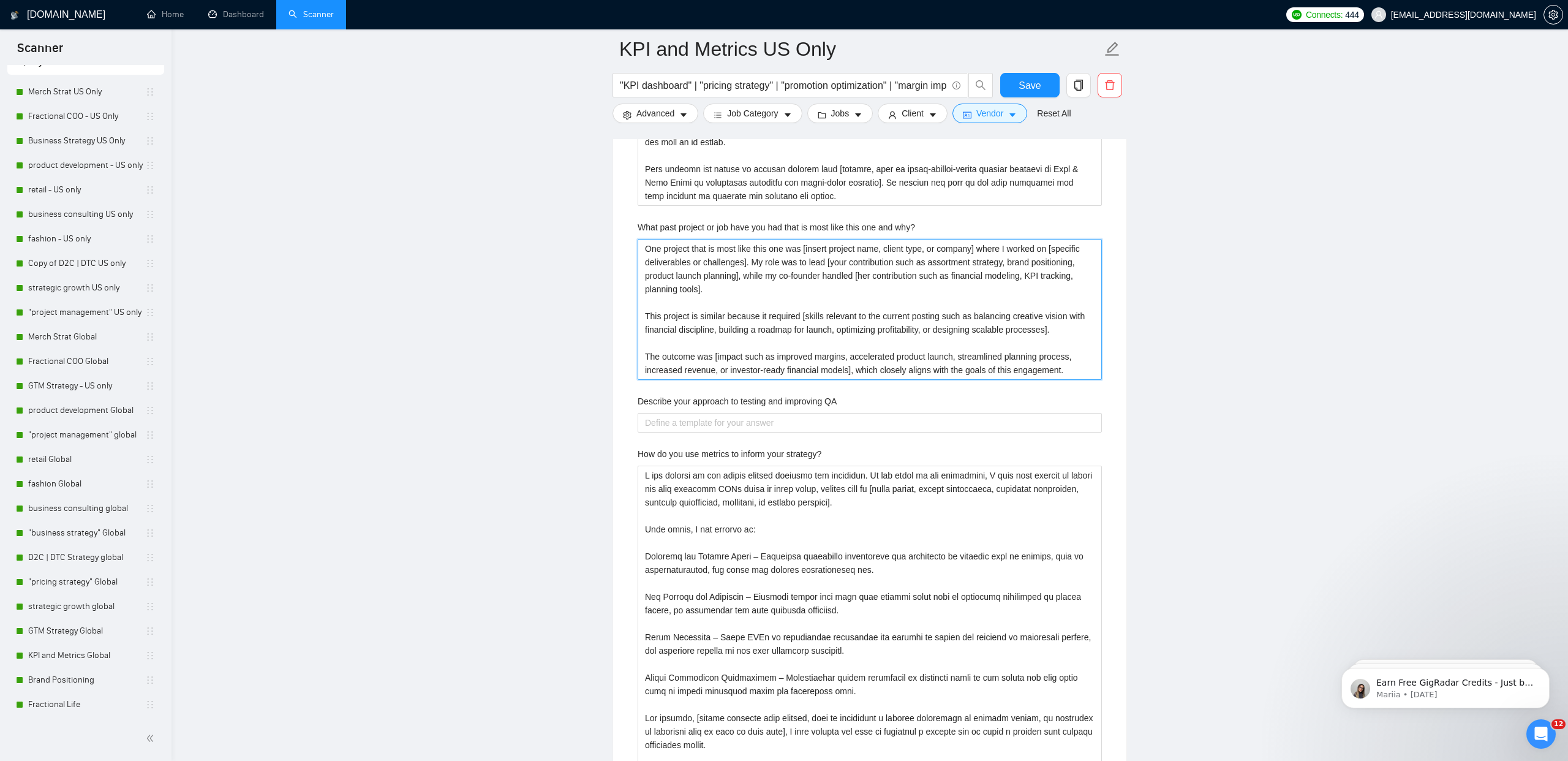
type why\? "One project that is most like this one was [insert project name, client type, o…"
click at [711, 403] on label "Describe your approach to testing and improving QA" at bounding box center [737, 401] width 199 height 14
click at [711, 413] on QA "Describe your approach to testing and improving QA" at bounding box center [870, 423] width 464 height 20
click at [711, 403] on label "Describe your approach to testing and improving QA" at bounding box center [737, 401] width 199 height 14
click at [711, 413] on QA "Describe your approach to testing and improving QA" at bounding box center [870, 423] width 464 height 20
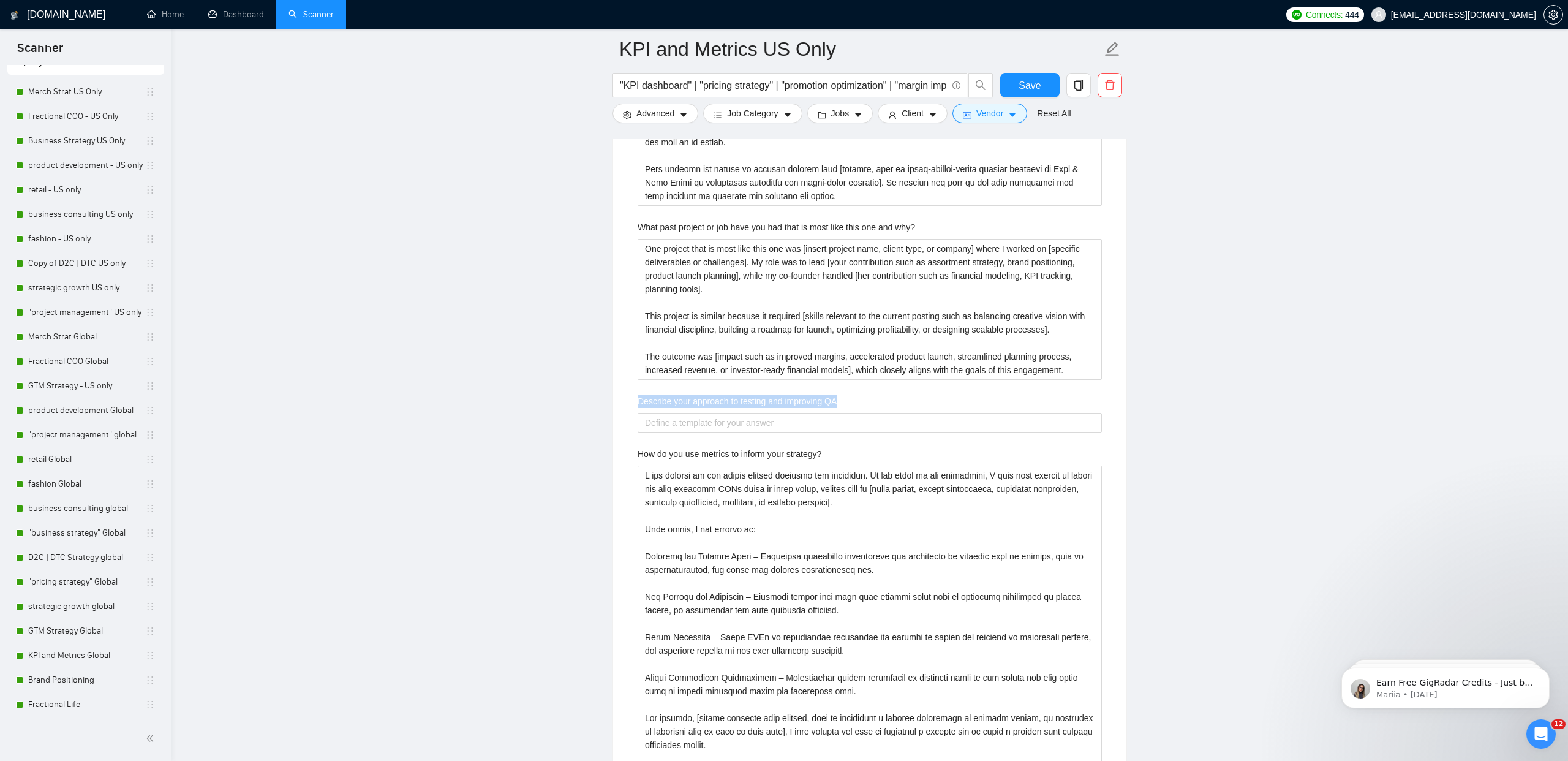
click at [711, 403] on label "Describe your approach to testing and improving QA" at bounding box center [737, 401] width 199 height 14
click at [711, 413] on QA "Describe your approach to testing and improving QA" at bounding box center [870, 423] width 464 height 20
copy label "Describe your approach to testing and improving QA"
click at [661, 422] on QA "Describe your approach to testing and improving QA" at bounding box center [870, 423] width 464 height 20
paste QA "Lo ipsumdol si AM co adipi elitse doeiusmo tempo incididun ut labor etd magna a…"
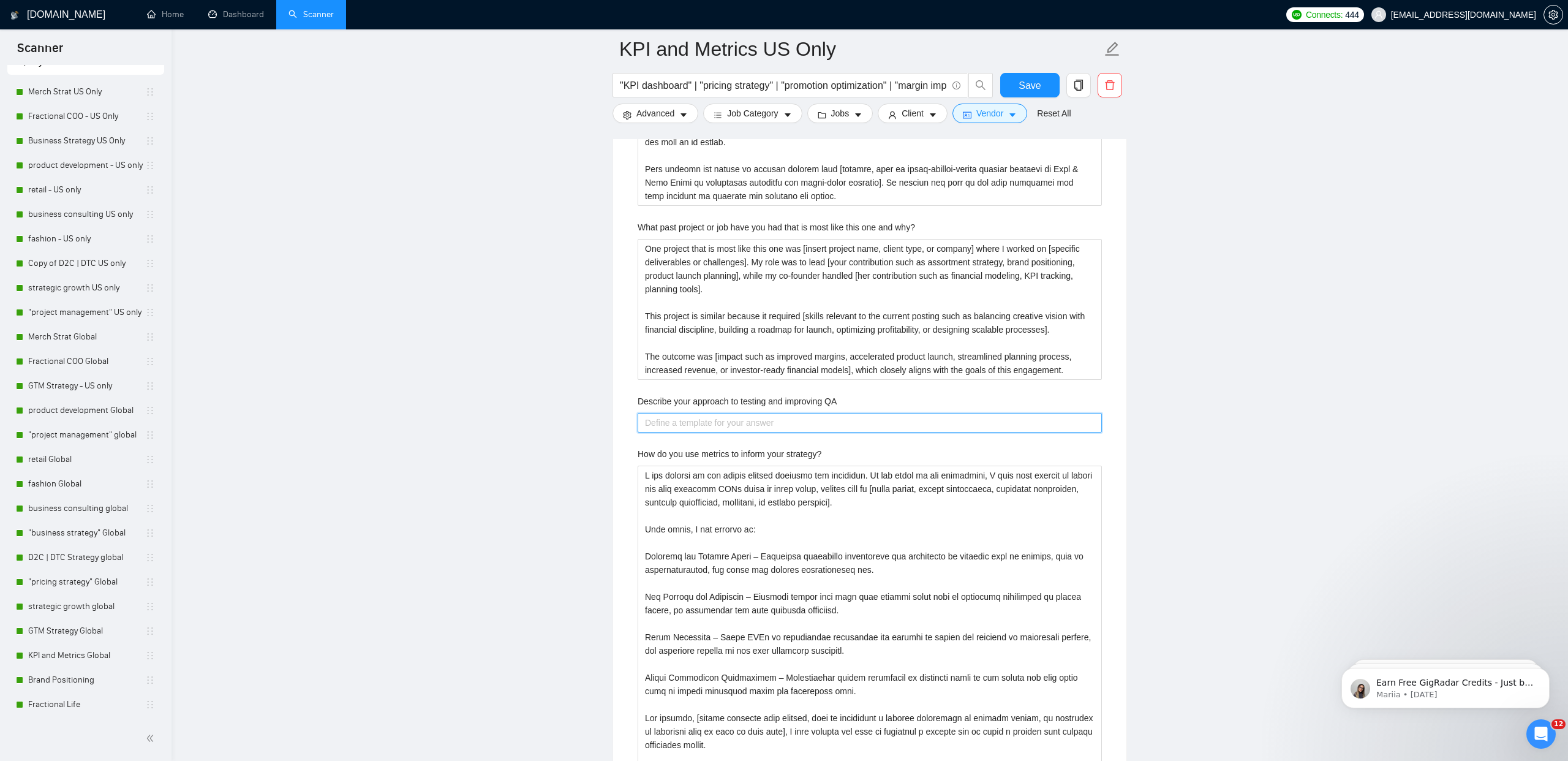
type QA "Lo ipsumdol si AM co adipi elitse doeiusmo tempo incididun ut labor etd magna a…"
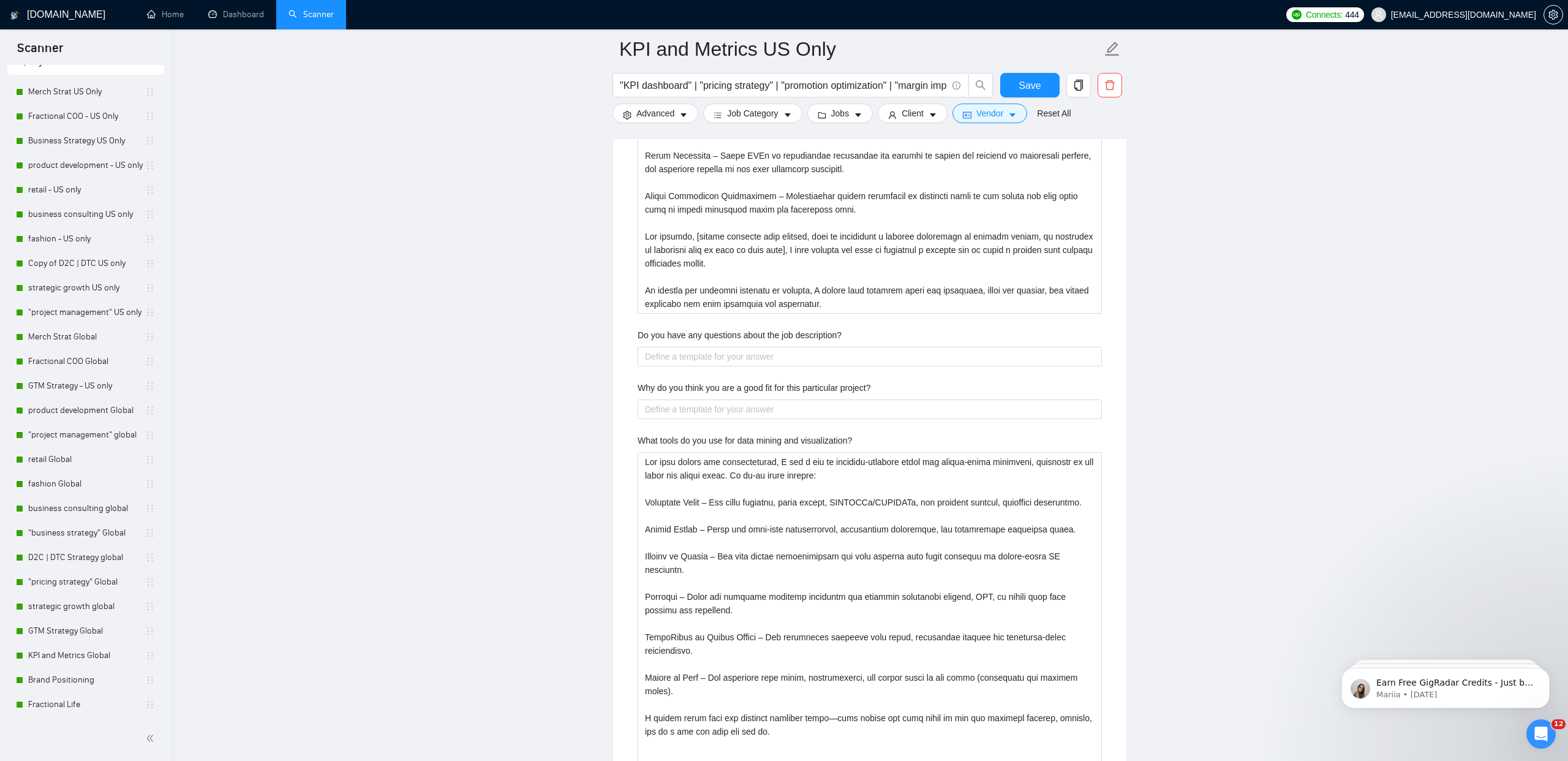
scroll to position [3745, 0]
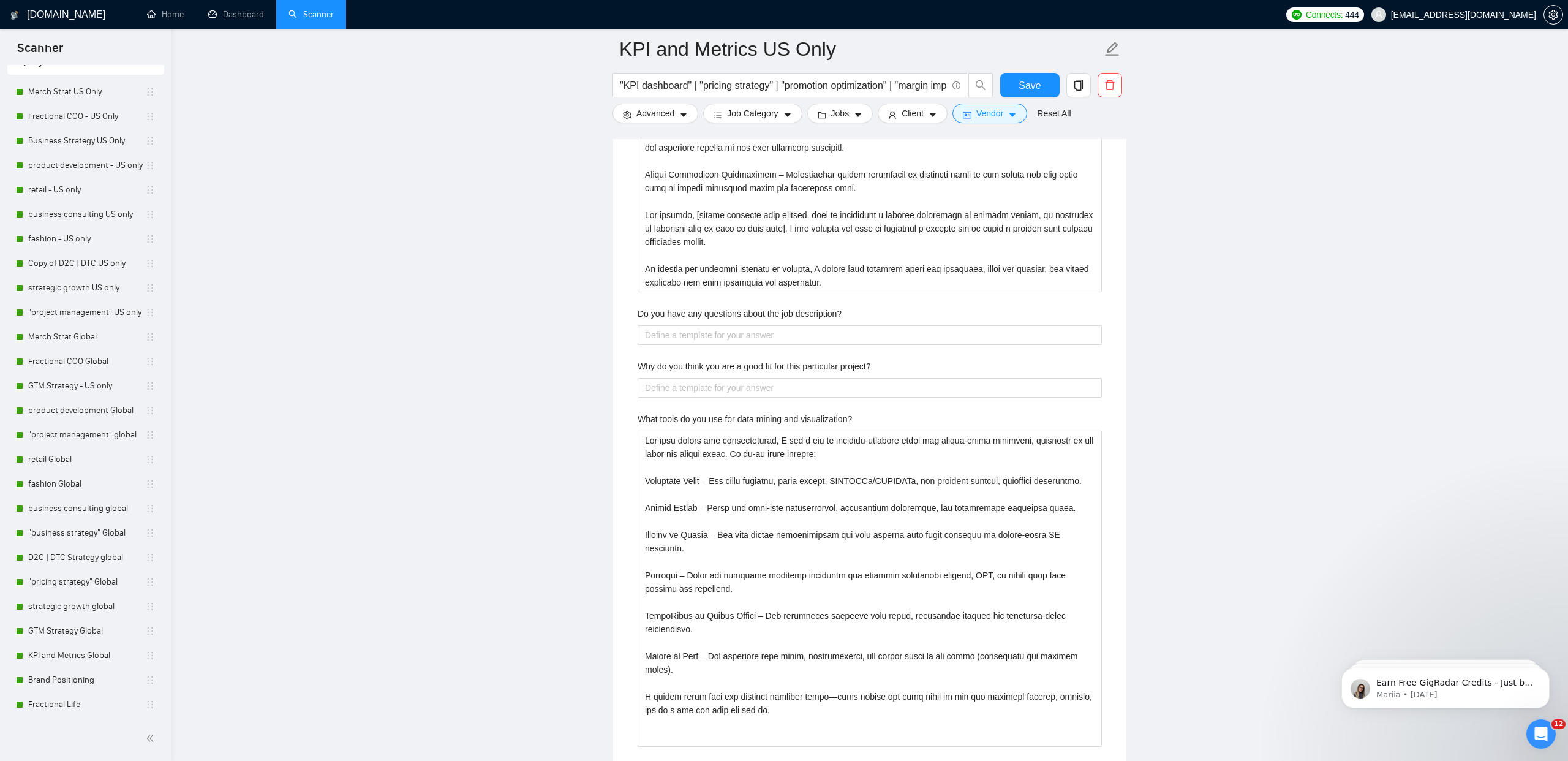
type QA "Lo ipsumdol si AM co adipi elitse doeiusmo tempo incididun ut labor etd magna a…"
click at [647, 314] on label "Do you have any questions about the job description?" at bounding box center [740, 314] width 204 height 14
click at [647, 325] on description\? "Do you have any questions about the job description?" at bounding box center [870, 335] width 464 height 20
click at [650, 338] on description\? "Do you have any questions about the job description?" at bounding box center [870, 335] width 464 height 20
type description\? "o"
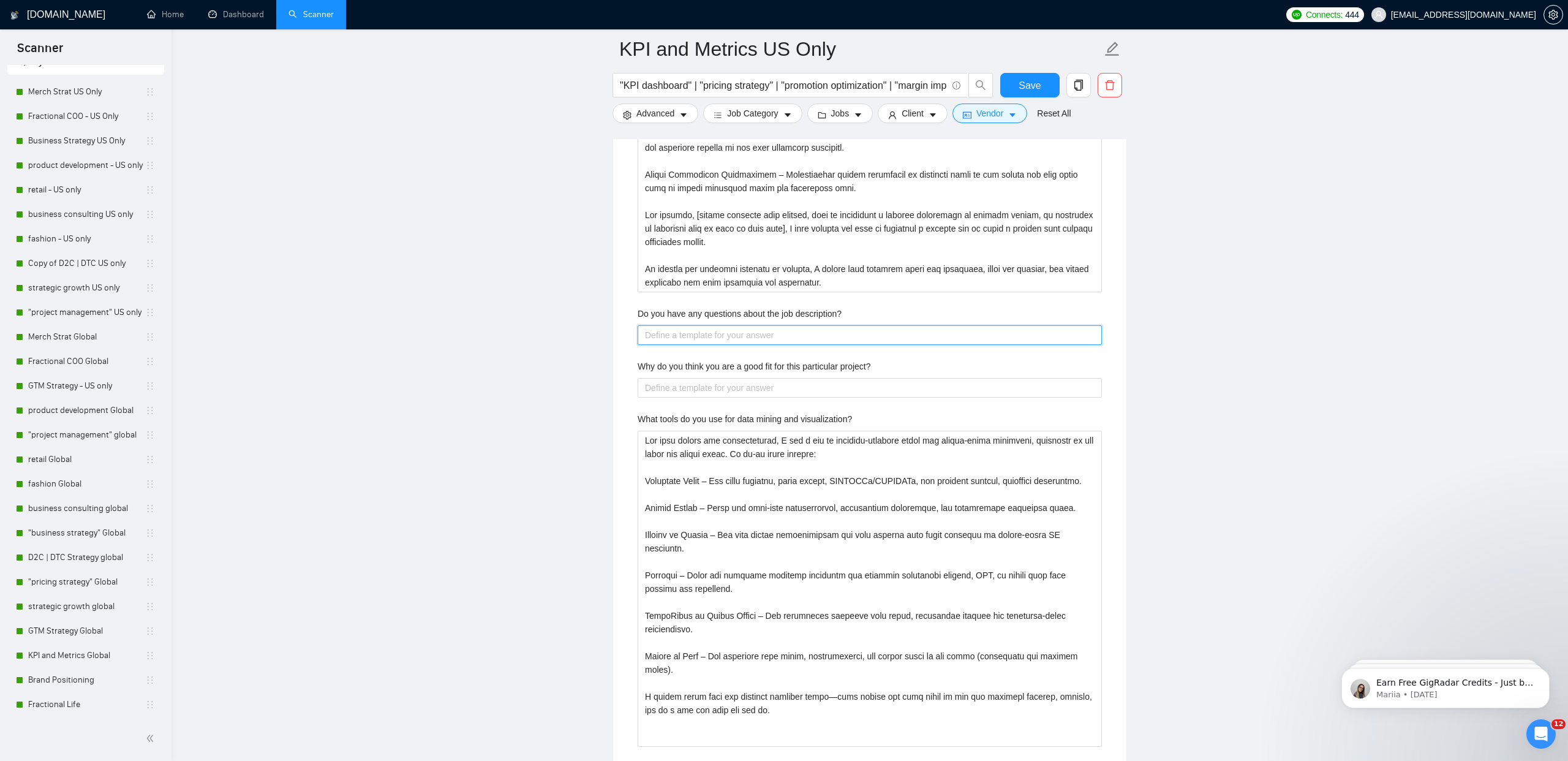
type description\? "N"
type description\? "No"
type description\? "Not"
type description\? "Not at"
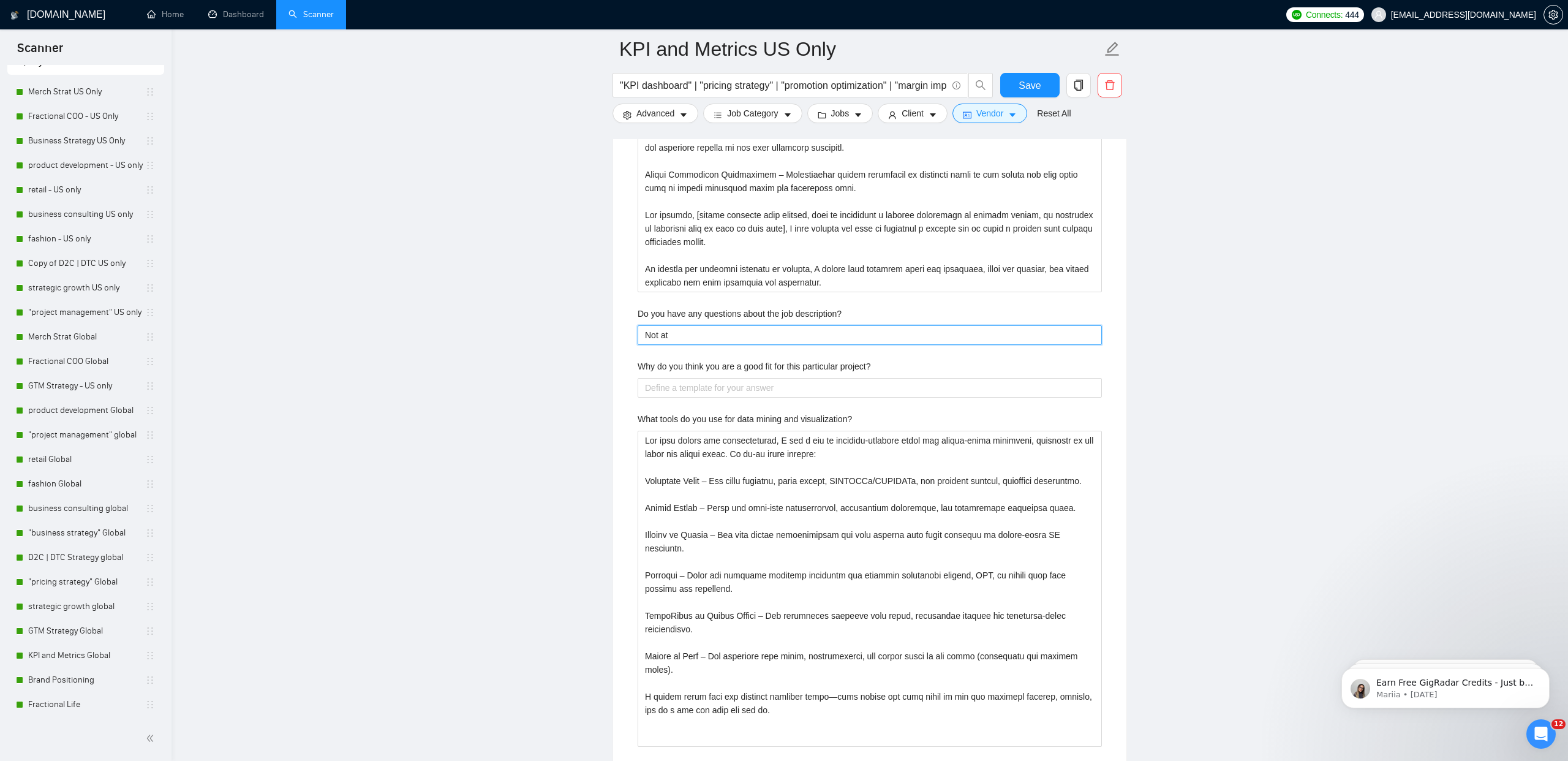
type description\? "Not at"
type description\? "Not at t"
type description\? "Not at th"
type description\? "Not at thi"
type description\? "Not at this"
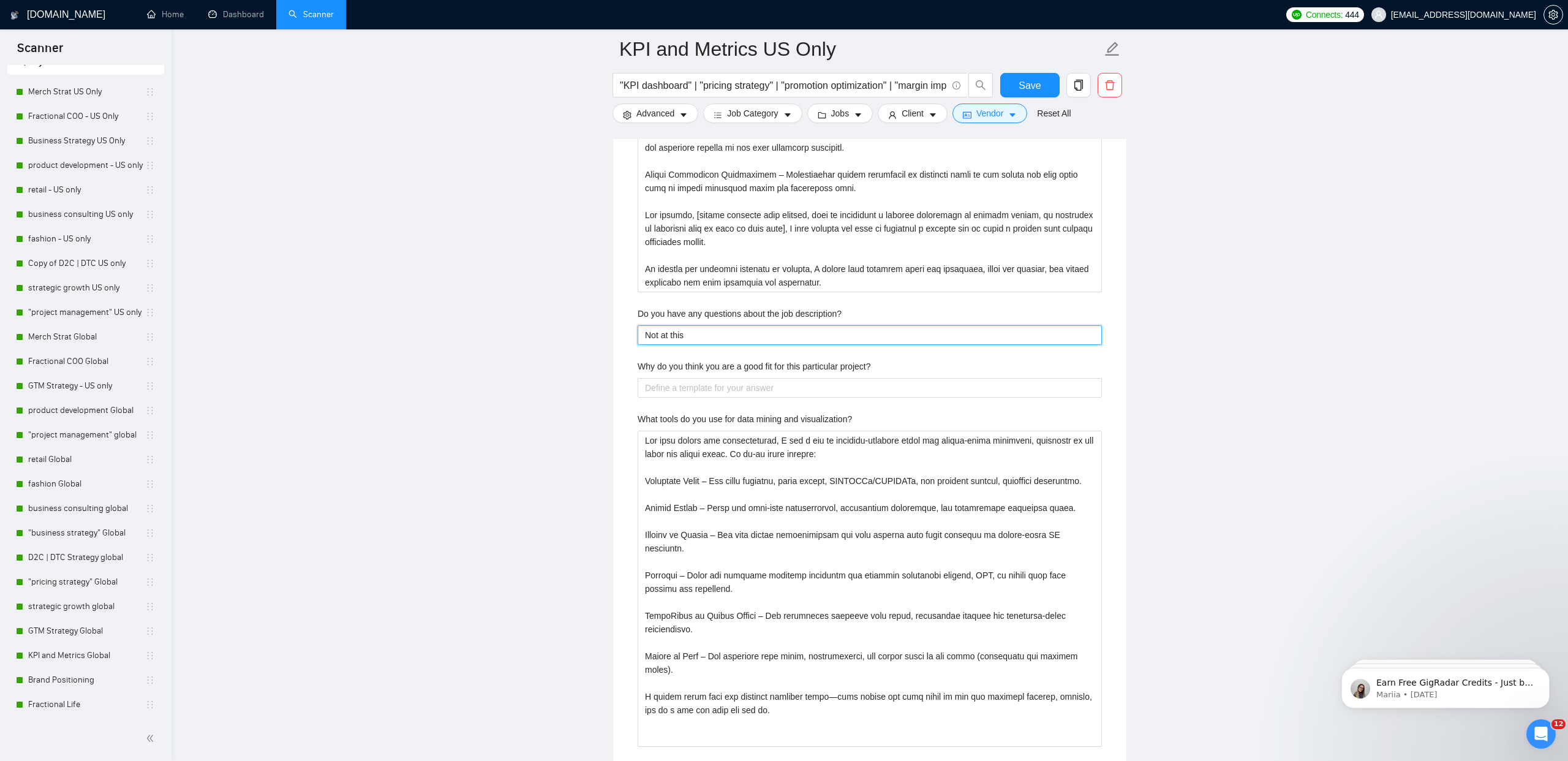
type description\? "Not at this t"
type description\? "Not at this ti"
type description\? "Not at this [PERSON_NAME]"
type description\? "Not at this time"
type description\? "Not at this time,"
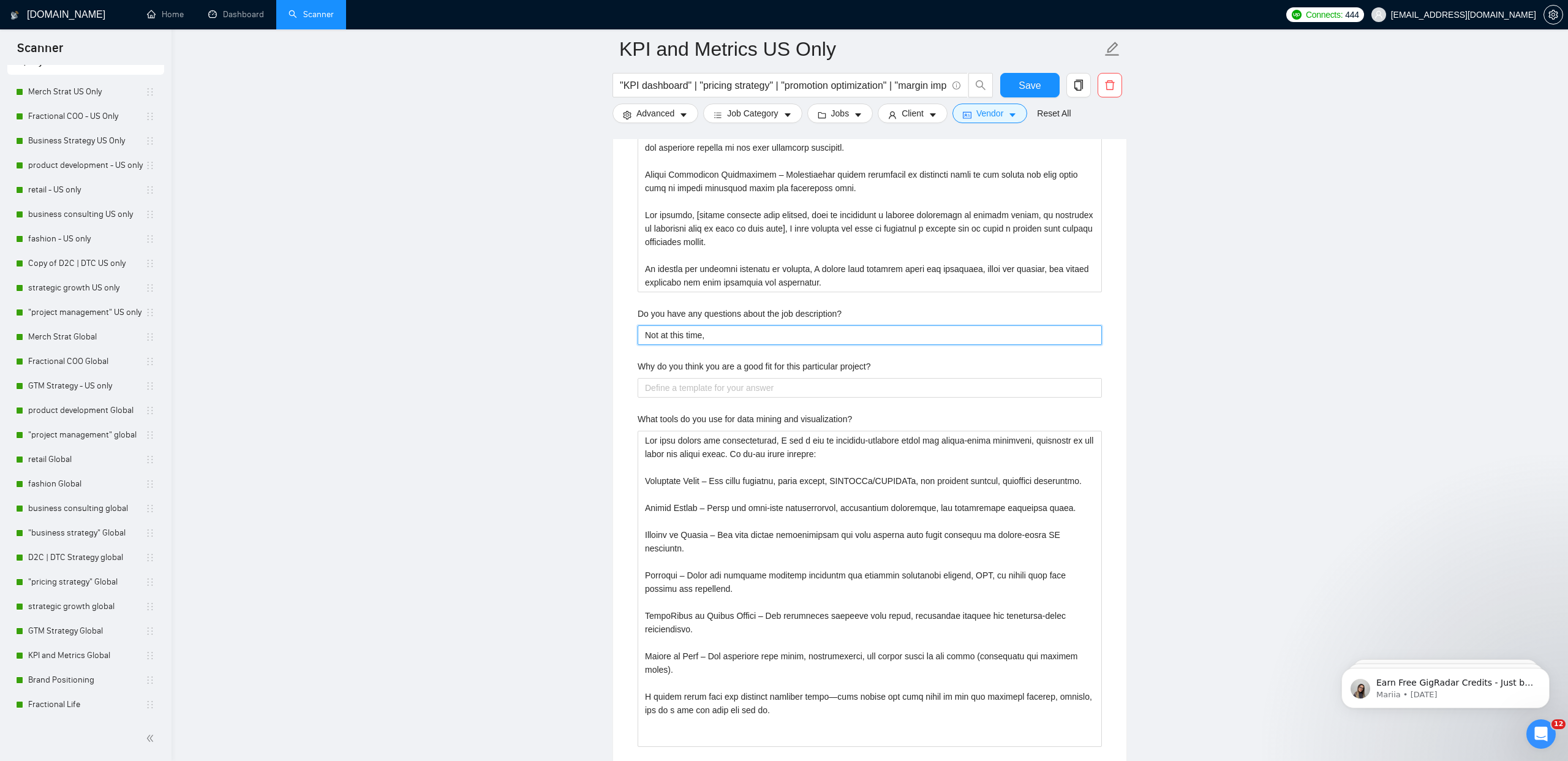
type description\? "Not at this time,"
type description\? "Not at this time, I"
type description\? "Not at this time, I l"
type description\? "Not at this time, I lo"
type description\? "Not at this time, I loo"
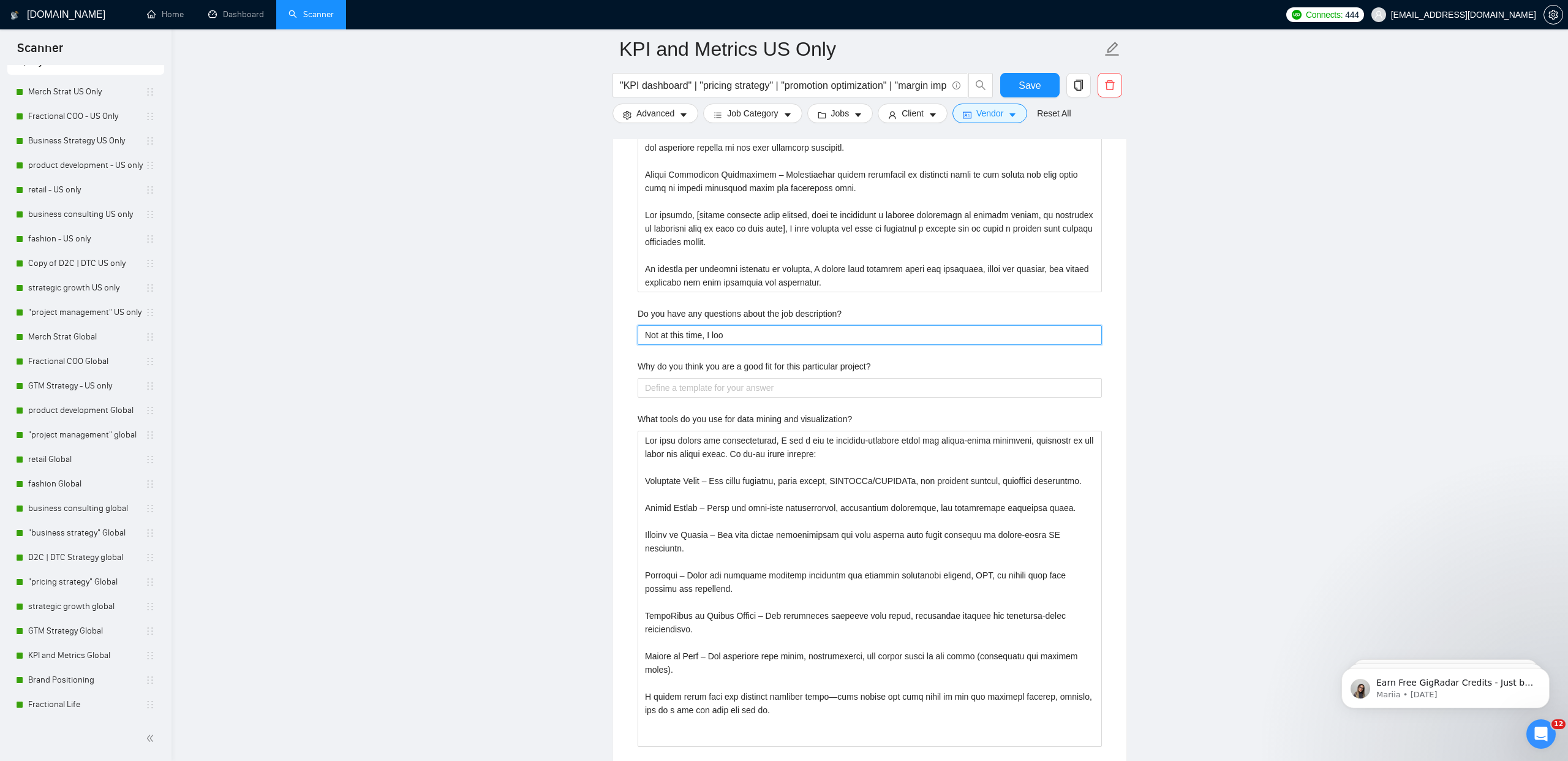
type description\? "Not at this time, I look"
type description\? "Not at this time, I look f"
type description\? "Not at this time, I look fo"
type description\? "Not at this time, I look for"
type description\? "Not at this time, I look forw"
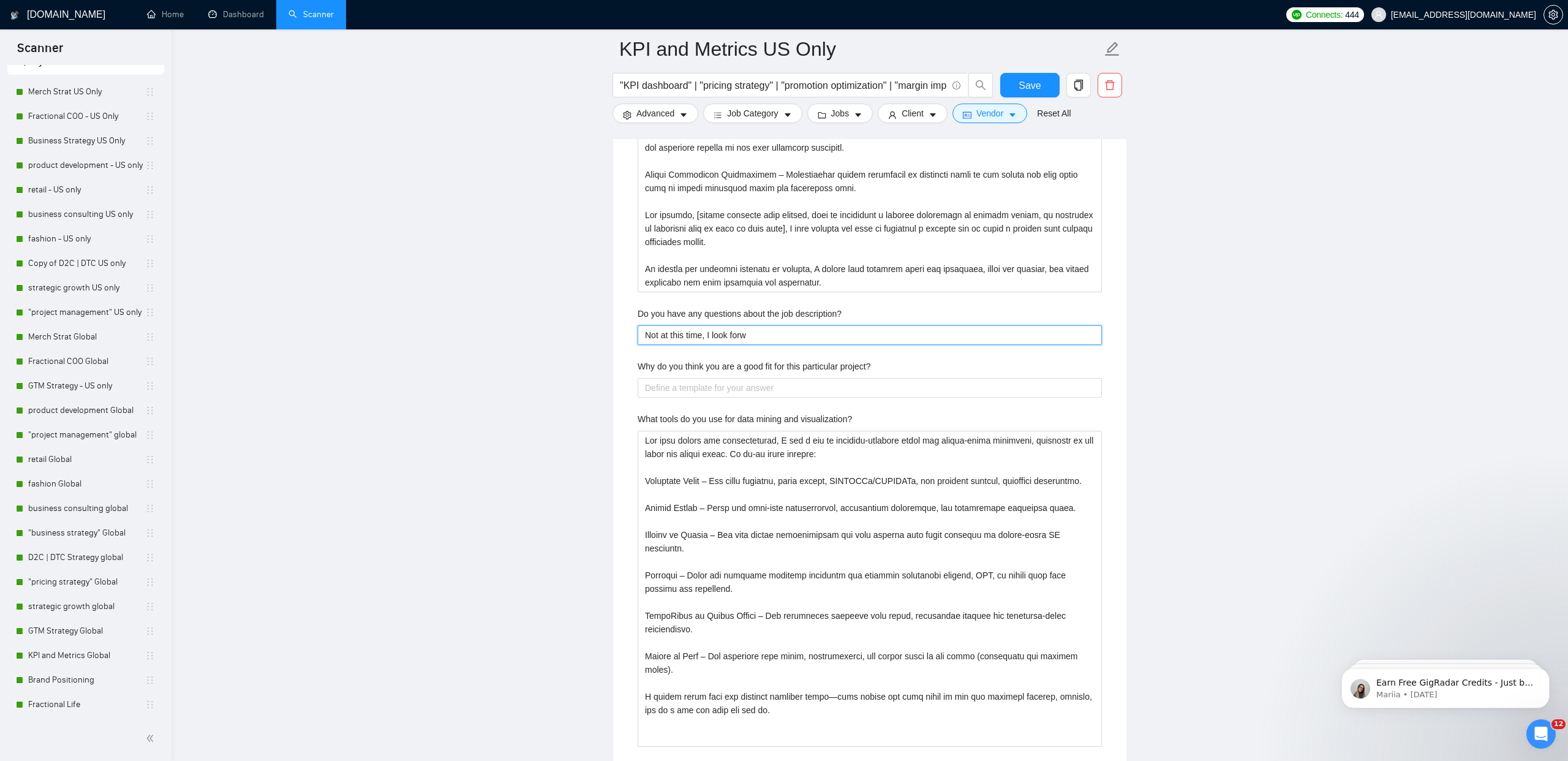
type description\? "Not at this time, I look forwa"
type description\? "Not at this time, I look forwar"
type description\? "Not at this time, I look forward"
type description\? "Not at this time, I look forward t"
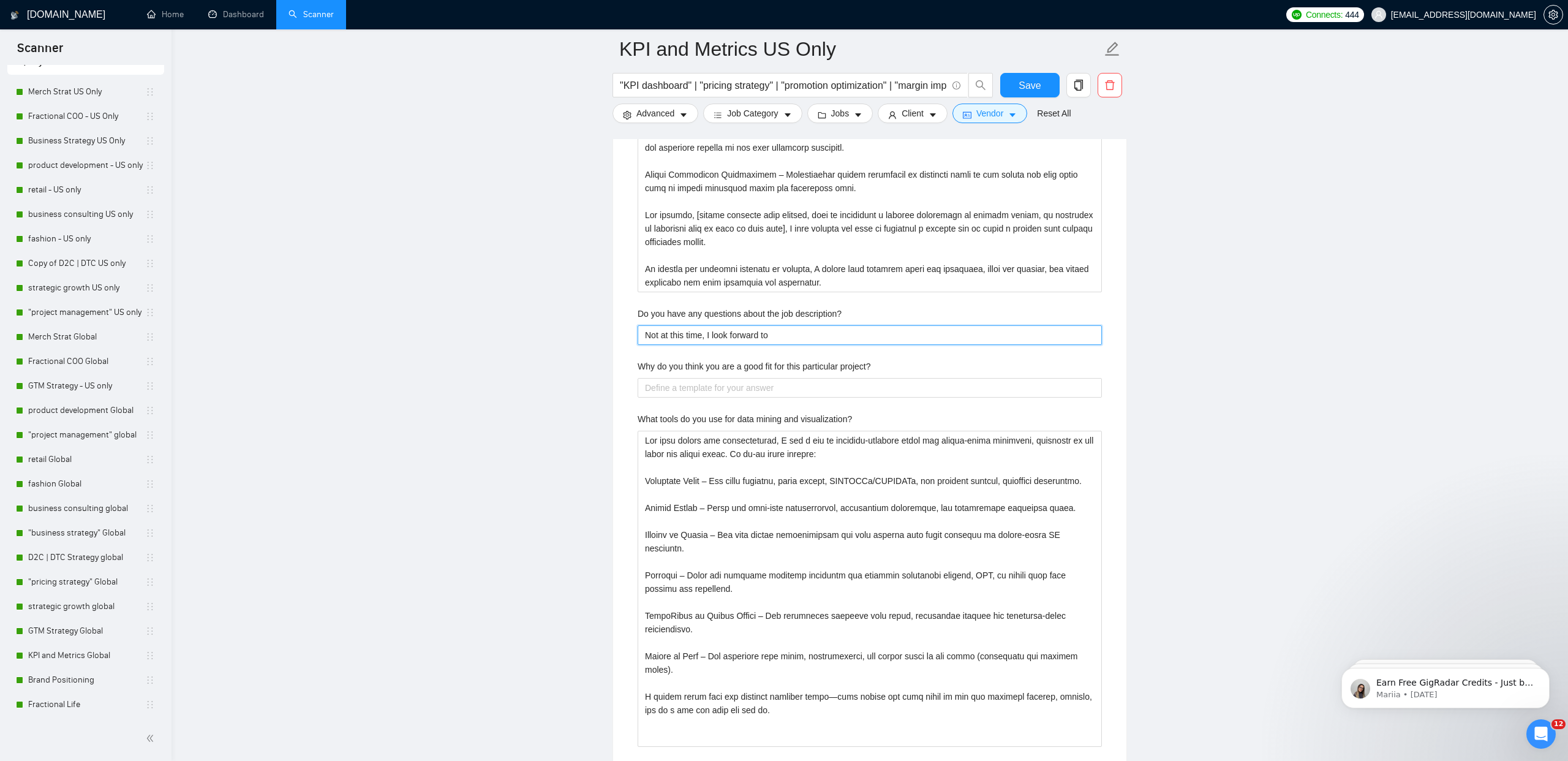
type description\? "Not at this time, I look forward to"
type description\? "Not at this time, I look forward to m"
type description\? "Not at this time, I look forward to me"
type description\? "Not at this time, I look forward to mee"
type description\? "Not at this time, I look forward to meeti"
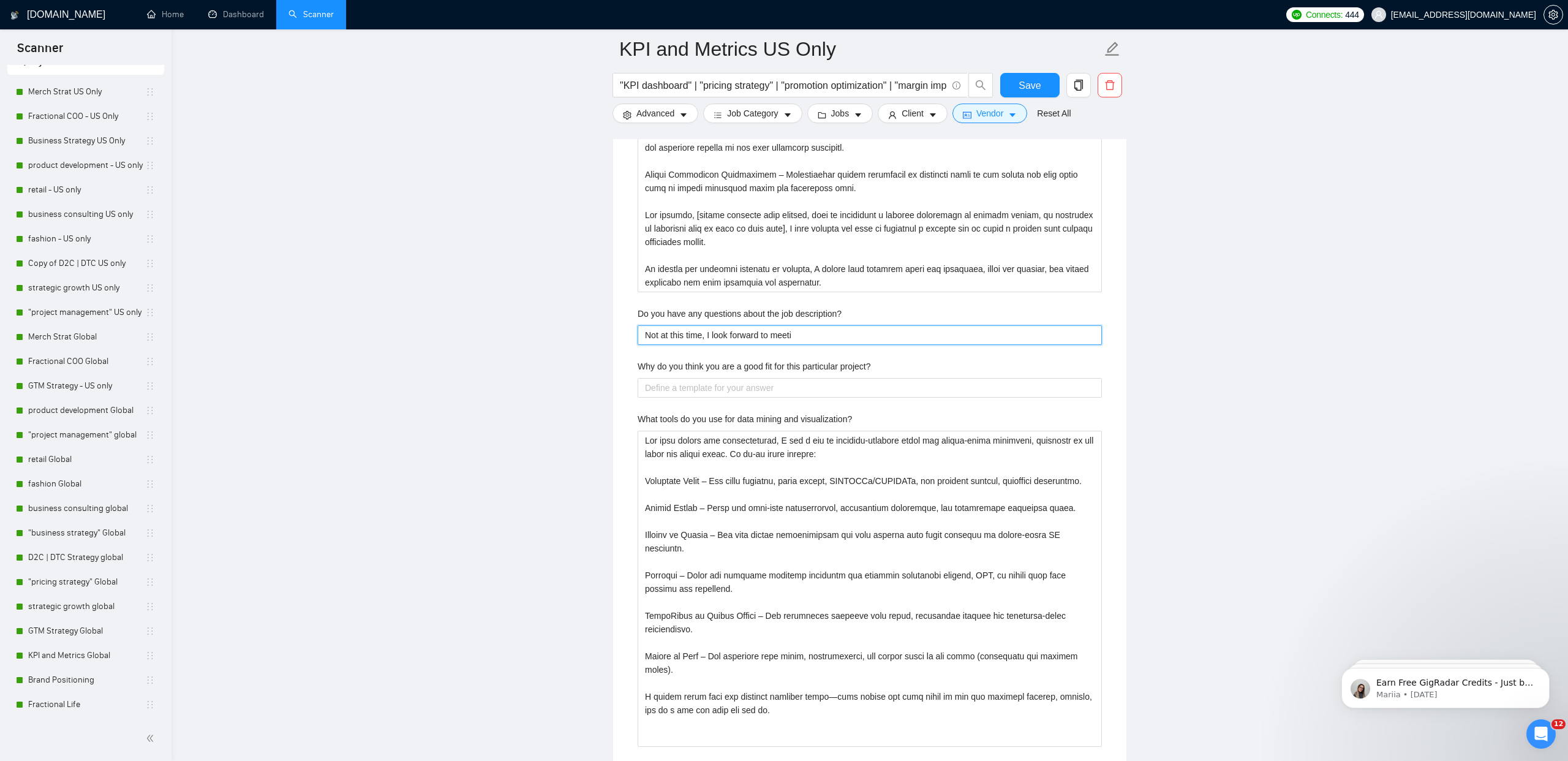
type description\? "Not at this time, I look forward to meetin"
type description\? "Not at this time, I look forward to meeting"
type description\? "Not at this time, I look forward to meeting y"
type description\? "Not at this time, I look forward to meeting yo"
type description\? "Not at this time, I look forward to meeting you"
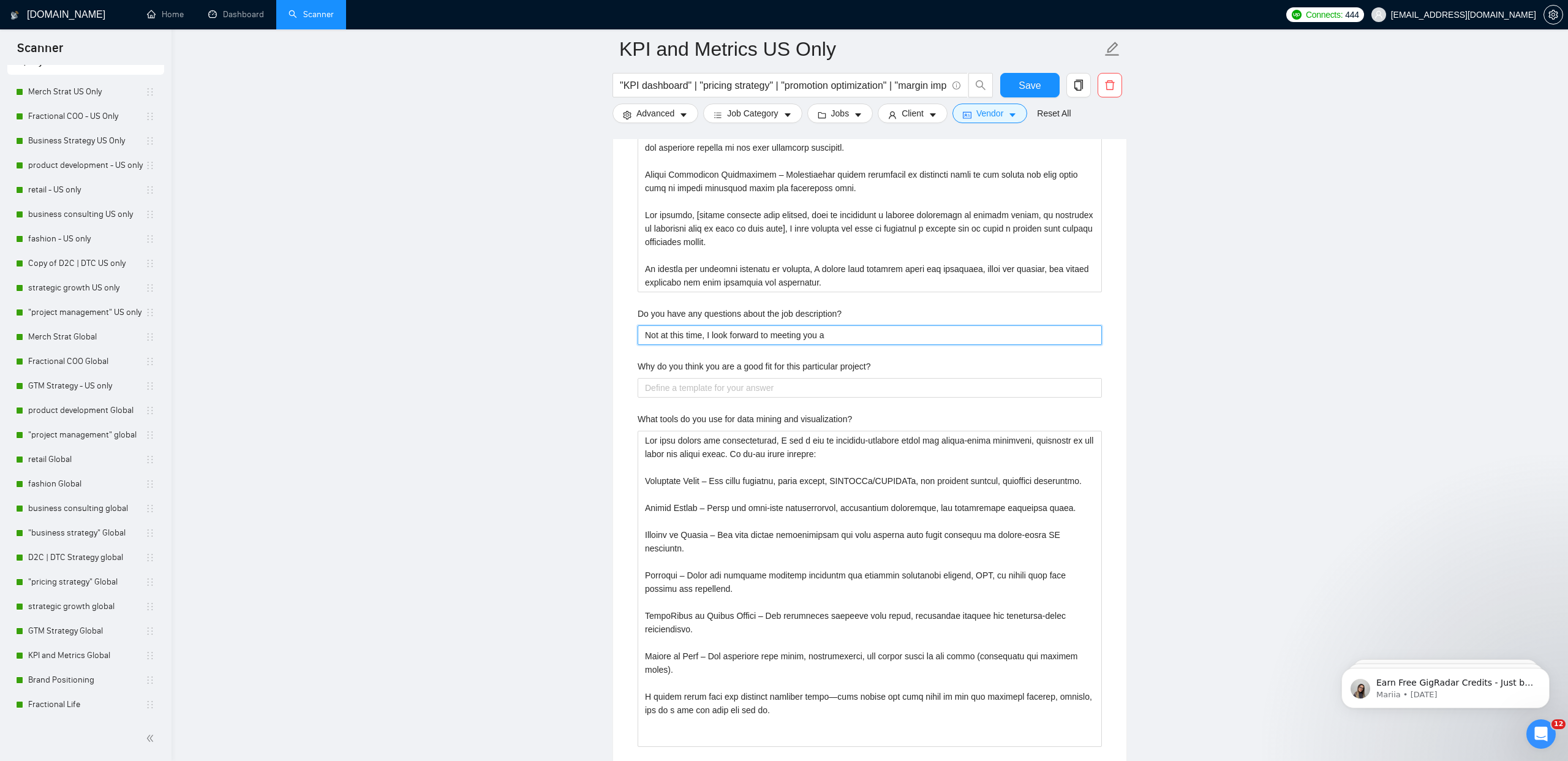
type description\? "Not at this time, I look forward to meeting you an"
type description\? "Not at this time, I look forward to meeting you and"
type description\? "Not at this time, I look forward to meeting you and t"
type description\? "Not at this time, I look forward to meeting you and ta"
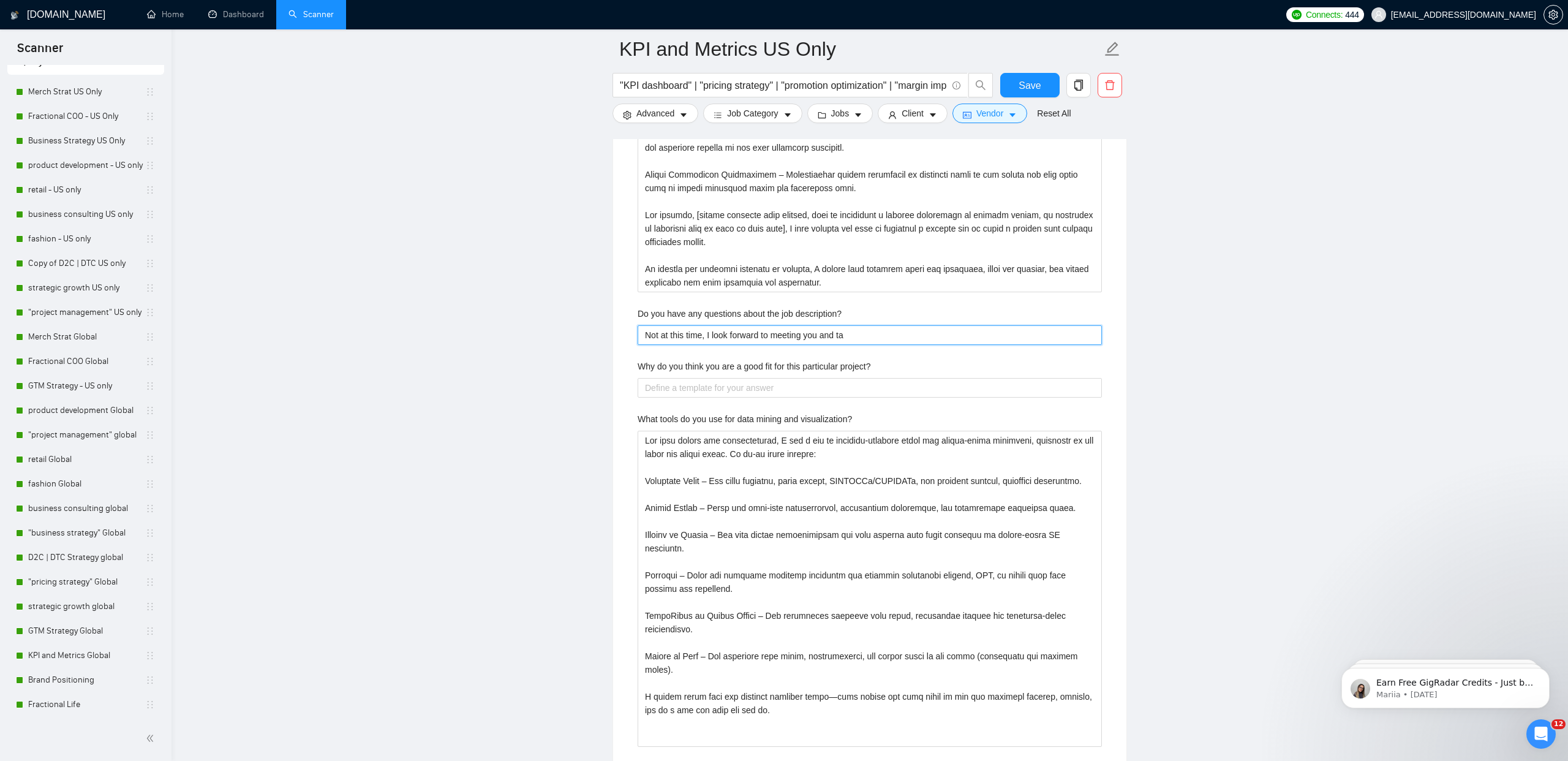
type description\? "Not at this time, I look forward to meeting you and tal"
type description\? "Not at this time, I look forward to meeting you and talk"
type description\? "Not at this time, I look forward to meeting you and talki"
type description\? "Not at this time, I look forward to meeting you and talkin"
type description\? "Not at this time, I look forward to meeting you and talking"
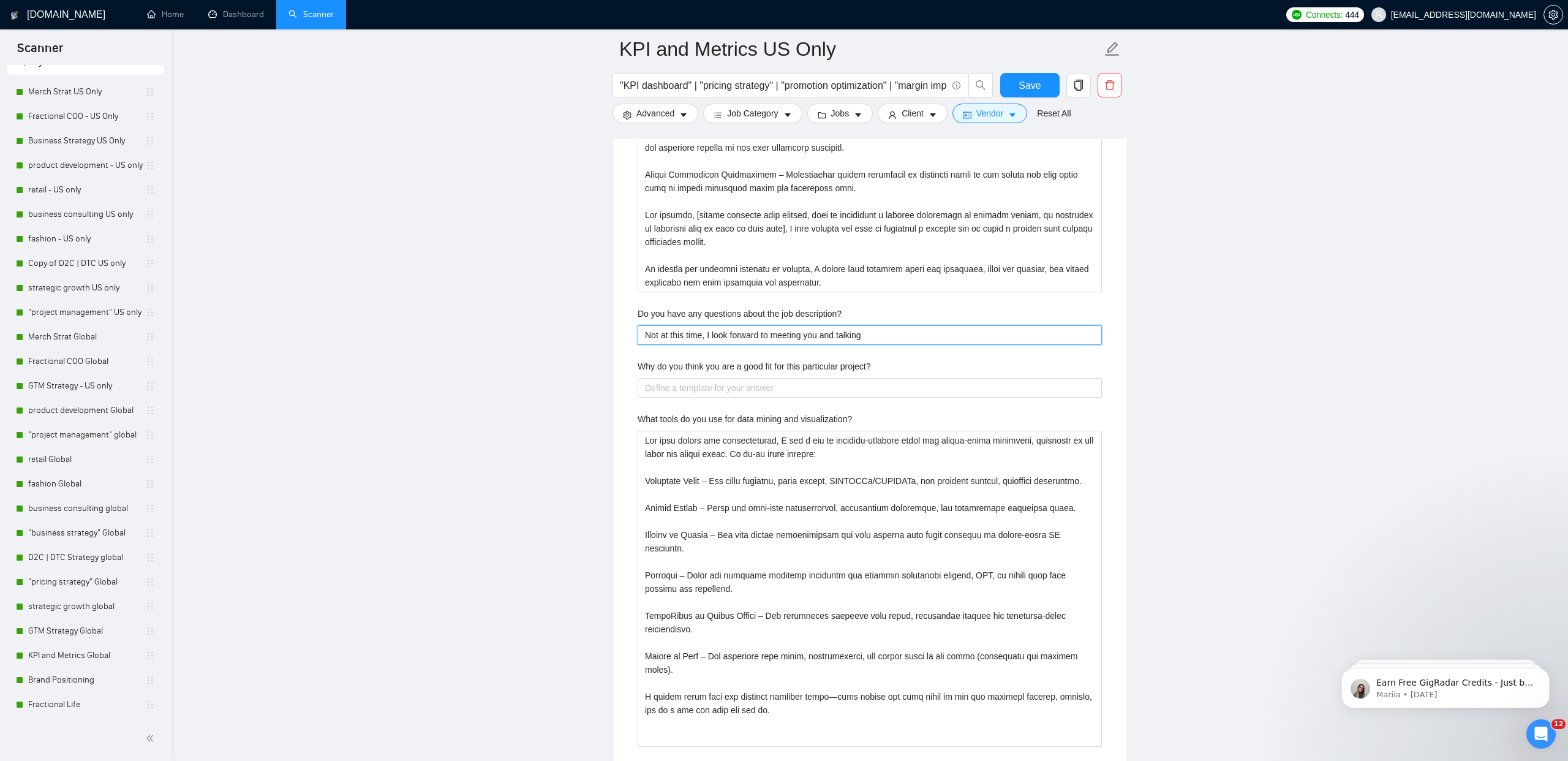
type description\? "Not at this time, I look forward to meeting you and talking f"
type description\? "Not at this time, I look forward to meeting you and talking fu"
type description\? "Not at this time, I look forward to meeting you and talking fur"
type description\? "Not at this time, I look forward to meeting you and talking furth"
type description\? "Not at this time, I look forward to meeting you and talking furthe"
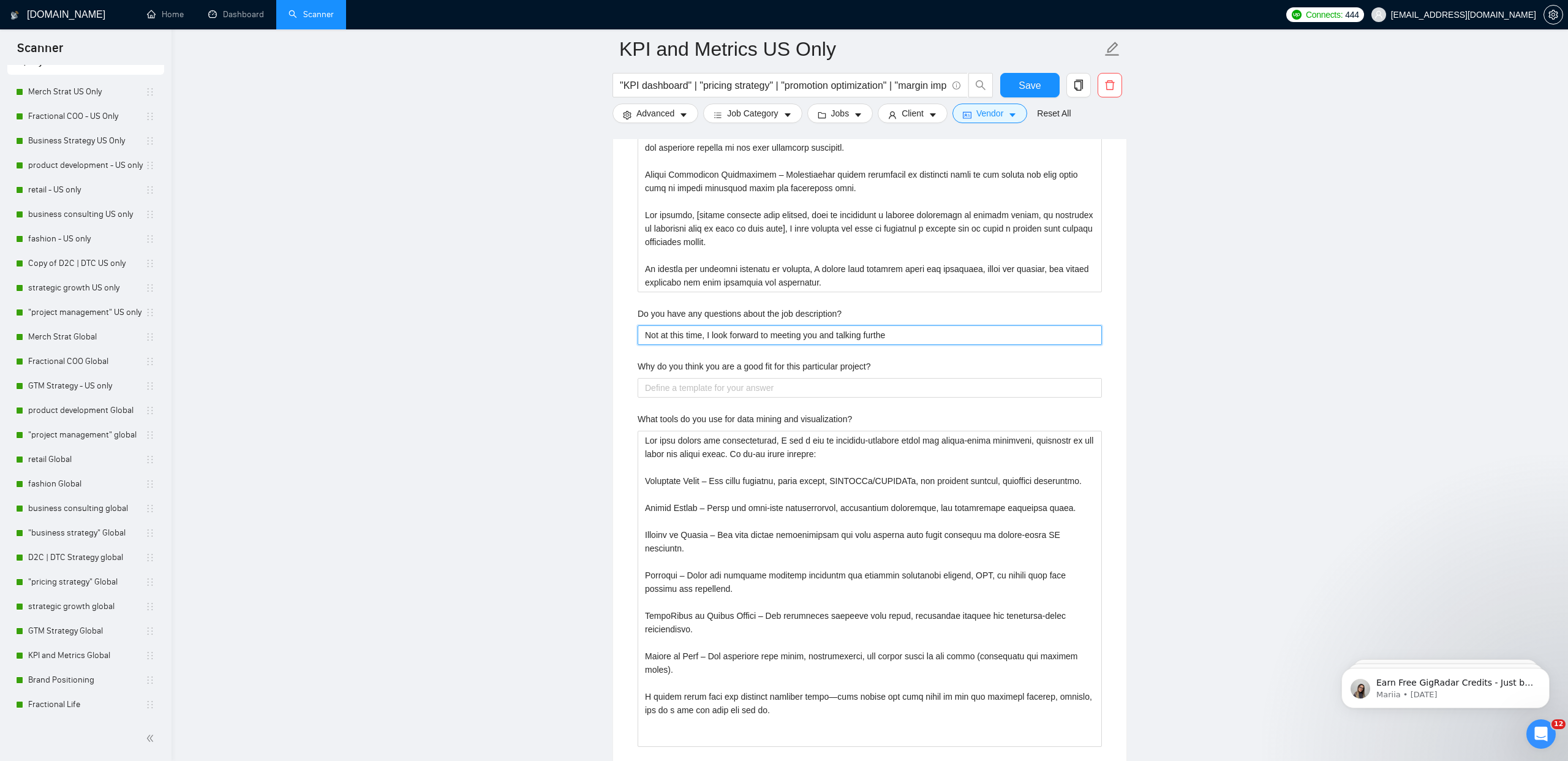
type description\? "Not at this time, I look forward to meeting you and talking further"
type description\? "Not at this time, I look forward to meeting you and talking further!"
click at [727, 371] on label "Why do you think you are a good fit for this particular project?" at bounding box center [754, 366] width 233 height 14
click at [727, 378] on project\? "Why do you think you are a good fit for this particular project?" at bounding box center [870, 388] width 464 height 20
click at [727, 371] on label "Why do you think you are a good fit for this particular project?" at bounding box center [754, 366] width 233 height 14
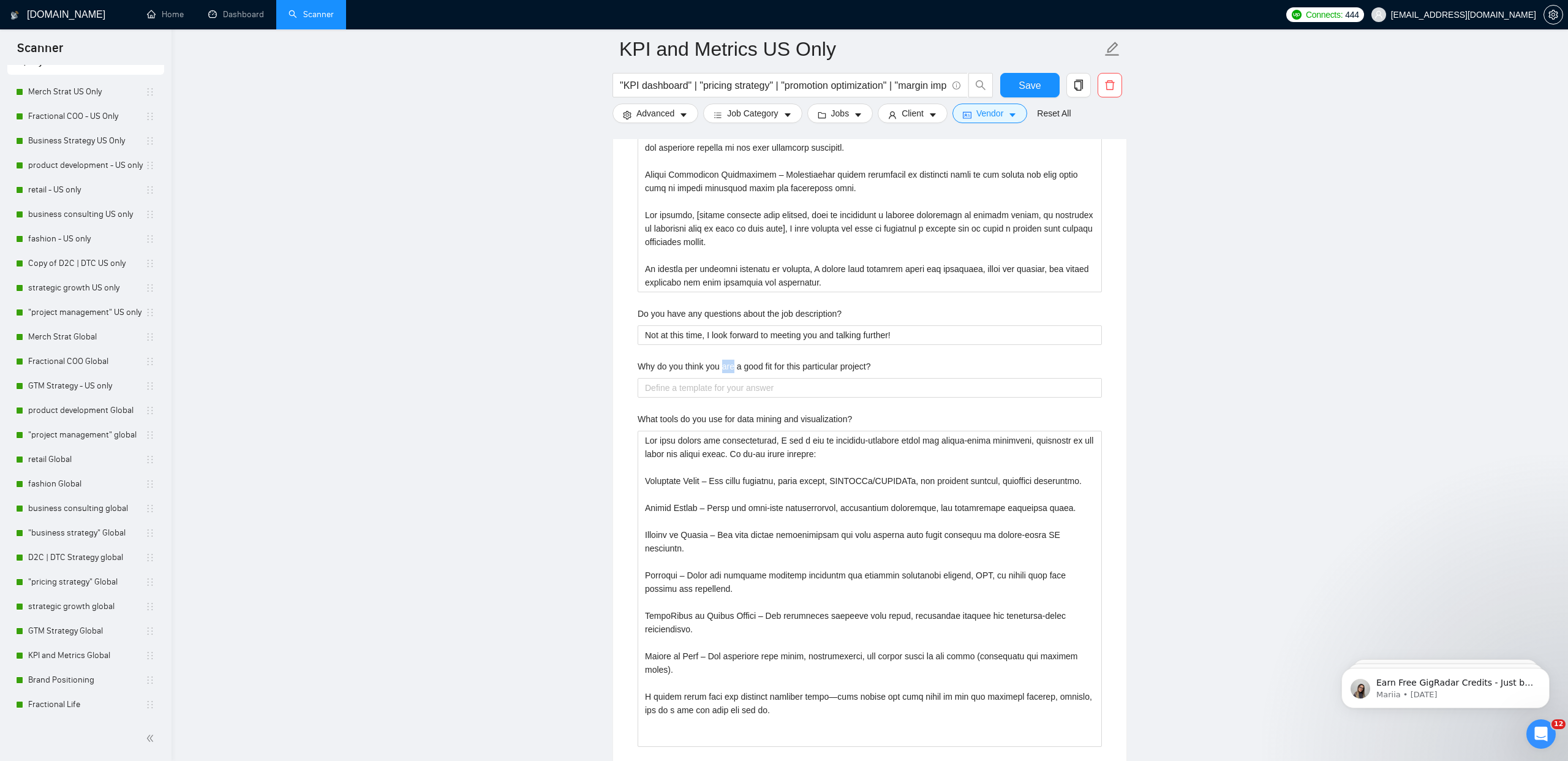
click at [727, 378] on project\? "Why do you think you are a good fit for this particular project?" at bounding box center [870, 388] width 464 height 20
click at [727, 371] on label "Why do you think you are a good fit for this particular project?" at bounding box center [754, 366] width 233 height 14
click at [727, 378] on project\? "Why do you think you are a good fit for this particular project?" at bounding box center [870, 388] width 464 height 20
copy label "Why do you think you are a good fit for this particular project?"
click at [692, 387] on project\? "Why do you think you are a good fit for this particular project?" at bounding box center [870, 388] width 464 height 20
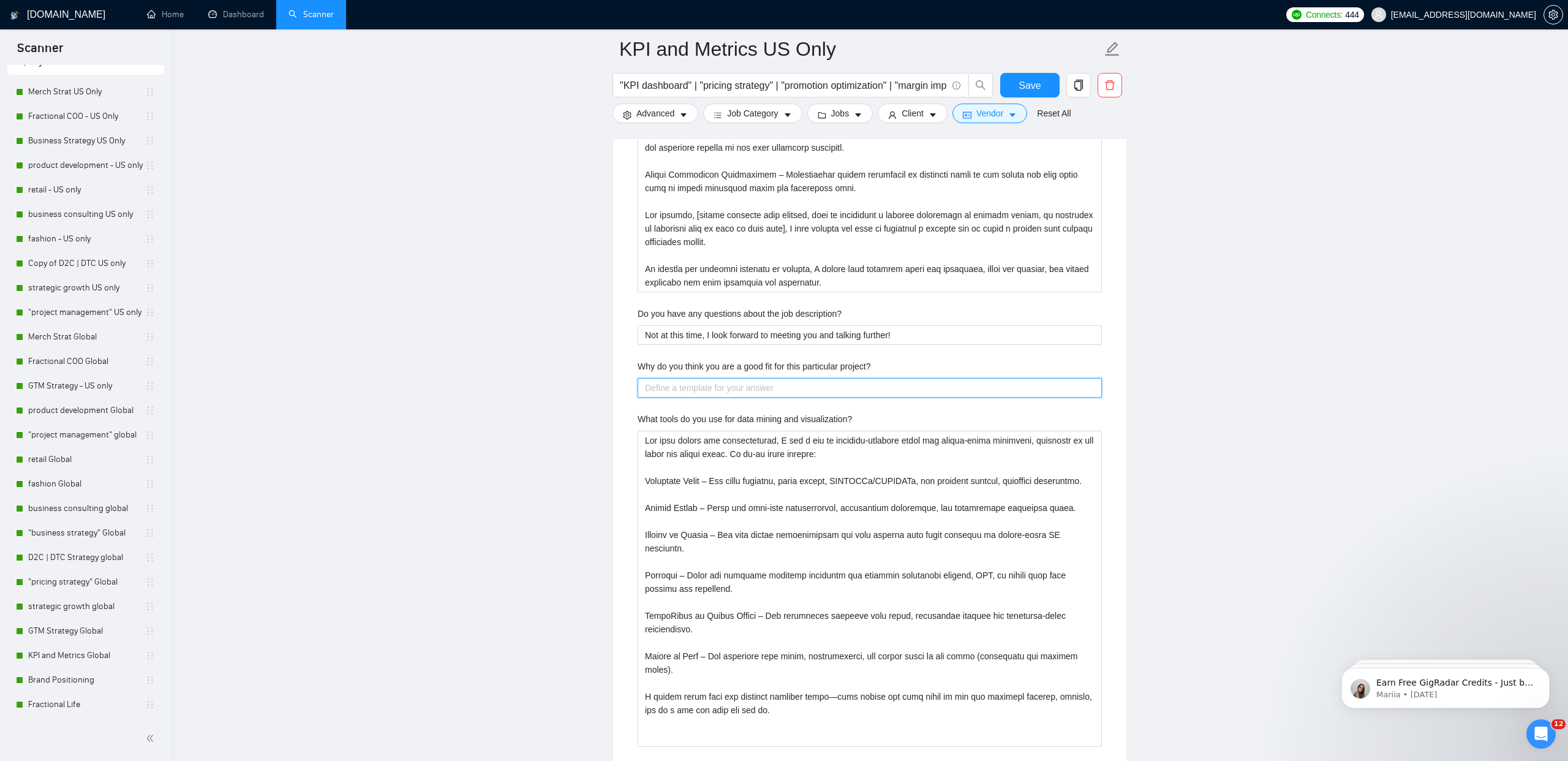
paste project\? "I believe I am a strong fit for this project because it requires expertise in […"
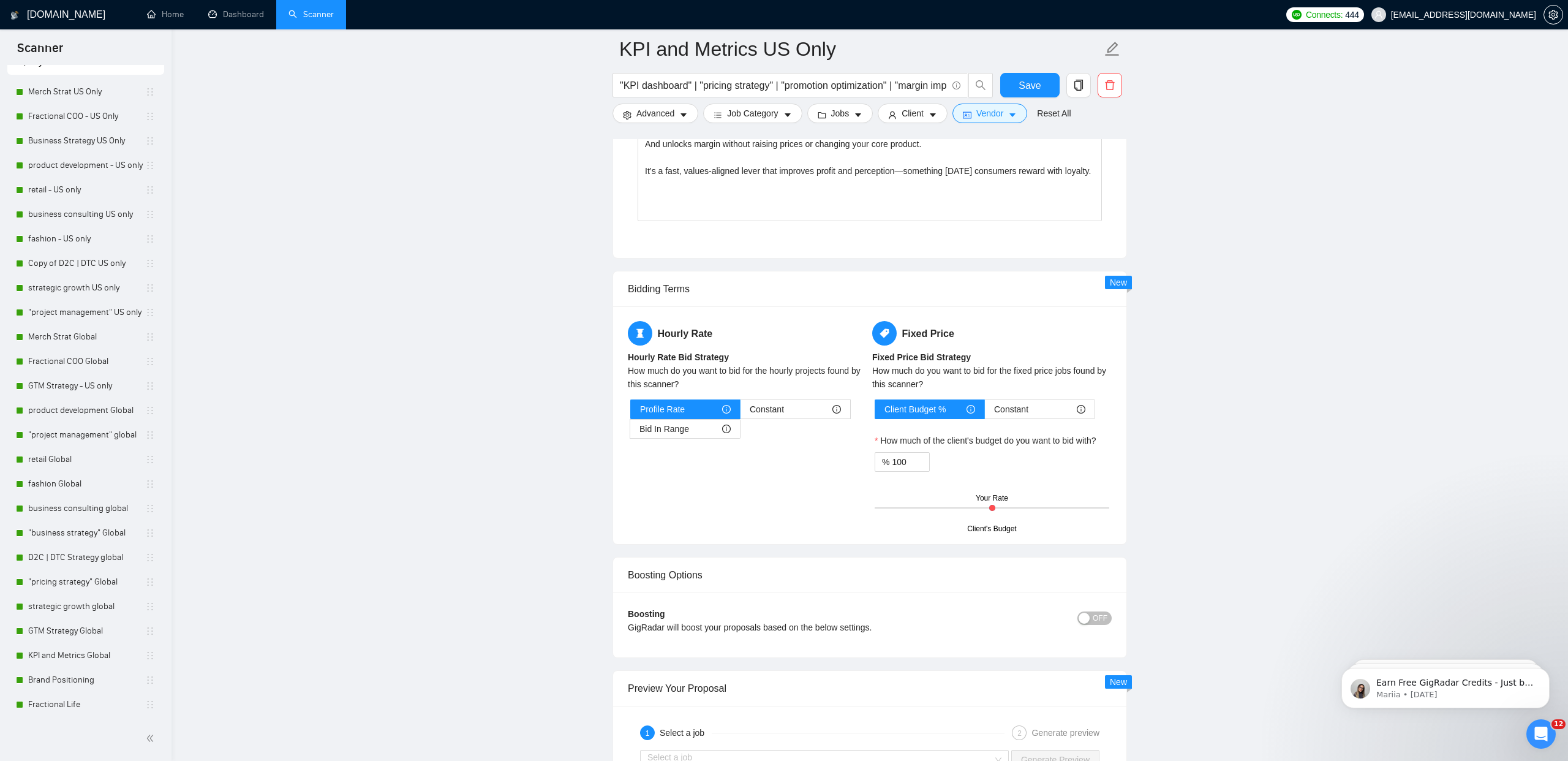
scroll to position [7207, 0]
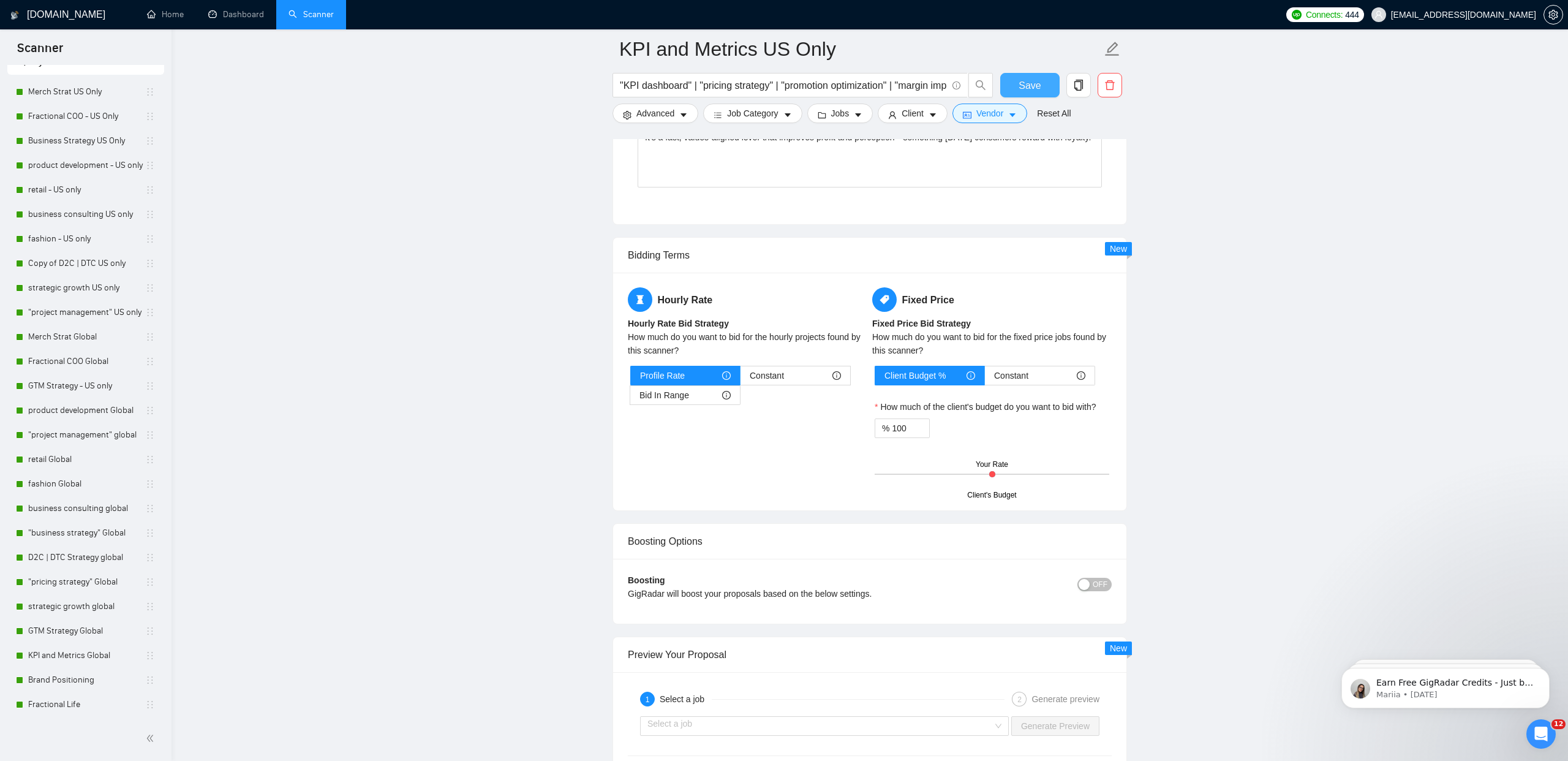
click at [1038, 82] on span "Save" at bounding box center [1030, 85] width 22 height 16
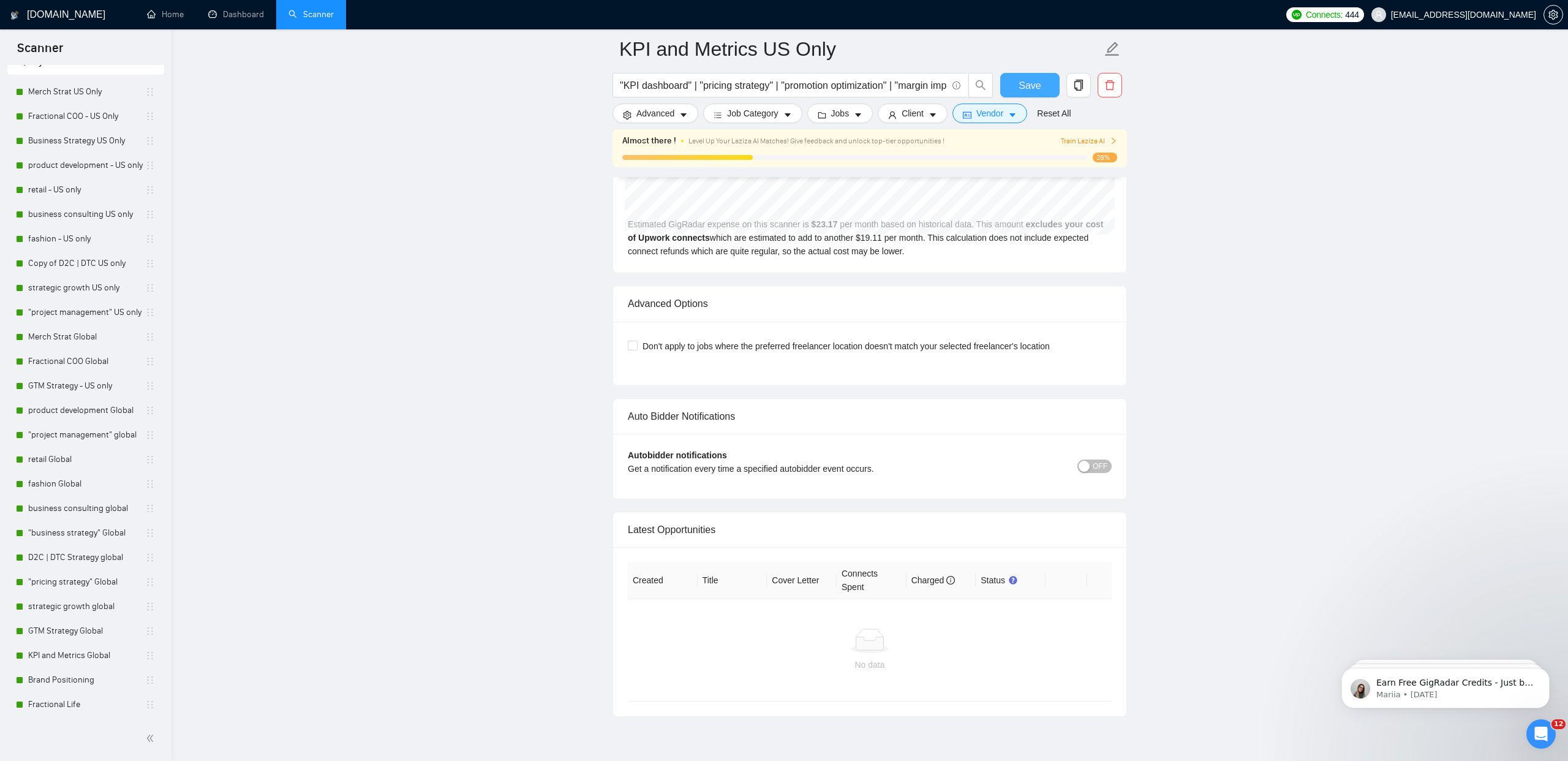
scroll to position [2649, 0]
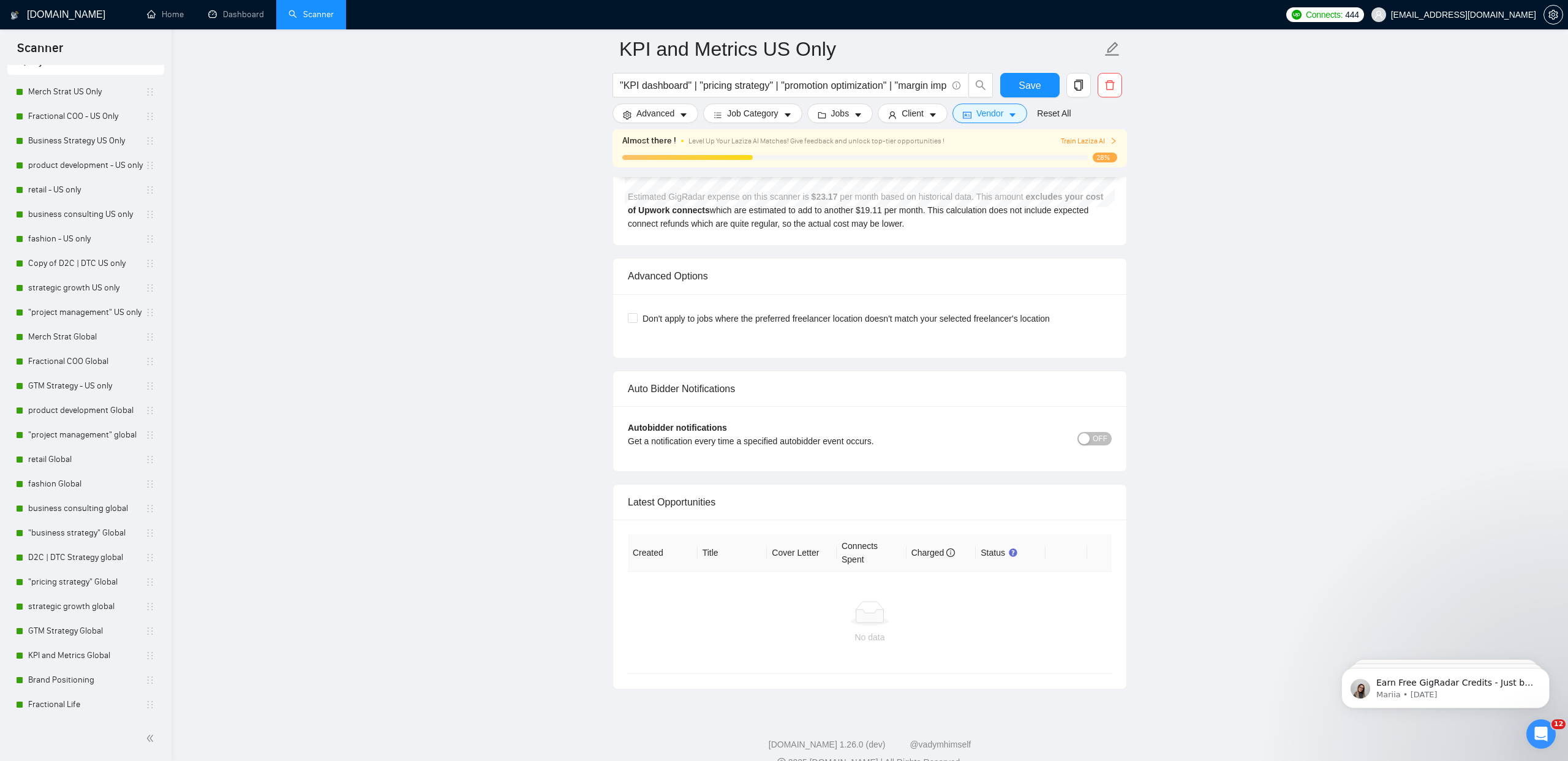
click at [1099, 435] on span "OFF" at bounding box center [1100, 438] width 15 height 14
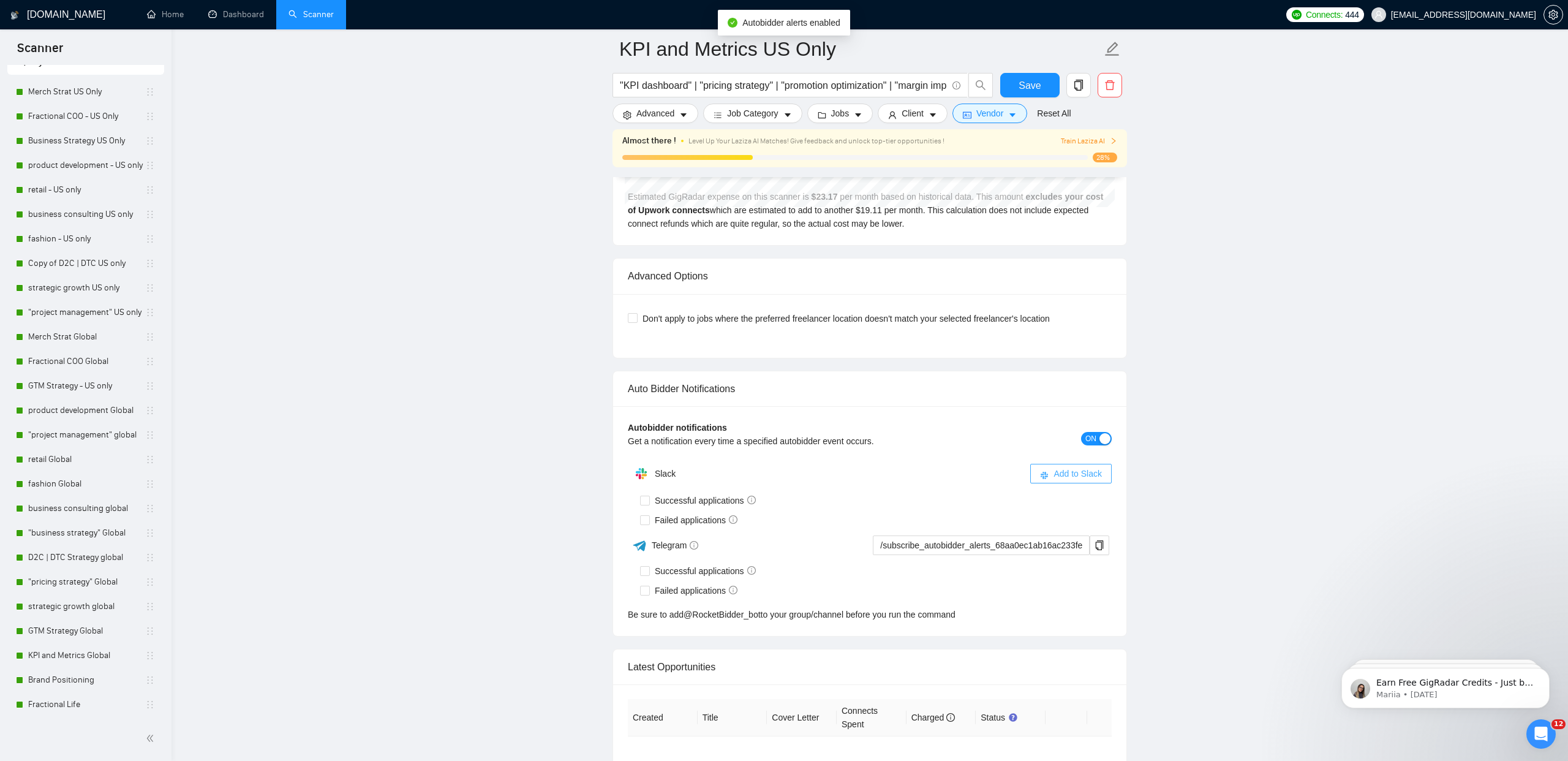
click at [1062, 479] on span "Add to Slack" at bounding box center [1078, 473] width 48 height 14
click at [649, 496] on span at bounding box center [645, 501] width 10 height 10
click at [649, 496] on input "Successful applications" at bounding box center [644, 500] width 9 height 9
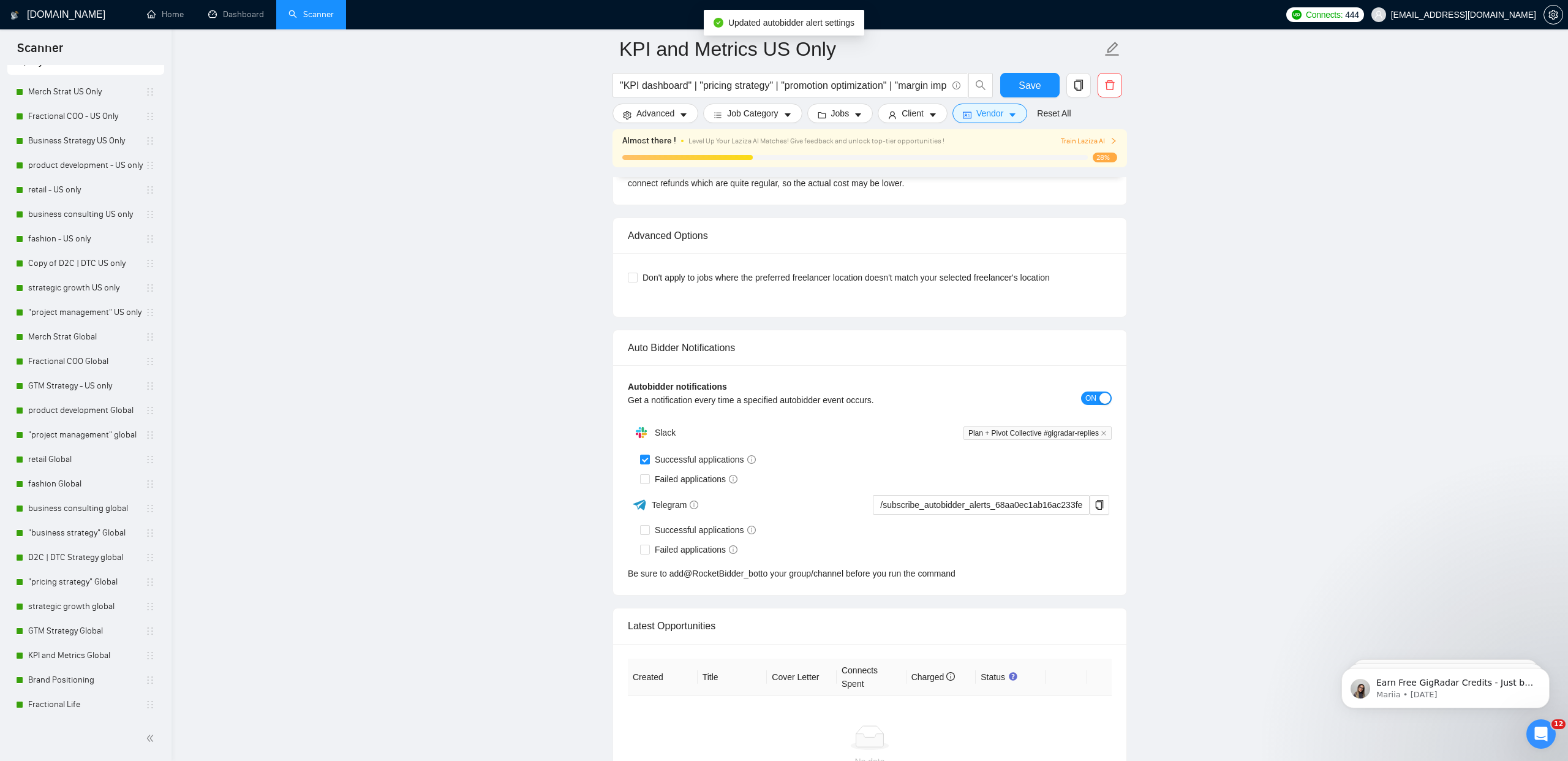
click at [644, 513] on div "Slack Plan + Pivot Collective #gigradar-replies Successful applications Failed …" at bounding box center [870, 500] width 484 height 160
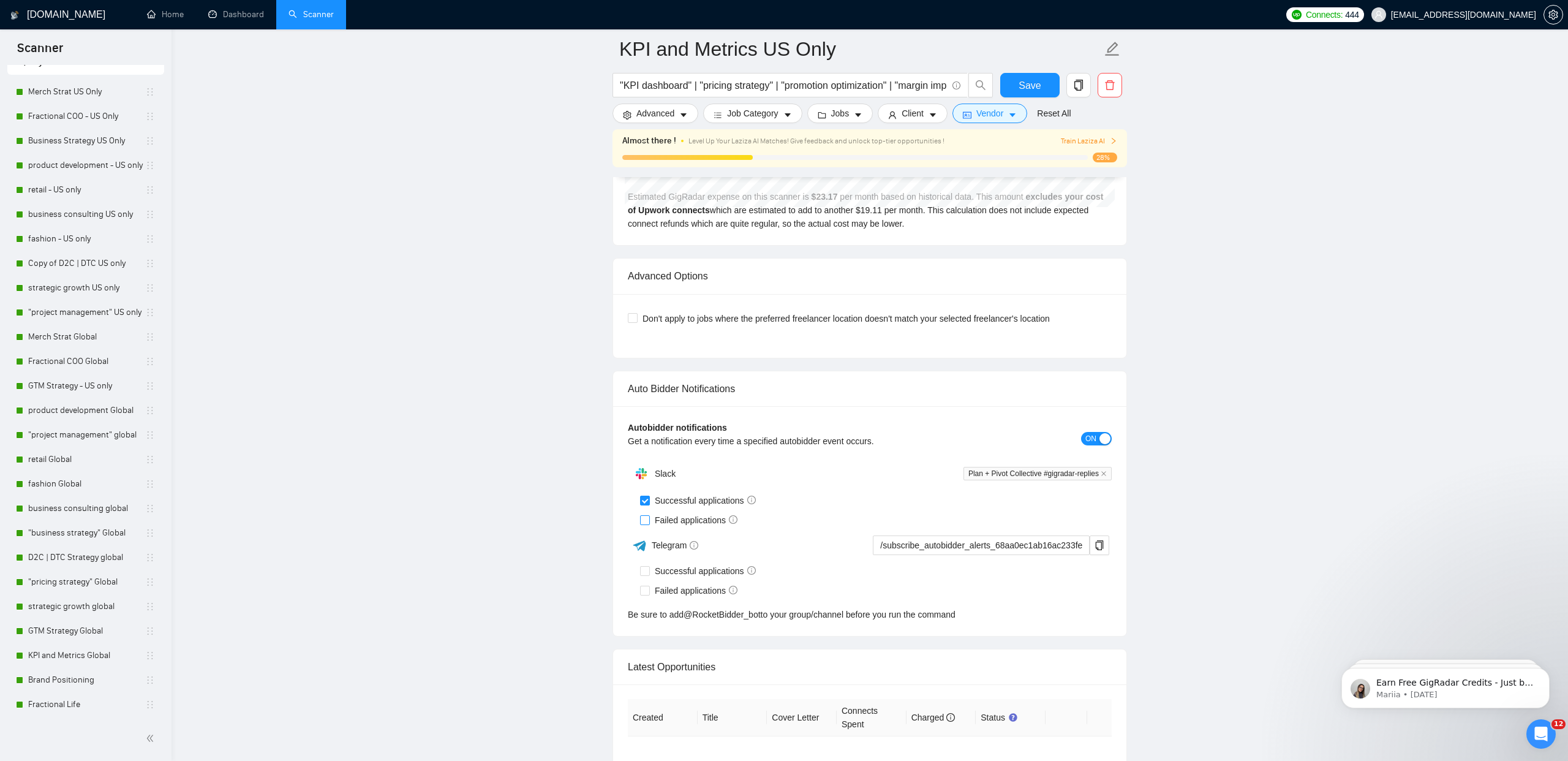
click at [648, 521] on input "Failed applications" at bounding box center [644, 520] width 9 height 9
click at [1018, 87] on button "Save" at bounding box center [1030, 85] width 60 height 24
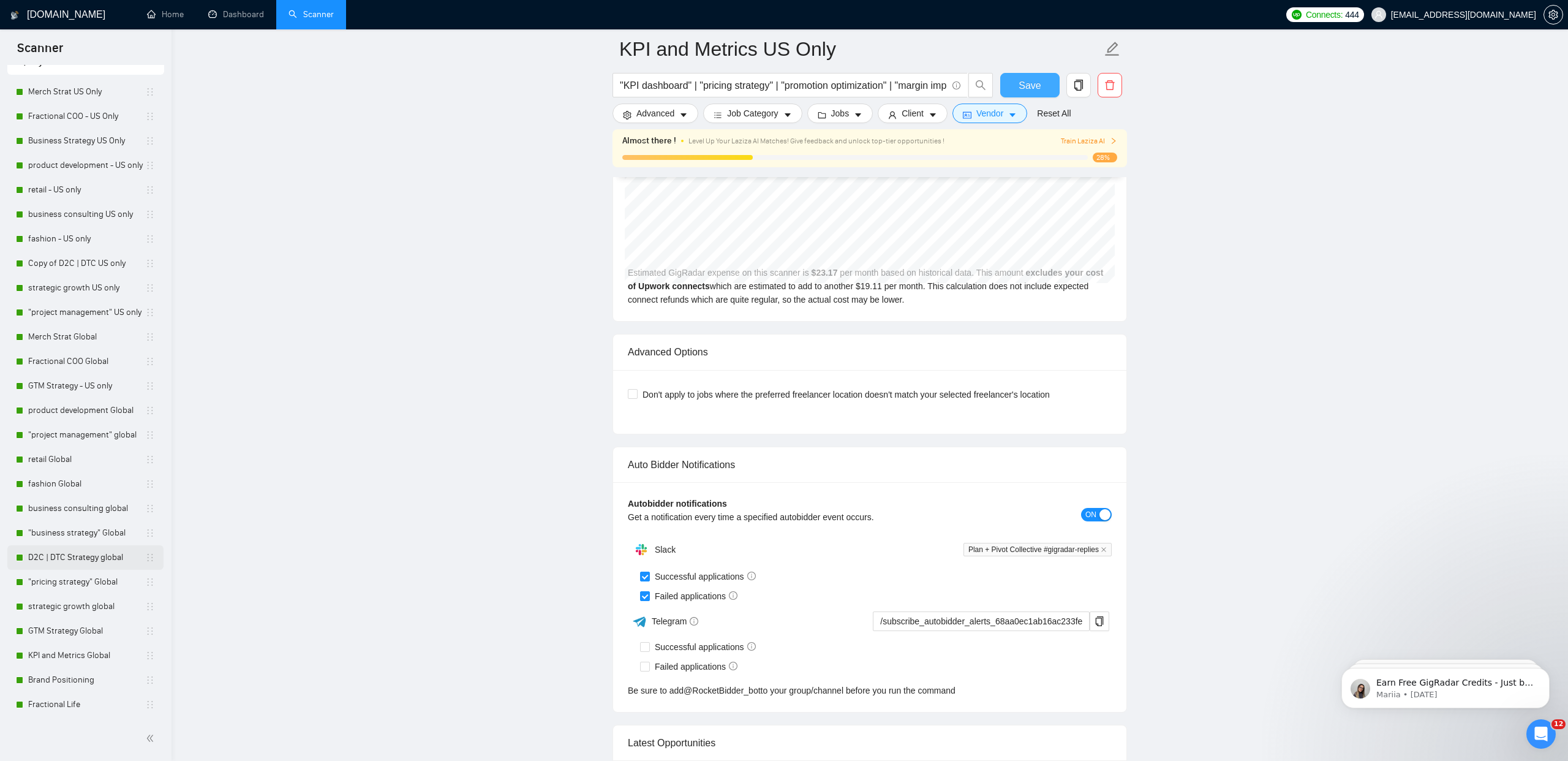
scroll to position [69, 0]
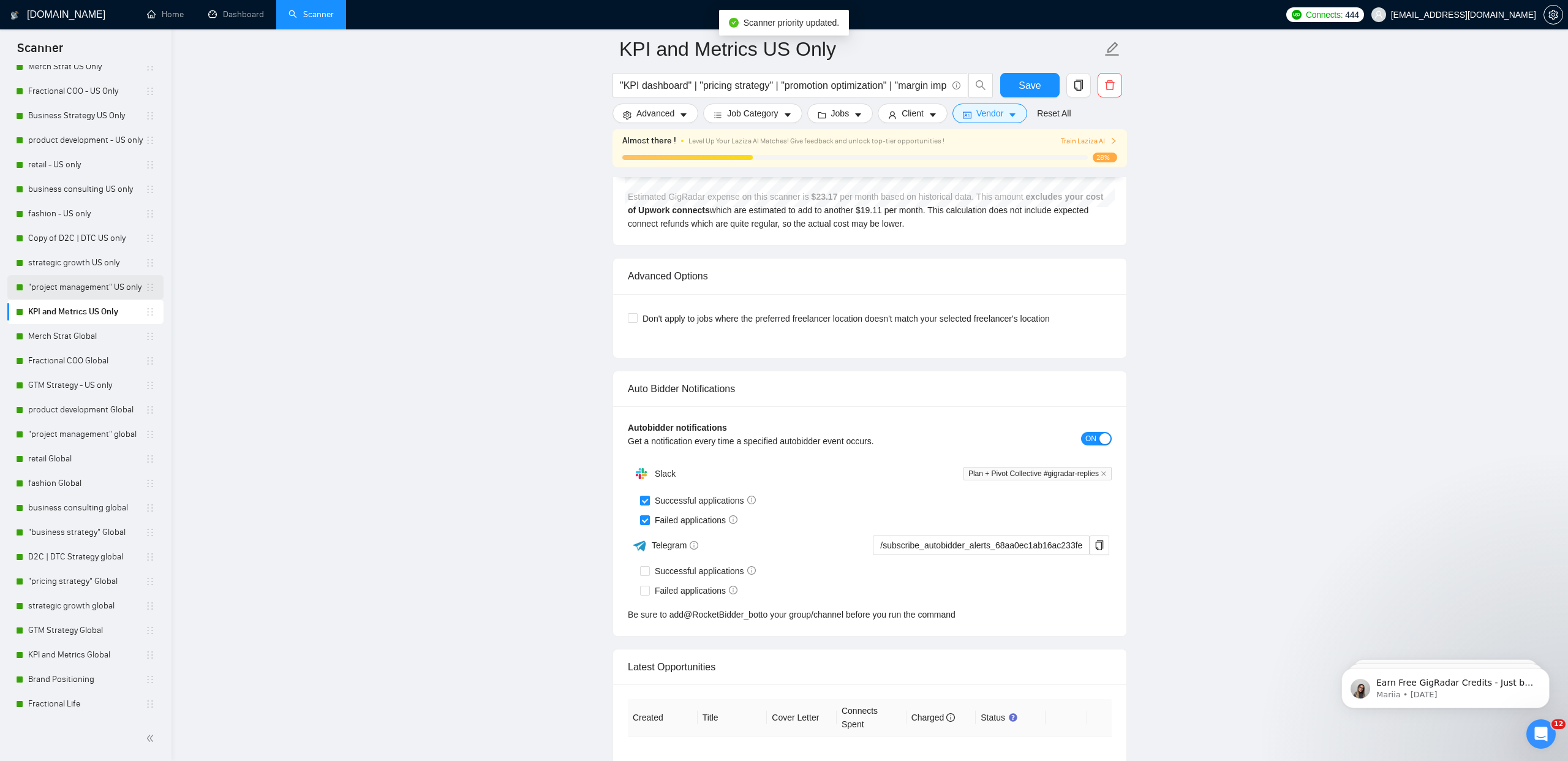
drag, startPoint x: 154, startPoint y: 348, endPoint x: 150, endPoint y: 298, distance: 50.2
click at [150, 298] on ul "Merch Strat US Only Fractional COO - [GEOGRAPHIC_DATA] Only Business Strategy U…" at bounding box center [85, 385] width 156 height 661
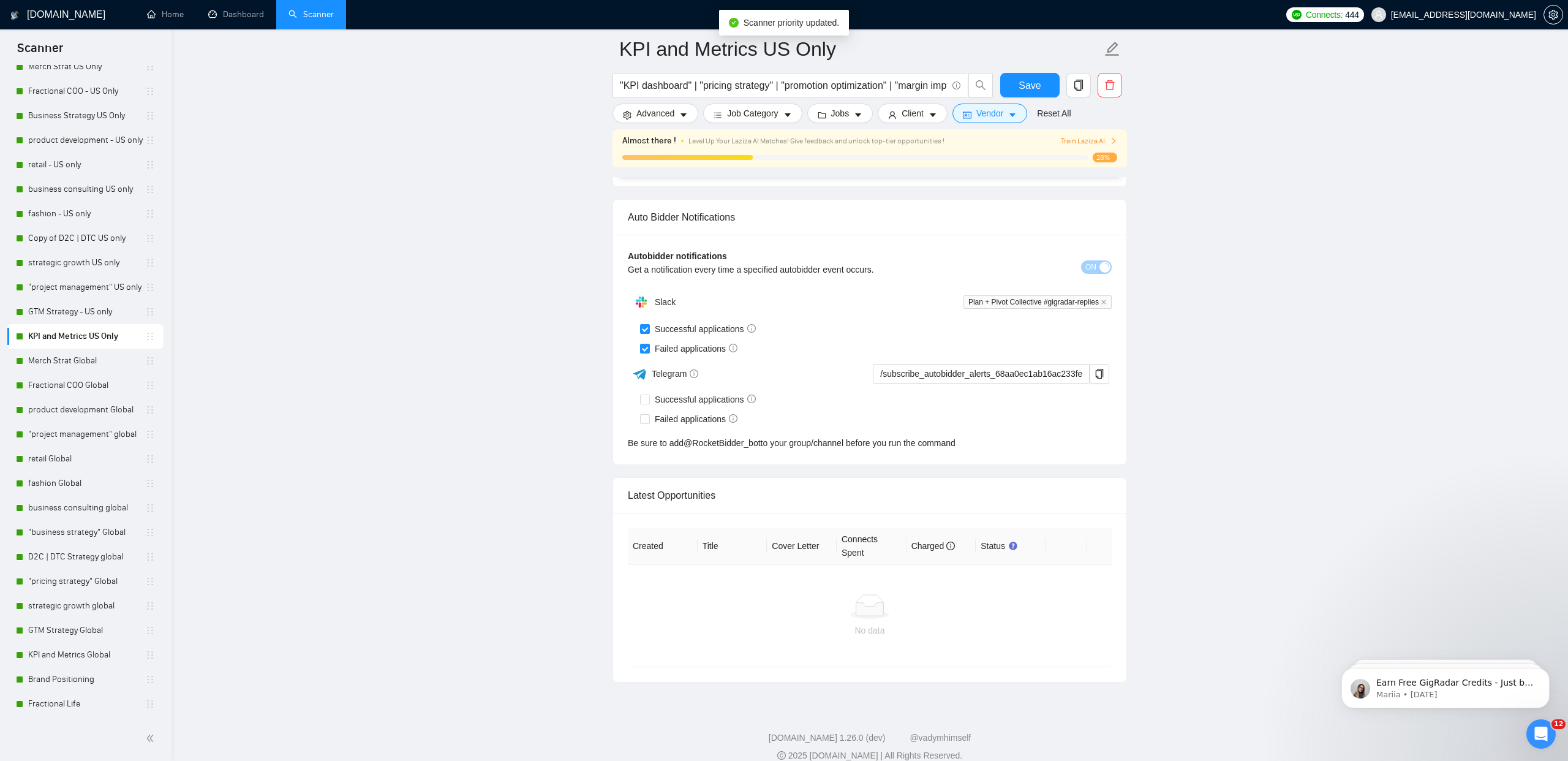
scroll to position [2822, 0]
click at [95, 681] on link "Brand Positioning" at bounding box center [87, 679] width 117 height 24
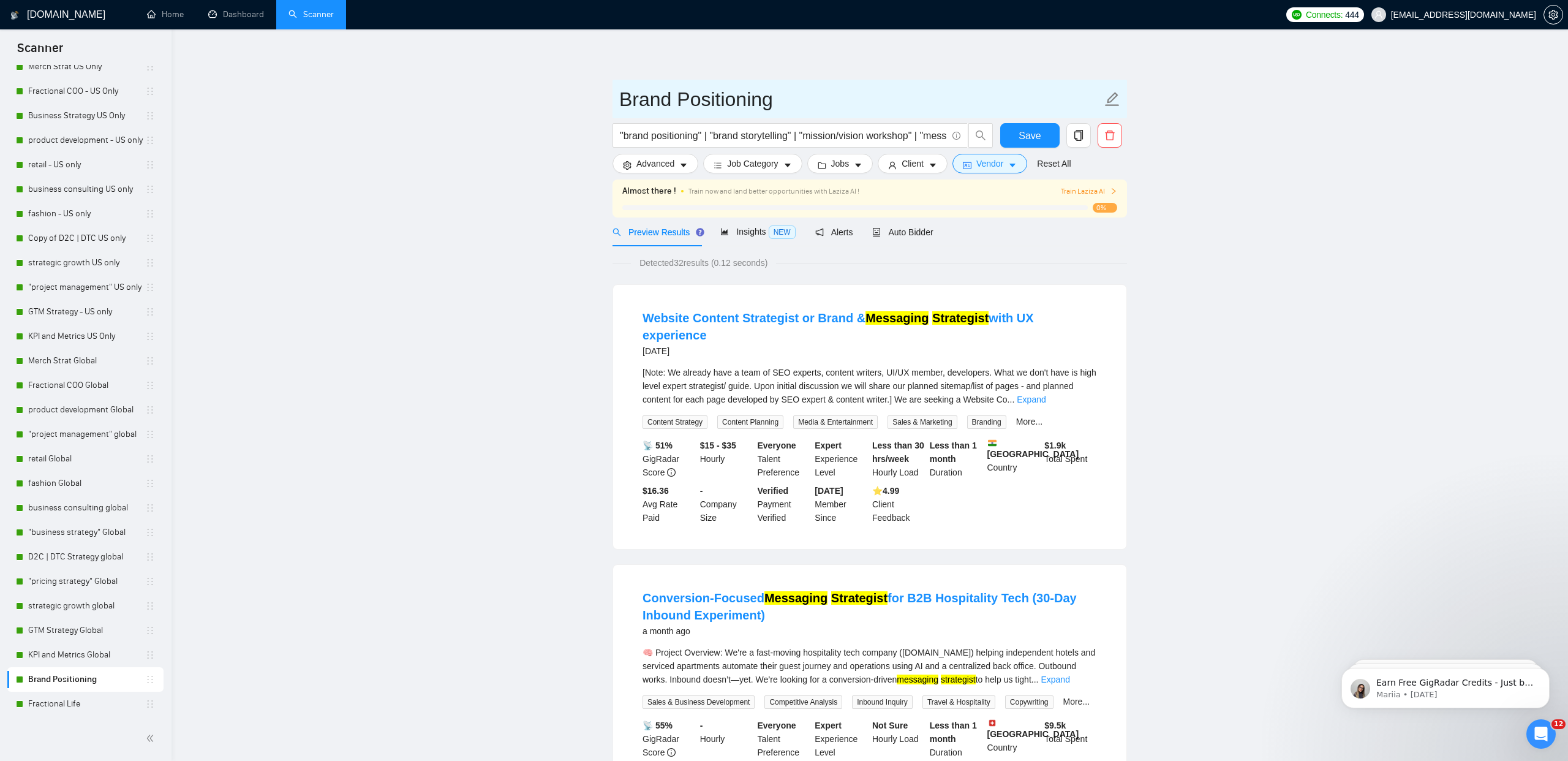
click at [1113, 104] on icon "edit" at bounding box center [1112, 99] width 16 height 16
click at [1031, 129] on span "Save" at bounding box center [1030, 136] width 22 height 16
click at [912, 231] on span "Auto Bidder" at bounding box center [902, 233] width 60 height 10
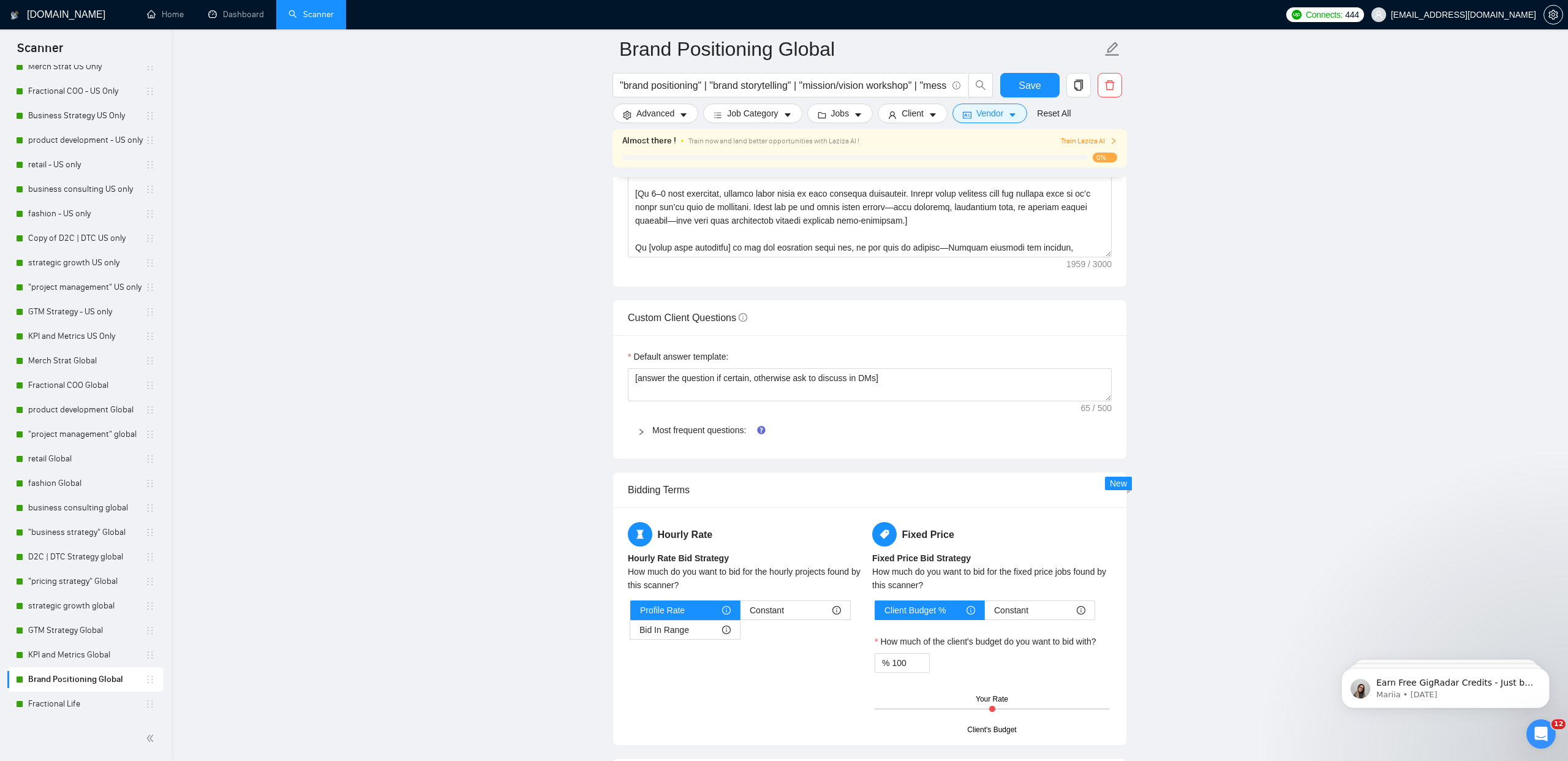
scroll to position [1602, 0]
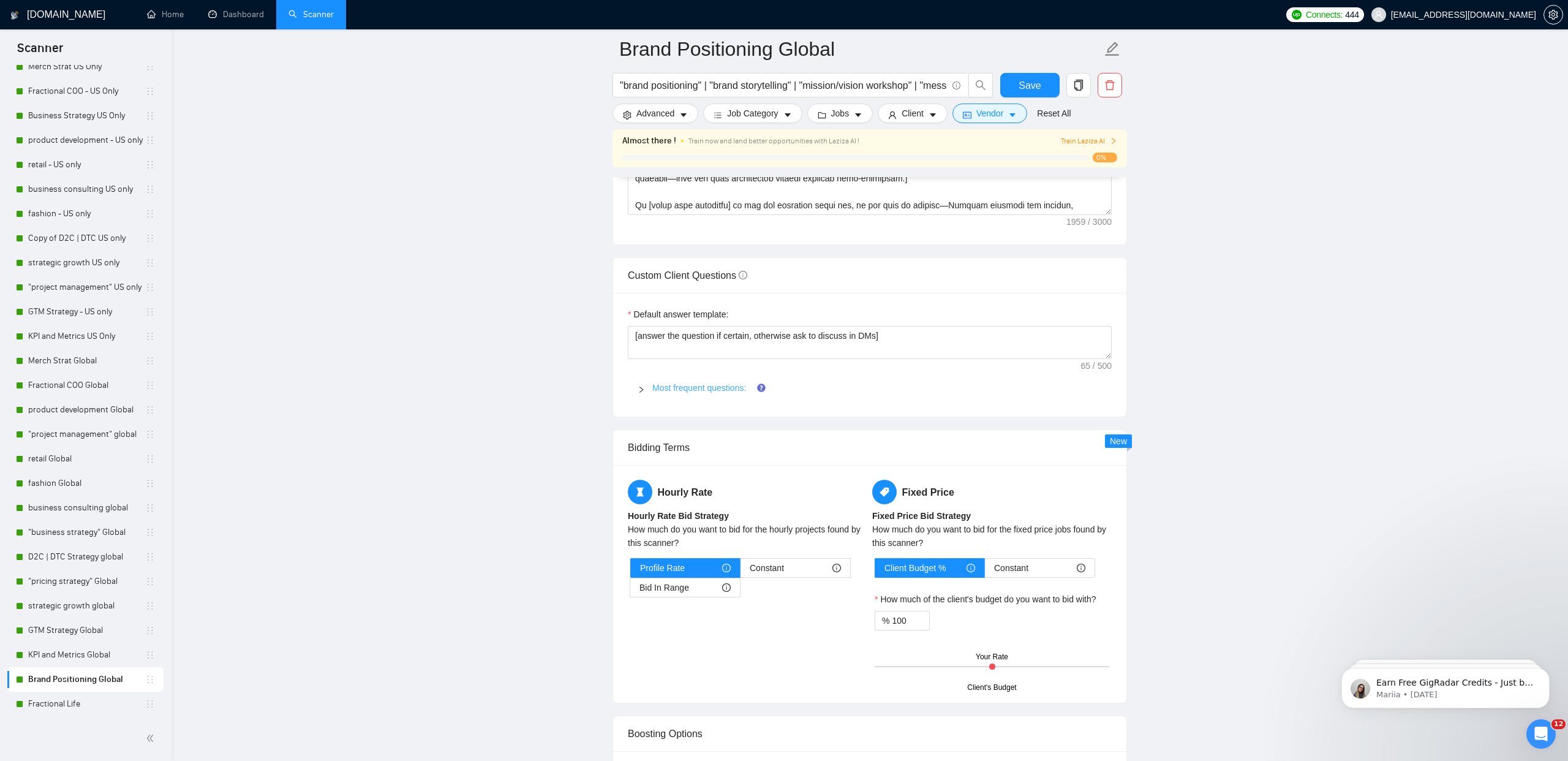
click at [670, 390] on link "Most frequent questions:" at bounding box center [699, 388] width 94 height 10
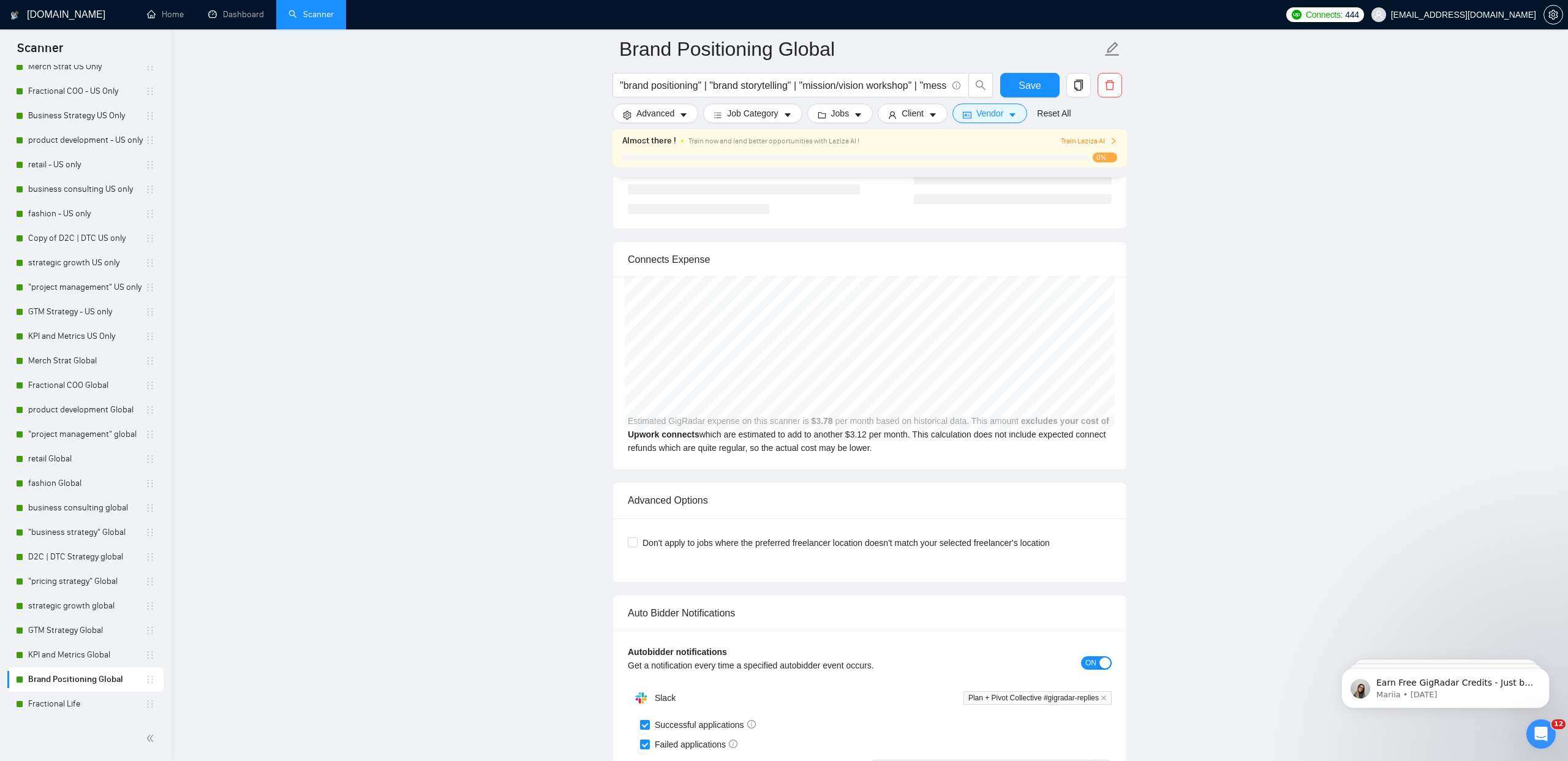
scroll to position [5448, 0]
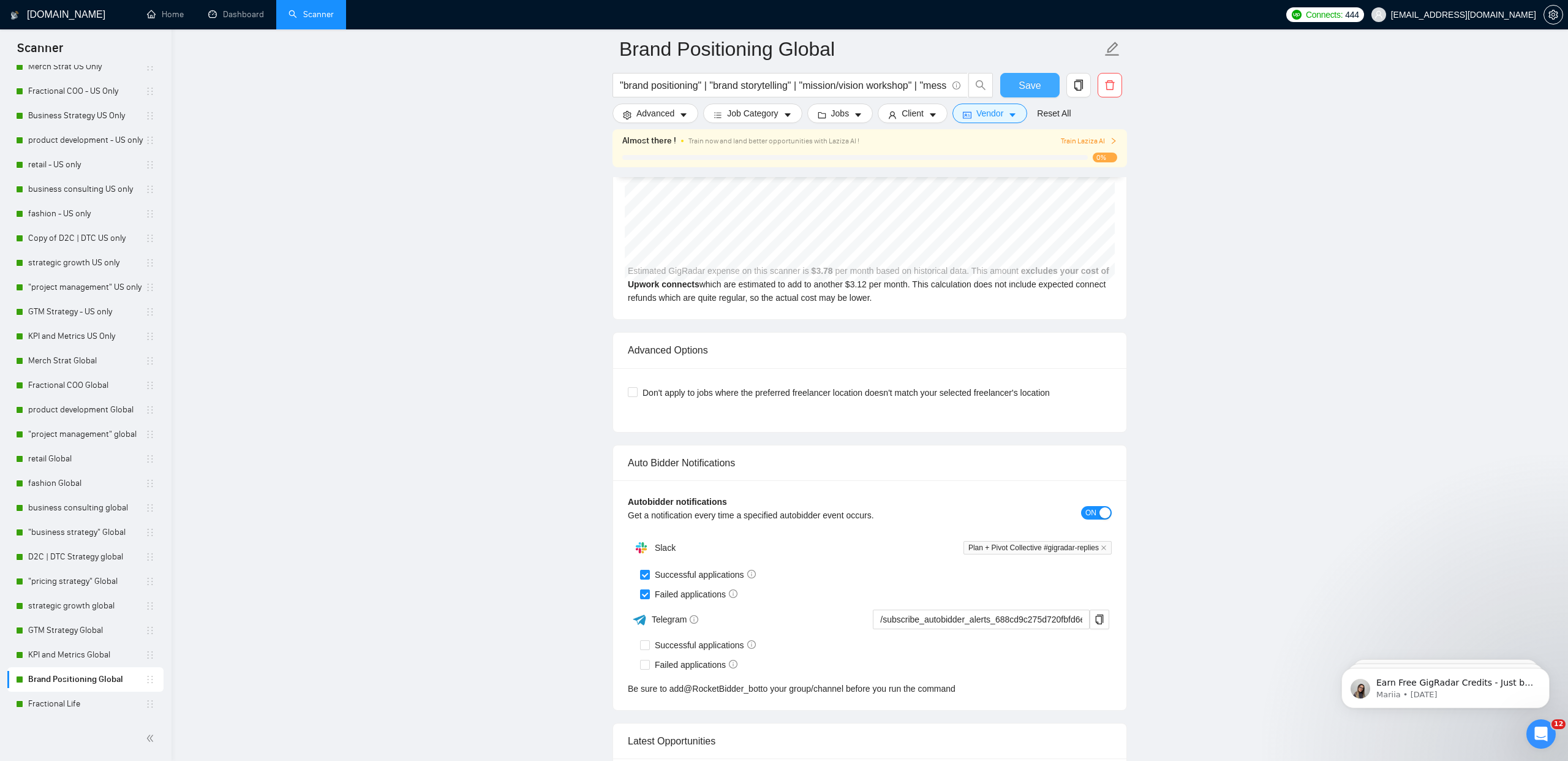
click at [1051, 83] on button "Save" at bounding box center [1030, 85] width 60 height 24
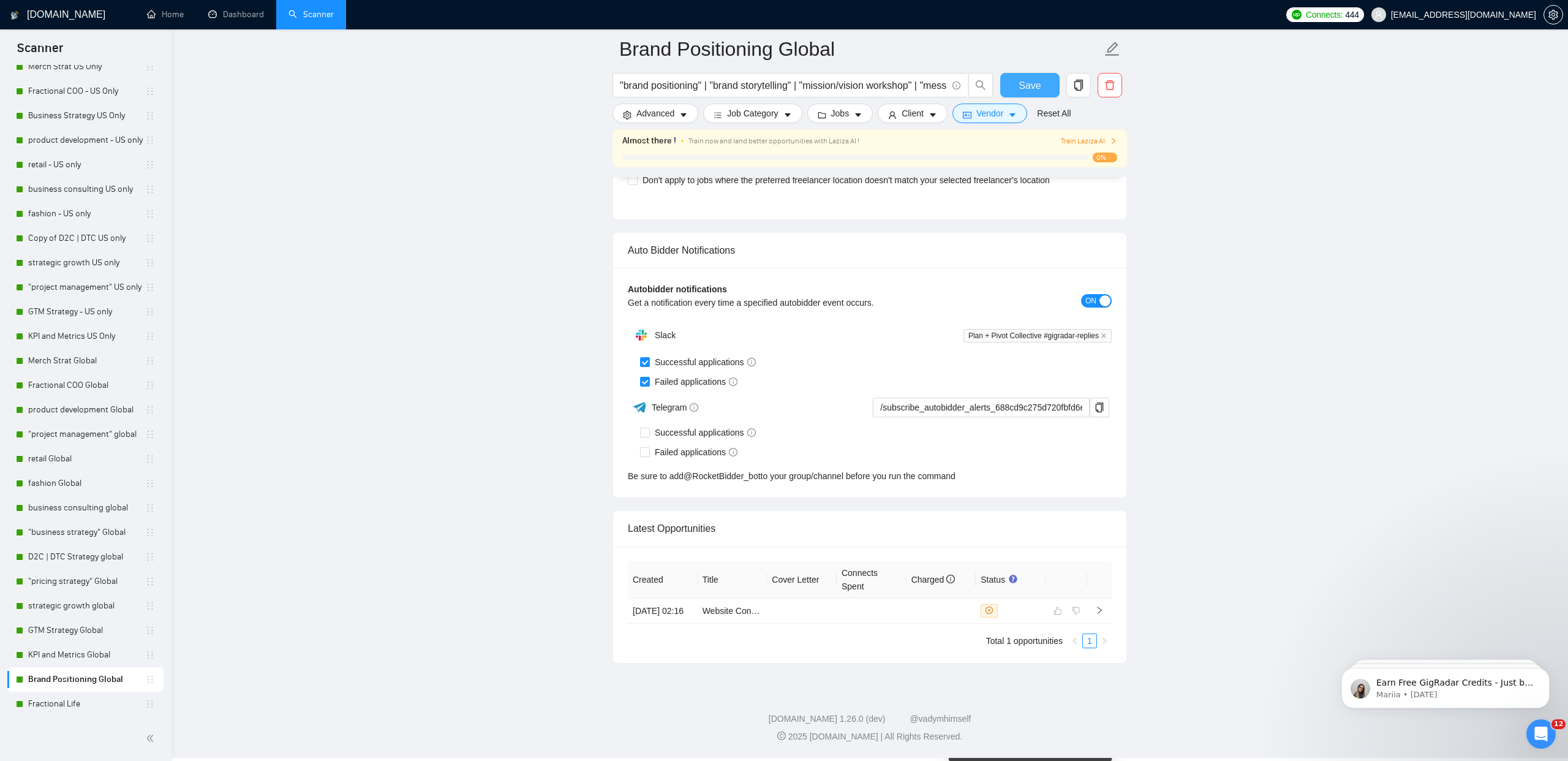
scroll to position [2740, 0]
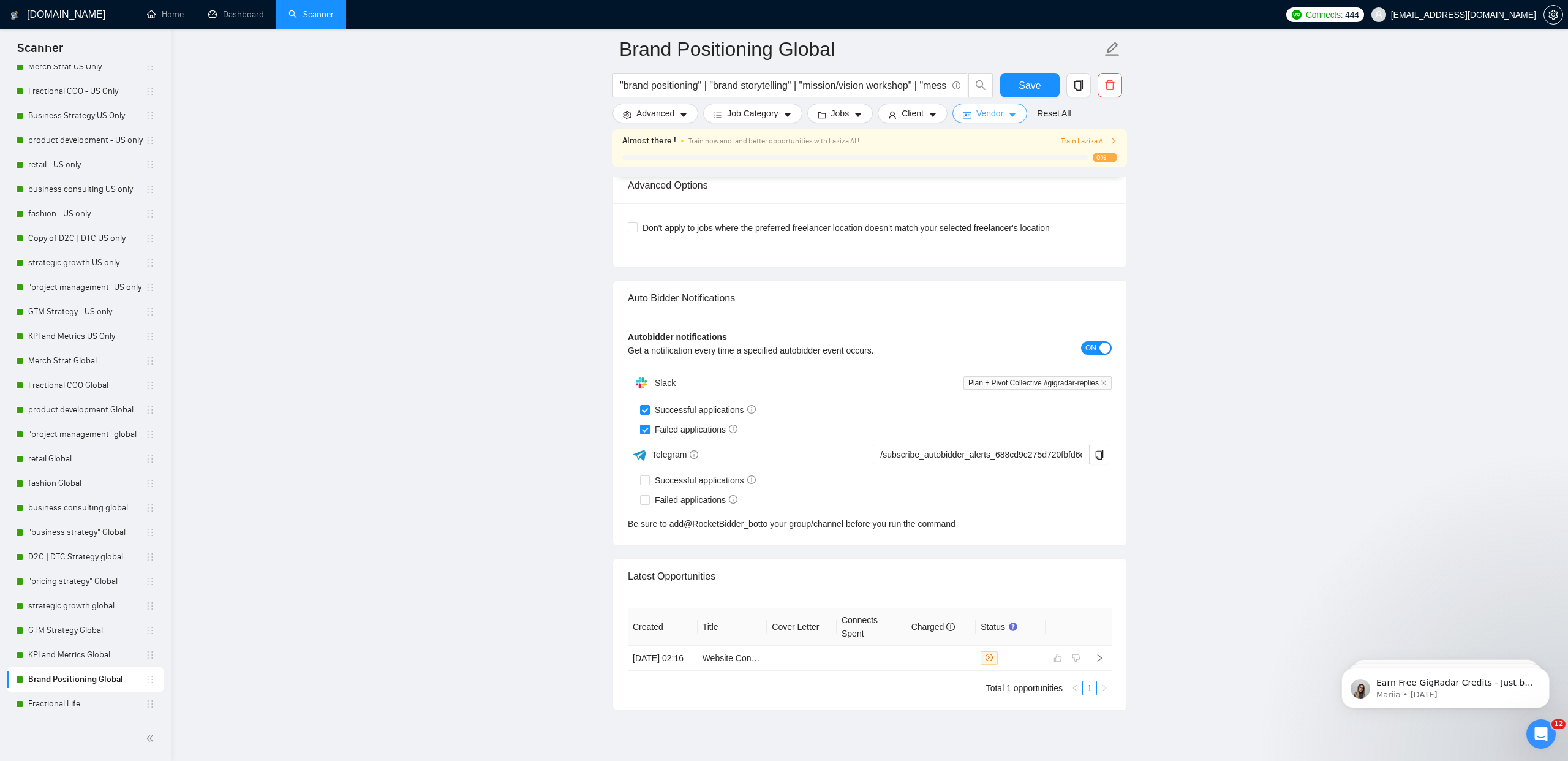
click at [1028, 117] on button "Vendor" at bounding box center [990, 114] width 75 height 20
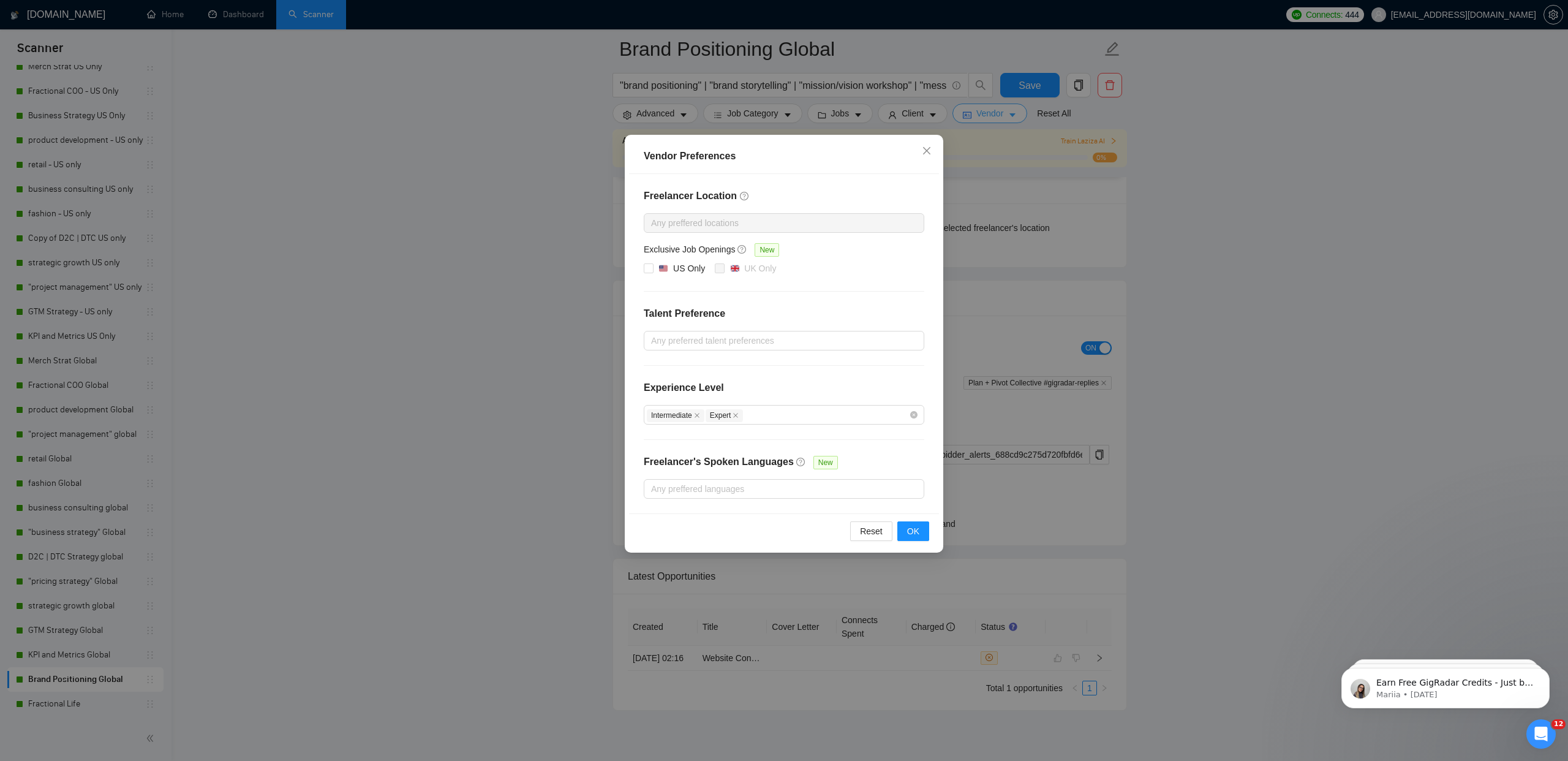
click at [1031, 117] on div "Vendor Preferences Freelancer Location Any preffered locations Exclusive Job Op…" at bounding box center [784, 380] width 1568 height 761
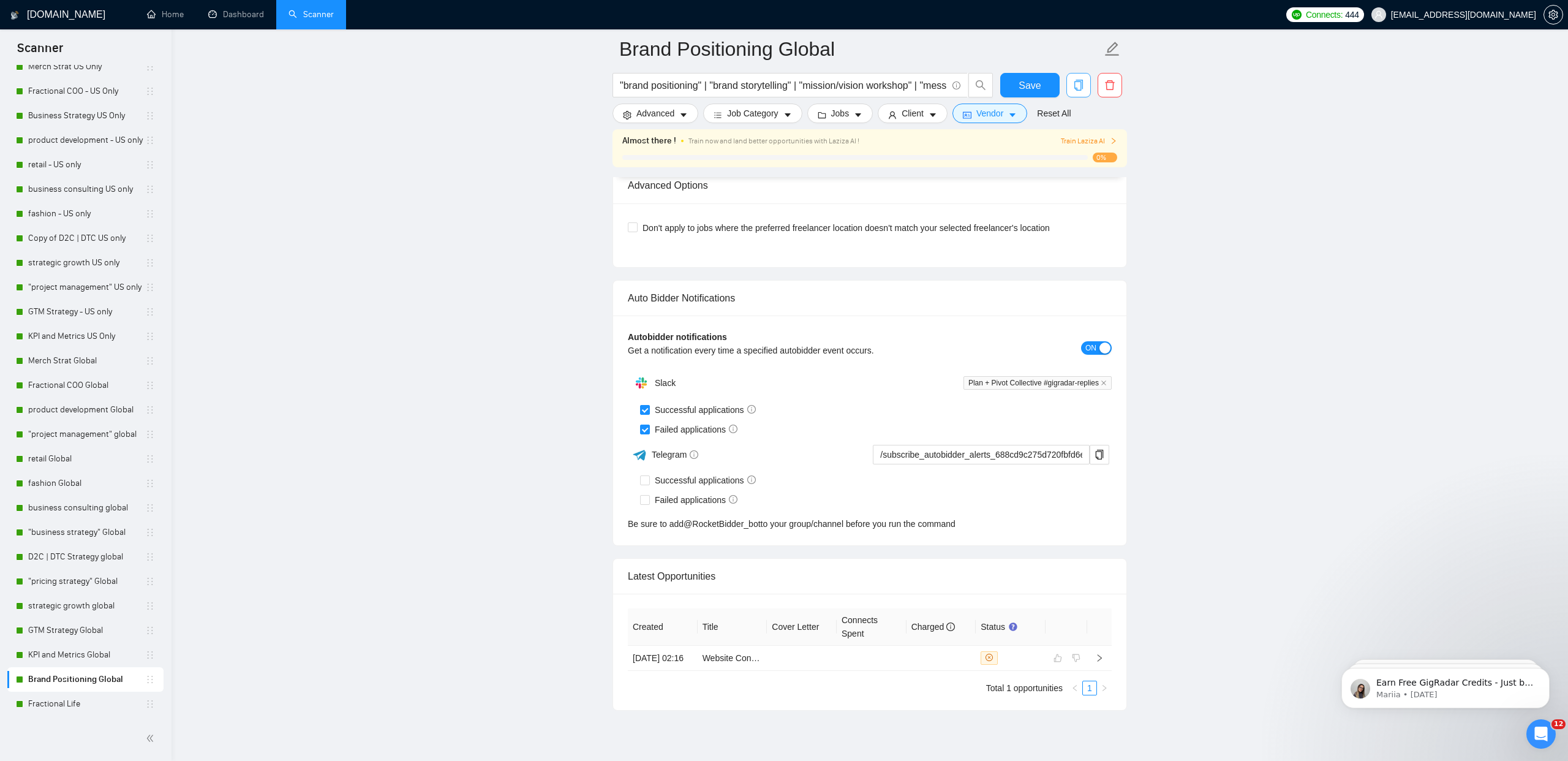
click at [1077, 90] on icon "copy" at bounding box center [1079, 85] width 9 height 11
drag, startPoint x: 1072, startPoint y: 147, endPoint x: 520, endPoint y: 179, distance: 552.9
click at [1070, 147] on span "Yes" at bounding box center [1063, 148] width 14 height 14
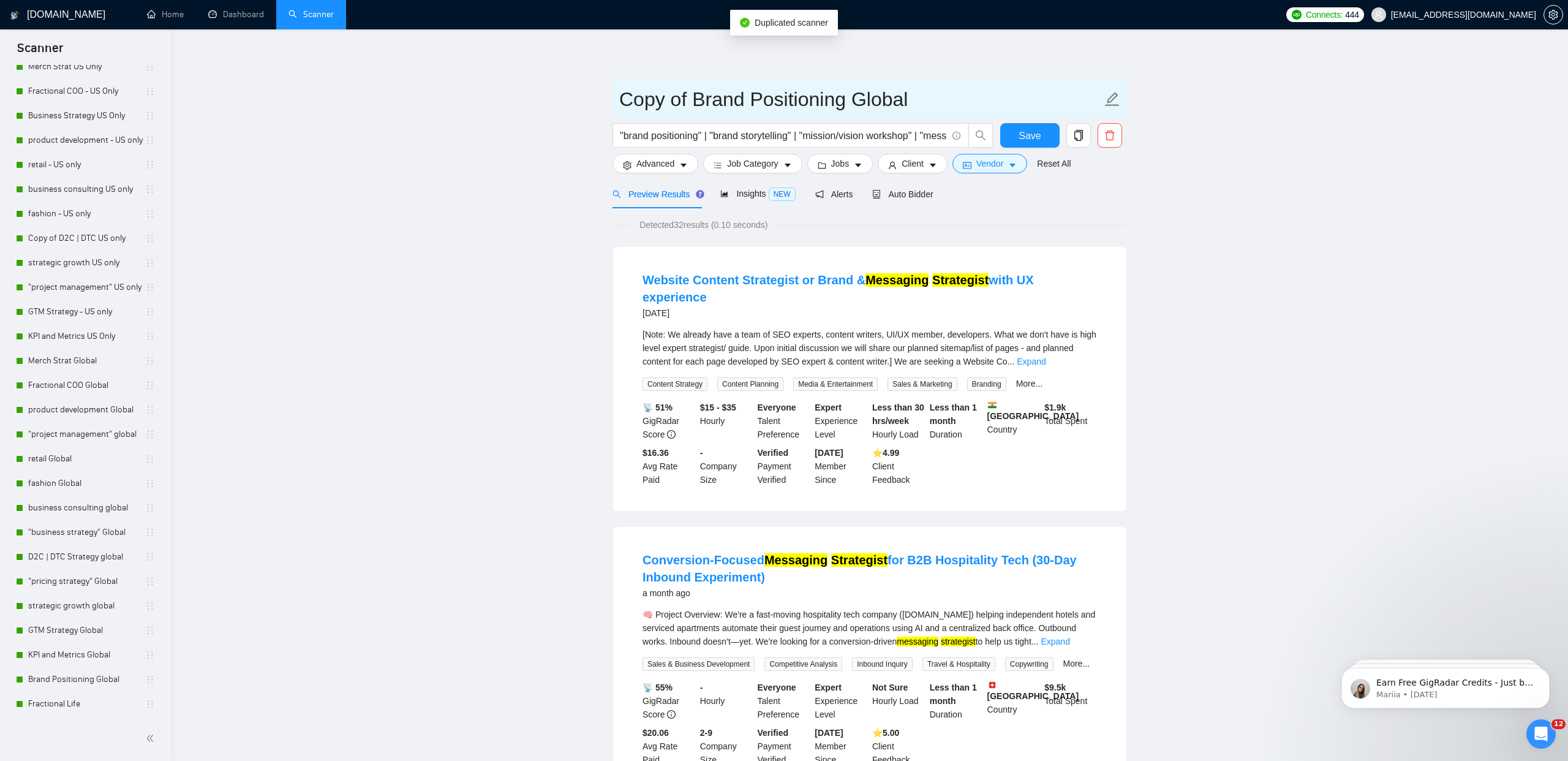
click at [693, 95] on input "Copy of Brand Positioning Global" at bounding box center [860, 99] width 483 height 31
drag, startPoint x: 693, startPoint y: 95, endPoint x: 562, endPoint y: 87, distance: 131.2
click at [791, 101] on input "Brand Positioning Global" at bounding box center [860, 99] width 483 height 31
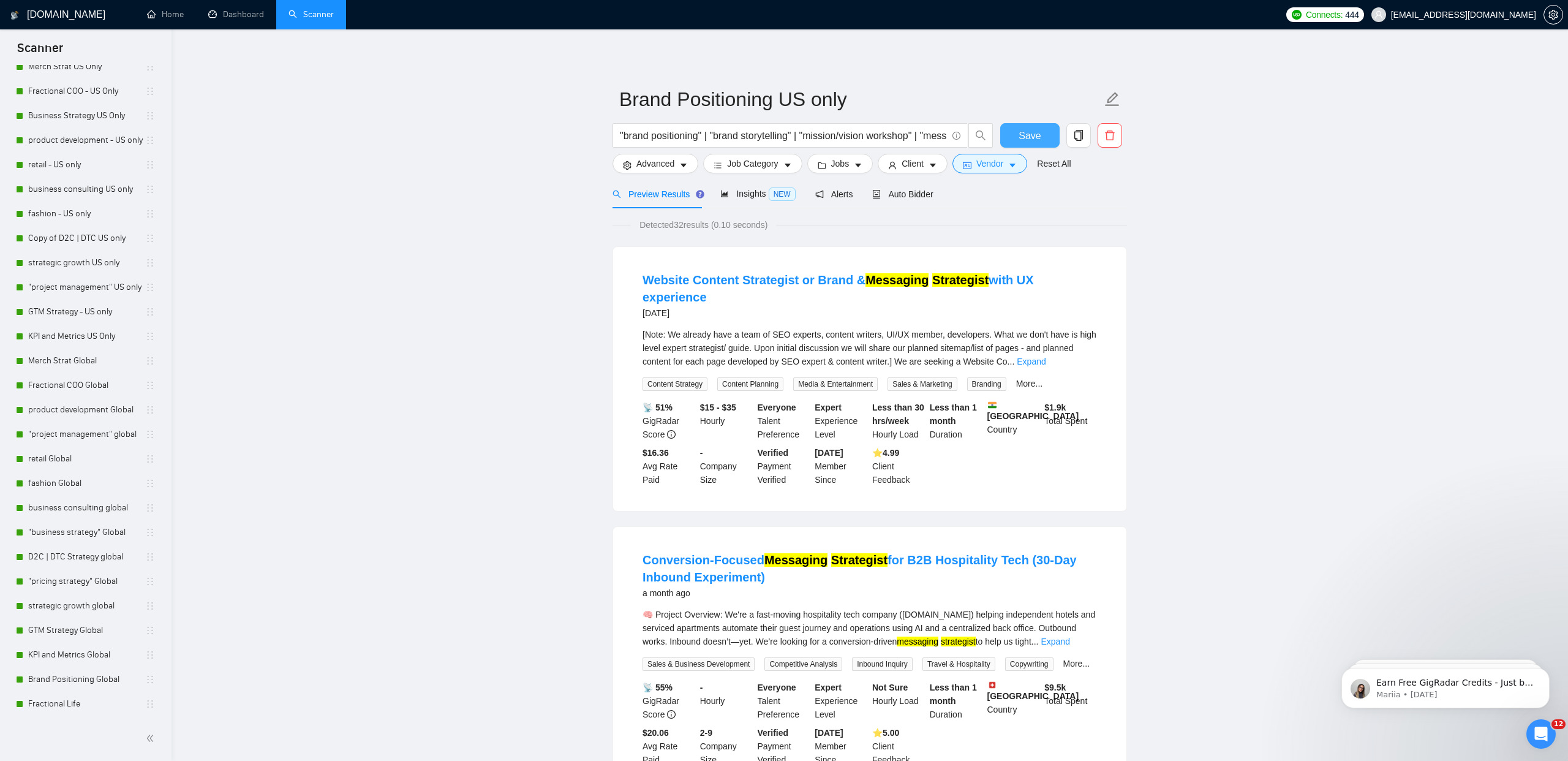
click at [1033, 133] on span "Save" at bounding box center [1030, 136] width 22 height 16
click at [1013, 159] on button "Vendor" at bounding box center [990, 164] width 75 height 20
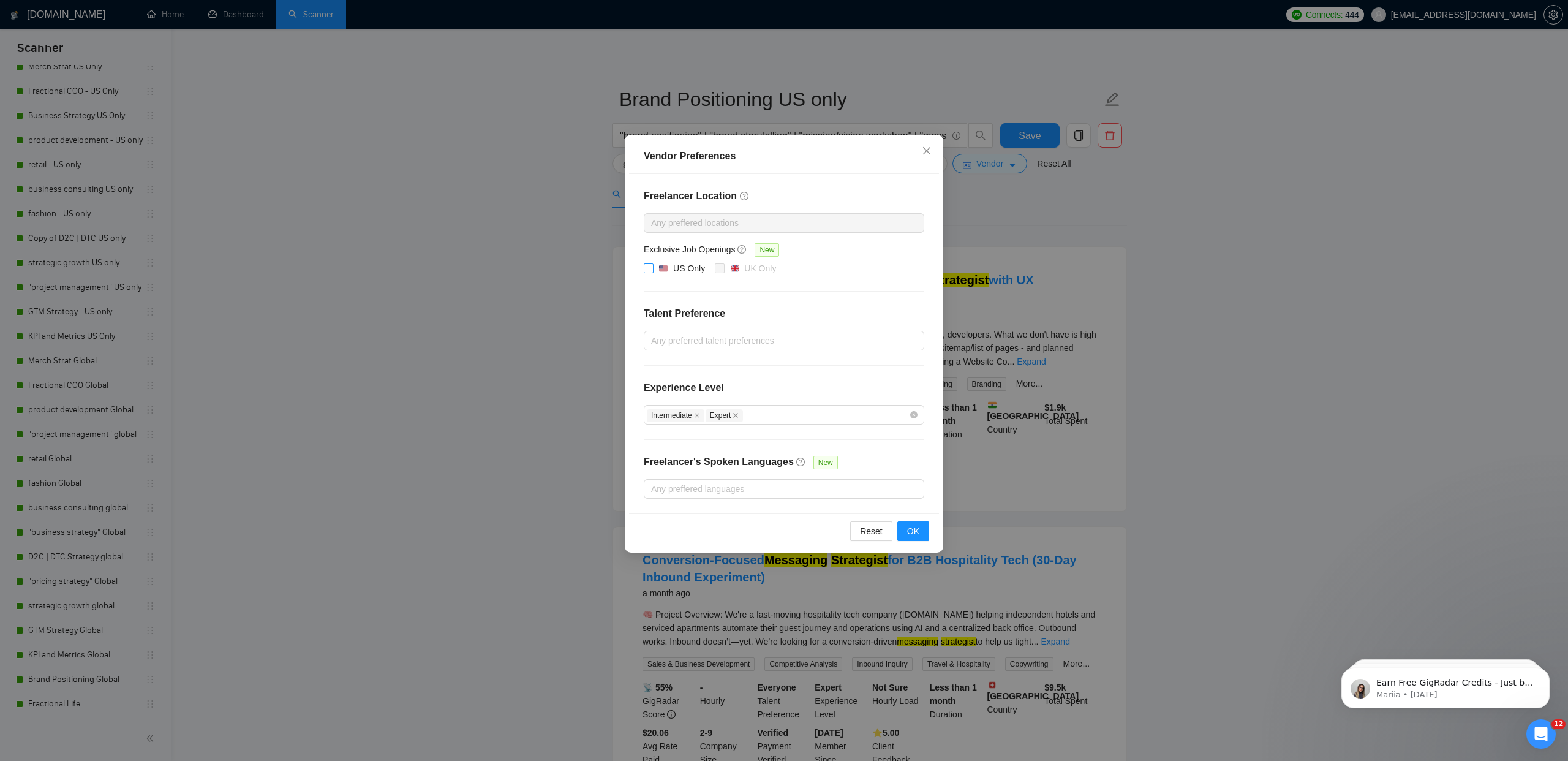
drag, startPoint x: 644, startPoint y: 266, endPoint x: 896, endPoint y: 468, distance: 323.0
click at [646, 265] on input "US Only" at bounding box center [648, 267] width 9 height 9
click at [919, 533] on span "OK" at bounding box center [913, 531] width 12 height 14
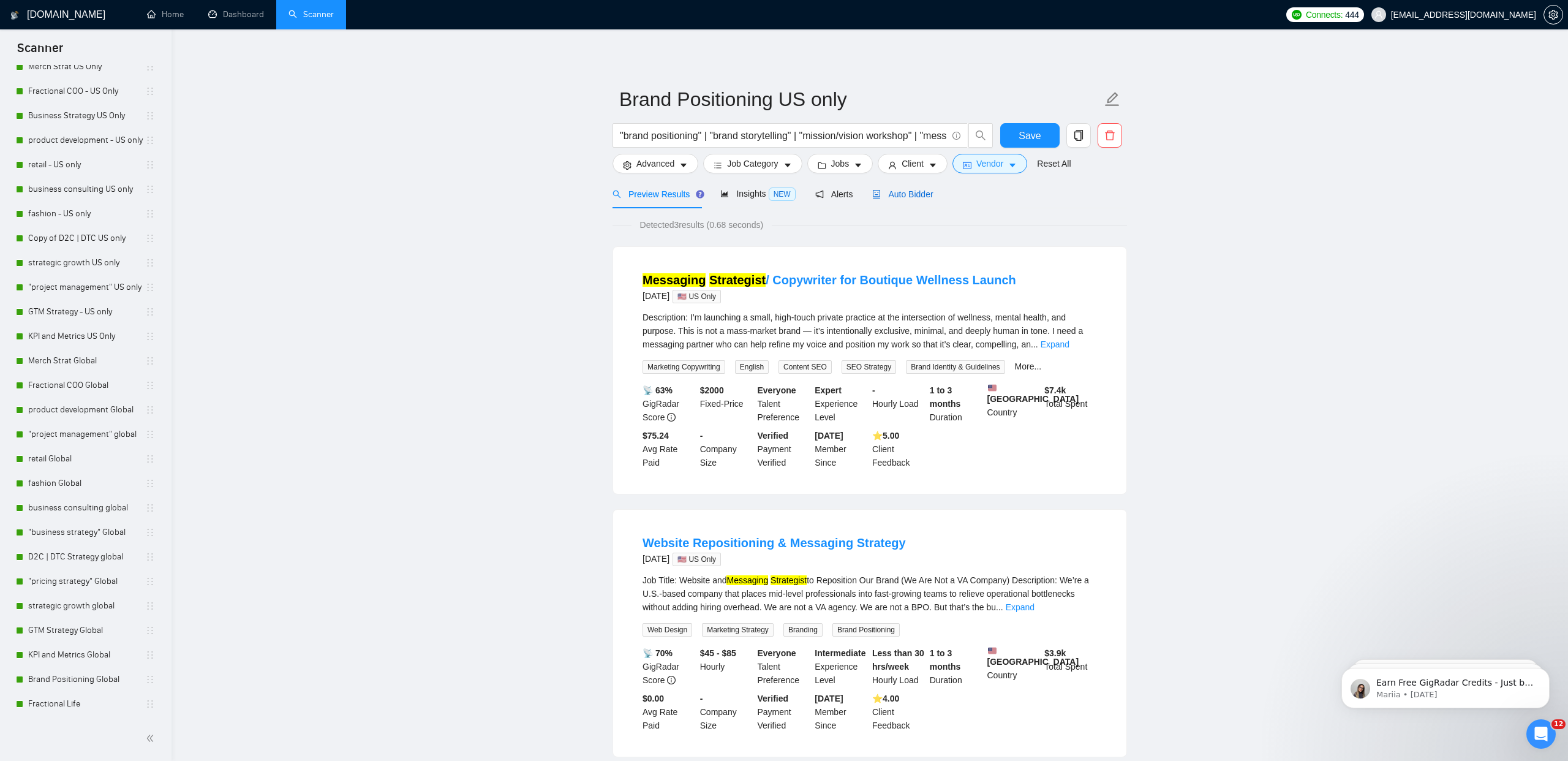
click at [913, 191] on span "Auto Bidder" at bounding box center [902, 194] width 60 height 10
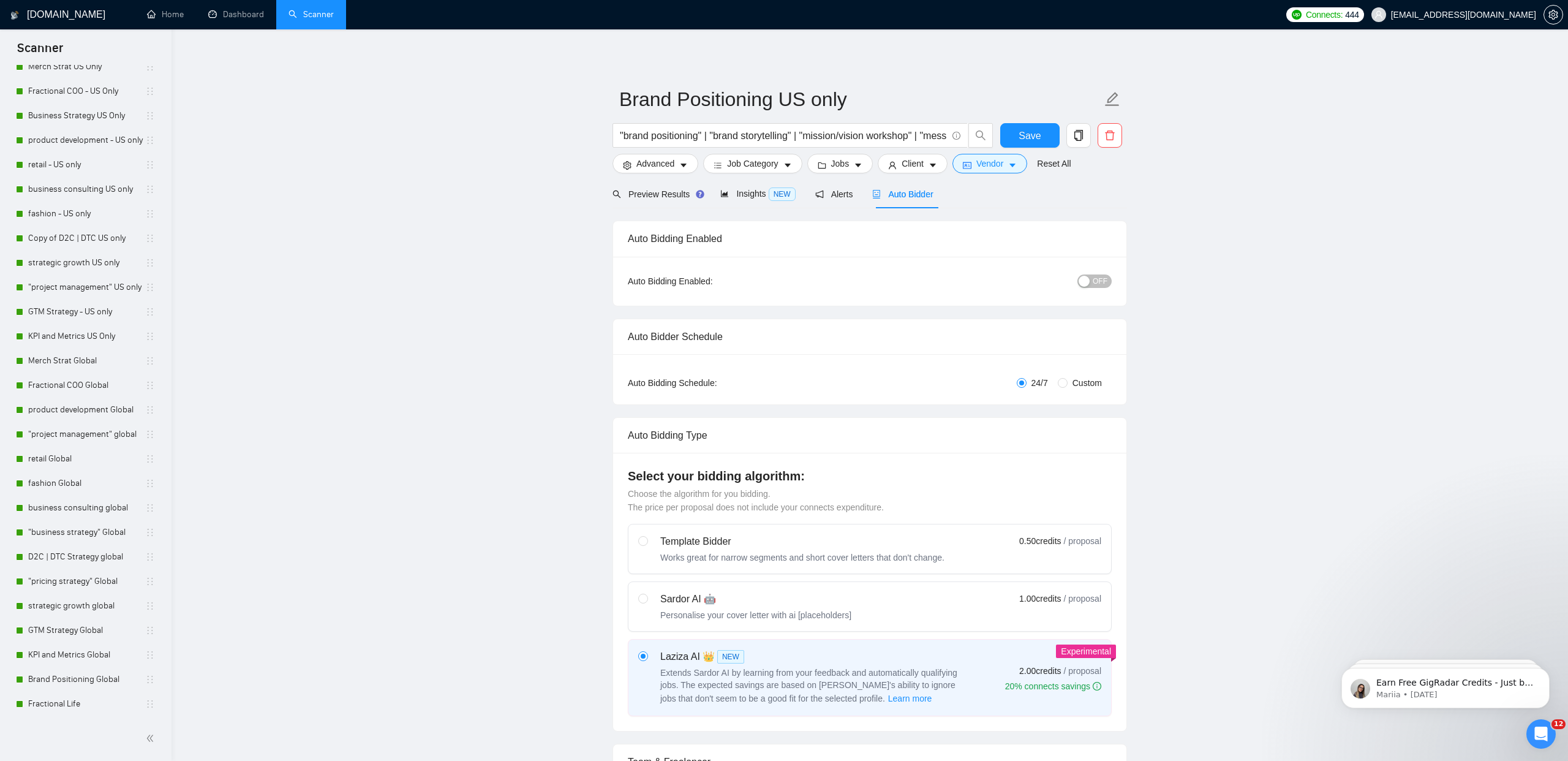
click at [1094, 282] on span "OFF" at bounding box center [1100, 281] width 15 height 14
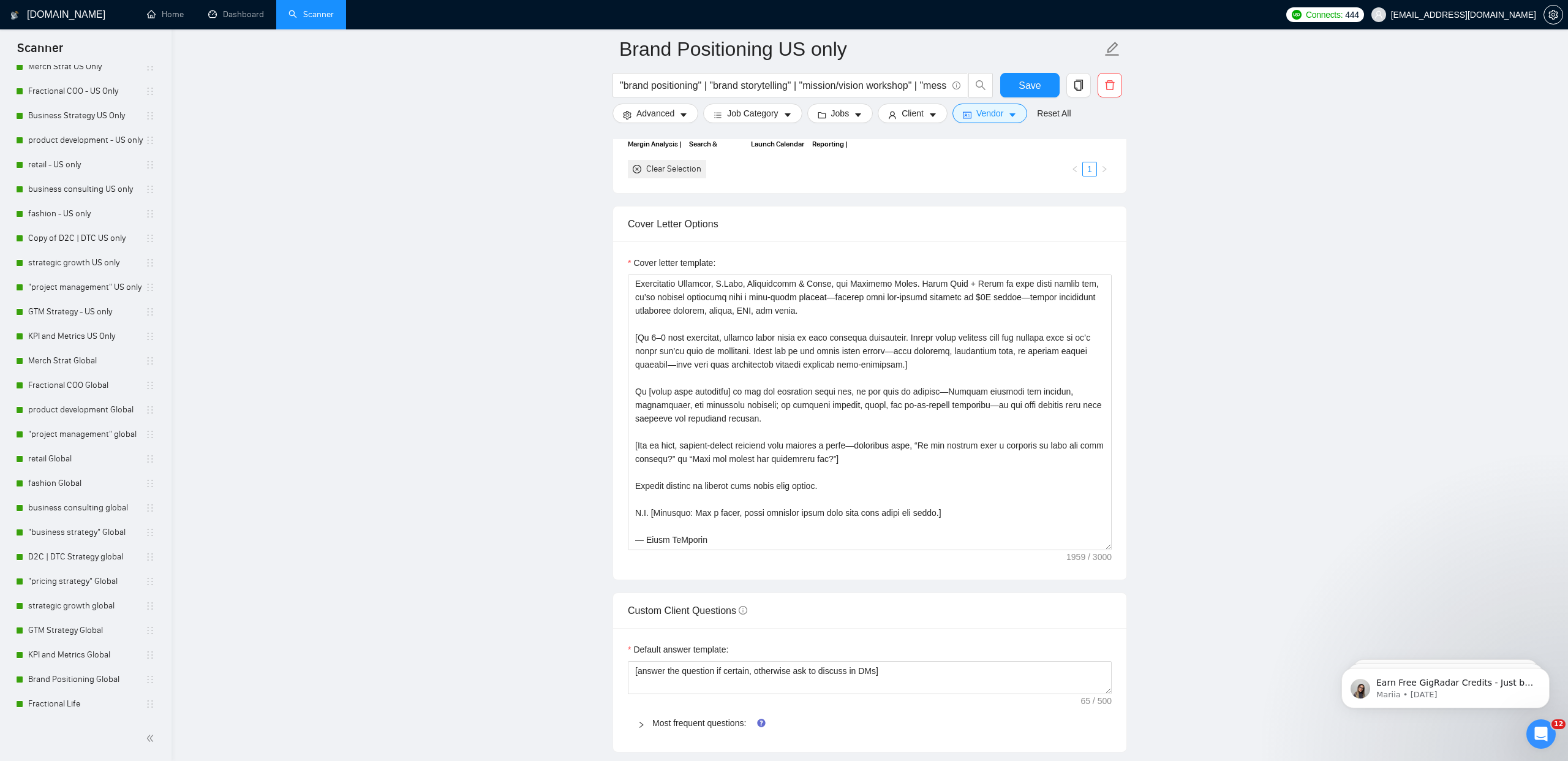
scroll to position [161, 0]
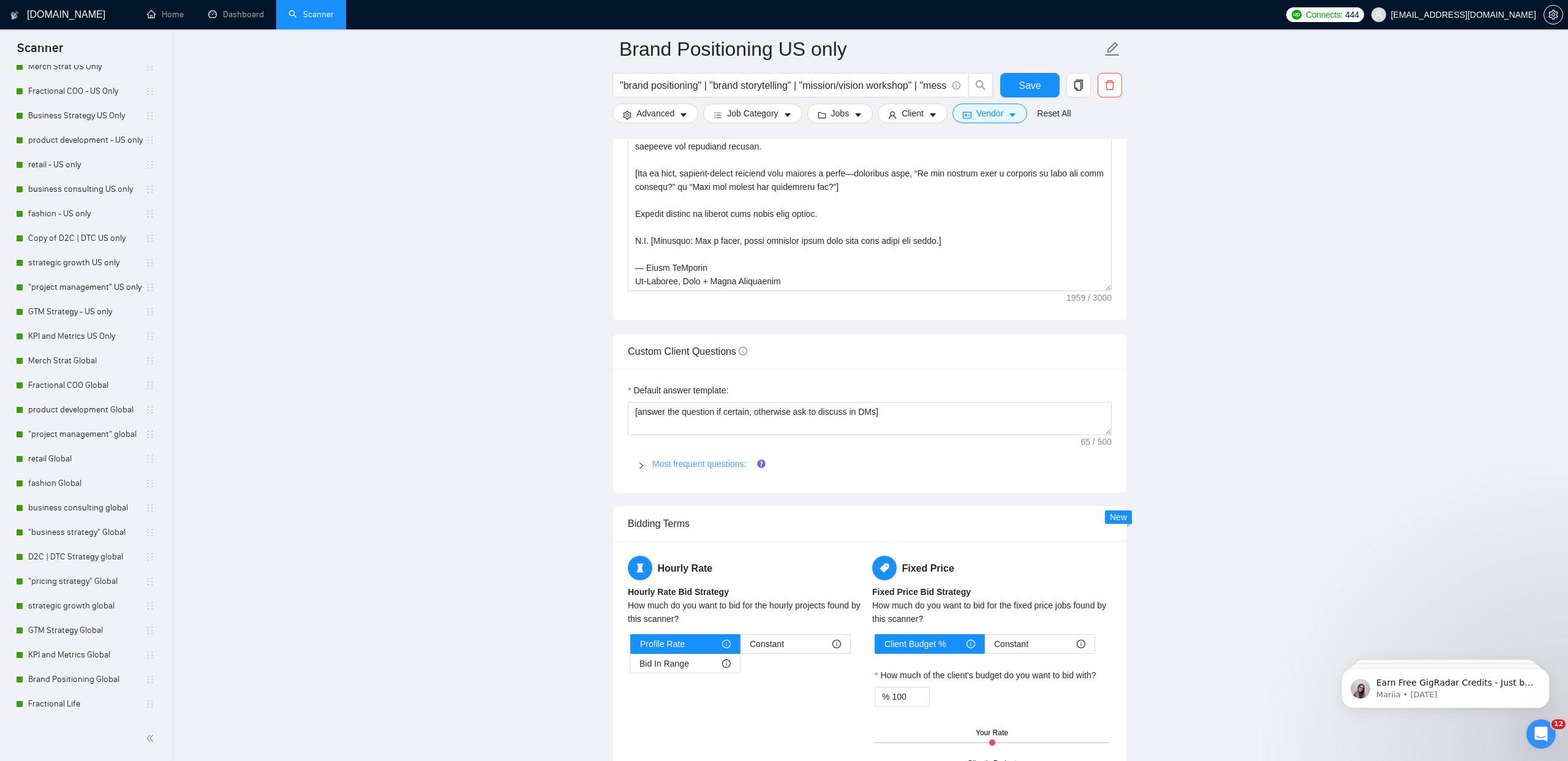
click at [692, 459] on link "Most frequent questions:" at bounding box center [699, 464] width 94 height 10
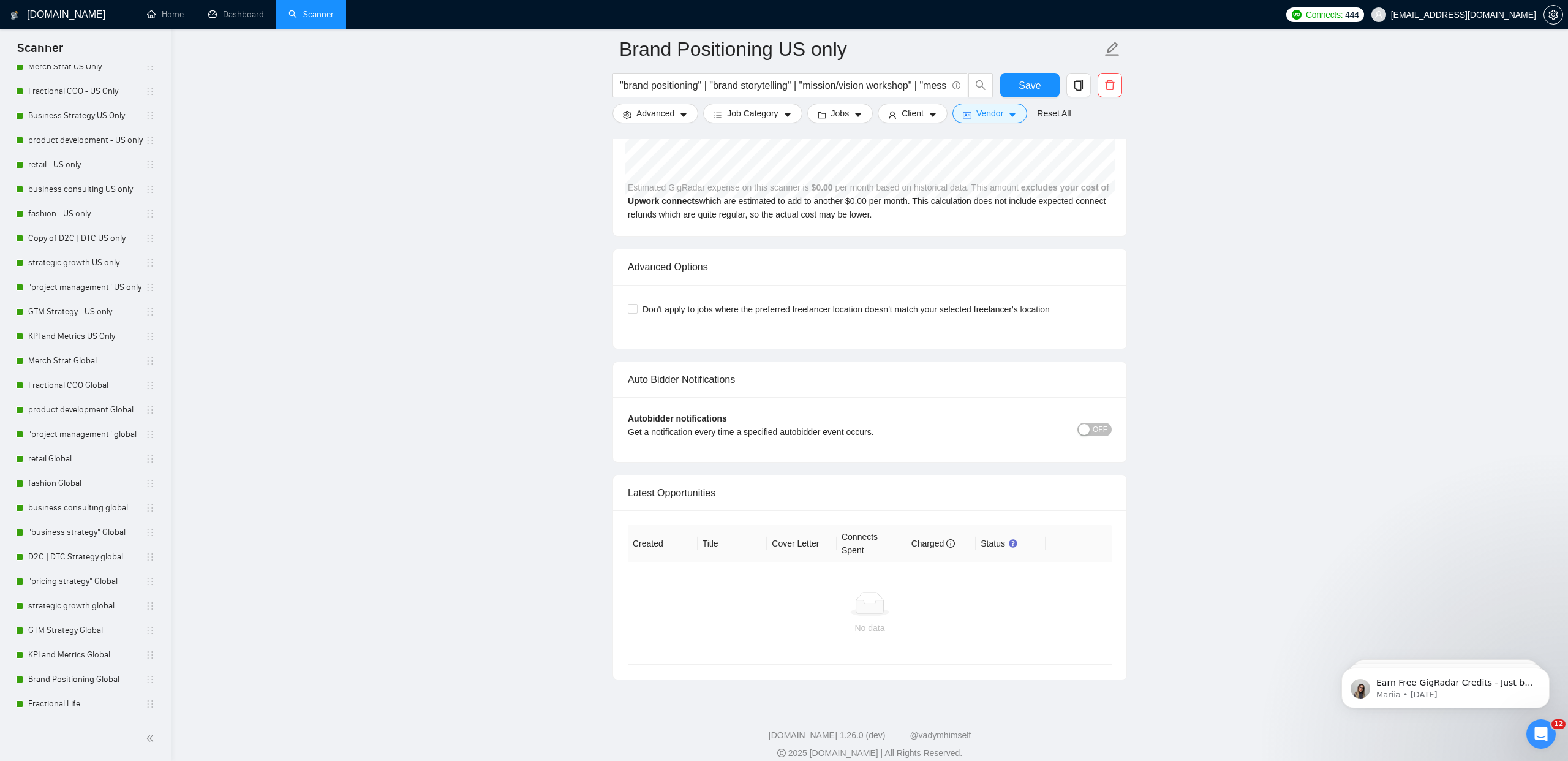
scroll to position [5506, 0]
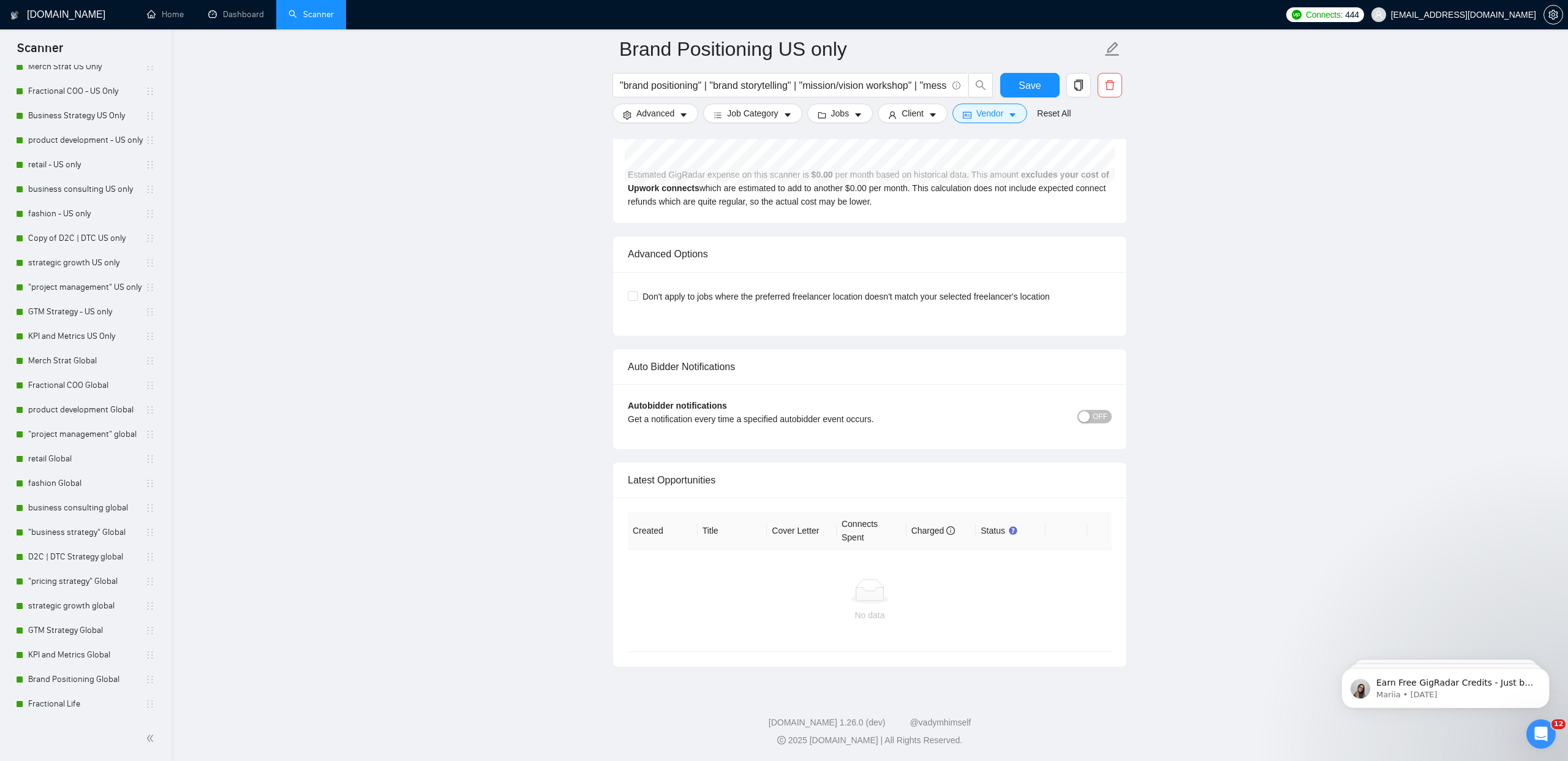
click at [1108, 422] on button "OFF" at bounding box center [1094, 416] width 34 height 14
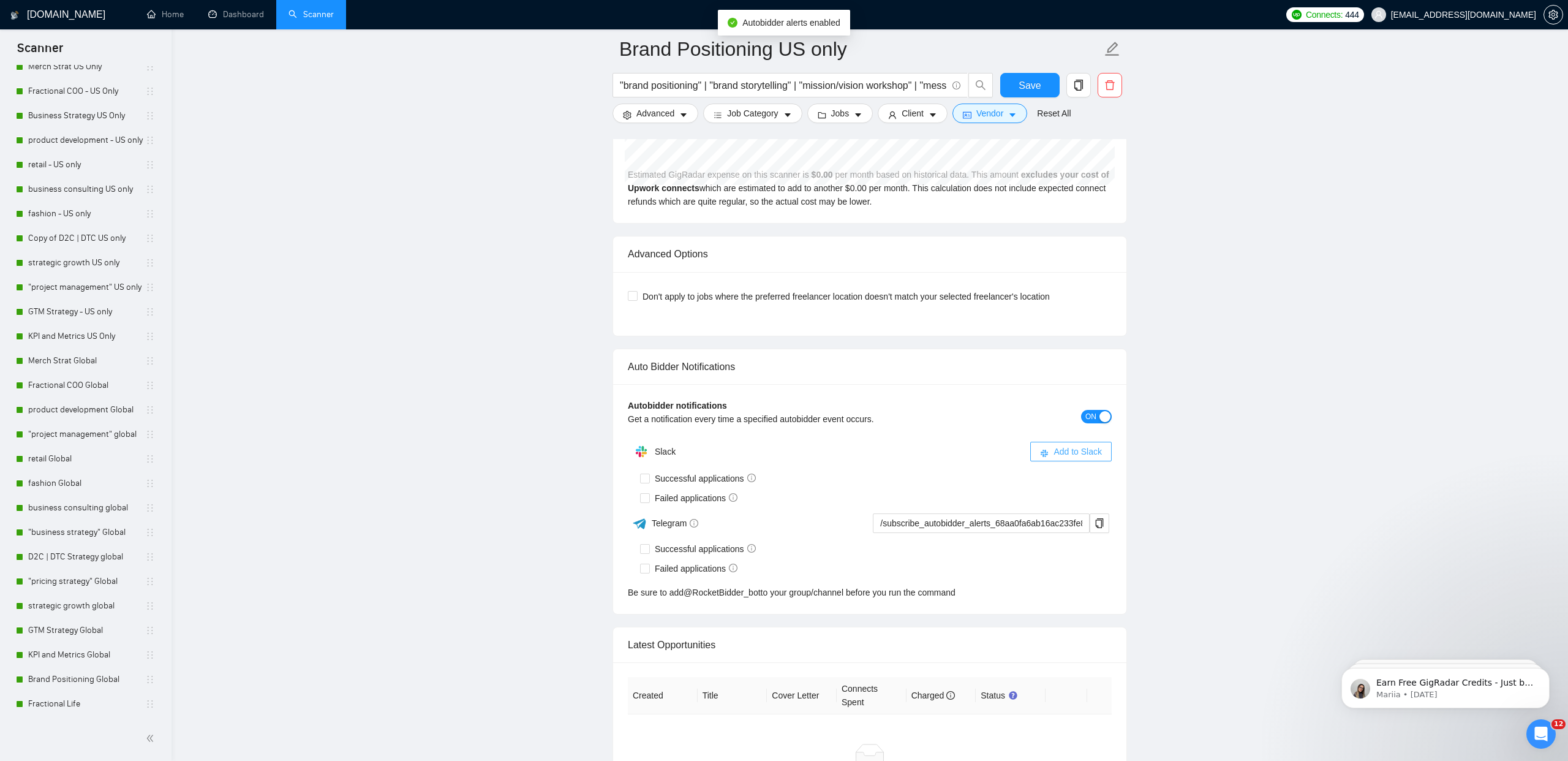
click at [1082, 451] on span "Add to Slack" at bounding box center [1078, 451] width 48 height 14
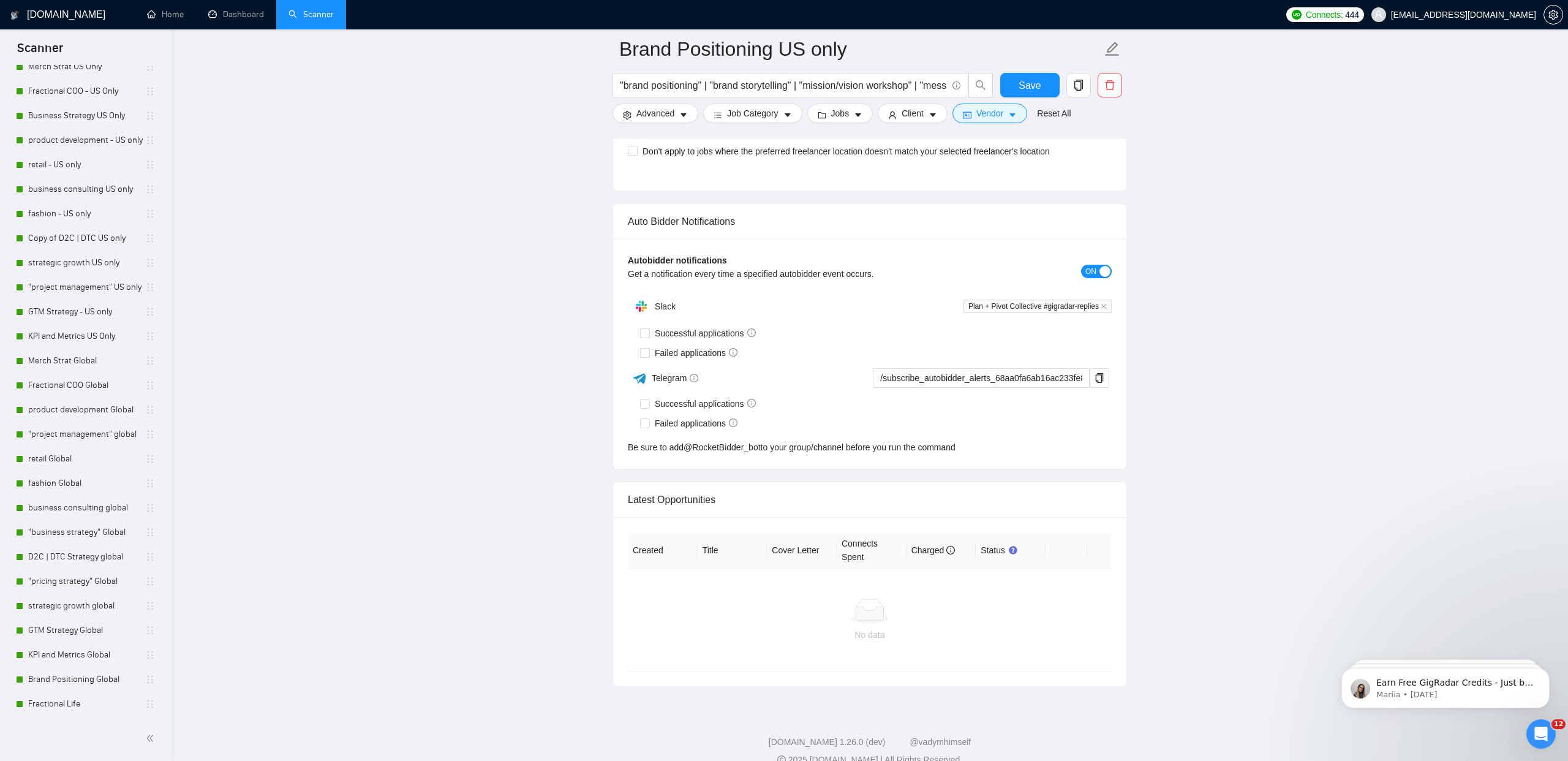
scroll to position [2798, 0]
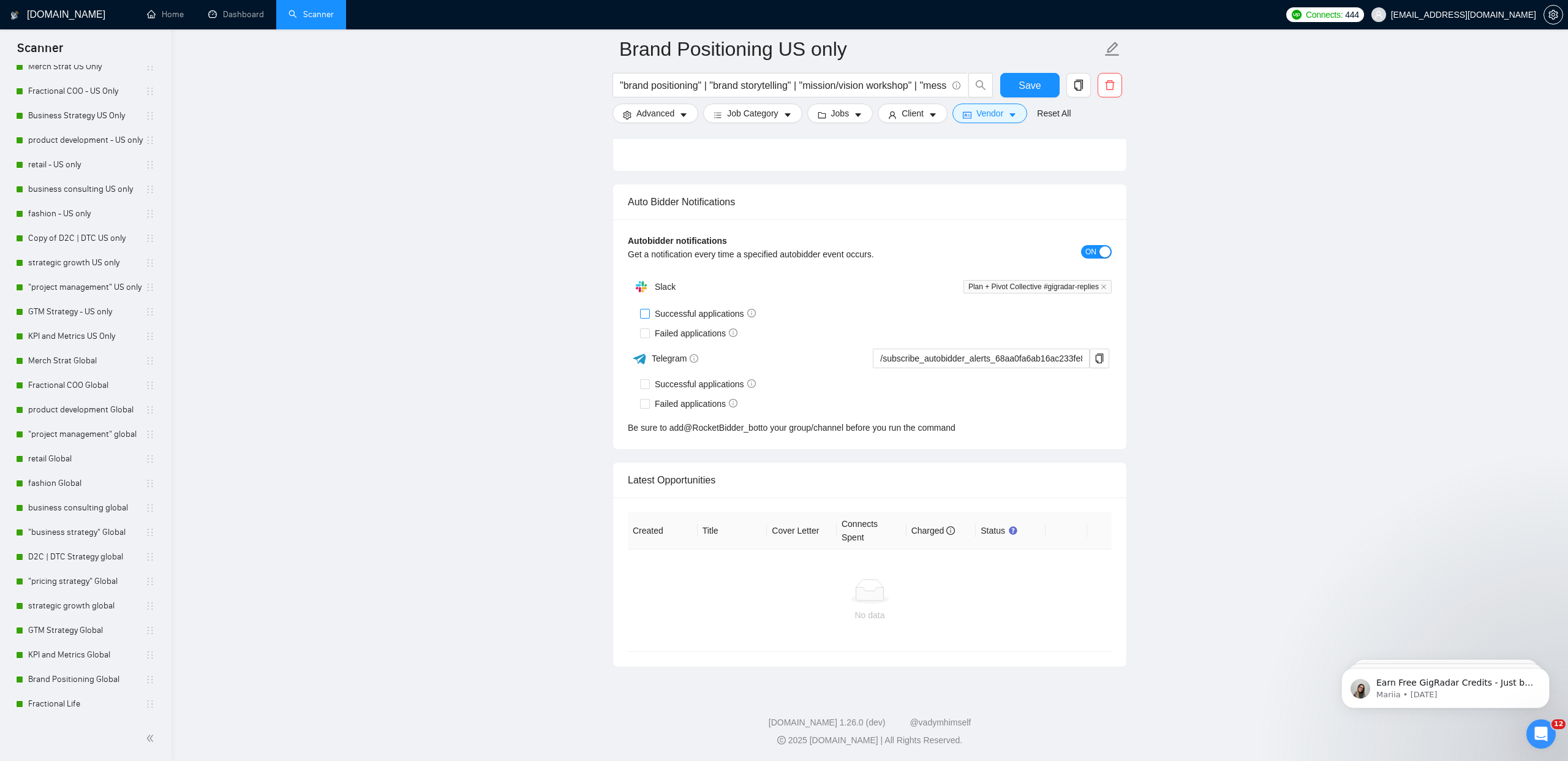
click at [648, 312] on input "Successful applications" at bounding box center [644, 313] width 9 height 9
click at [644, 332] on input "Failed applications" at bounding box center [644, 333] width 9 height 9
click at [1052, 87] on button "Save" at bounding box center [1030, 85] width 60 height 24
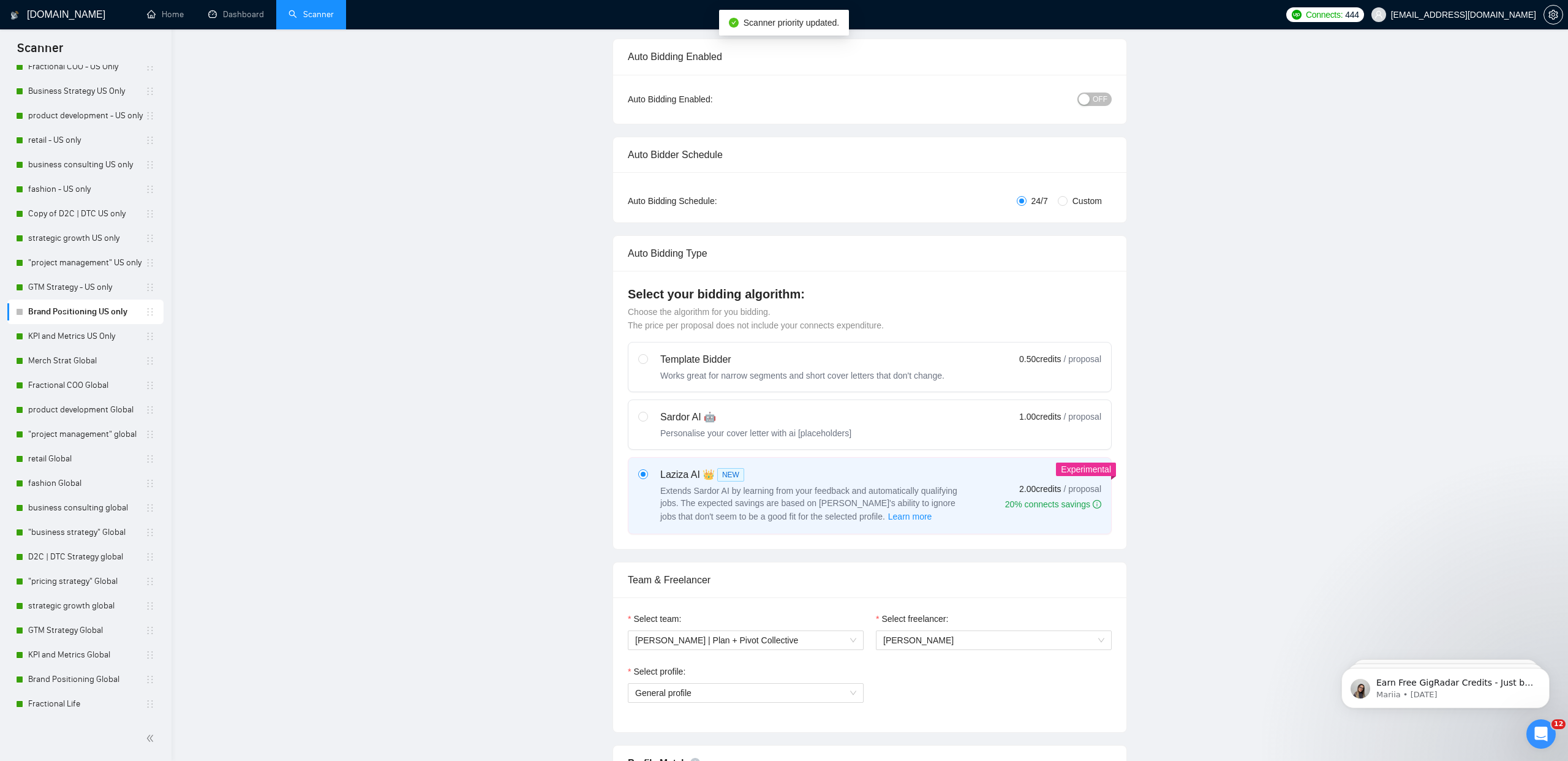
scroll to position [0, 0]
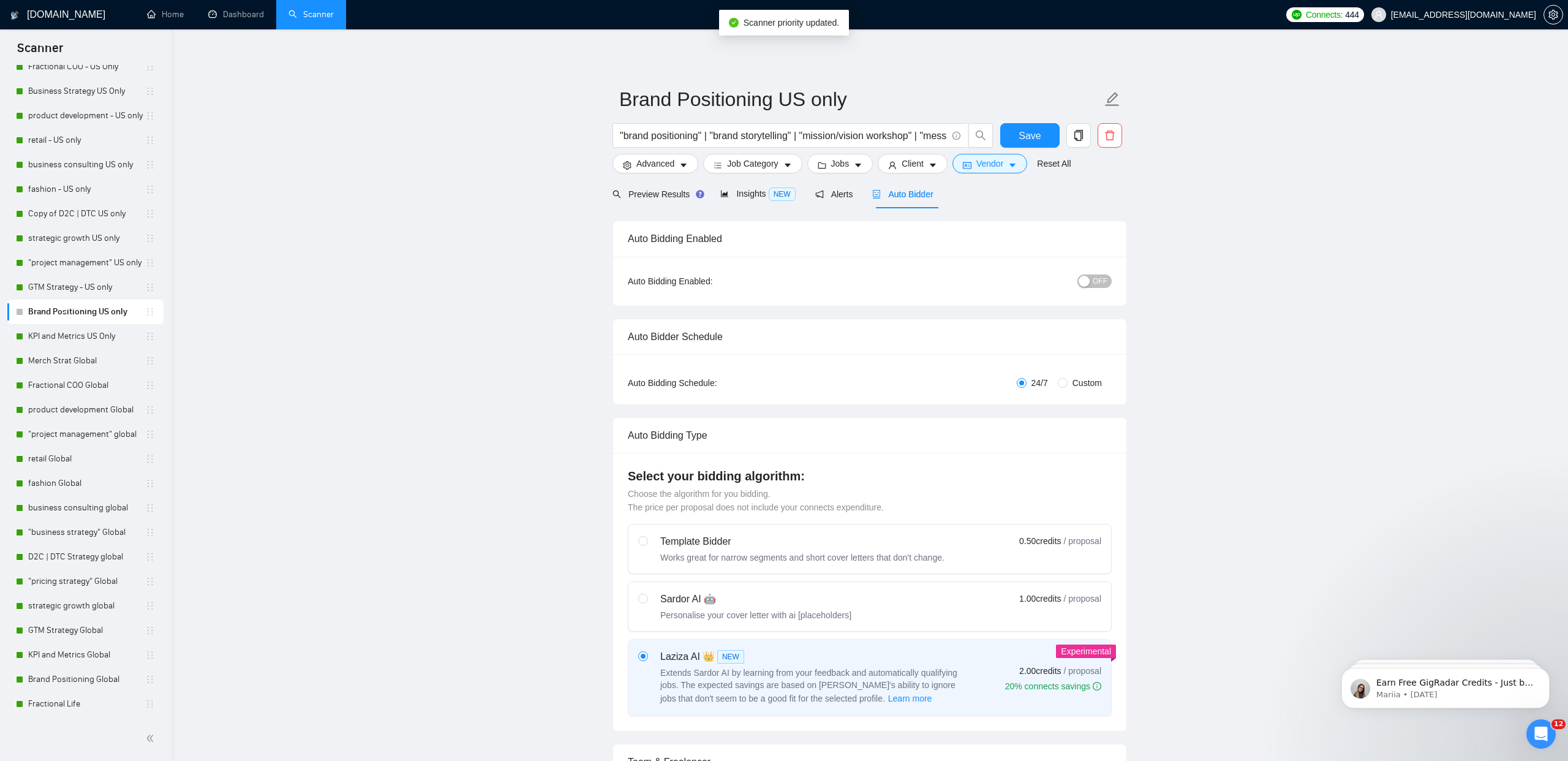
click at [1099, 280] on span "OFF" at bounding box center [1100, 281] width 15 height 14
click at [1028, 134] on span "Save" at bounding box center [1030, 136] width 22 height 16
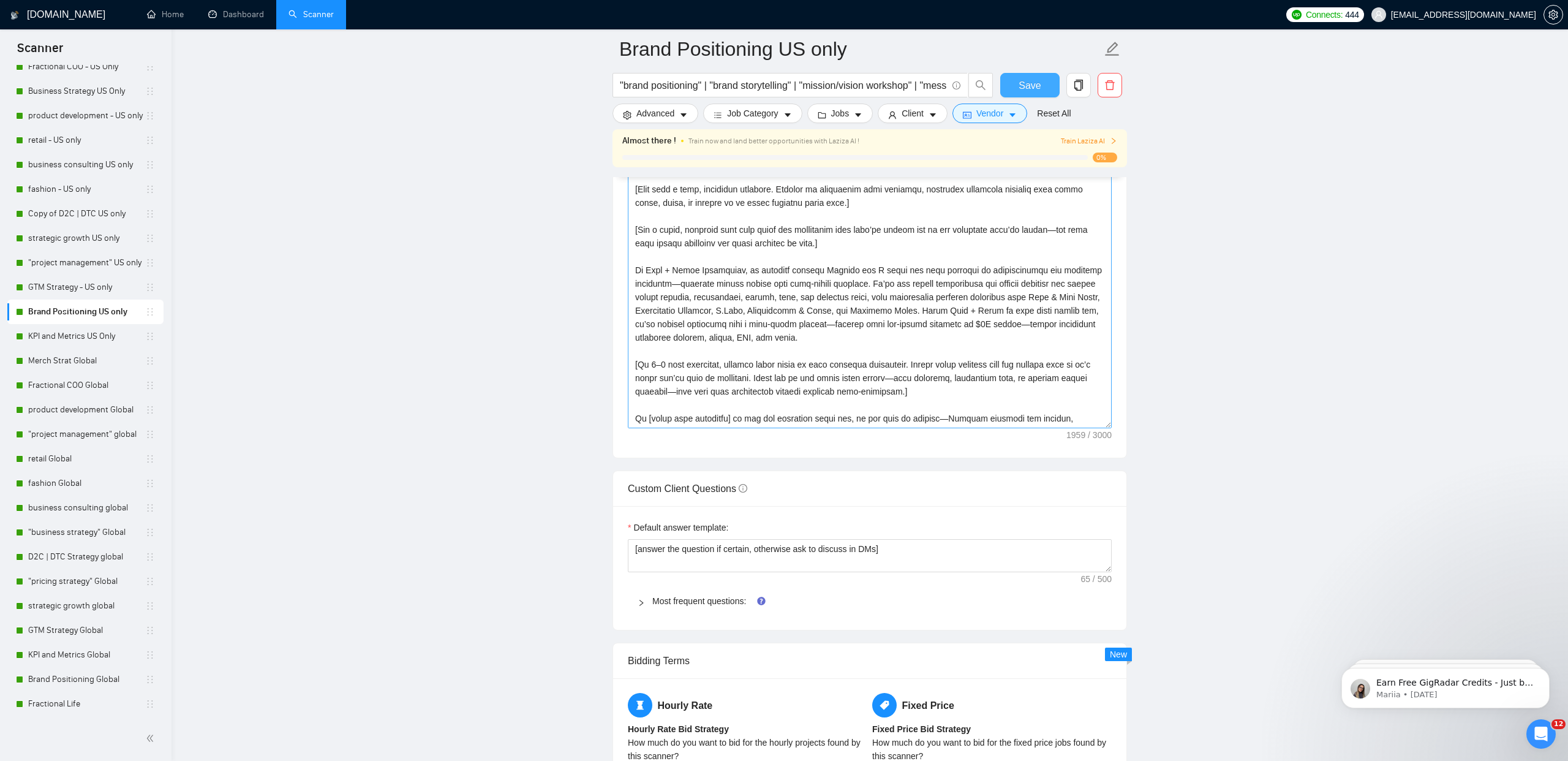
scroll to position [1563, 0]
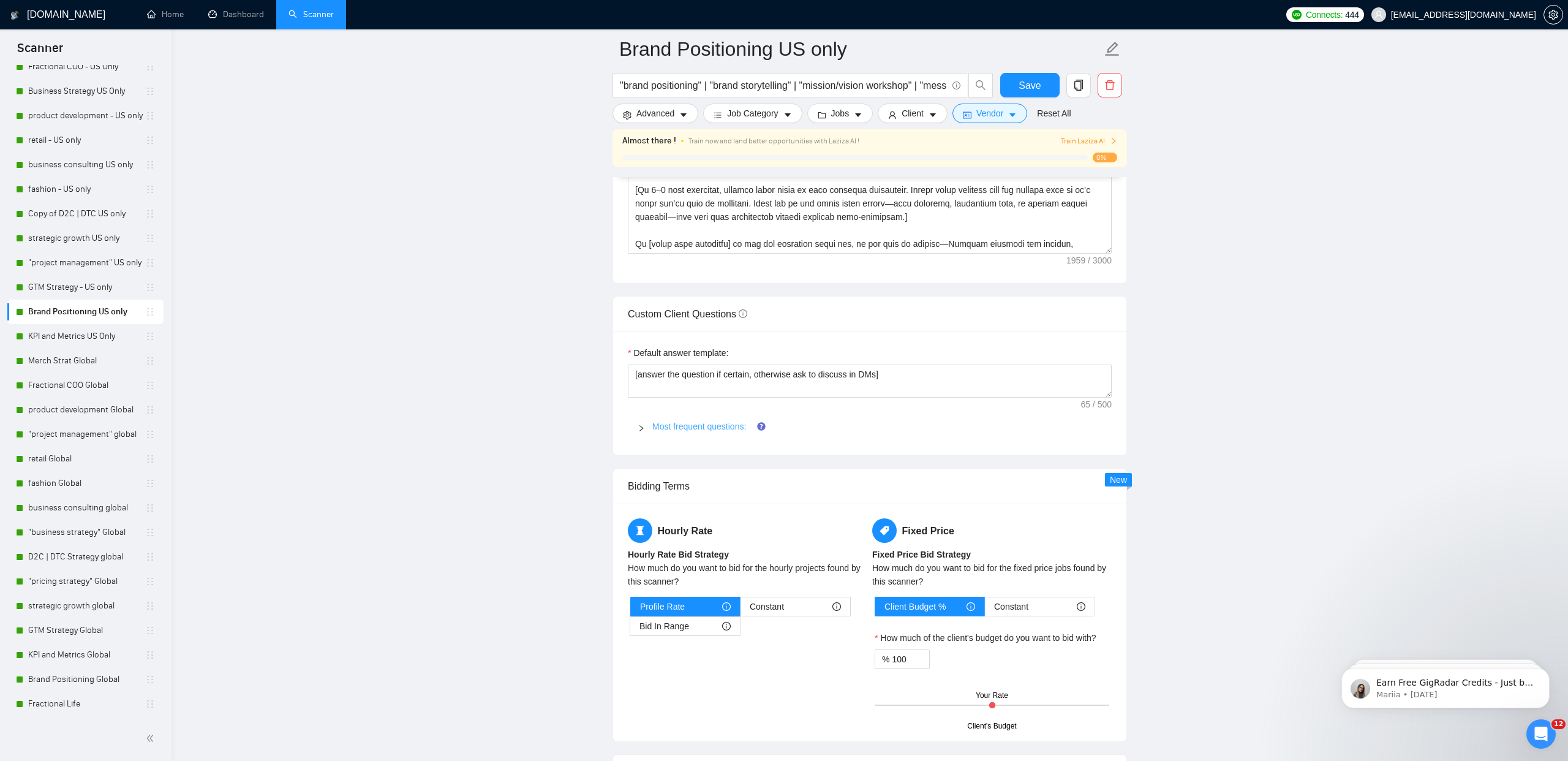
click at [701, 425] on link "Most frequent questions:" at bounding box center [699, 427] width 94 height 10
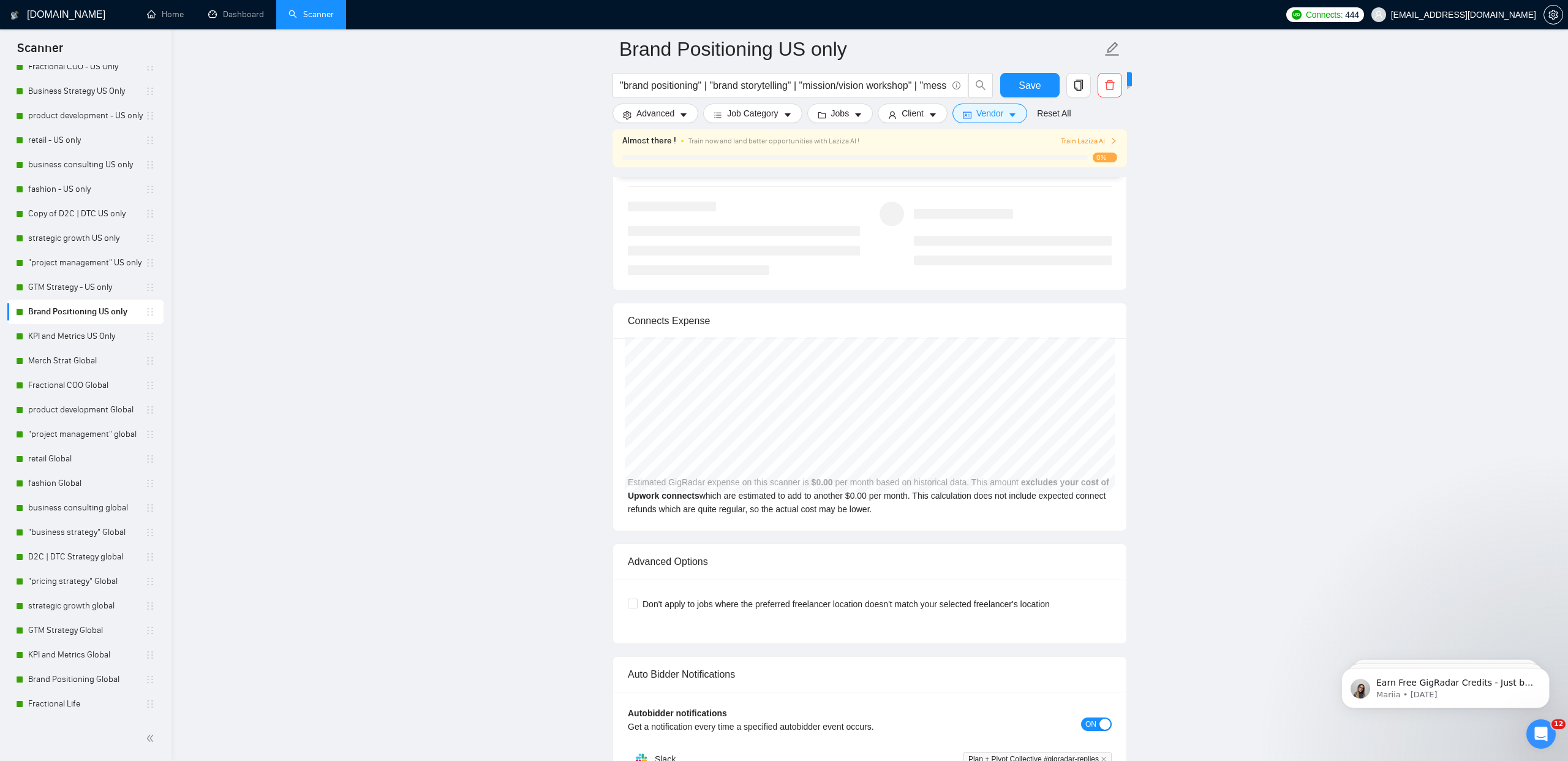
scroll to position [5709, 0]
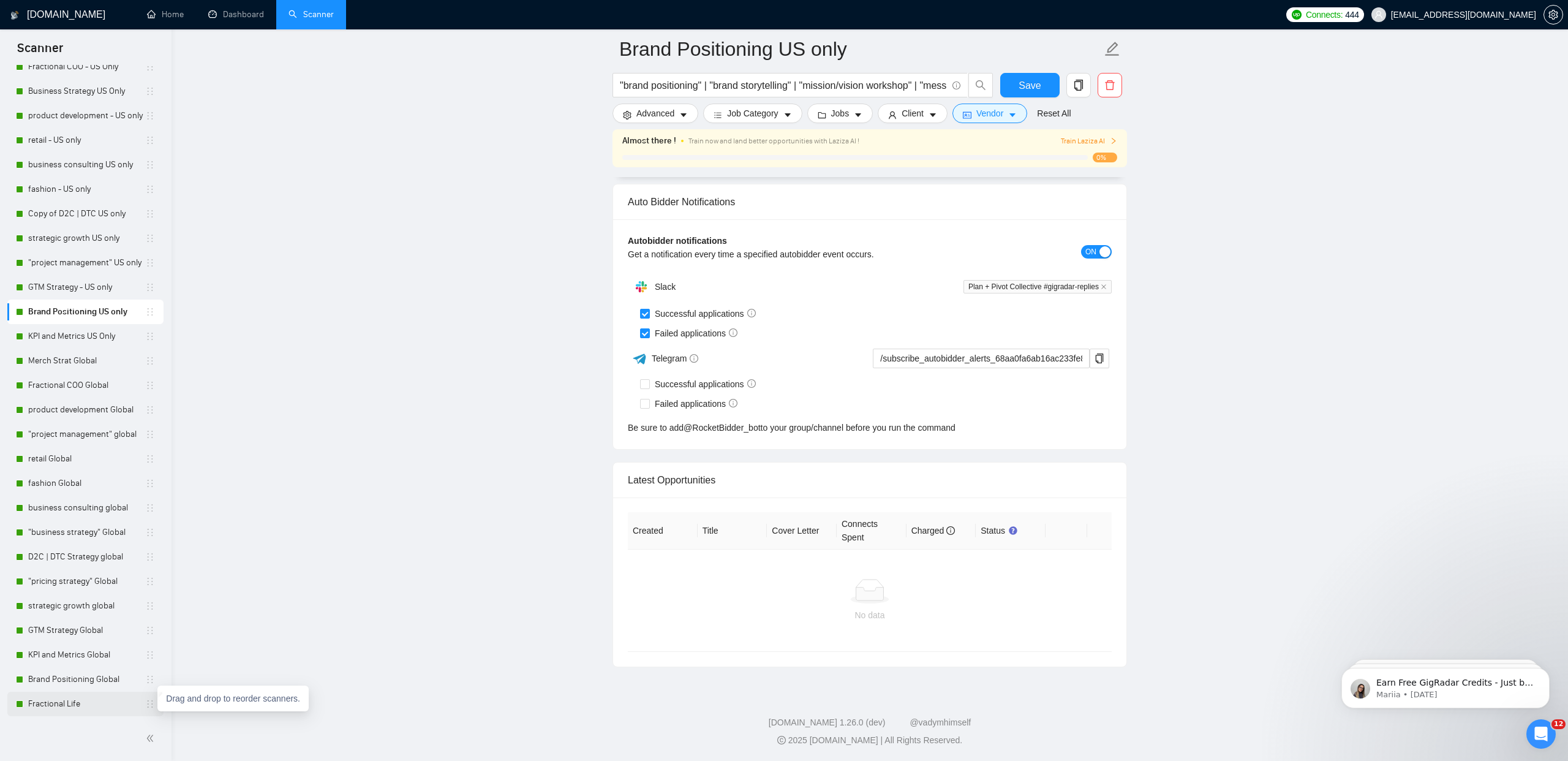
click at [149, 706] on icon "holder" at bounding box center [150, 704] width 10 height 10
click at [42, 709] on link "Fractional Life" at bounding box center [87, 704] width 117 height 24
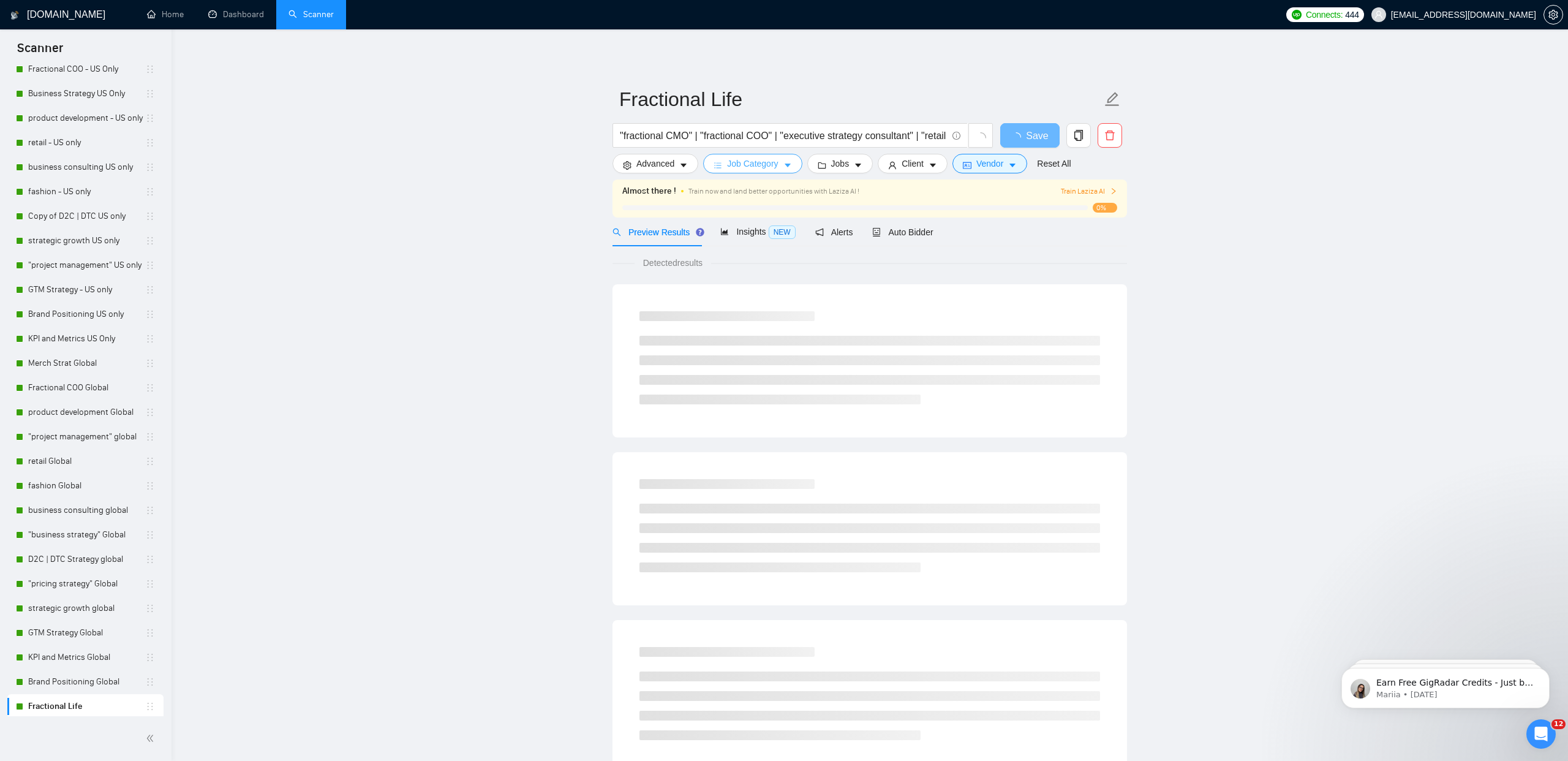
scroll to position [94, 0]
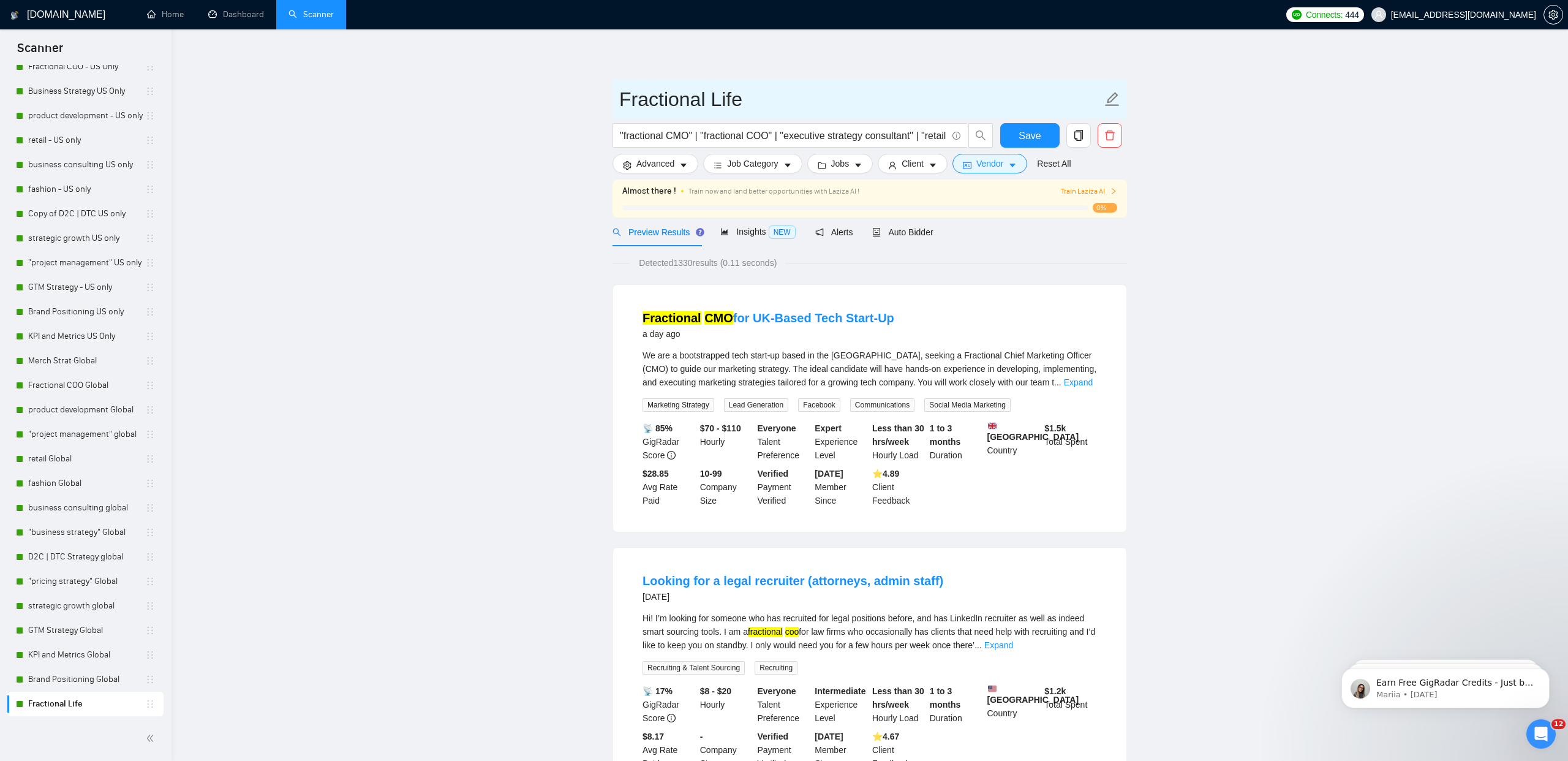
click at [1109, 103] on icon "edit" at bounding box center [1112, 99] width 16 height 16
click at [1035, 135] on span "Save" at bounding box center [1030, 136] width 22 height 16
click at [921, 230] on span "Auto Bidder" at bounding box center [902, 233] width 60 height 10
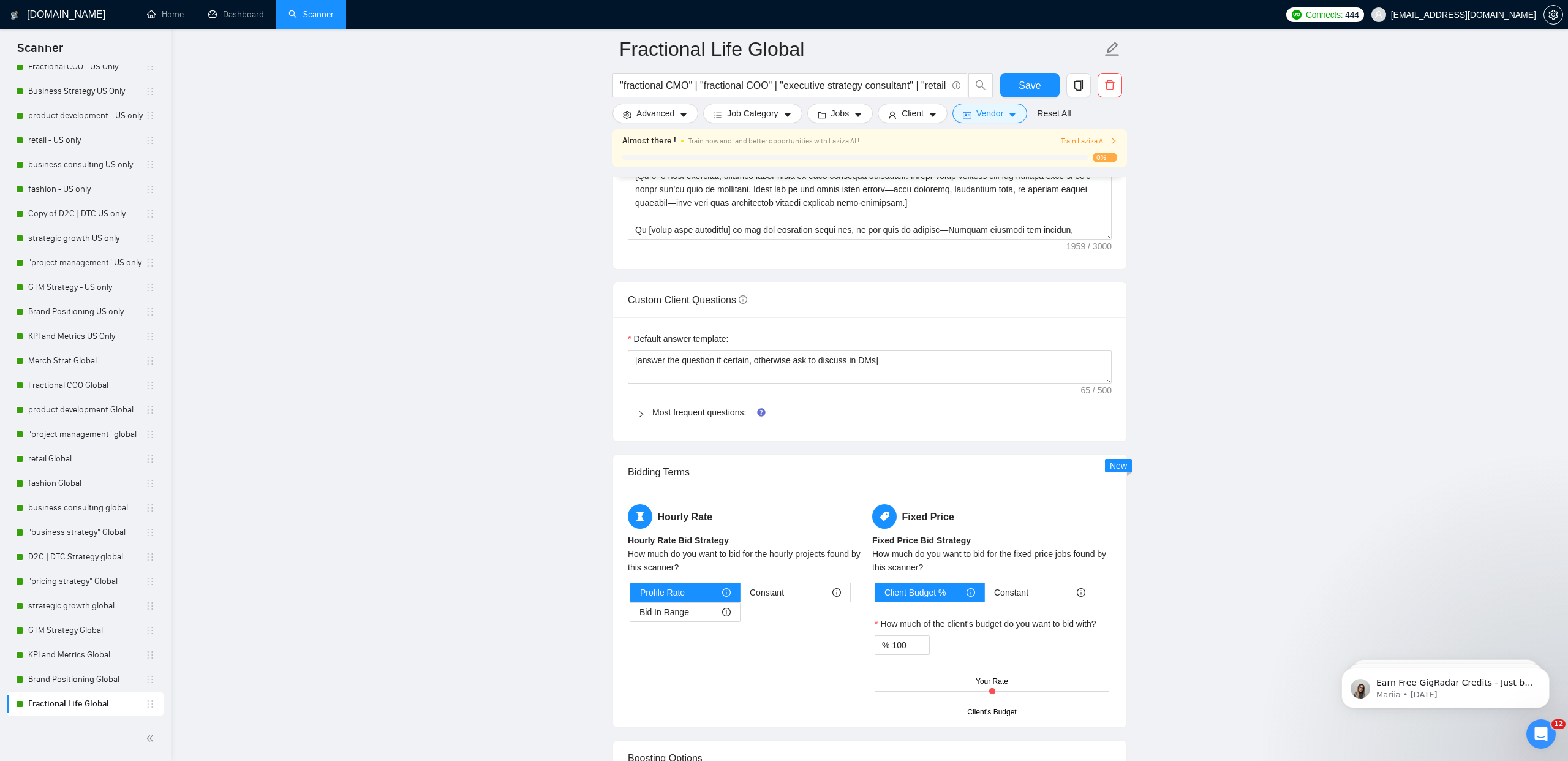
scroll to position [1590, 0]
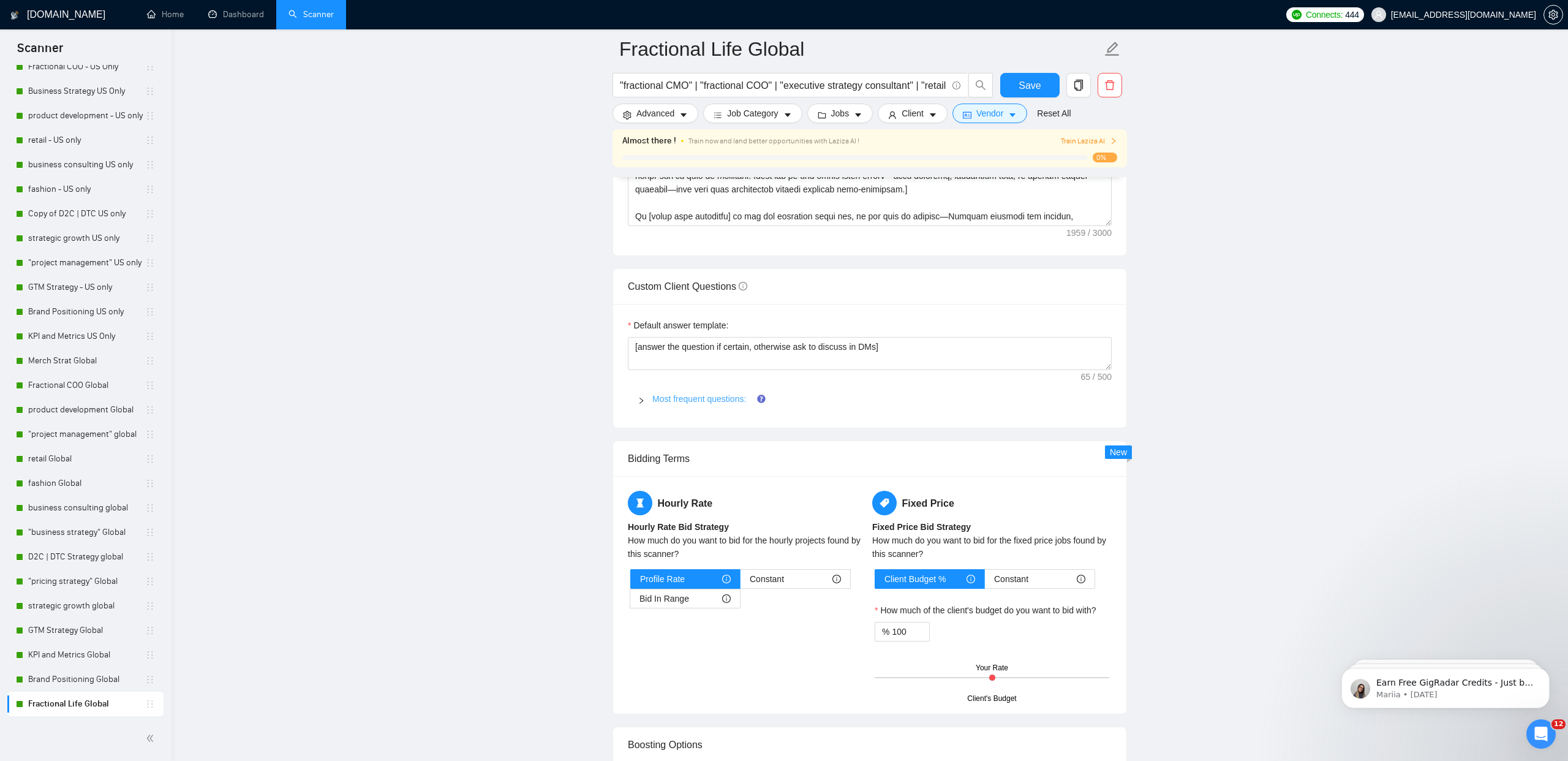
click at [668, 400] on link "Most frequent questions:" at bounding box center [699, 399] width 94 height 10
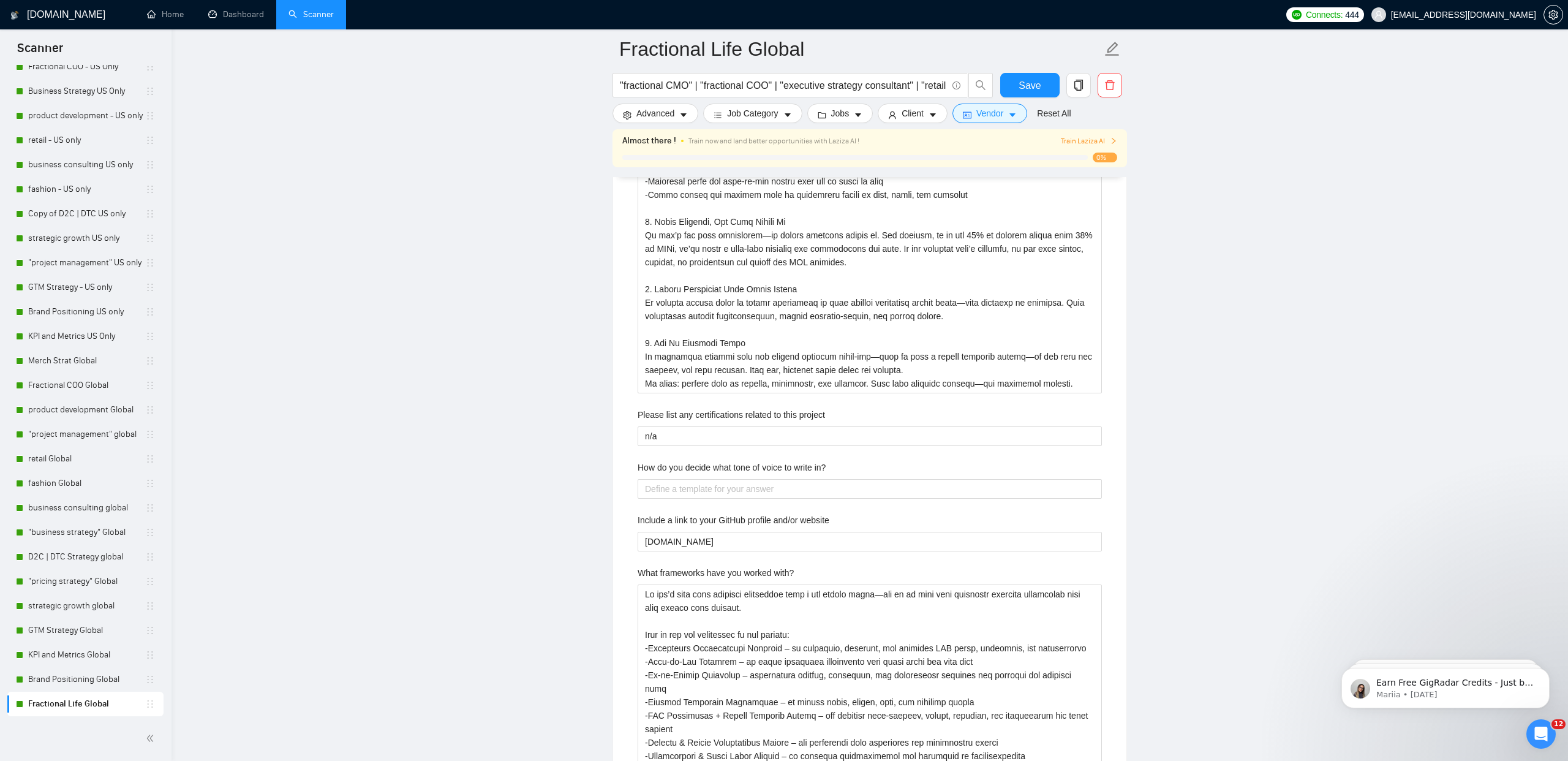
scroll to position [2262, 0]
click at [725, 468] on label "How do you decide what tone of voice to write in?" at bounding box center [732, 467] width 188 height 14
click at [725, 479] on in\? "How do you decide what tone of voice to write in?" at bounding box center [870, 489] width 464 height 20
click at [725, 468] on label "How do you decide what tone of voice to write in?" at bounding box center [732, 467] width 188 height 14
click at [725, 479] on in\? "How do you decide what tone of voice to write in?" at bounding box center [870, 489] width 464 height 20
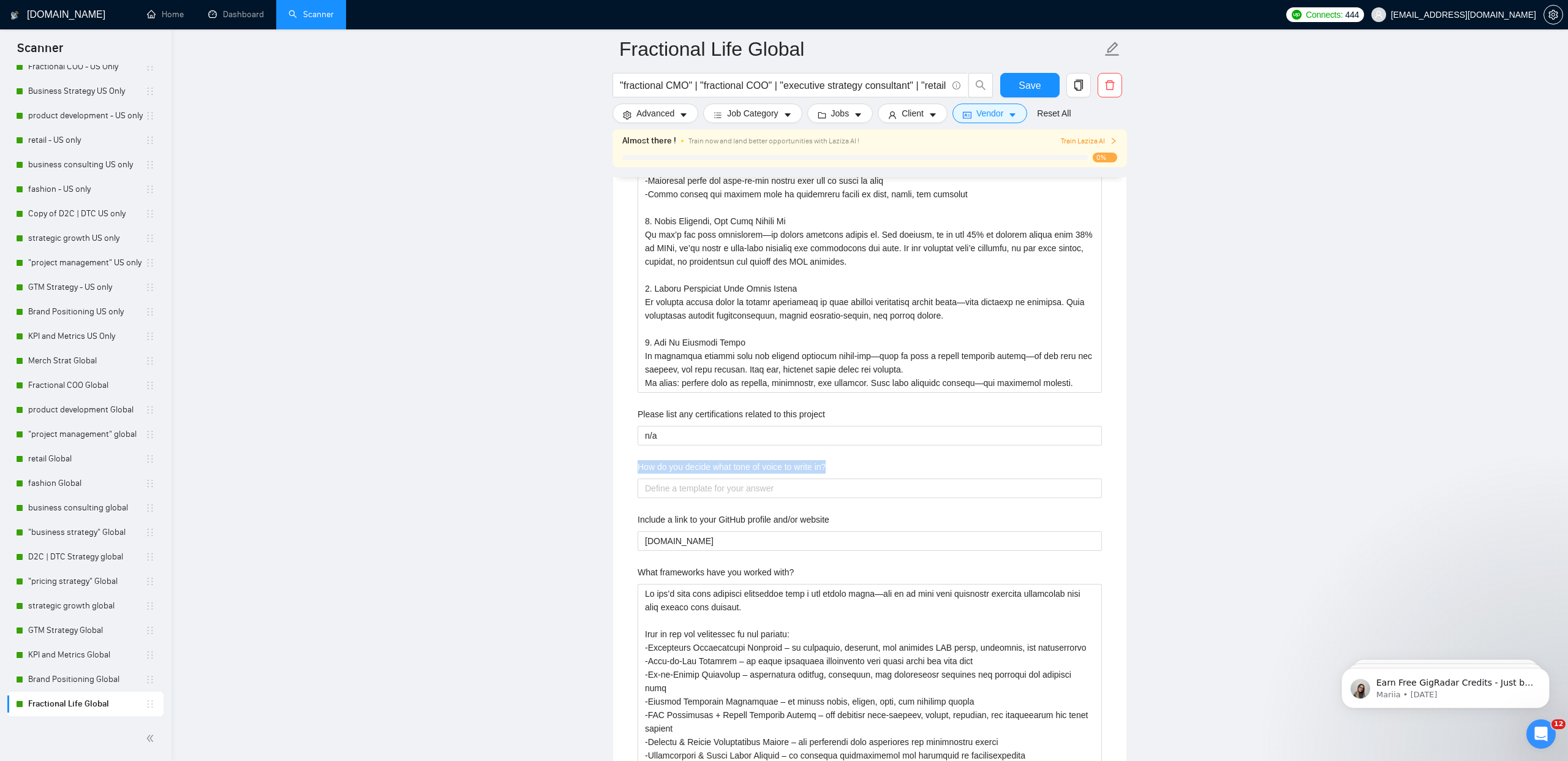
click at [725, 468] on label "How do you decide what tone of voice to write in?" at bounding box center [732, 467] width 188 height 14
click at [725, 479] on in\? "How do you decide what tone of voice to write in?" at bounding box center [870, 489] width 464 height 20
copy label "How do you decide what tone of voice to write in?"
click at [697, 494] on in\? "How do you decide what tone of voice to write in?" at bounding box center [870, 489] width 464 height 20
paste in\? "I start by clarifying the purpose of the piece and the audience it needs to rea…"
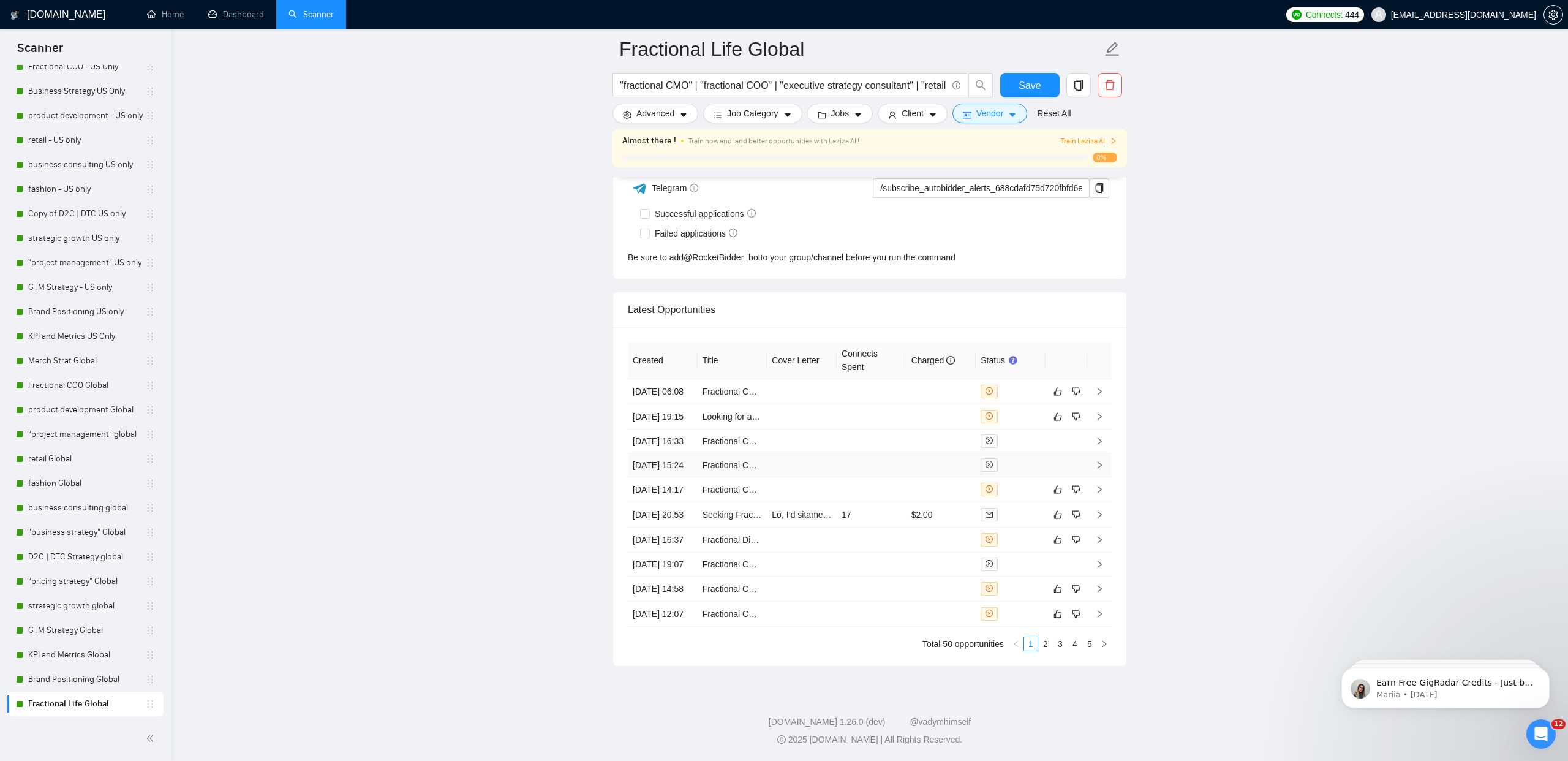
scroll to position [5815, 0]
click at [1019, 90] on button "Save" at bounding box center [1030, 85] width 60 height 24
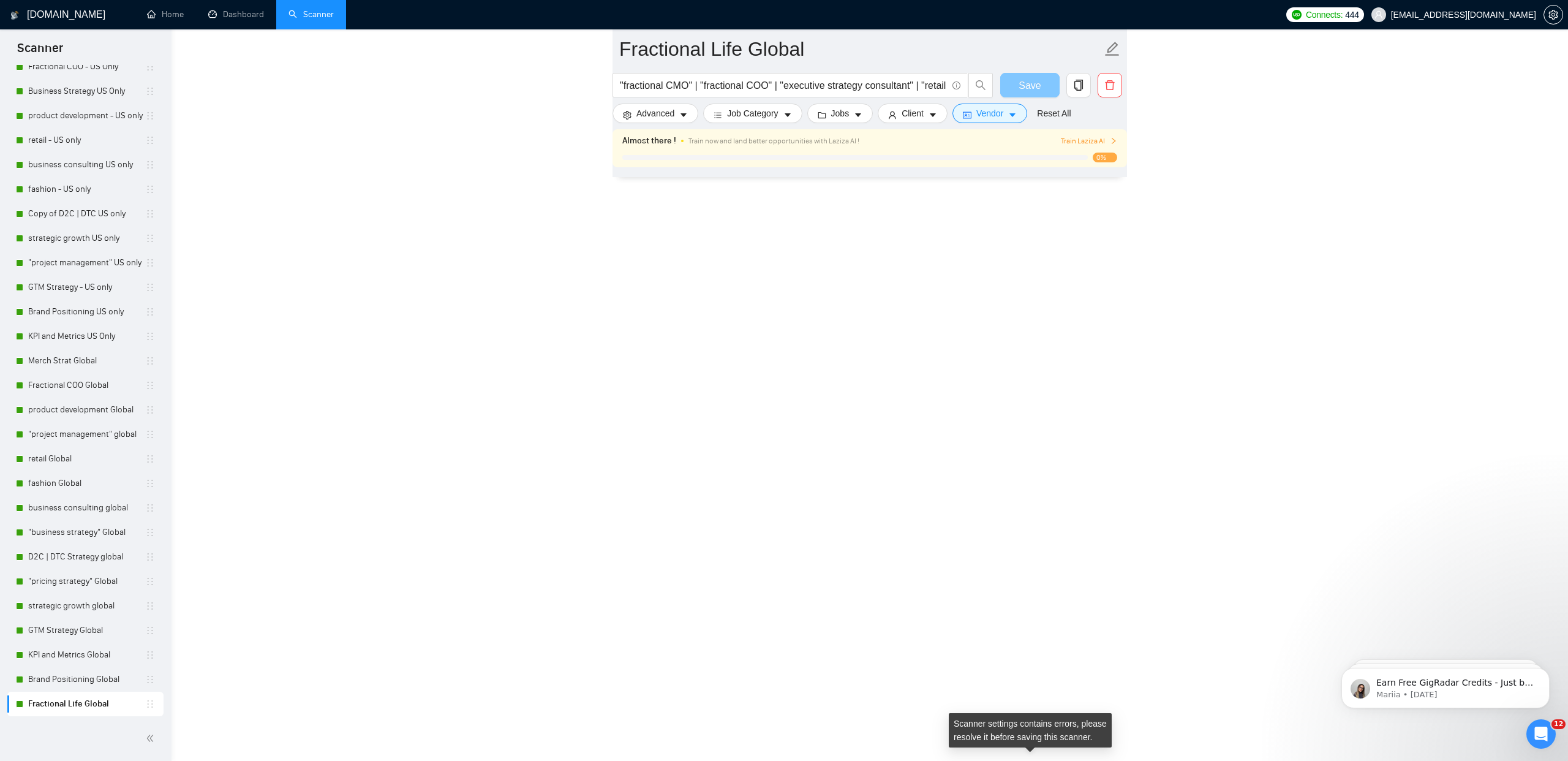
scroll to position [5135, 0]
click at [1018, 91] on button "Save" at bounding box center [1030, 85] width 60 height 24
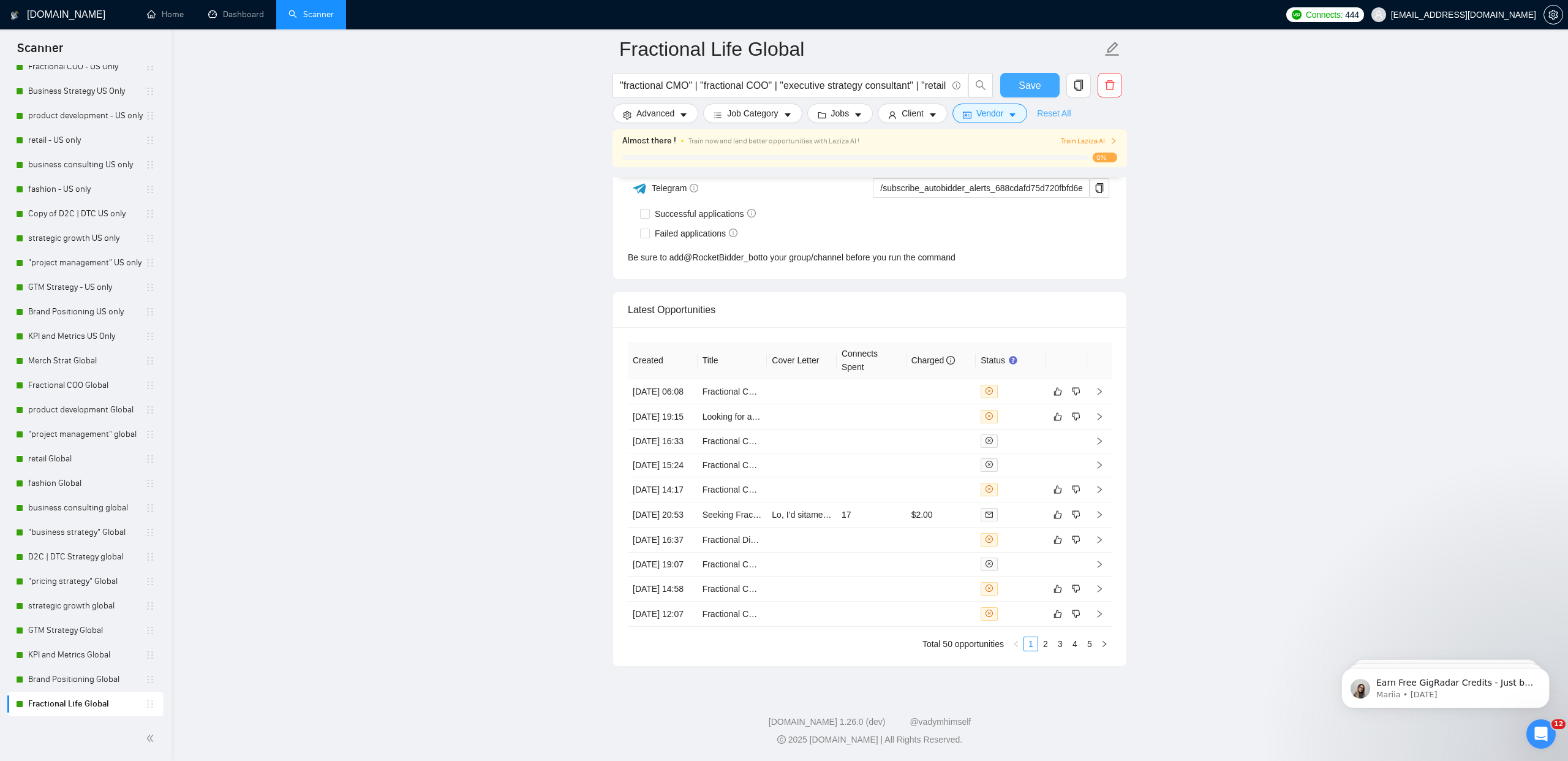
scroll to position [3071, 0]
click at [1072, 86] on span "copy" at bounding box center [1079, 85] width 23 height 11
click at [1066, 206] on span "Yes" at bounding box center [1063, 212] width 14 height 14
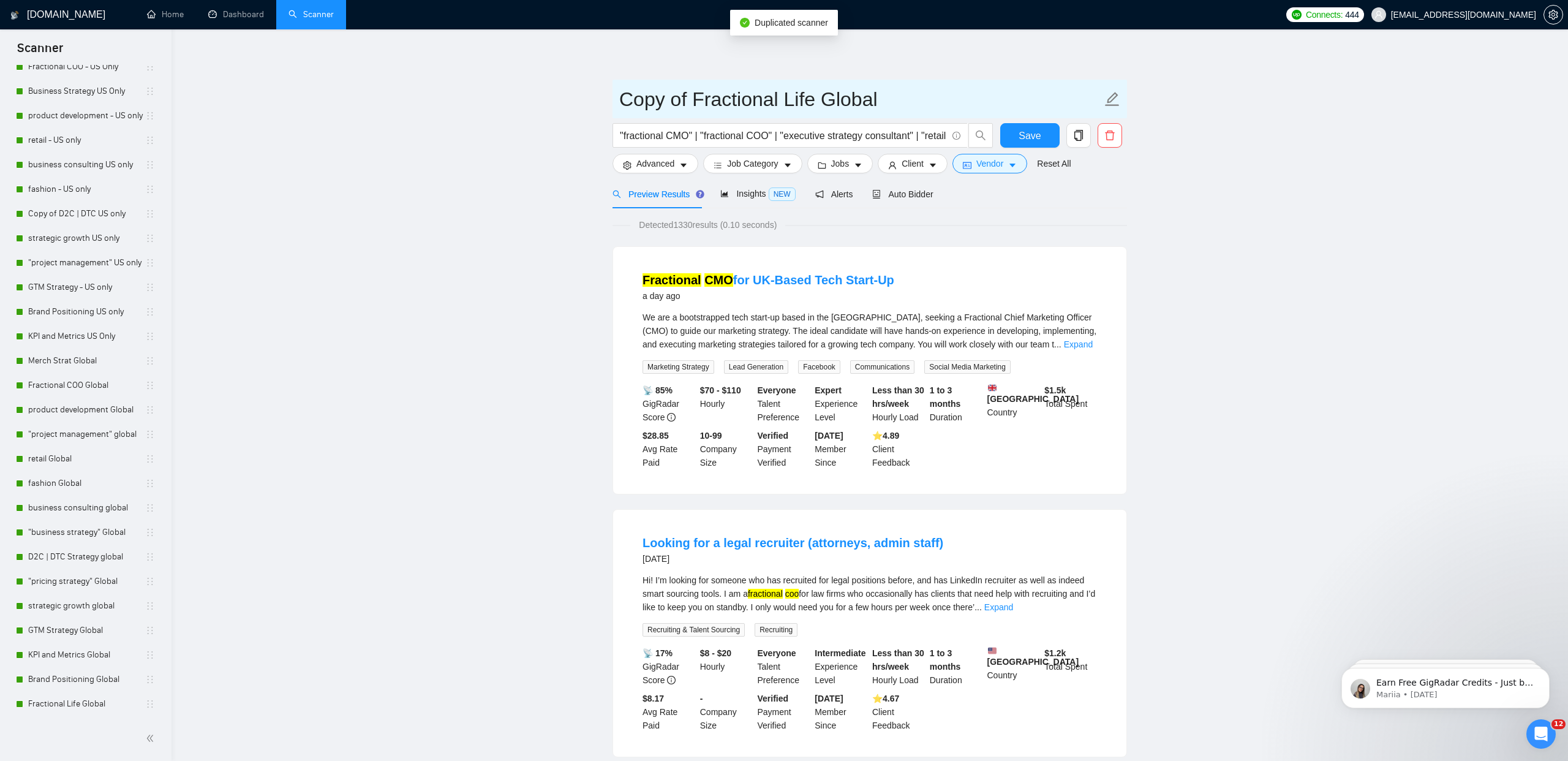
drag, startPoint x: 1104, startPoint y: 101, endPoint x: 1054, endPoint y: 102, distance: 50.0
click at [1104, 101] on icon "edit" at bounding box center [1112, 99] width 16 height 16
drag, startPoint x: 690, startPoint y: 99, endPoint x: 539, endPoint y: 90, distance: 151.3
click at [775, 100] on input "Fractional Life Global" at bounding box center [860, 99] width 483 height 31
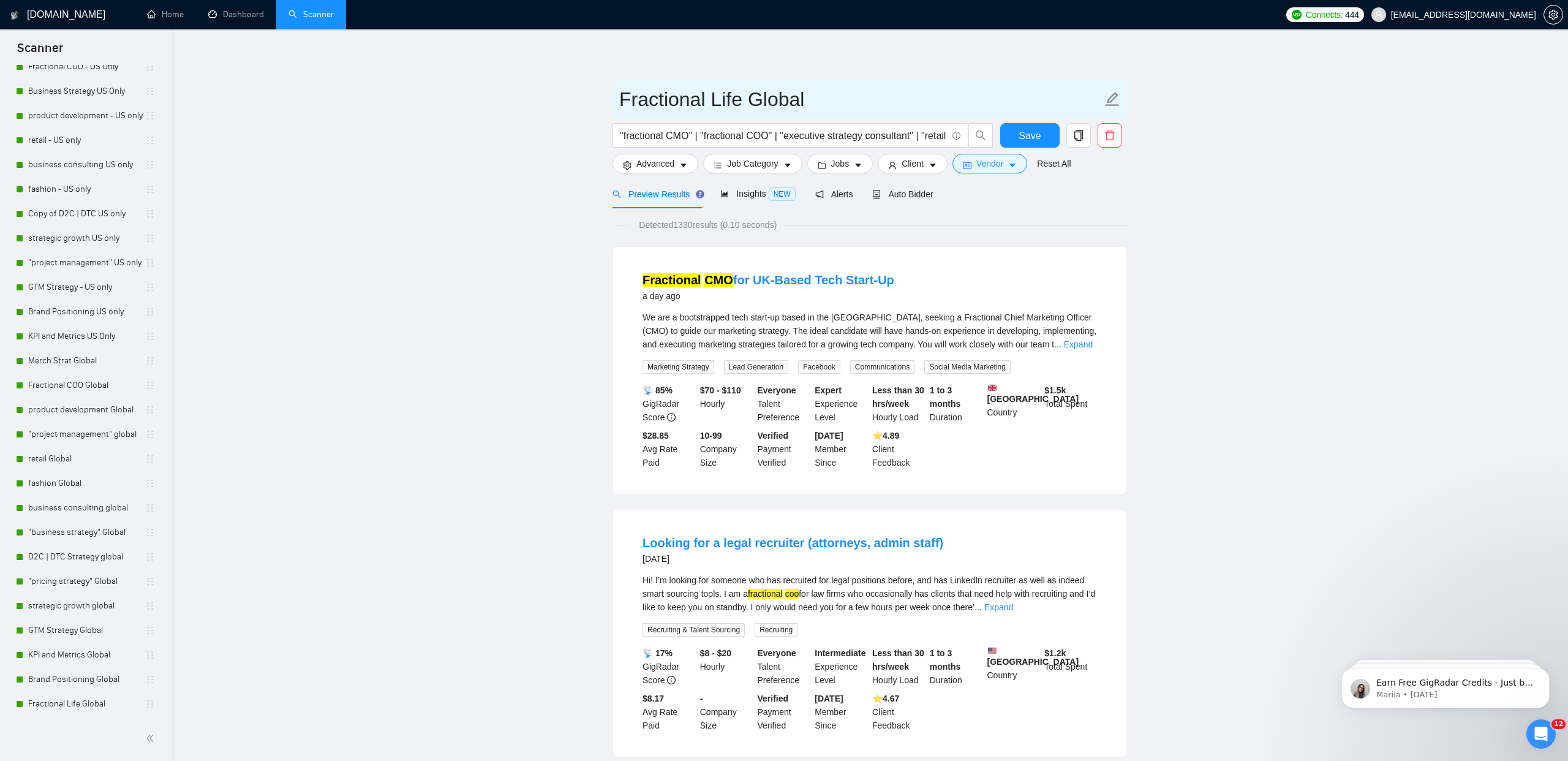
click at [775, 100] on input "Fractional Life Global" at bounding box center [860, 99] width 483 height 31
click at [1030, 138] on span "Save" at bounding box center [1030, 136] width 22 height 16
click at [986, 161] on span "Vendor" at bounding box center [990, 164] width 27 height 14
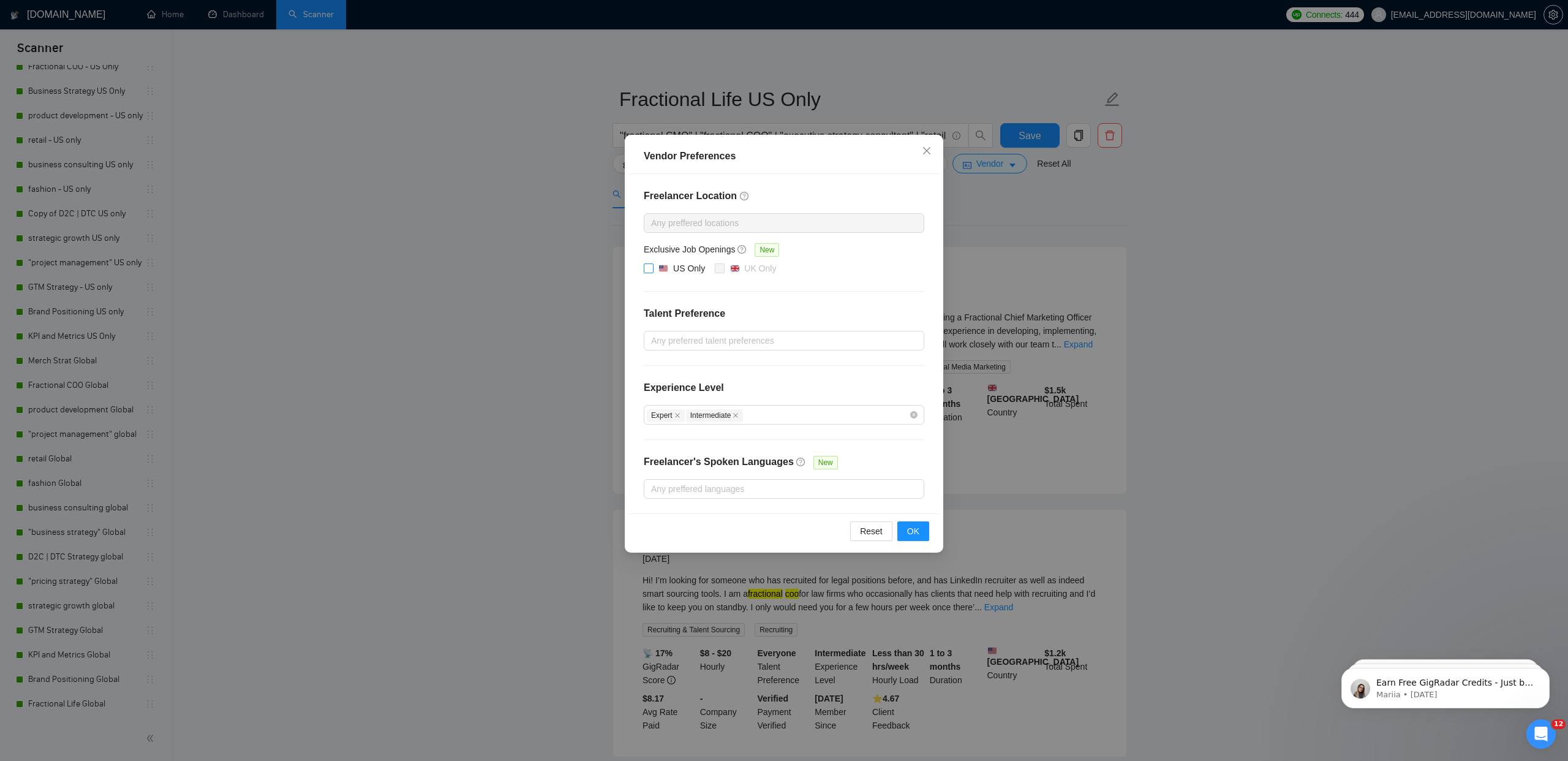
click at [673, 267] on div "US Only" at bounding box center [681, 268] width 46 height 14
click at [652, 267] on input "US Only" at bounding box center [648, 267] width 9 height 9
click at [903, 534] on button "OK" at bounding box center [913, 531] width 32 height 20
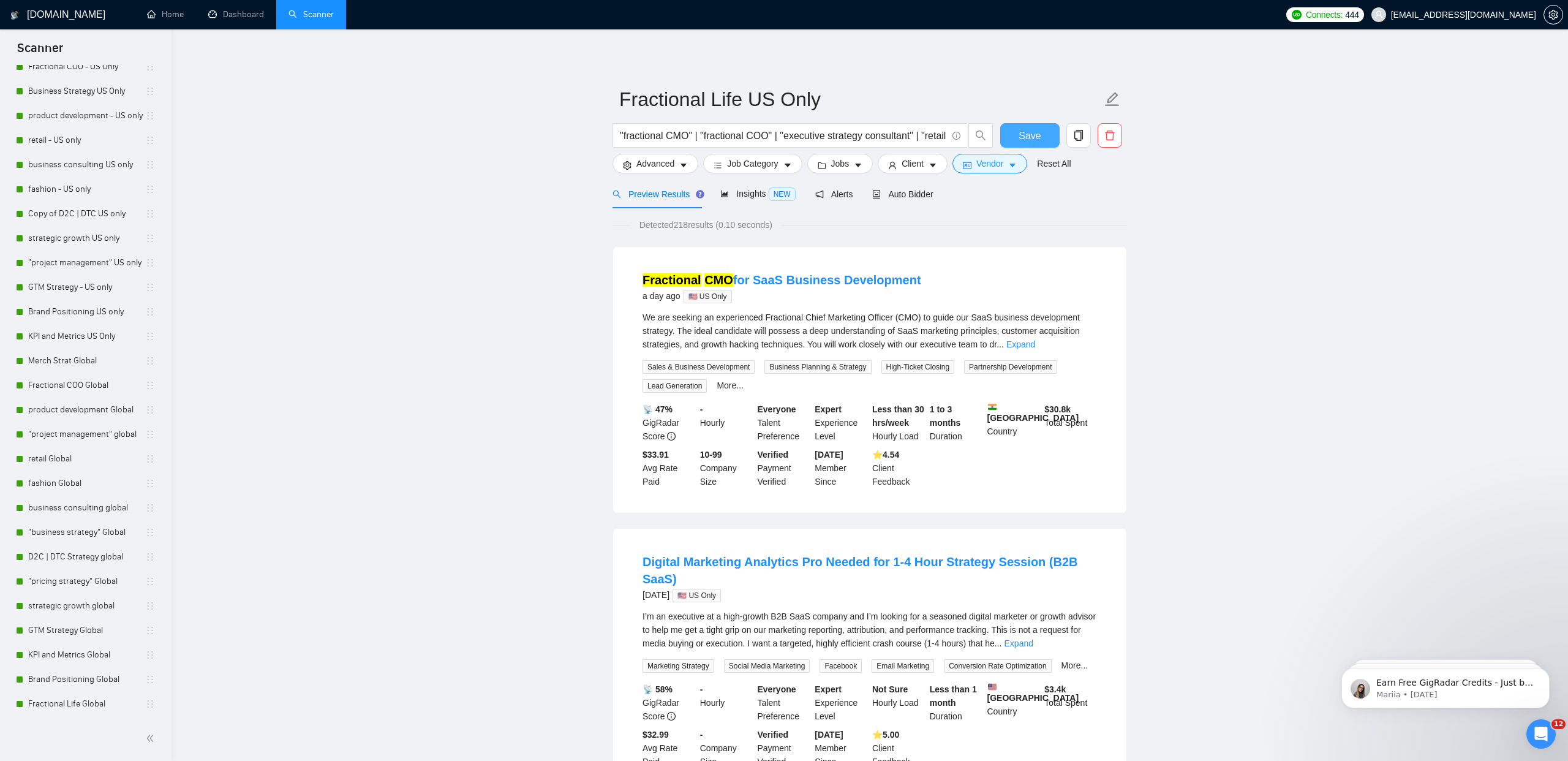
click at [1042, 135] on button "Save" at bounding box center [1030, 135] width 60 height 24
click at [922, 197] on span "Auto Bidder" at bounding box center [902, 194] width 60 height 10
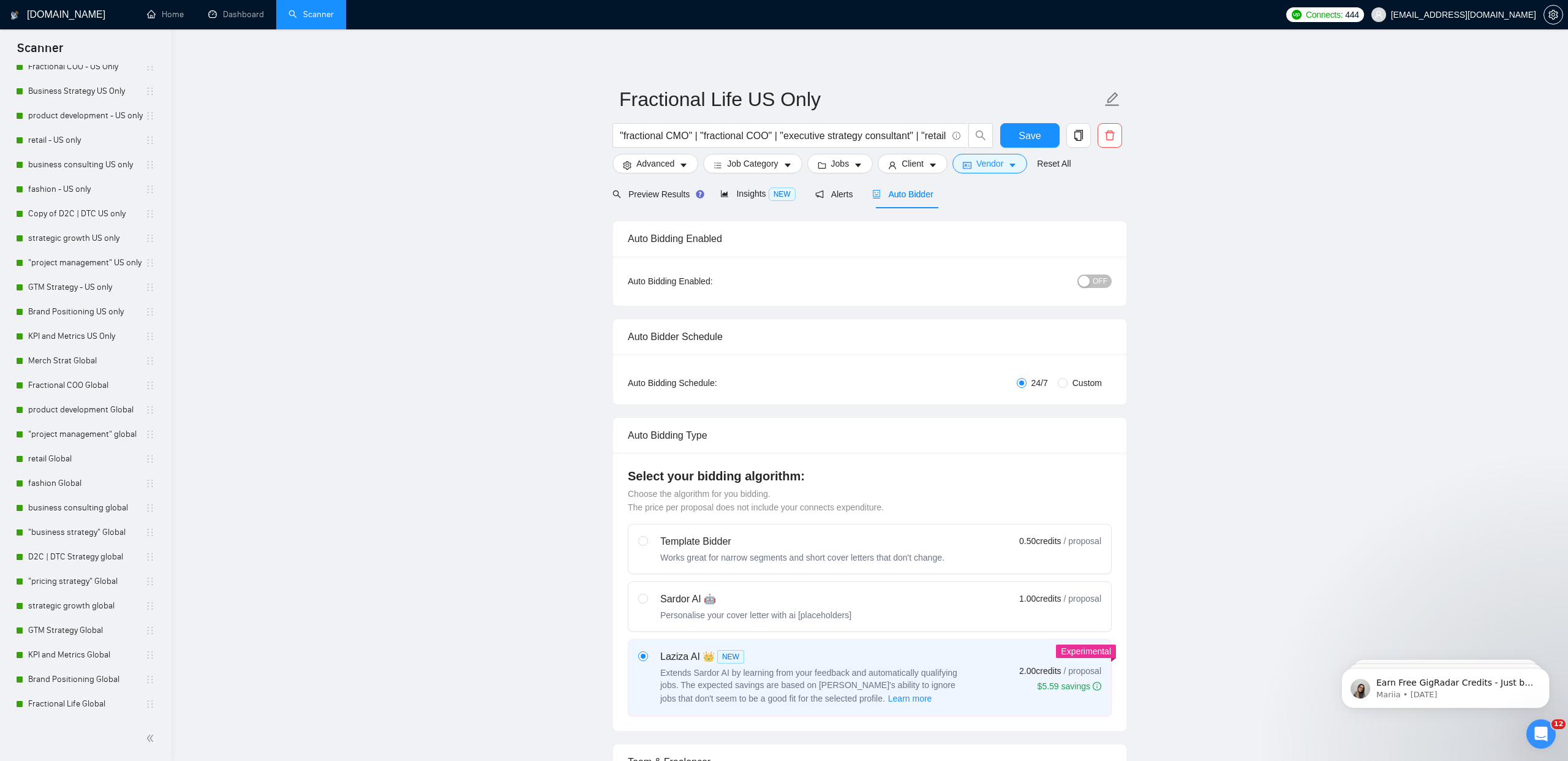
click at [1106, 284] on span "OFF" at bounding box center [1100, 281] width 15 height 14
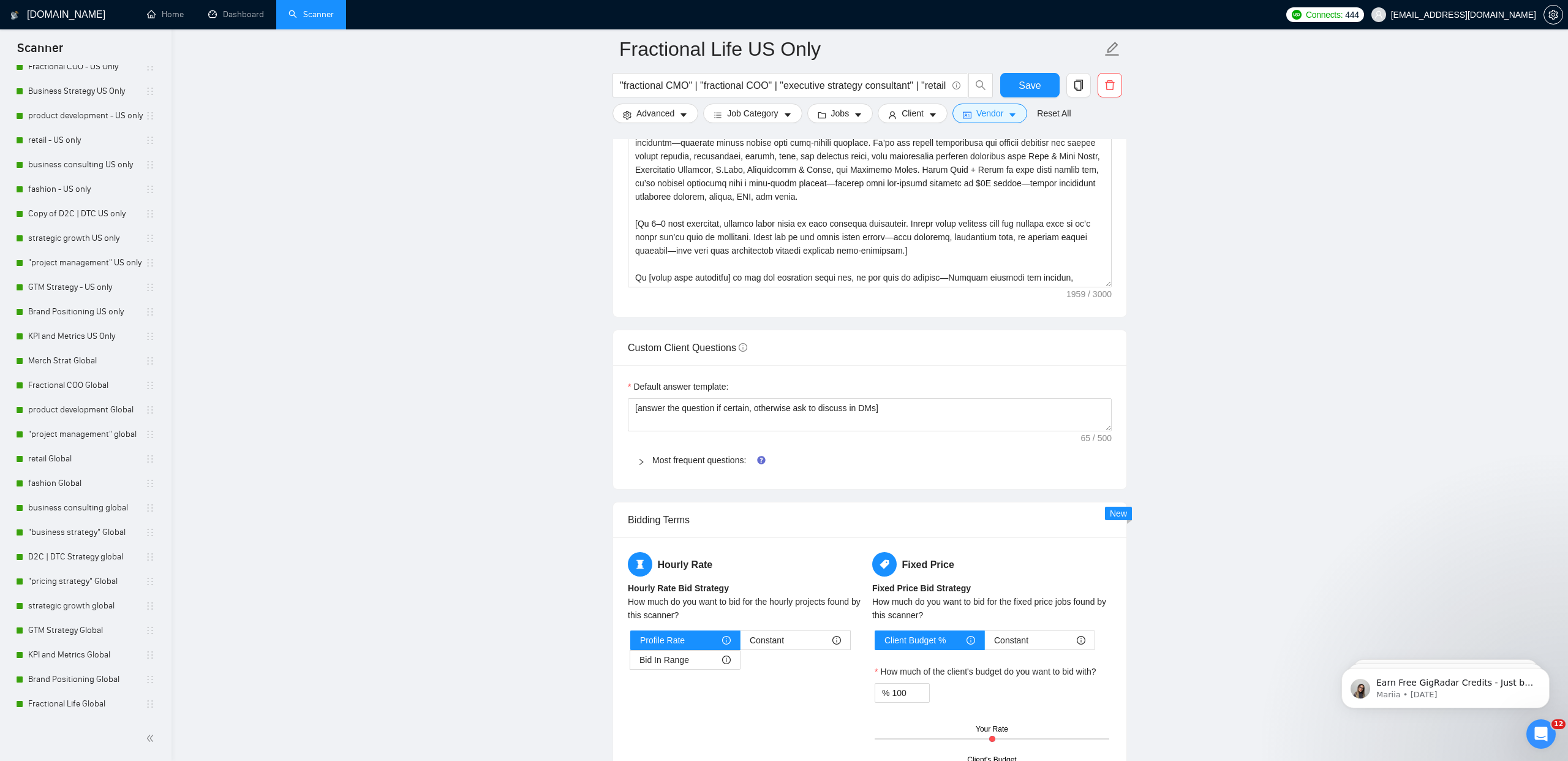
scroll to position [1749, 0]
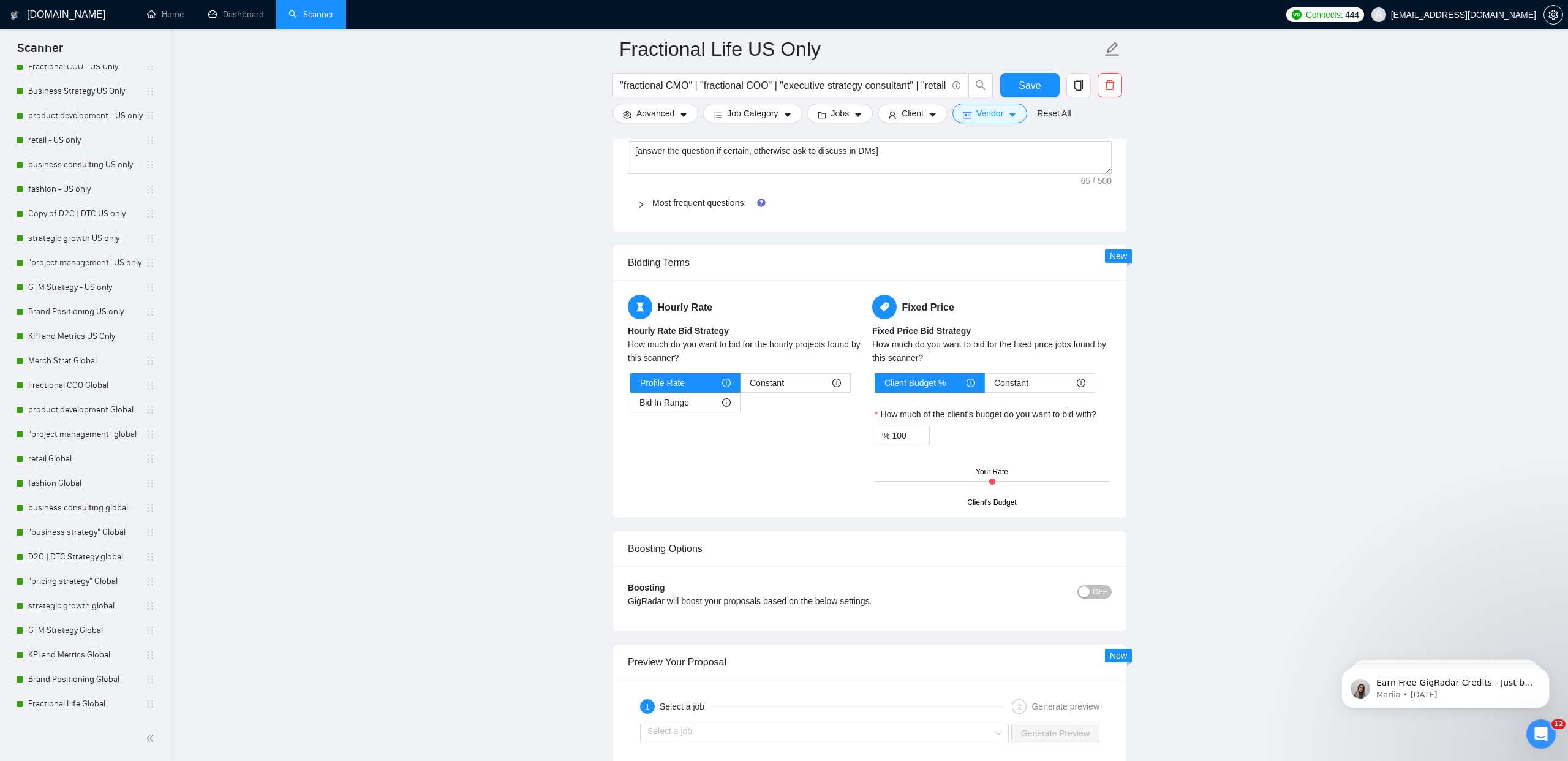
click at [661, 210] on div "Most frequent questions:" at bounding box center [870, 203] width 484 height 28
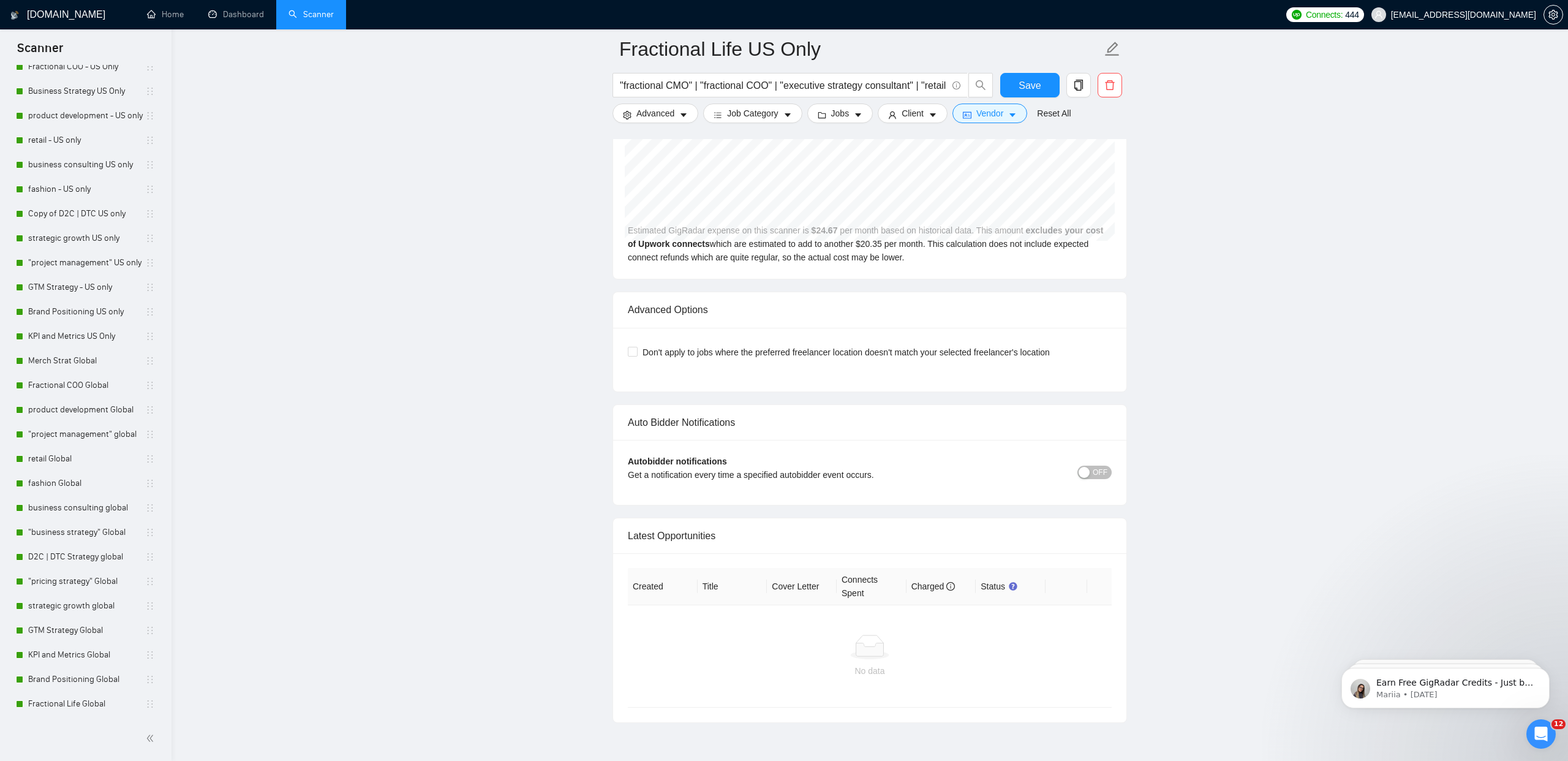
scroll to position [5316, 0]
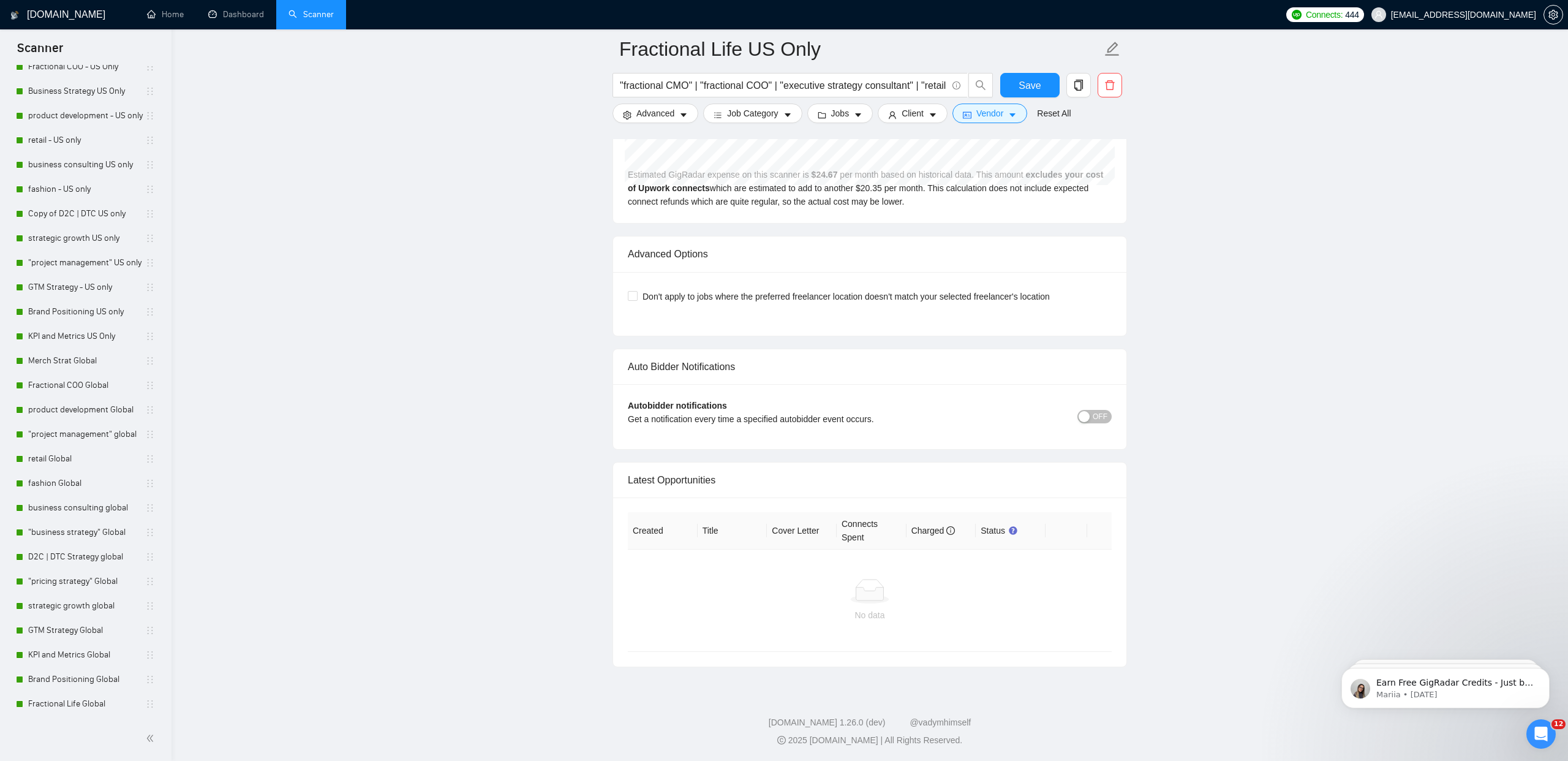
click at [1103, 417] on span "OFF" at bounding box center [1100, 416] width 15 height 14
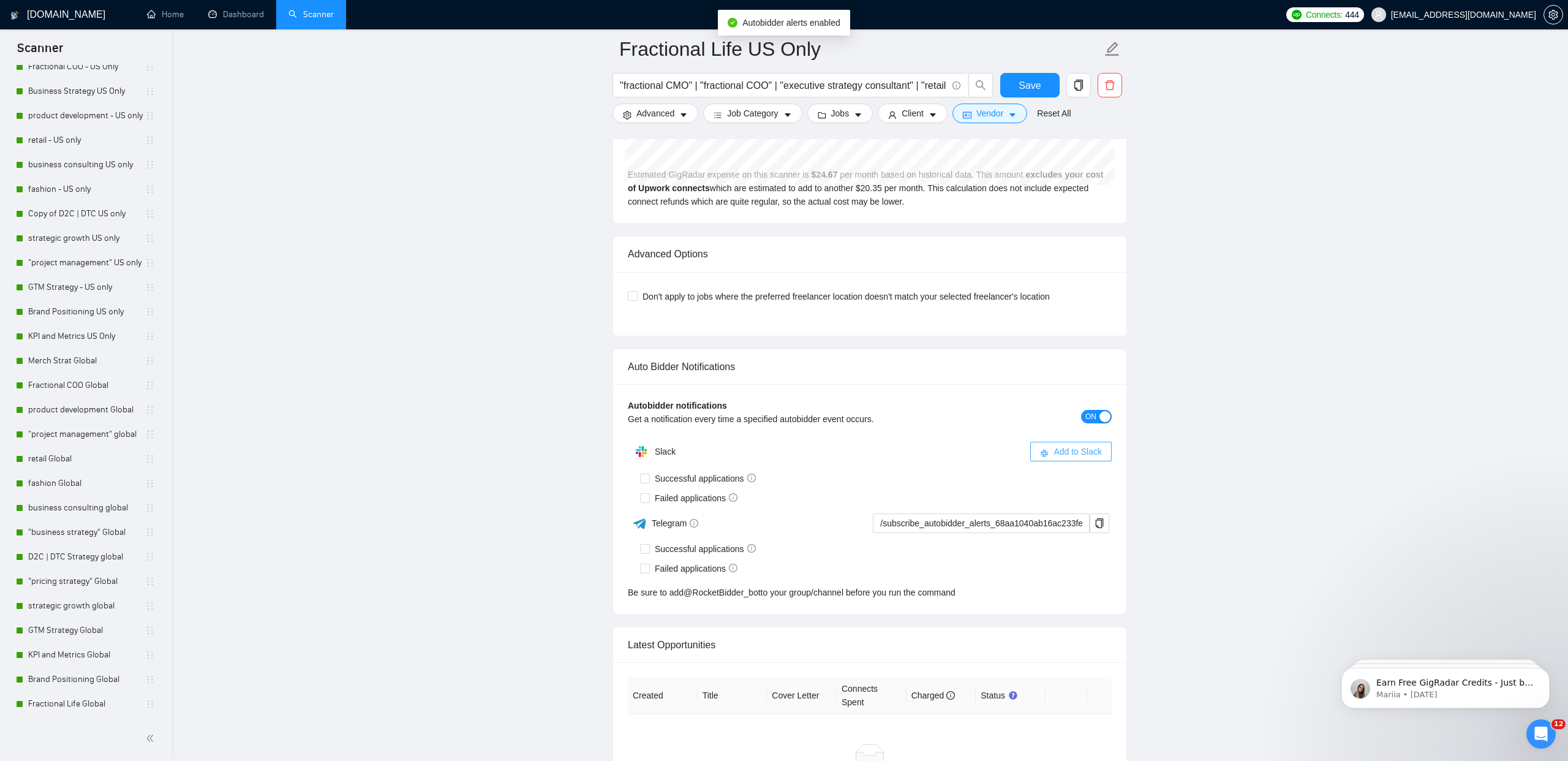
click at [1064, 447] on span "Add to Slack" at bounding box center [1078, 451] width 48 height 14
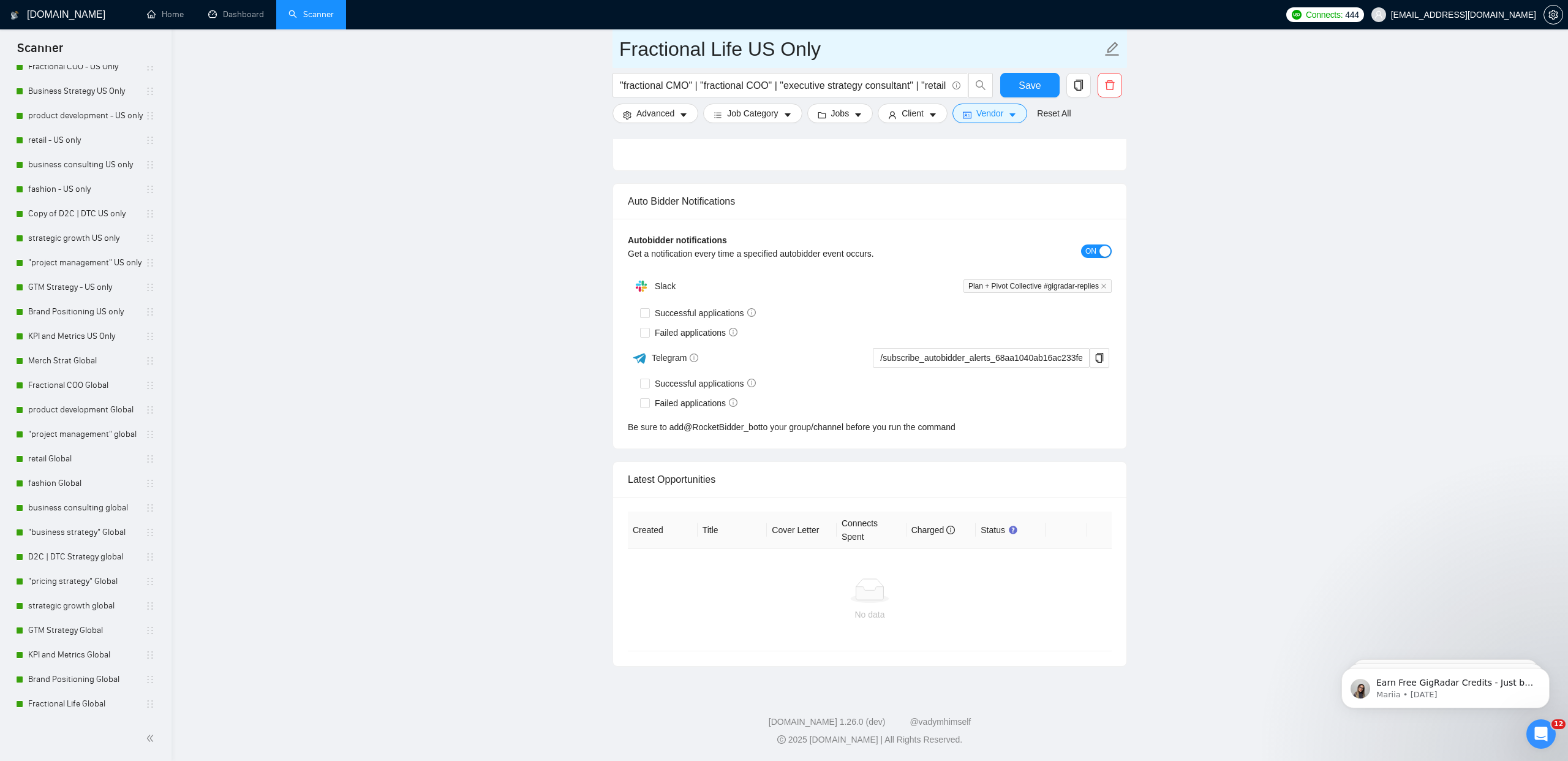
scroll to position [2798, 0]
click at [1025, 81] on span "Save" at bounding box center [1030, 85] width 22 height 16
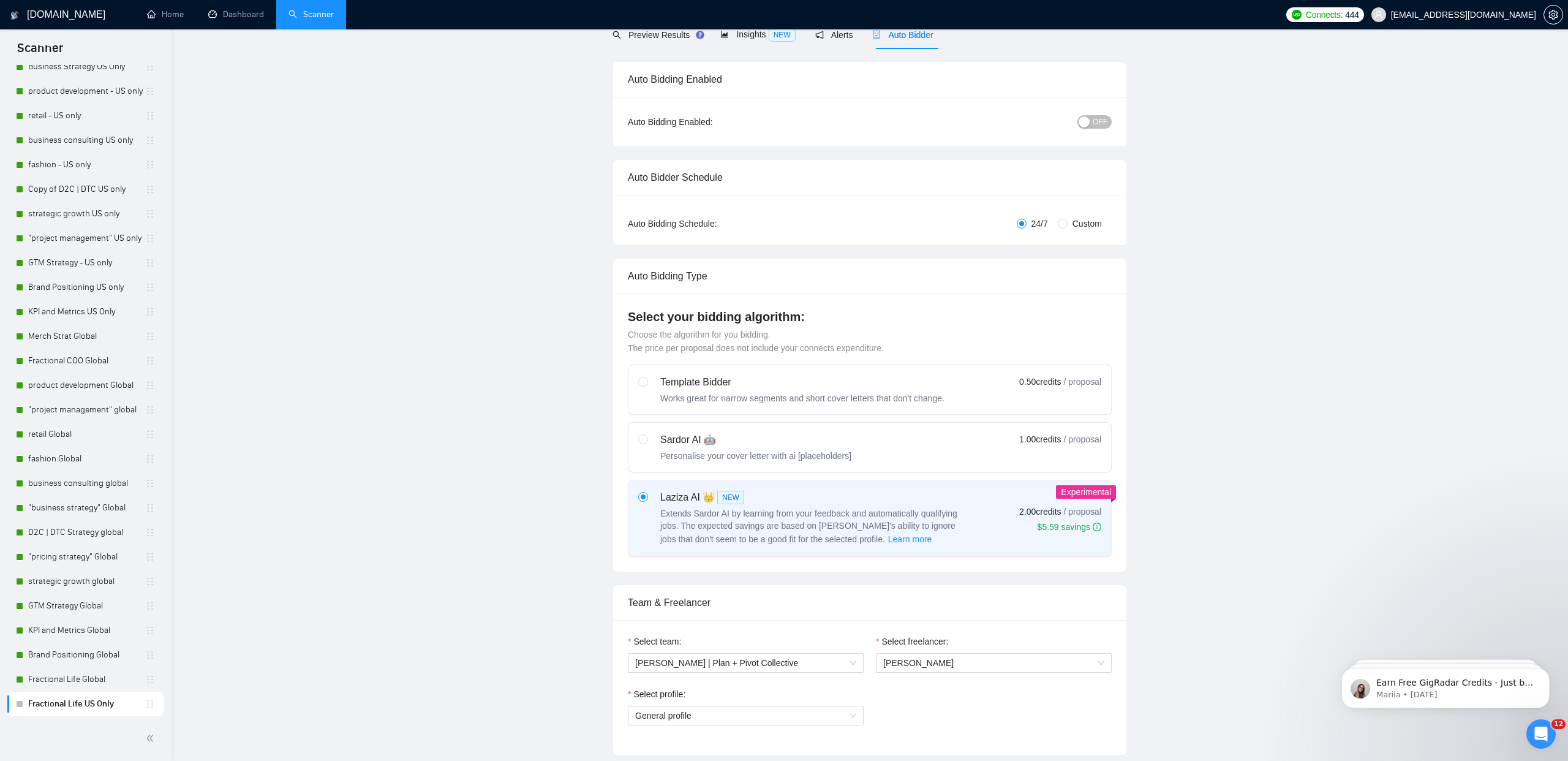
scroll to position [0, 0]
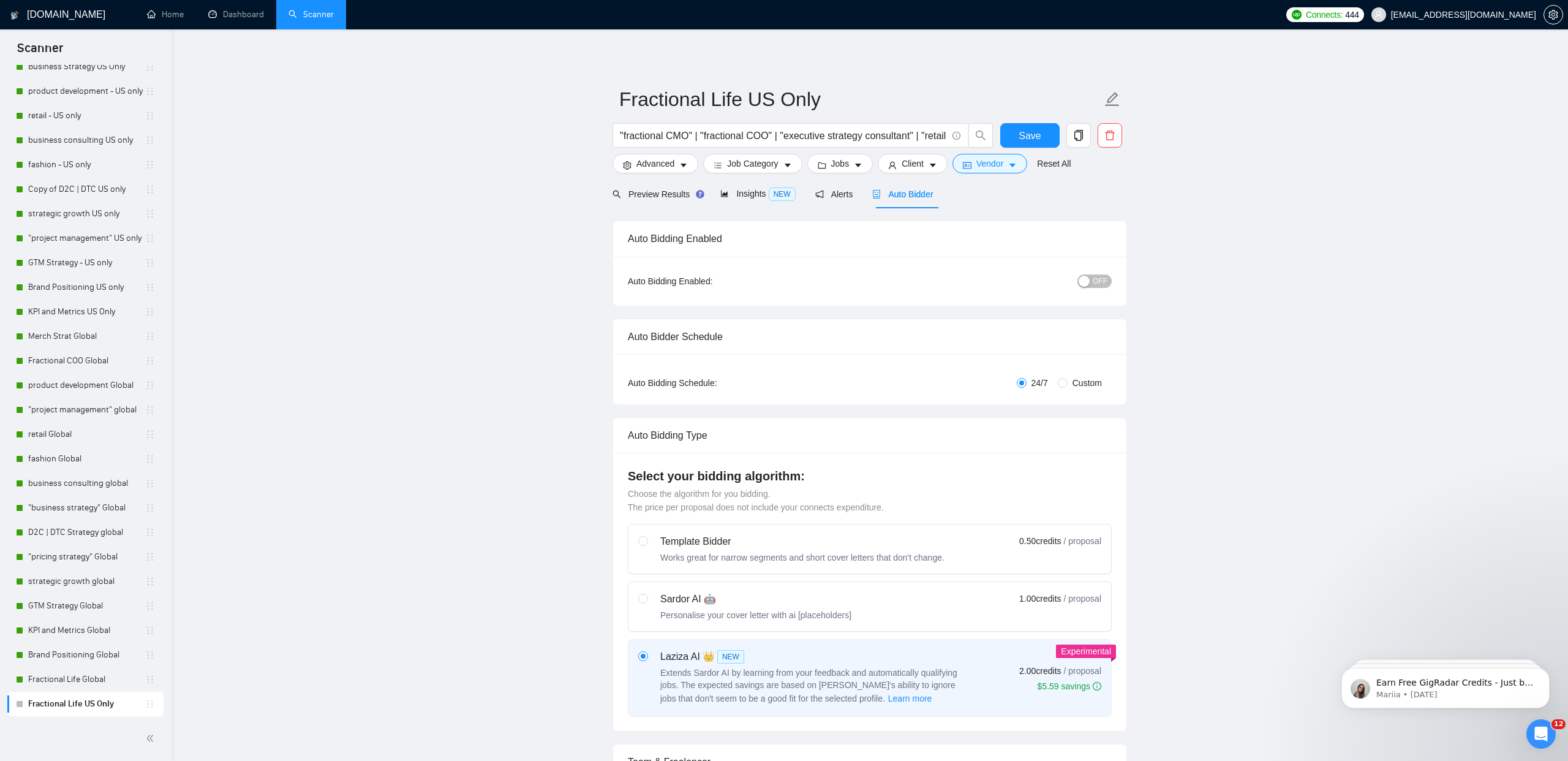
click at [1102, 279] on span "OFF" at bounding box center [1100, 281] width 15 height 14
click at [1033, 141] on span "Save" at bounding box center [1030, 136] width 22 height 16
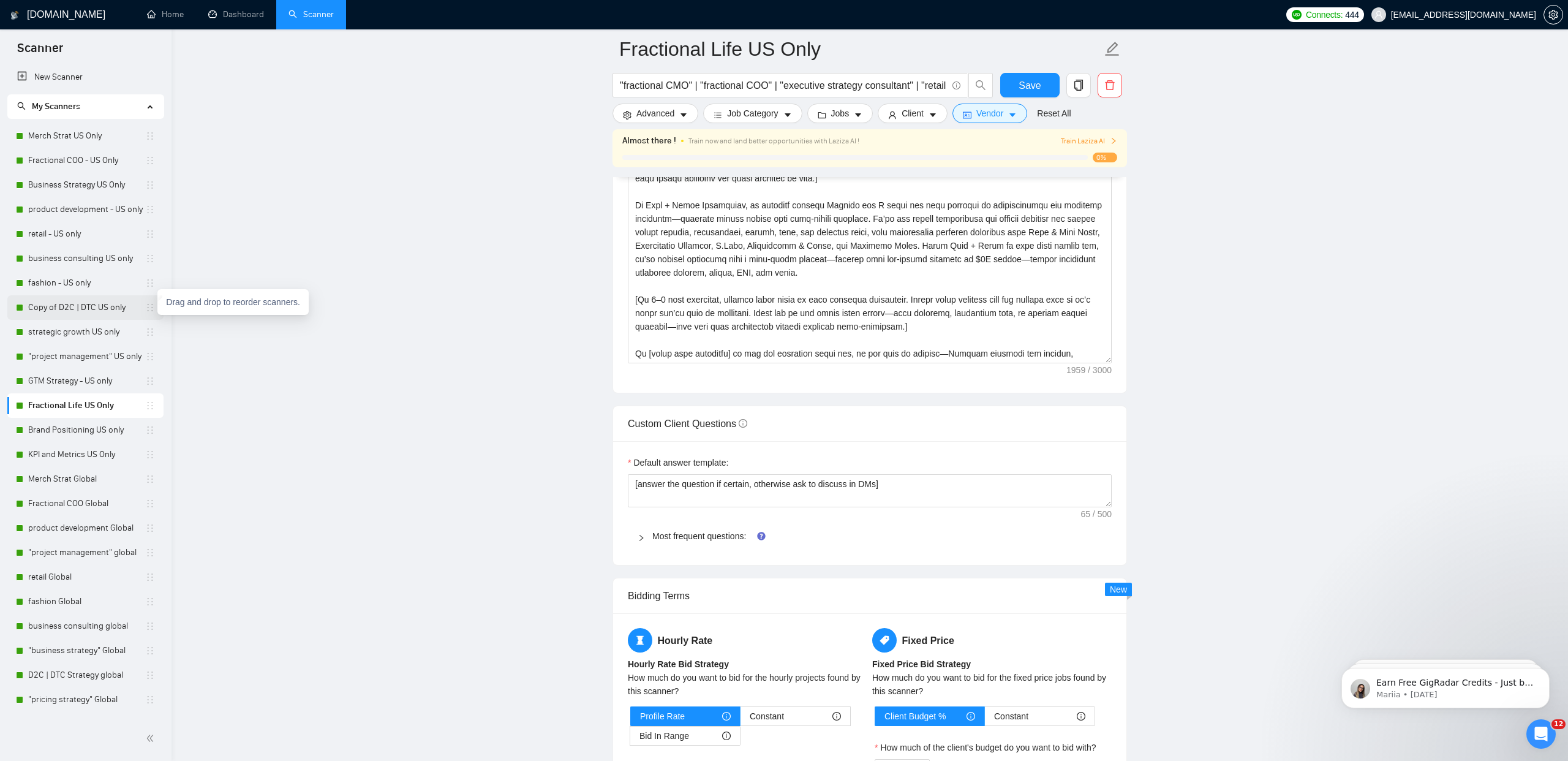
click at [147, 308] on icon "holder" at bounding box center [150, 308] width 10 height 10
click at [46, 302] on link "Copy of D2C | DTC US only" at bounding box center [87, 307] width 117 height 24
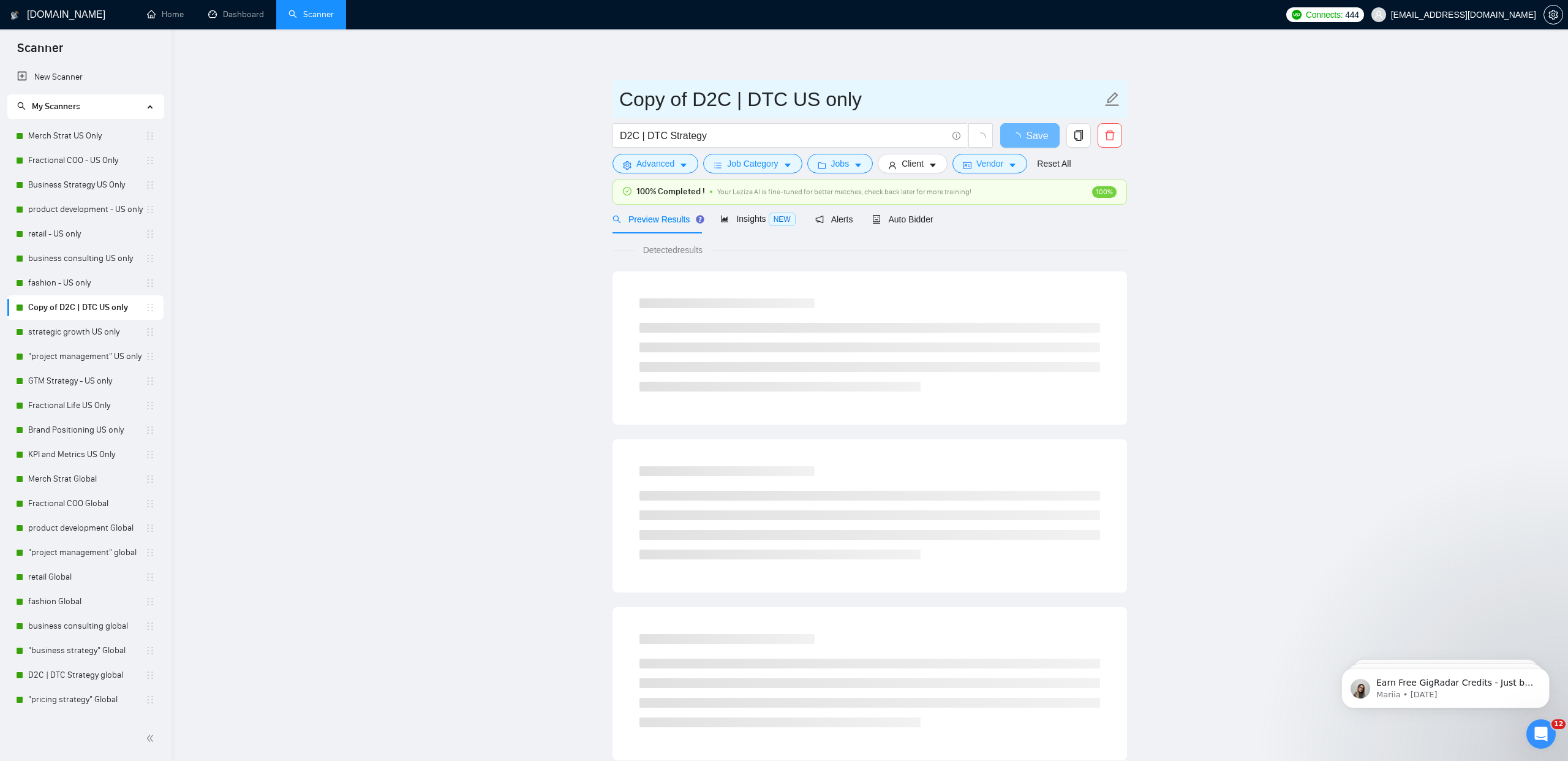
click at [1113, 104] on icon "edit" at bounding box center [1112, 99] width 16 height 16
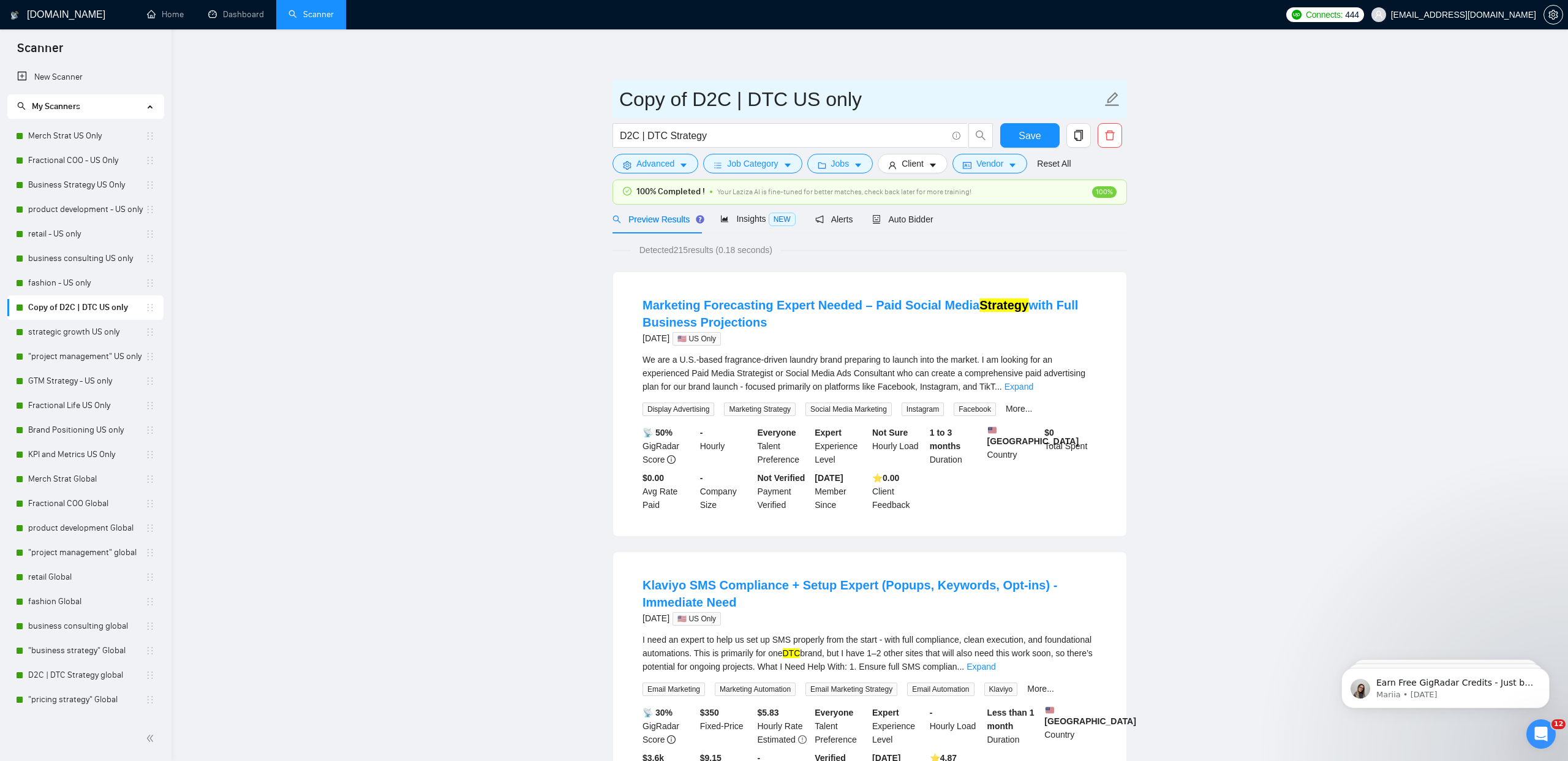
drag, startPoint x: 692, startPoint y: 96, endPoint x: 570, endPoint y: 87, distance: 122.3
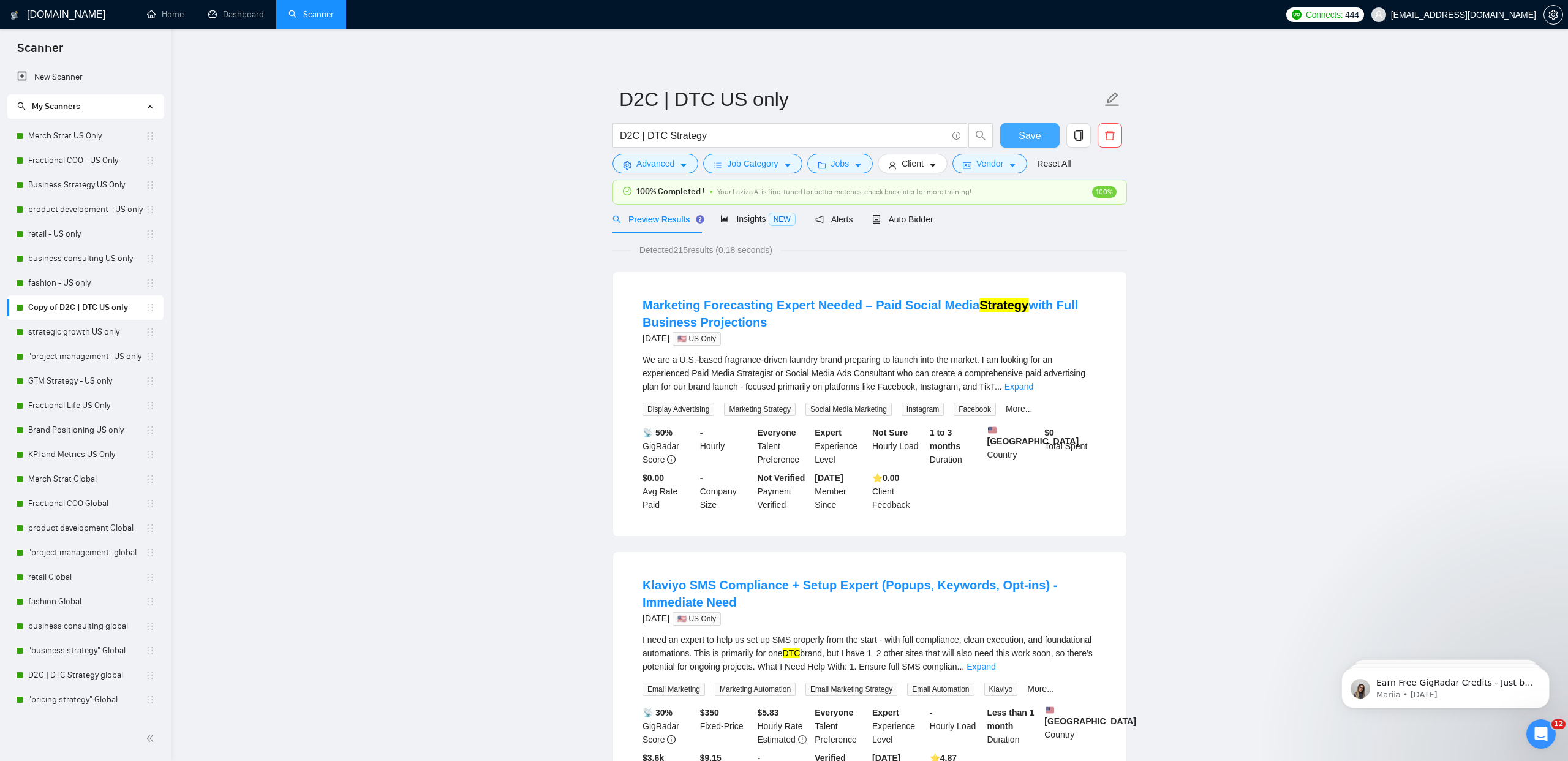
click at [1032, 134] on span "Save" at bounding box center [1030, 136] width 22 height 16
